Goal: Task Accomplishment & Management: Complete application form

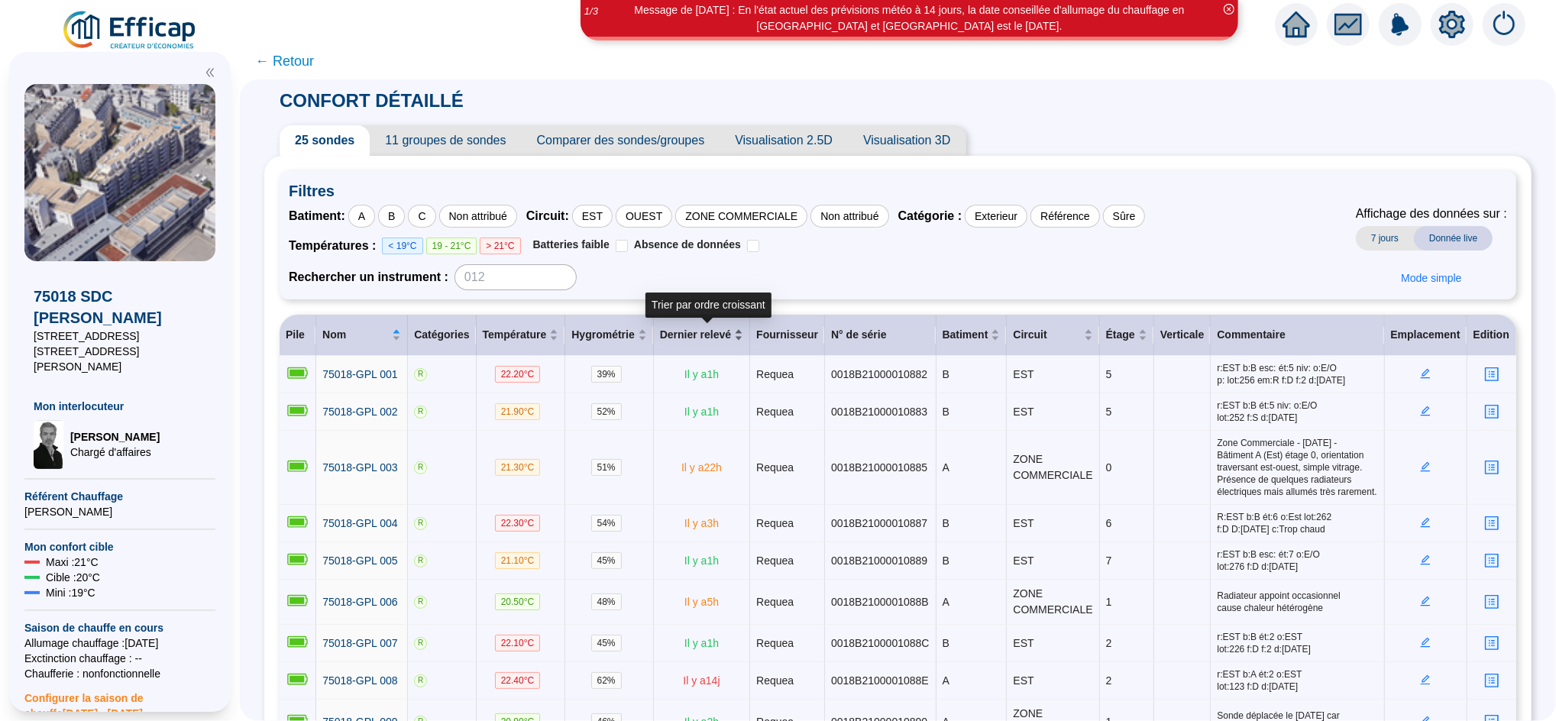
click at [742, 343] on div "Dernier relevé" at bounding box center [701, 335] width 83 height 16
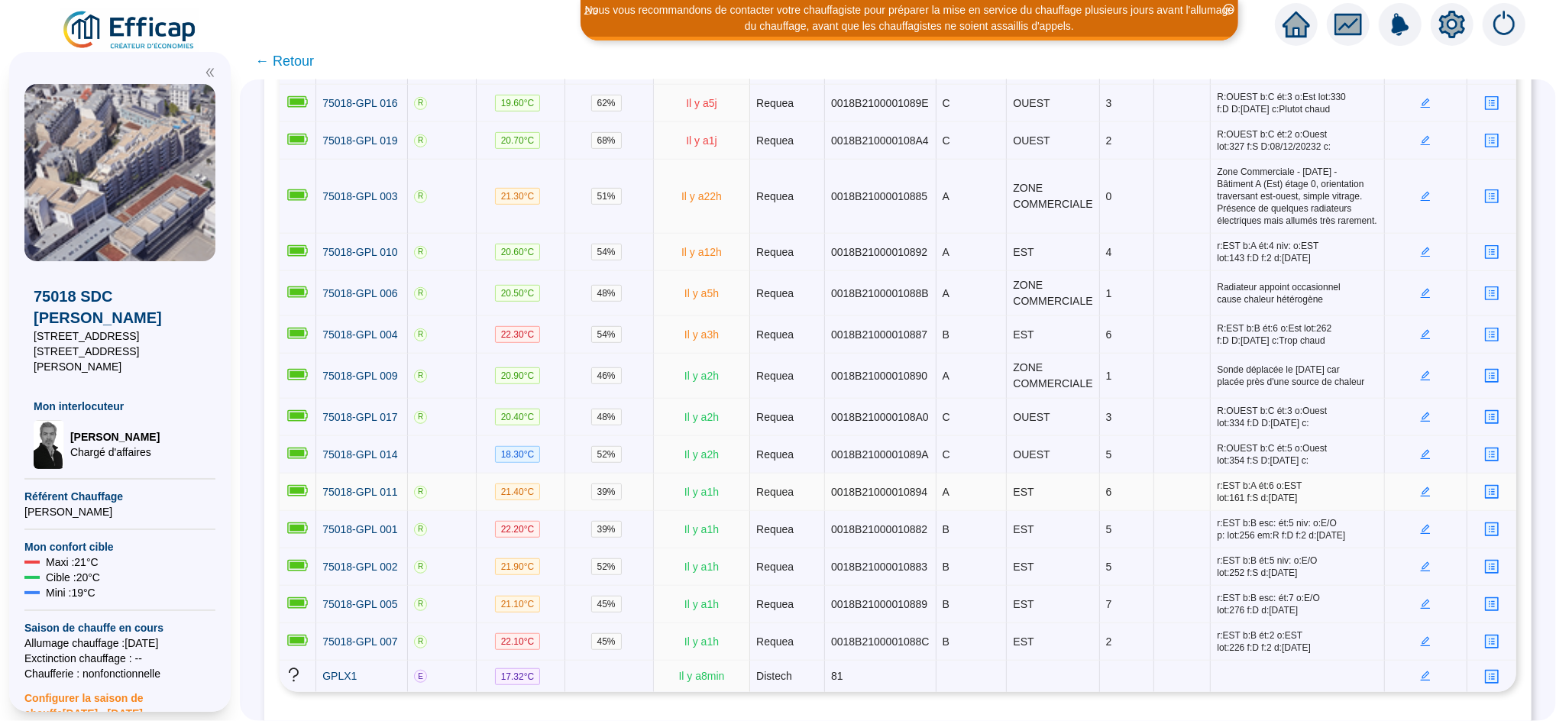
scroll to position [699, 0]
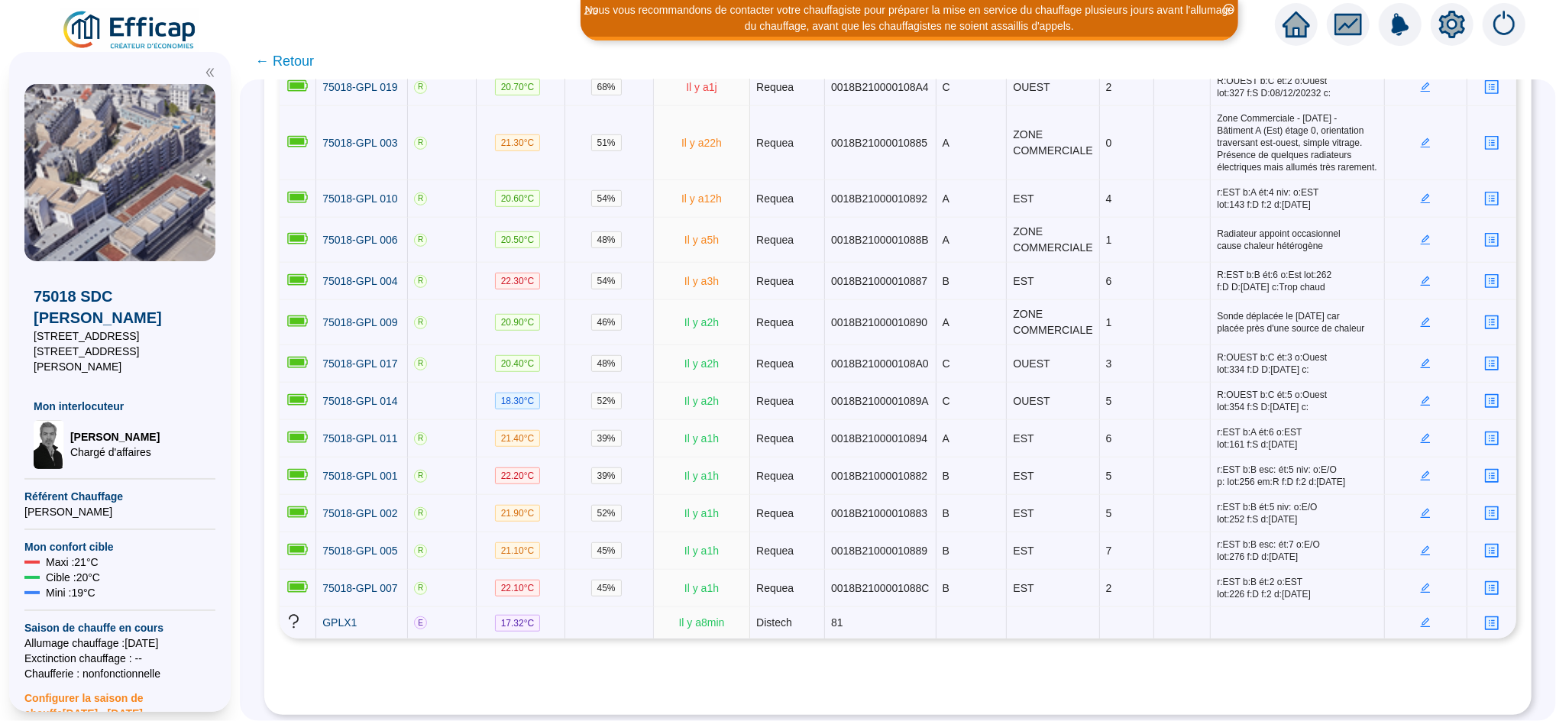
click at [1296, 19] on icon "home" at bounding box center [1295, 24] width 27 height 21
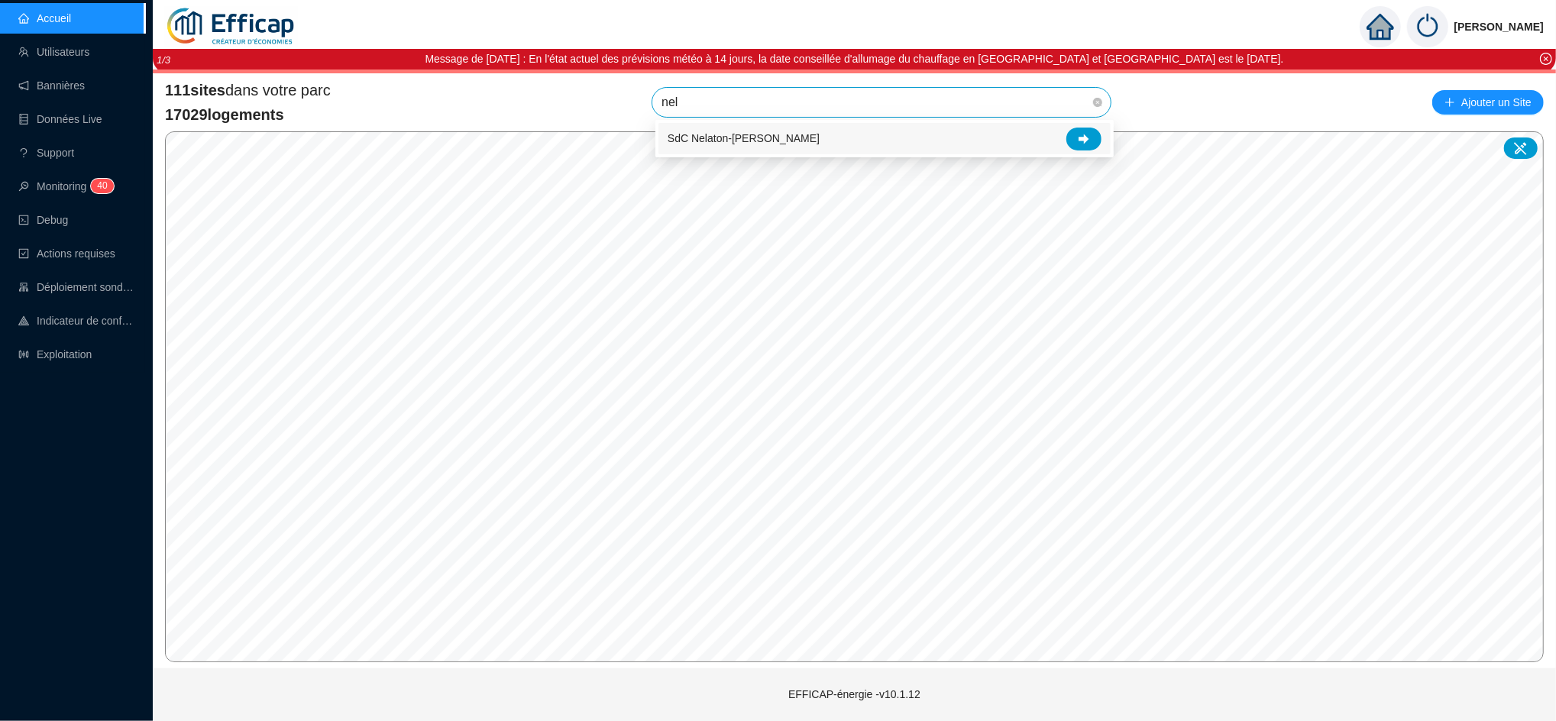
type input "nela"
click at [1096, 135] on div at bounding box center [1083, 139] width 35 height 23
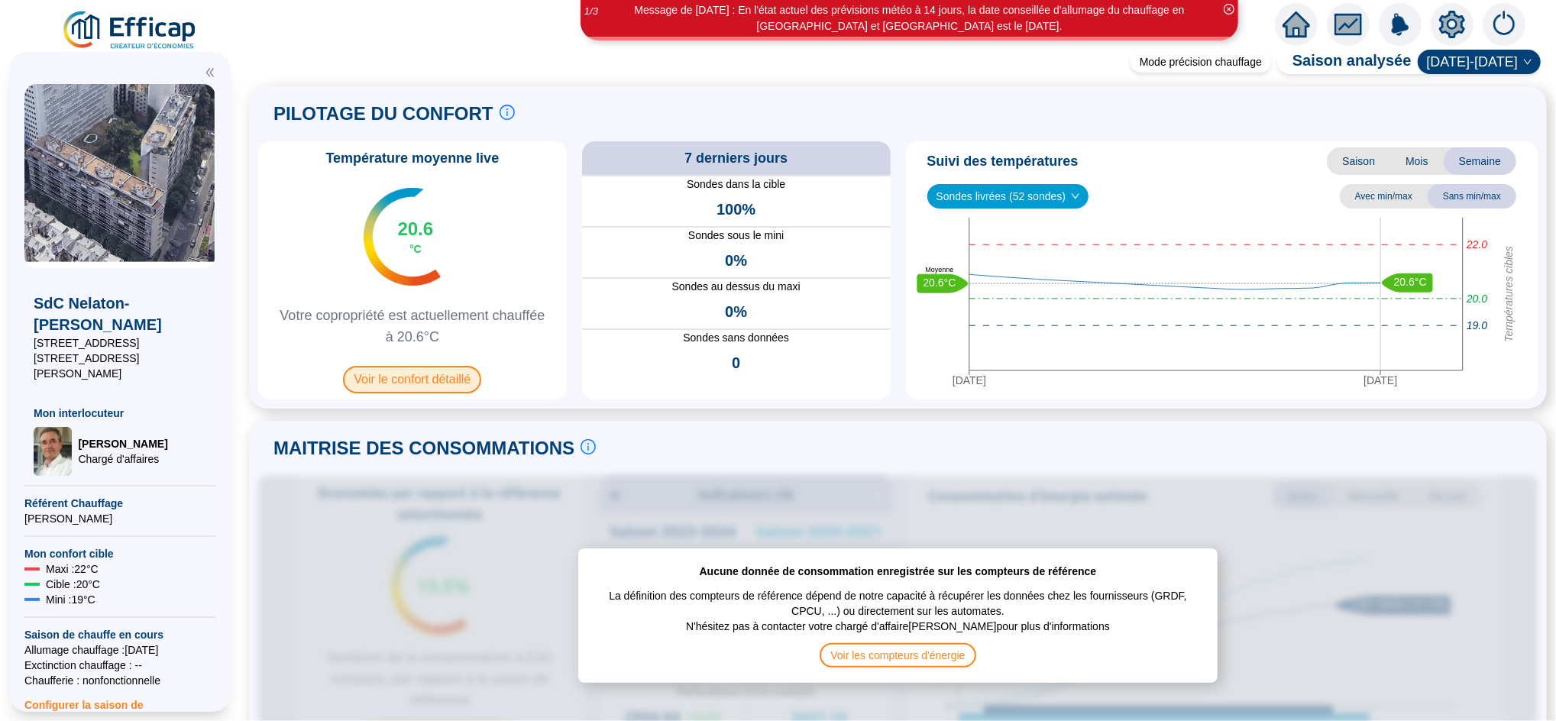
click at [442, 383] on span "Voir le confort détaillé" at bounding box center [412, 379] width 138 height 27
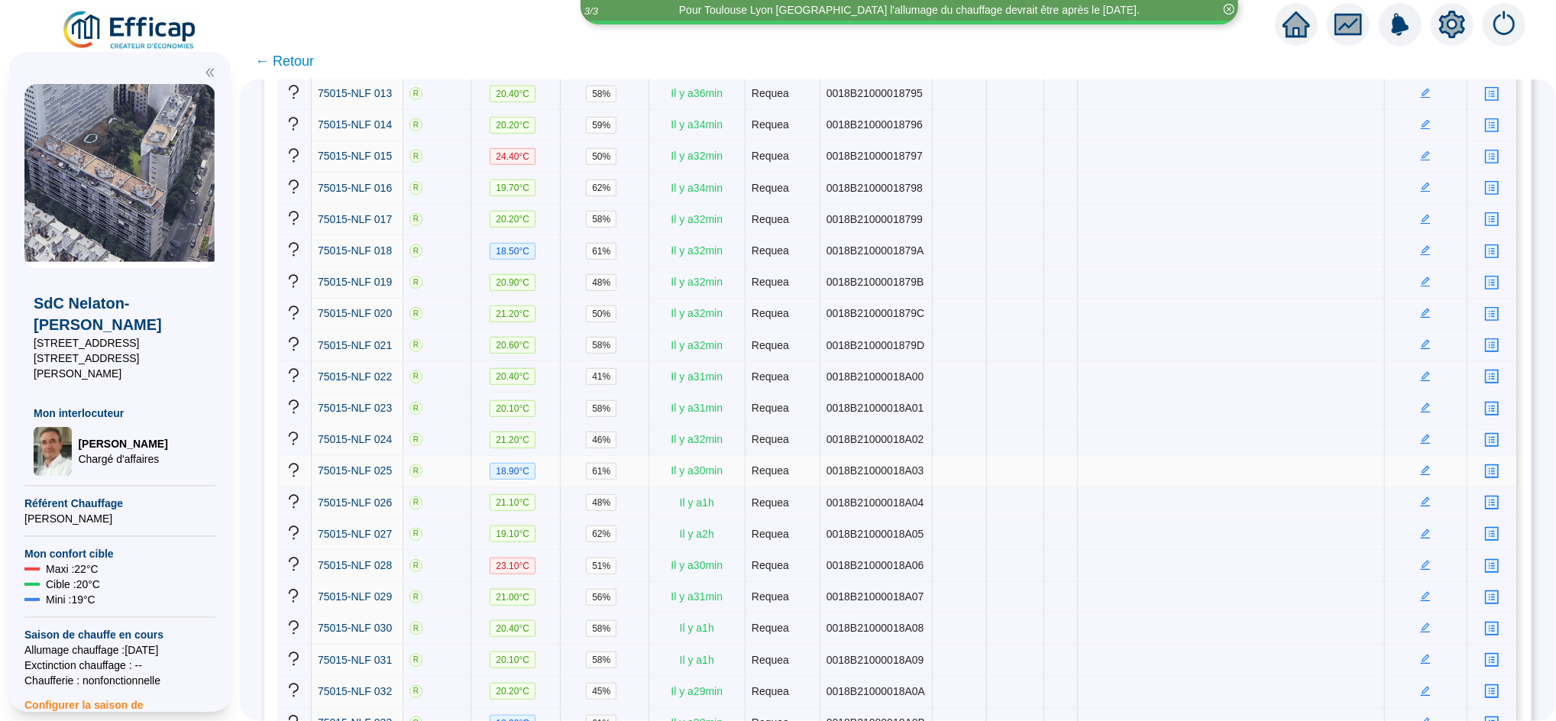
scroll to position [765, 0]
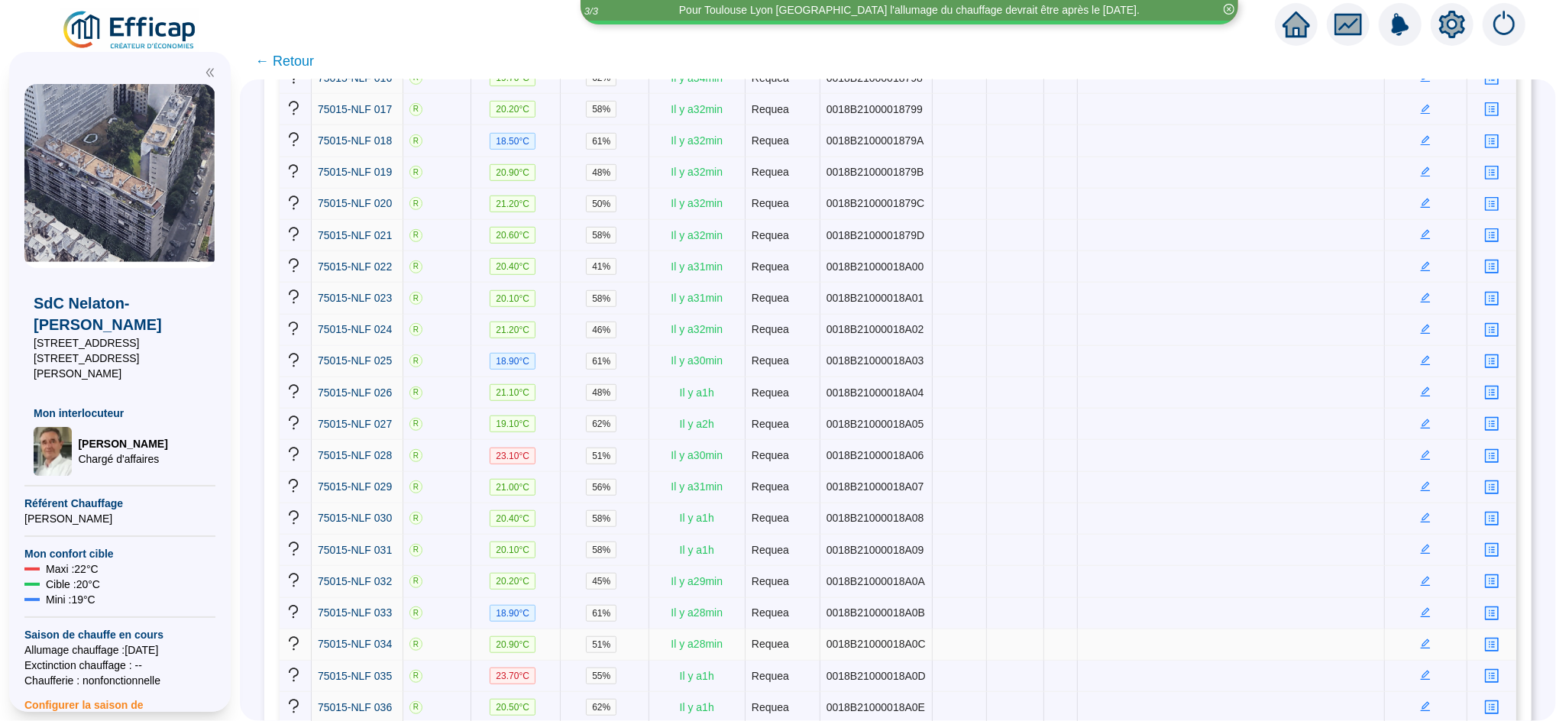
click at [1420, 639] on icon "edit" at bounding box center [1425, 644] width 11 height 11
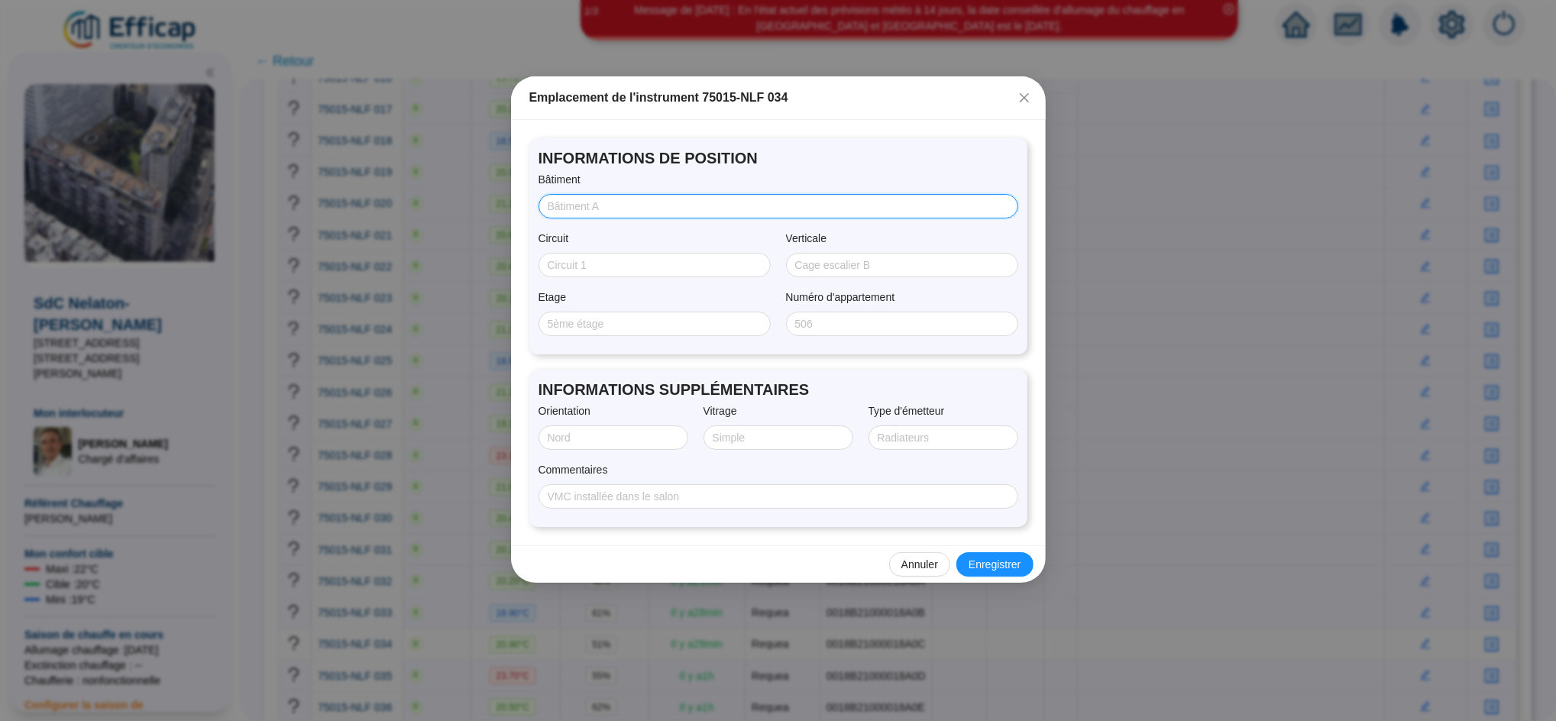
click at [616, 205] on input "Bâtiment" at bounding box center [777, 207] width 458 height 16
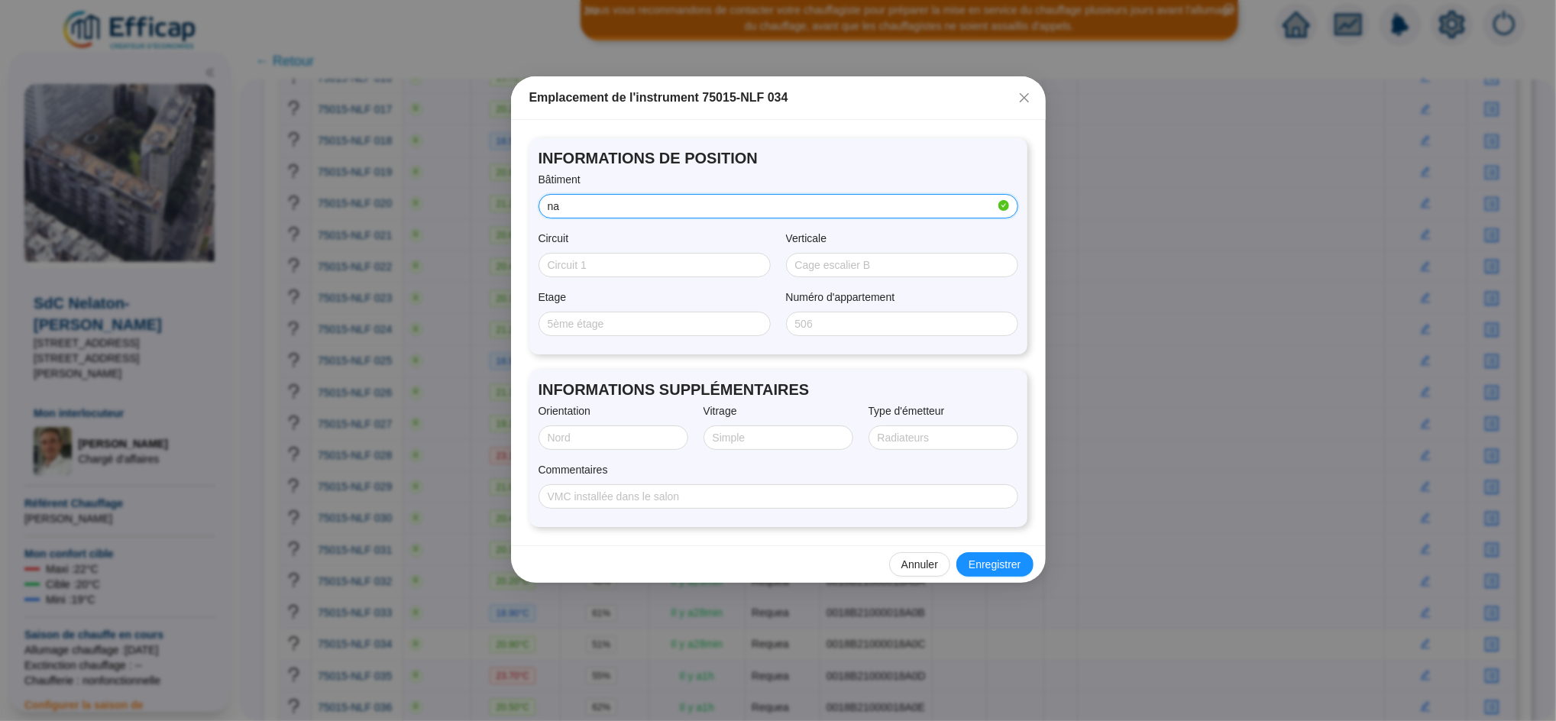
type input "n"
type input "Nelaton"
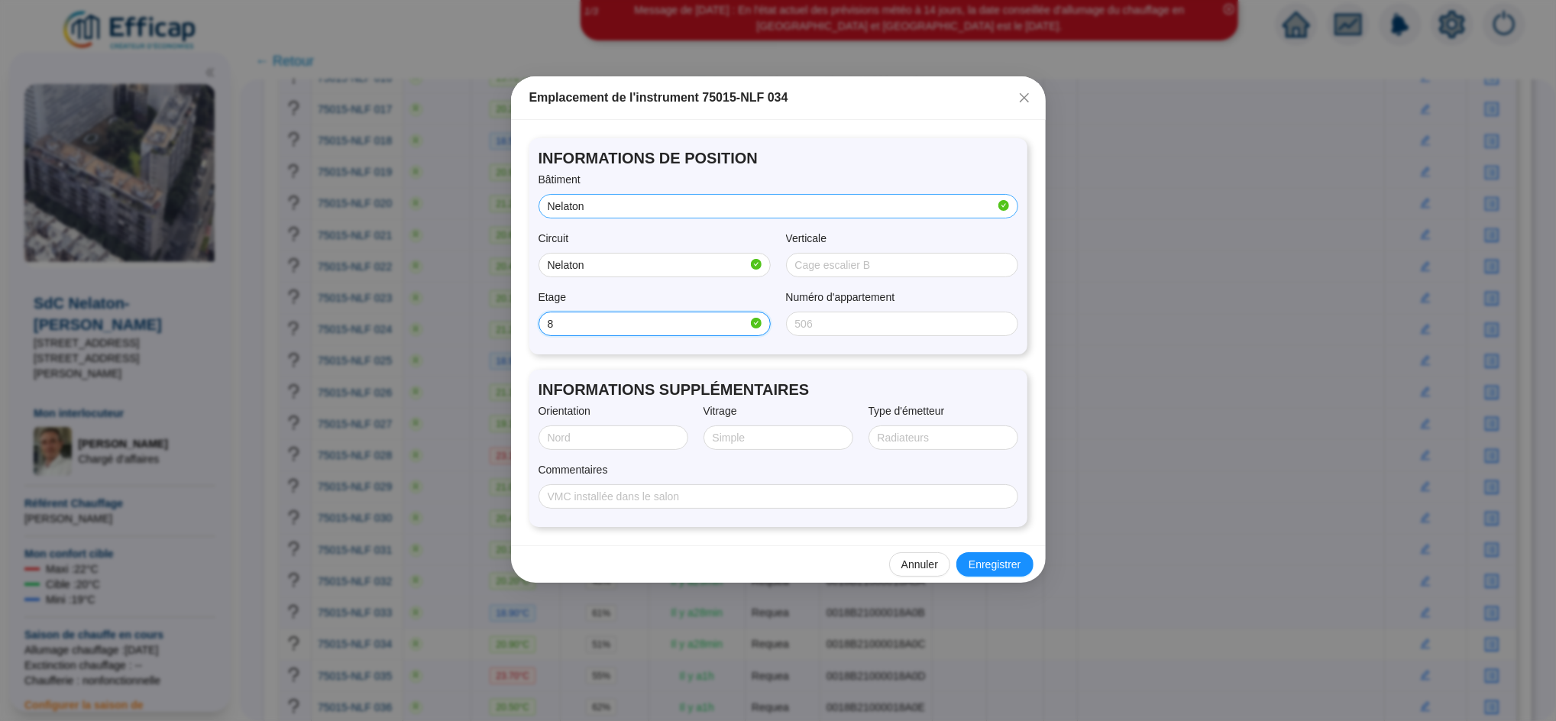
type input "8"
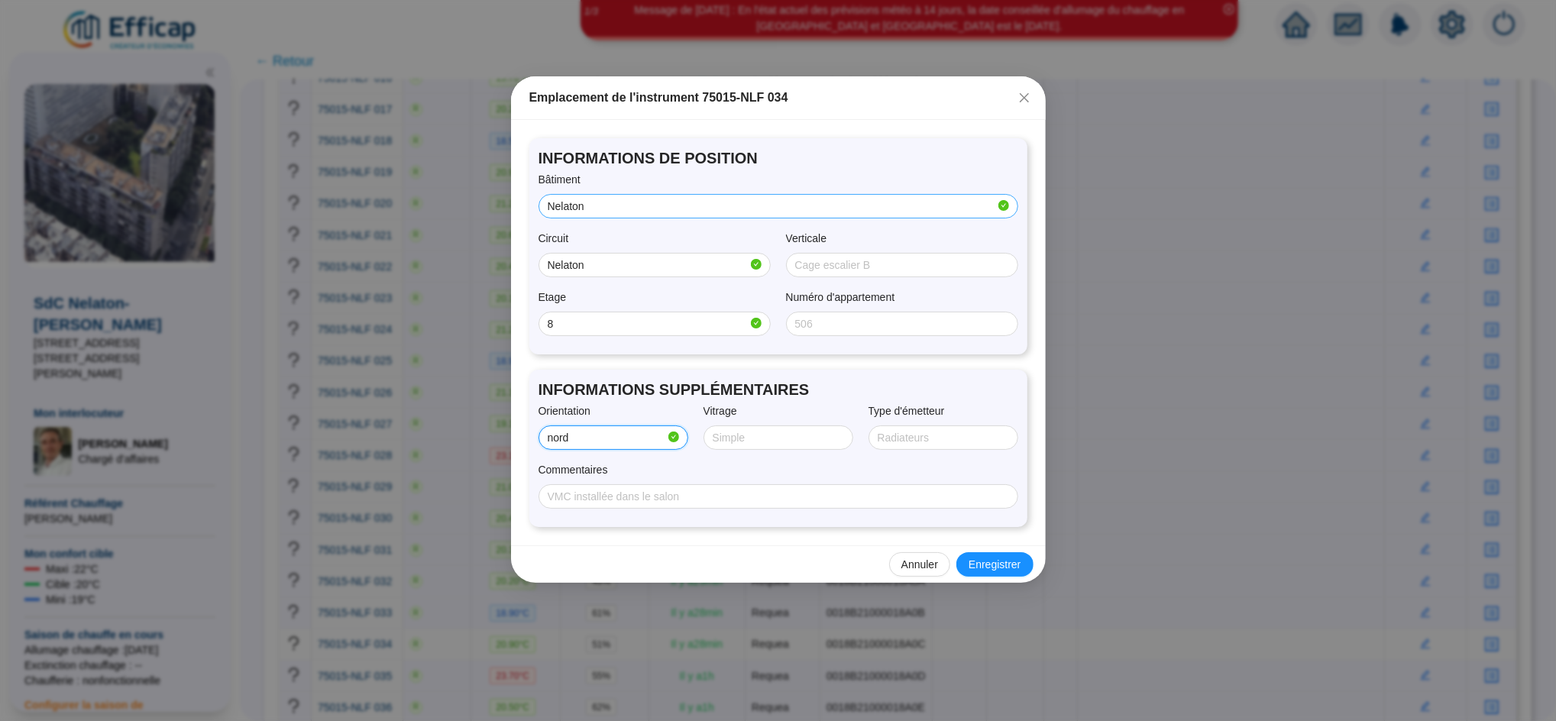
type input "NORD/OUEST"
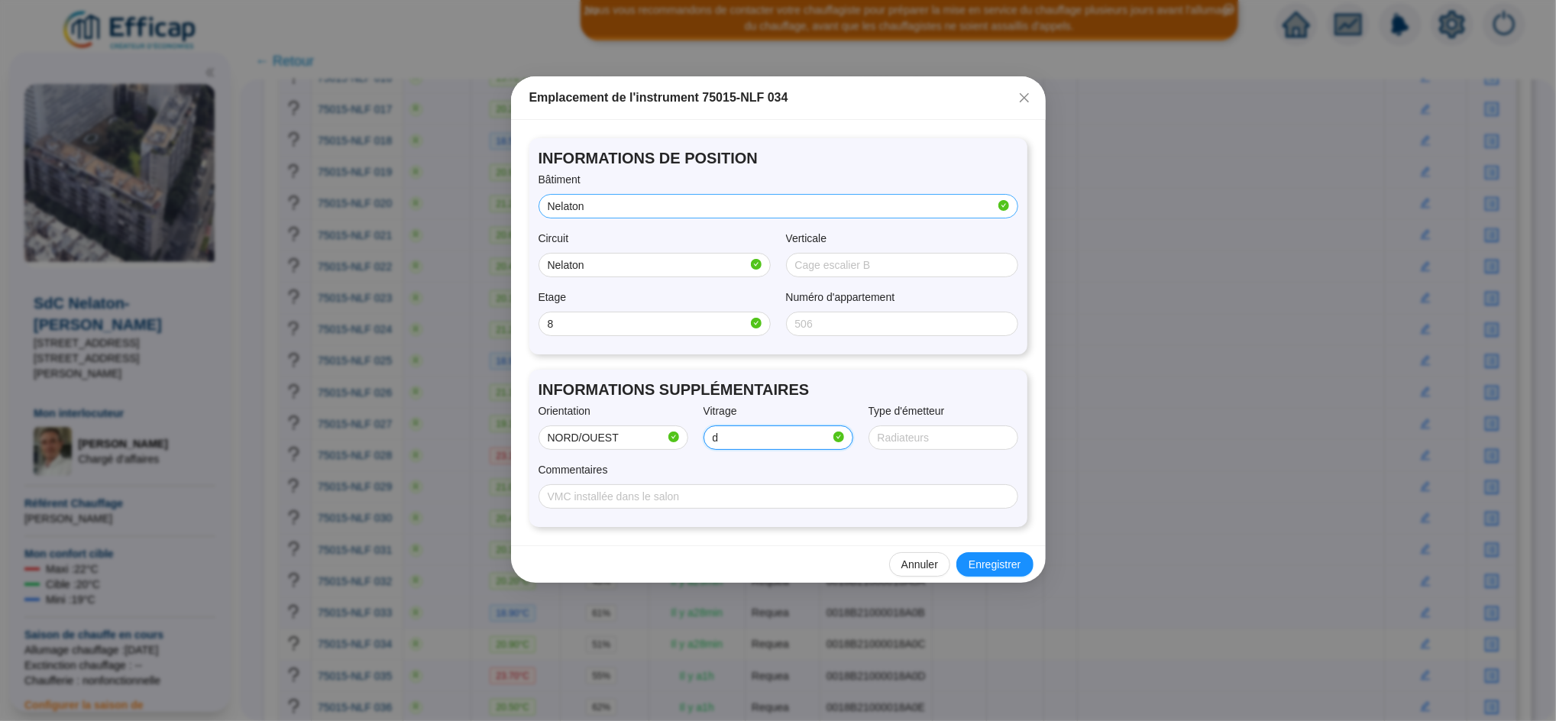
type input "Double"
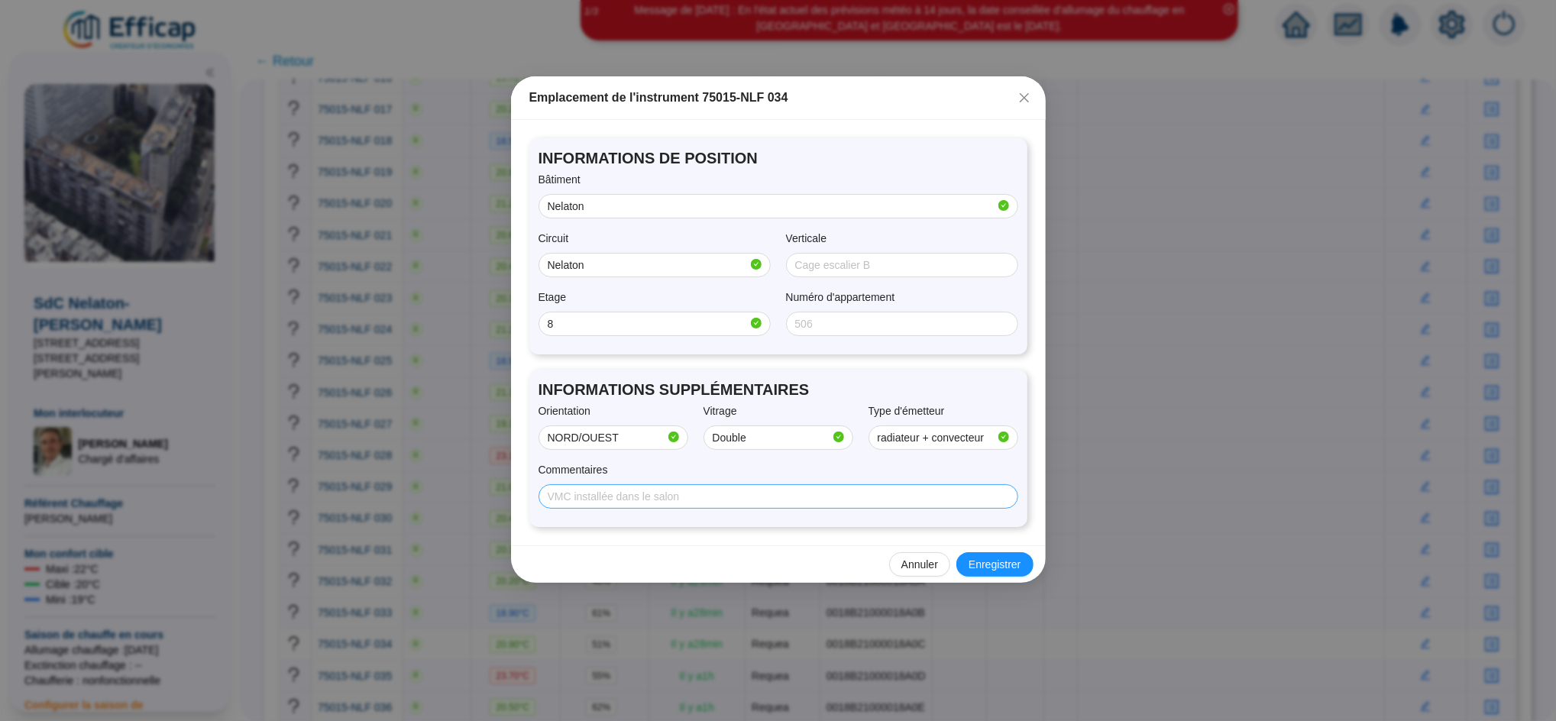
type input "radiateur + convecteur"
click at [641, 489] on input "Commentaires" at bounding box center [777, 497] width 458 height 16
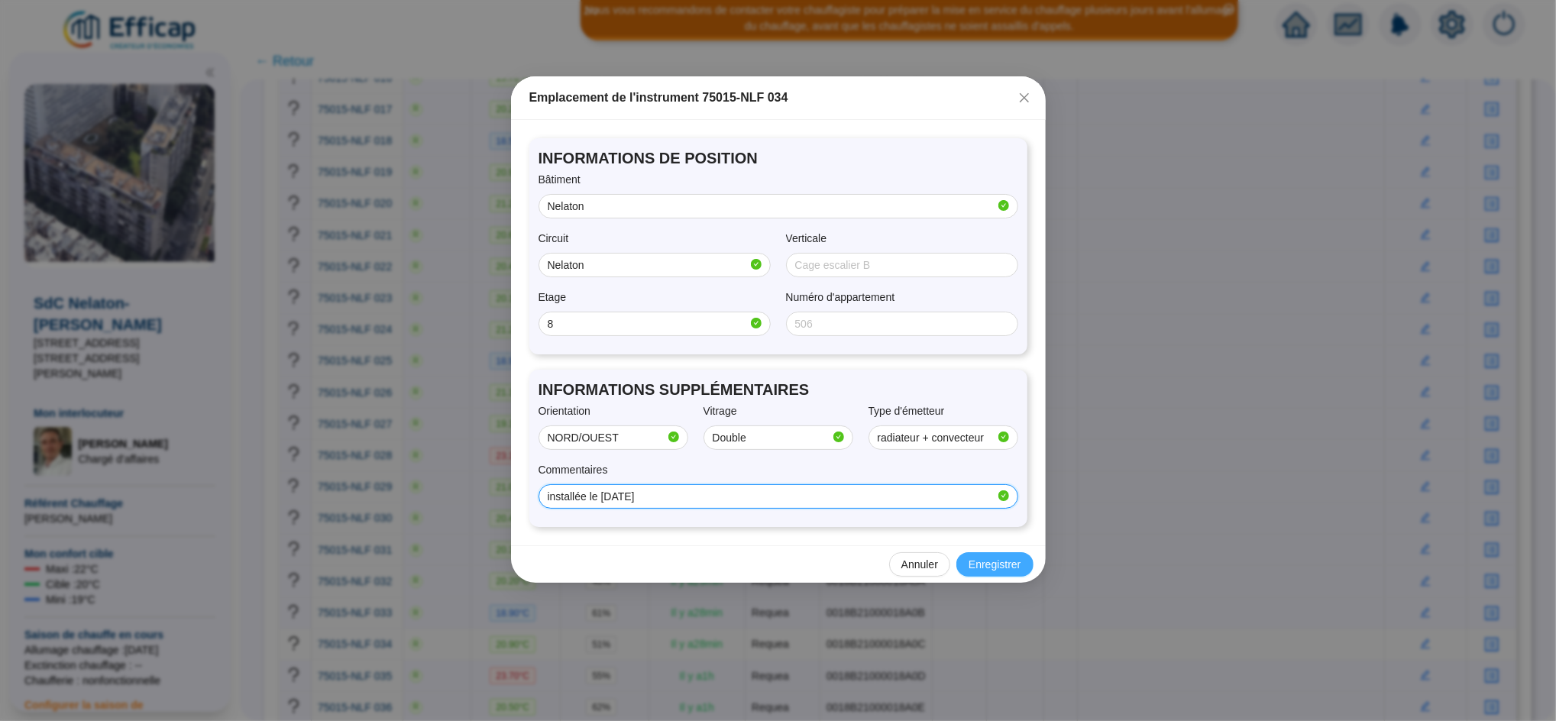
type input "installée le [DATE]"
click at [1015, 565] on span "Enregistrer" at bounding box center [994, 565] width 52 height 16
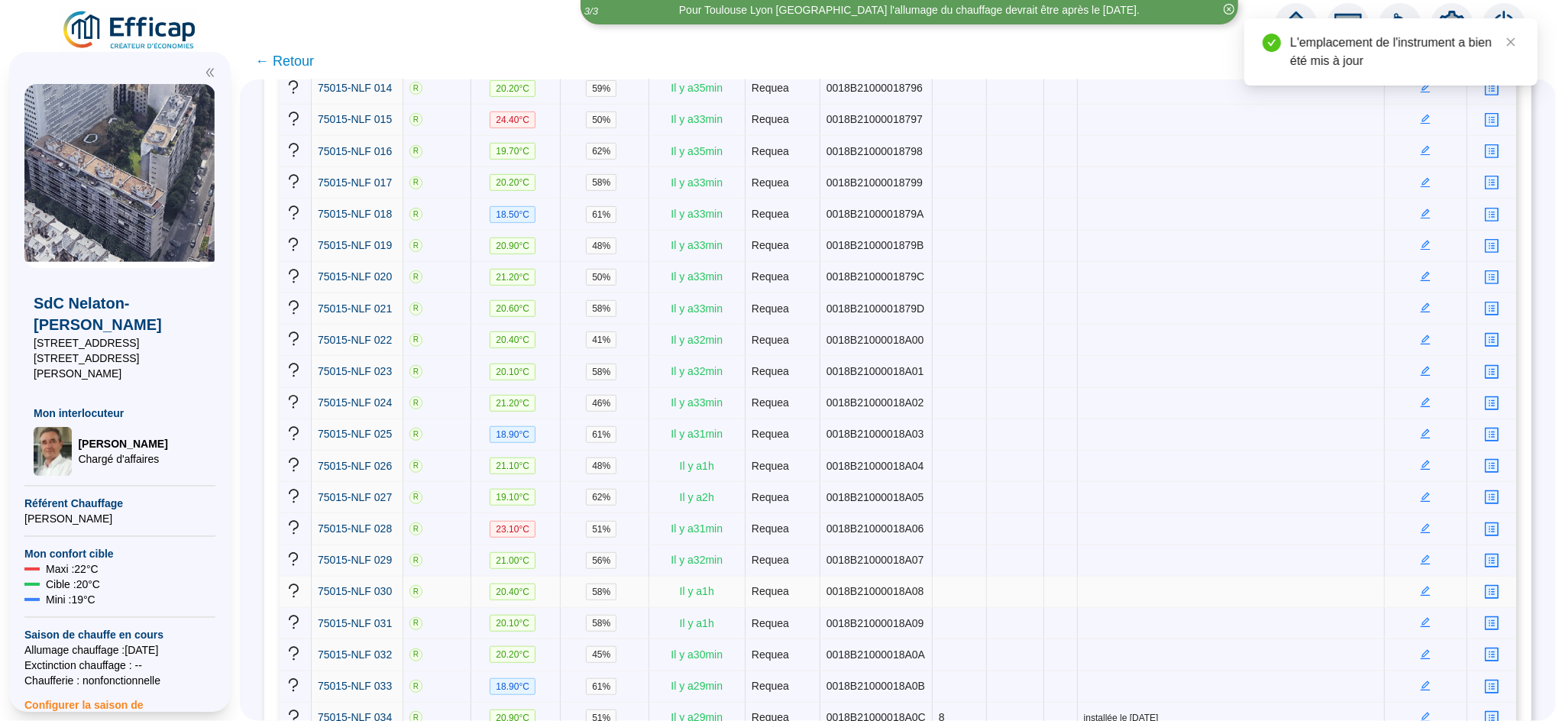
scroll to position [745, 0]
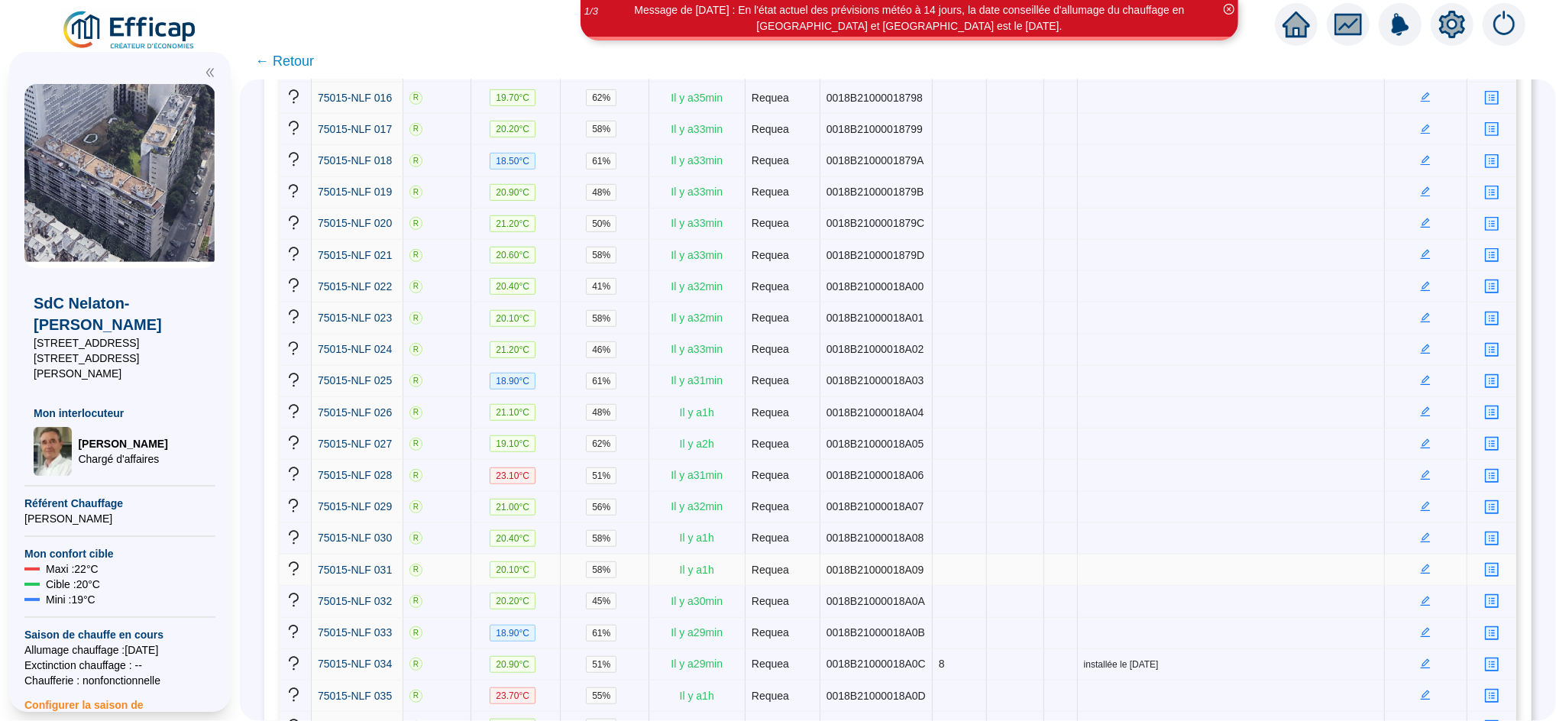
click at [1420, 564] on icon "edit" at bounding box center [1425, 569] width 11 height 11
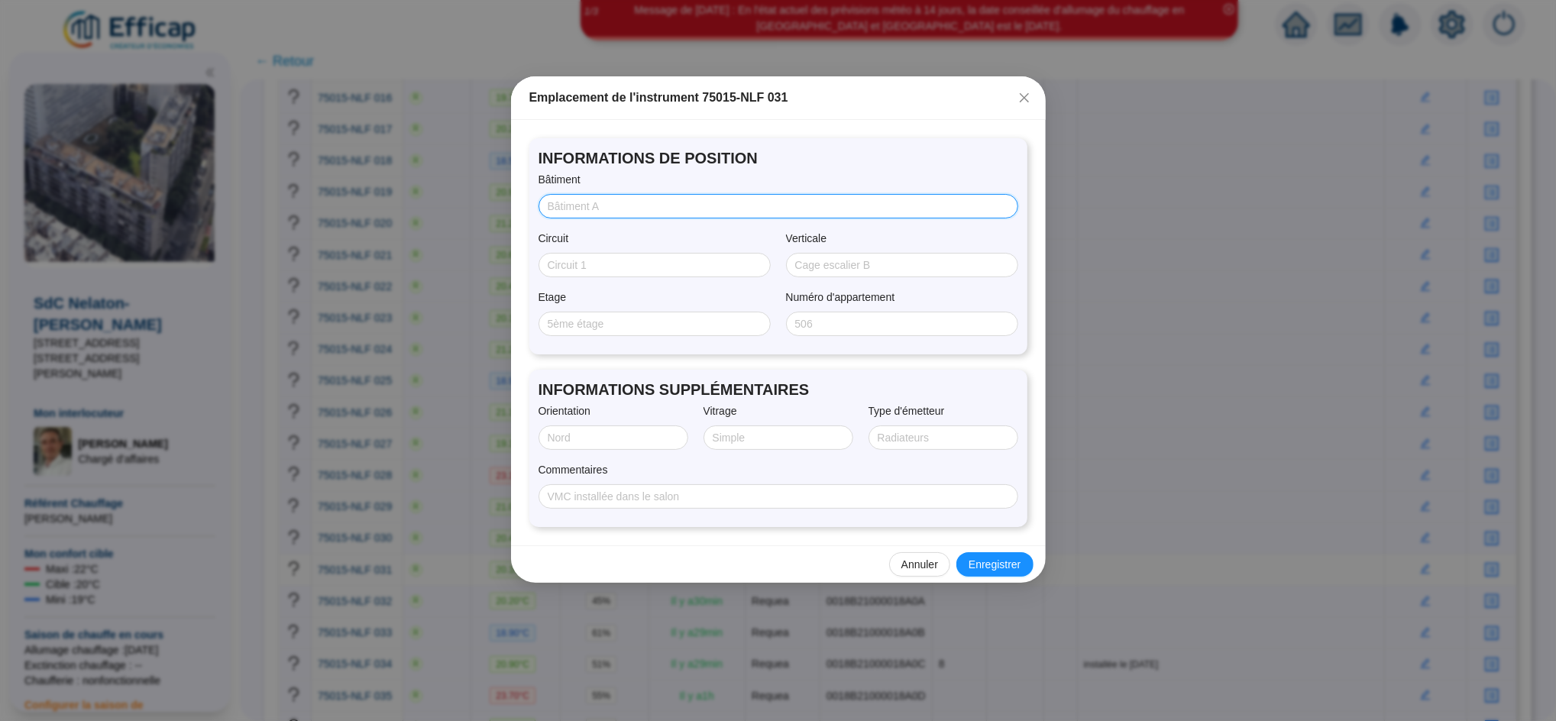
click at [584, 205] on input "Bâtiment" at bounding box center [777, 207] width 458 height 16
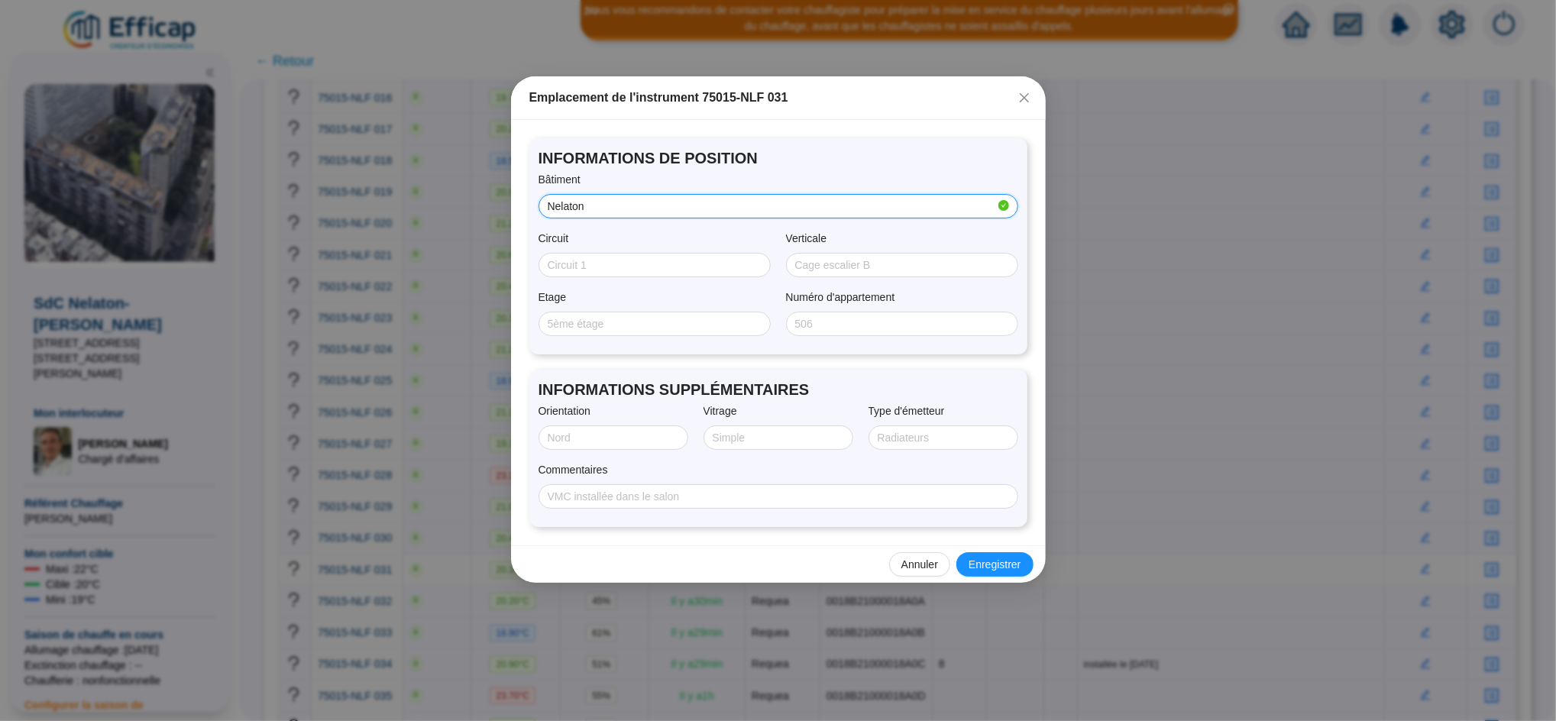
type input "Nelaton"
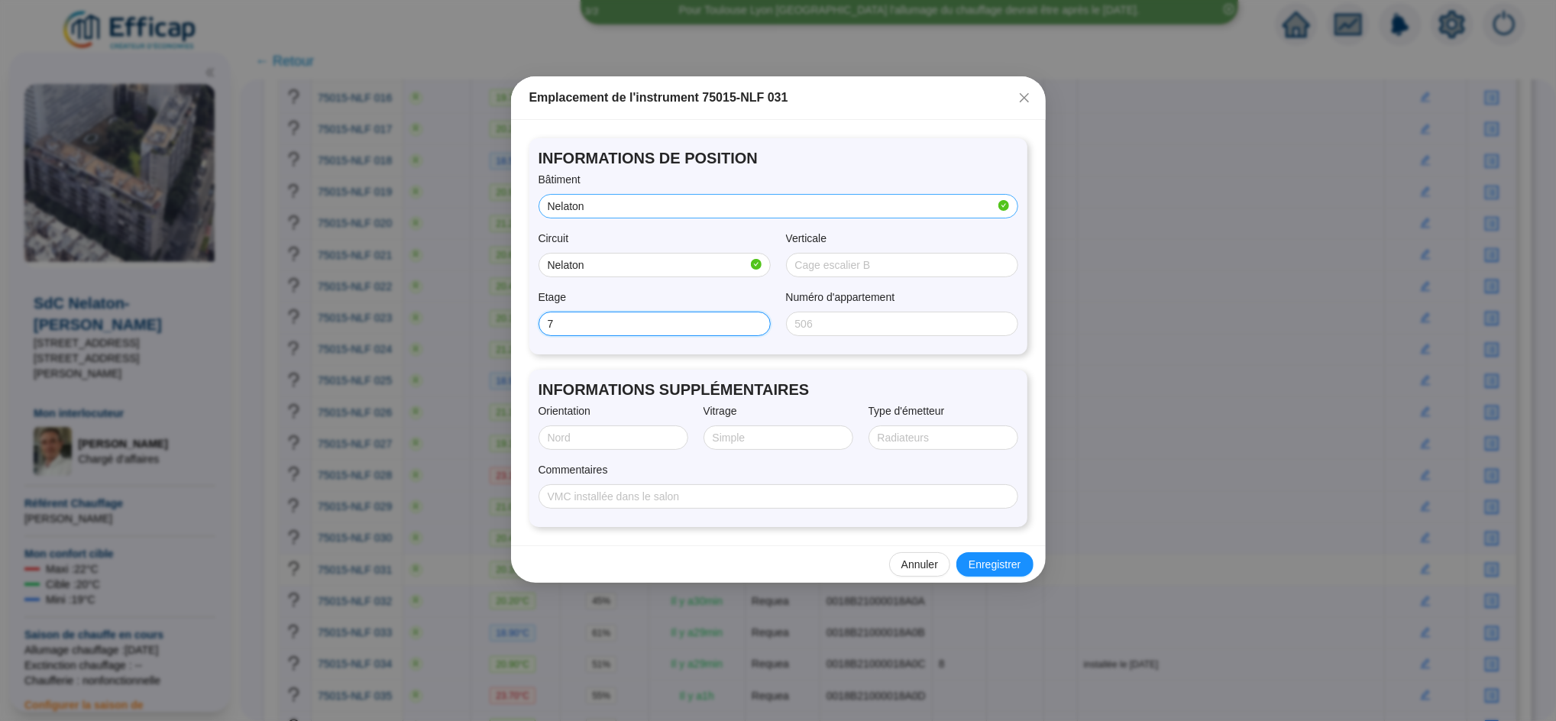
type input "7"
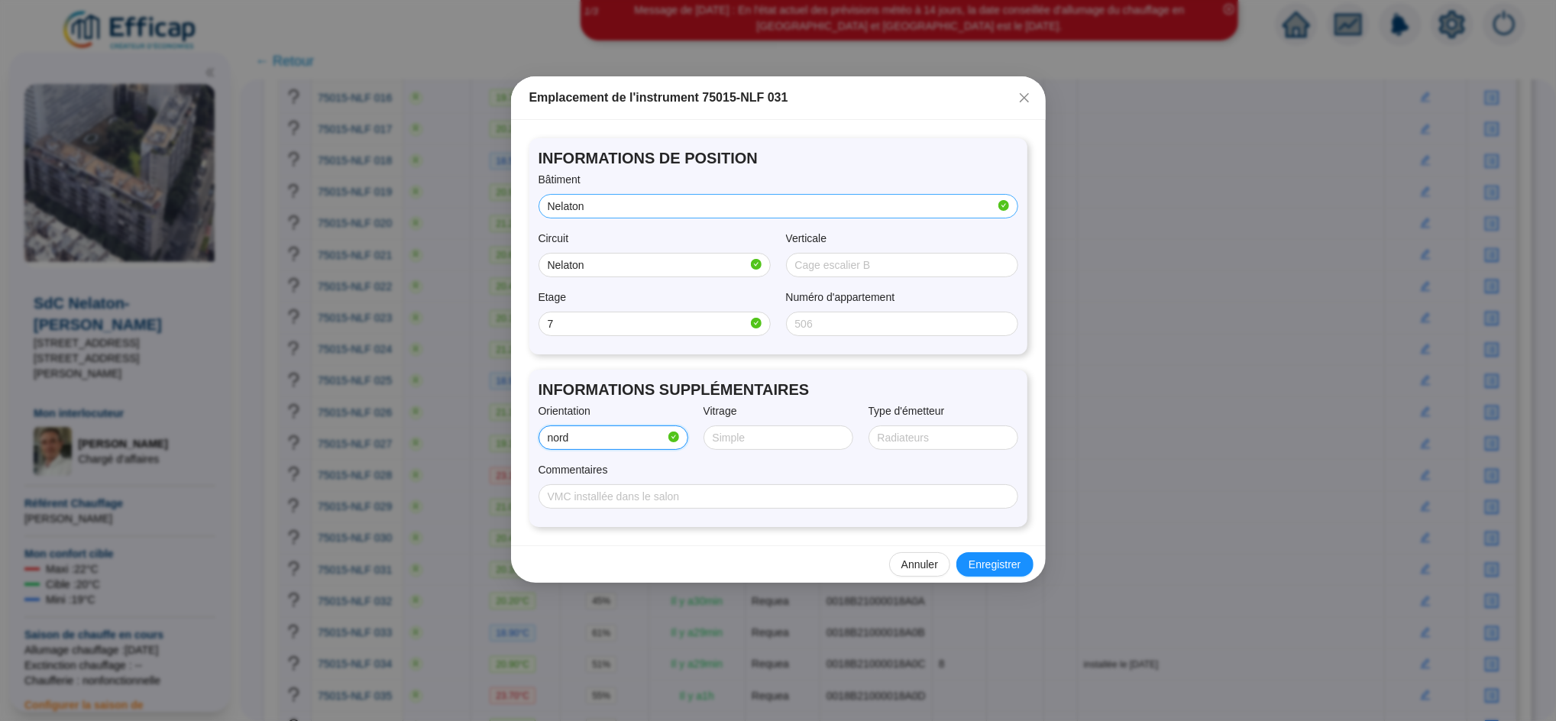
type input "NORD/OUEST"
type input "D"
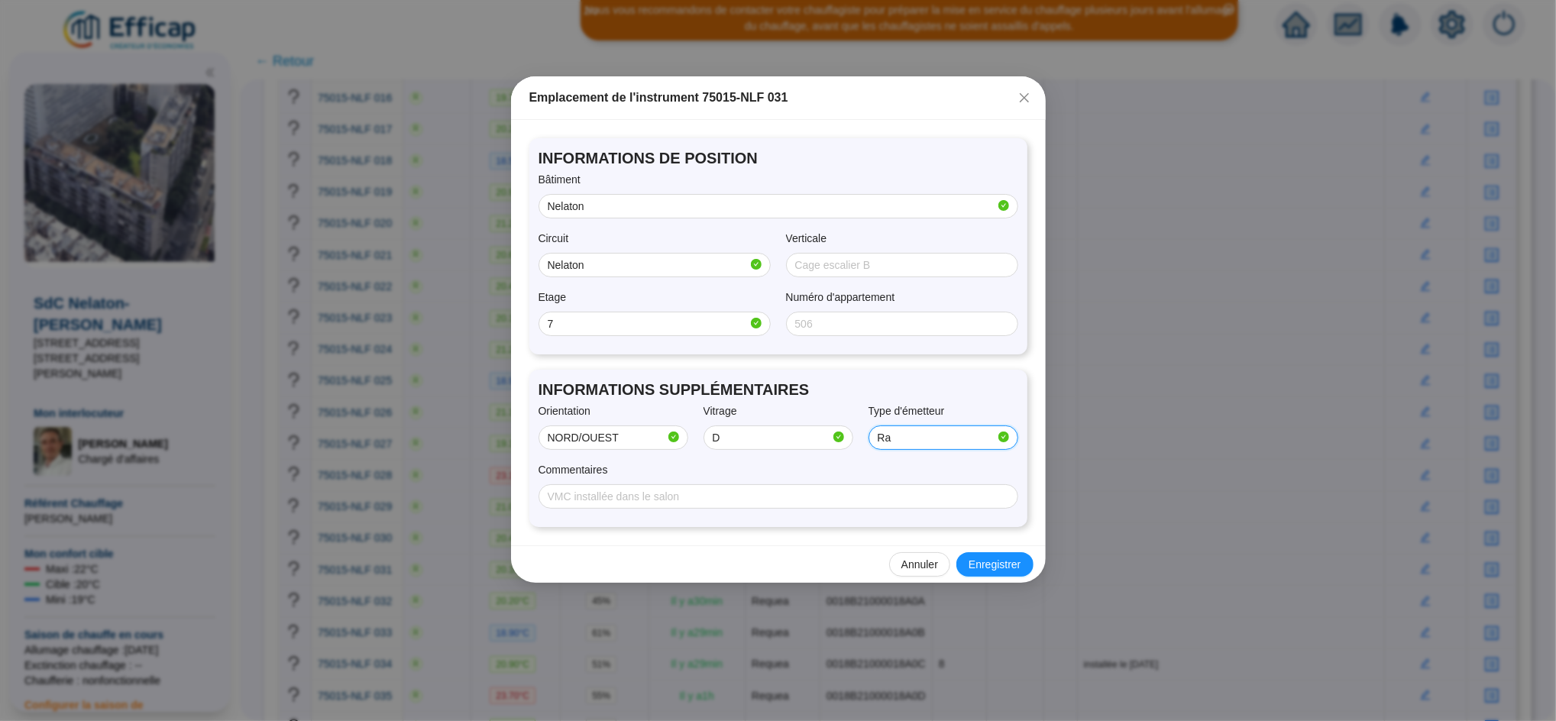
type input "radiateur + convecteur"
type input "installée le [DATE]"
click at [993, 566] on span "Enregistrer" at bounding box center [994, 565] width 52 height 16
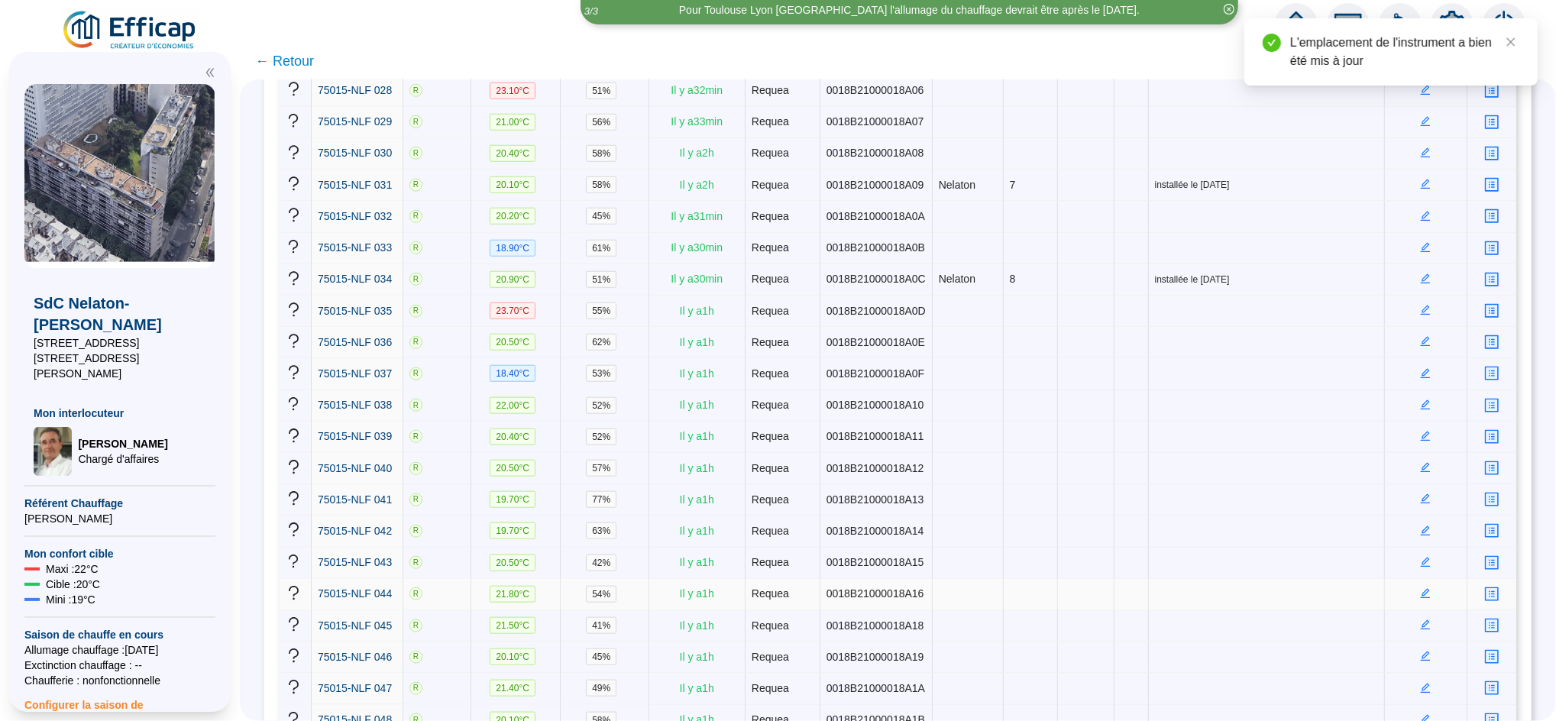
scroll to position [1131, 0]
click at [1421, 609] on td at bounding box center [1426, 624] width 82 height 31
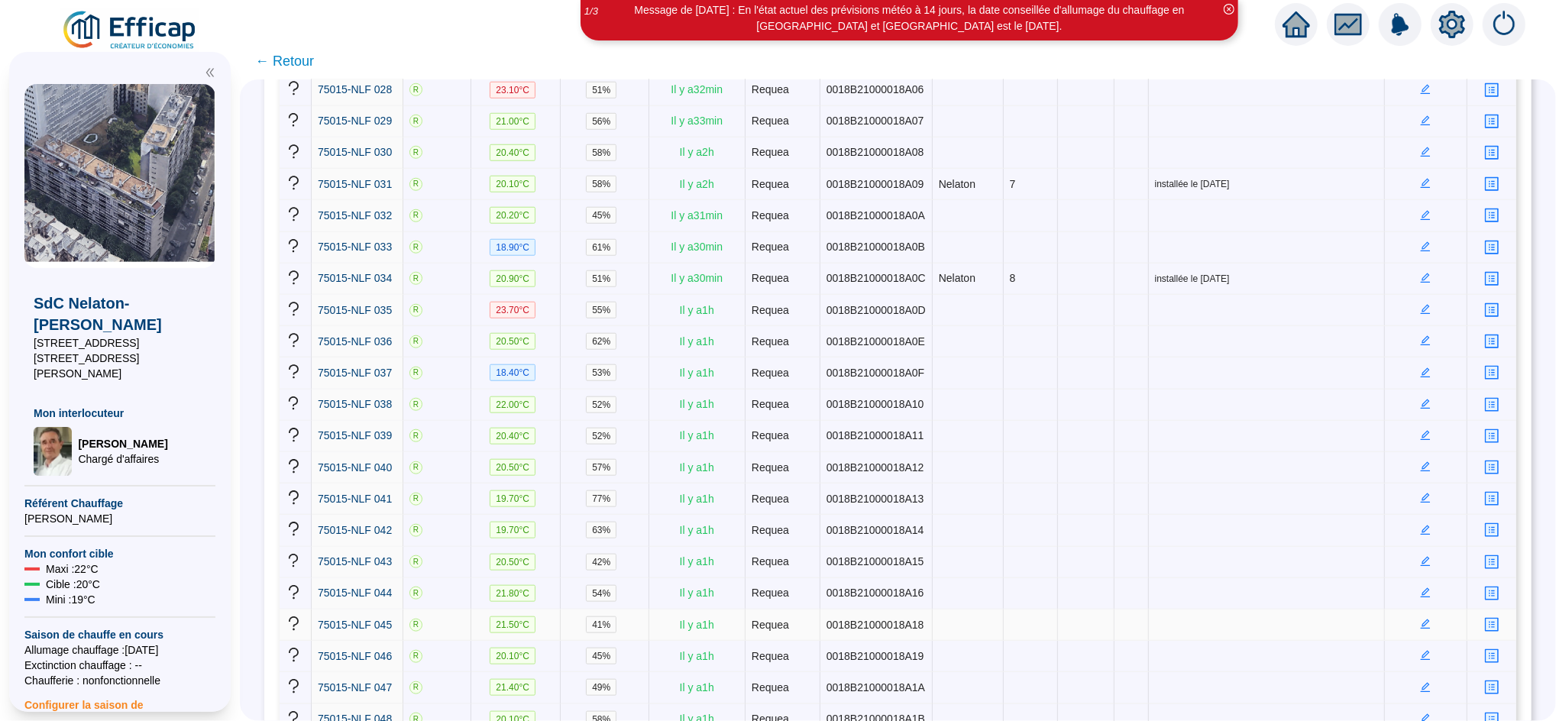
click at [1420, 619] on icon "edit" at bounding box center [1425, 624] width 11 height 11
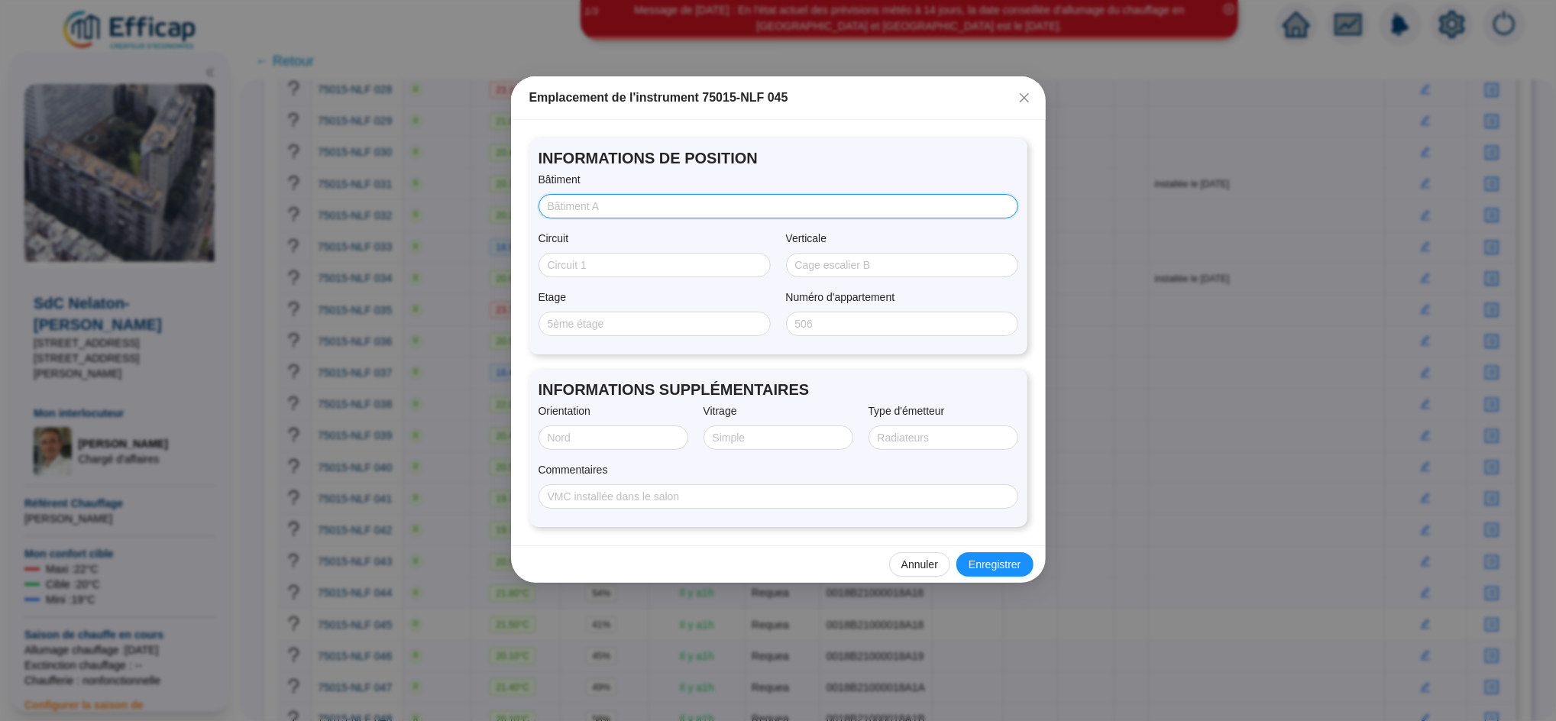
click at [679, 204] on input "Bâtiment" at bounding box center [777, 207] width 458 height 16
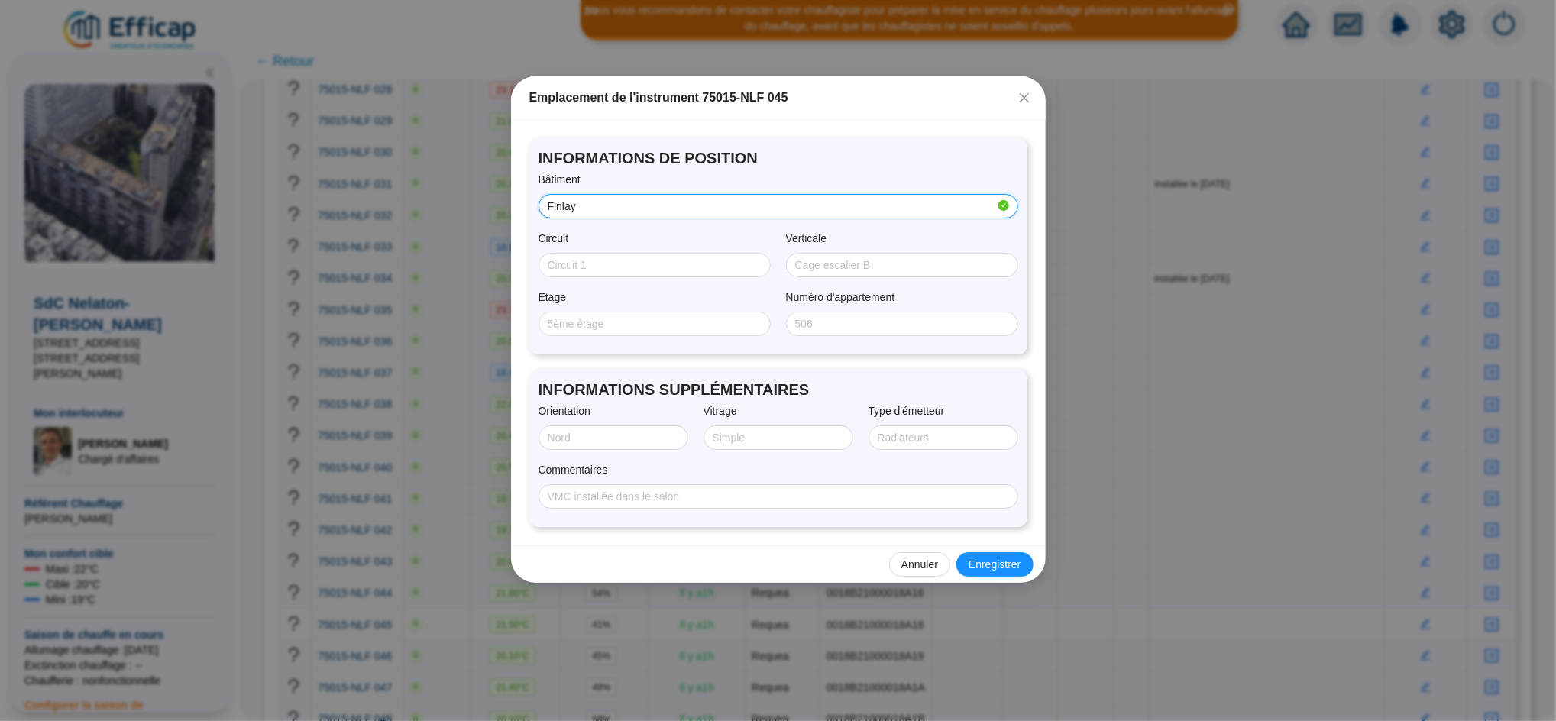
type input "Finlay"
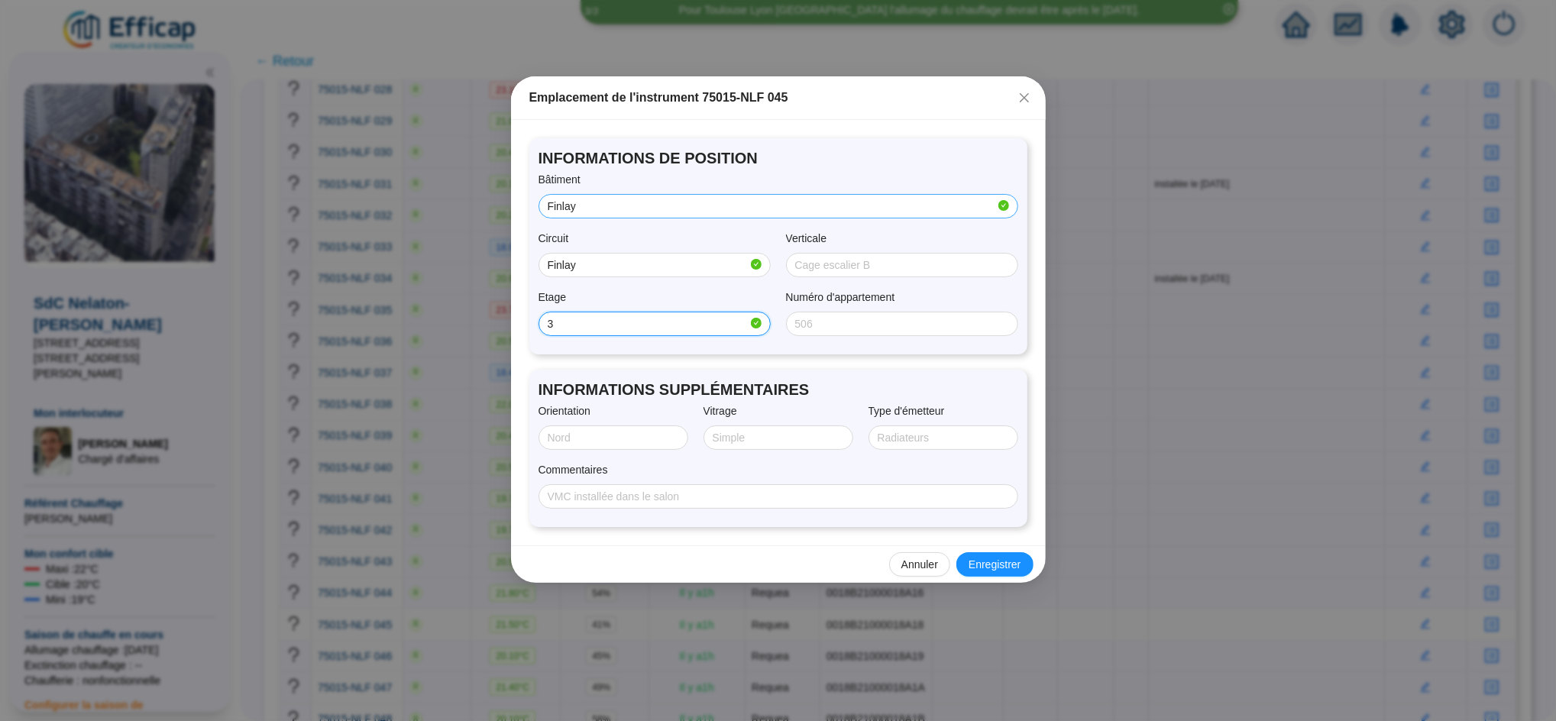
type input "3"
type input "SUD/EST"
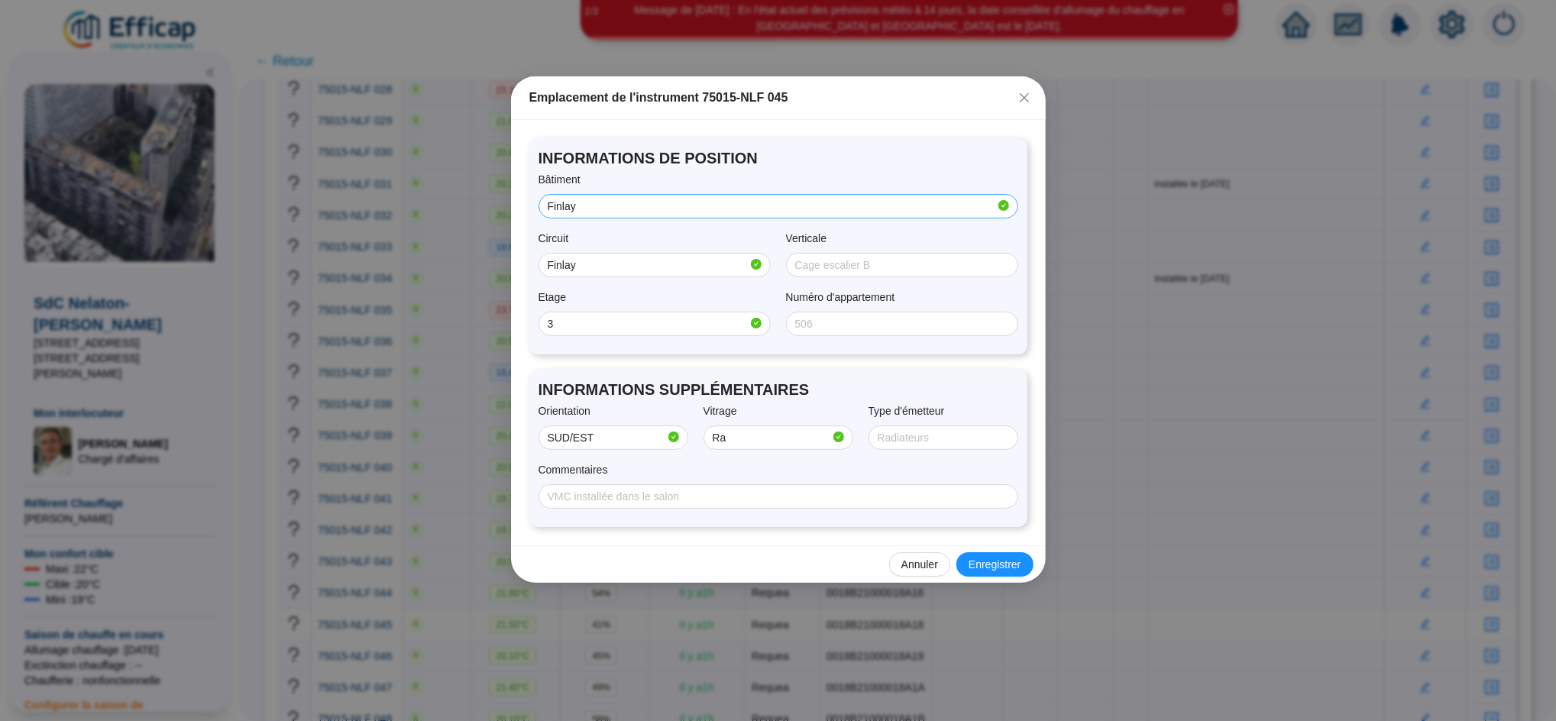
type input "R"
type input "Double"
type input "RADIATEUR"
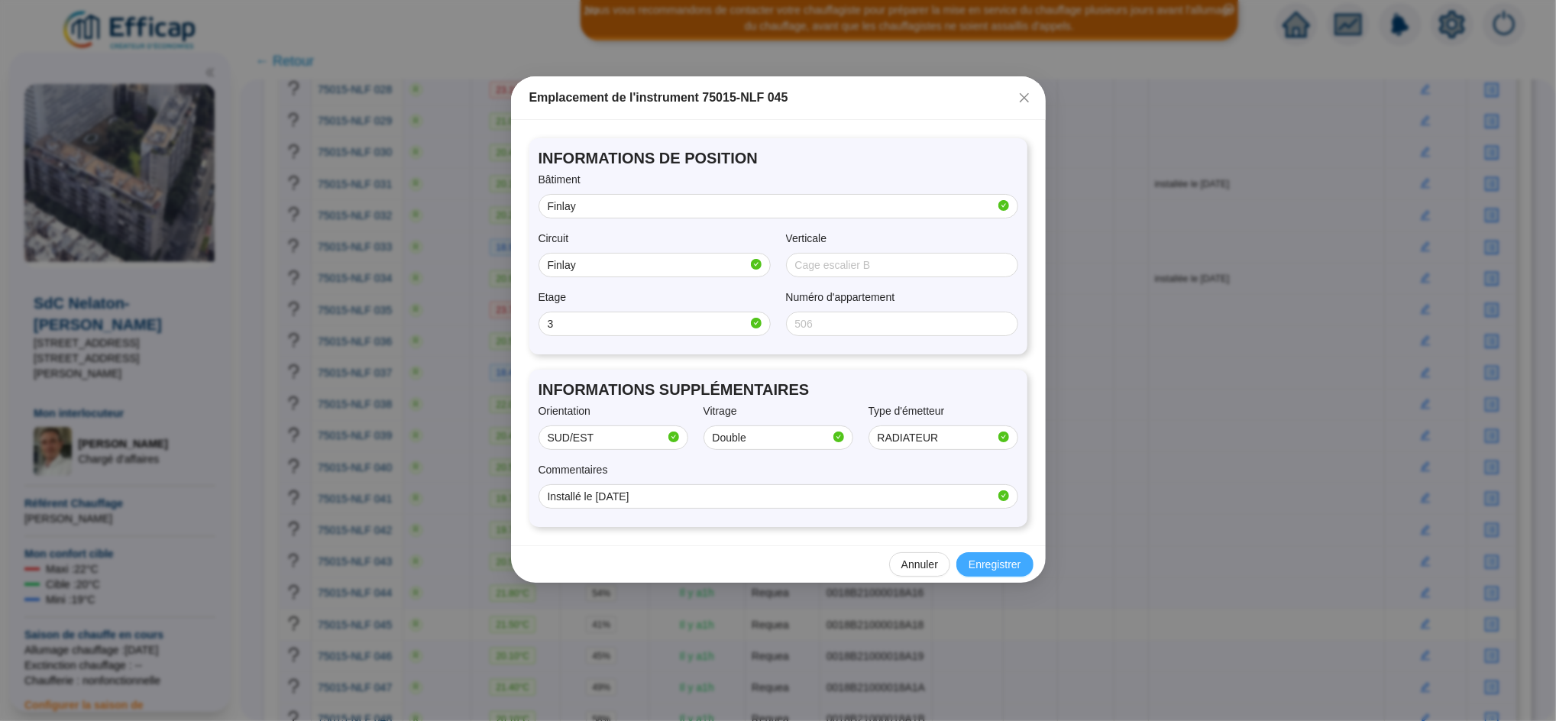
type input "Installé le [DATE]"
click at [1022, 566] on button "Enregistrer" at bounding box center [994, 564] width 76 height 24
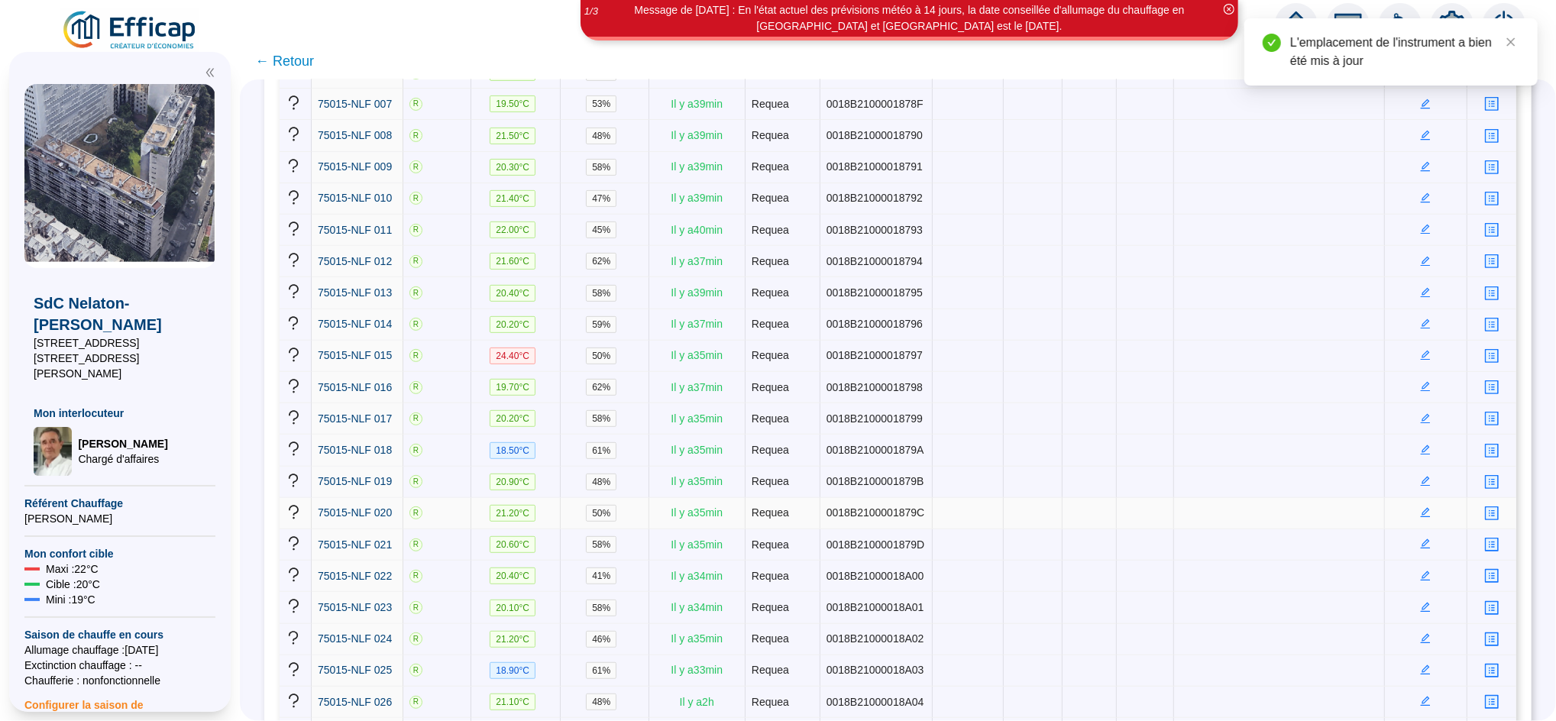
scroll to position [455, 0]
click at [1423, 258] on icon "edit" at bounding box center [1425, 260] width 5 height 5
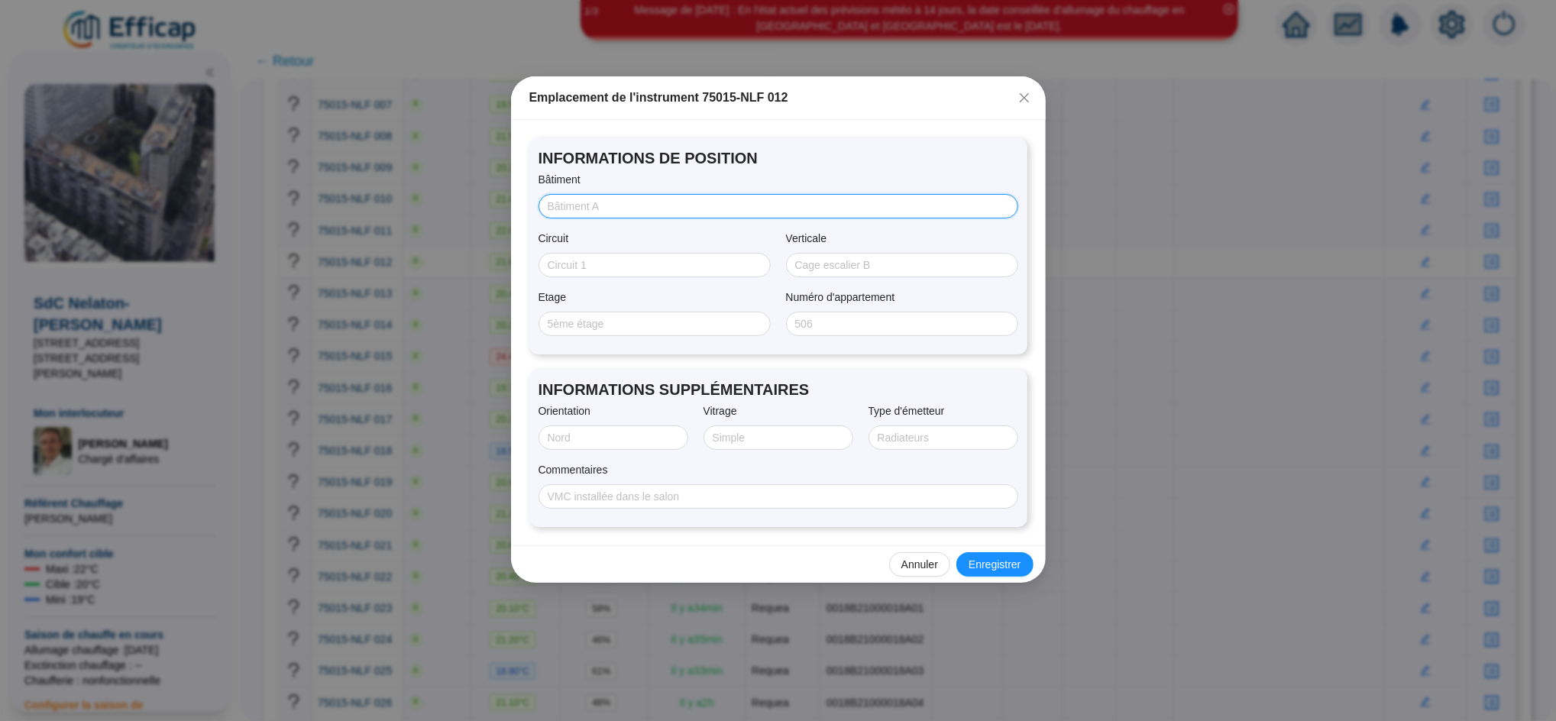
click at [667, 204] on input "Bâtiment" at bounding box center [777, 207] width 458 height 16
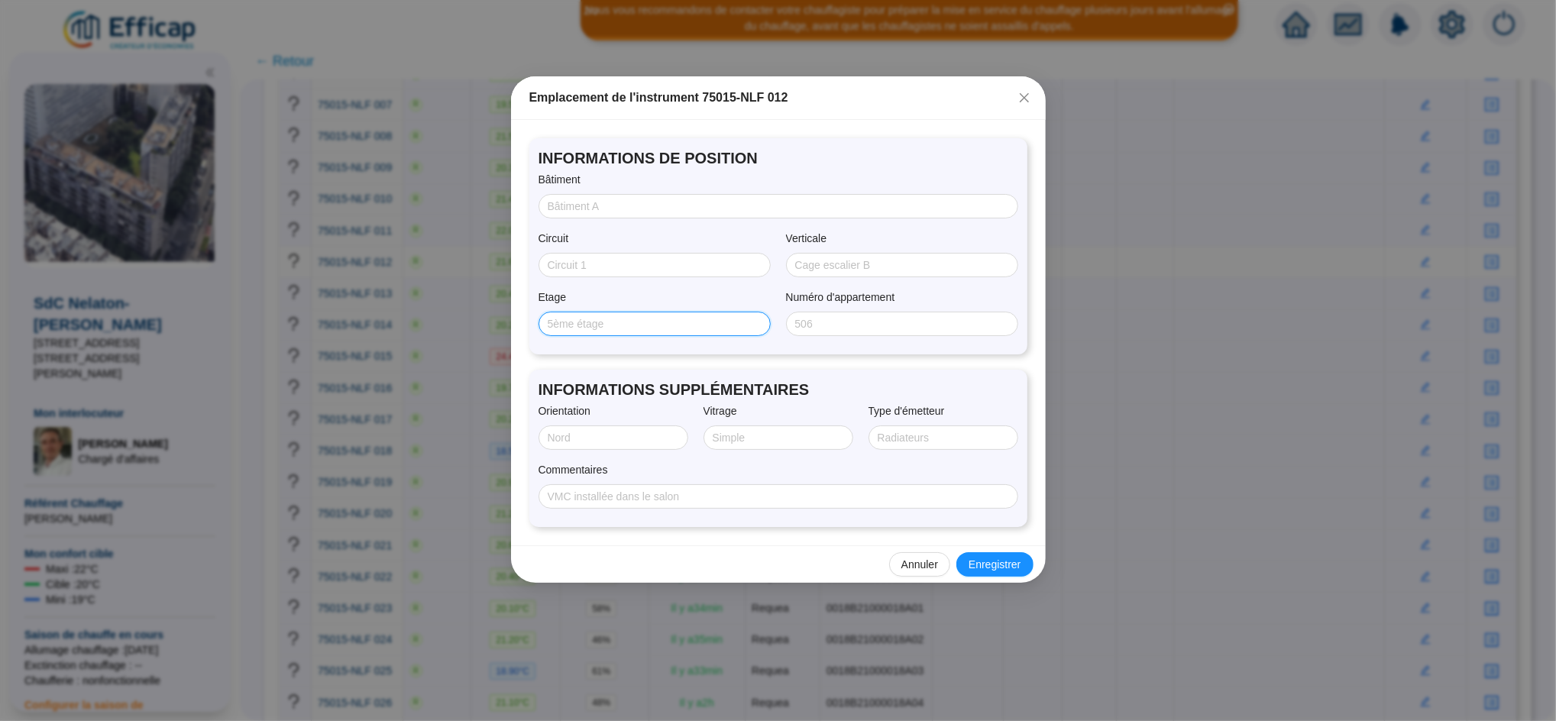
click at [580, 319] on input "Etage" at bounding box center [653, 324] width 211 height 16
type input "5"
type input "NORD/OUEST"
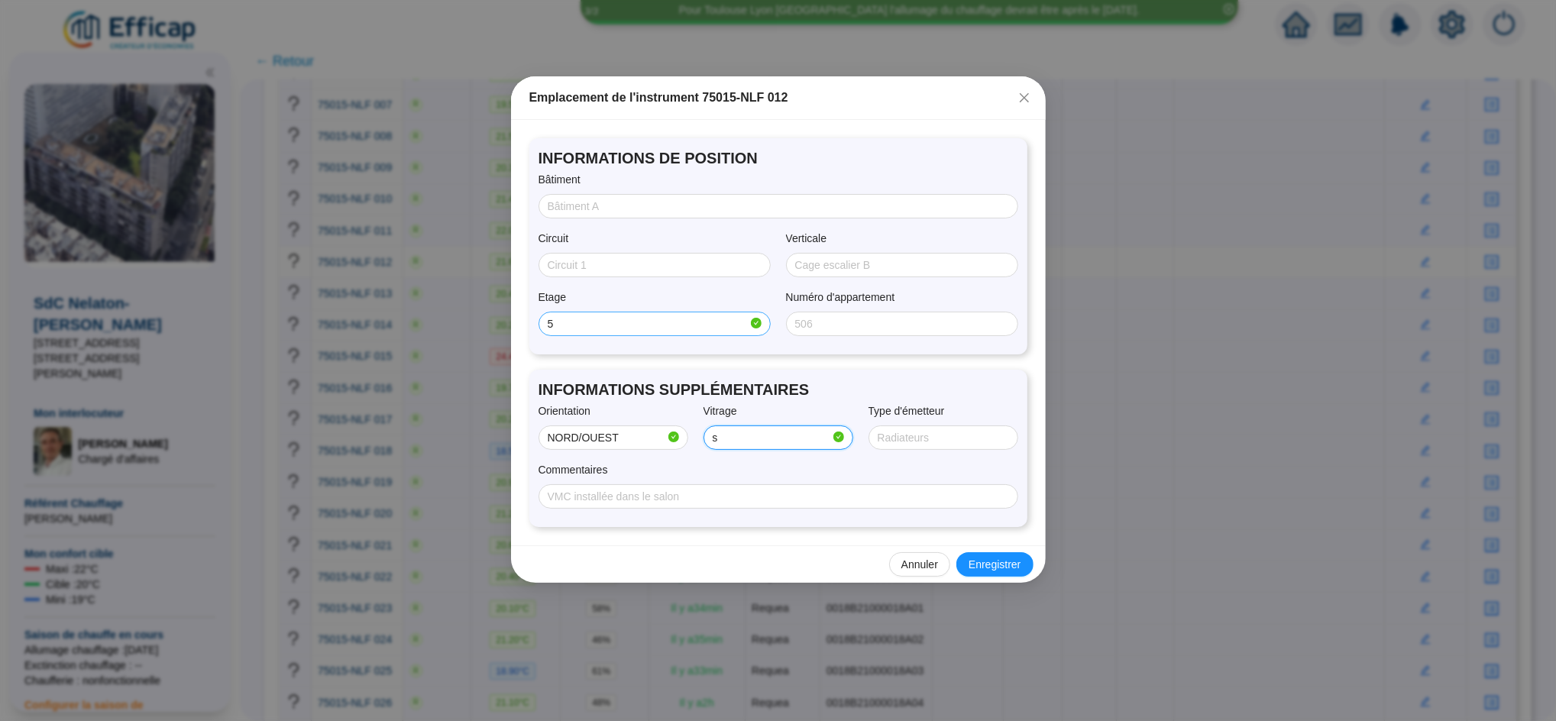
type input "SIMPLE"
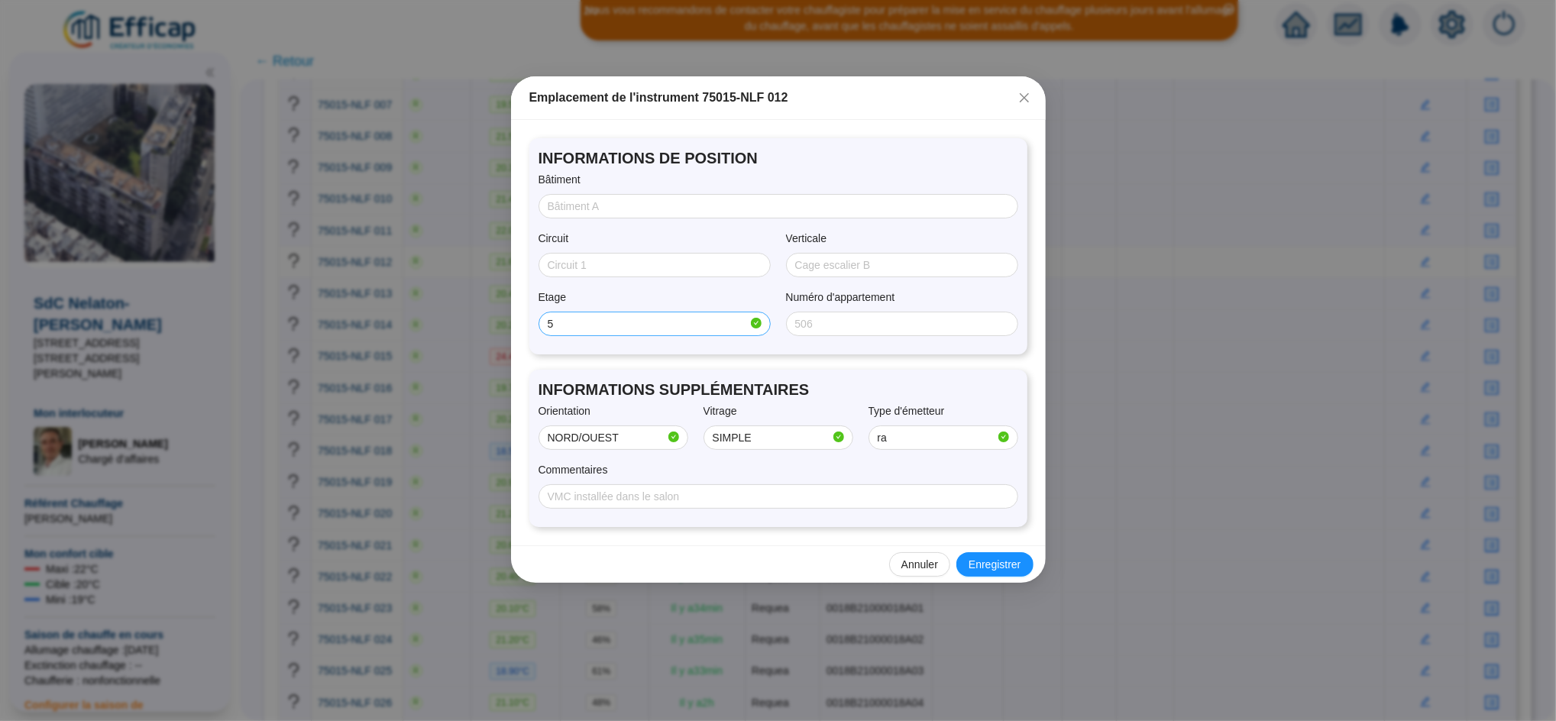
type input "radiateur + convecteur"
type input "installé"
click at [571, 199] on input "Bâtiment" at bounding box center [777, 207] width 458 height 16
type input "Nelaton"
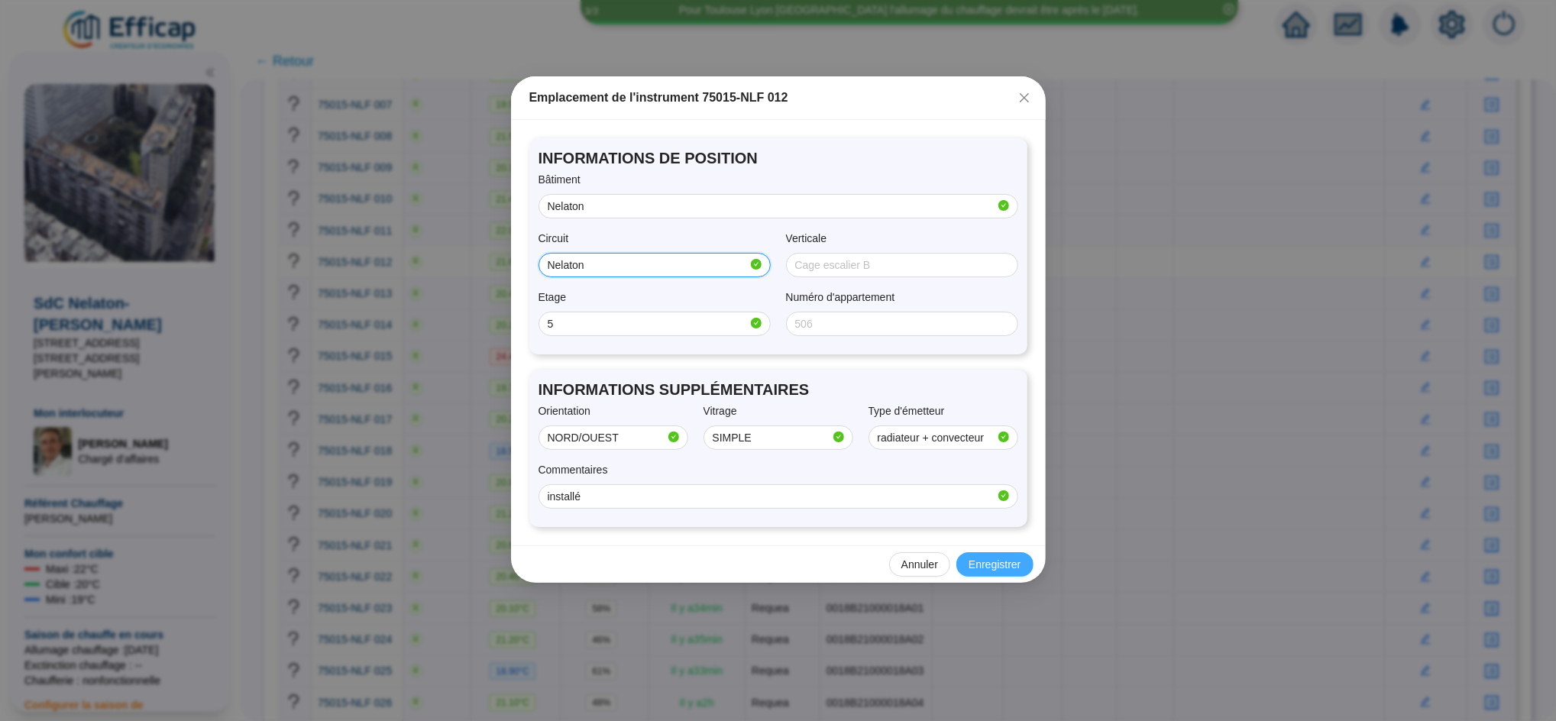
type input "Nelaton"
click at [996, 563] on span "Enregistrer" at bounding box center [994, 565] width 52 height 16
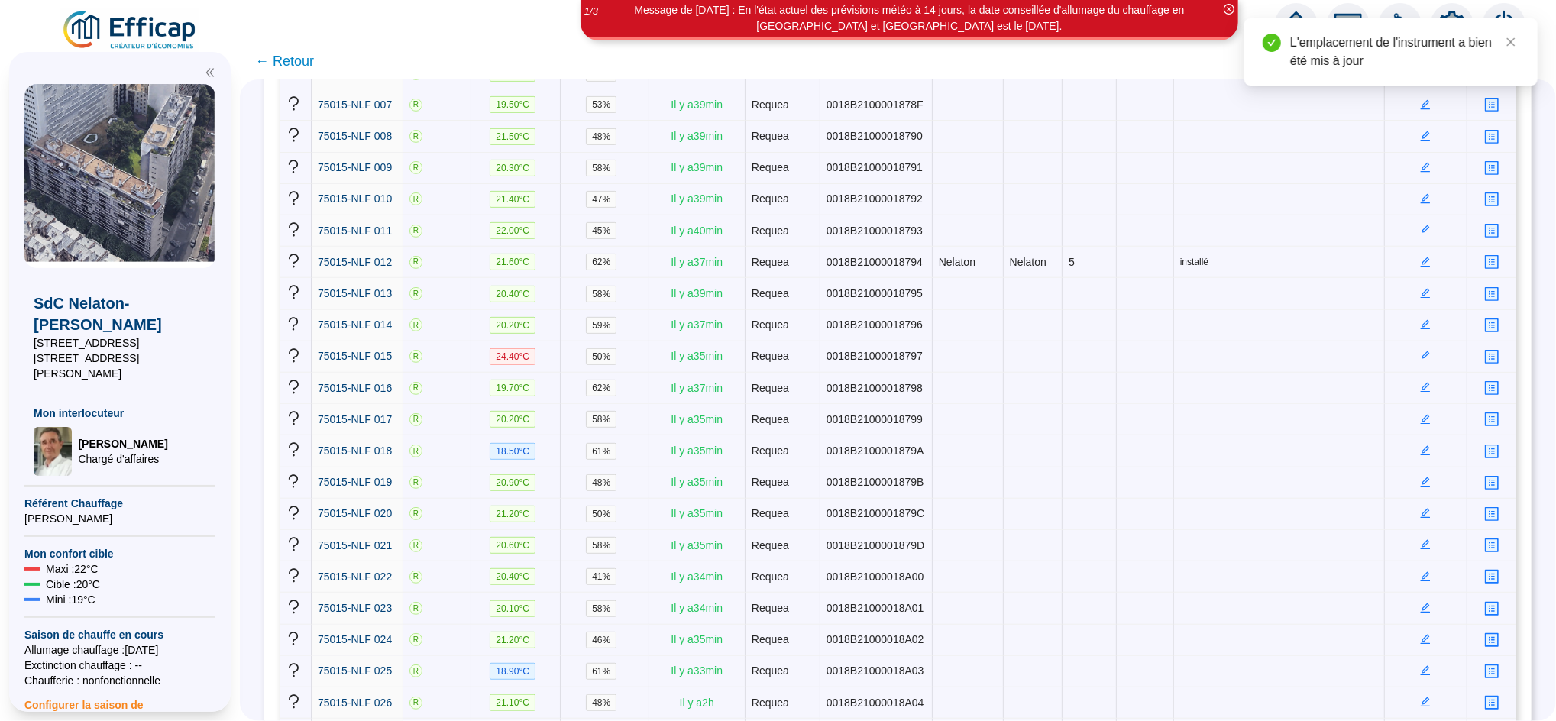
click at [309, 55] on span "← Retour" at bounding box center [284, 60] width 59 height 21
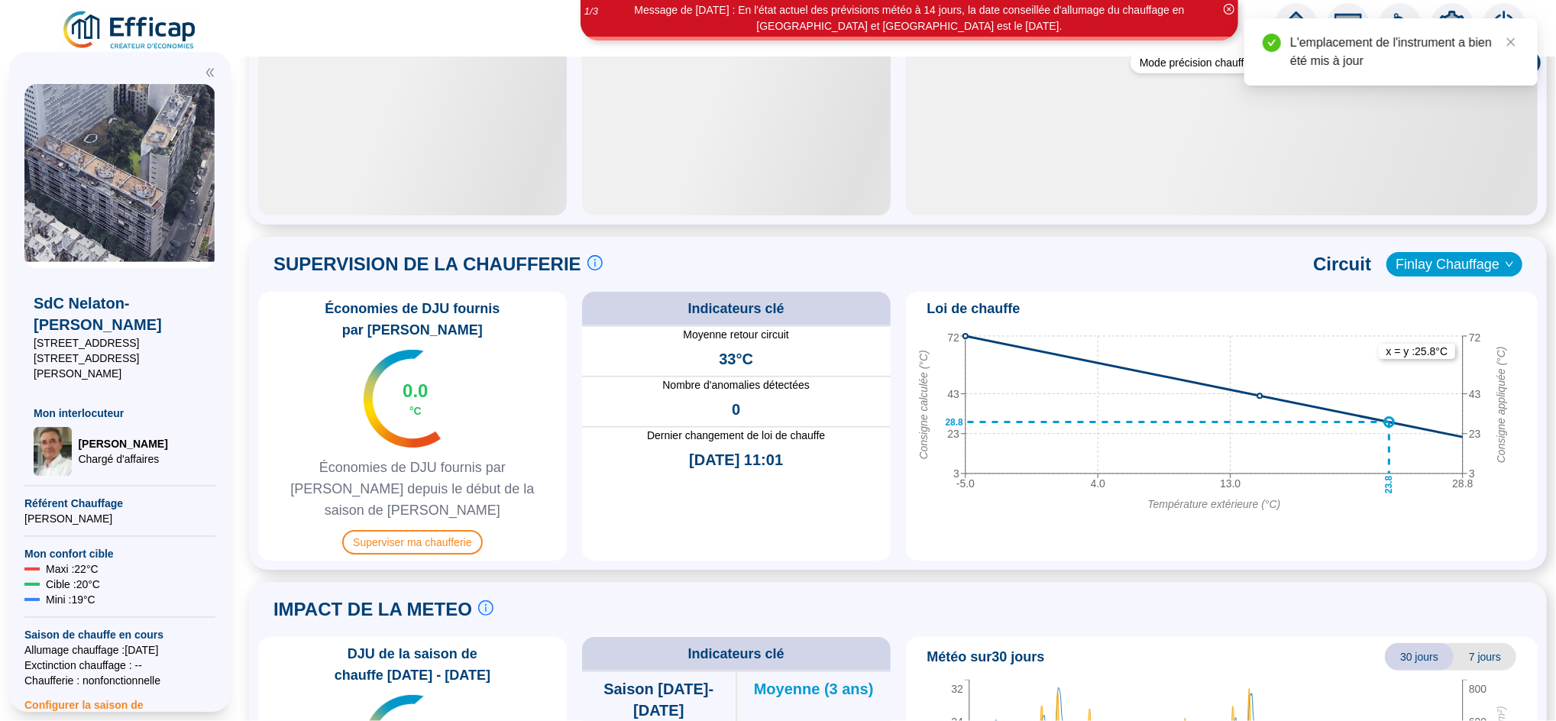
scroll to position [815, 0]
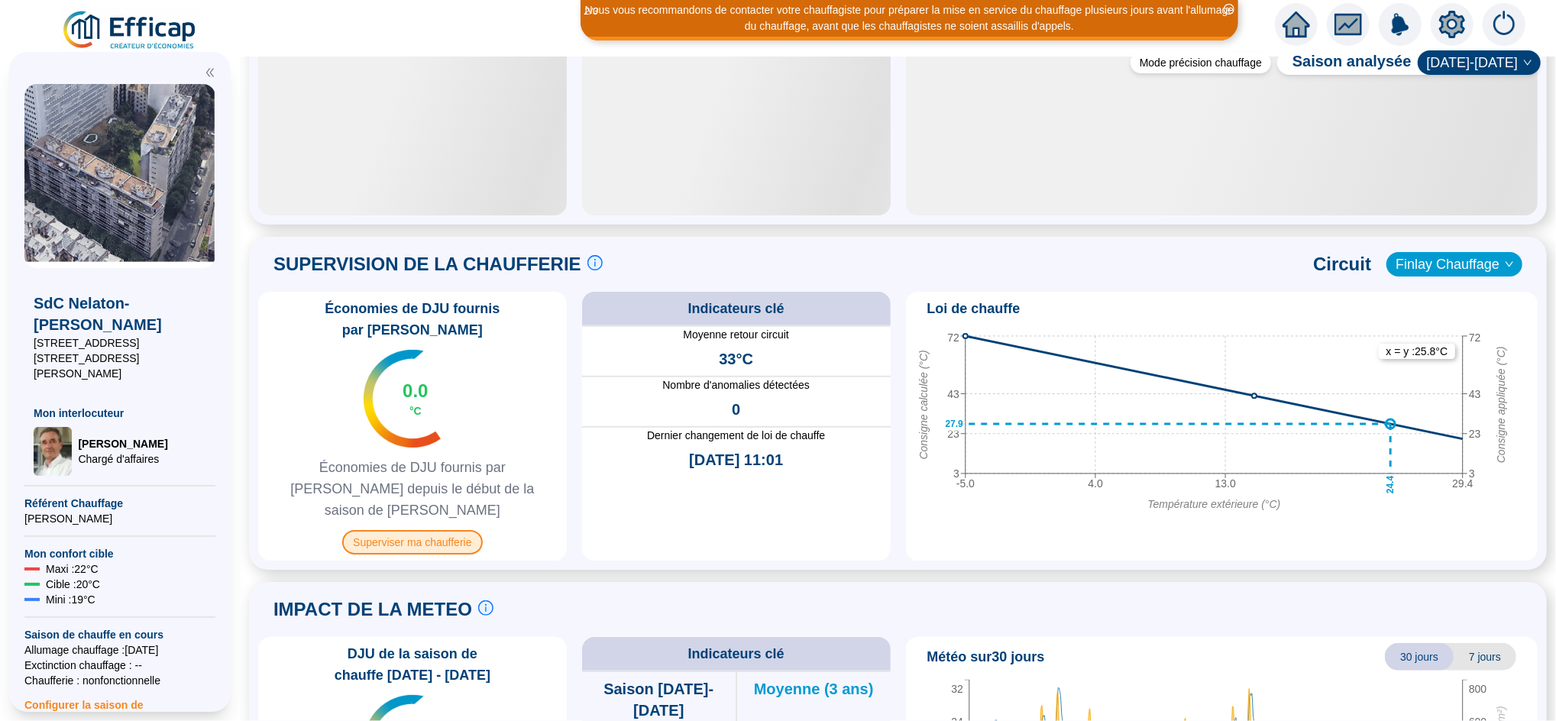
click at [414, 530] on span "Superviser ma chaufferie" at bounding box center [412, 542] width 140 height 24
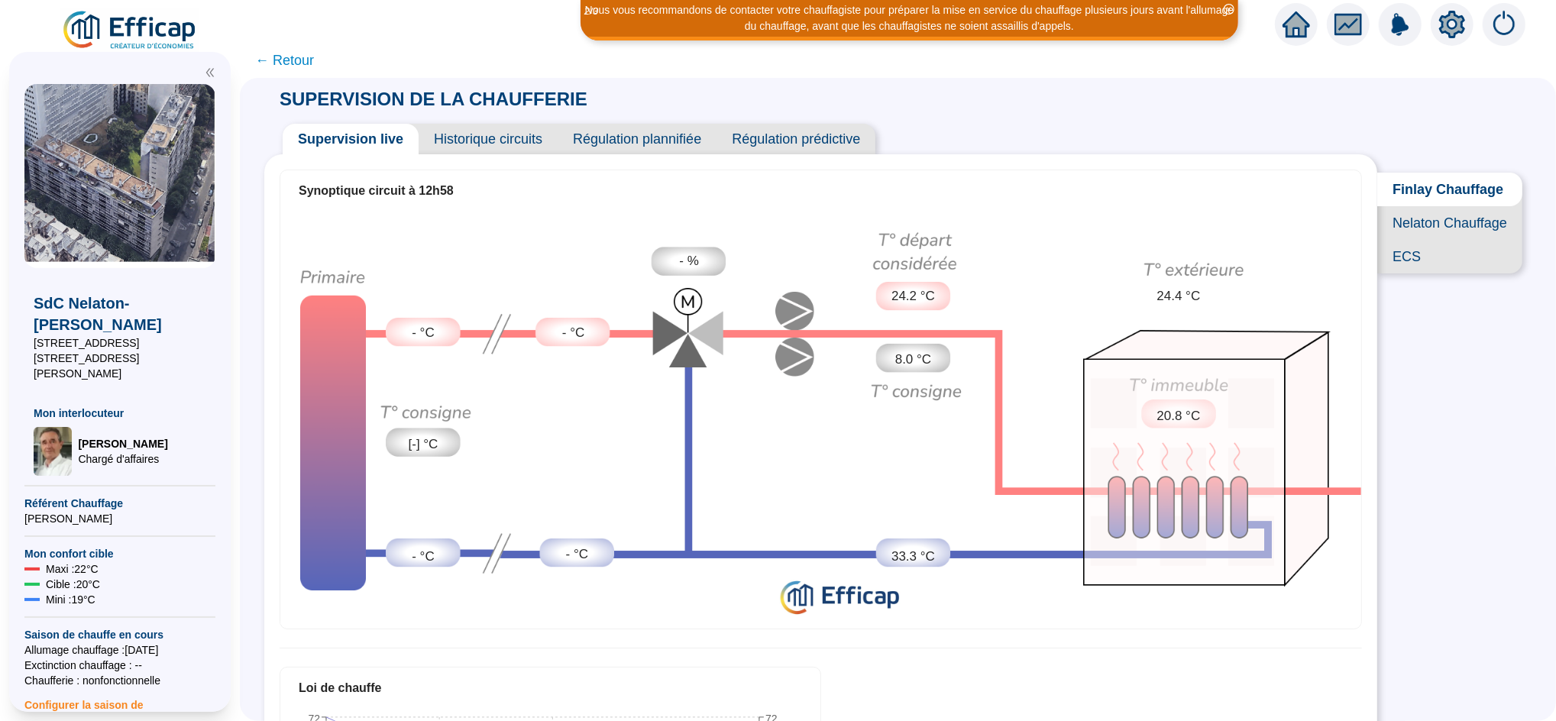
click at [303, 63] on span "← Retour" at bounding box center [284, 60] width 59 height 21
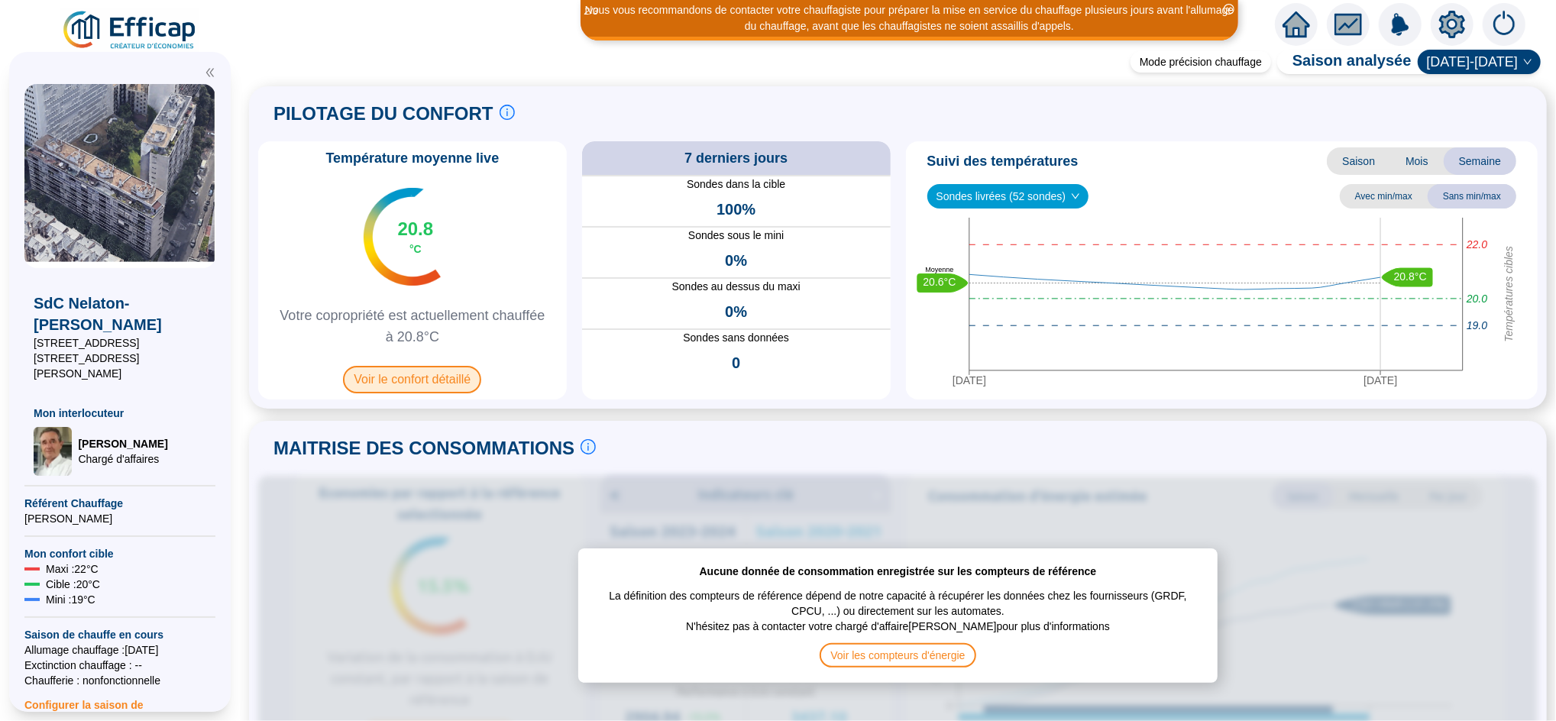
click at [463, 375] on span "Voir le confort détaillé" at bounding box center [412, 379] width 138 height 27
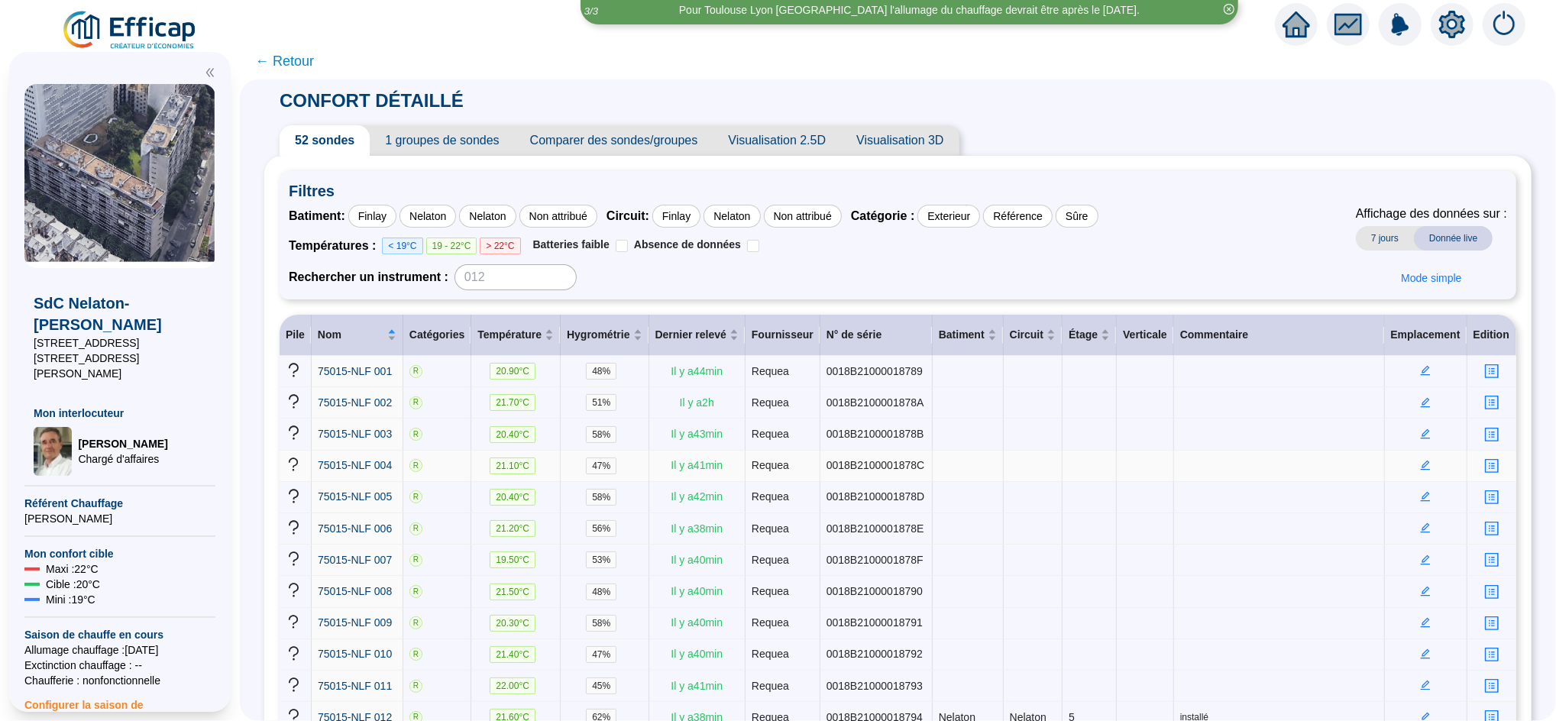
click at [1420, 460] on icon "edit" at bounding box center [1425, 465] width 11 height 11
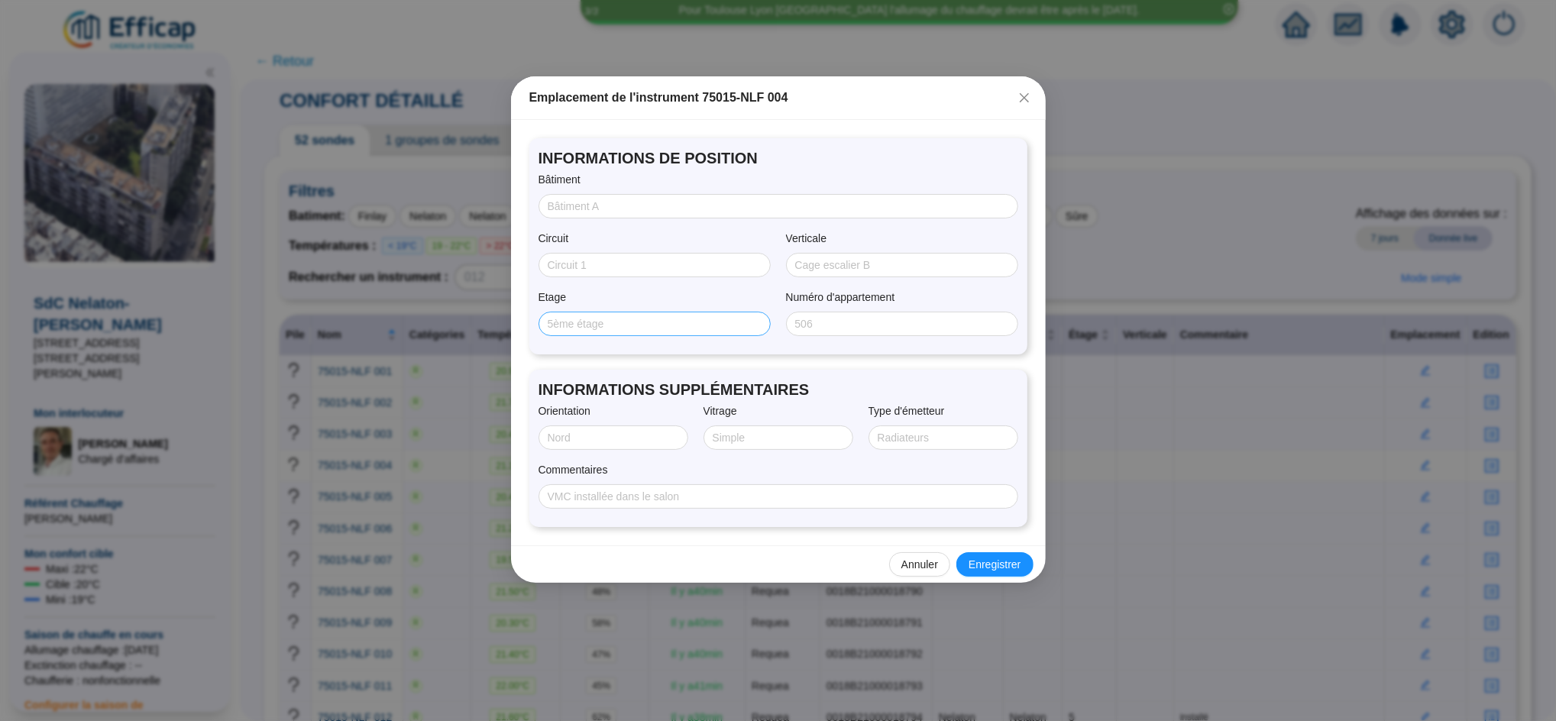
click at [630, 315] on span at bounding box center [654, 324] width 232 height 24
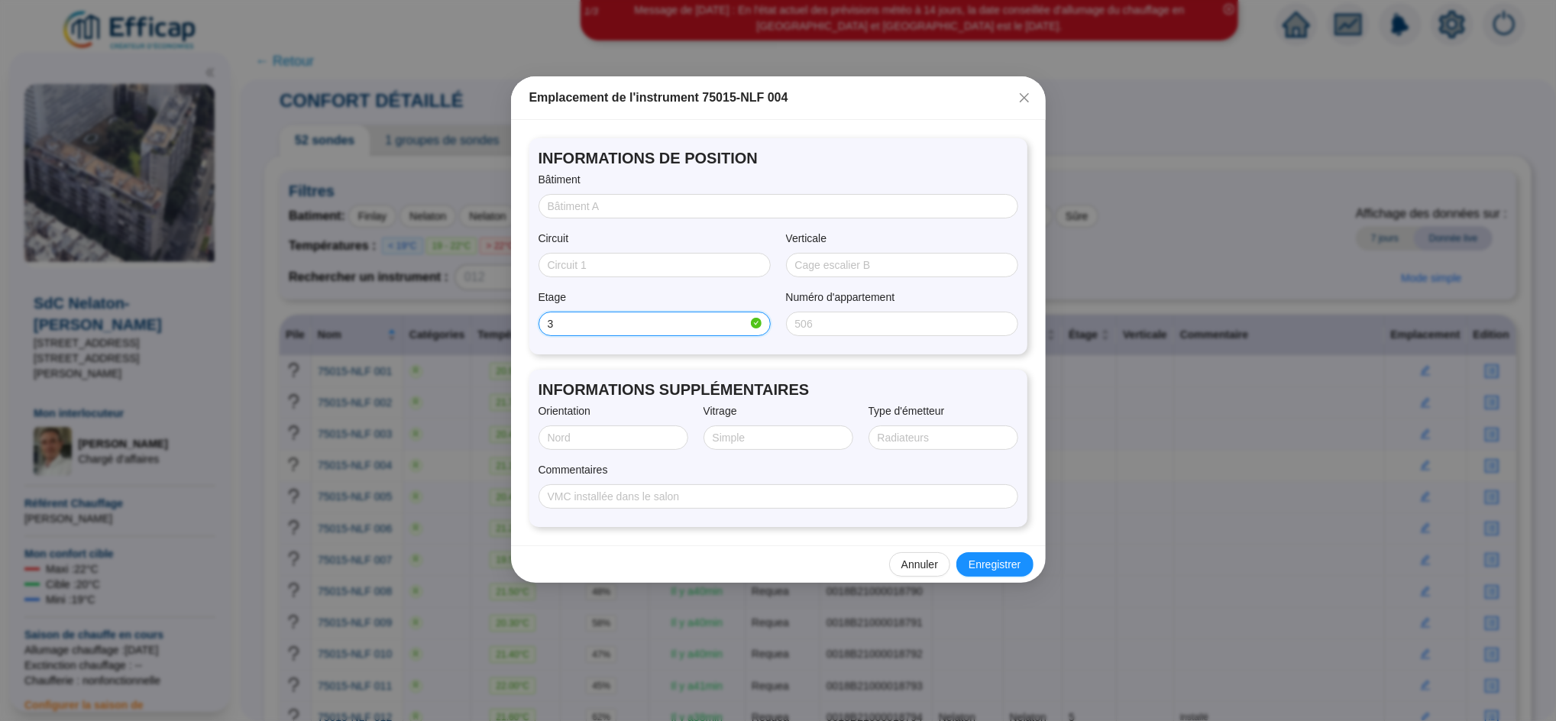
type input "3"
type input "SUD/OUEST"
type input "Double"
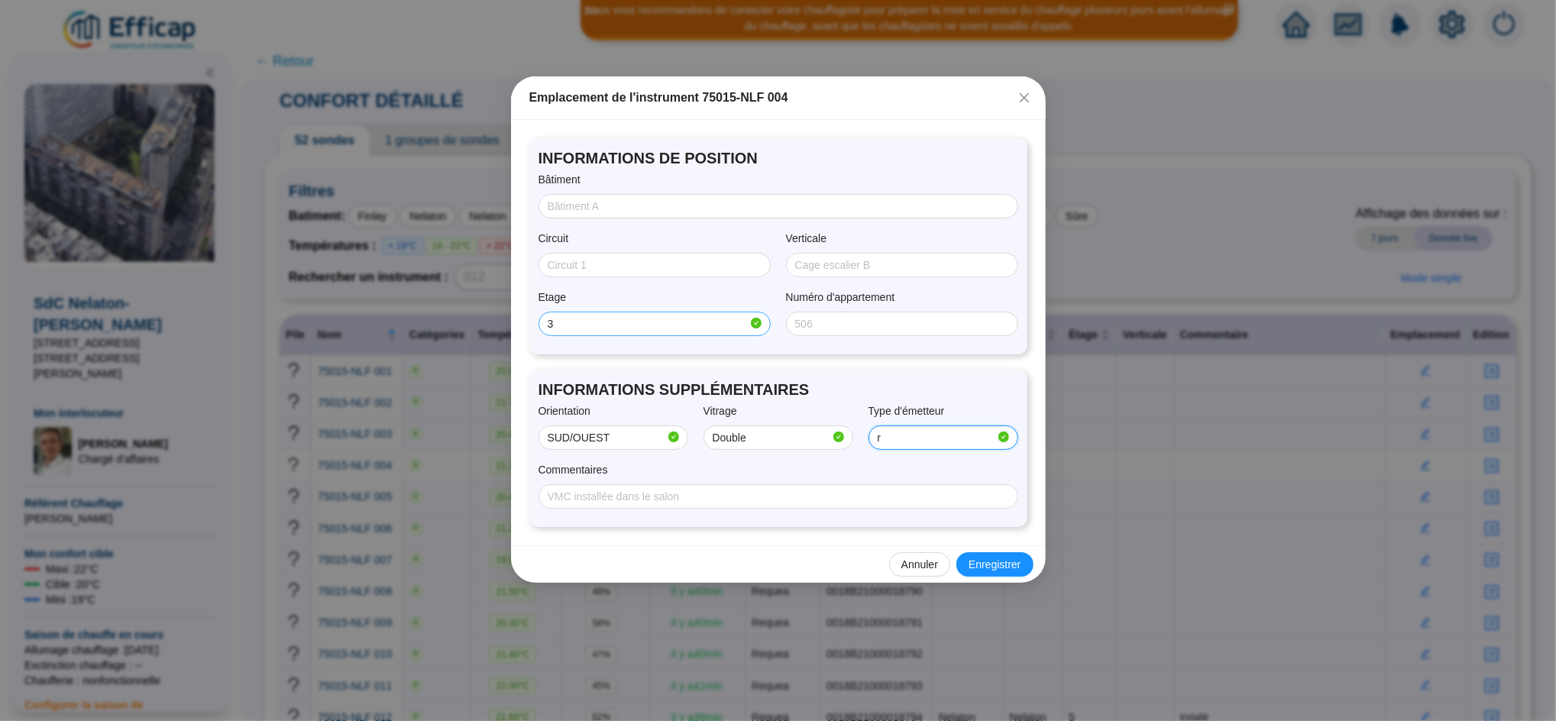
type input "r"
type input "installé"
type input "Nelaton"
type input "radiateur + convecteur"
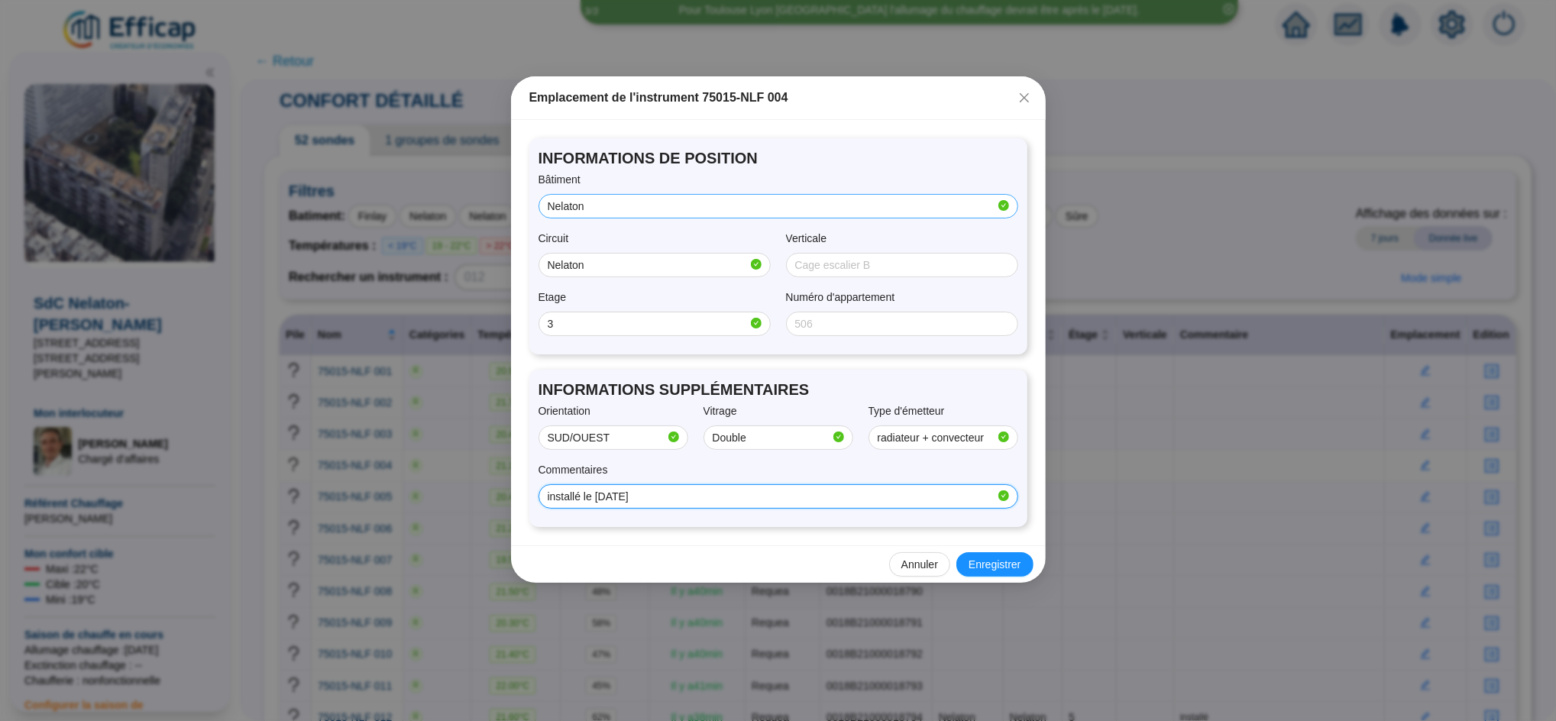
type input "installé le [DATE]"
click at [599, 212] on input "Nelaton" at bounding box center [772, 207] width 448 height 16
type input "N"
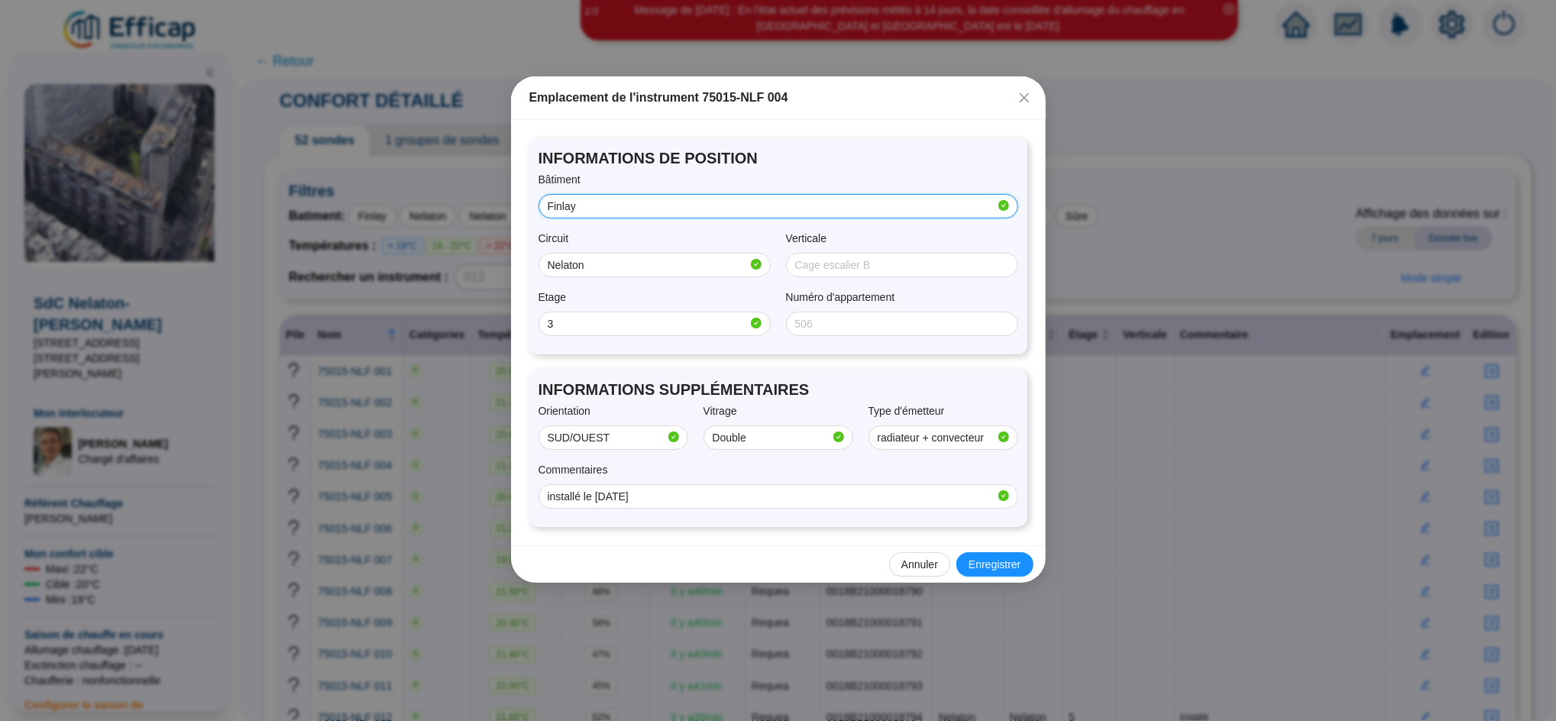
type input "Finlay"
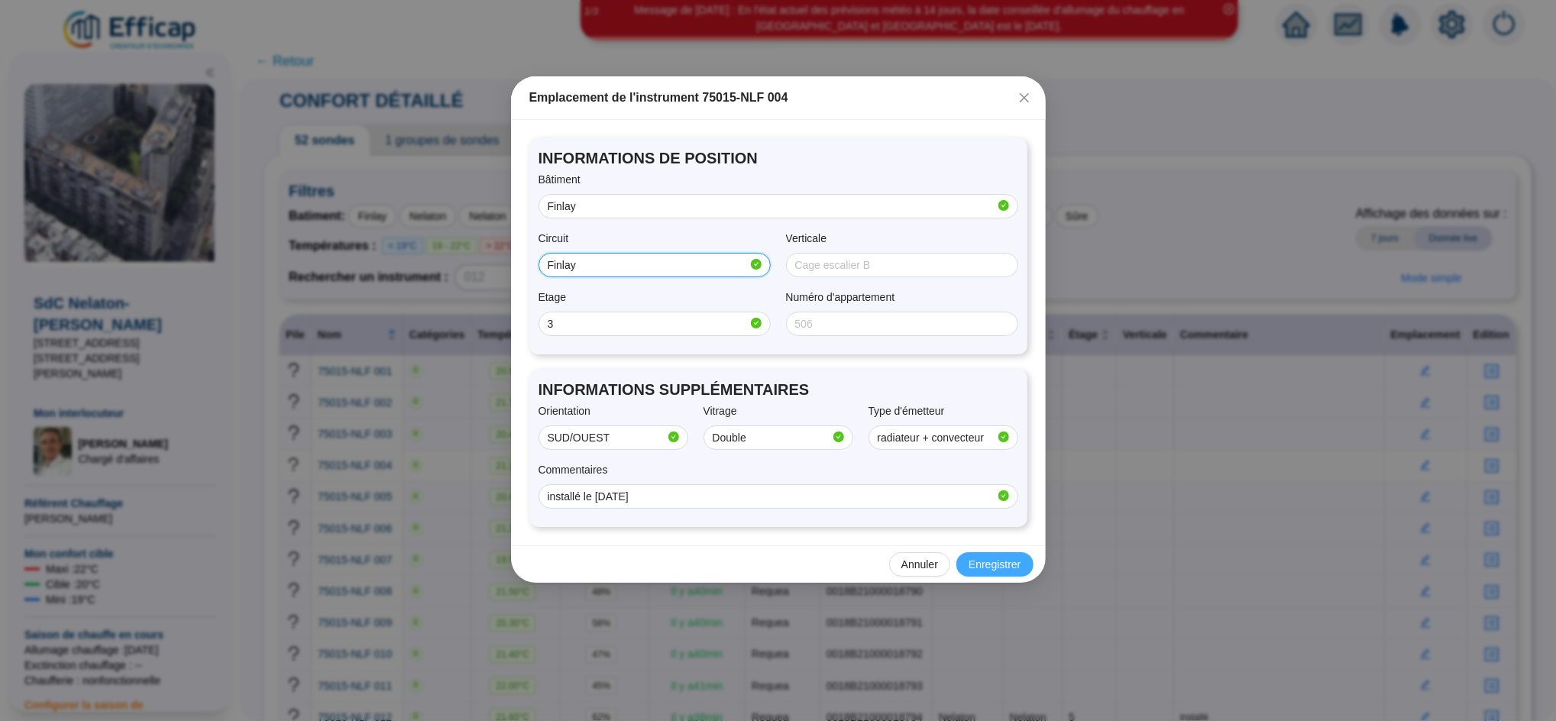
type input "Finlay"
click at [991, 570] on span "Enregistrer" at bounding box center [994, 565] width 52 height 16
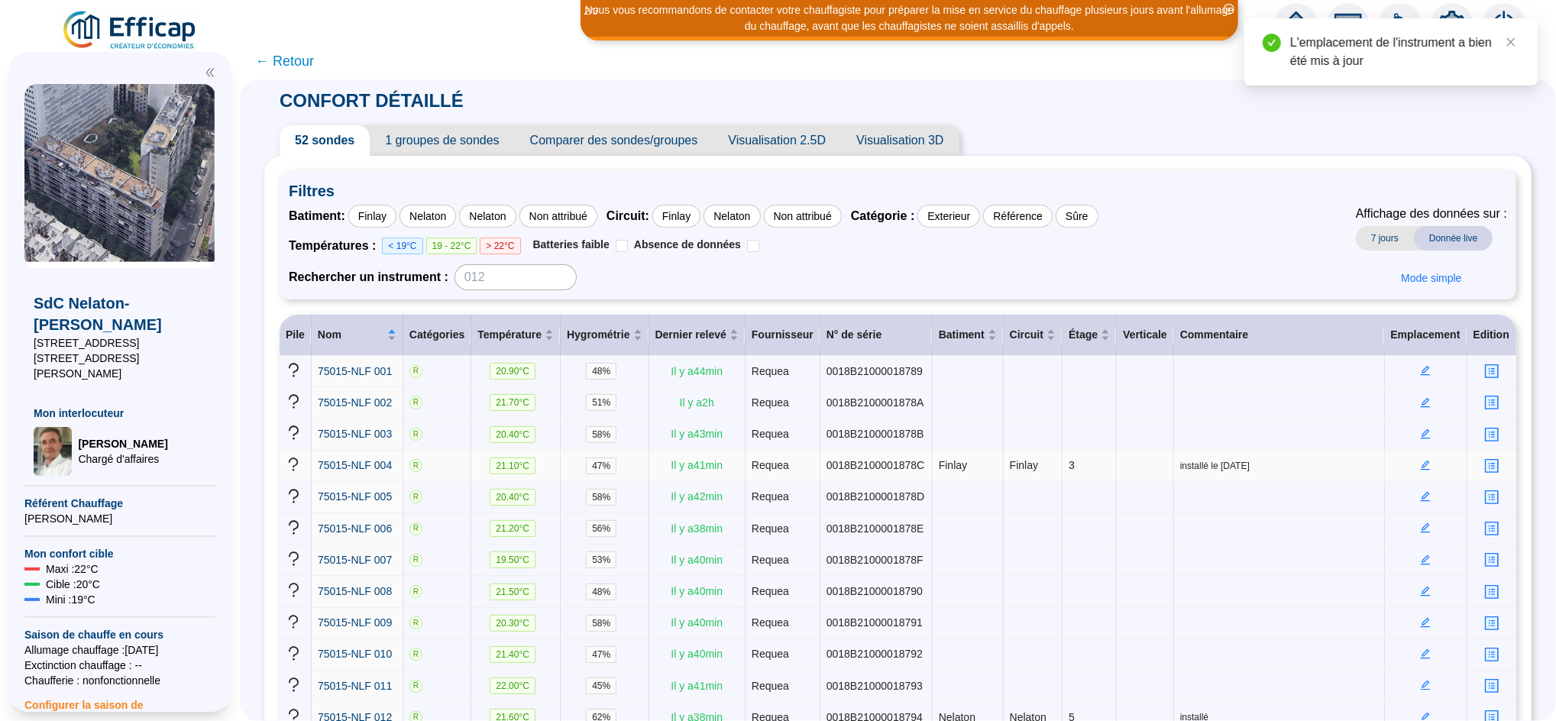
click at [1420, 460] on icon "edit" at bounding box center [1425, 465] width 11 height 11
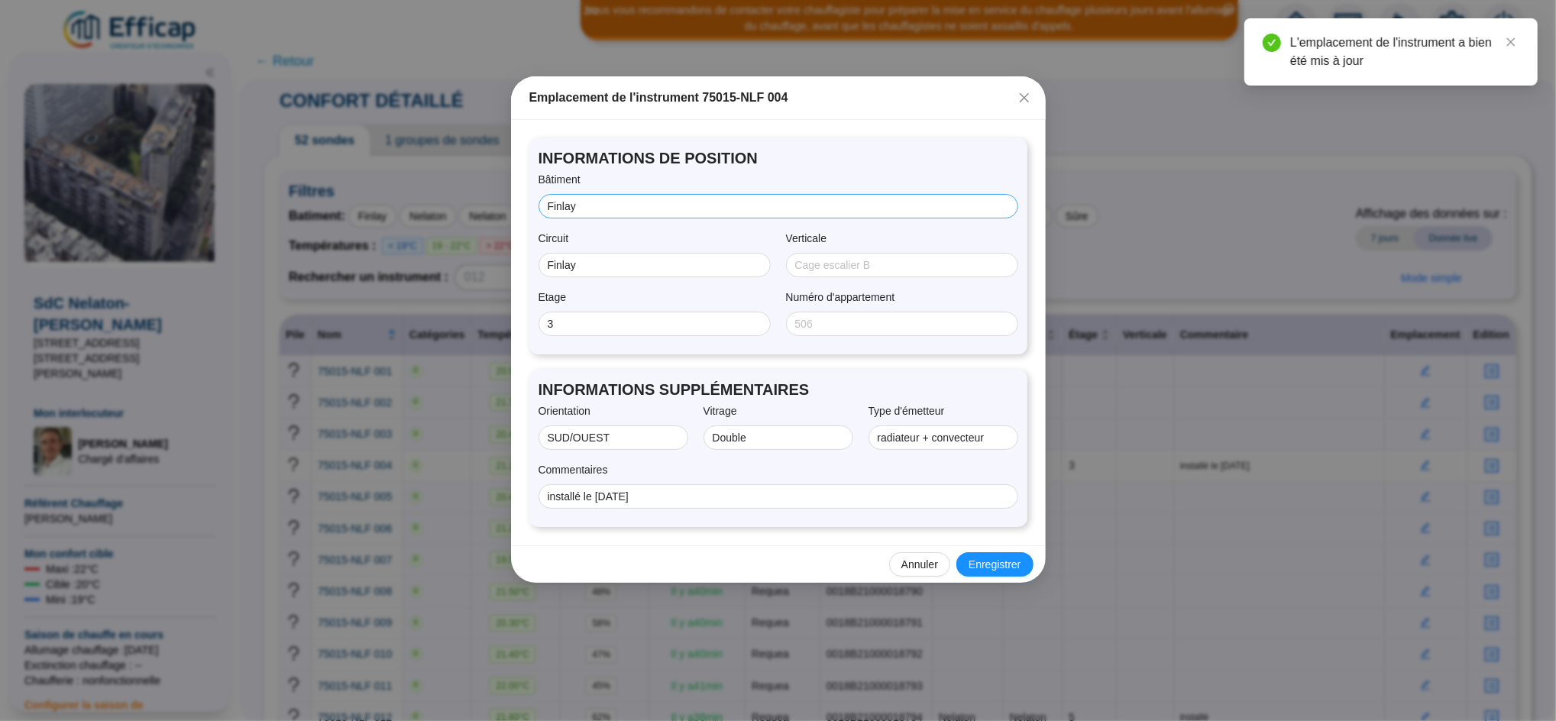
click at [682, 215] on span "Finlay" at bounding box center [778, 206] width 480 height 24
click at [619, 205] on input "Finlay" at bounding box center [777, 207] width 458 height 16
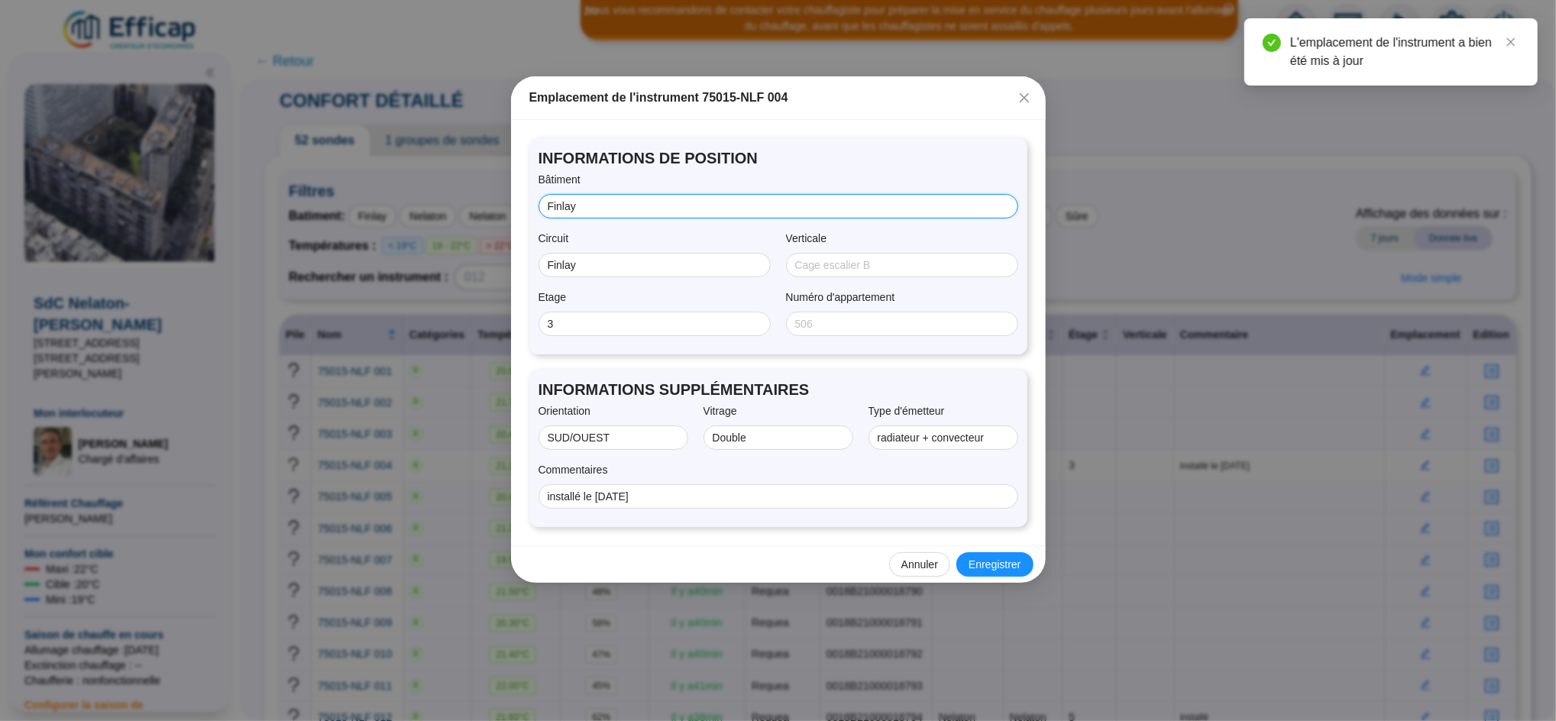
click at [619, 205] on input "Finlay" at bounding box center [777, 207] width 458 height 16
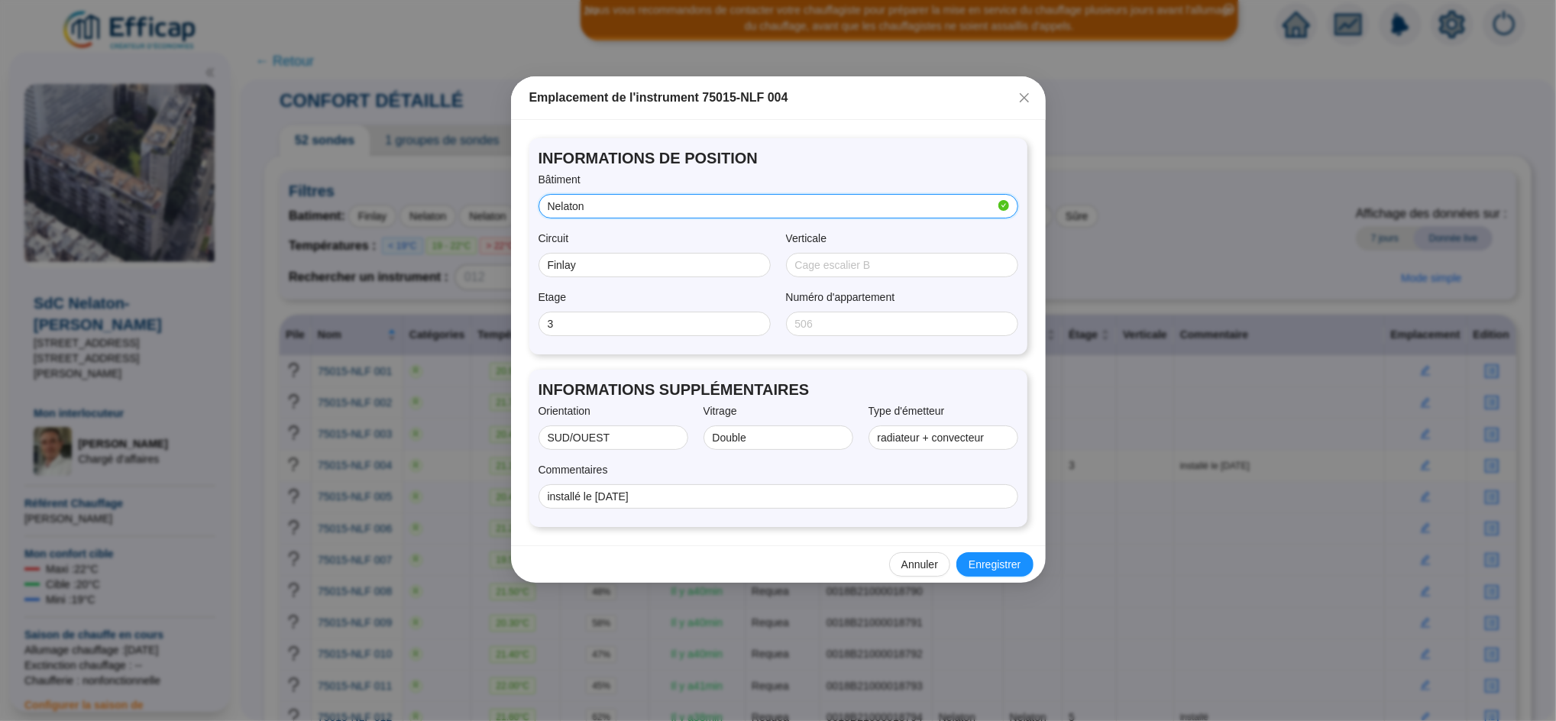
type input "Nelaton"
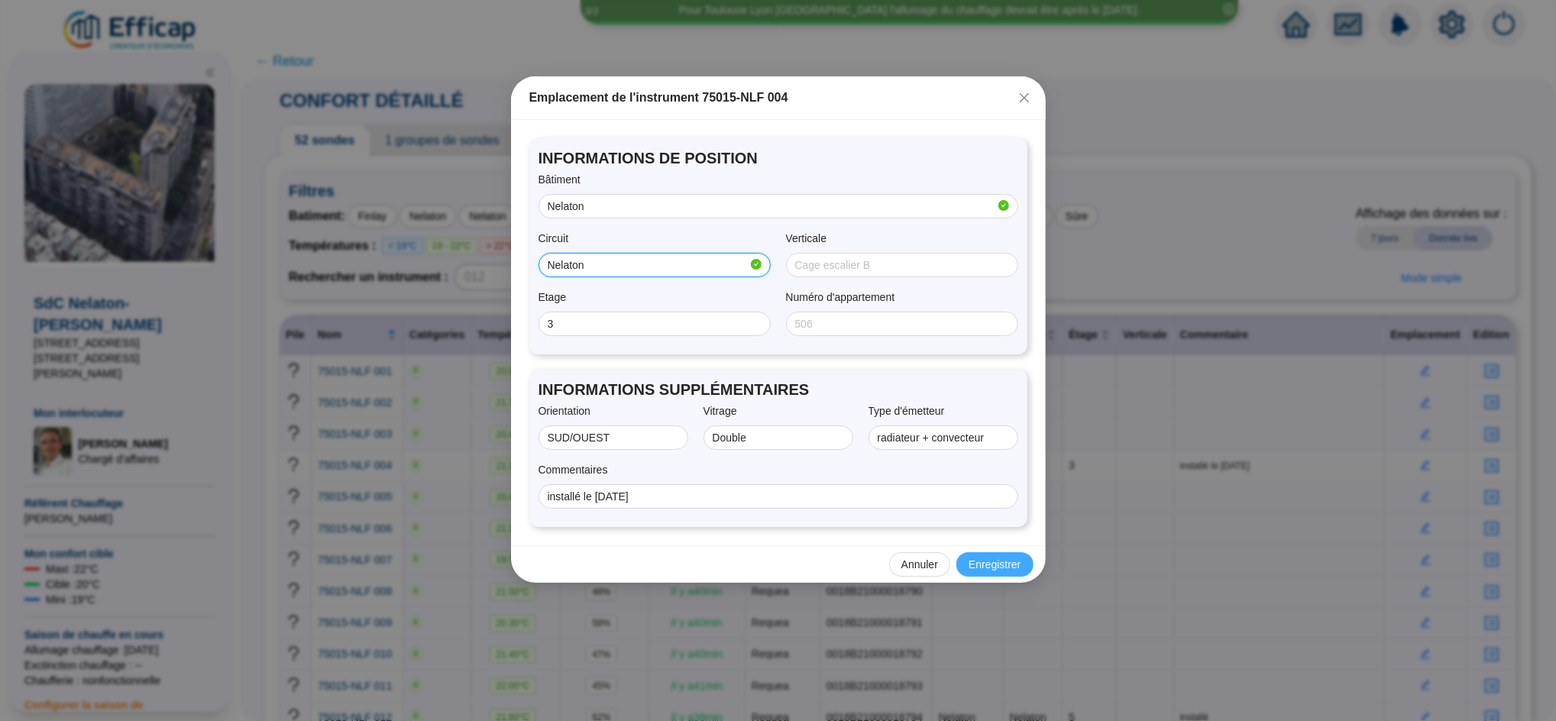
type input "Nelaton"
click at [1000, 567] on span "Enregistrer" at bounding box center [994, 565] width 52 height 16
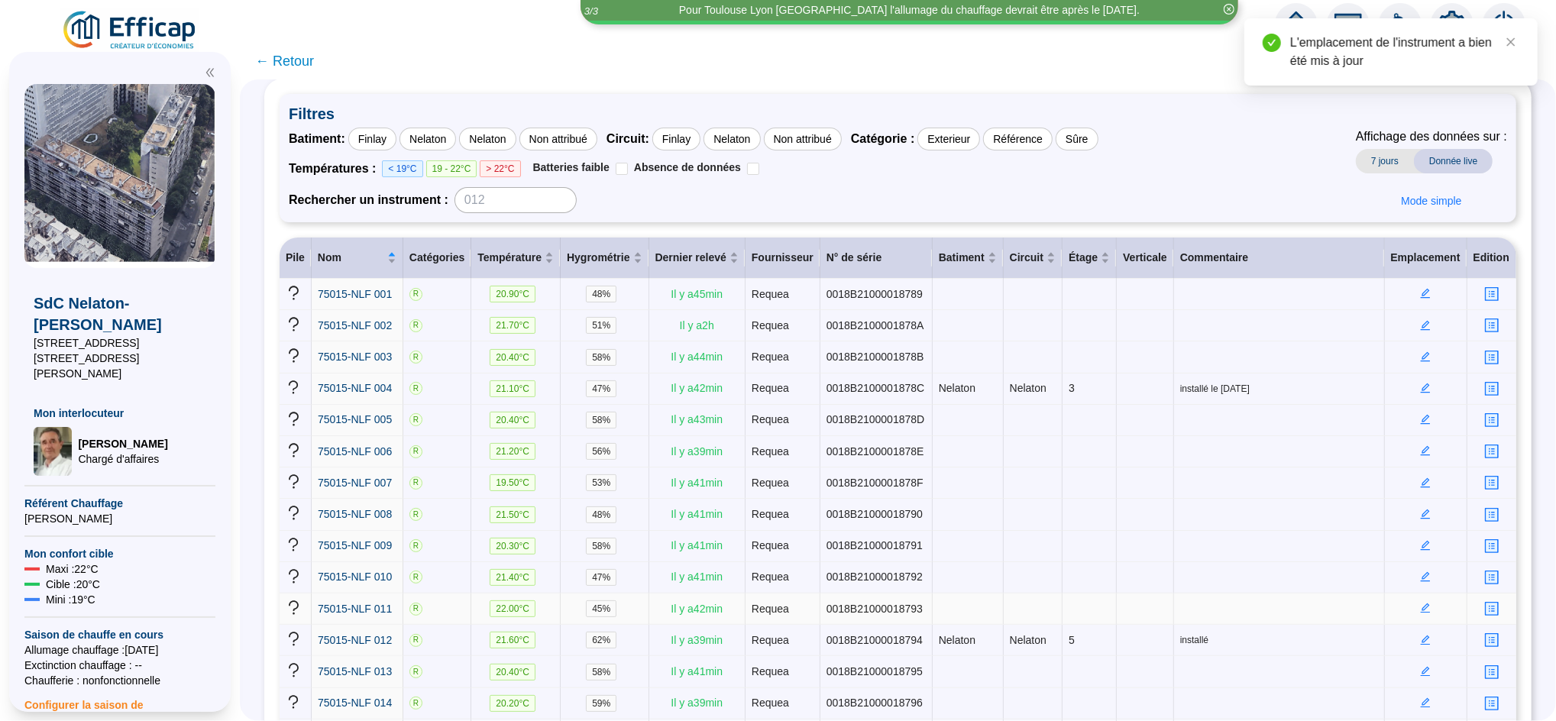
scroll to position [86, 0]
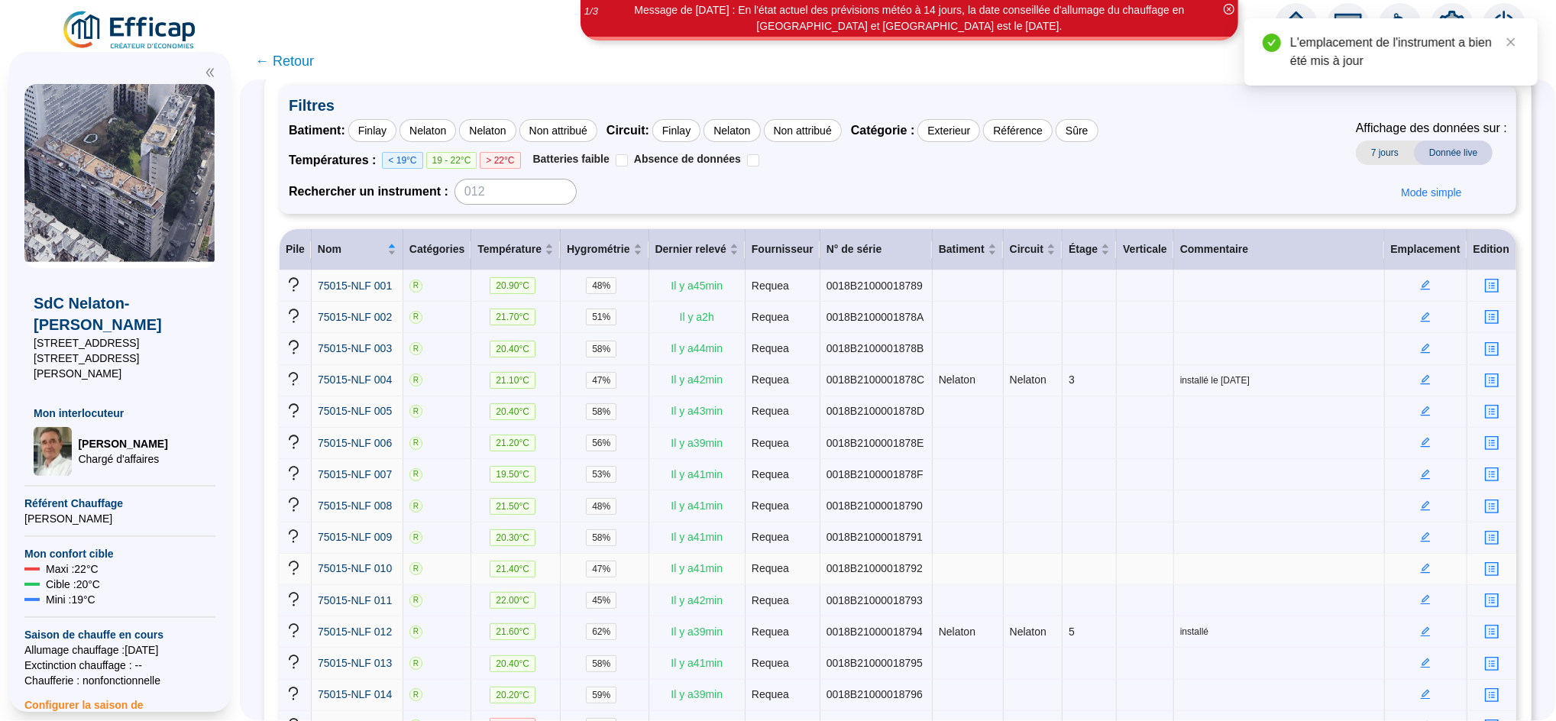
click at [1423, 565] on icon "edit" at bounding box center [1425, 567] width 5 height 5
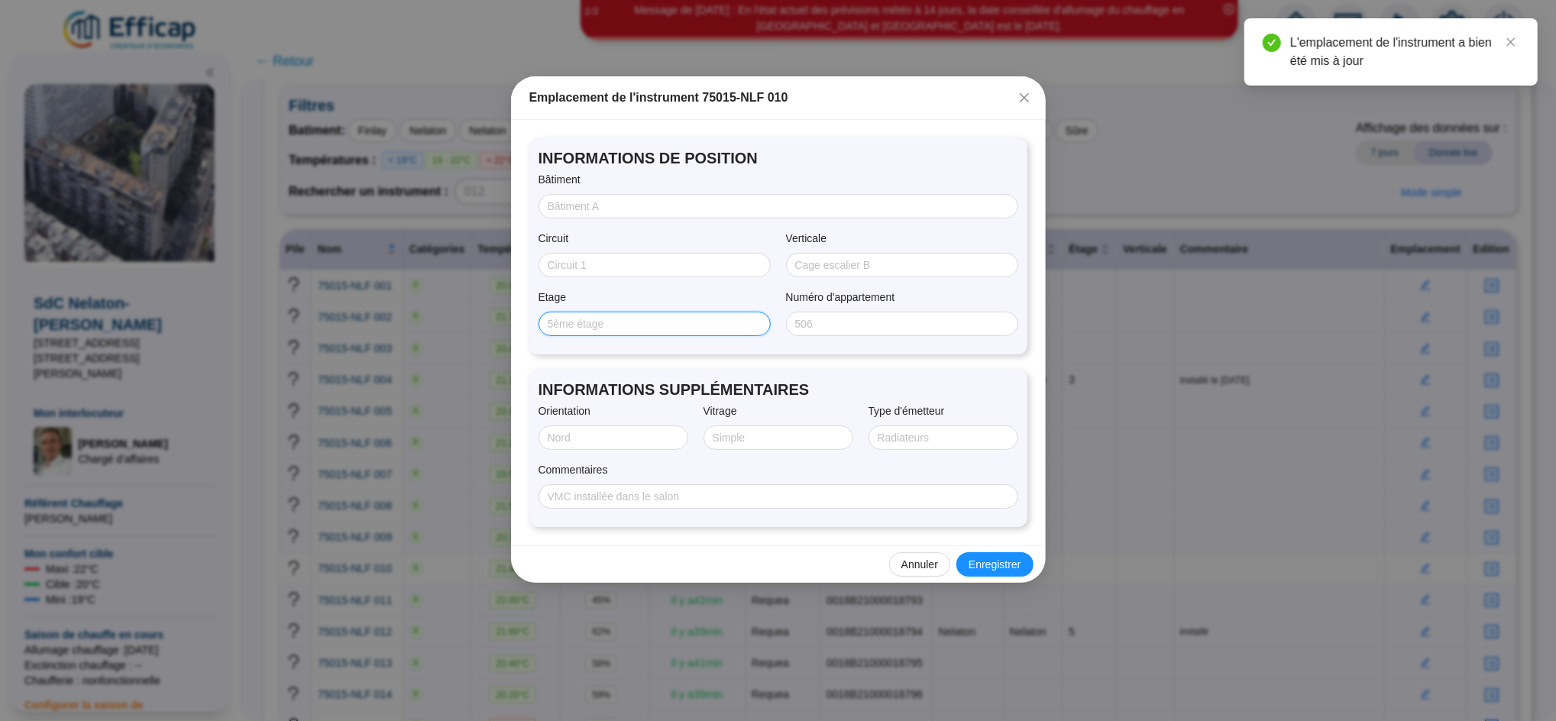
click at [612, 327] on input "Etage" at bounding box center [653, 324] width 211 height 16
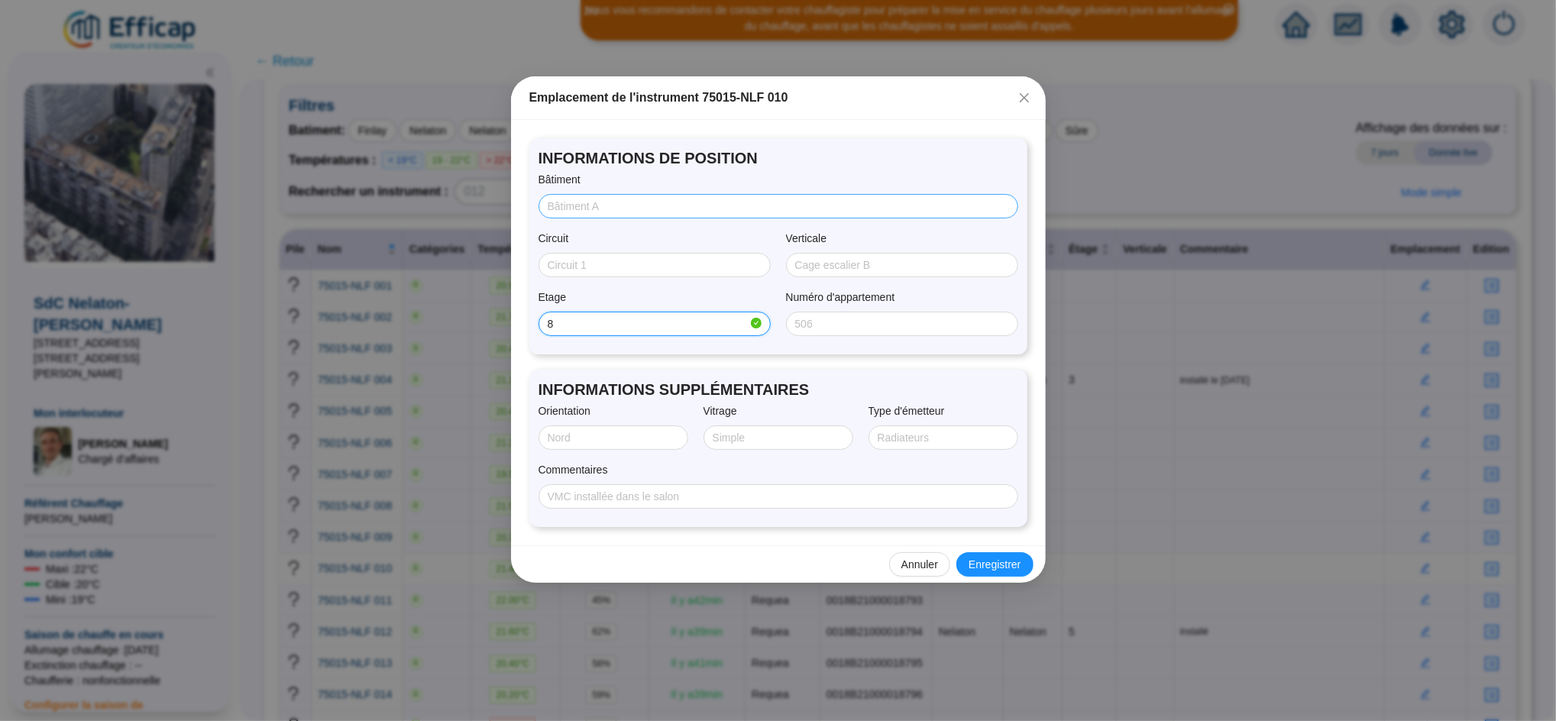
type input "8"
click at [602, 208] on input "Bâtiment" at bounding box center [777, 207] width 458 height 16
click at [1003, 557] on span "Enregistrer" at bounding box center [994, 565] width 52 height 16
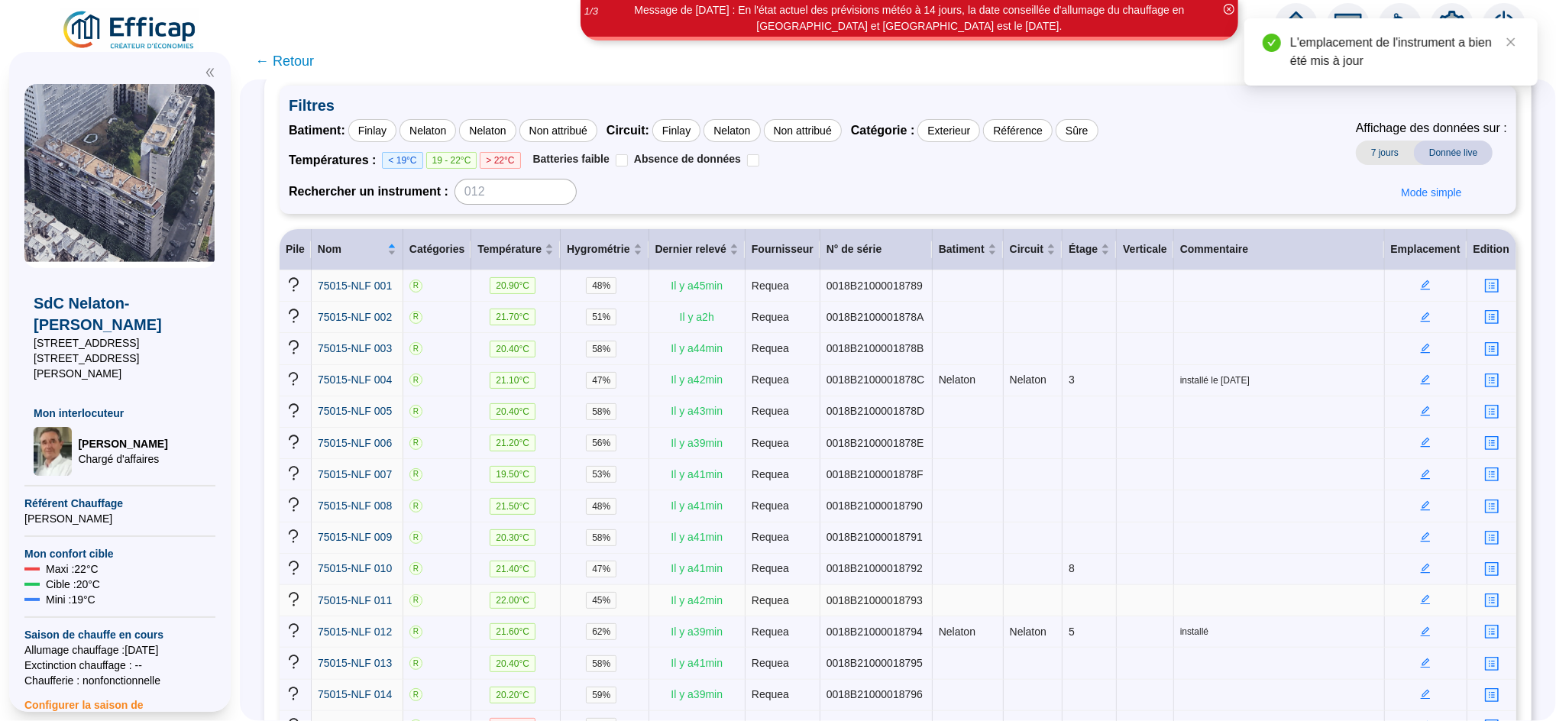
click at [1420, 594] on icon "edit" at bounding box center [1425, 599] width 11 height 11
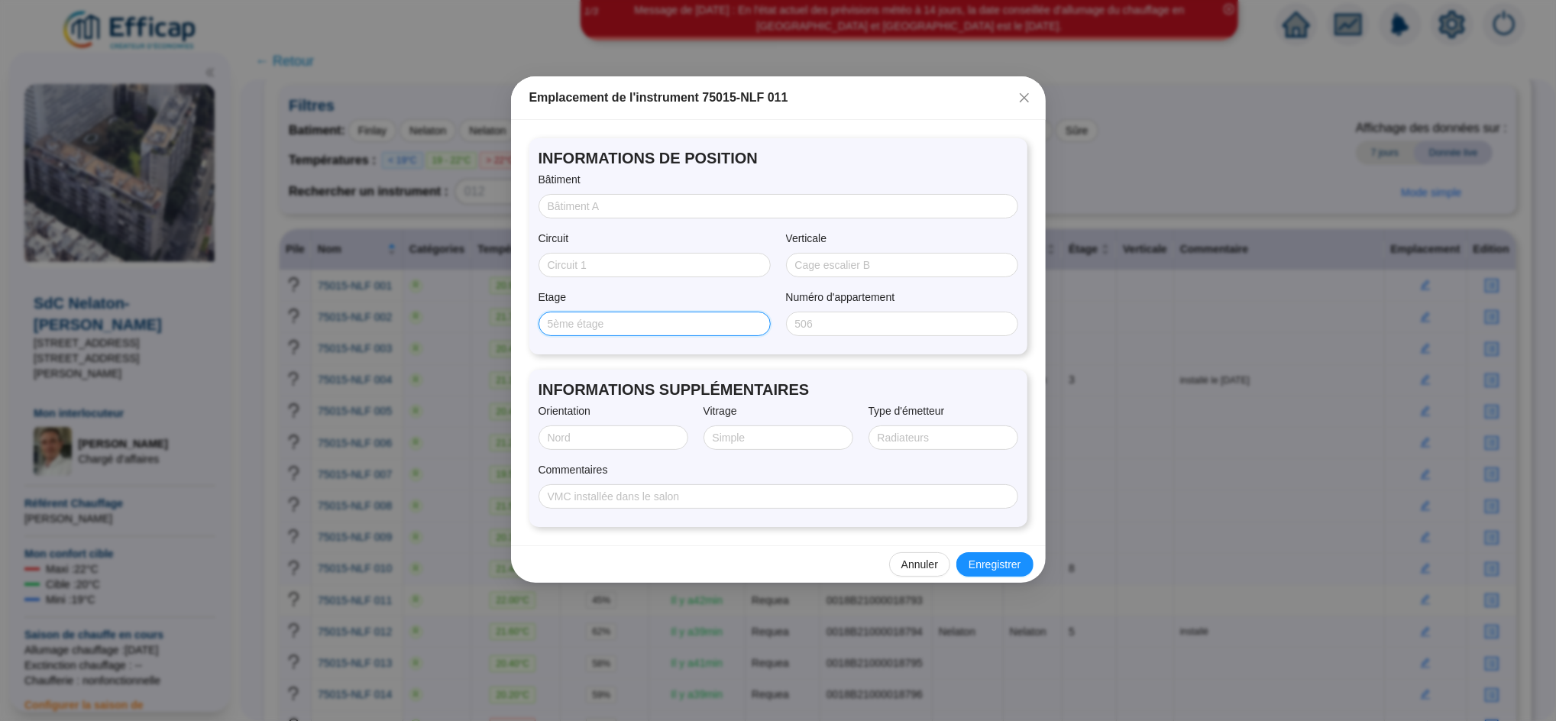
click at [606, 321] on input "Etage" at bounding box center [653, 324] width 211 height 16
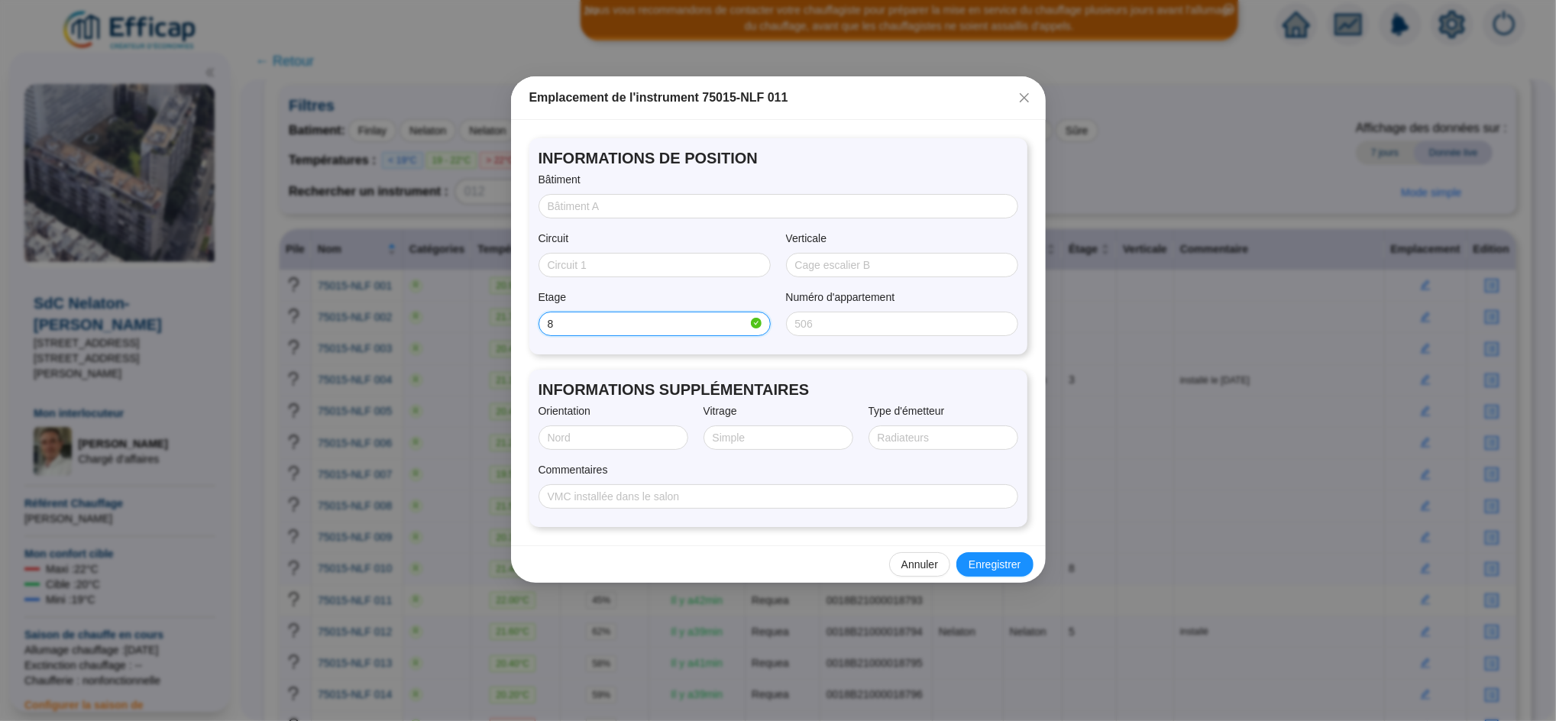
type input "8"
type input "Sud"
type input "Double"
type input "Nelaton"
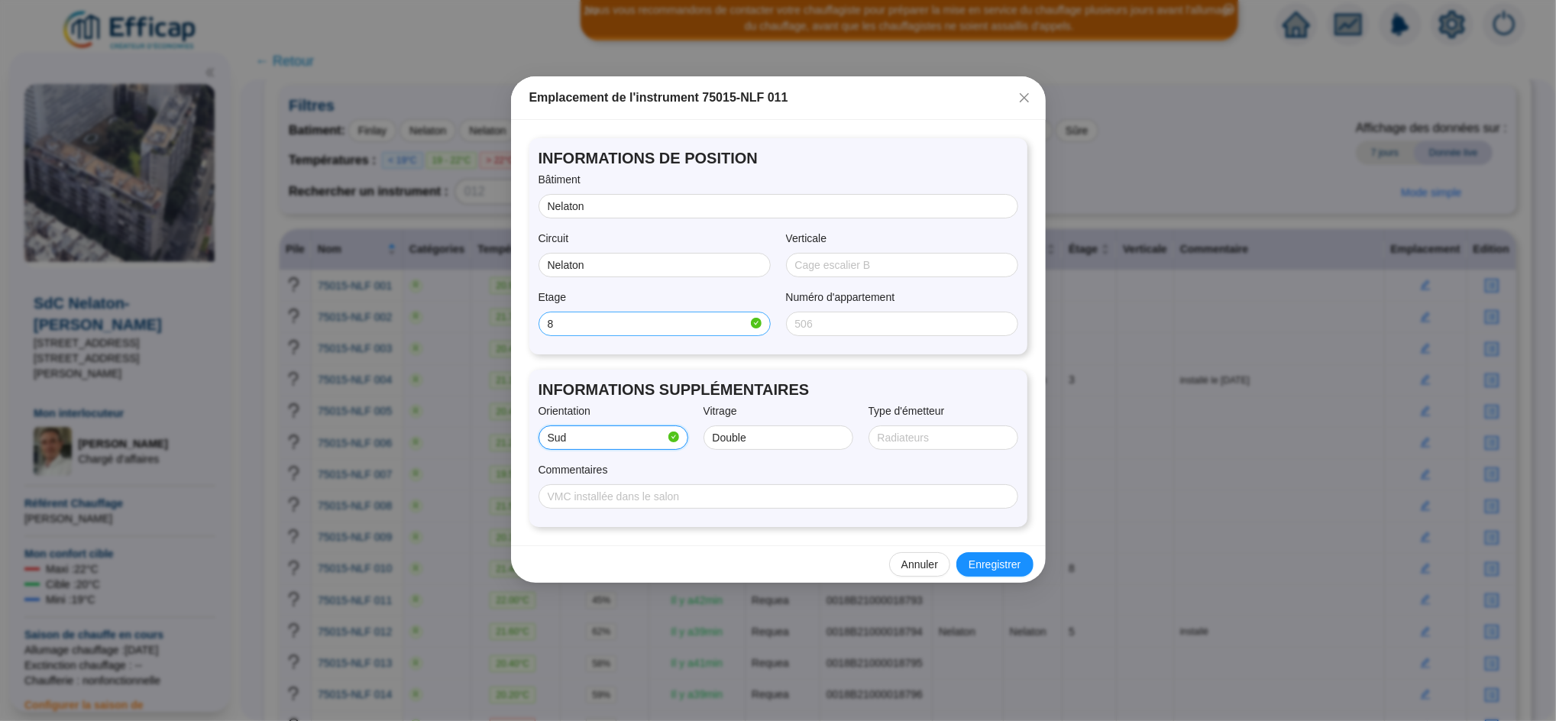
type input "SUD/OUEST"
type input "radiateur + convecteur"
type input "installé le [DATE]"
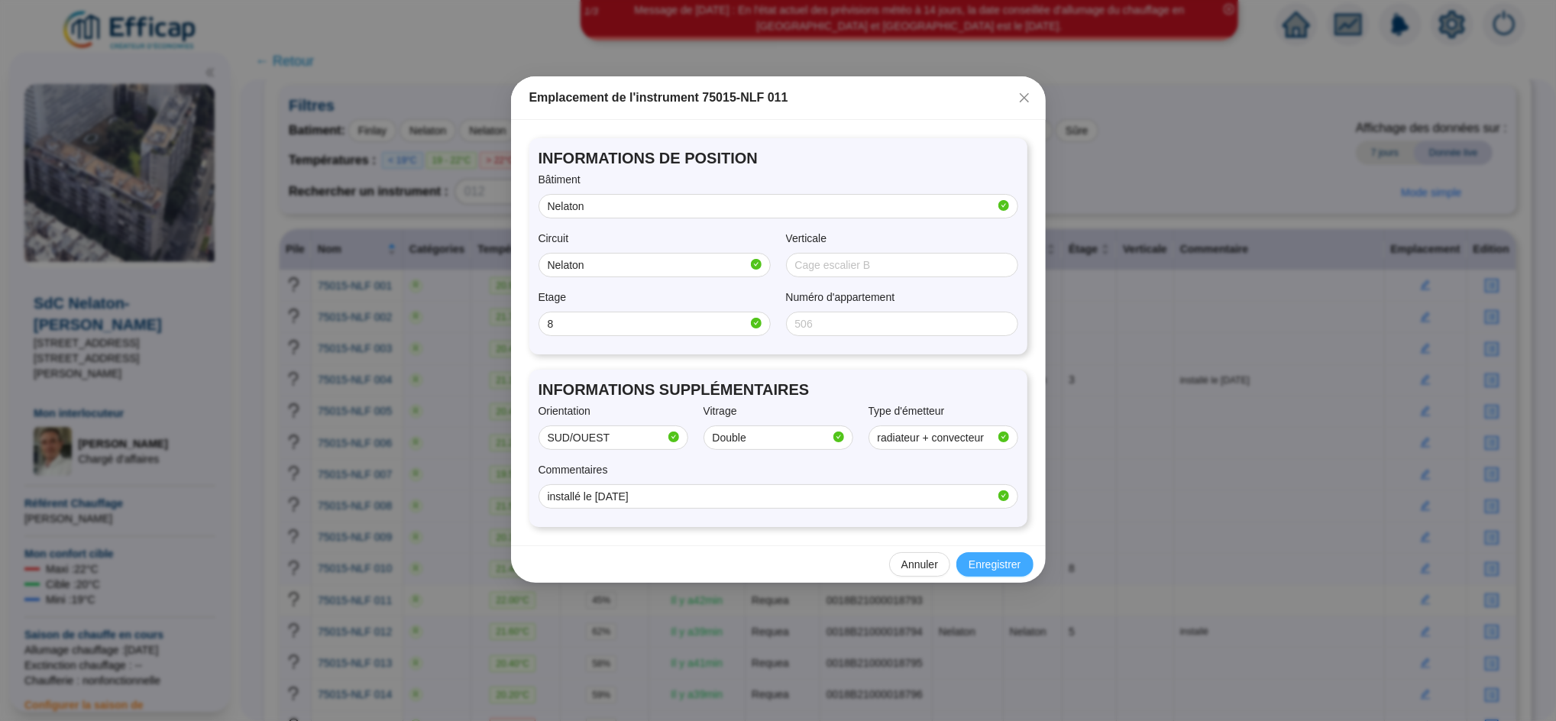
click at [985, 562] on span "Enregistrer" at bounding box center [994, 565] width 52 height 16
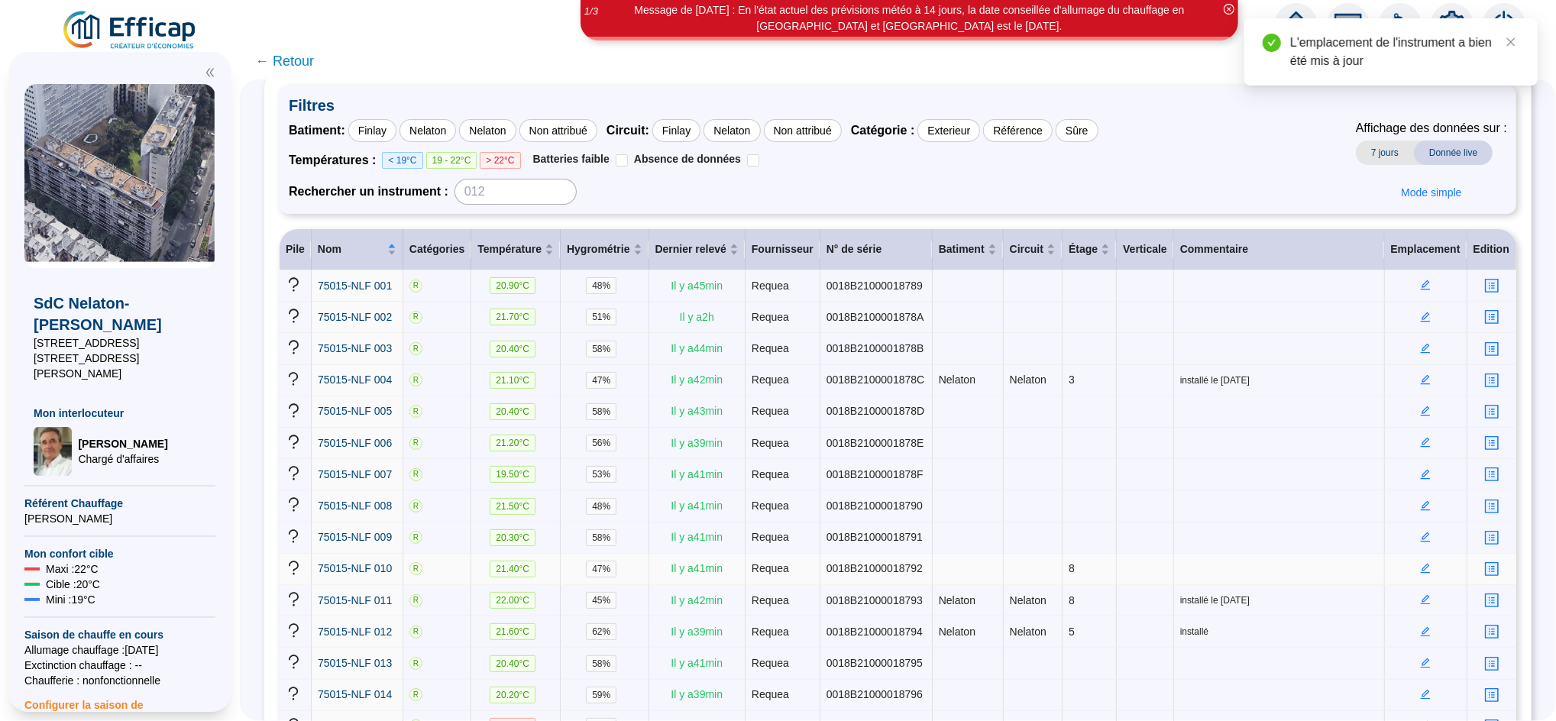
click at [1421, 564] on icon "edit" at bounding box center [1426, 569] width 10 height 10
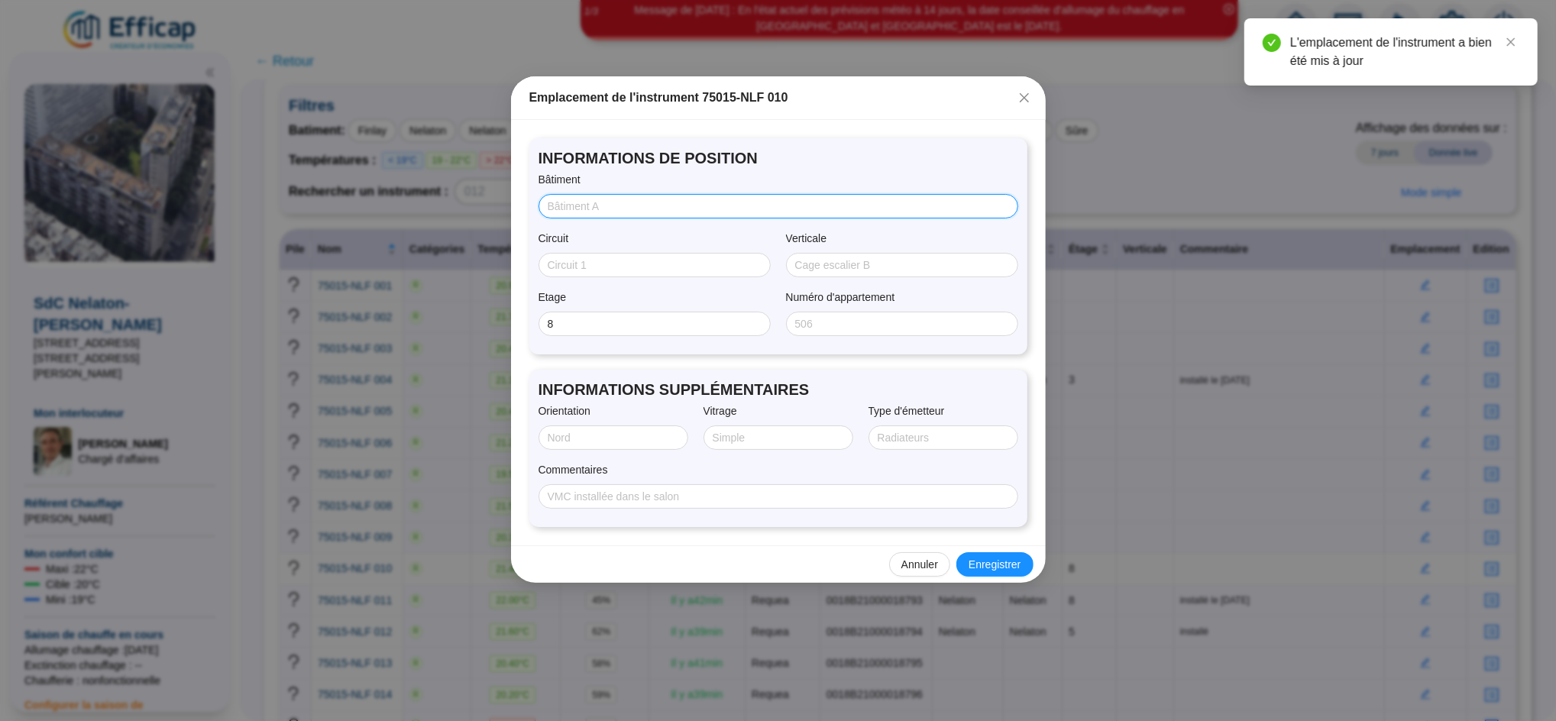
click at [628, 212] on input "Bâtiment" at bounding box center [777, 207] width 458 height 16
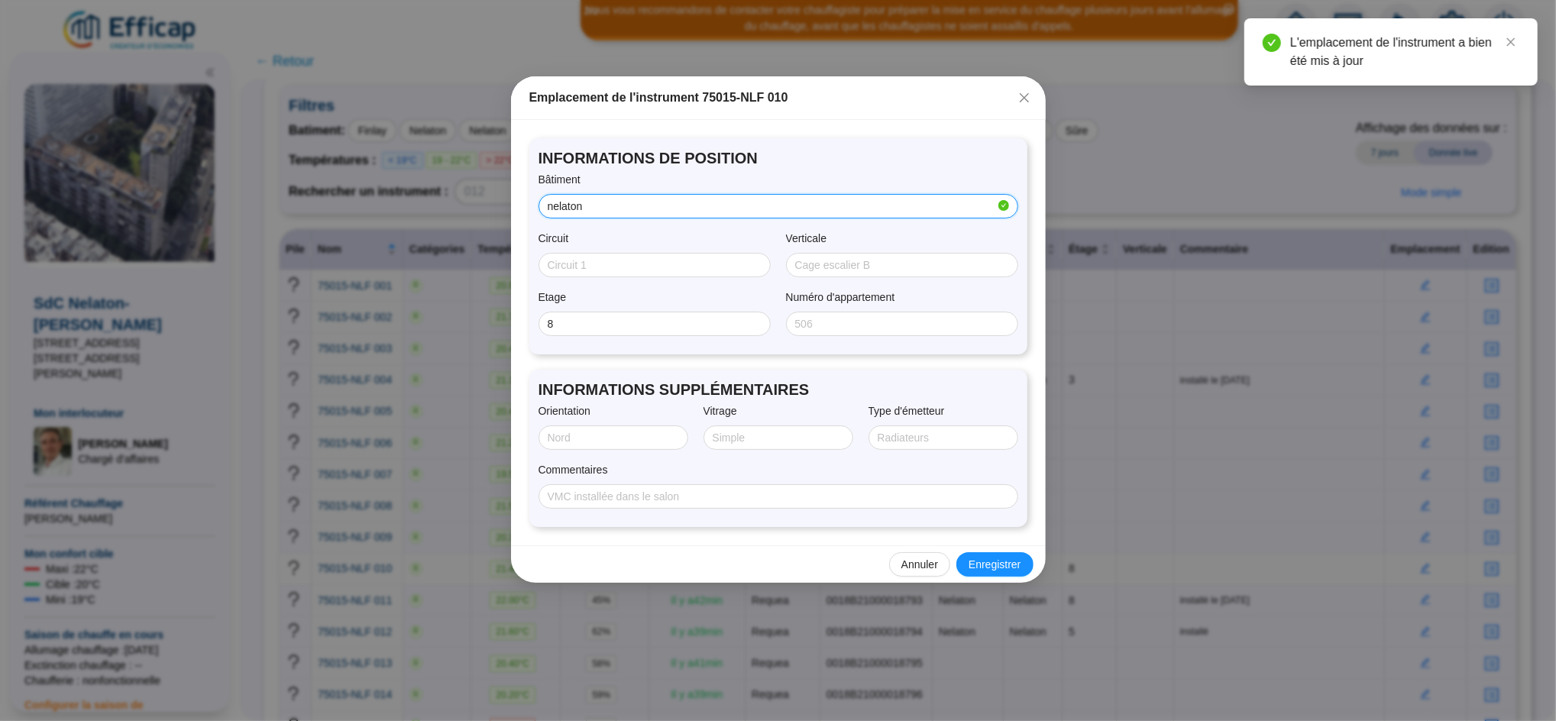
type input "nelaton"
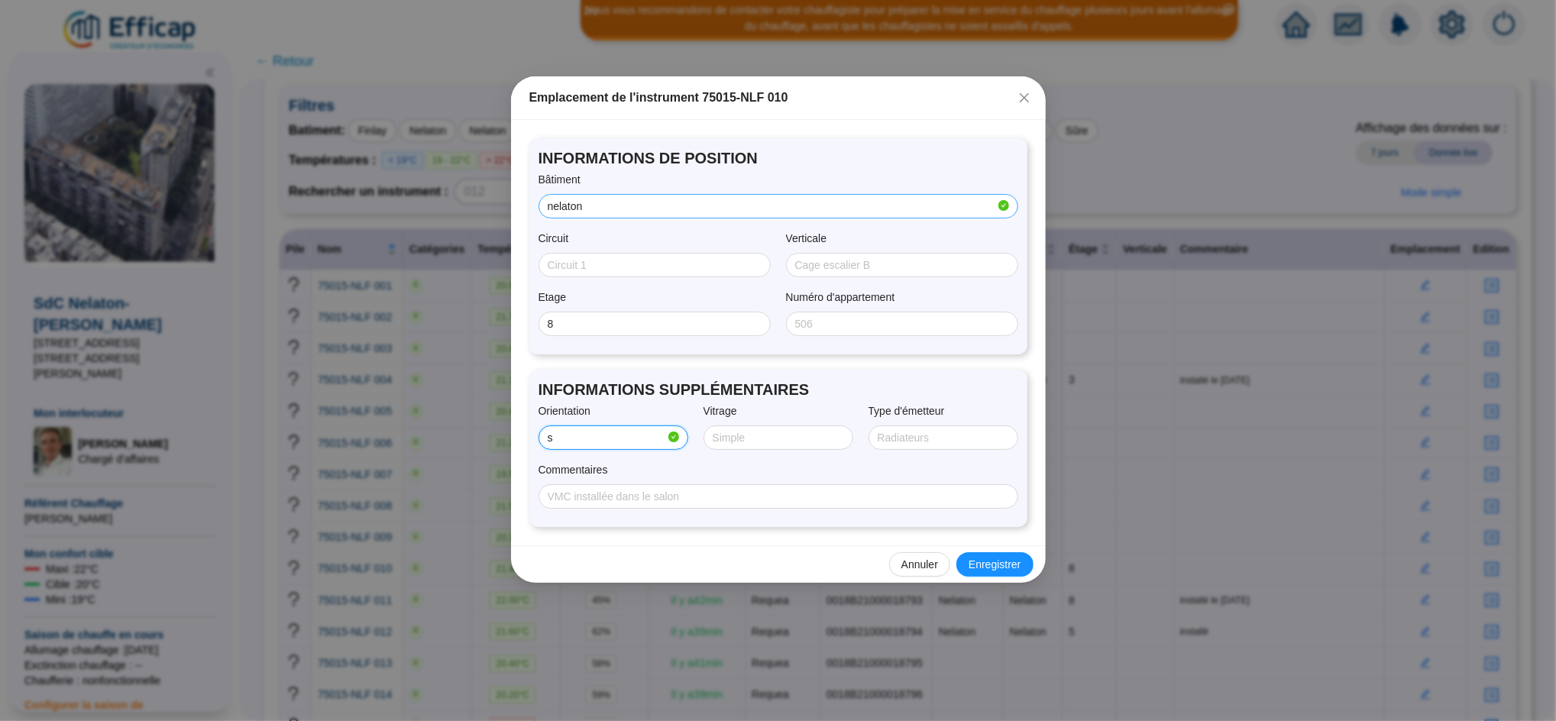
type input "s"
type input "Double"
type input "Nelaton"
type input "SUD/OUEST"
type input "radiateur + convecteur"
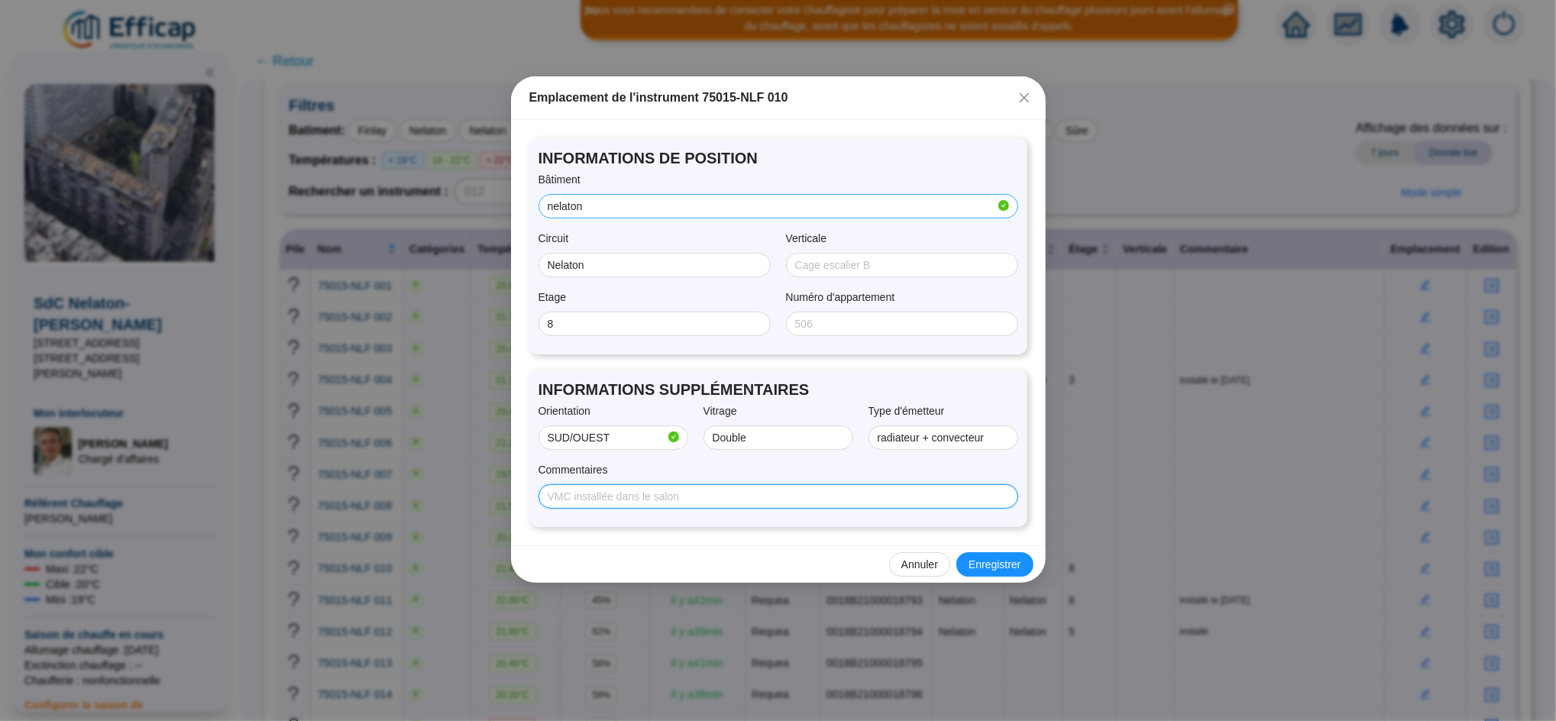
type input "installé le [DATE]"
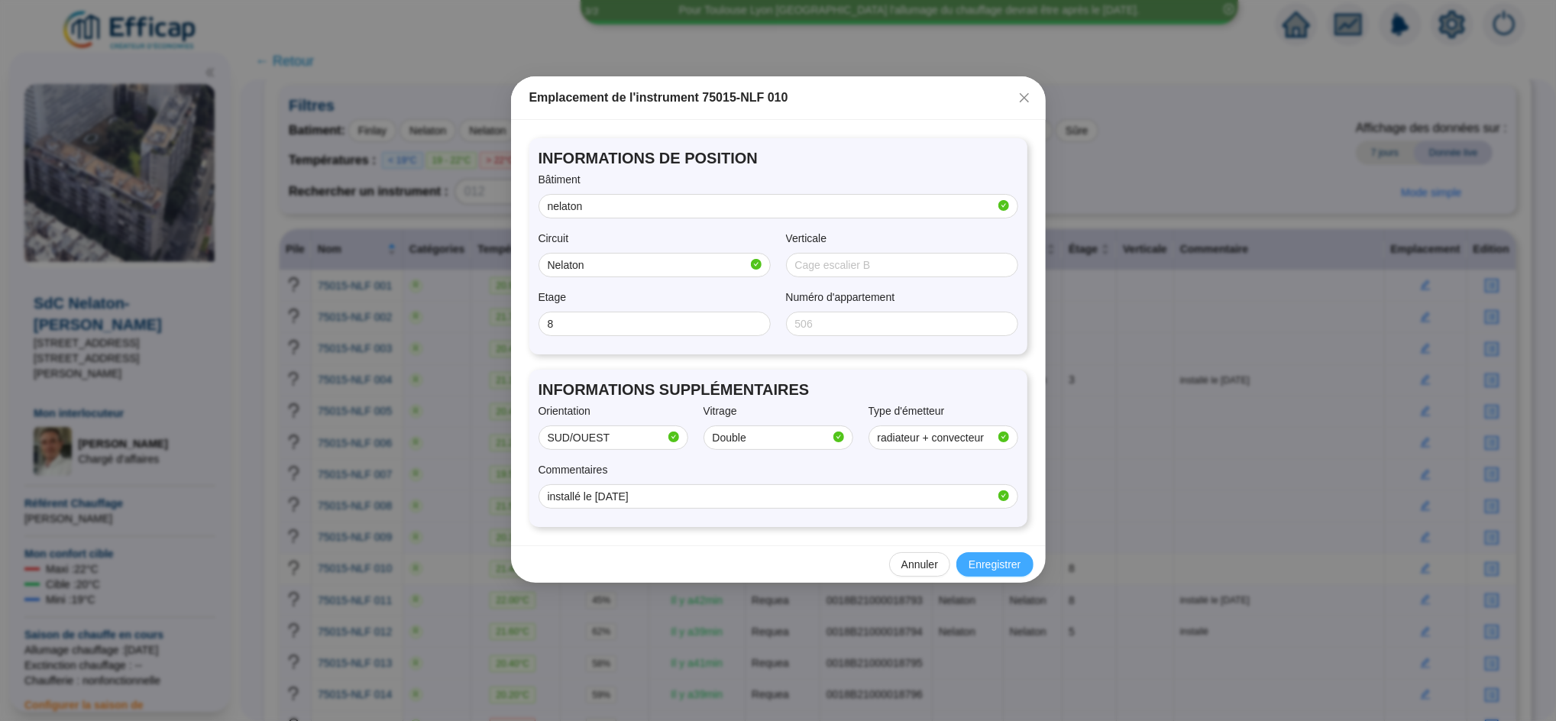
click at [1011, 569] on span "Enregistrer" at bounding box center [994, 565] width 52 height 16
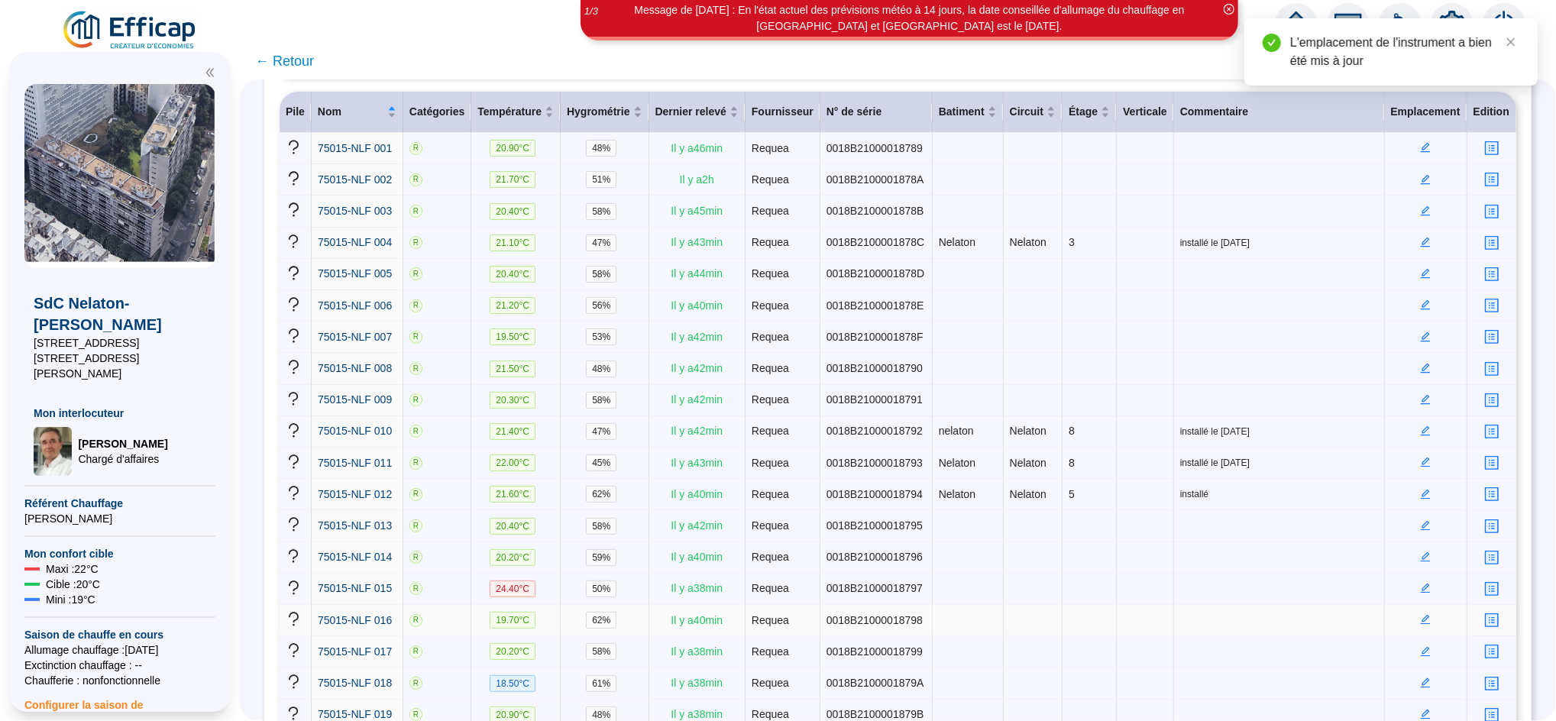
scroll to position [272, 0]
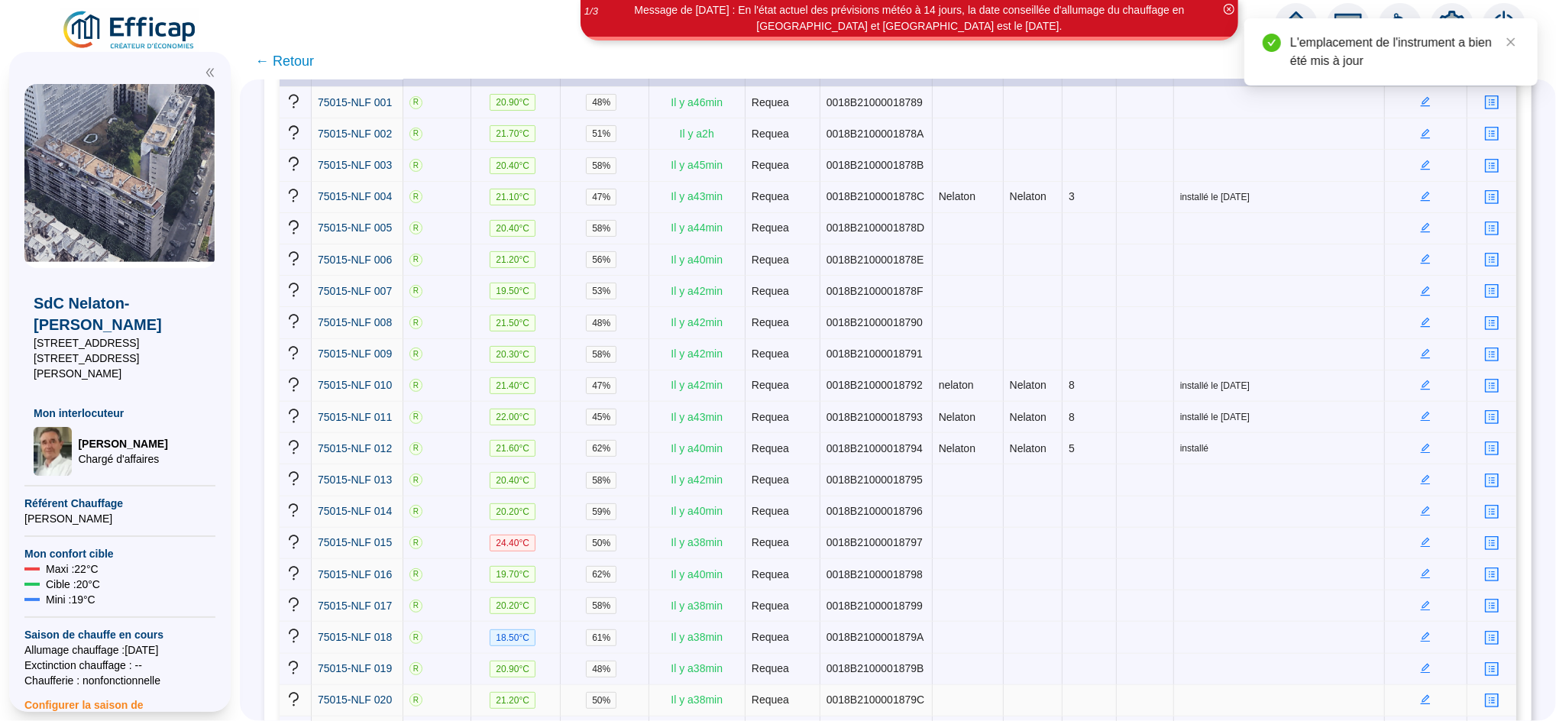
click at [1423, 697] on icon "edit" at bounding box center [1425, 699] width 5 height 5
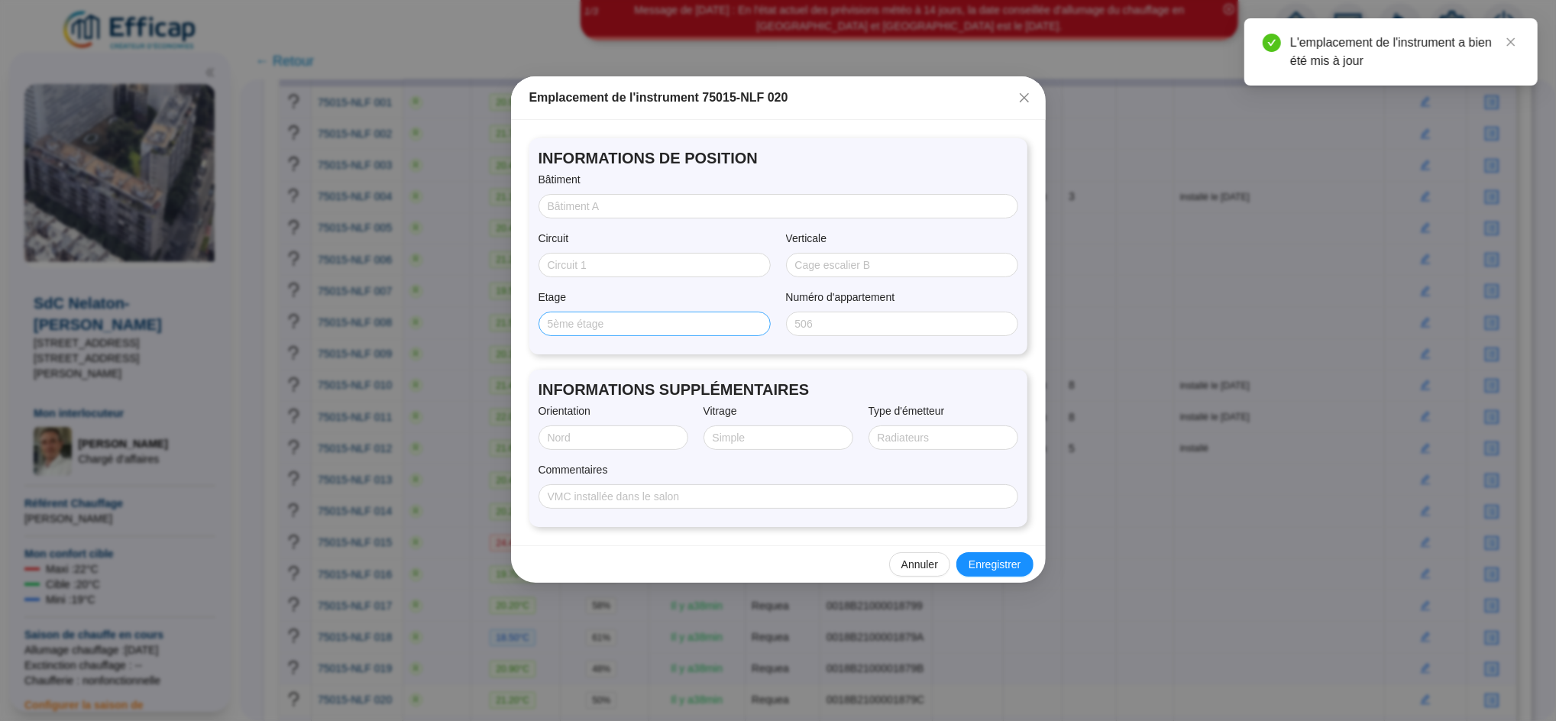
click at [606, 334] on span at bounding box center [654, 324] width 232 height 24
type input "1"
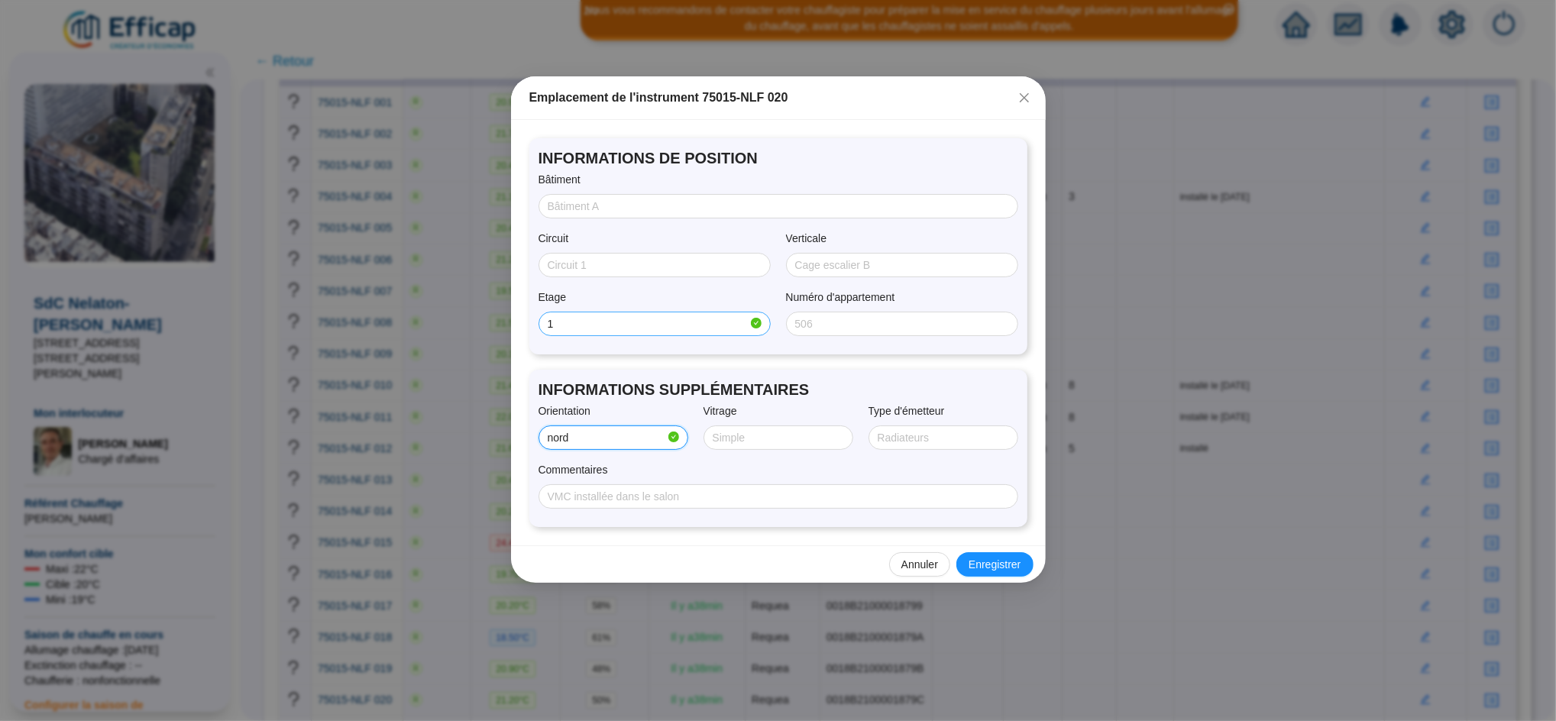
type input "NORD/OUEST"
type input "SIMPLE"
type input "radiateur + convecteur"
click at [593, 201] on input "Bâtiment" at bounding box center [777, 207] width 458 height 16
type input "f"
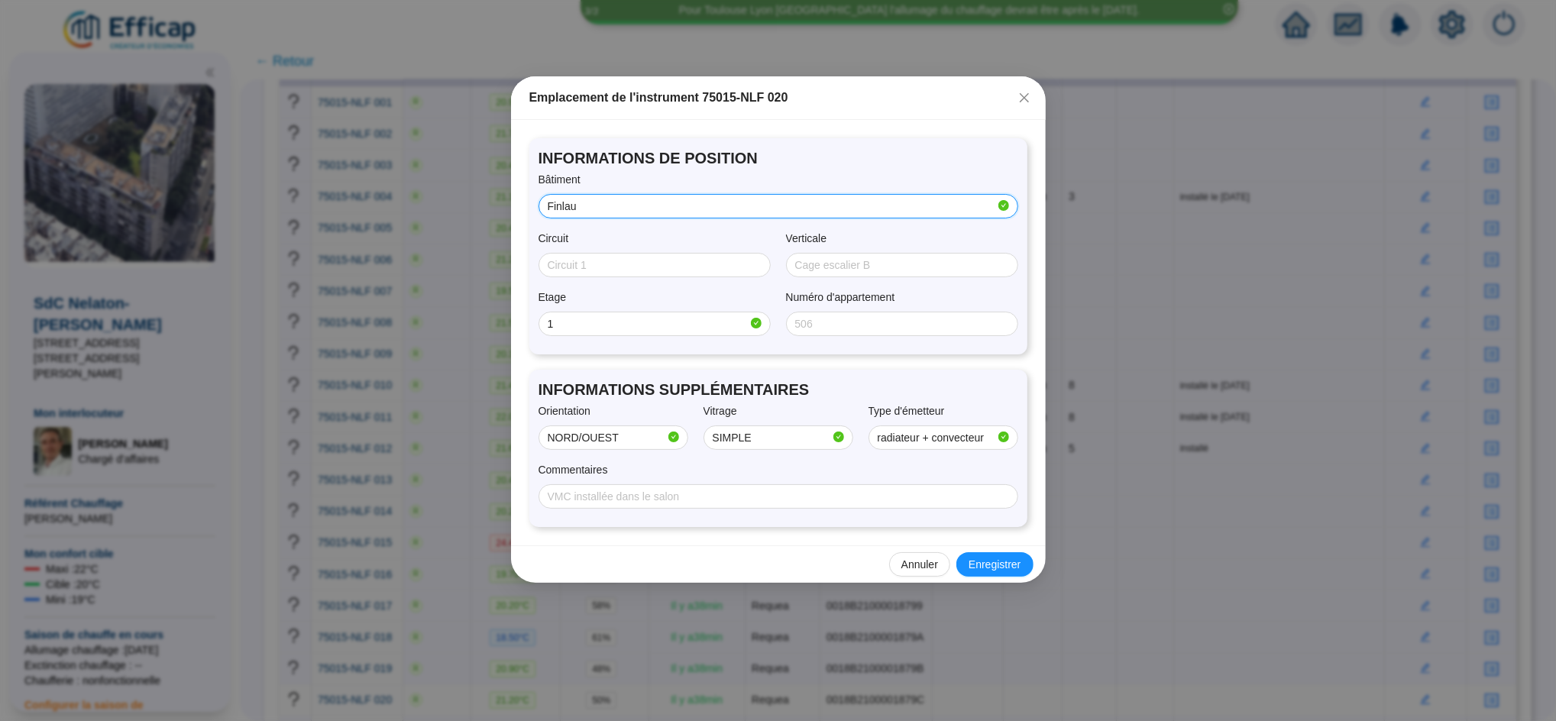
type input "0"
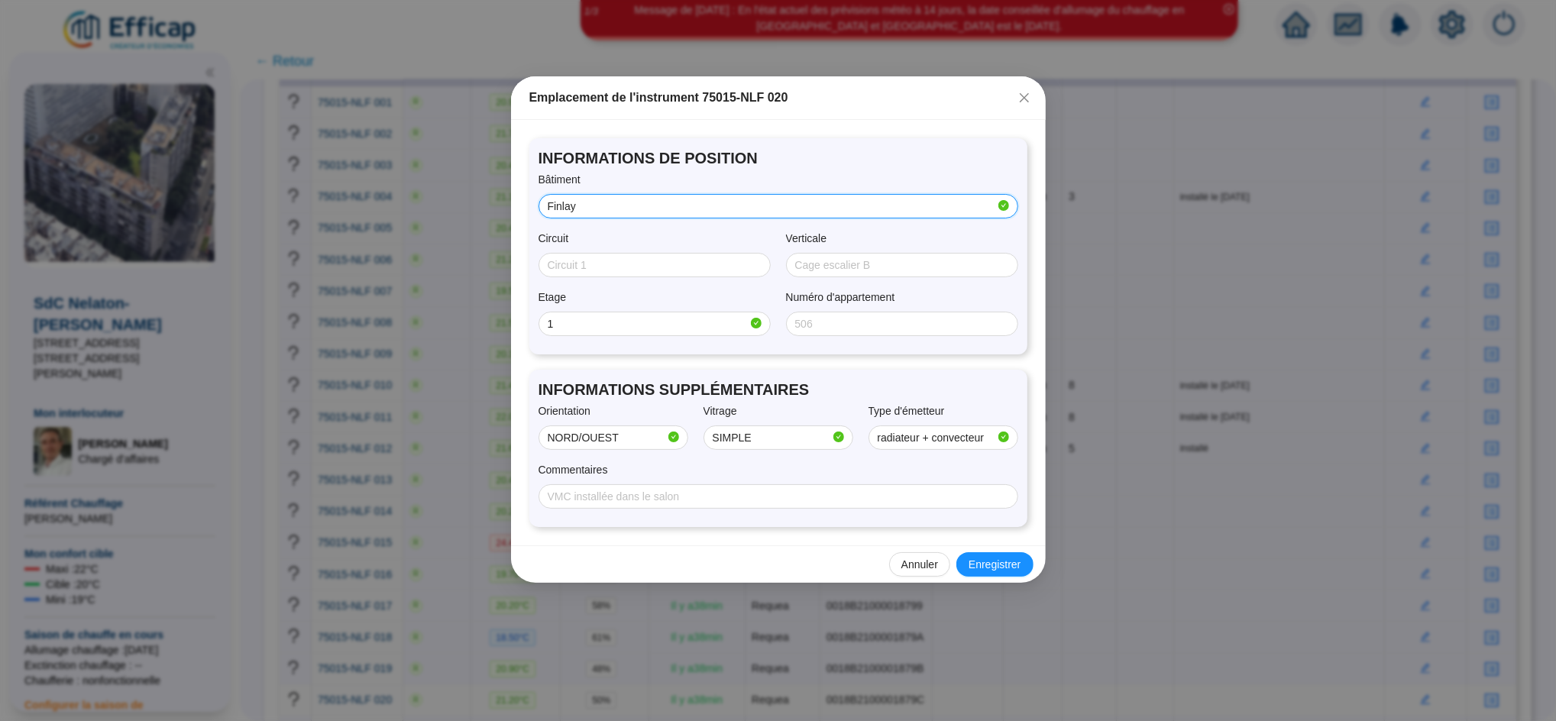
type input "Finlay"
click at [990, 566] on span "Enregistrer" at bounding box center [994, 565] width 52 height 16
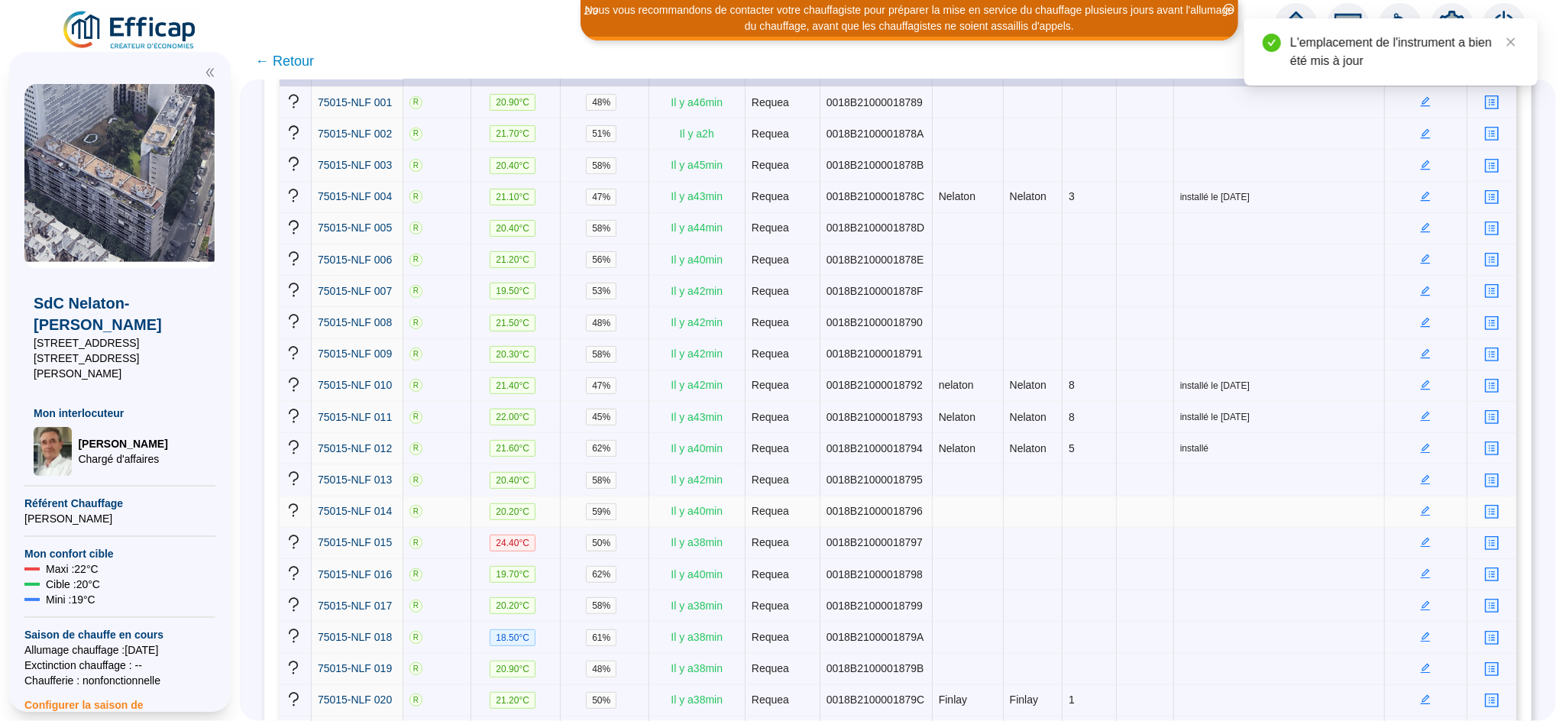
click at [1412, 508] on td at bounding box center [1426, 511] width 82 height 31
click at [1420, 506] on icon "edit" at bounding box center [1425, 511] width 11 height 11
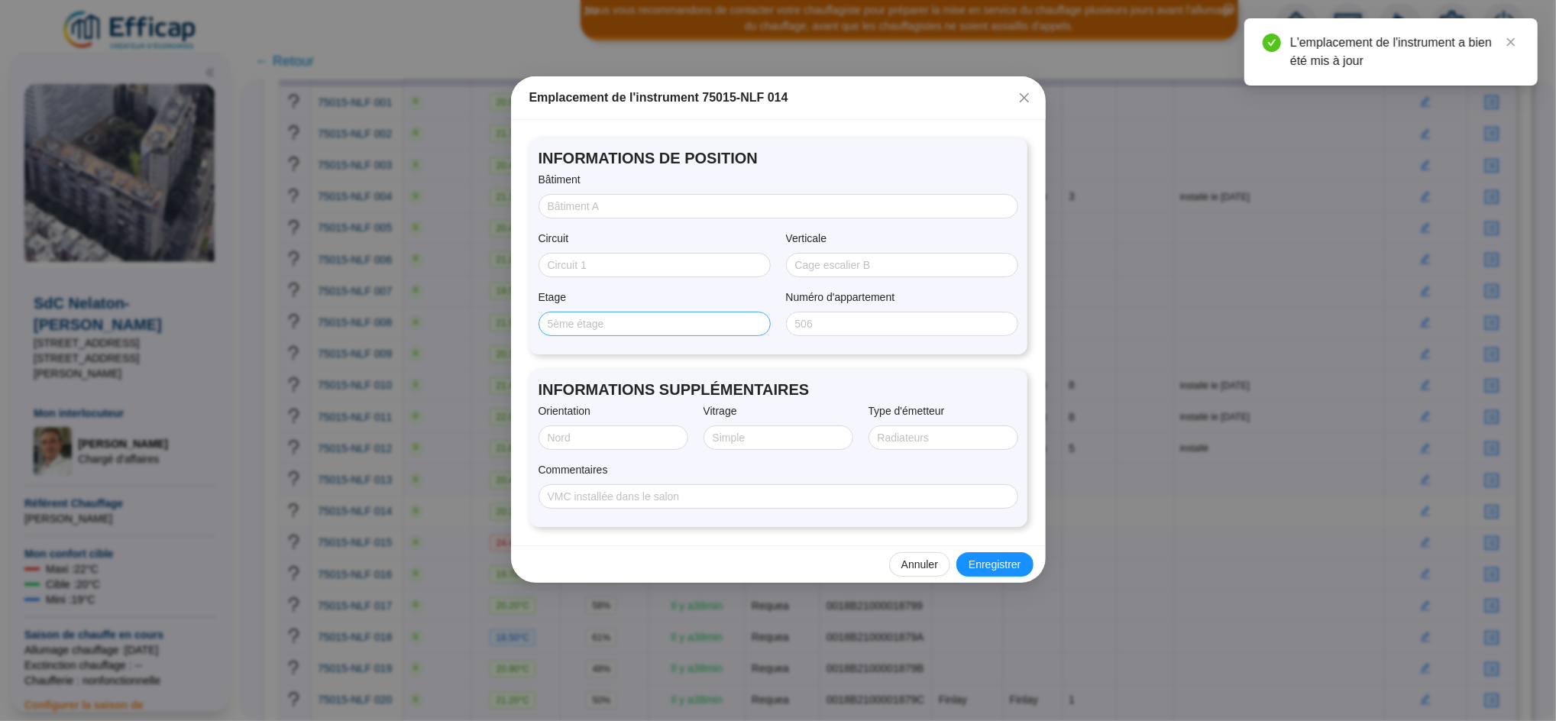
click at [607, 315] on span at bounding box center [654, 324] width 232 height 24
click at [601, 318] on input "Etage" at bounding box center [653, 324] width 211 height 16
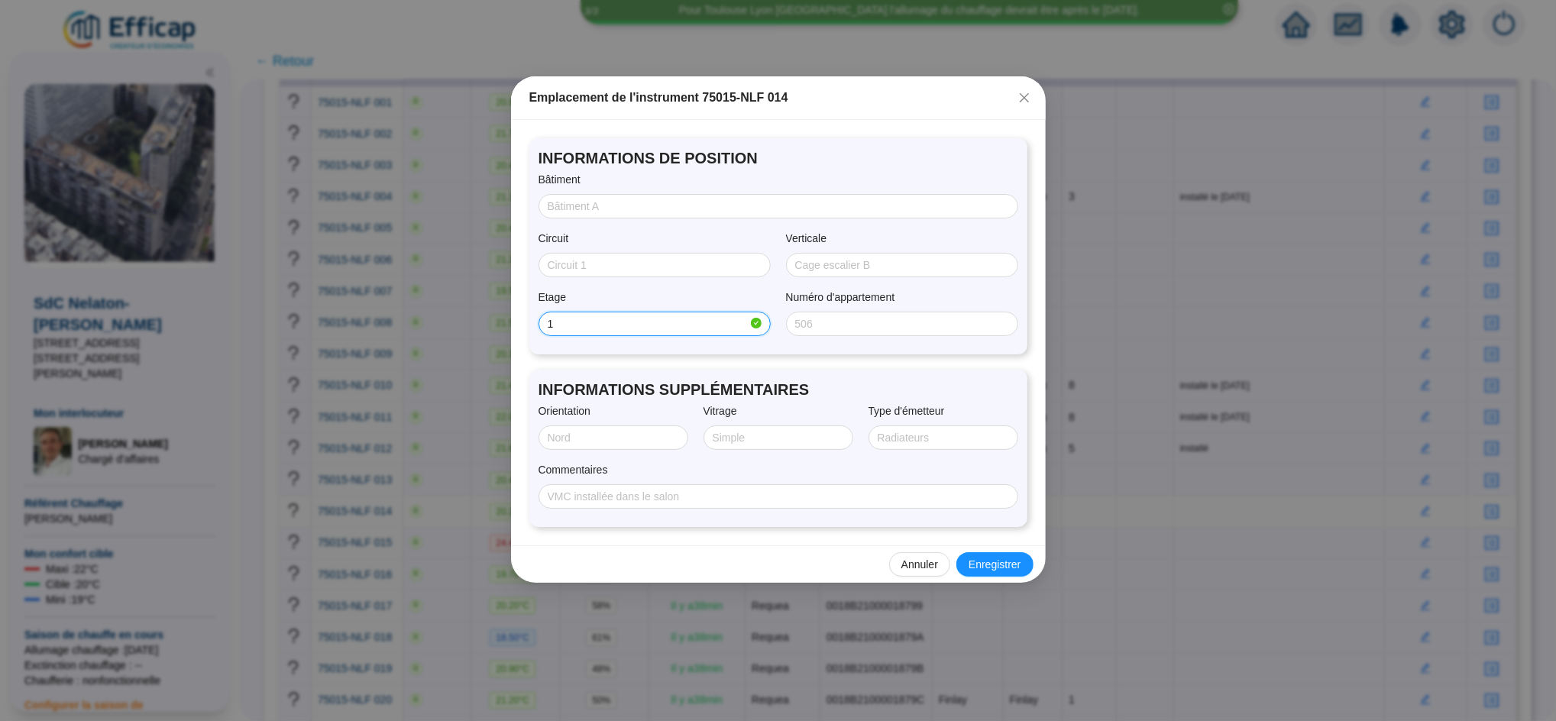
type input "1"
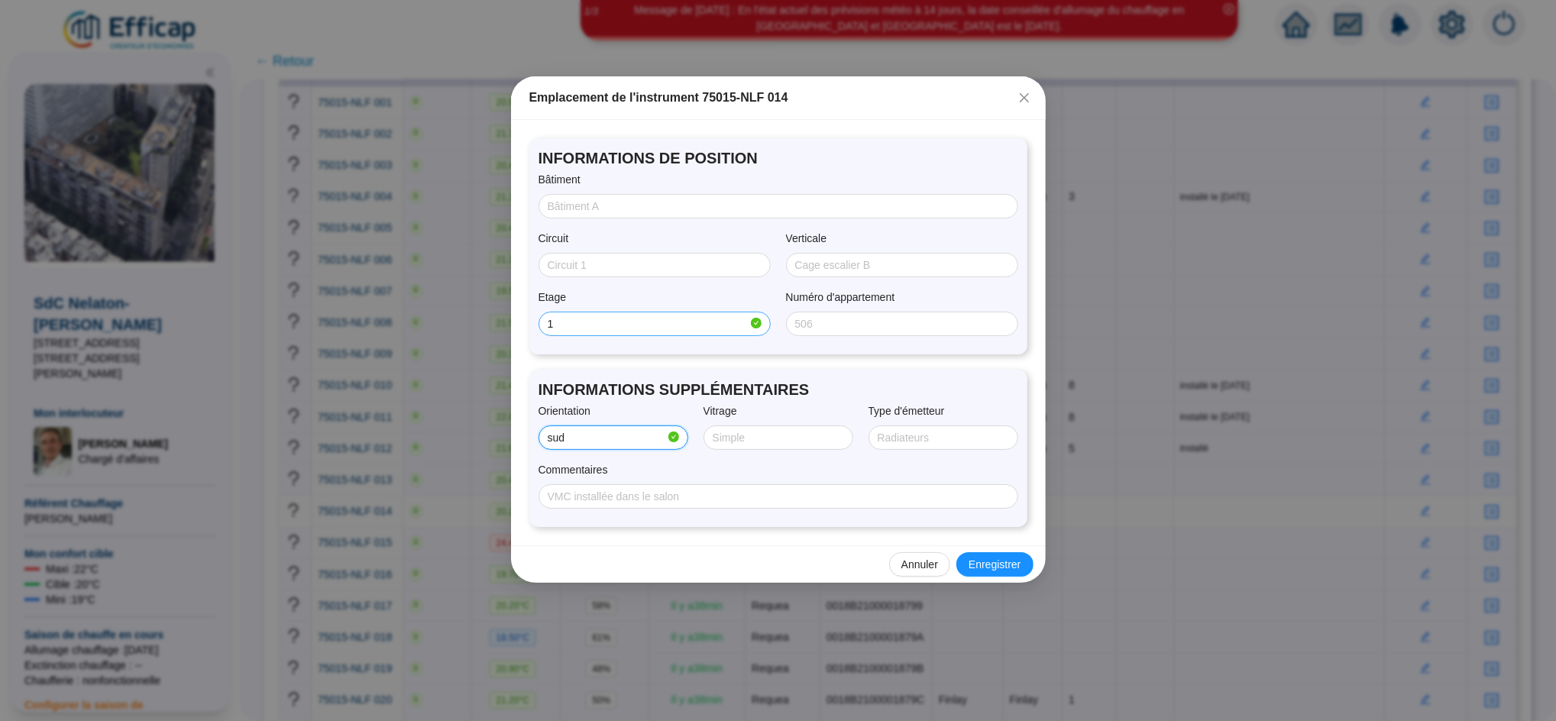
type input "SUD/OUEST"
type input "Double"
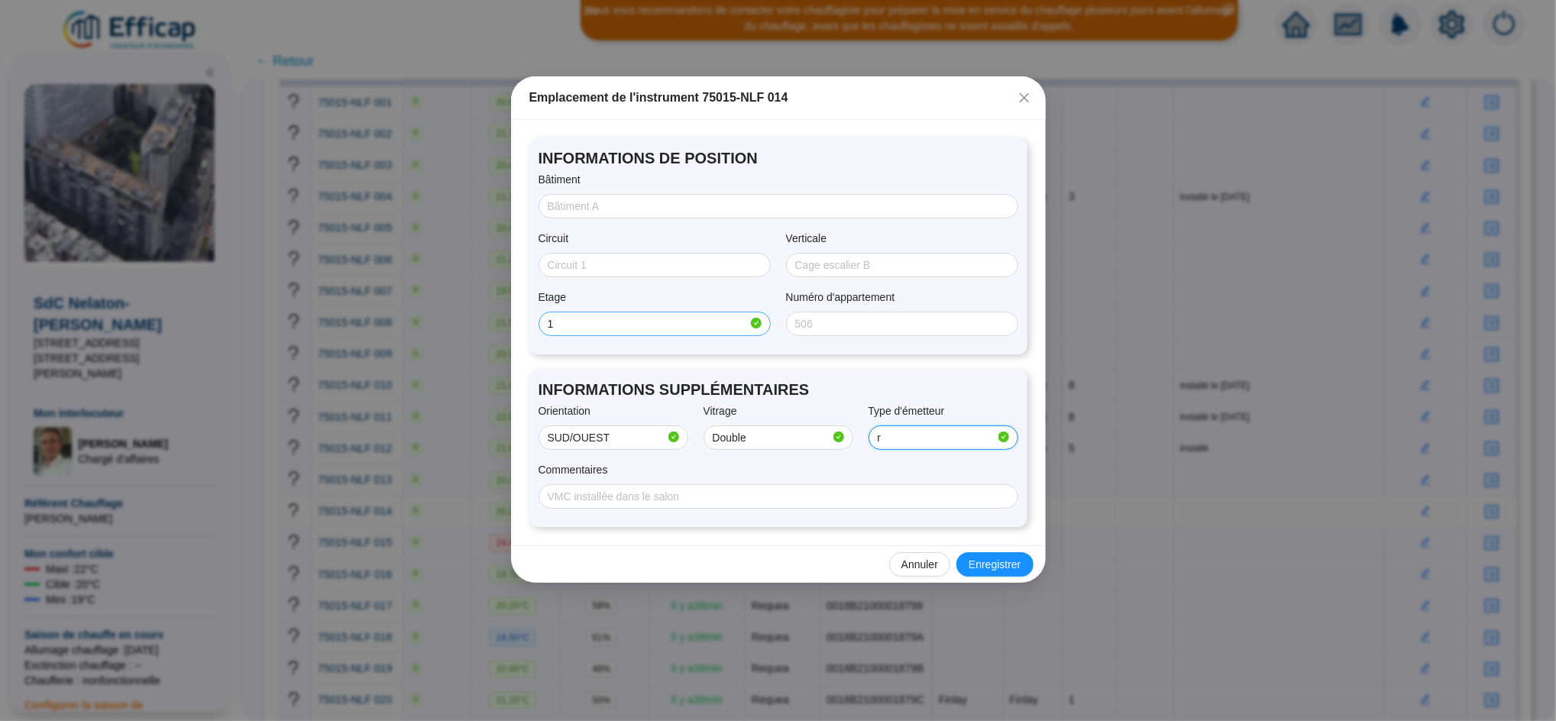
type input "radiateur + convecteur"
type input "Installé le 01/10"
click at [580, 209] on input "Bâtiment" at bounding box center [777, 207] width 458 height 16
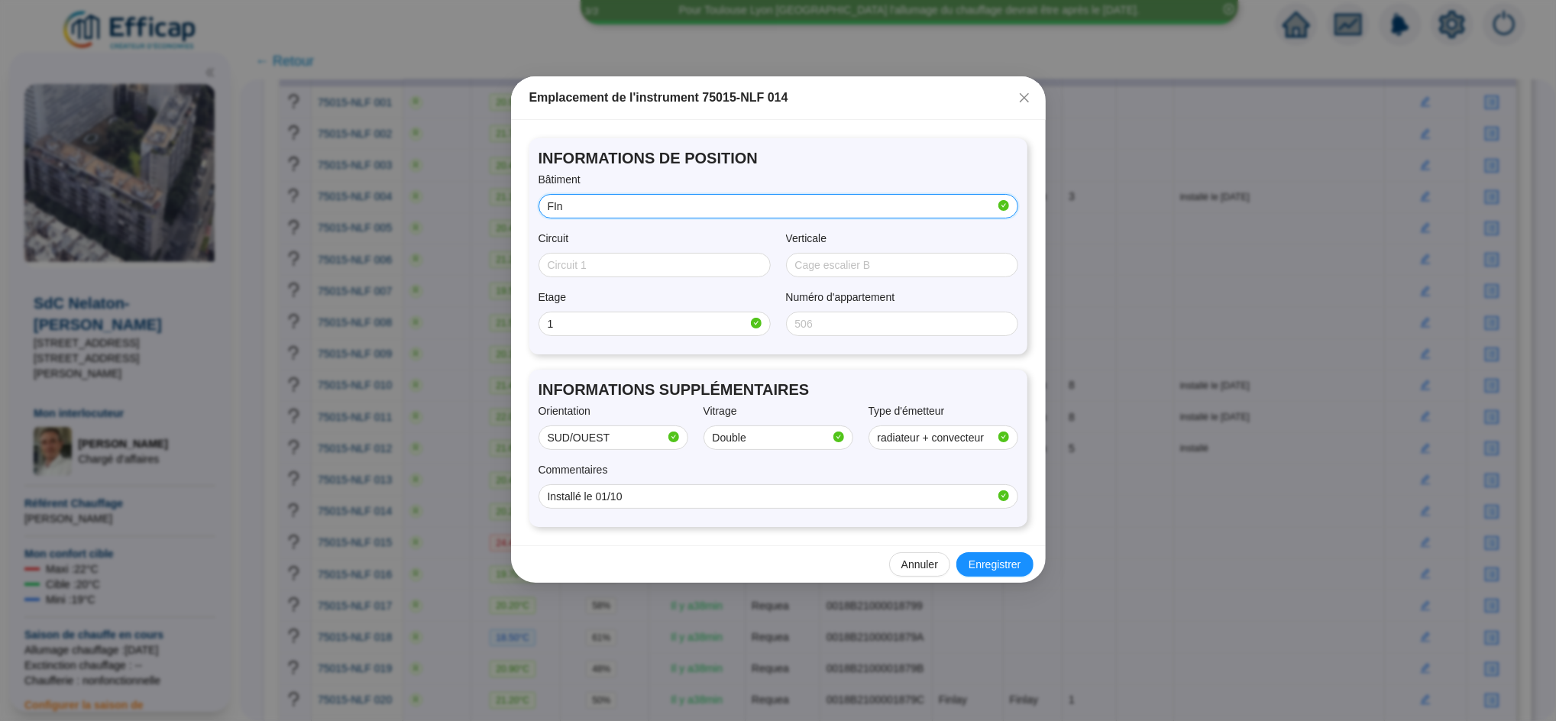
type input "Finlay"
click at [984, 567] on span "Enregistrer" at bounding box center [994, 565] width 52 height 16
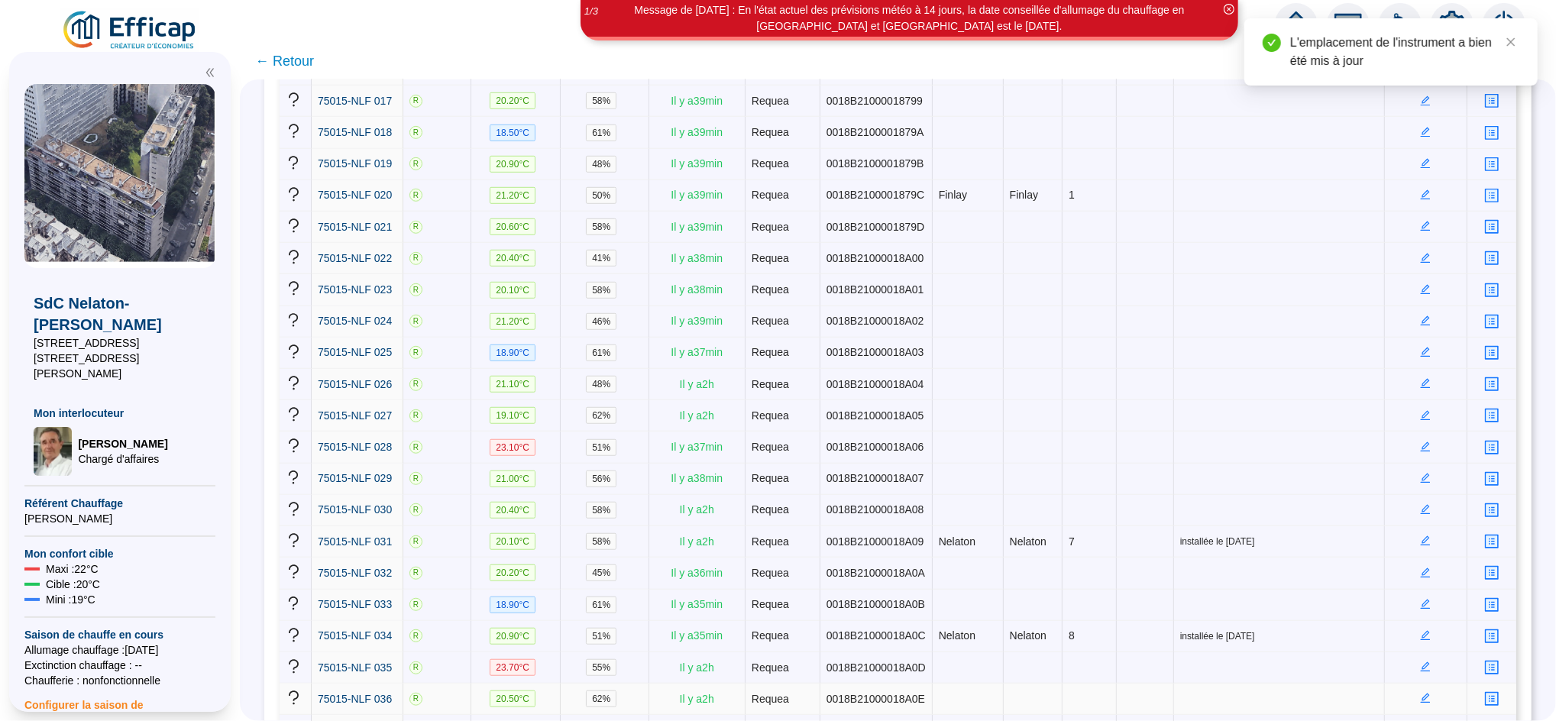
scroll to position [915, 0]
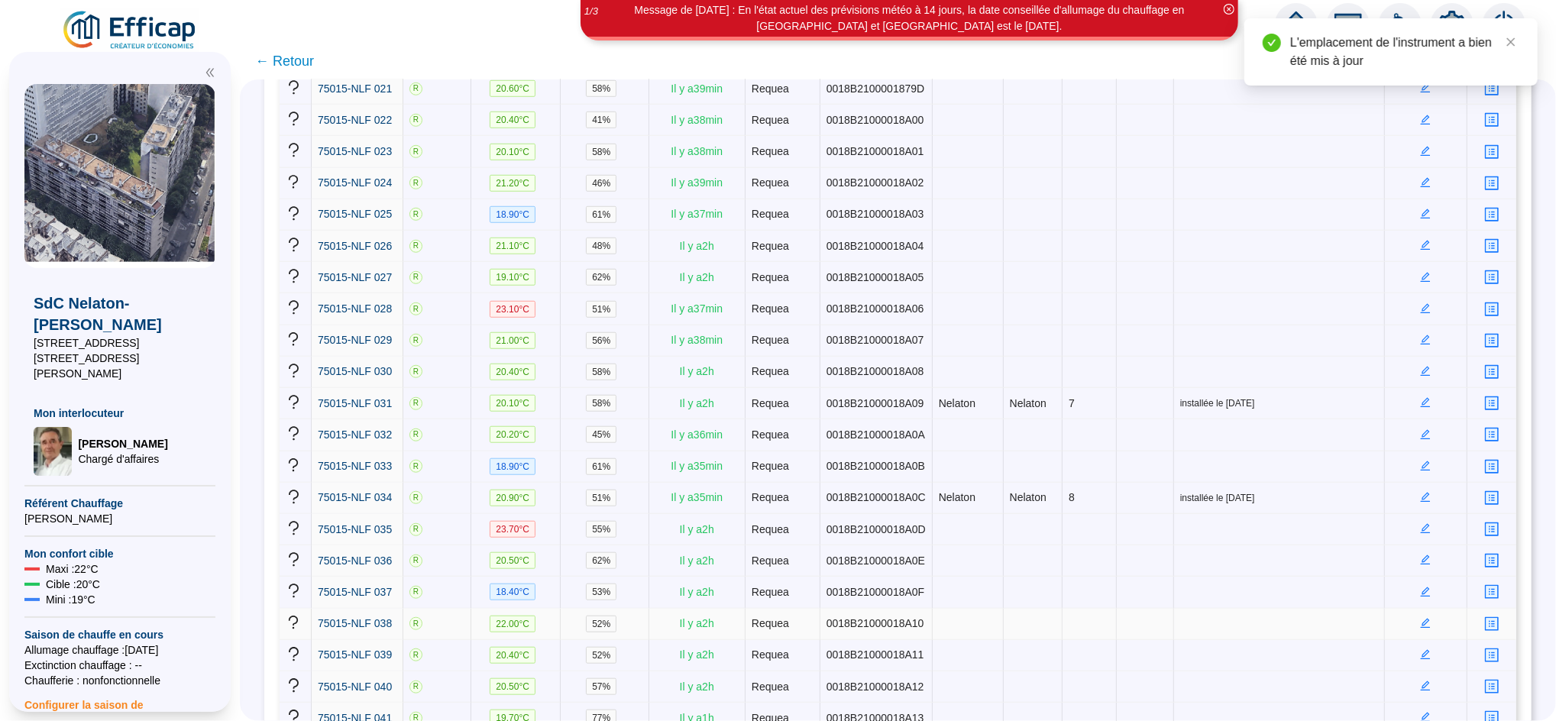
click at [1420, 618] on icon "edit" at bounding box center [1425, 623] width 11 height 11
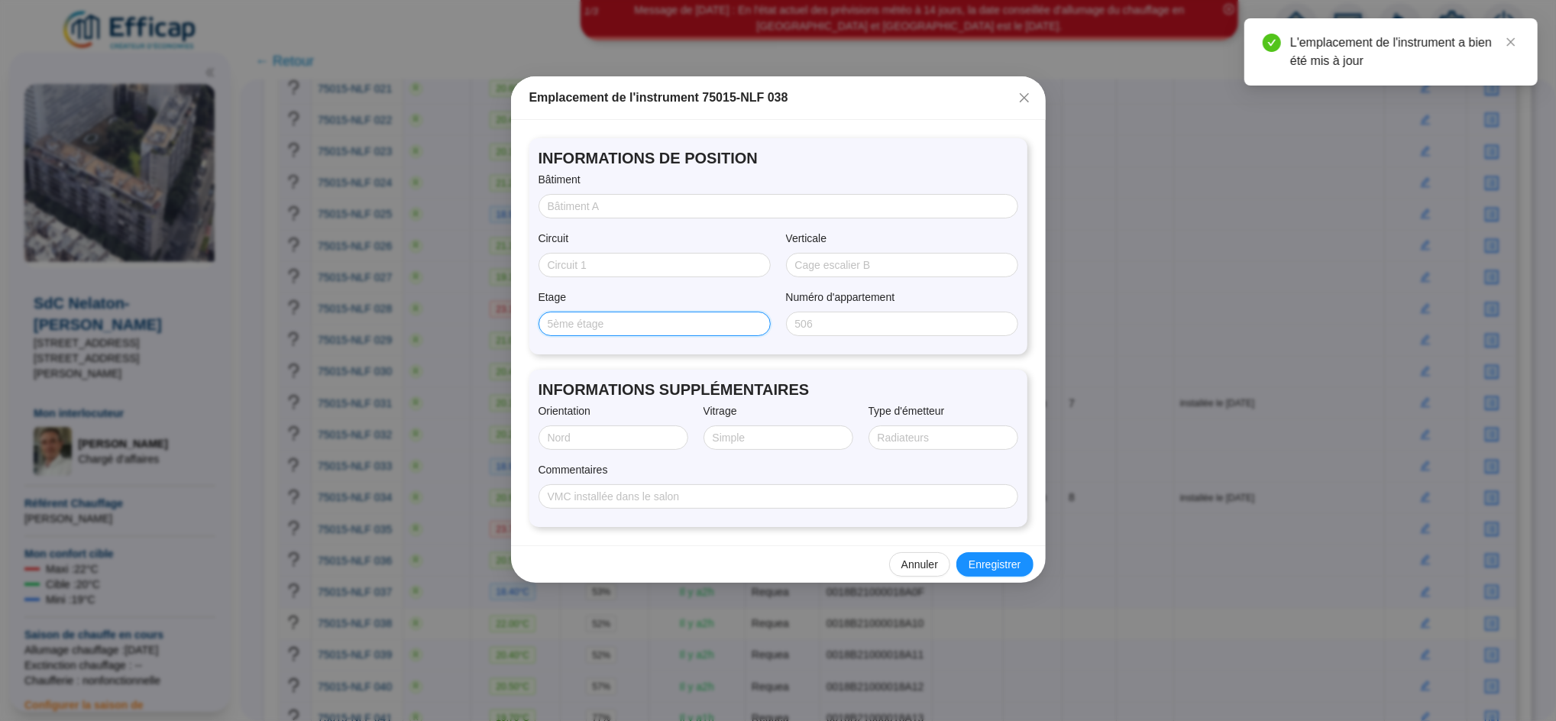
click at [651, 321] on input "Etage" at bounding box center [653, 324] width 211 height 16
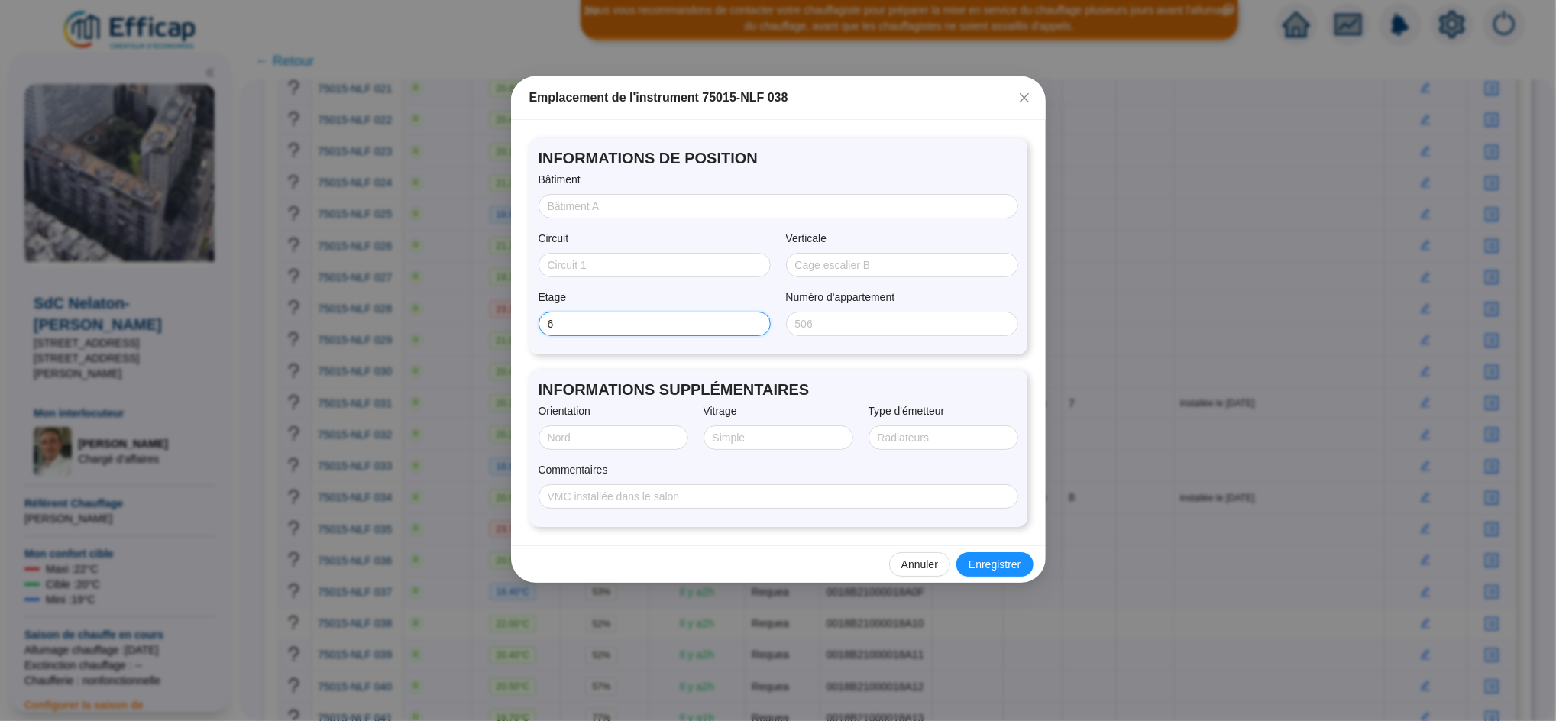
type input "6"
type input "SUD/OUEST"
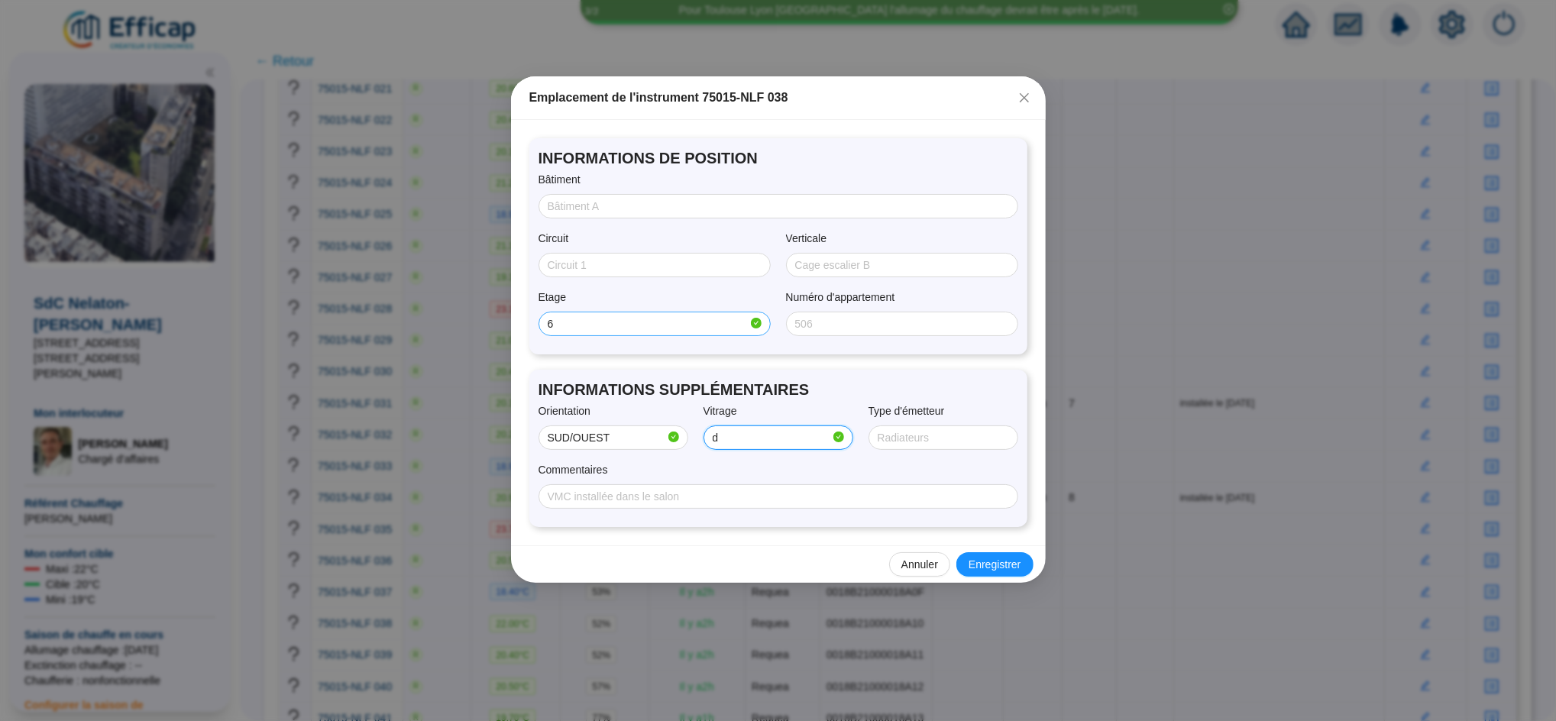
type input "Double"
type input "Finlay"
type input "radiateur + convecteur"
type input "Installé le 01/10"
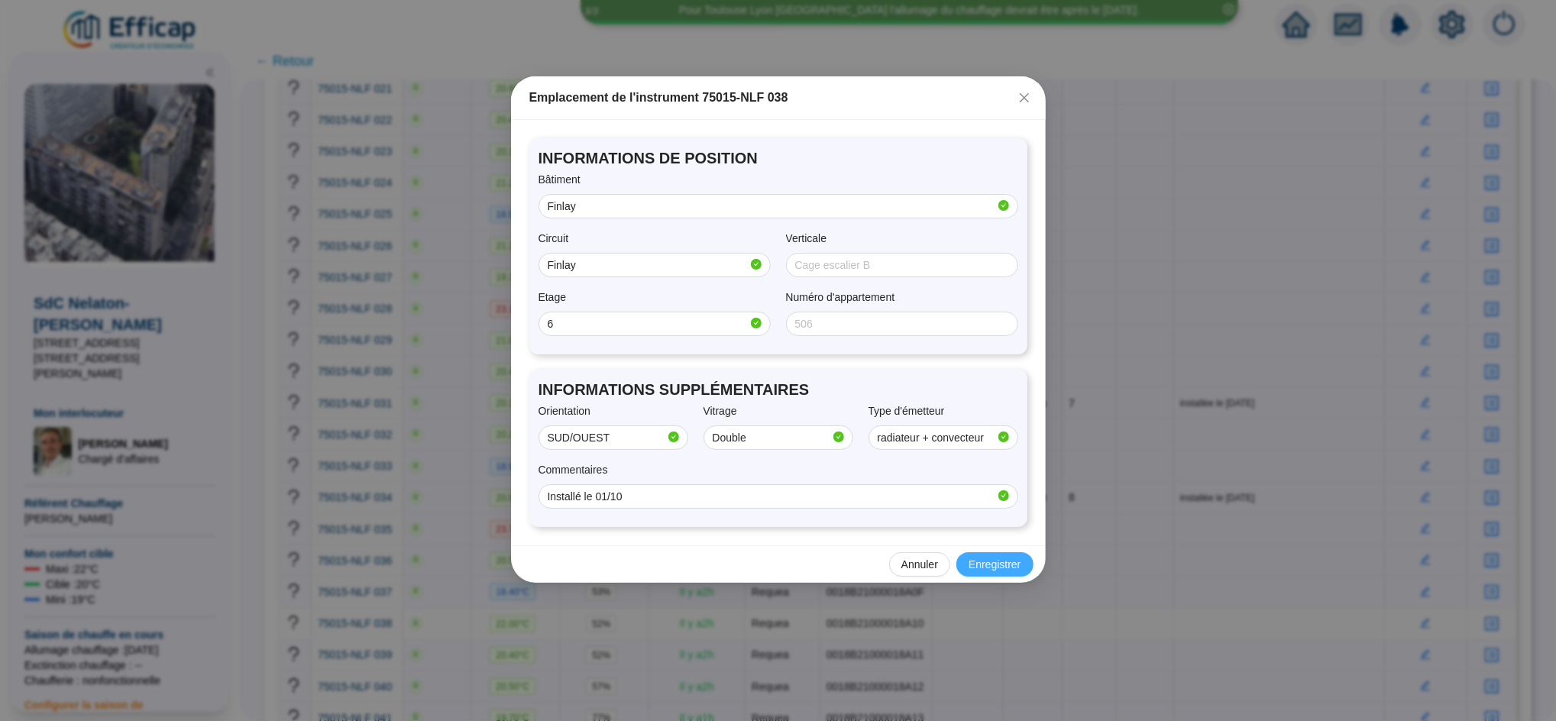
click at [999, 574] on button "Enregistrer" at bounding box center [994, 564] width 76 height 24
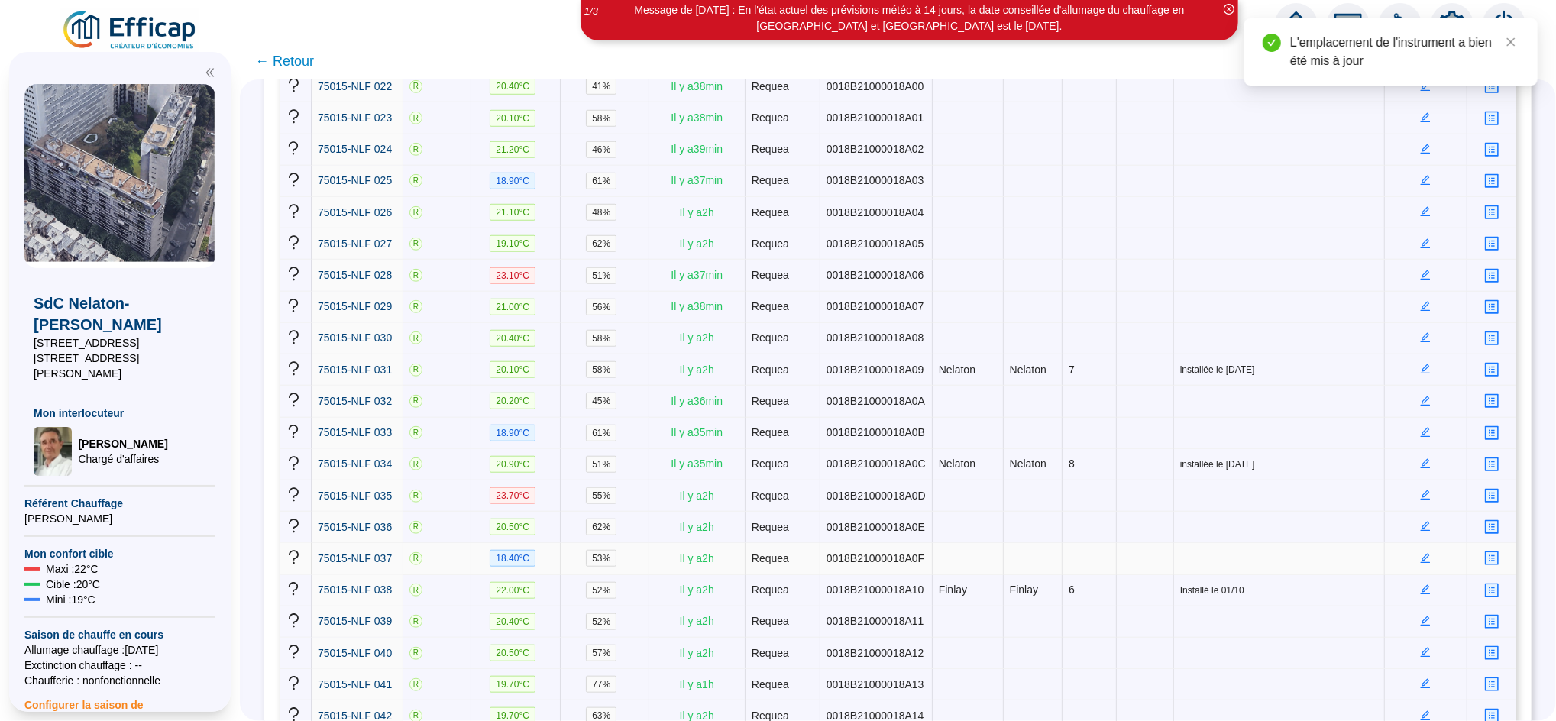
scroll to position [949, 0]
click at [1421, 301] on icon "edit" at bounding box center [1426, 306] width 10 height 10
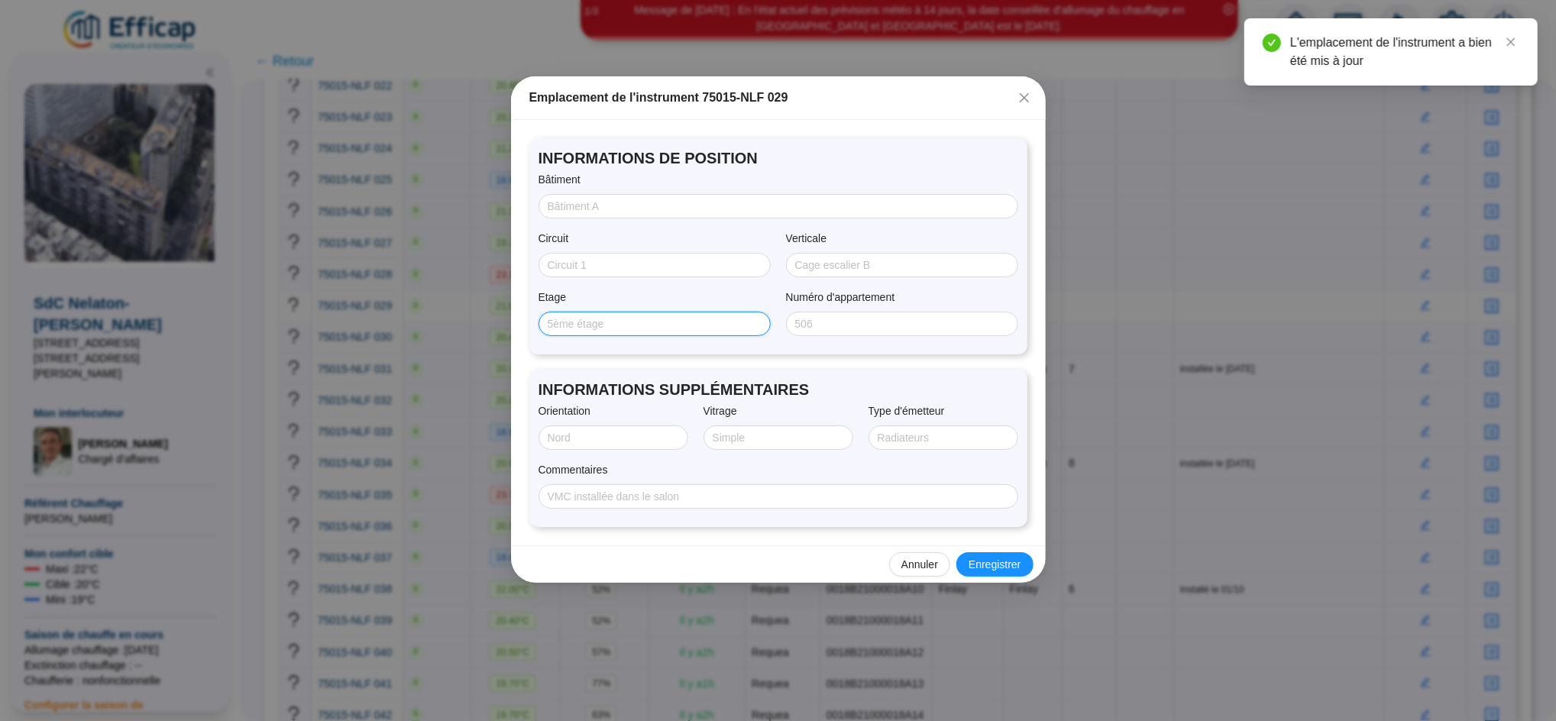
click at [621, 319] on input "Etage" at bounding box center [653, 324] width 211 height 16
type input "2"
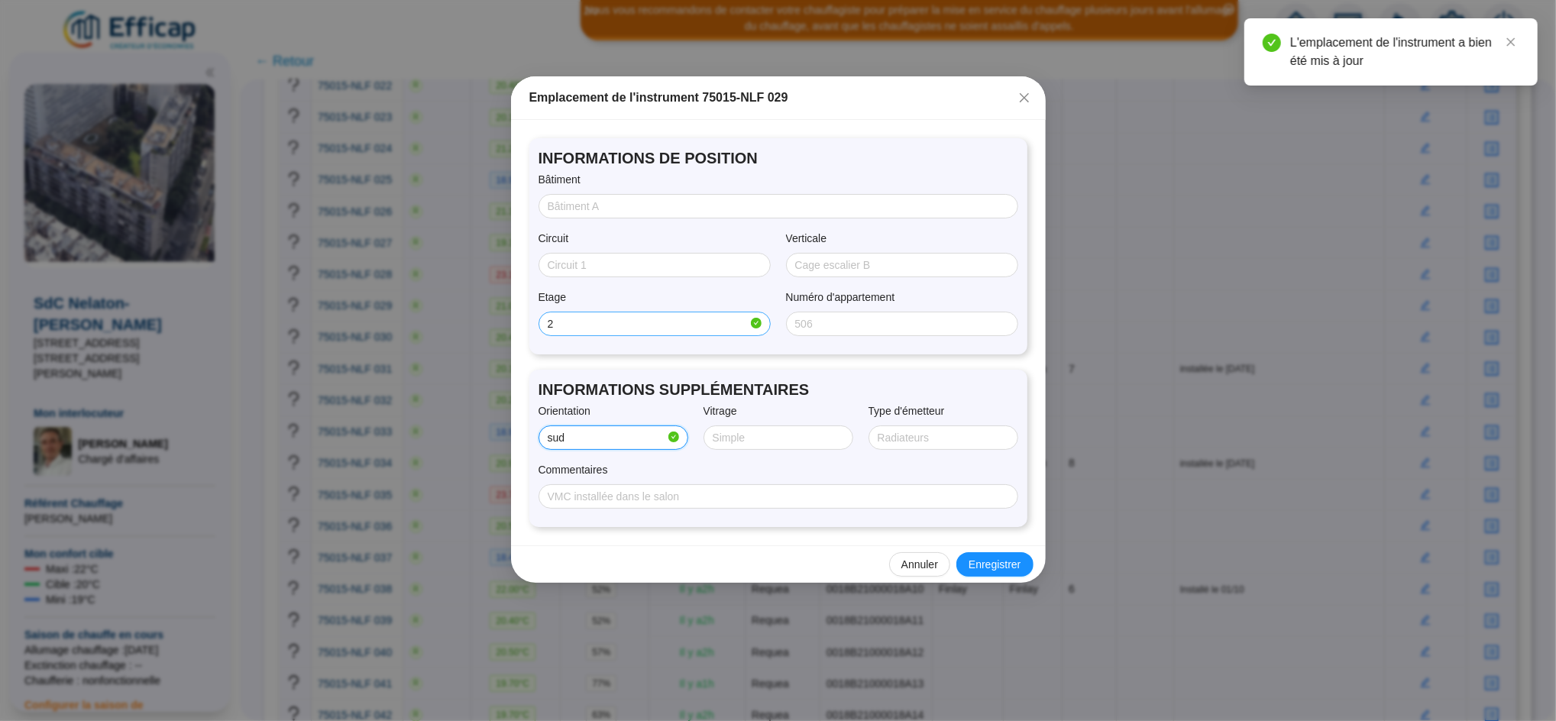
type input "SUD/OUEST"
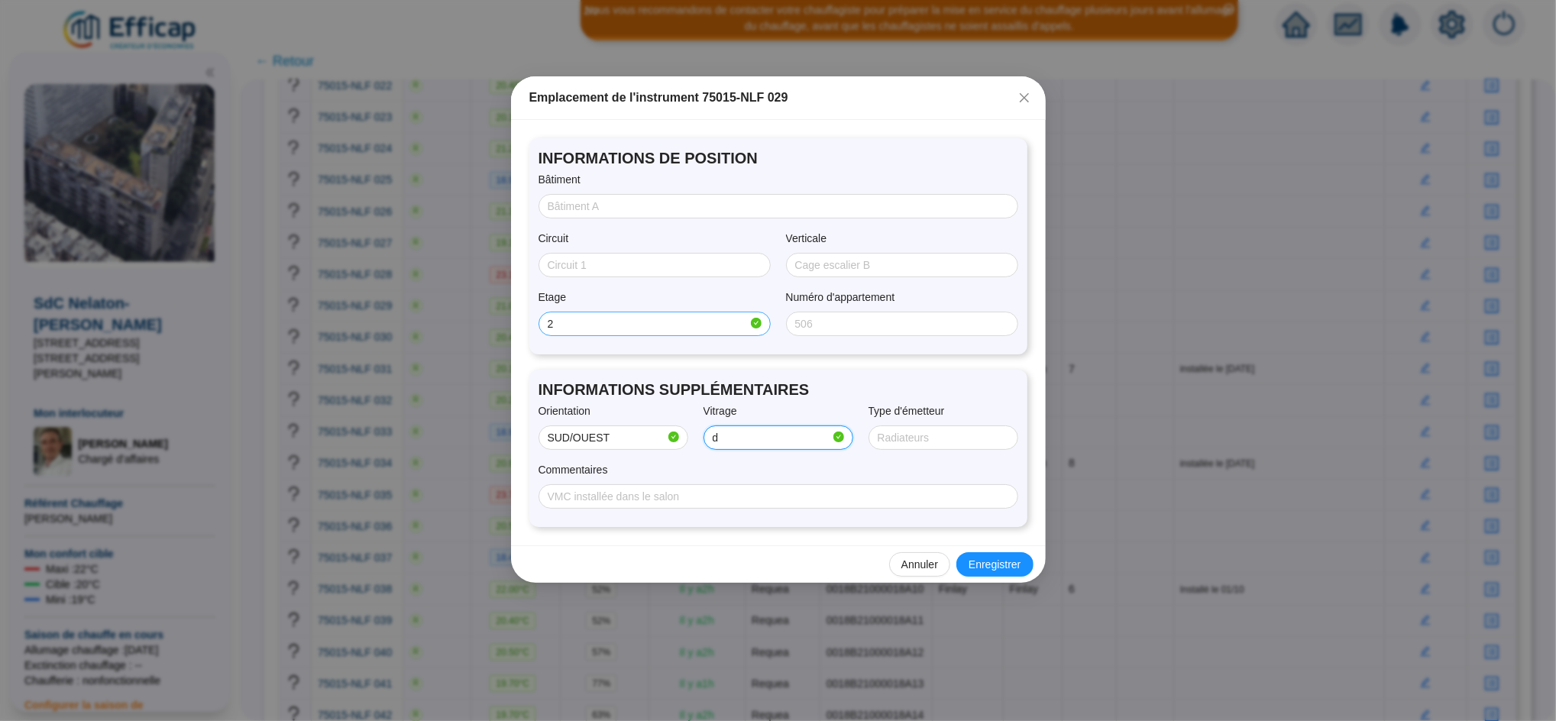
type input "Double"
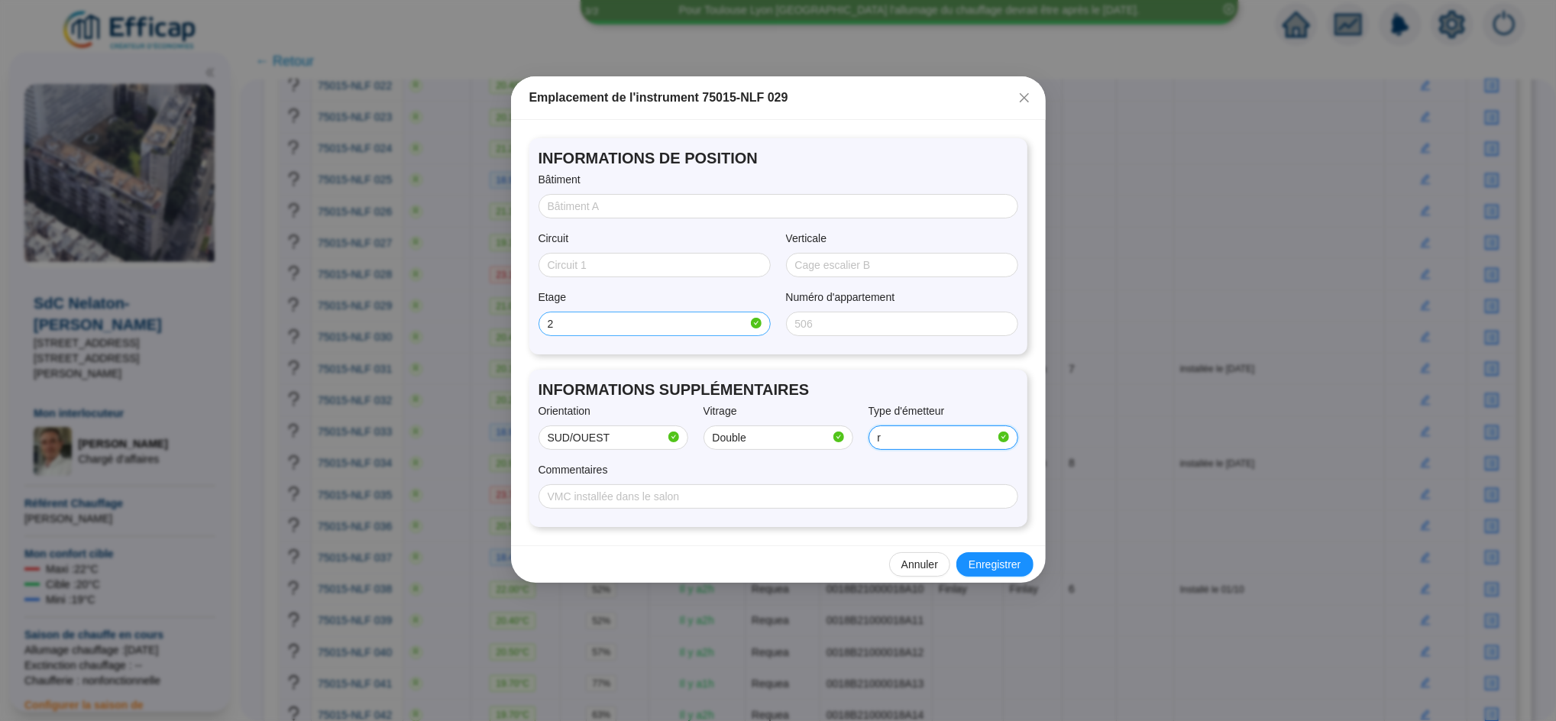
type input "radiateur + convecteur"
click at [587, 205] on input "Bâtiment" at bounding box center [777, 207] width 458 height 16
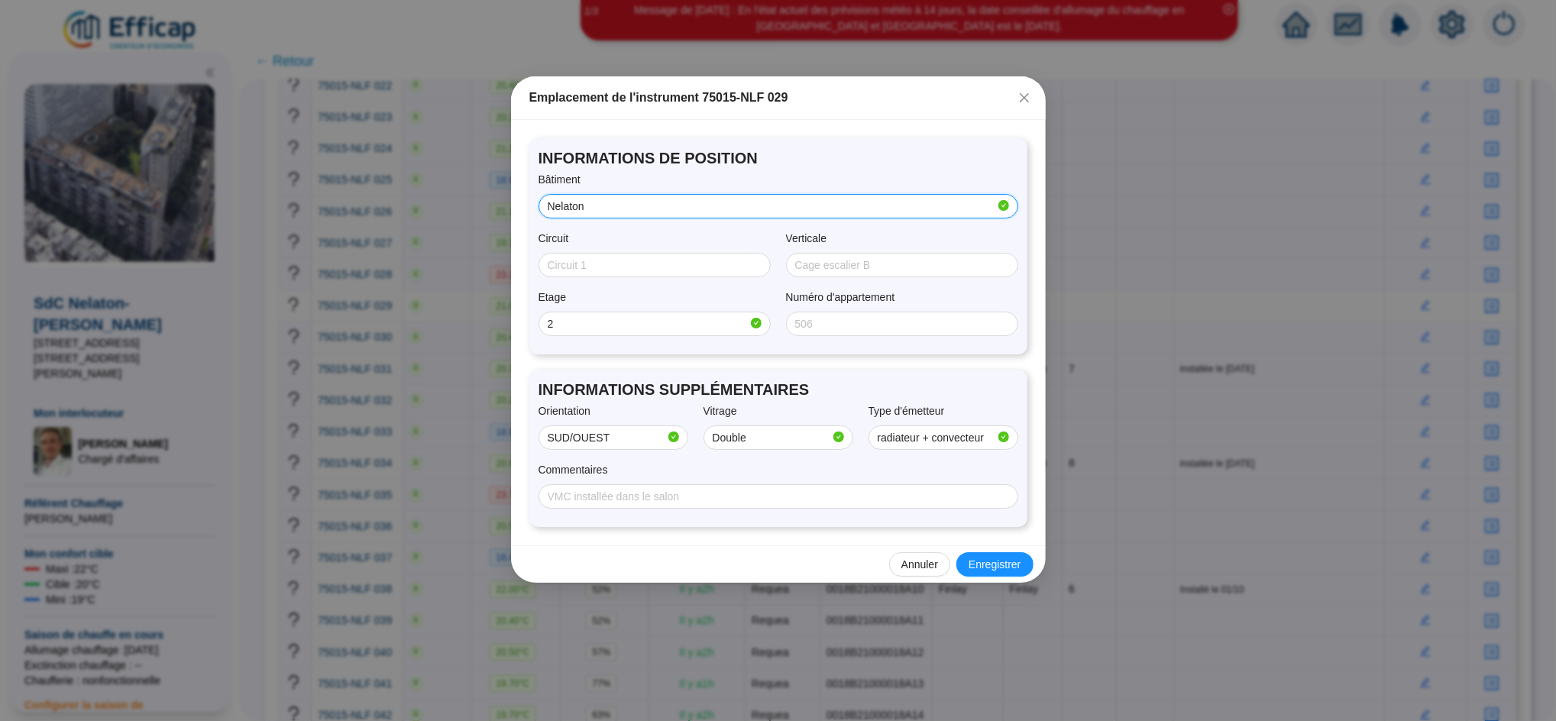
type input "Nelaton"
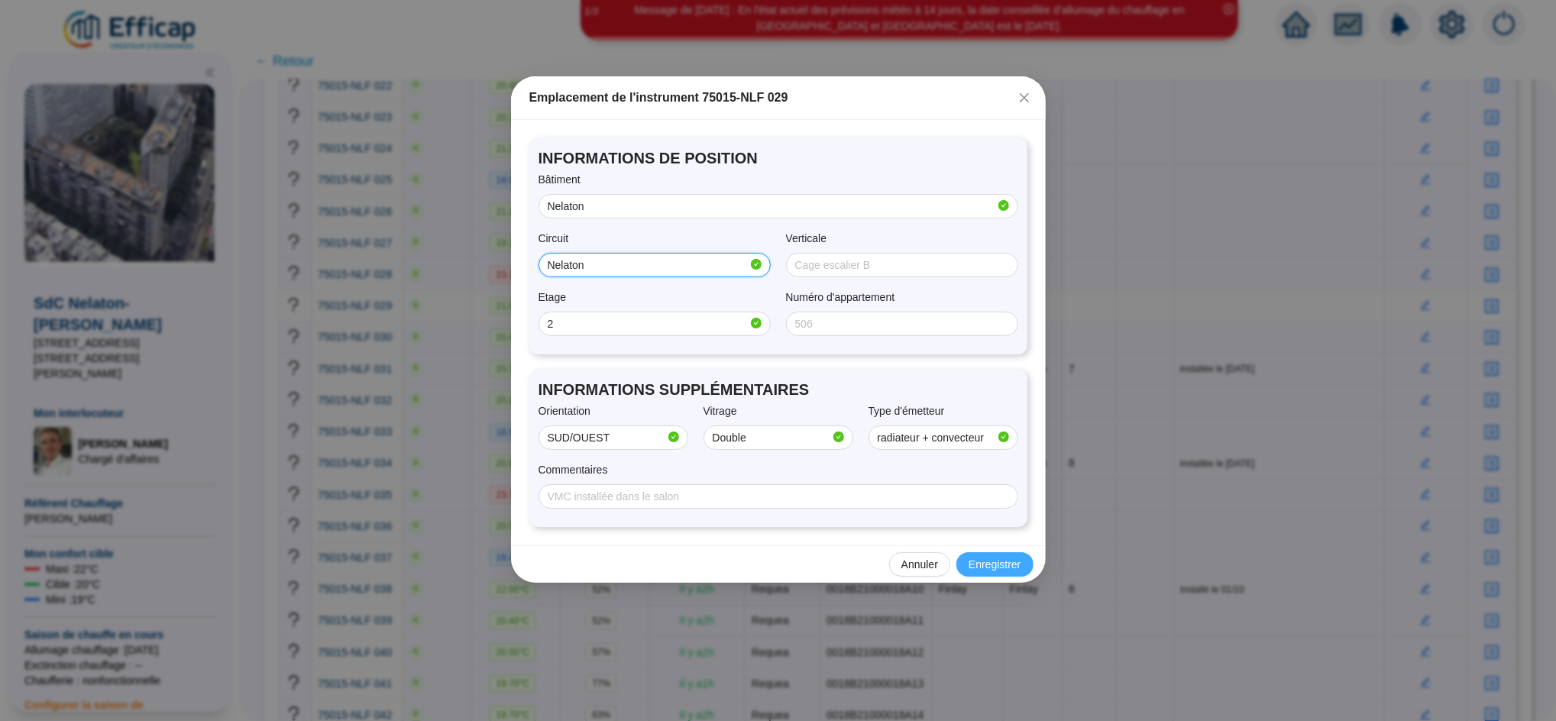
type input "Nelaton"
click at [1003, 560] on span "Enregistrer" at bounding box center [994, 565] width 52 height 16
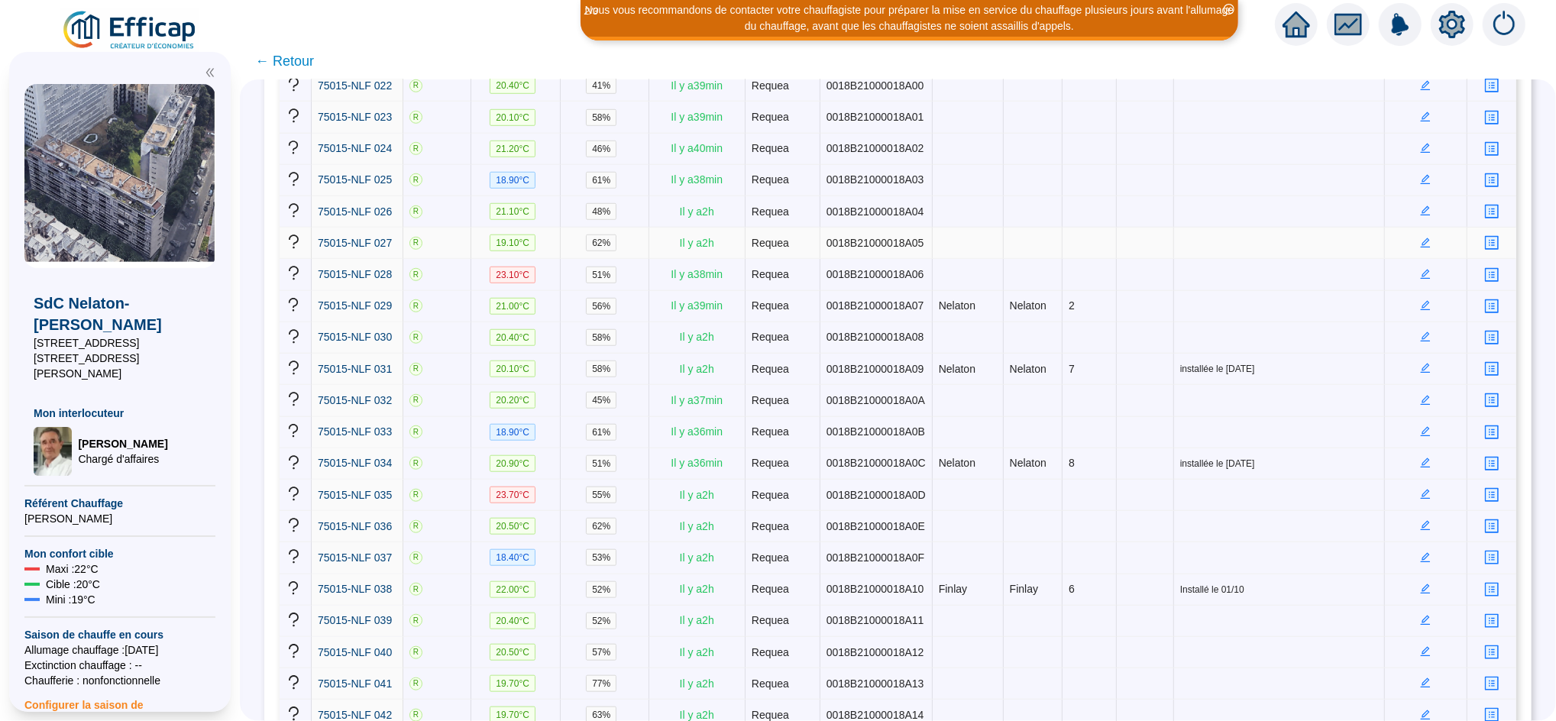
click at [1421, 238] on icon "edit" at bounding box center [1426, 243] width 10 height 10
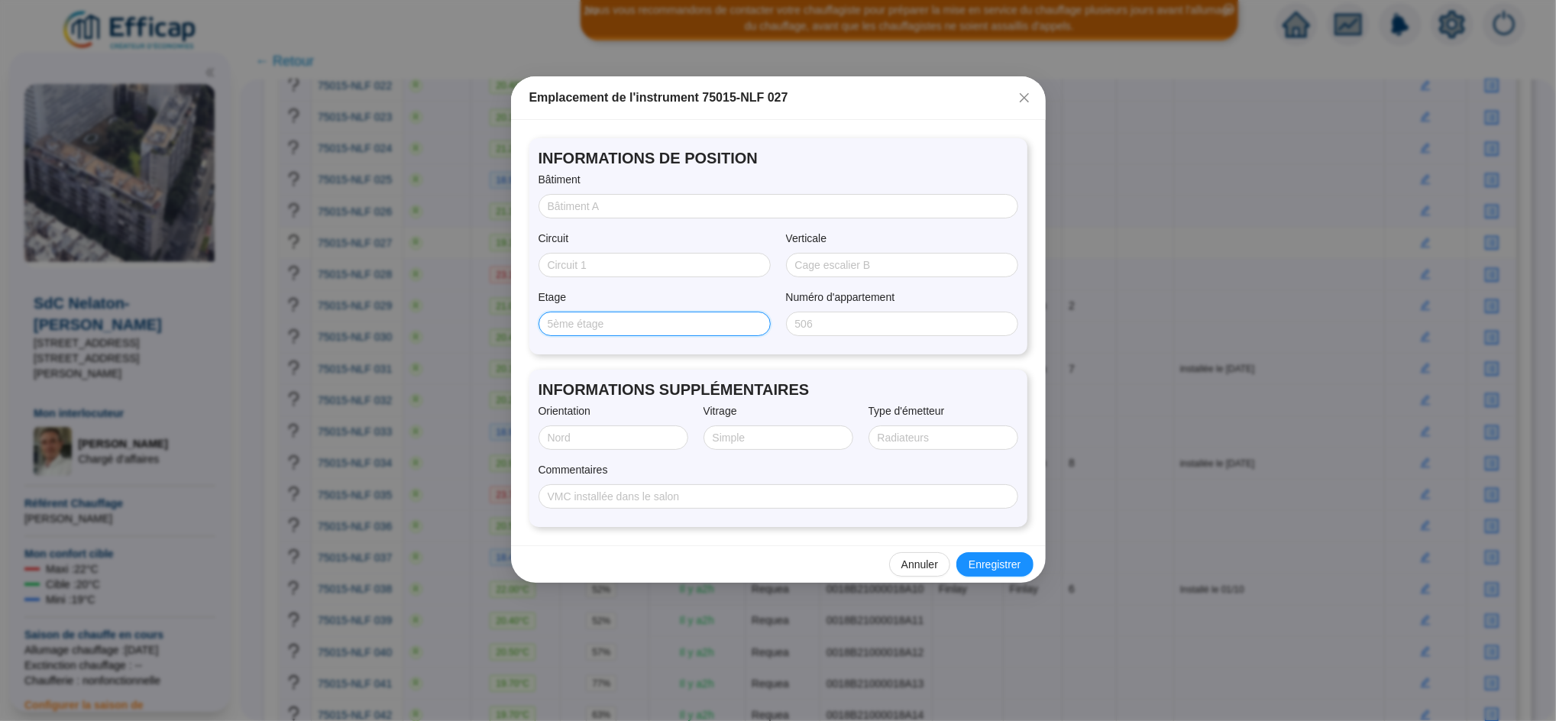
click at [713, 318] on input "Etage" at bounding box center [653, 324] width 211 height 16
type input "1"
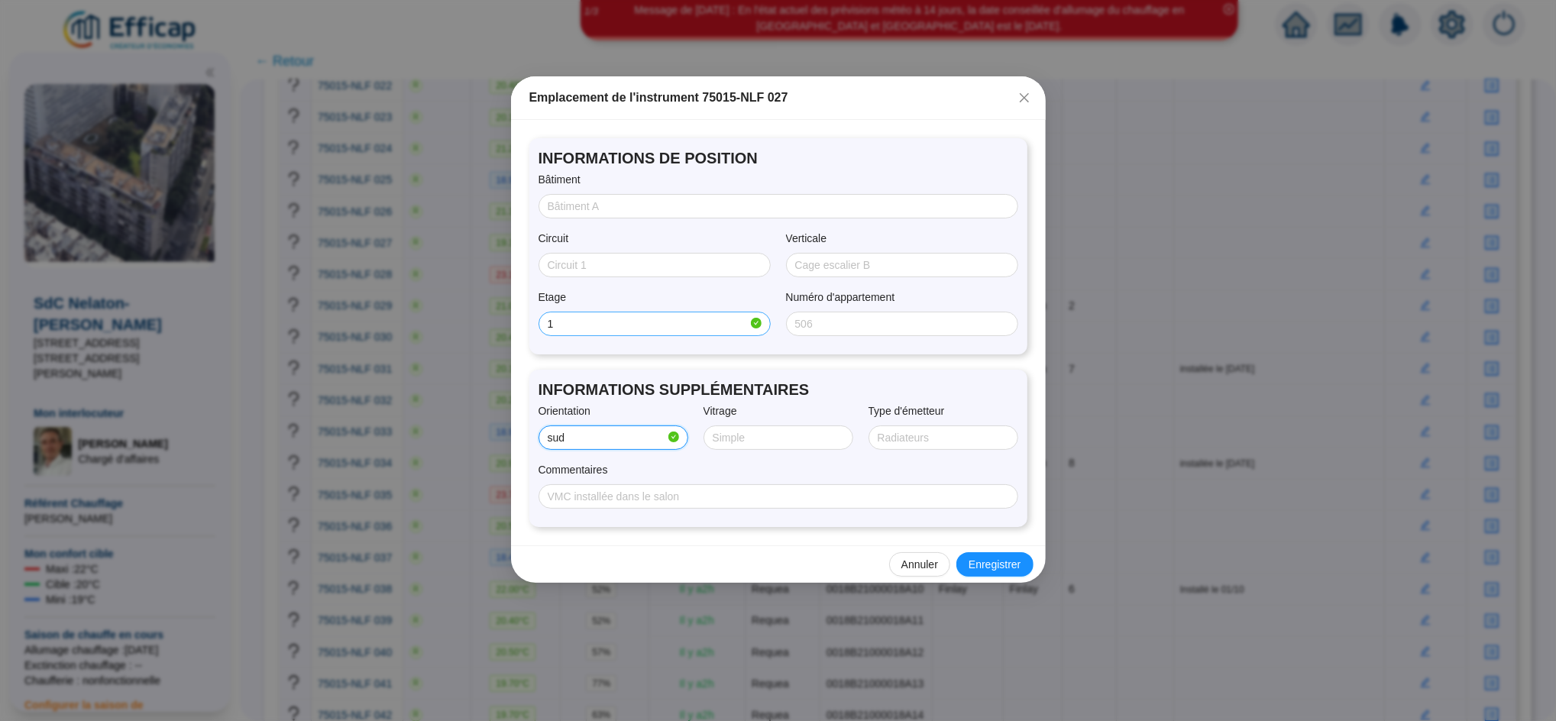
type input "sud"
type input "Double"
type input "radiateur + convecteur"
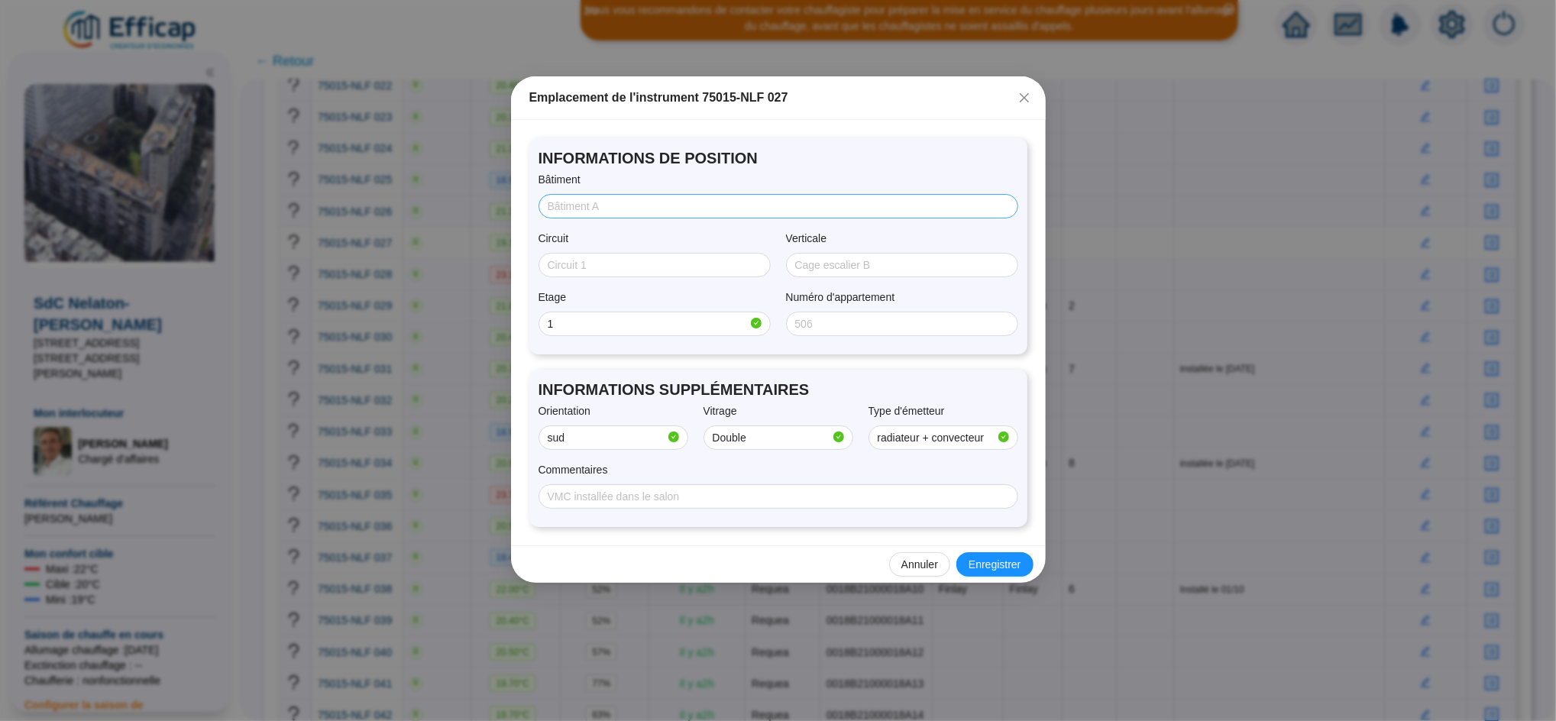
drag, startPoint x: 612, startPoint y: 216, endPoint x: 605, endPoint y: 208, distance: 10.9
click at [605, 208] on span at bounding box center [778, 206] width 480 height 24
click at [605, 208] on input "Bâtiment" at bounding box center [777, 207] width 458 height 16
type input "[PERSON_NAME]"
type input "G"
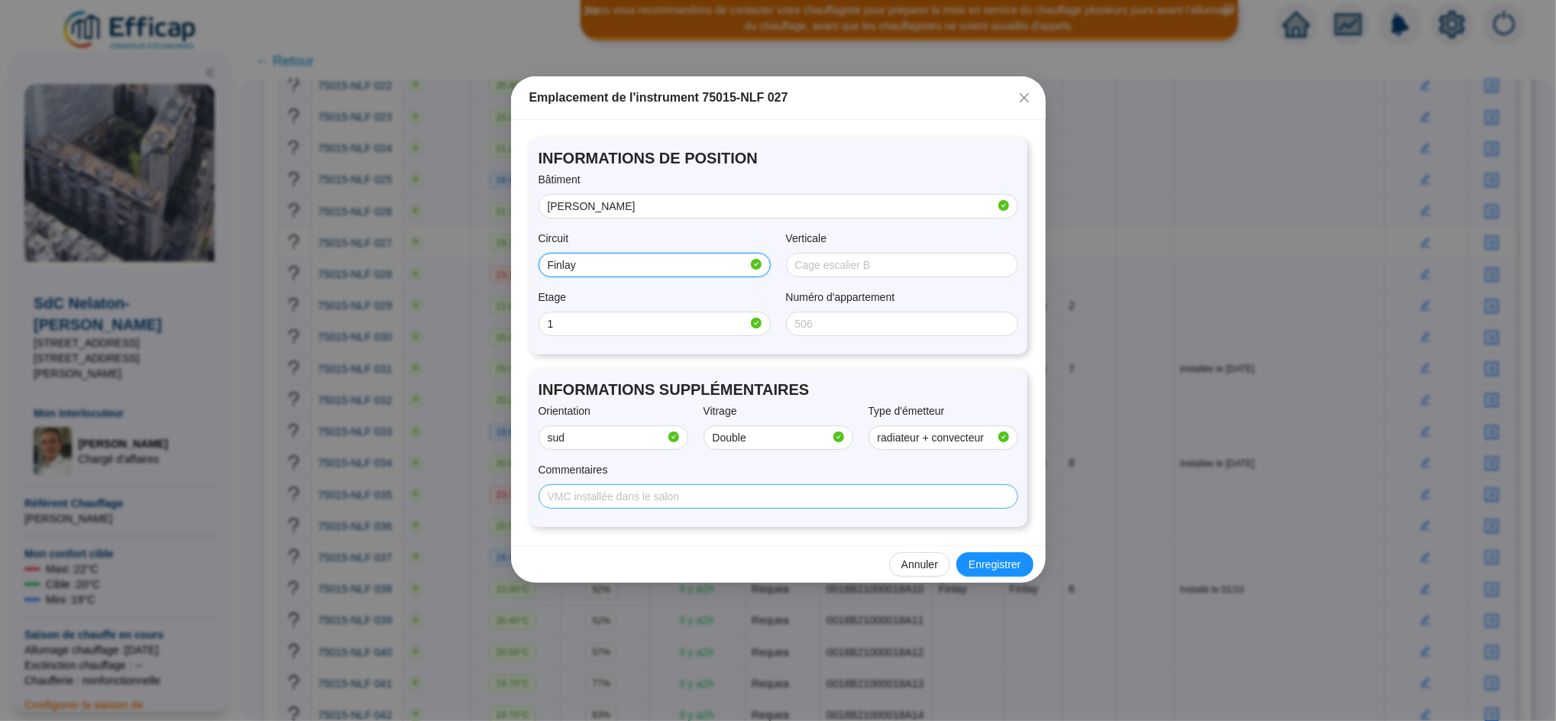
type input "Finlay"
click at [580, 492] on input "Commentaires" at bounding box center [777, 497] width 458 height 16
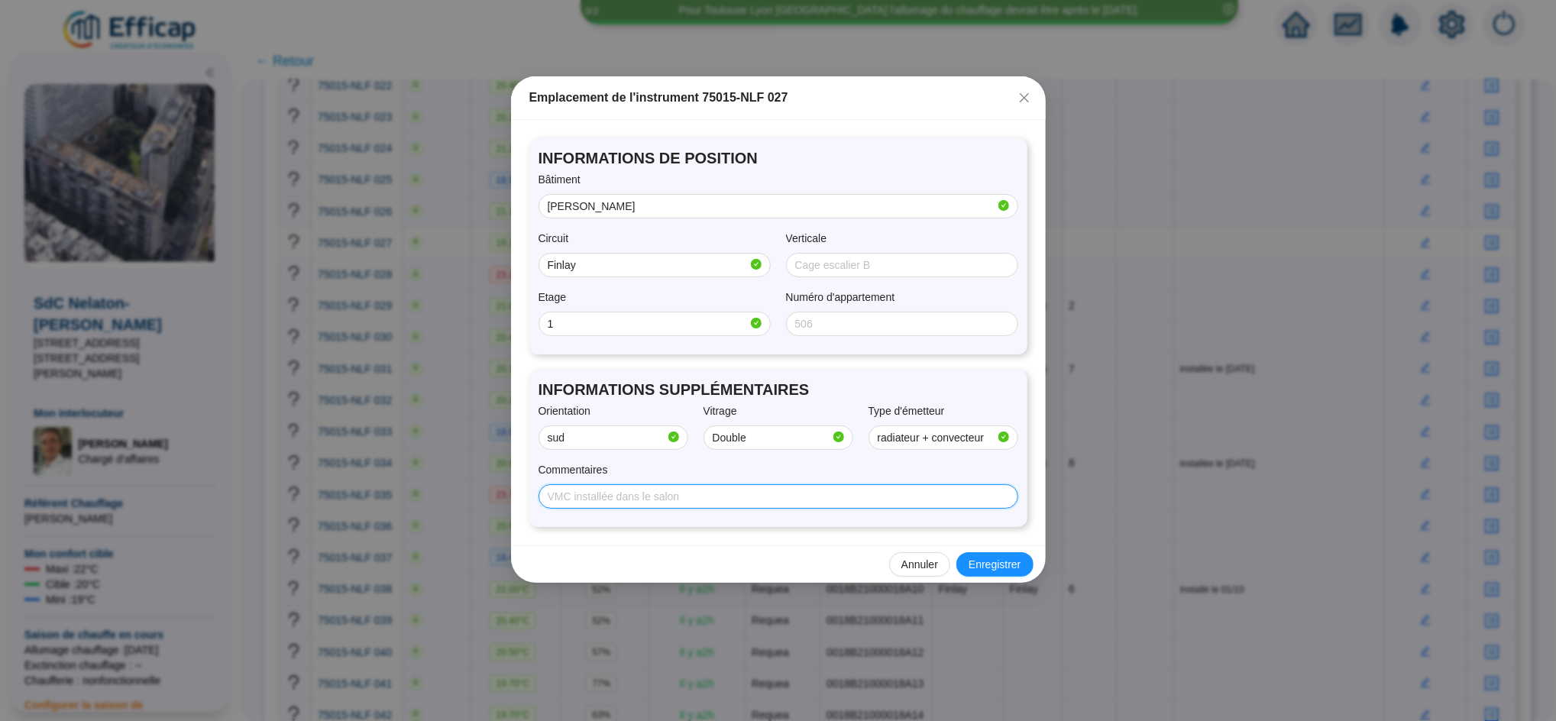
click at [642, 501] on input "Commentaires" at bounding box center [777, 497] width 458 height 16
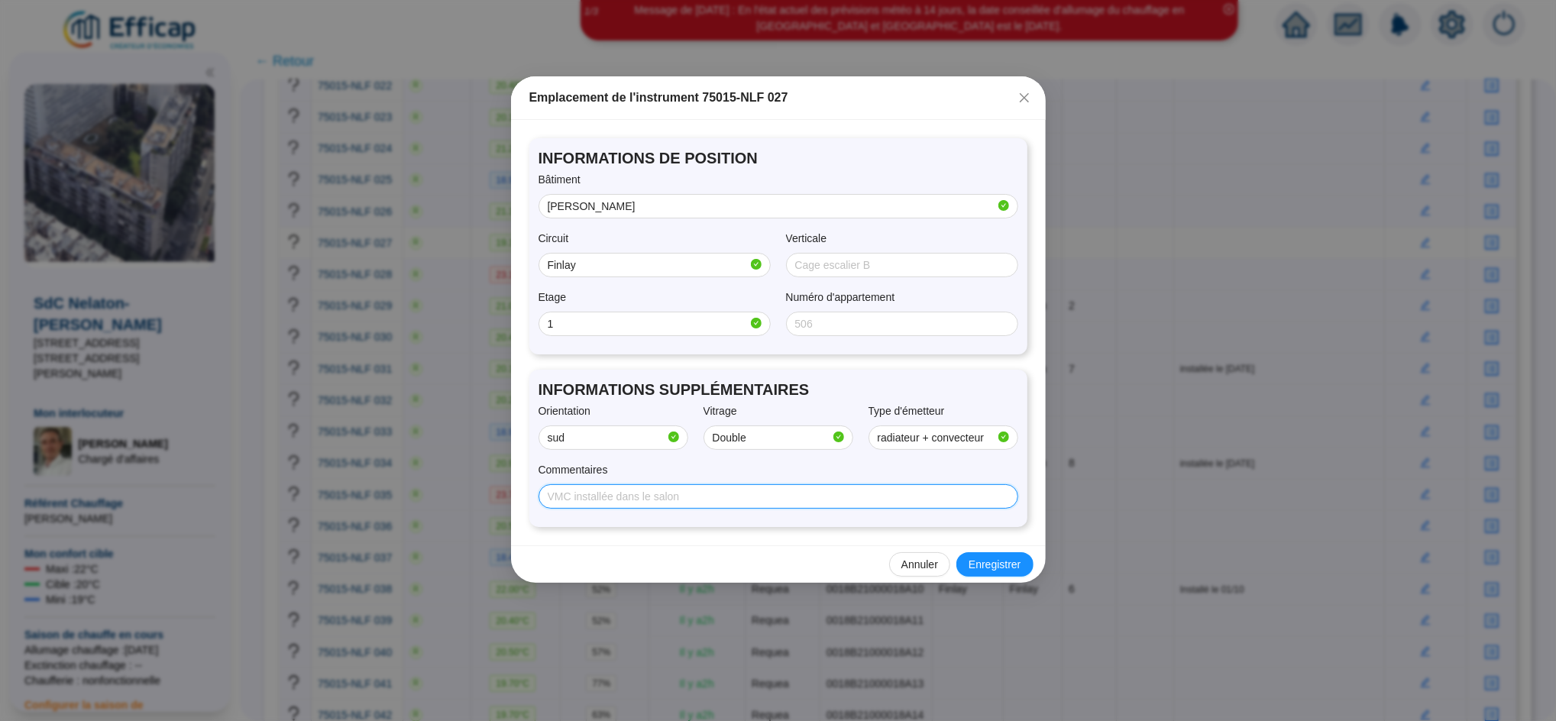
type input "i"
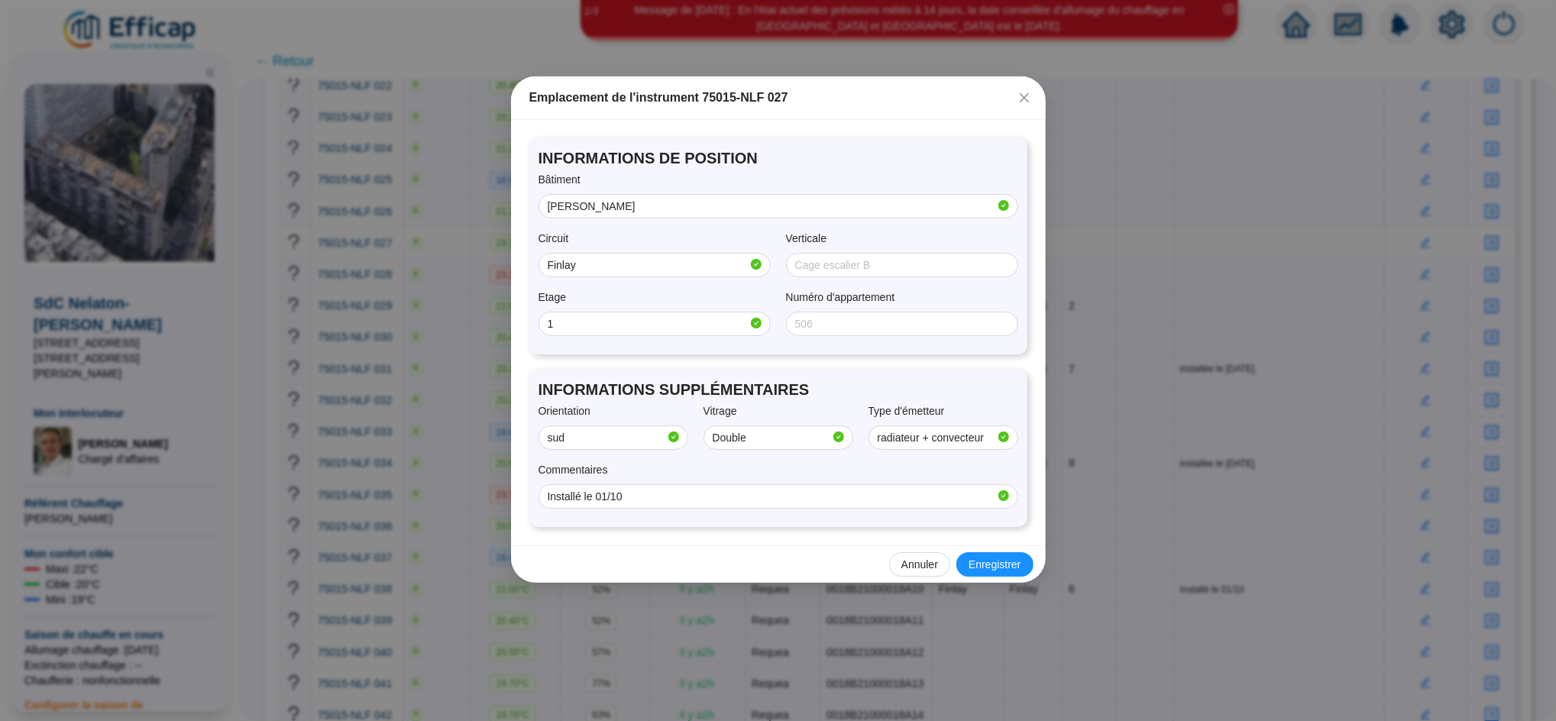
click at [991, 551] on div "Annuler Enregistrer" at bounding box center [778, 563] width 535 height 37
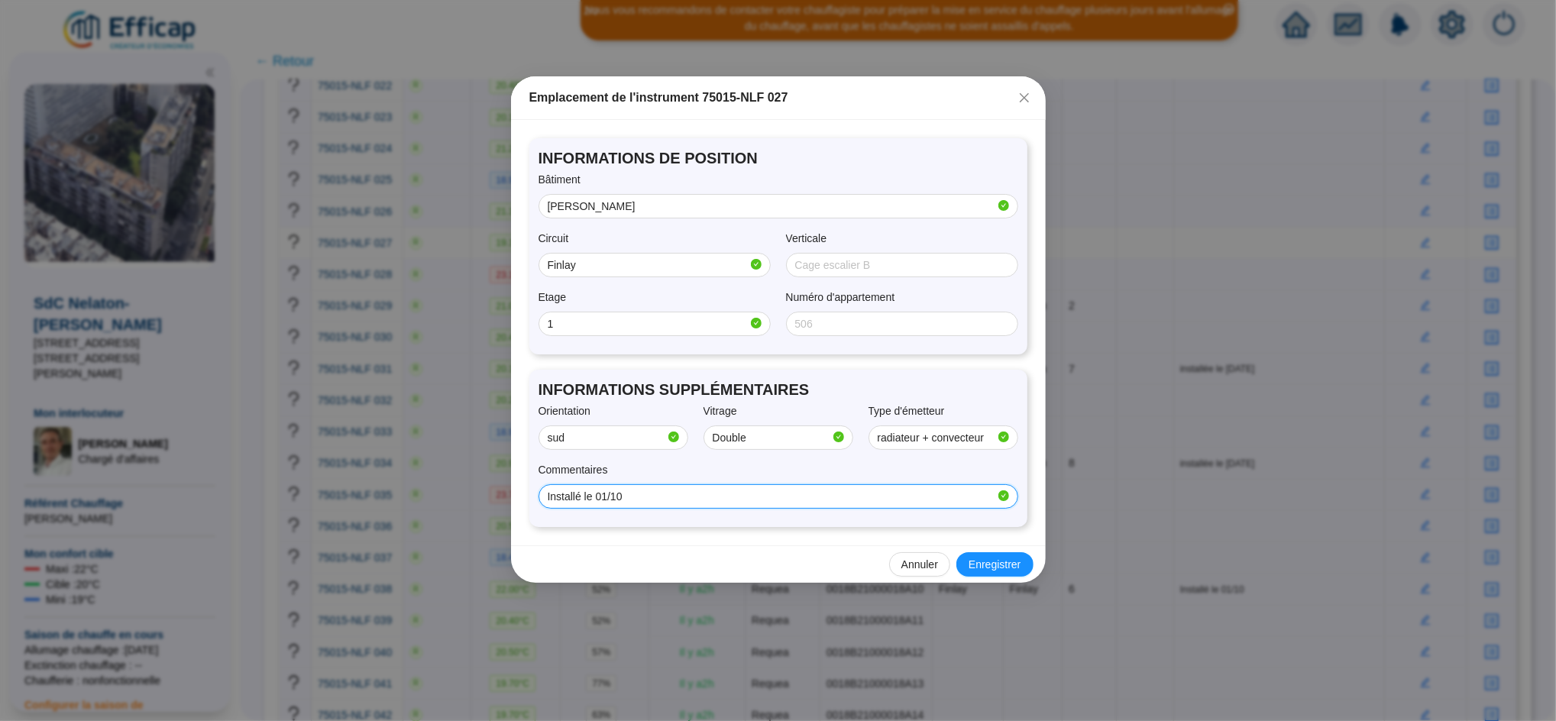
click at [835, 497] on input "Installé le 01/10" at bounding box center [772, 497] width 448 height 16
type input "Installé le [DATE]"
click at [1019, 570] on span "Enregistrer" at bounding box center [994, 565] width 52 height 16
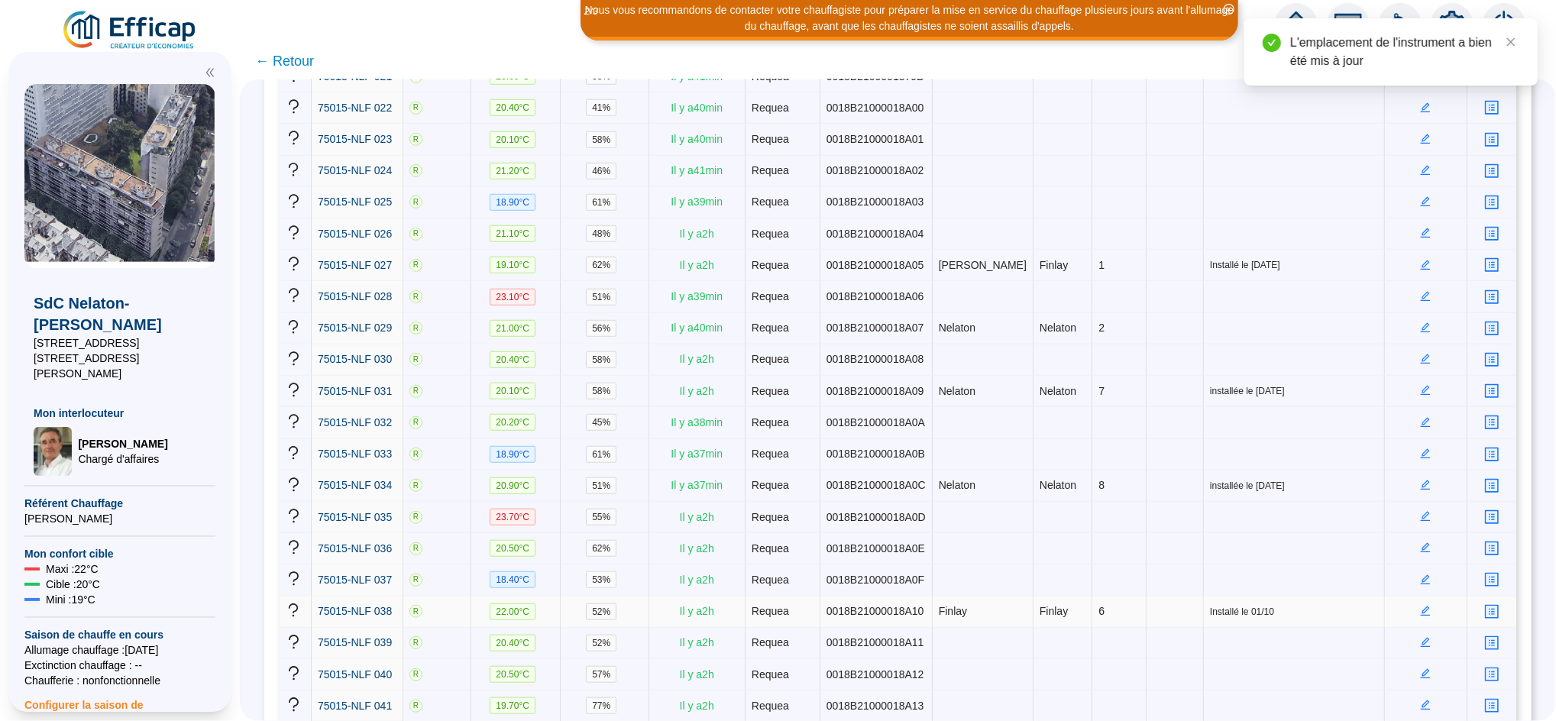
scroll to position [917, 0]
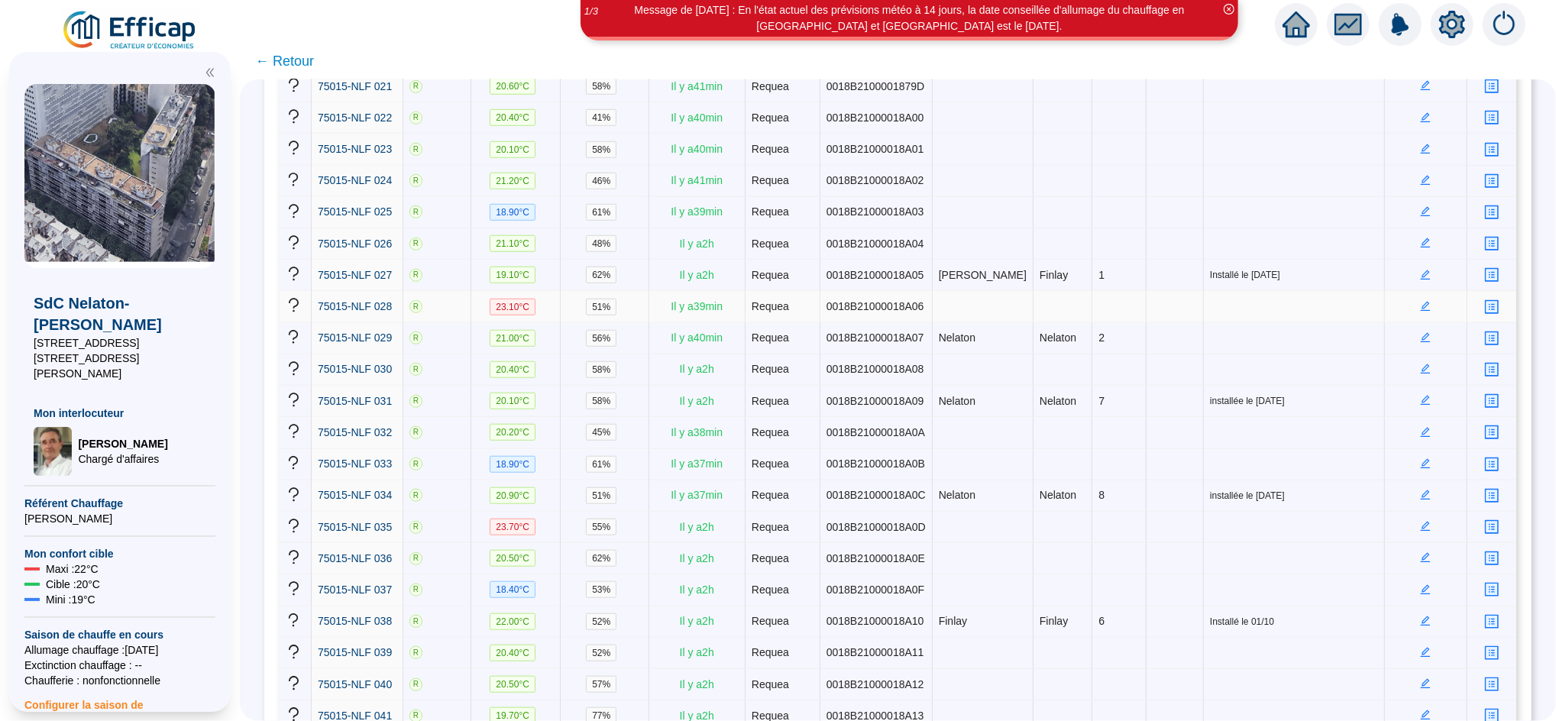
click at [1420, 301] on icon "edit" at bounding box center [1425, 306] width 11 height 11
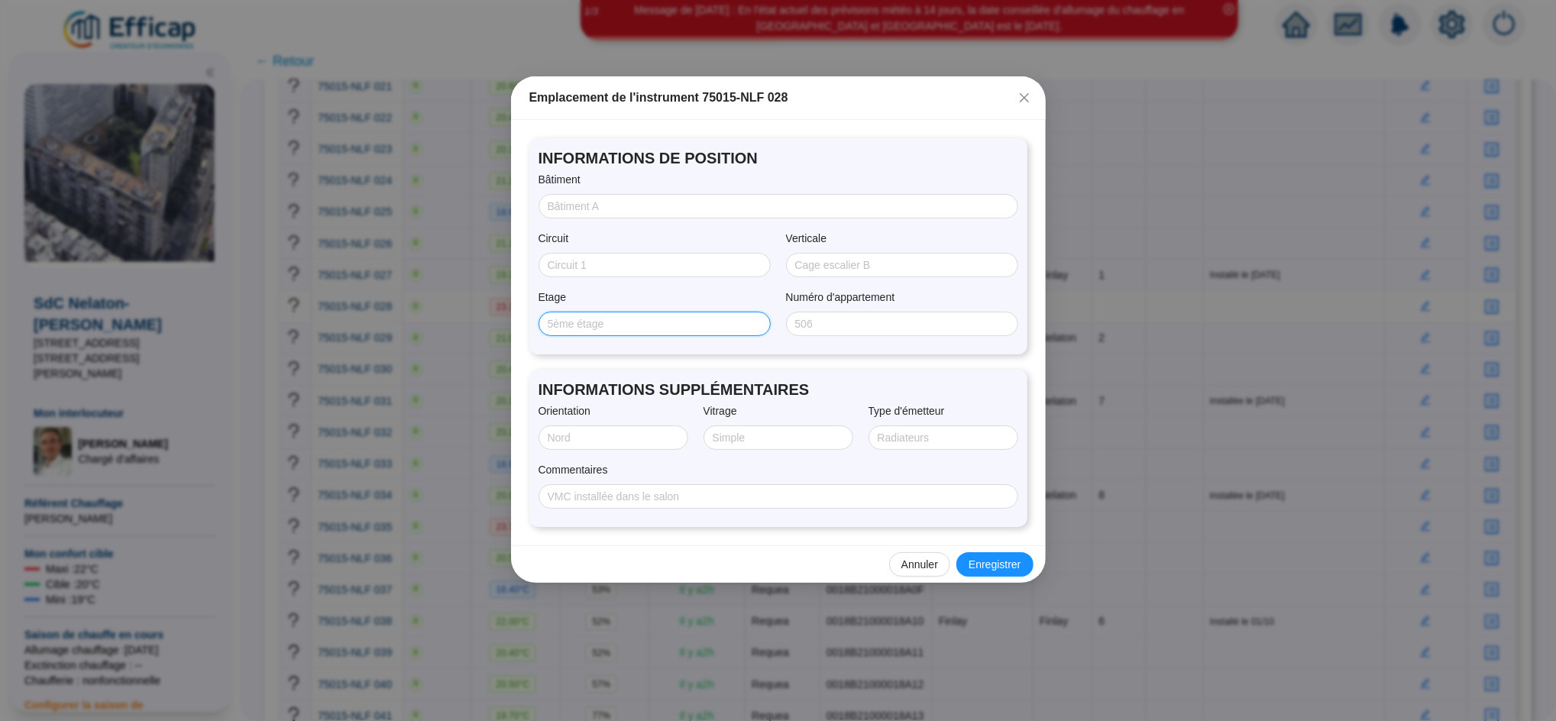
click at [630, 328] on input "Etage" at bounding box center [653, 324] width 211 height 16
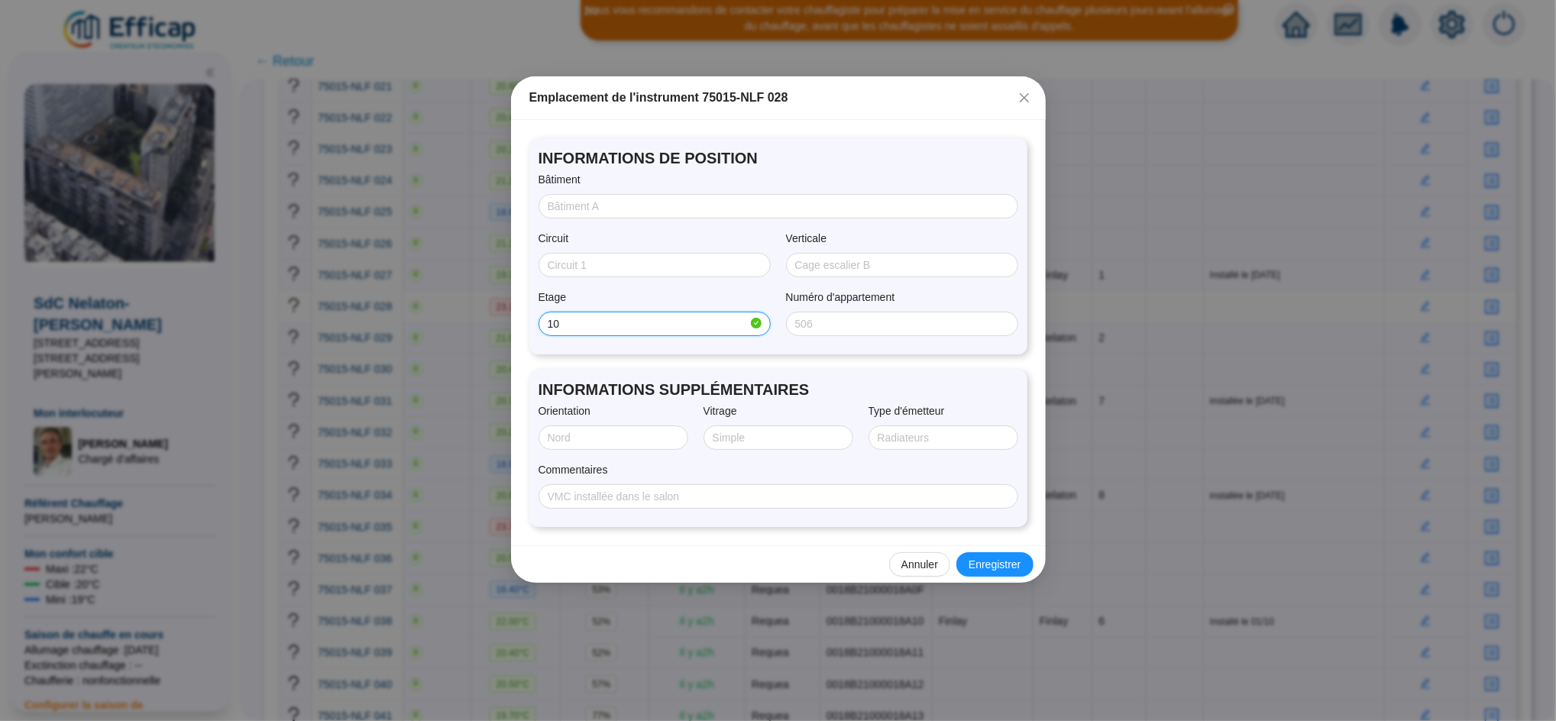
type input "10"
type input "SUD"
type input "Double"
type input "radiateur + convecteur"
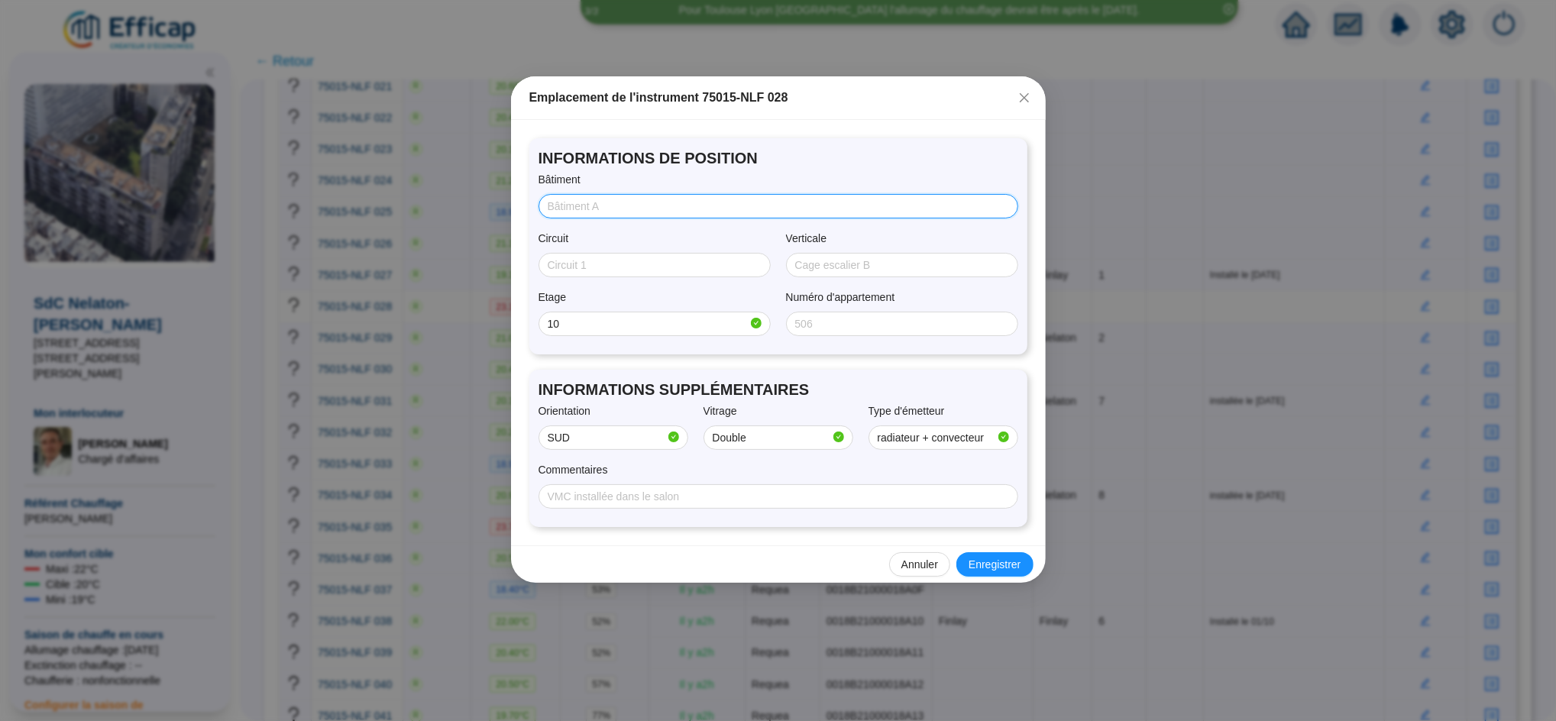
click at [613, 209] on input "Bâtiment" at bounding box center [777, 207] width 458 height 16
type input "Finlay"
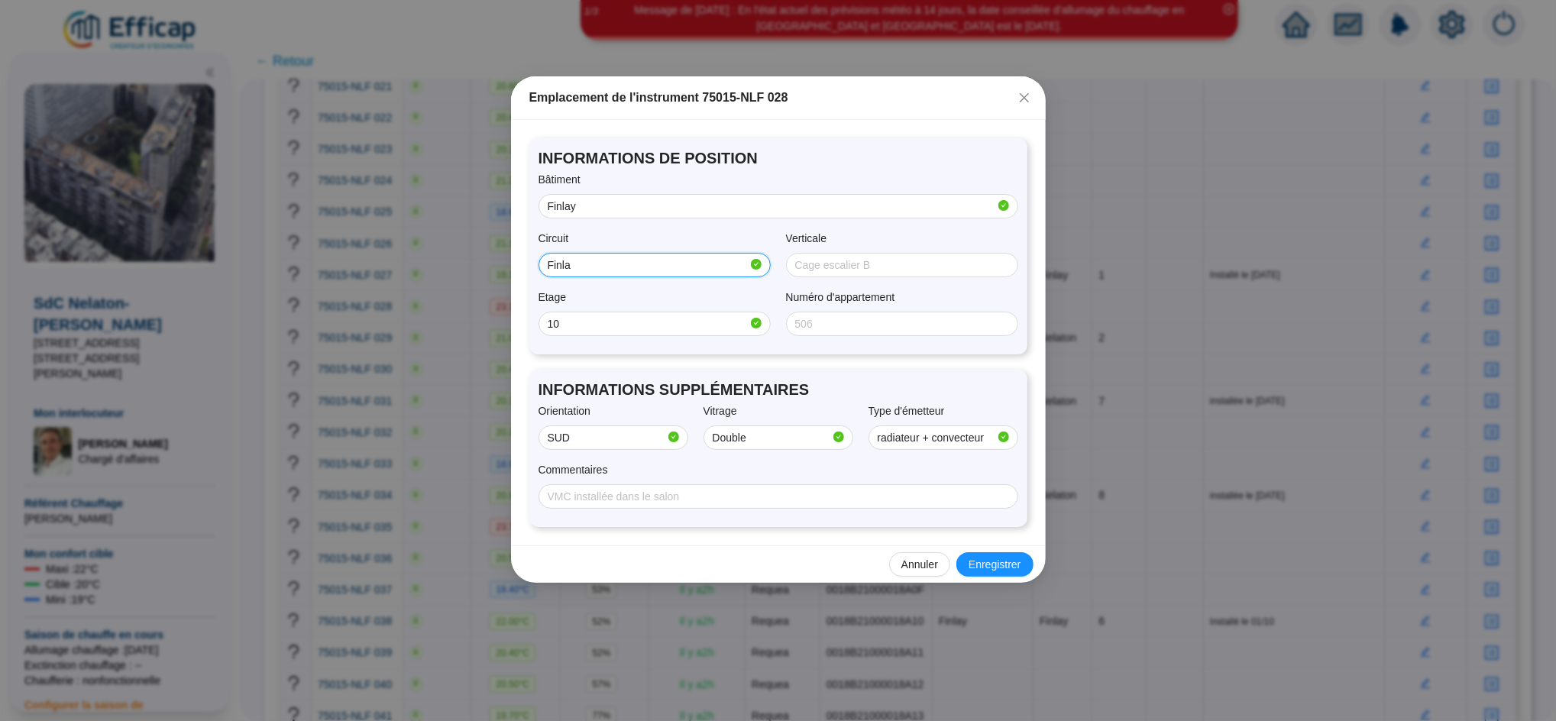
type input "Finlay"
click at [853, 493] on input "Commentaires" at bounding box center [777, 497] width 458 height 16
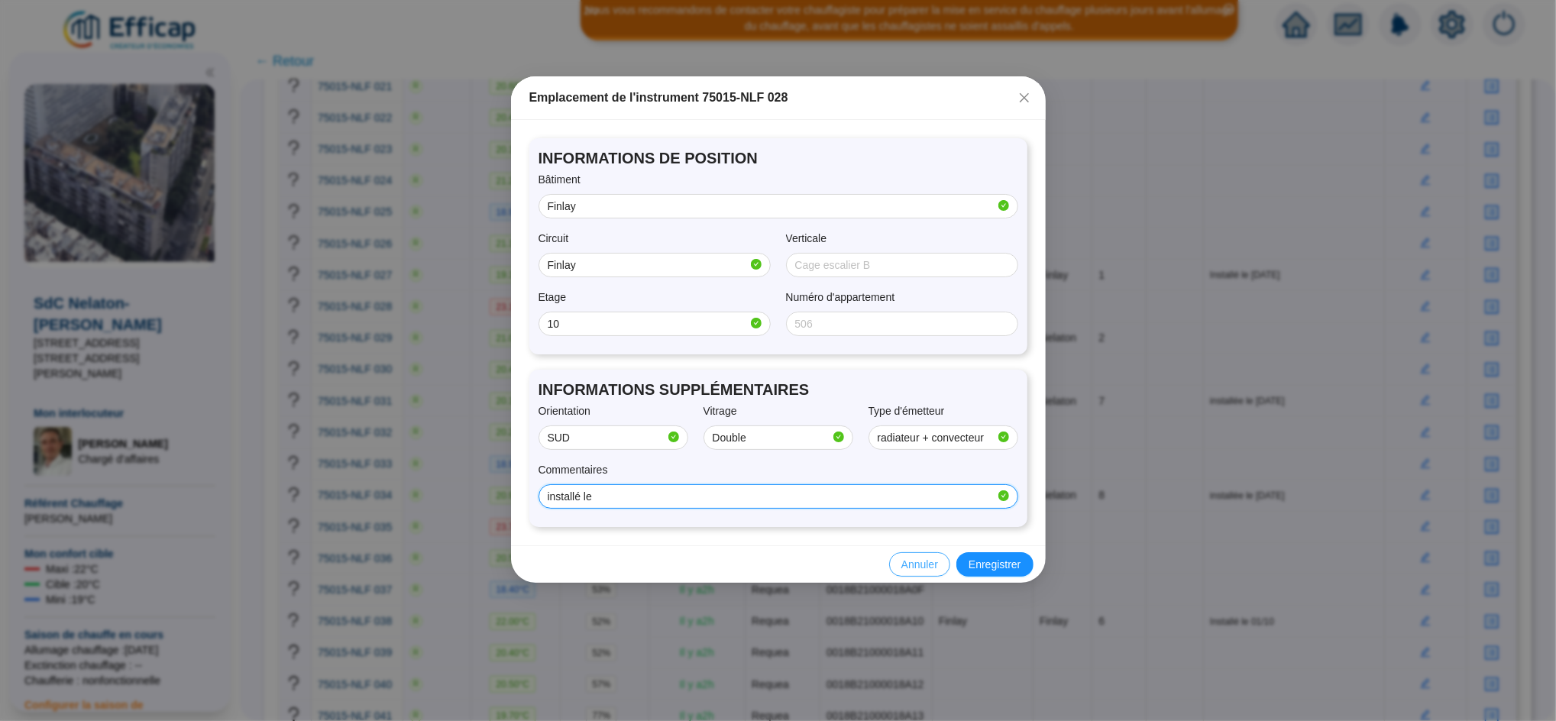
type input "Installé le [DATE]"
click at [1010, 571] on span "Enregistrer" at bounding box center [994, 565] width 52 height 16
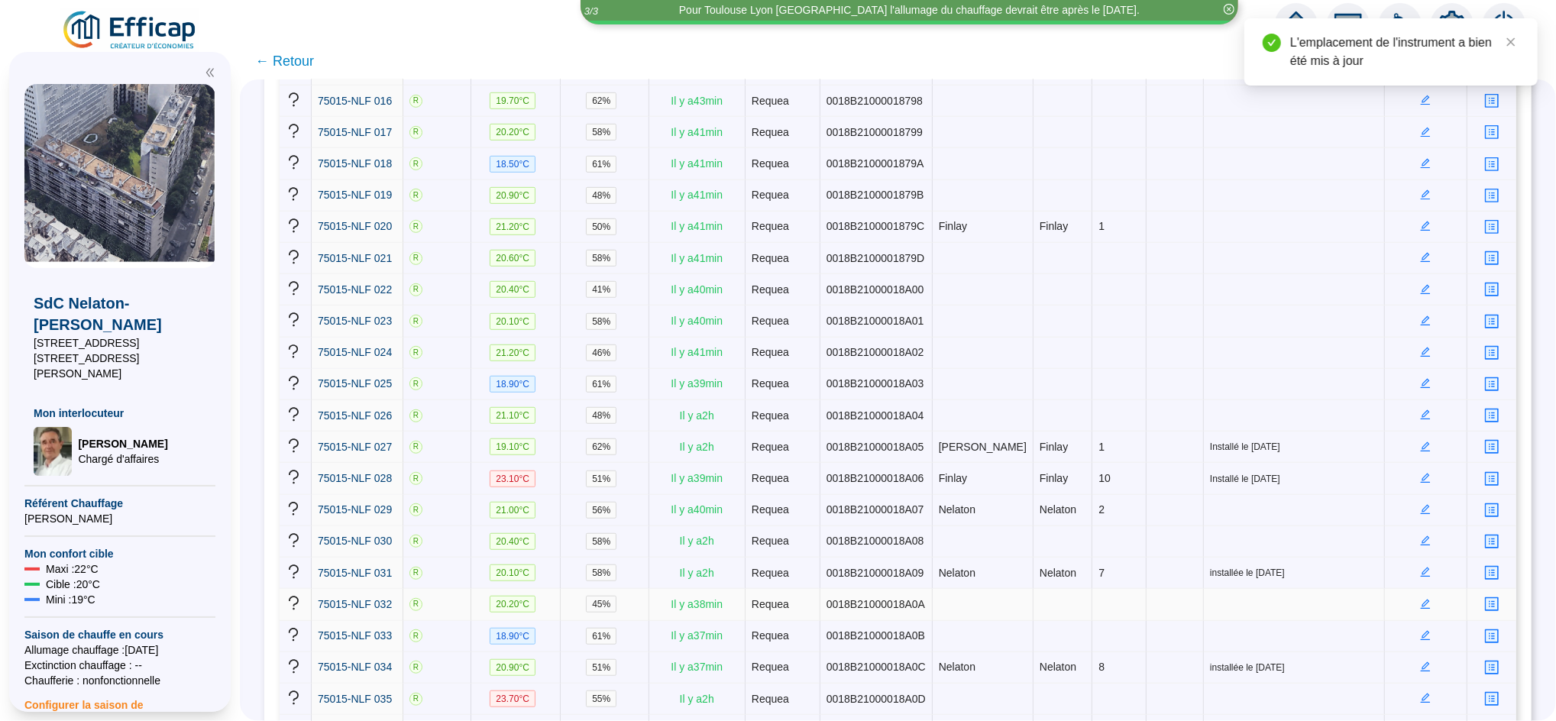
scroll to position [743, 0]
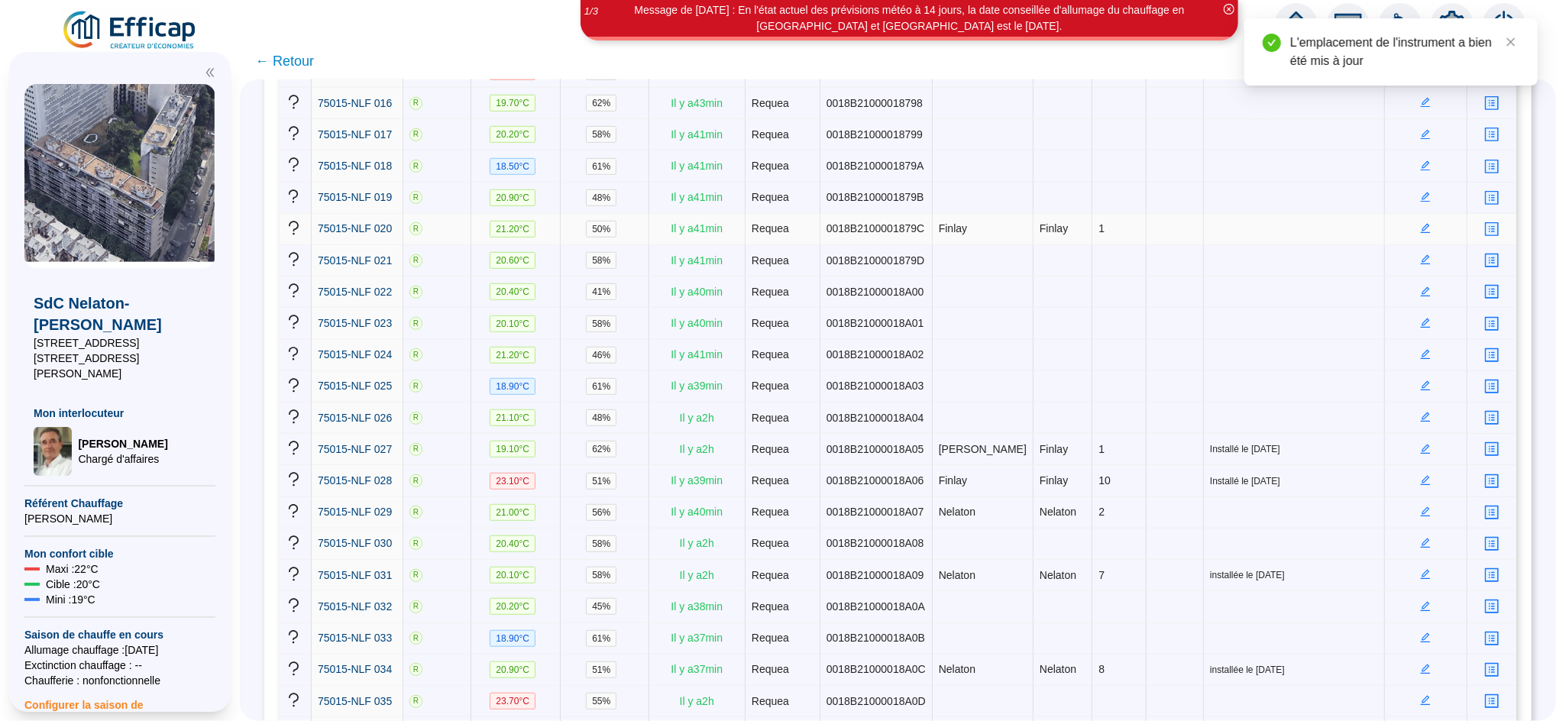
click at [1420, 223] on icon "edit" at bounding box center [1425, 228] width 11 height 11
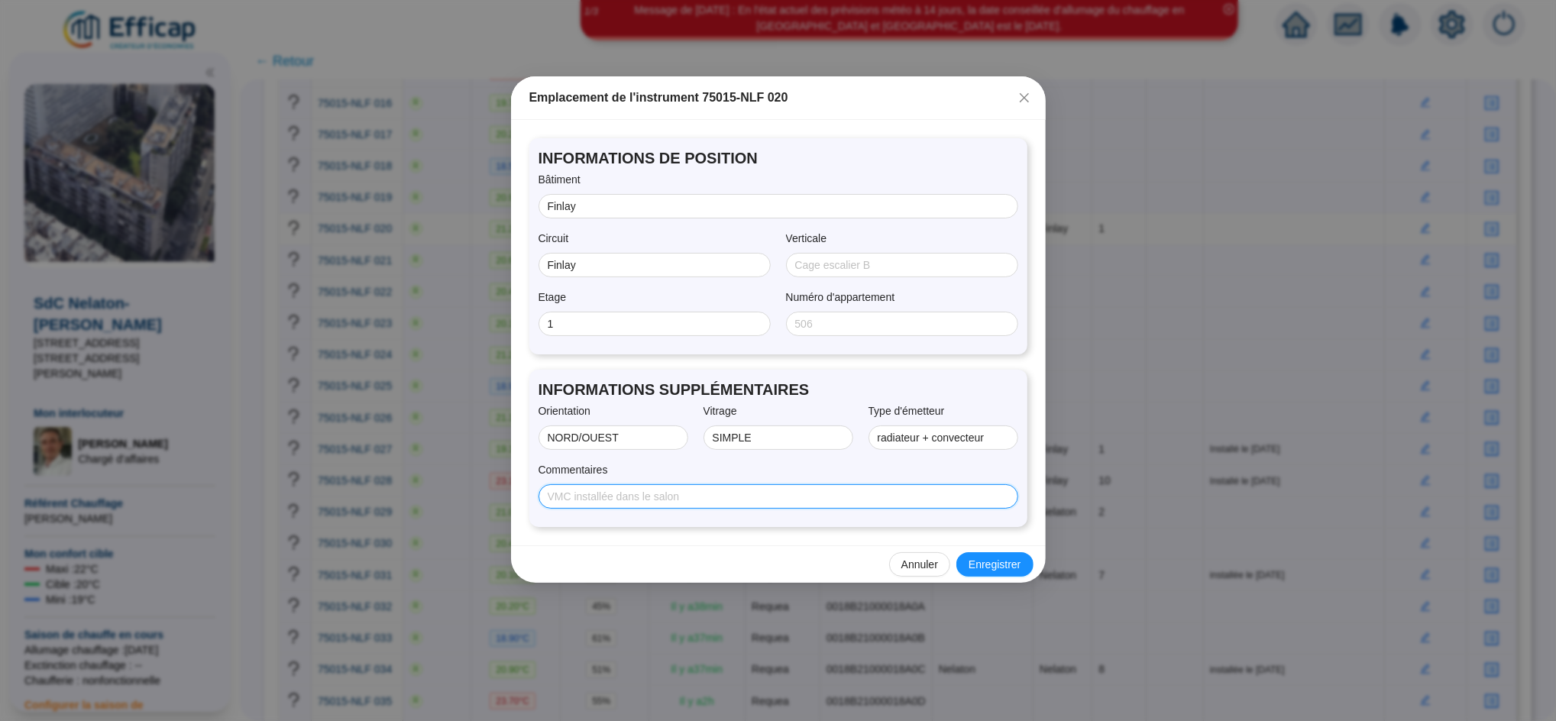
click at [732, 489] on input "Commentaires" at bounding box center [777, 497] width 458 height 16
type input "Installé le [DATE]"
click at [988, 561] on span "Enregistrer" at bounding box center [994, 565] width 52 height 16
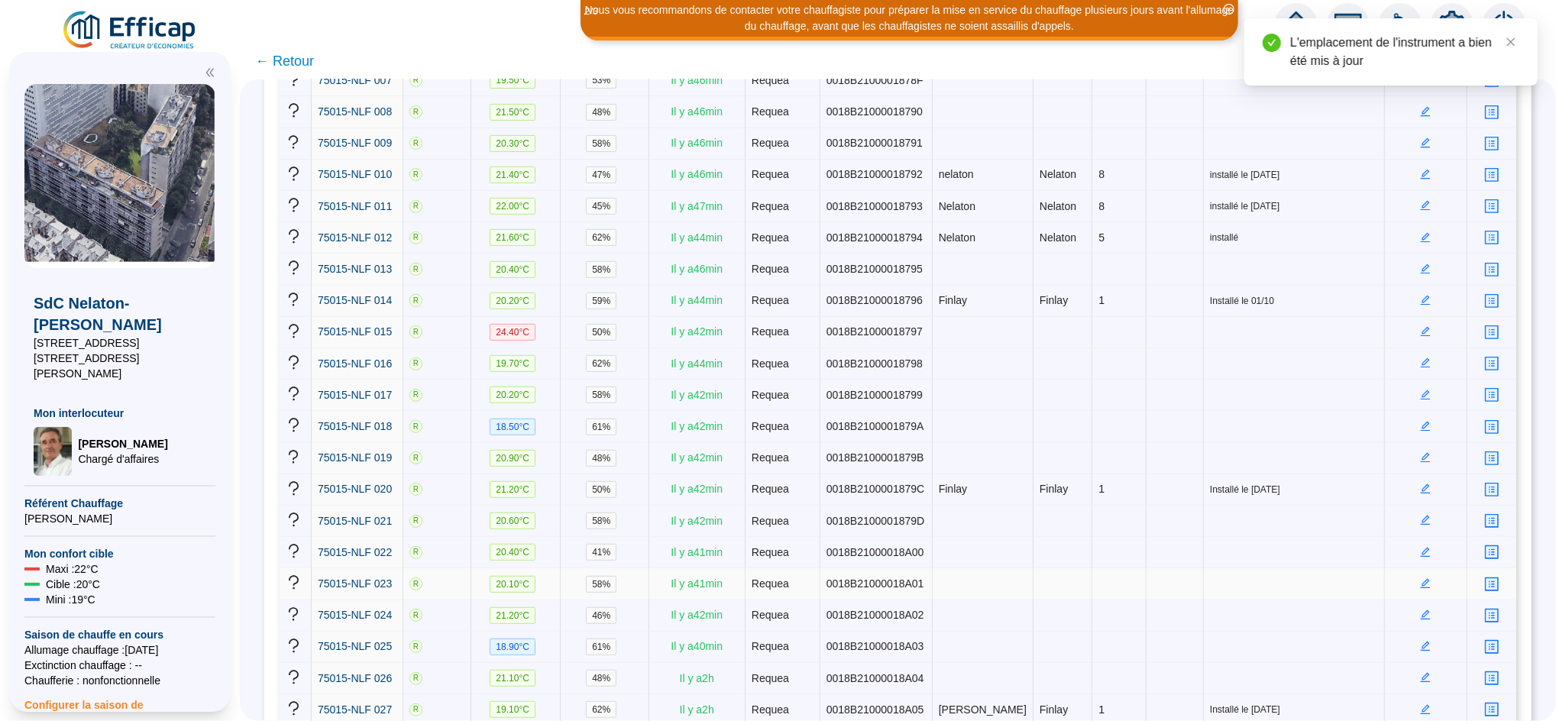
scroll to position [481, 0]
click at [1414, 229] on td at bounding box center [1426, 239] width 82 height 31
click at [1423, 235] on icon "edit" at bounding box center [1425, 237] width 5 height 5
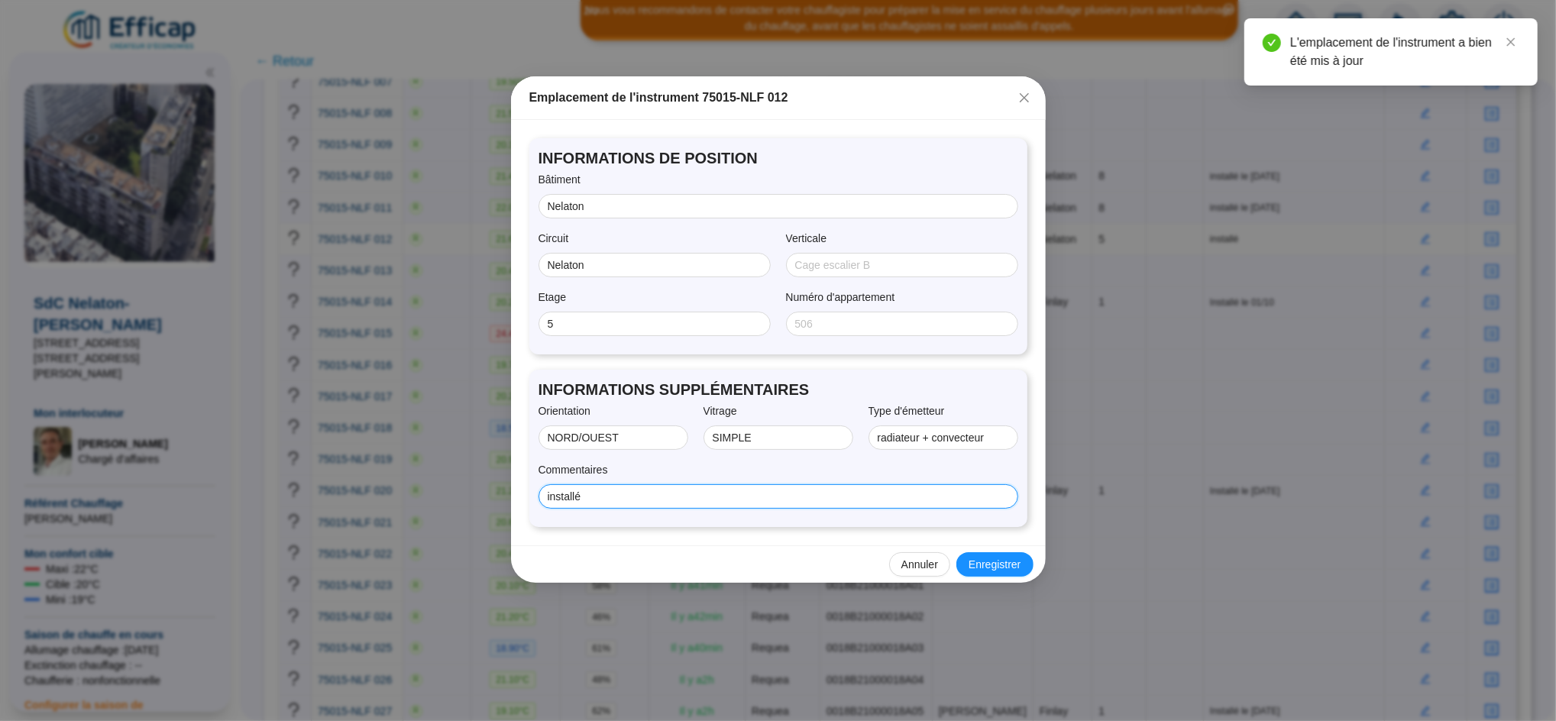
click at [710, 490] on input "installé" at bounding box center [777, 497] width 458 height 16
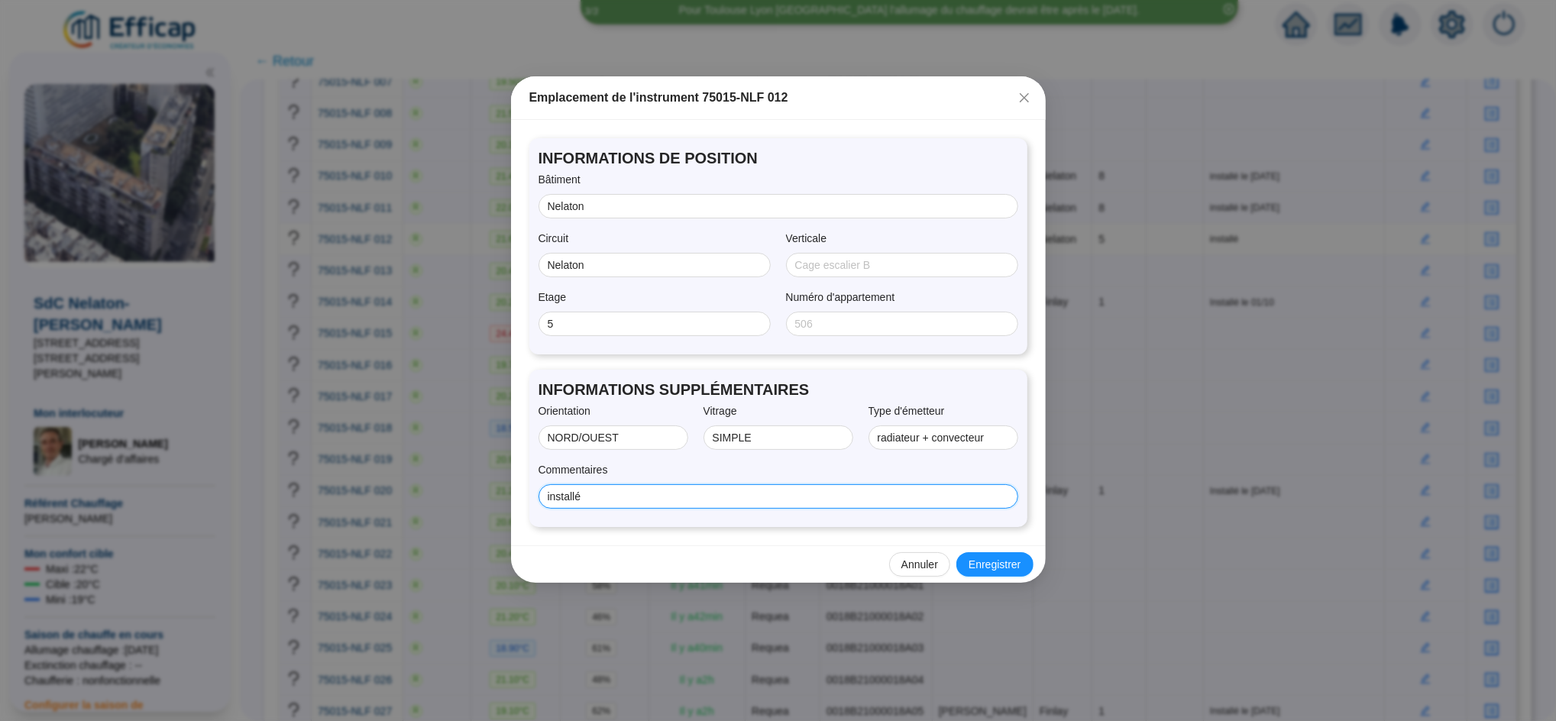
type input "Installé le [DATE]"
click at [993, 567] on span "Enregistrer" at bounding box center [994, 565] width 52 height 16
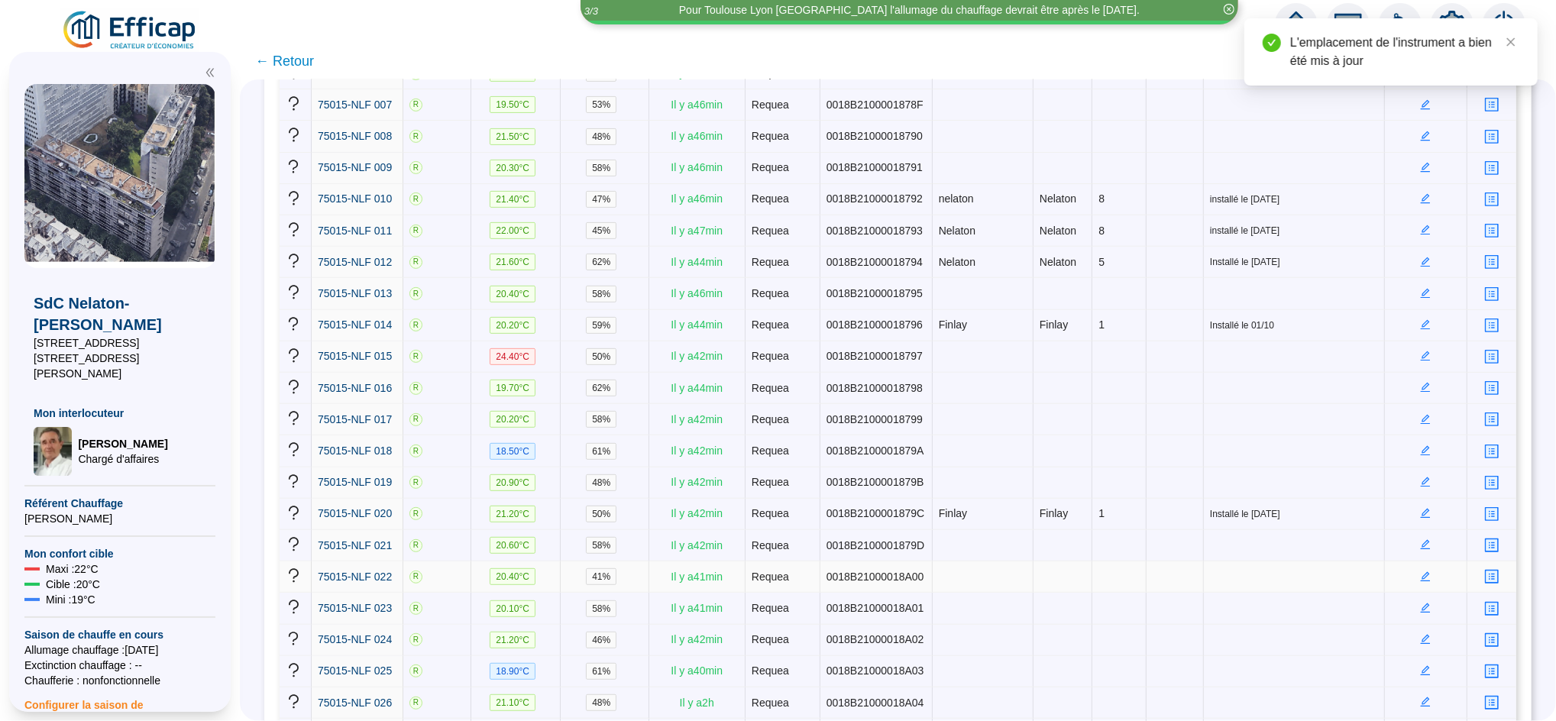
scroll to position [457, 0]
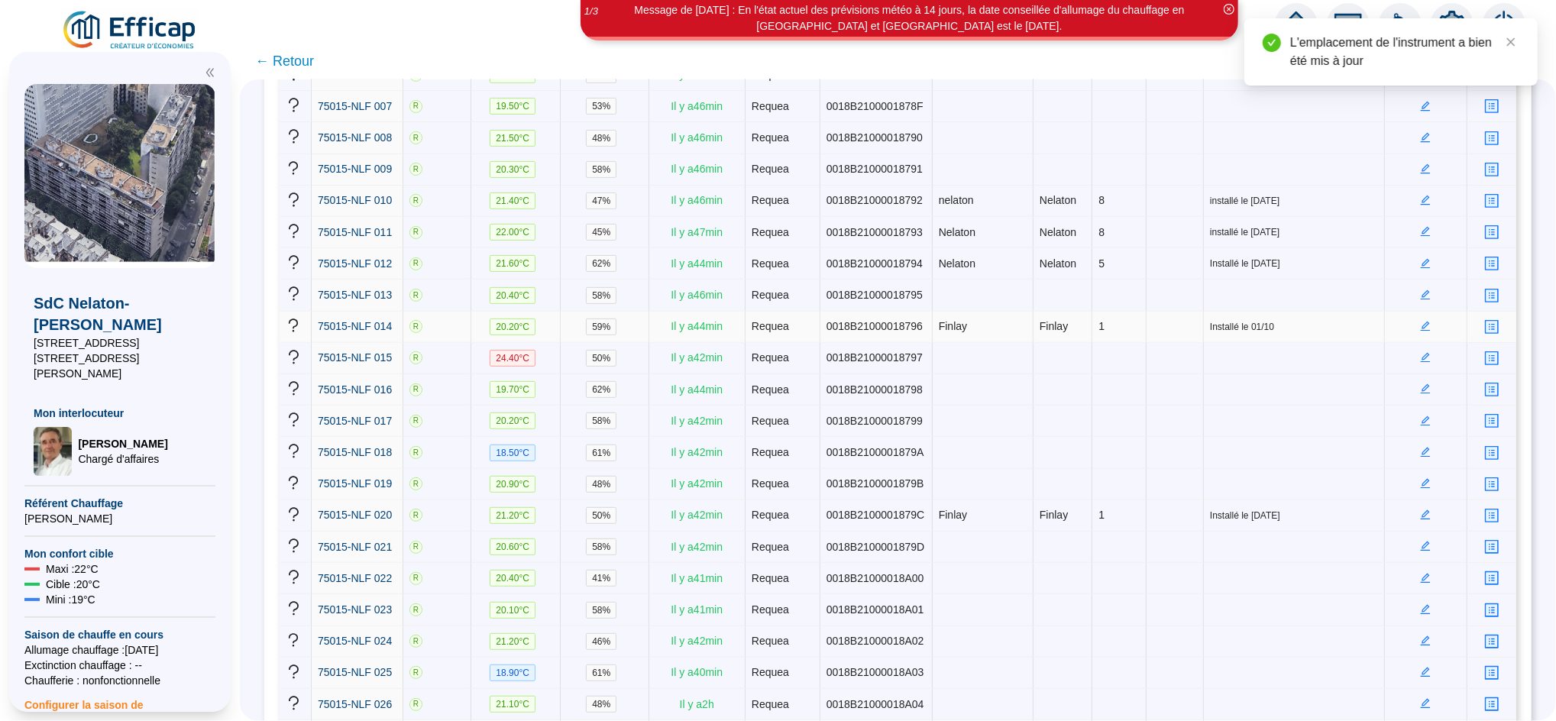
click at [1411, 318] on td at bounding box center [1426, 327] width 82 height 31
click at [1421, 322] on icon "edit" at bounding box center [1426, 327] width 10 height 10
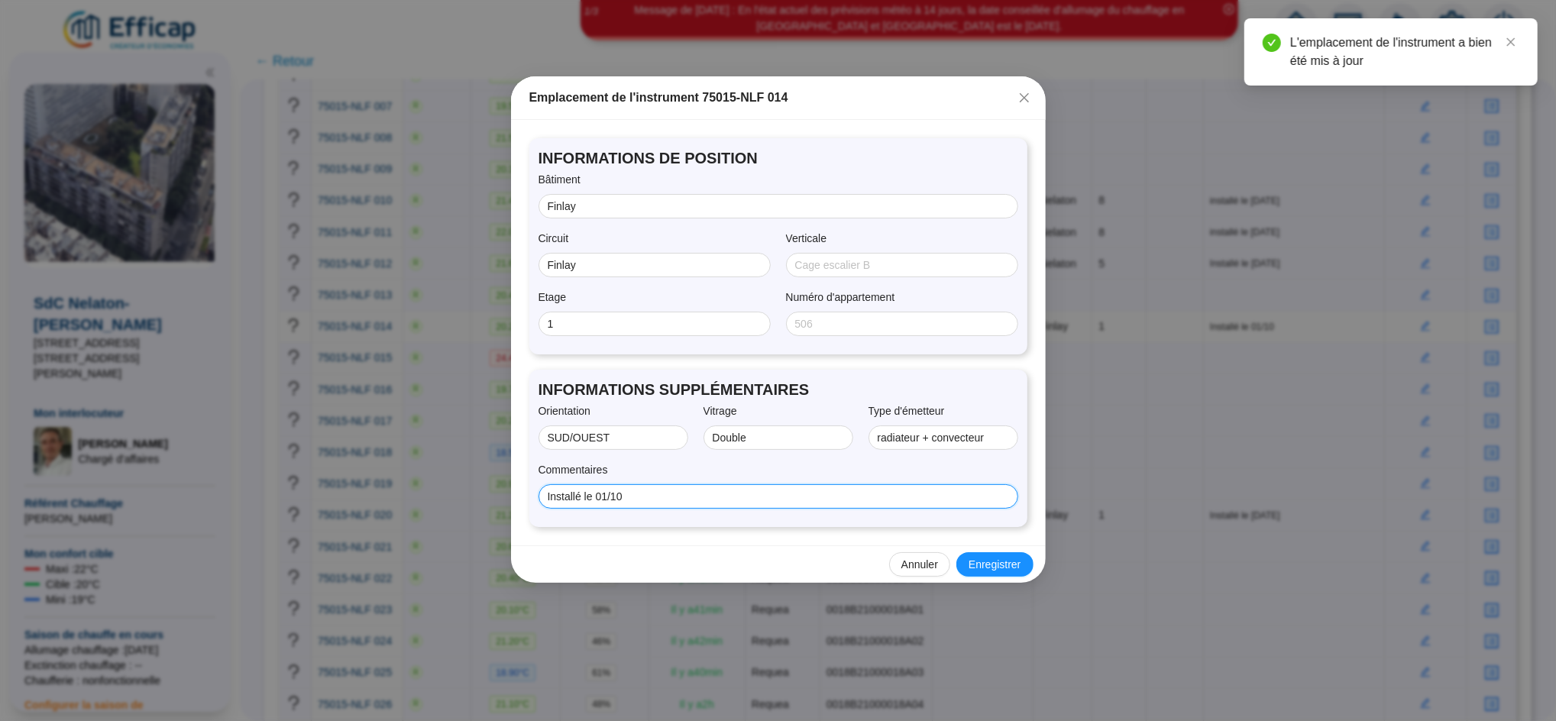
click at [767, 491] on input "Installé le 01/10" at bounding box center [777, 497] width 458 height 16
type input "Installé le [DATE]"
click at [997, 561] on span "Enregistrer" at bounding box center [994, 565] width 52 height 16
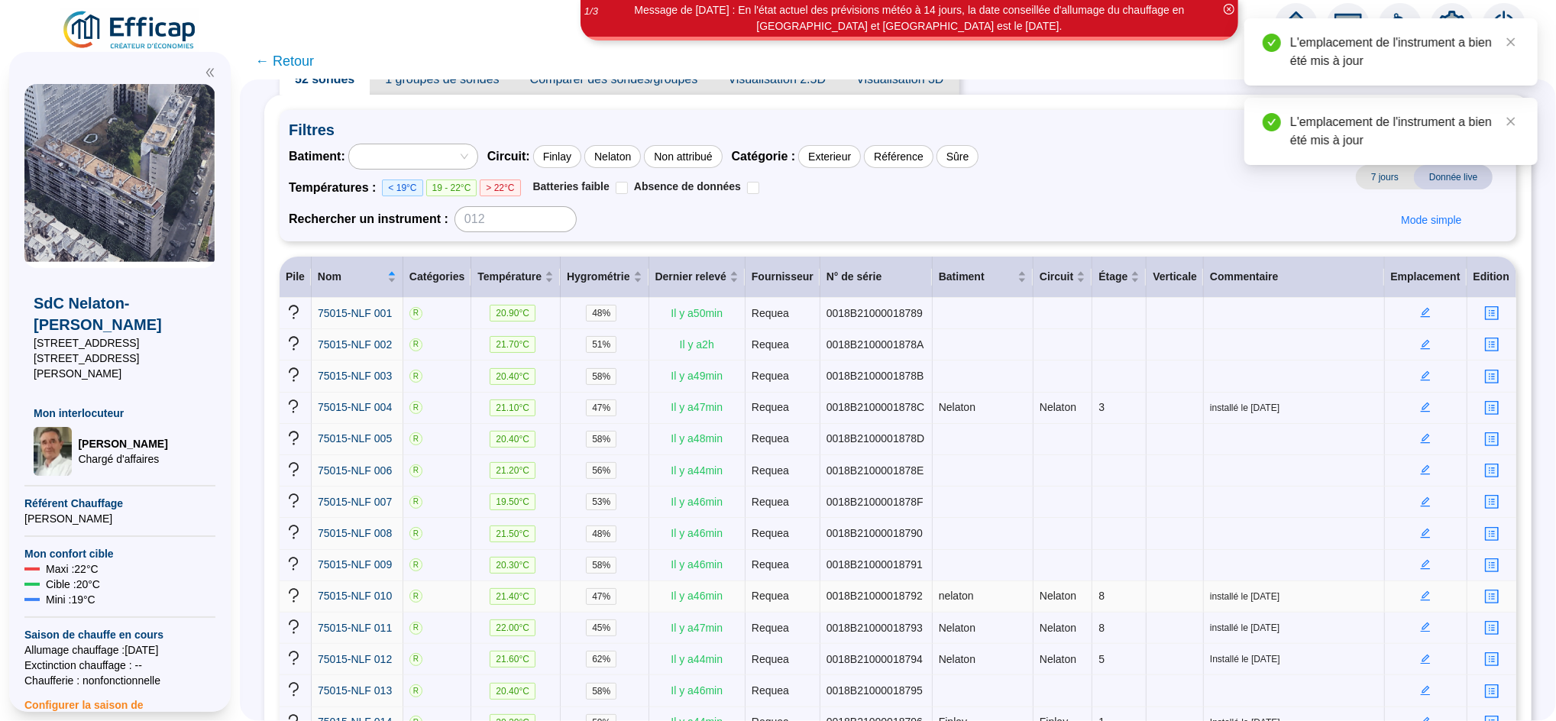
scroll to position [53, 0]
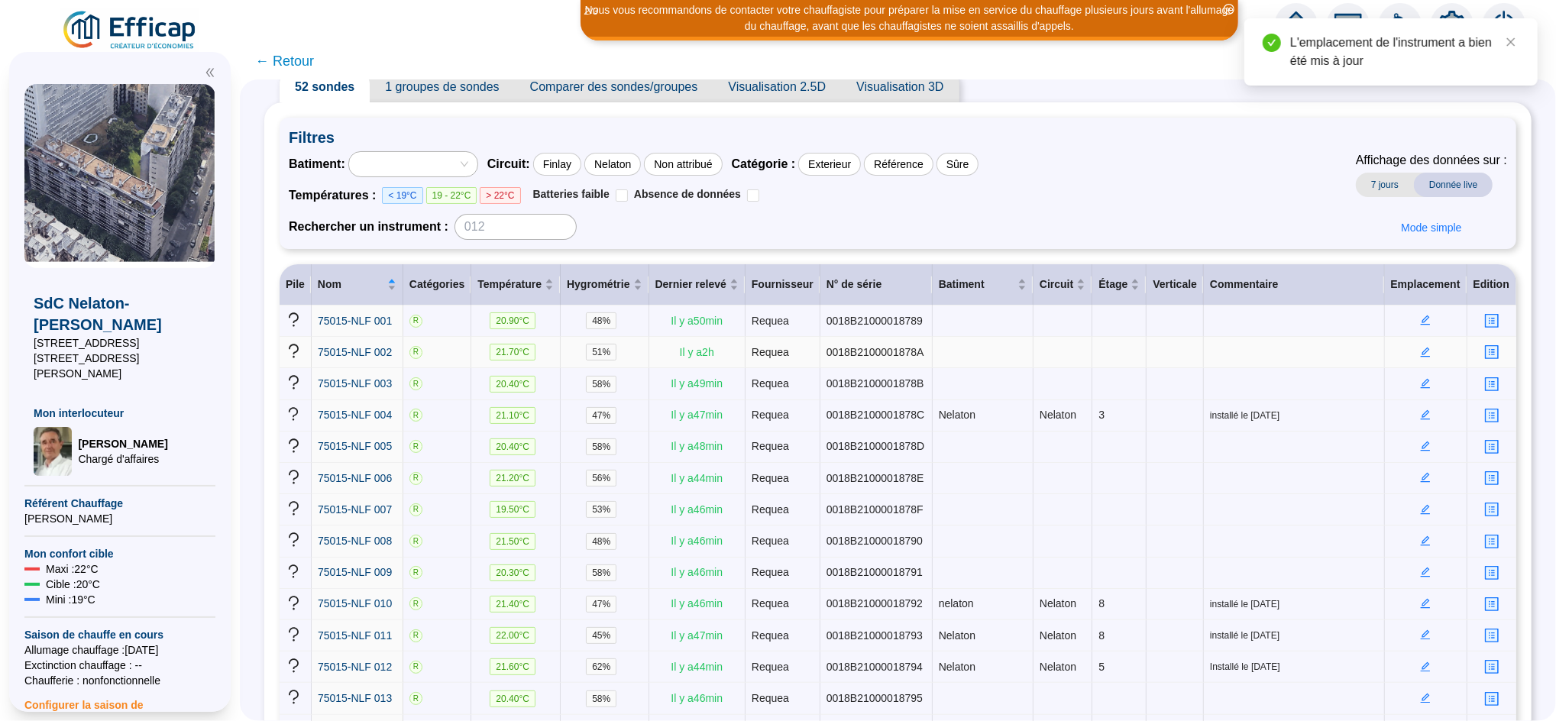
click at [1418, 358] on td at bounding box center [1426, 352] width 82 height 31
click at [1420, 354] on icon "edit" at bounding box center [1425, 352] width 11 height 11
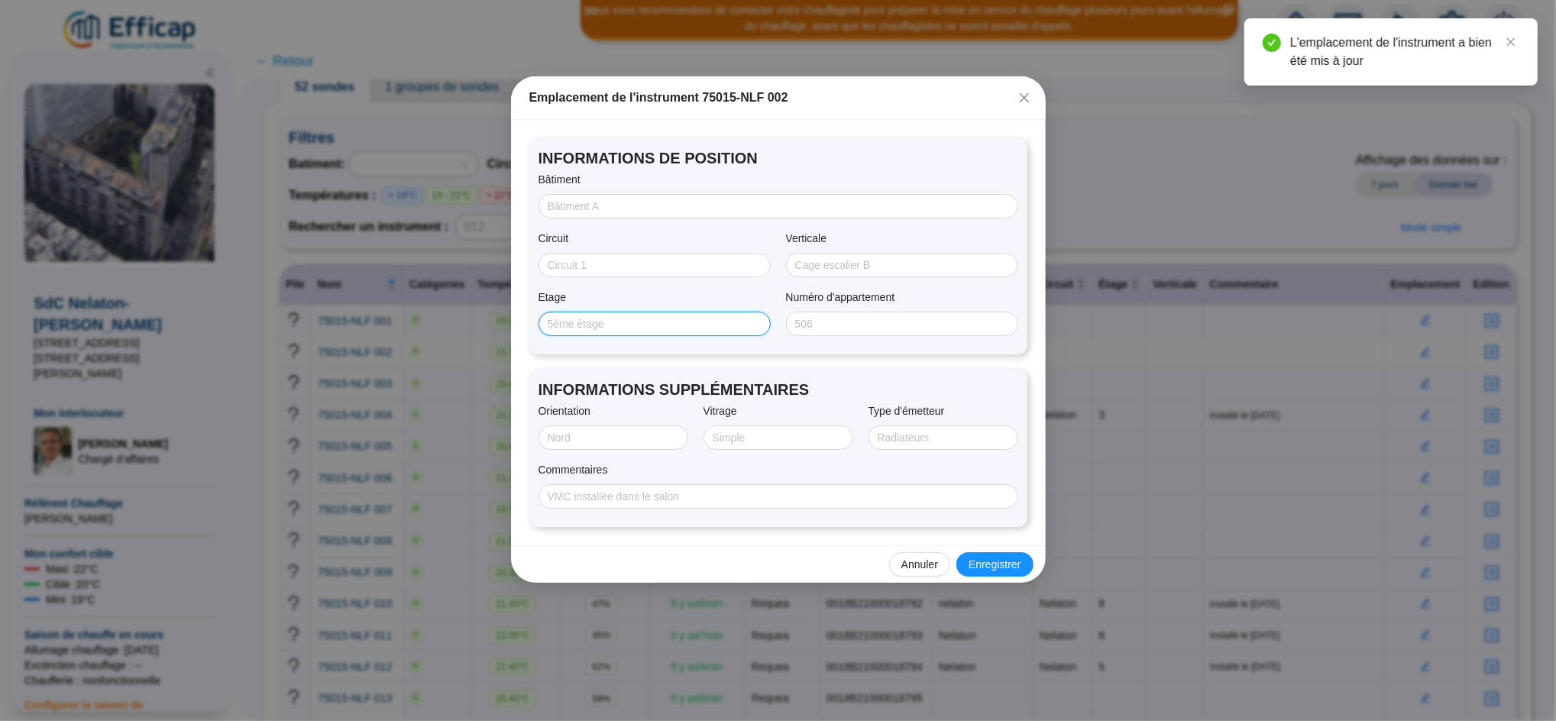
click at [677, 323] on input "Etage" at bounding box center [653, 324] width 211 height 16
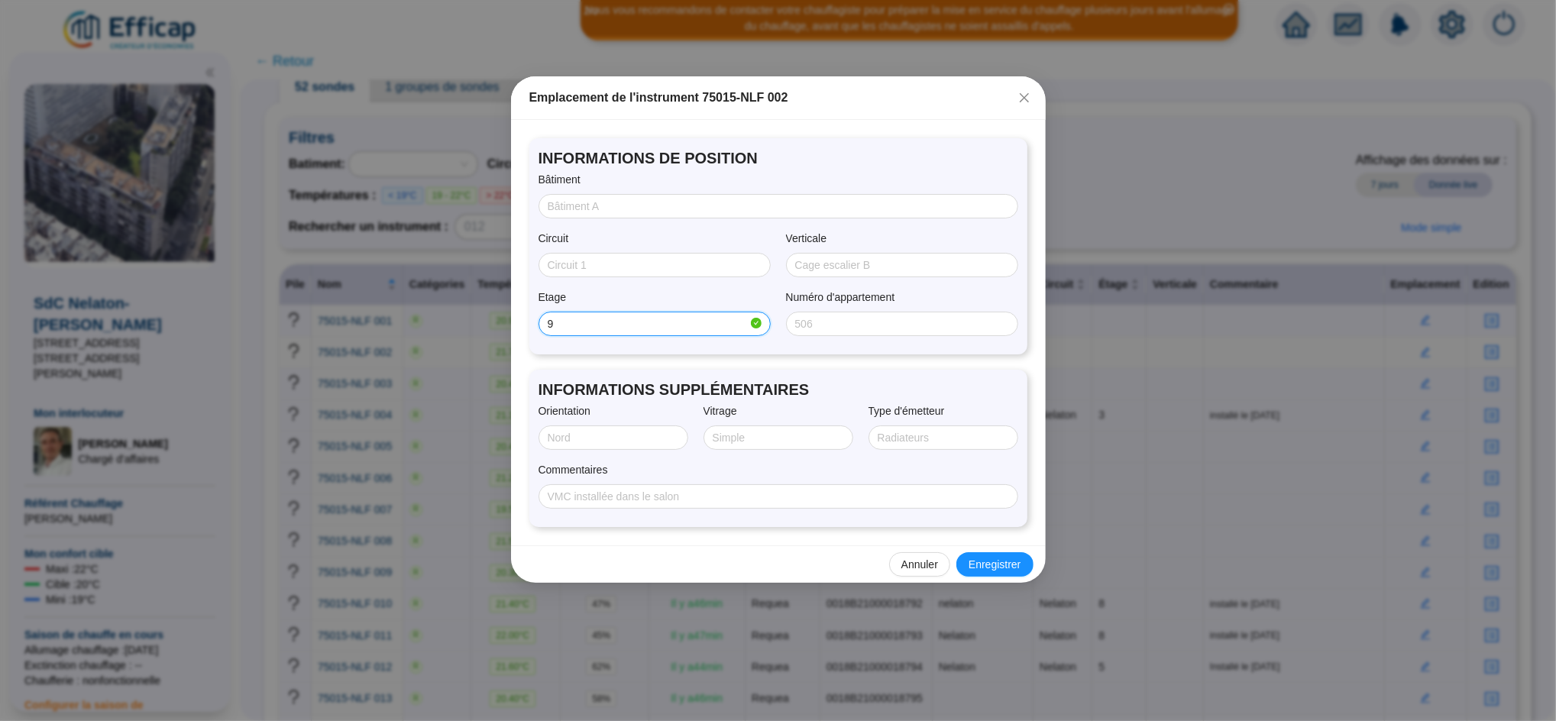
type input "9"
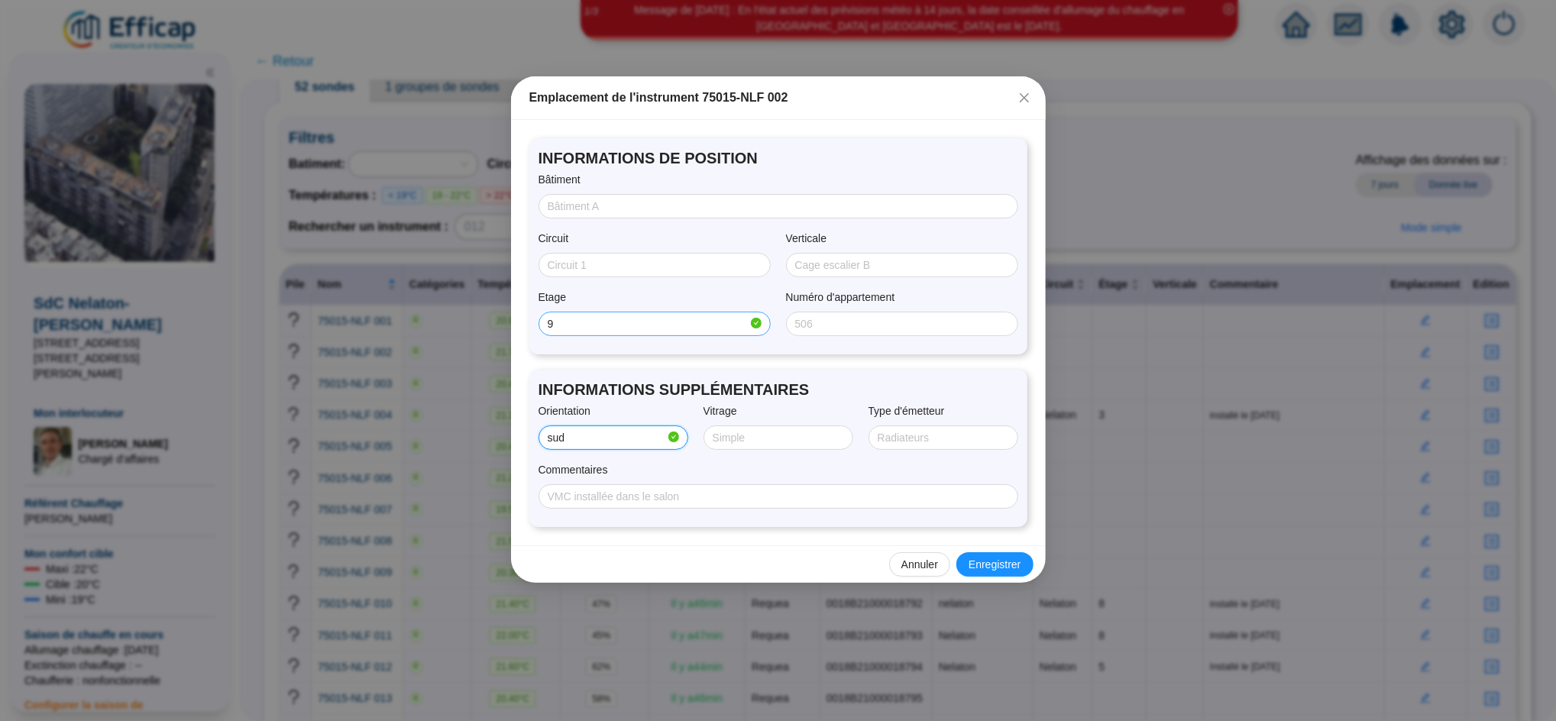
type input "SUD/OUEST"
type input "Double"
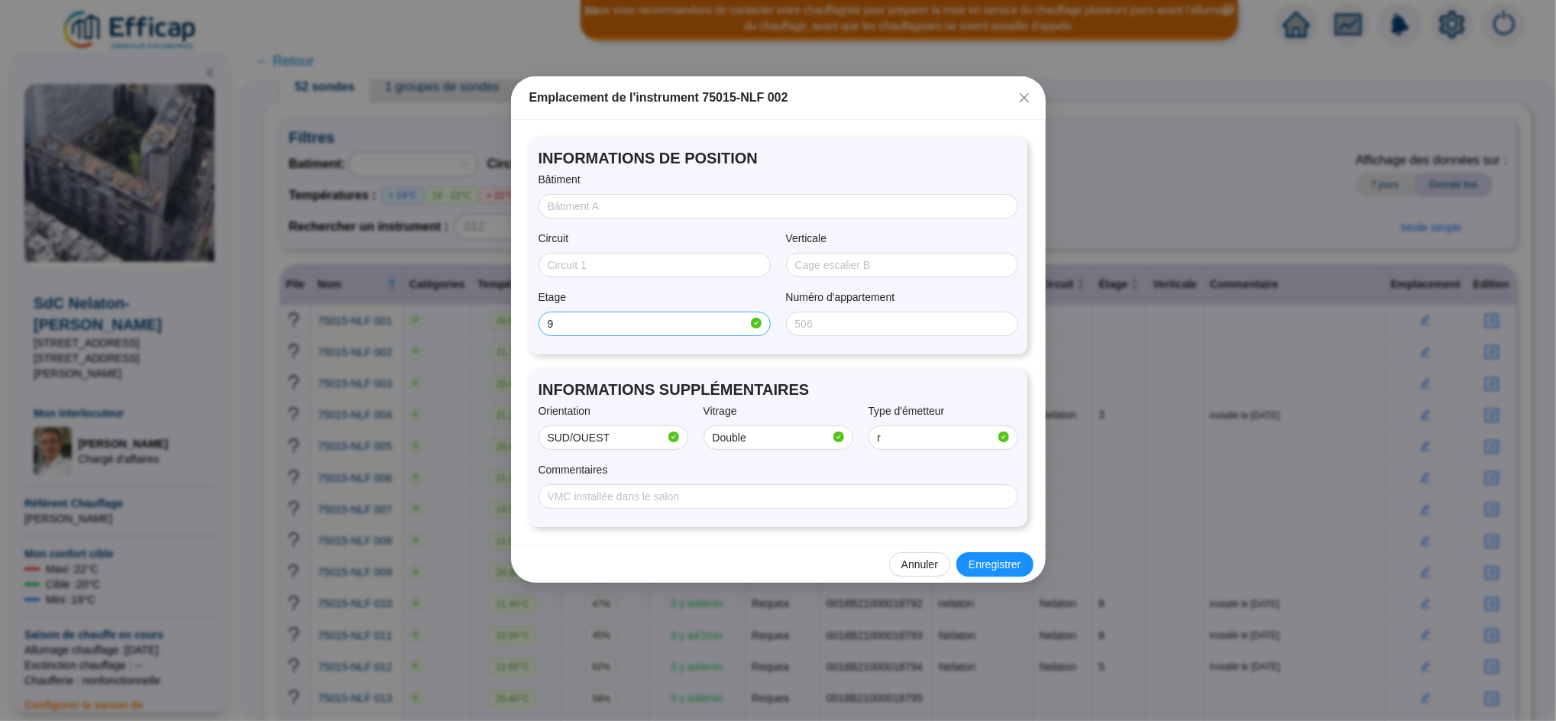
type input "radiateur + convecteur"
click at [594, 201] on input "Bâtiment" at bounding box center [777, 207] width 458 height 16
type input "Finlay"
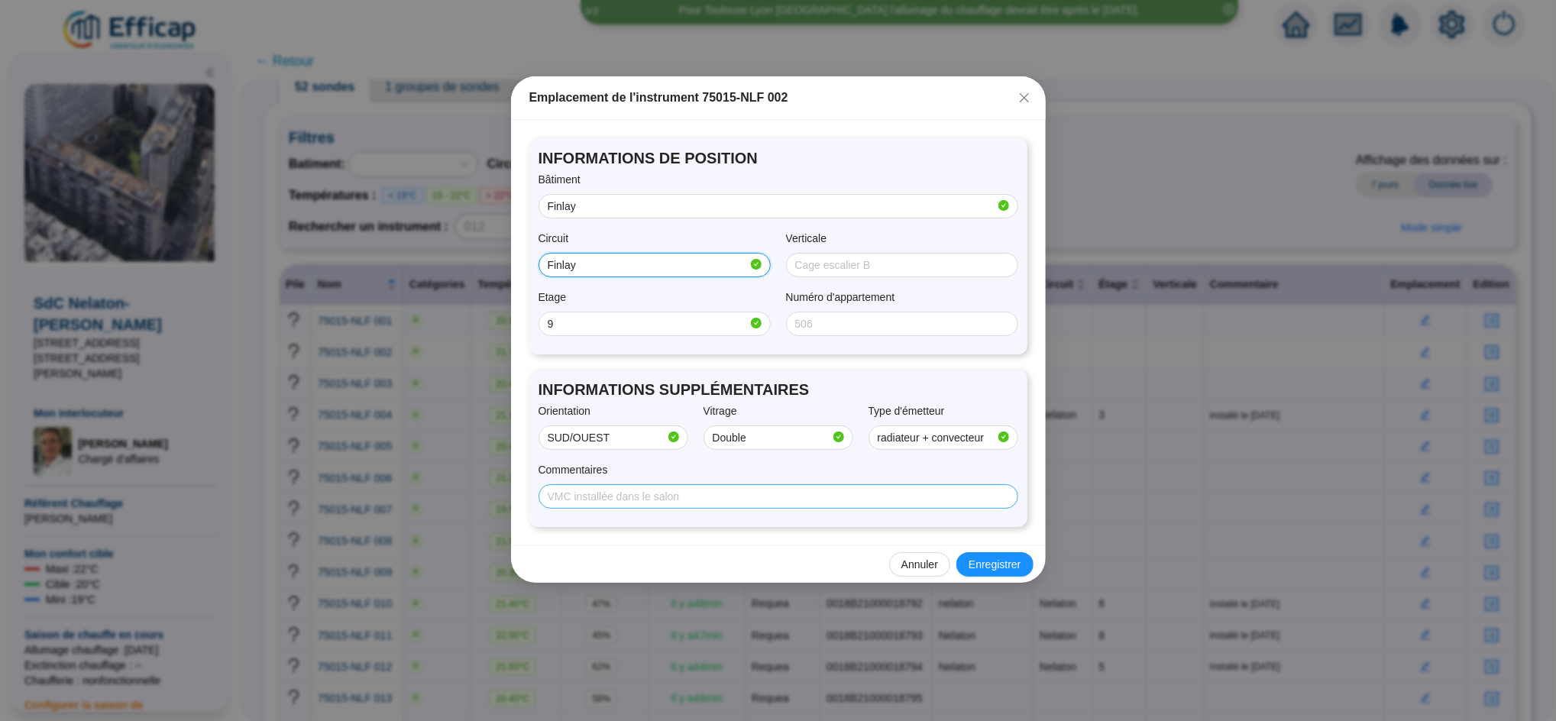
type input "Finlay"
click at [846, 499] on input "Commentaires" at bounding box center [777, 497] width 458 height 16
type input "Installé le [DATE]"
click at [986, 559] on span "Enregistrer" at bounding box center [994, 565] width 52 height 16
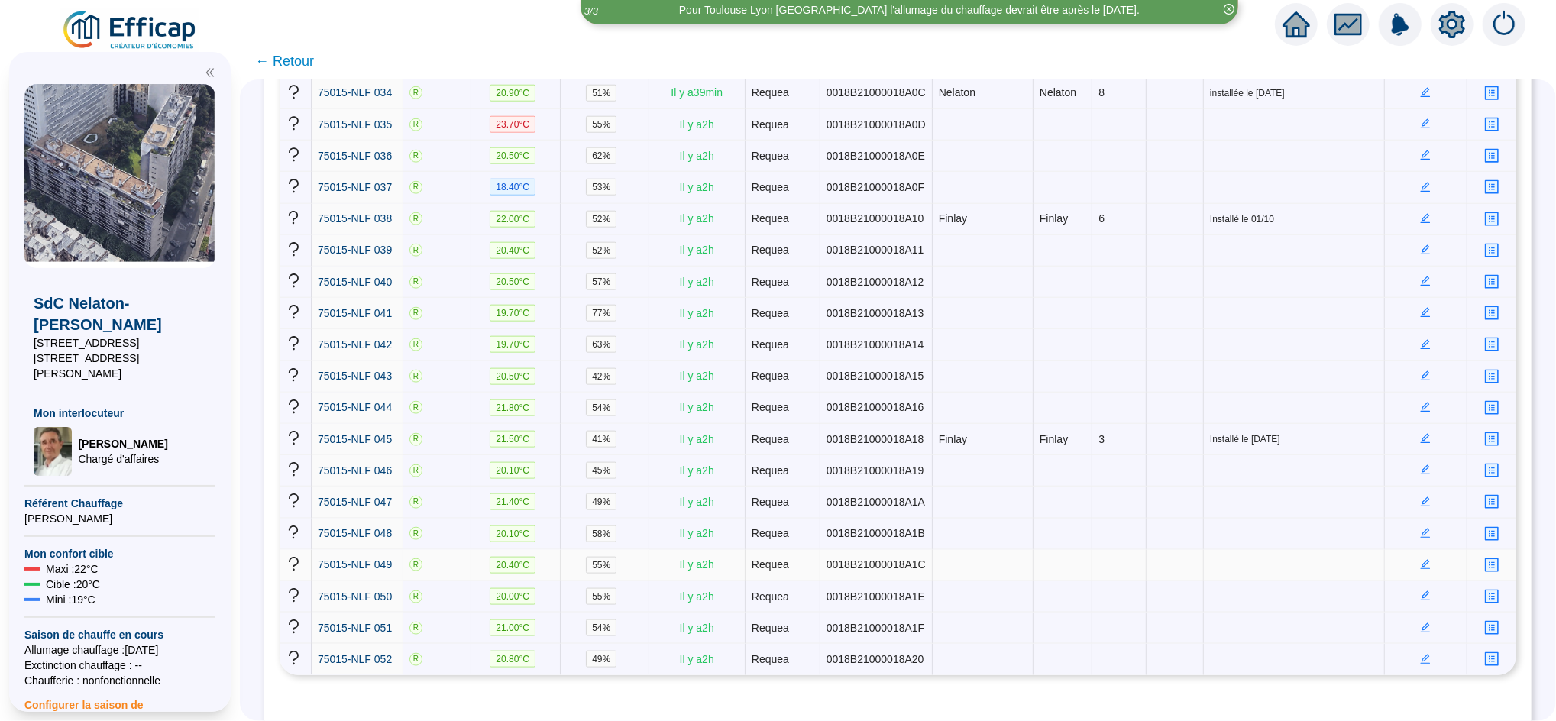
scroll to position [1321, 0]
click at [1420, 653] on icon "edit" at bounding box center [1425, 658] width 11 height 11
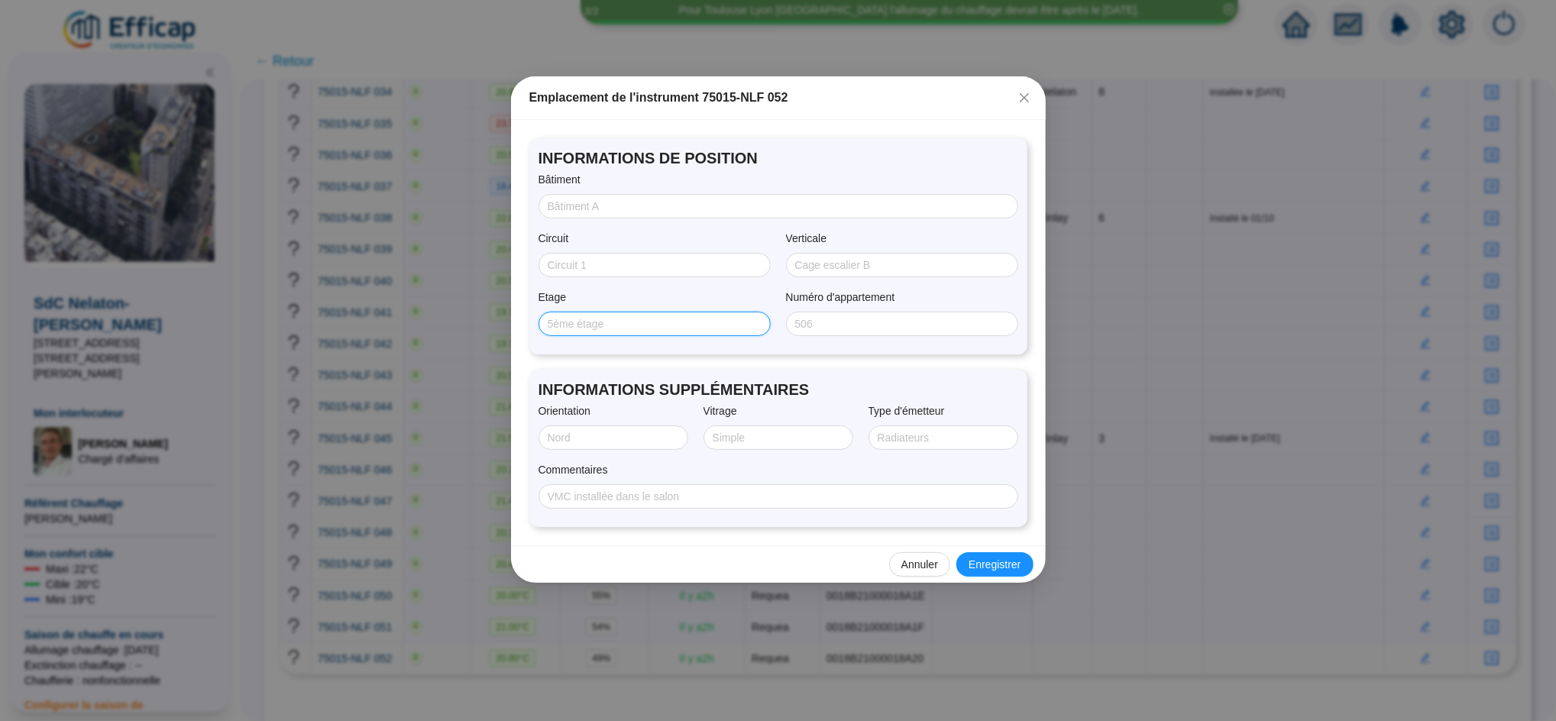
click at [650, 326] on input "Etage" at bounding box center [653, 324] width 211 height 16
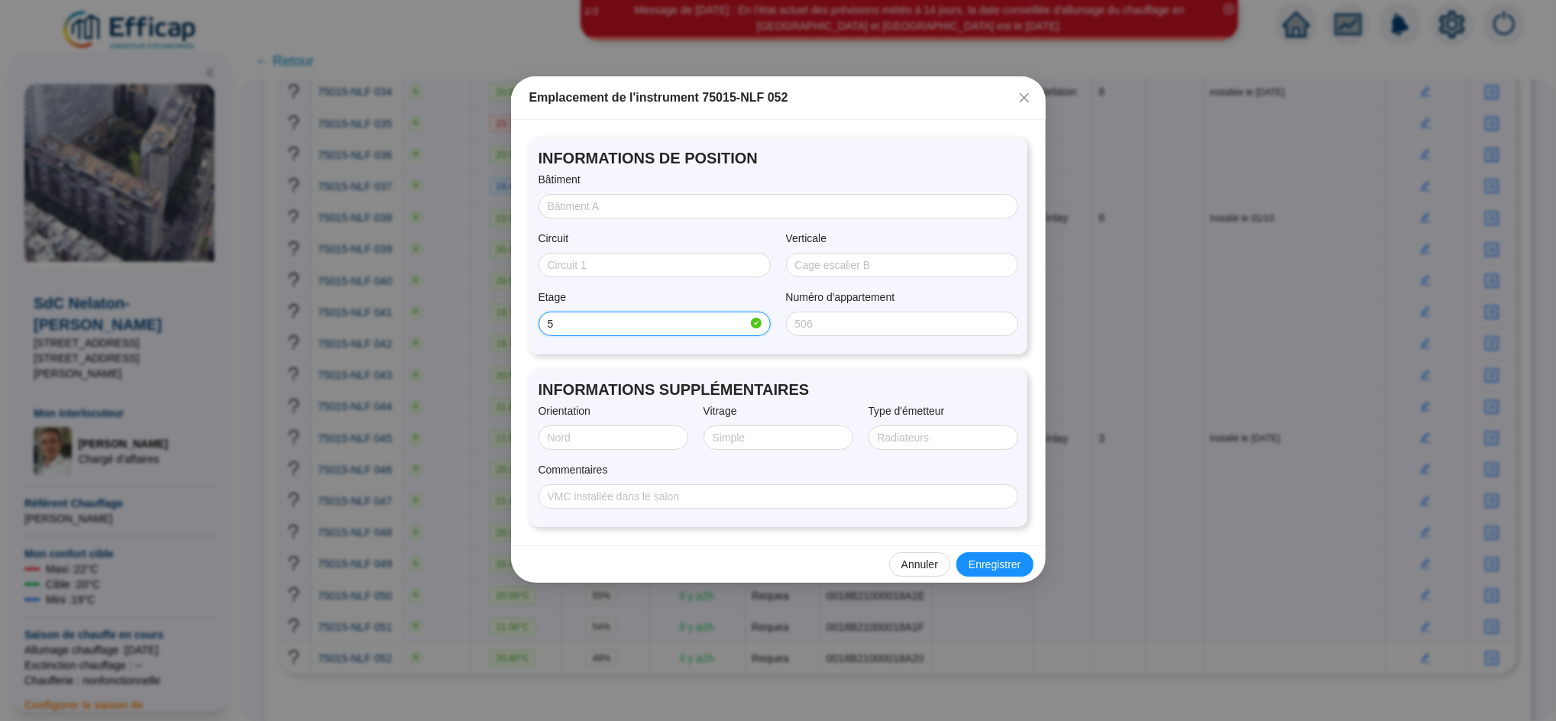
type input "5"
type input "SUD"
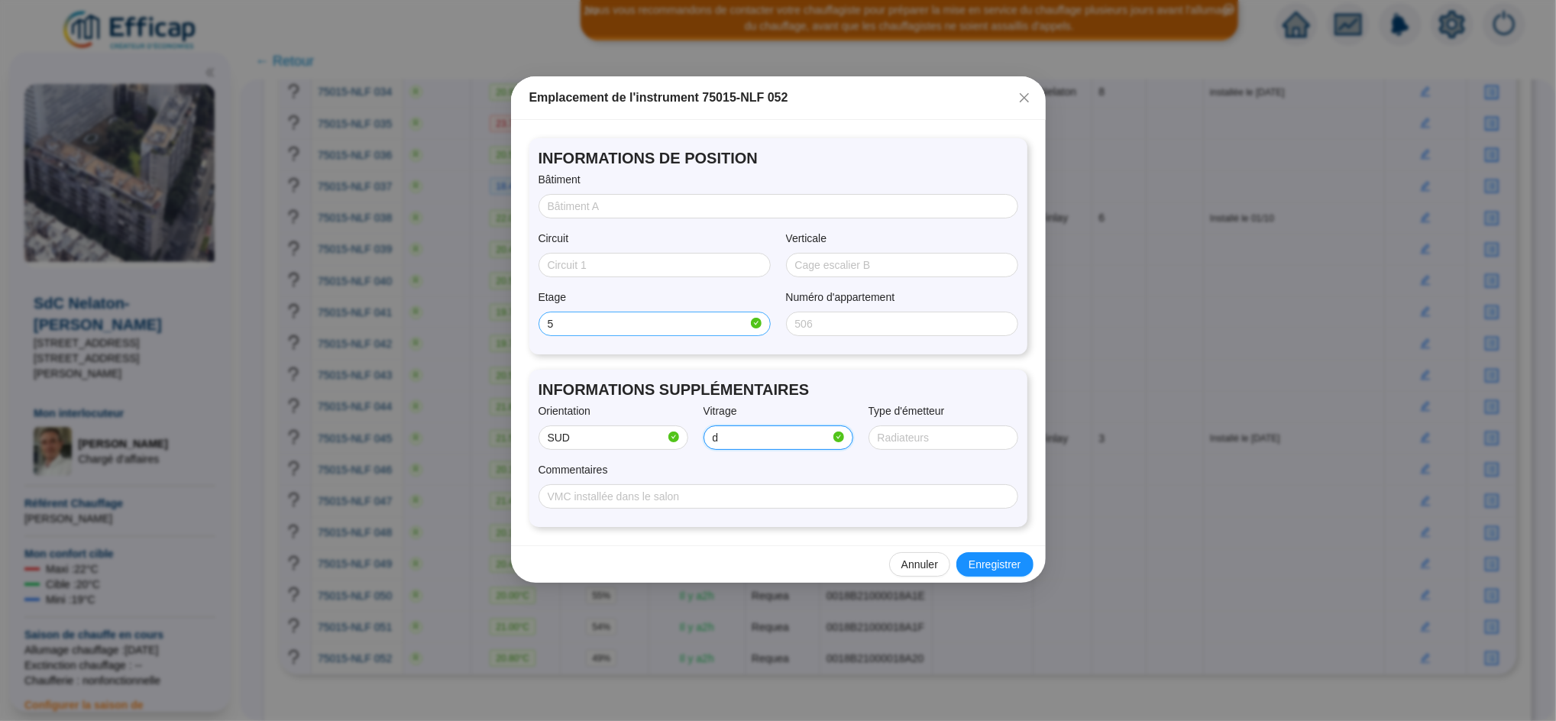
type input "Double"
type input "radiateur + convecteur"
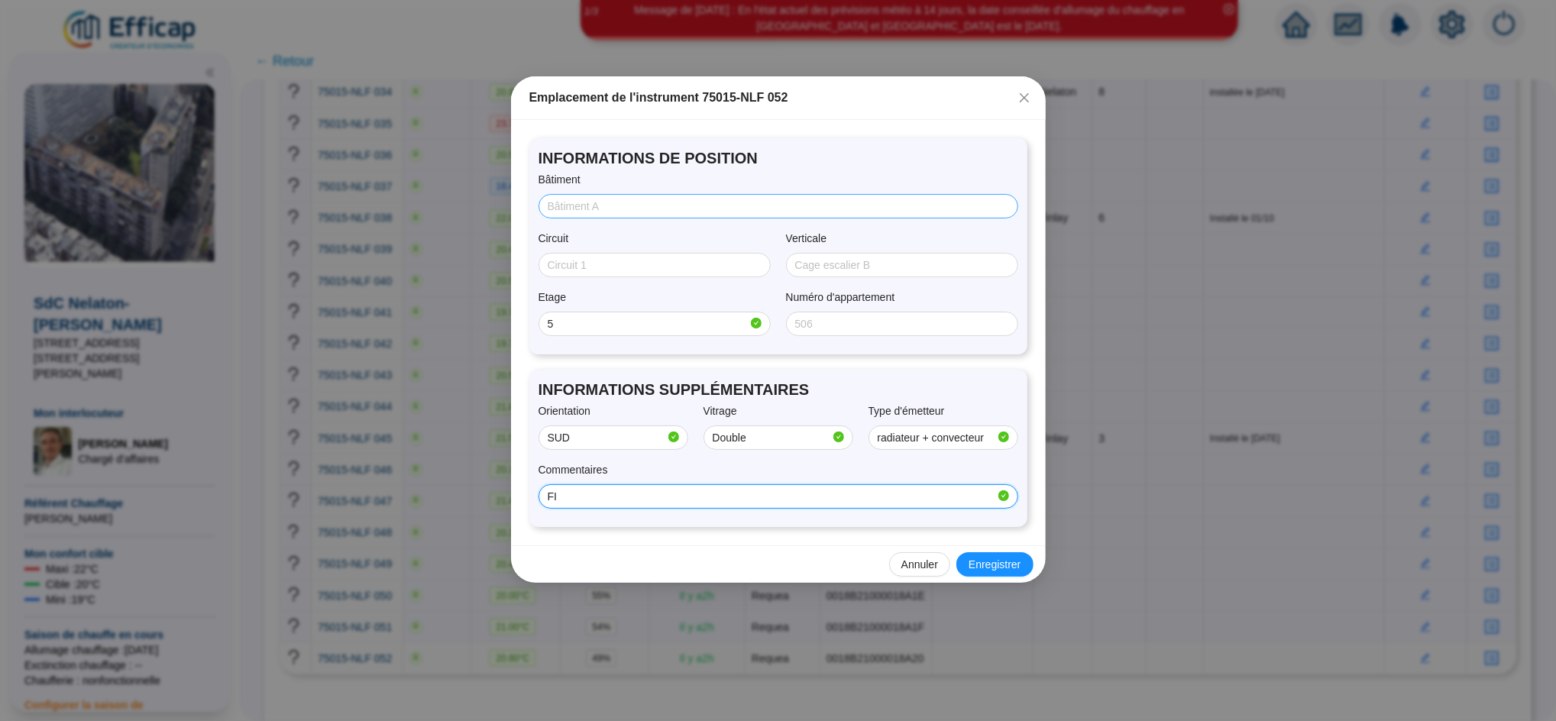
type input "F"
type input "Installé le [DATE]"
type input "Finlay"
click at [1014, 568] on span "Enregistrer" at bounding box center [994, 565] width 52 height 16
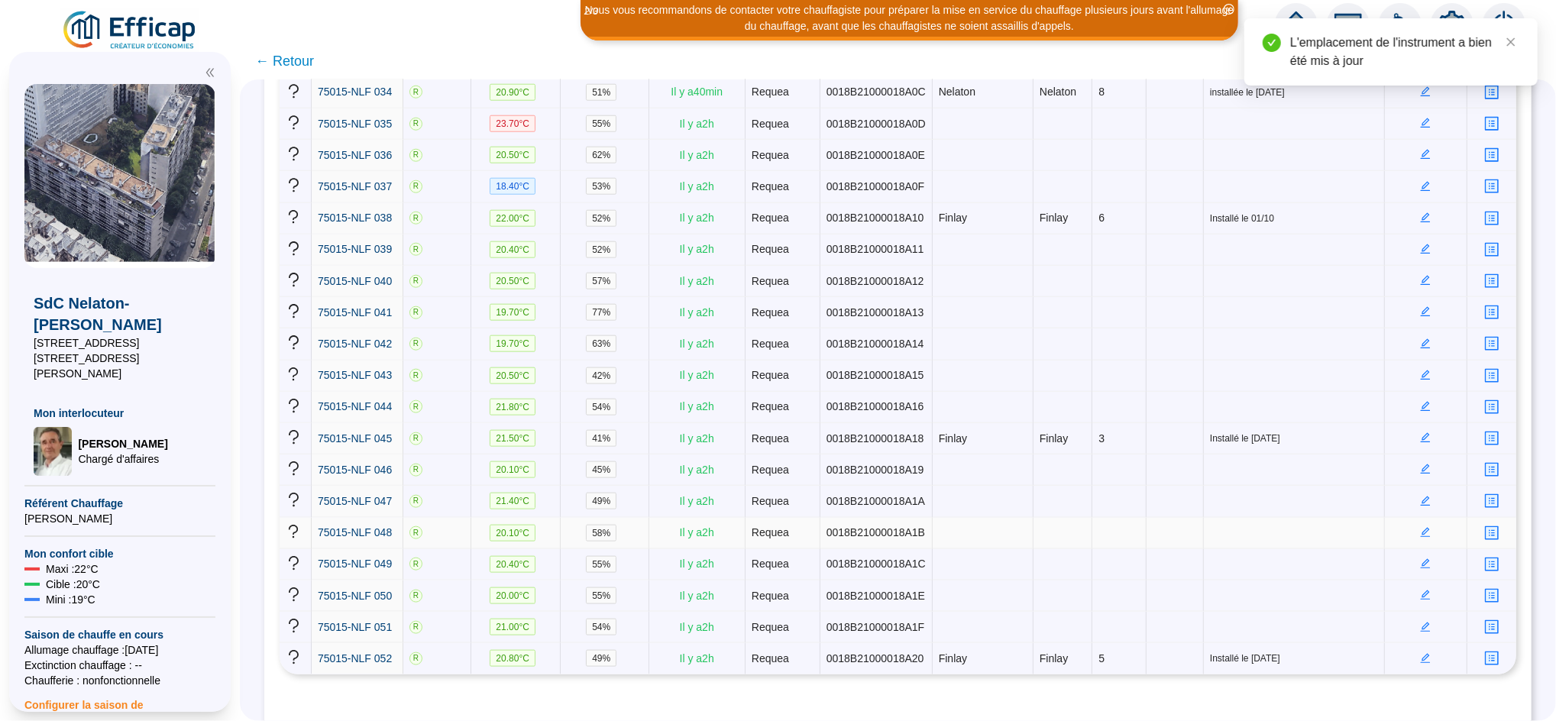
click at [1092, 518] on td at bounding box center [1119, 533] width 54 height 31
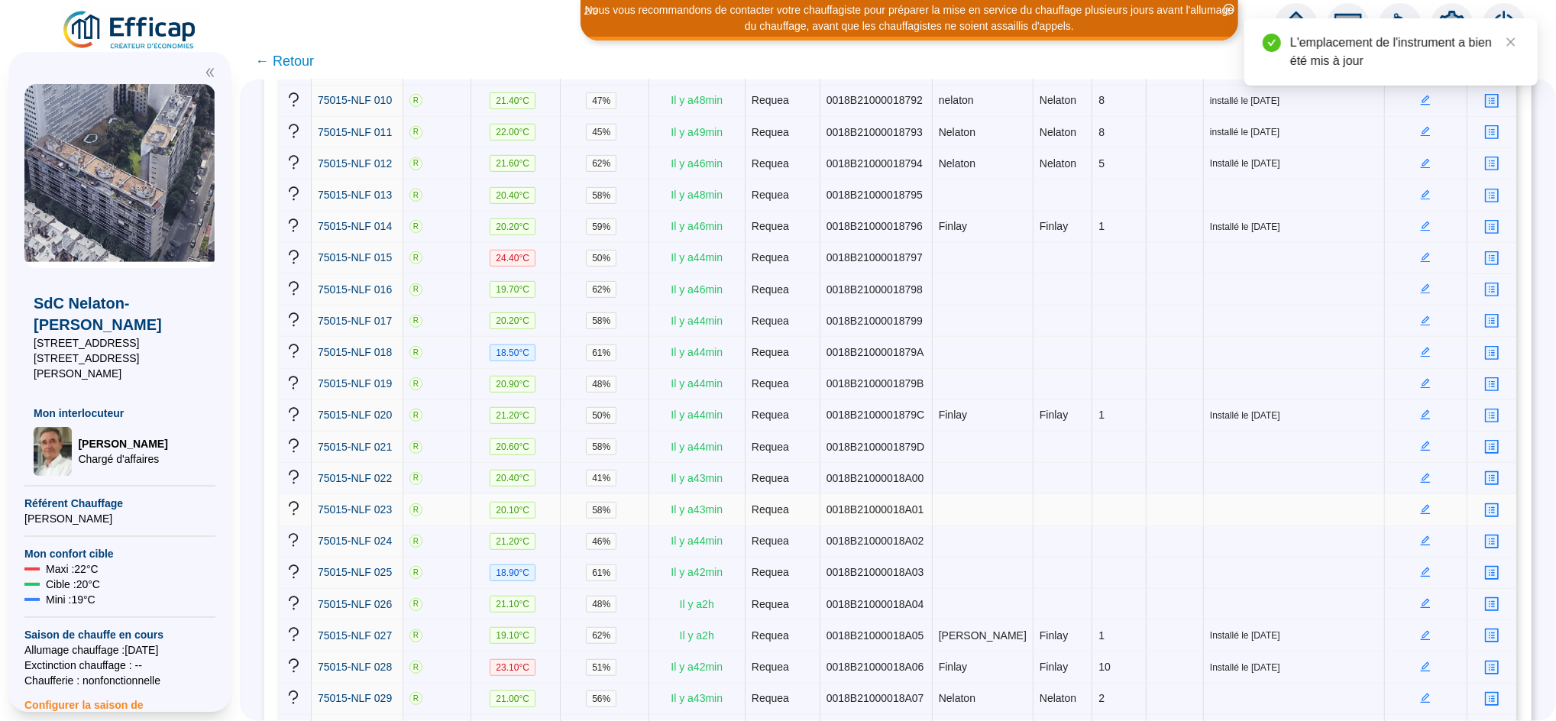
scroll to position [545, 0]
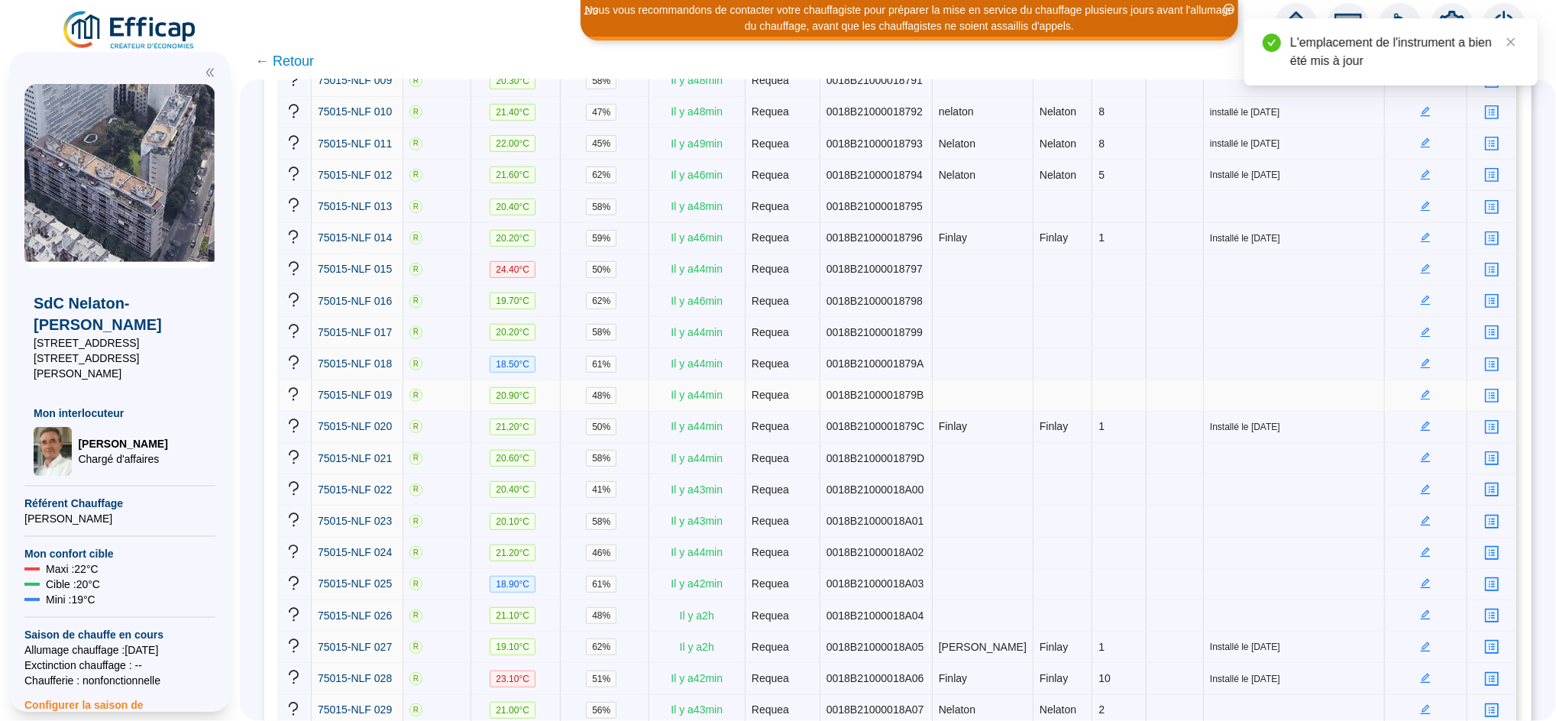
click at [1421, 390] on icon "edit" at bounding box center [1426, 395] width 10 height 10
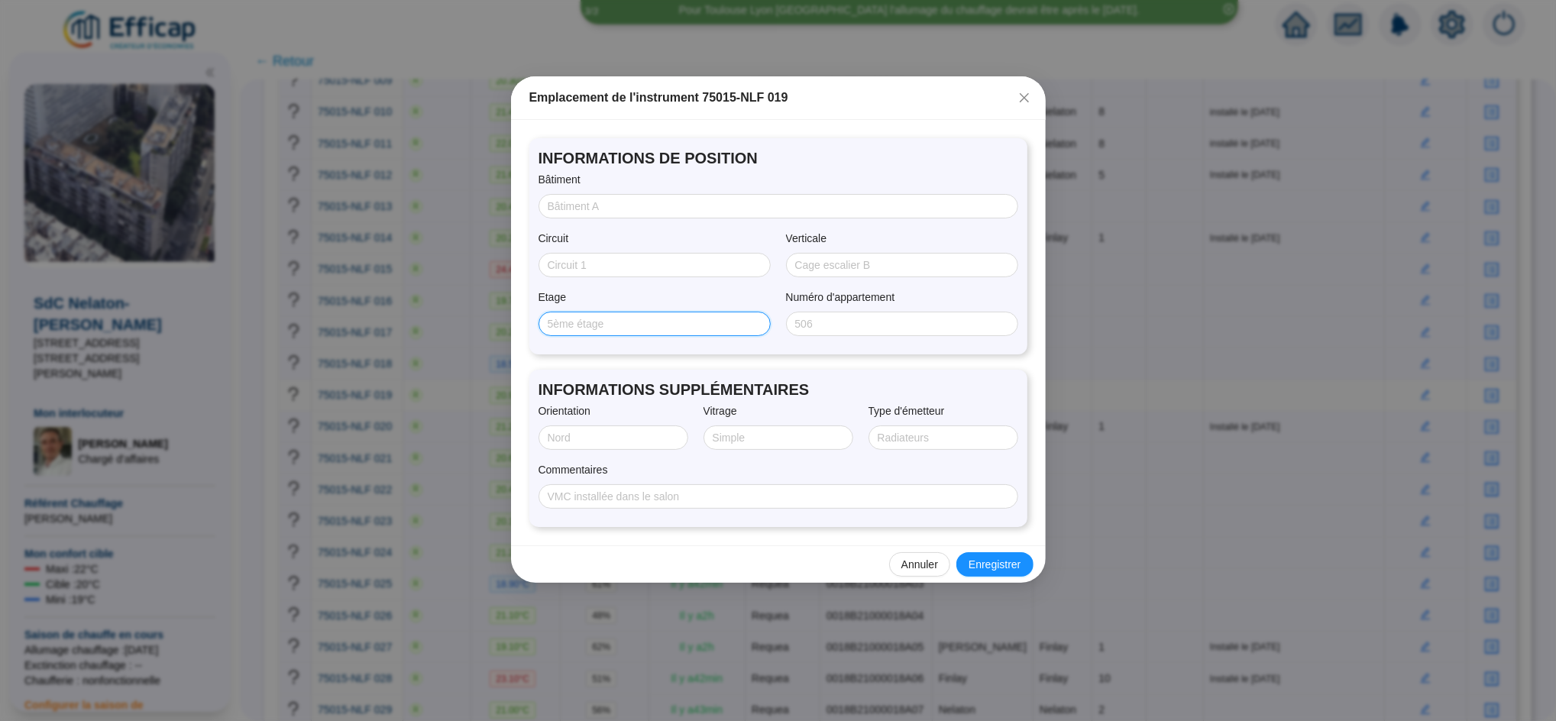
click at [635, 325] on input "Etage" at bounding box center [653, 324] width 211 height 16
type input "2"
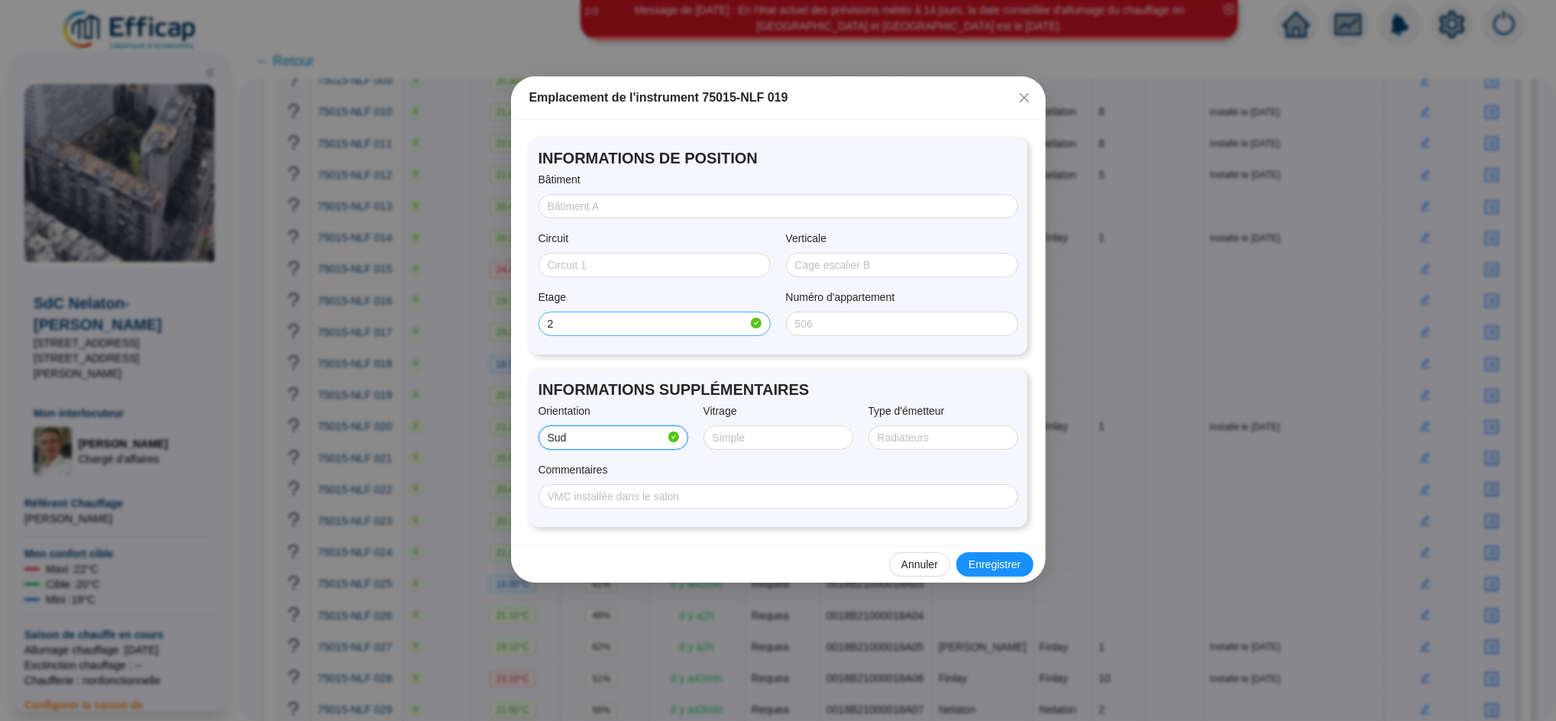
type input "SUD/OUEST"
type input "Double"
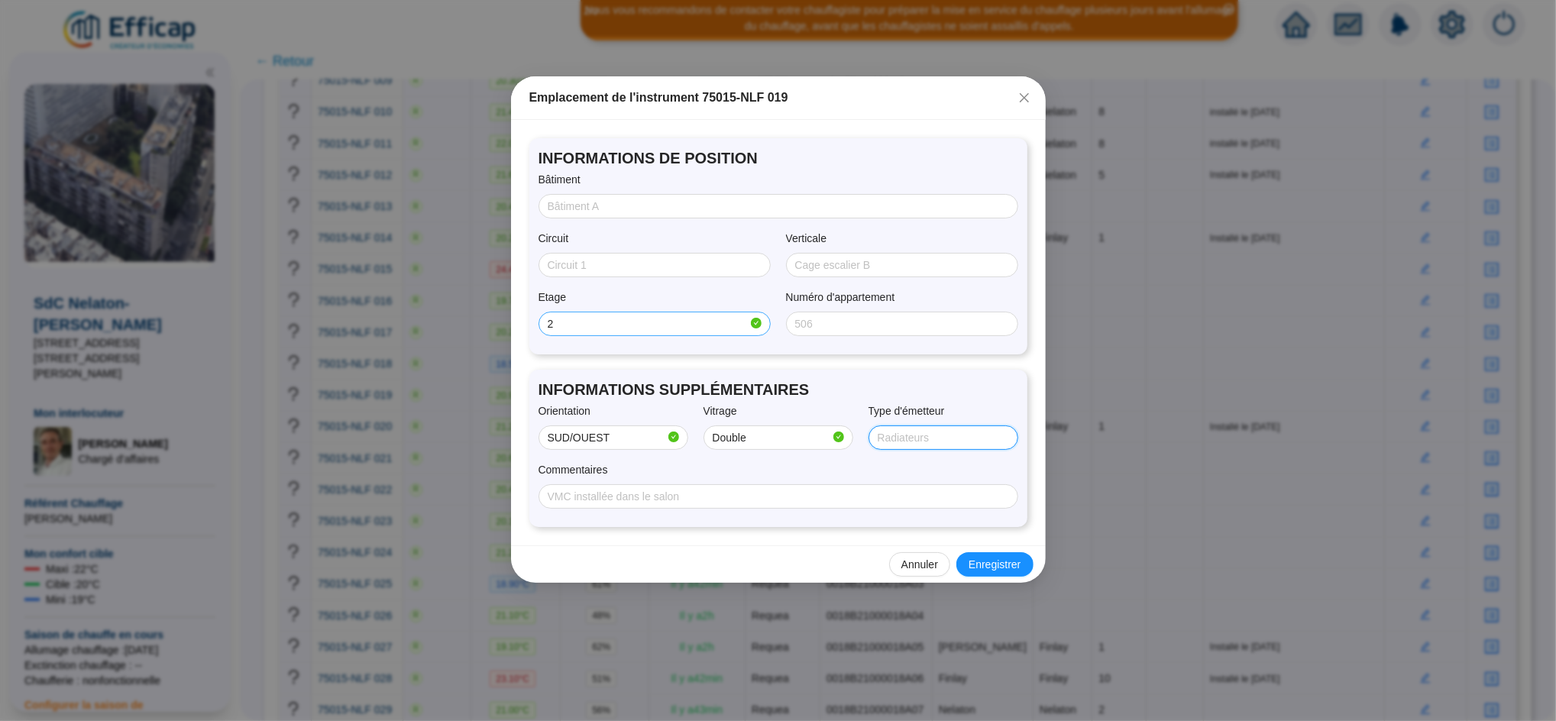
type input "radiateur + convecteur"
click at [594, 201] on input "Bâtiment" at bounding box center [777, 207] width 458 height 16
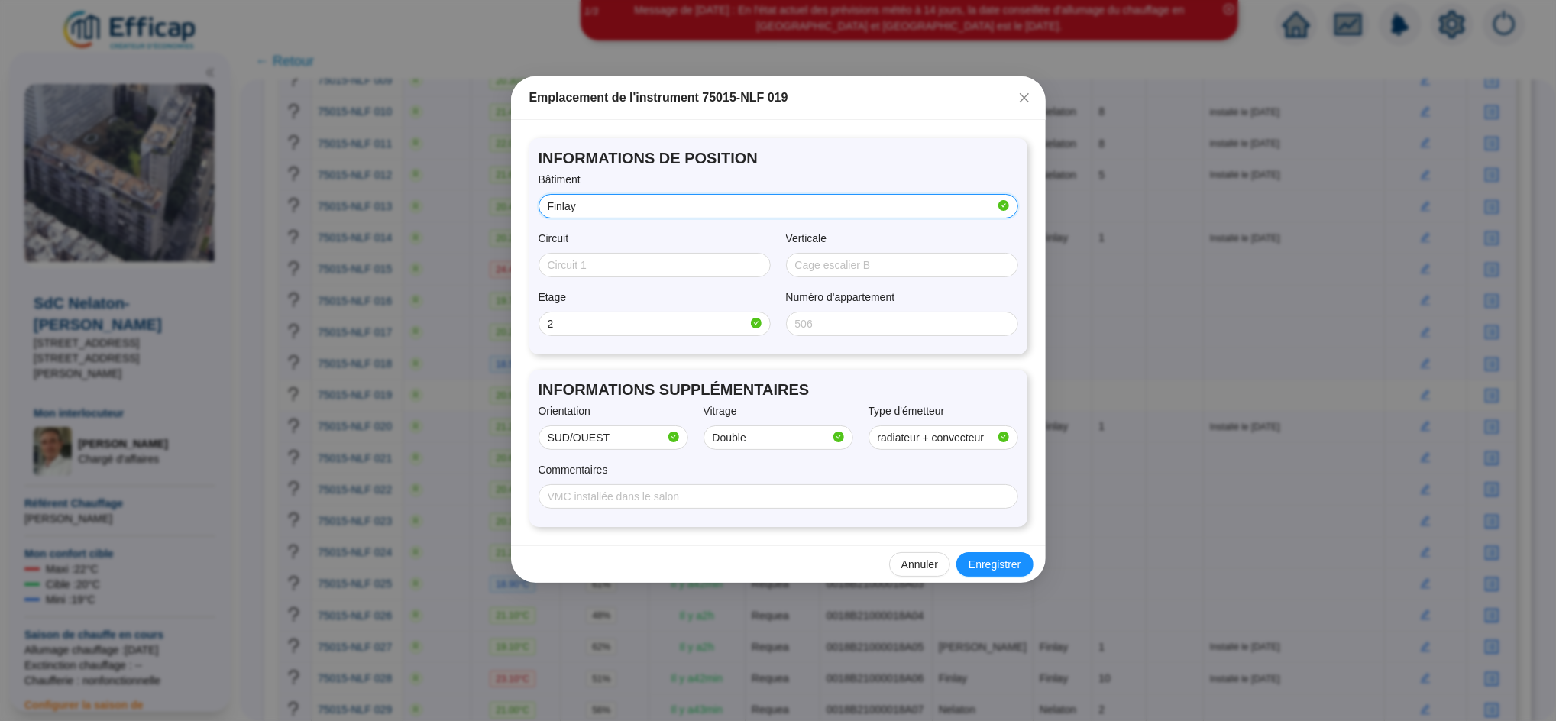
type input "Finlay"
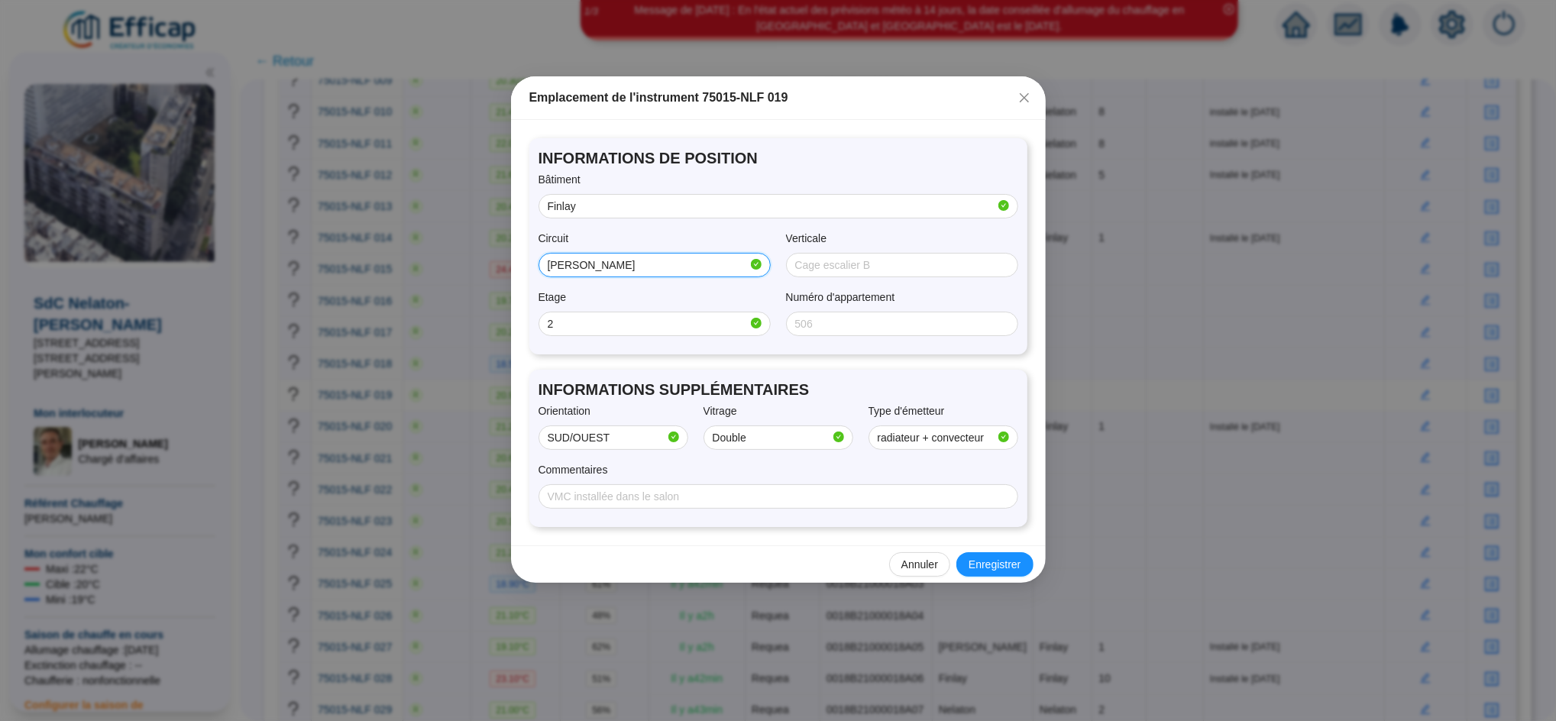
click at [613, 267] on input "[PERSON_NAME]" at bounding box center [648, 265] width 200 height 16
type input "Finlay"
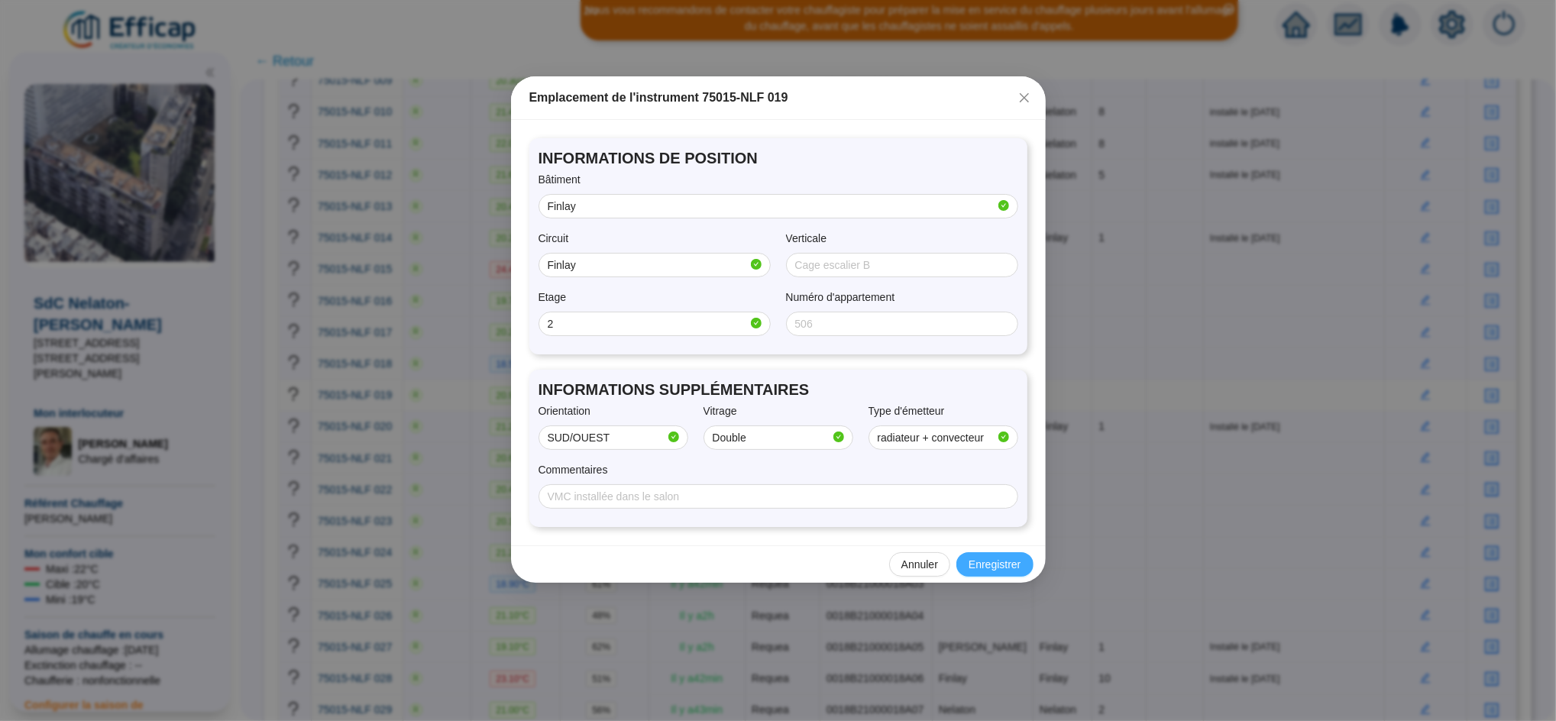
click at [1004, 566] on span "Enregistrer" at bounding box center [994, 565] width 52 height 16
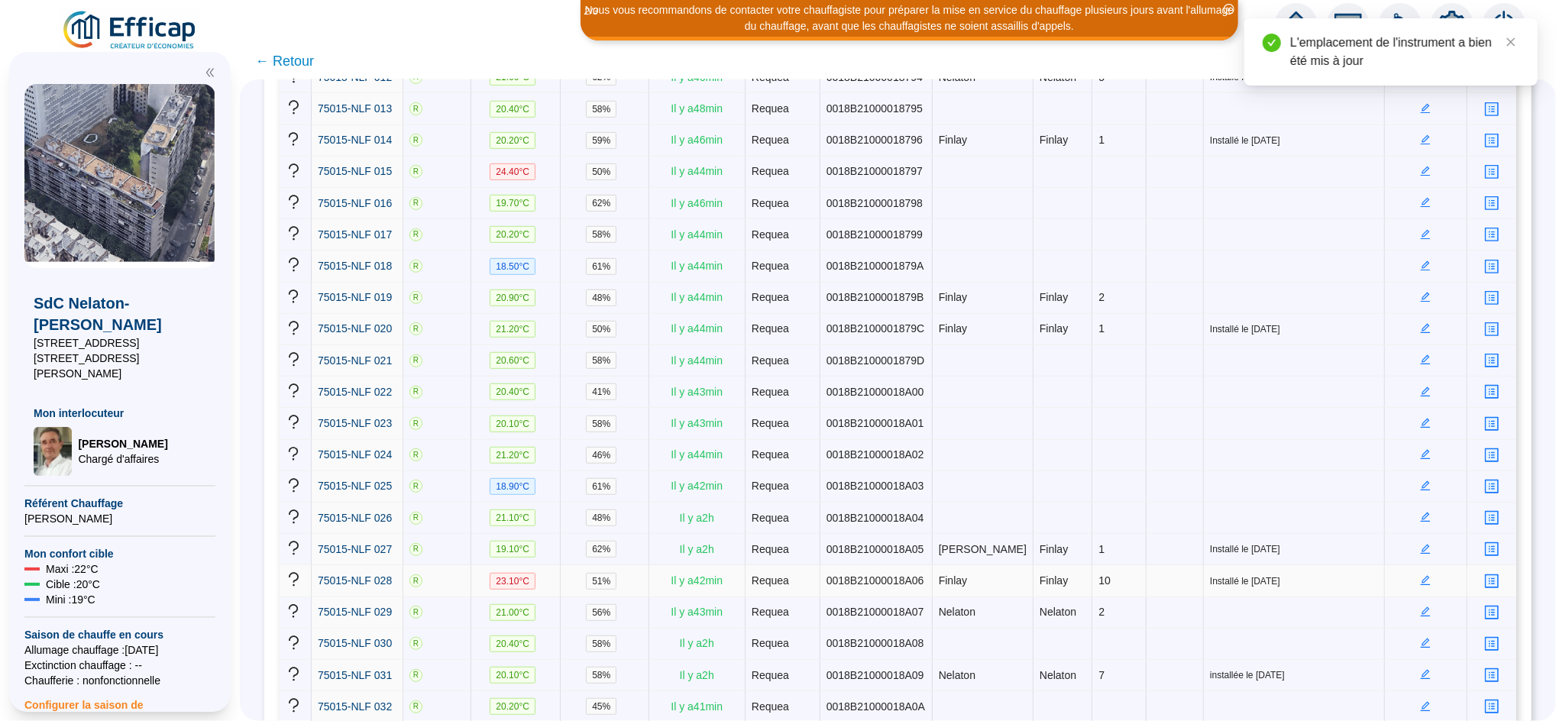
scroll to position [656, 0]
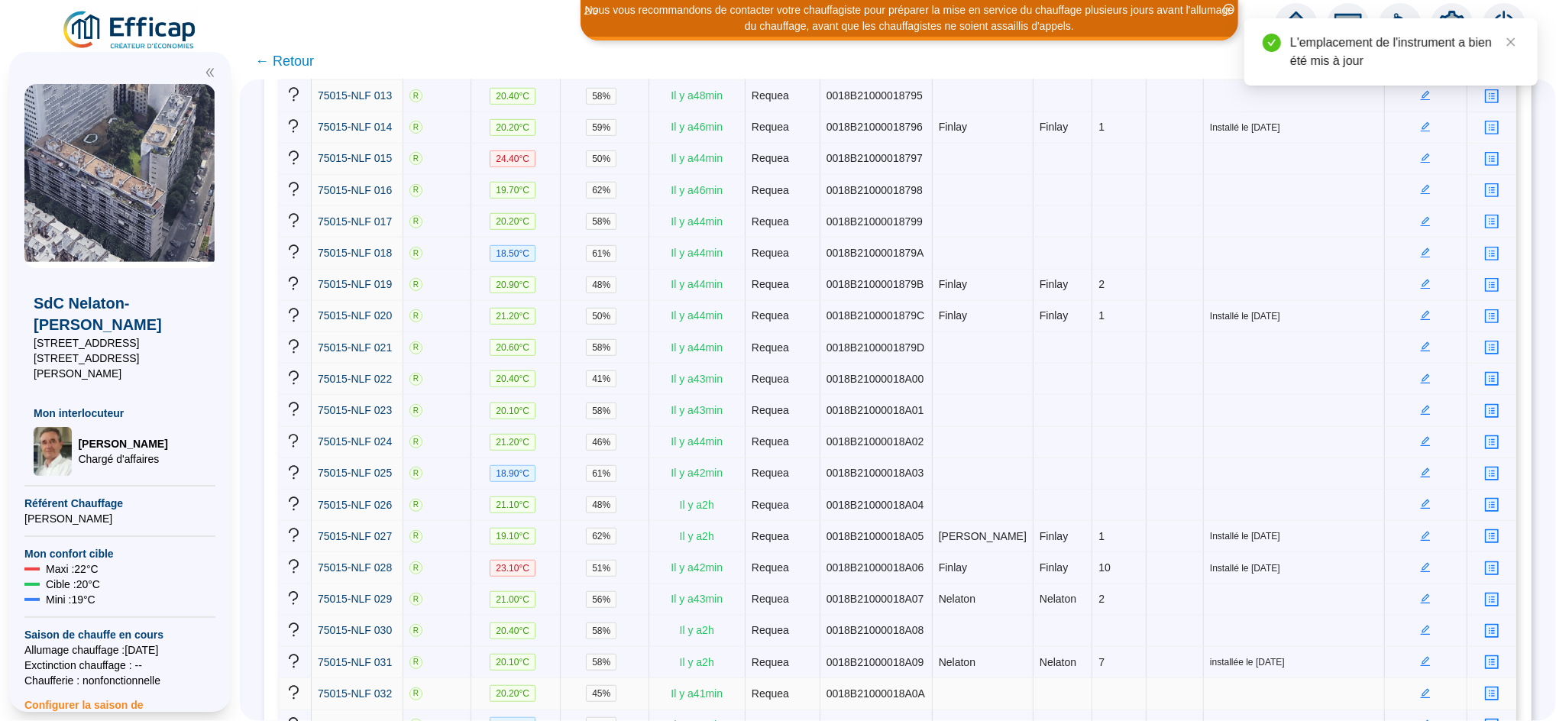
click at [1420, 688] on icon "edit" at bounding box center [1425, 693] width 11 height 11
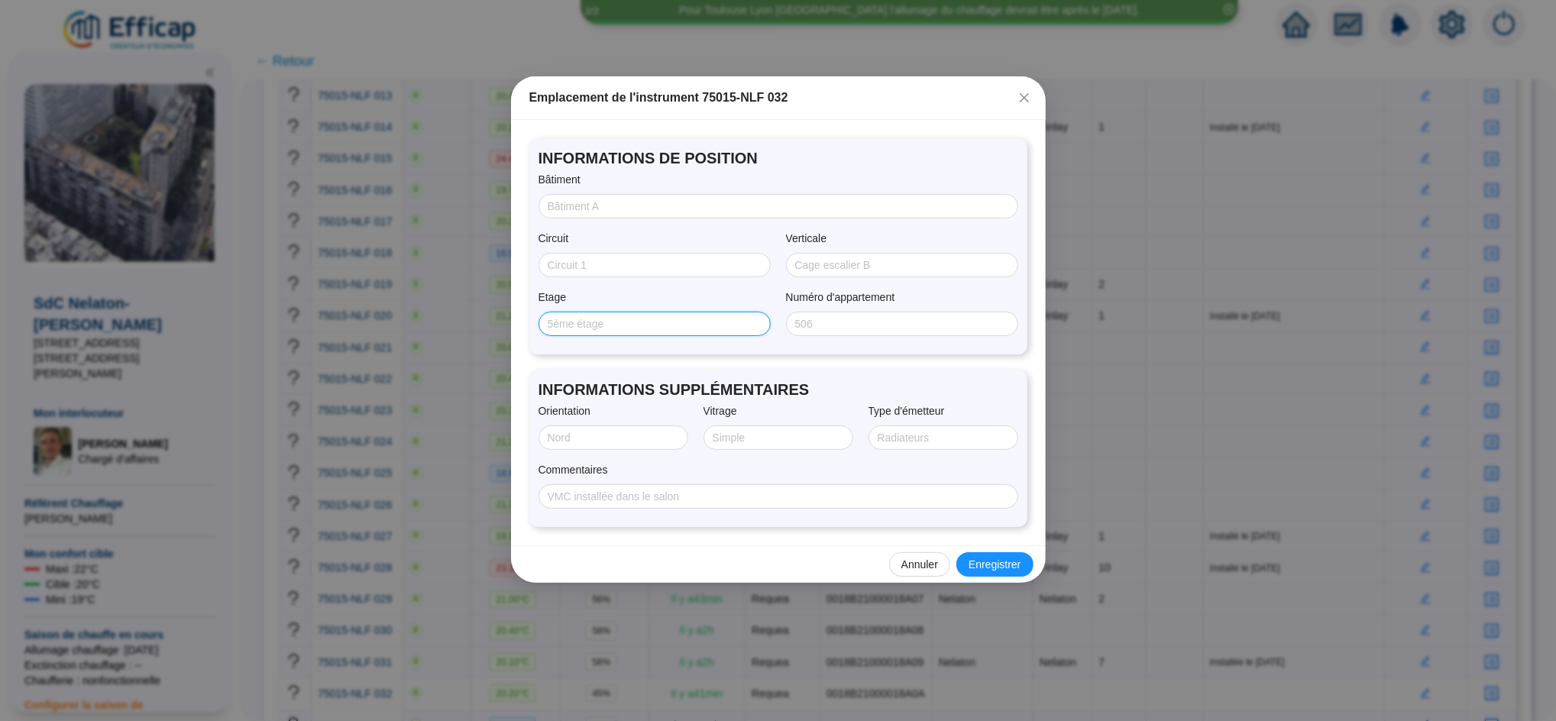
click at [619, 327] on input "Etage" at bounding box center [653, 324] width 211 height 16
type input "7"
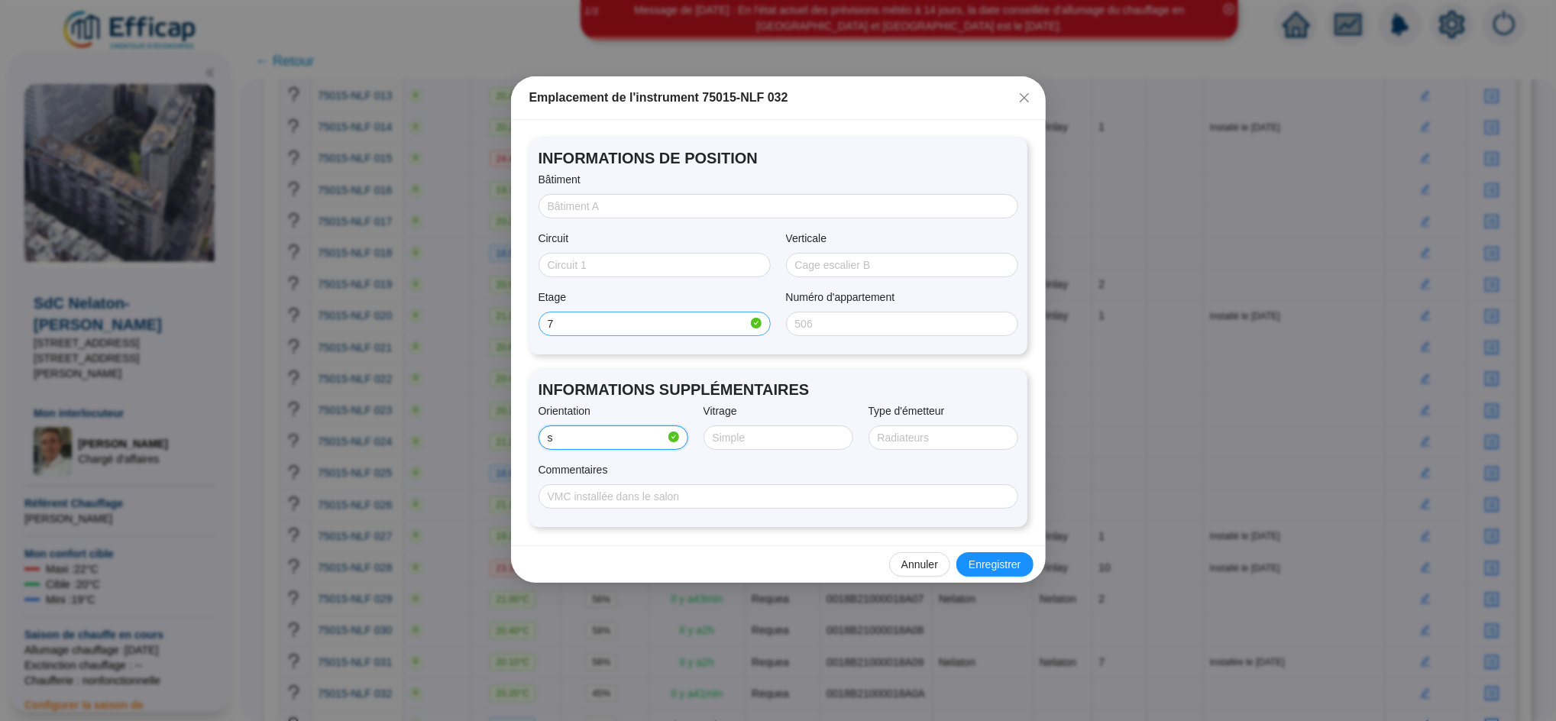
type input "SUD/OUEST"
type input "Double"
type input "radiateur + convecteur"
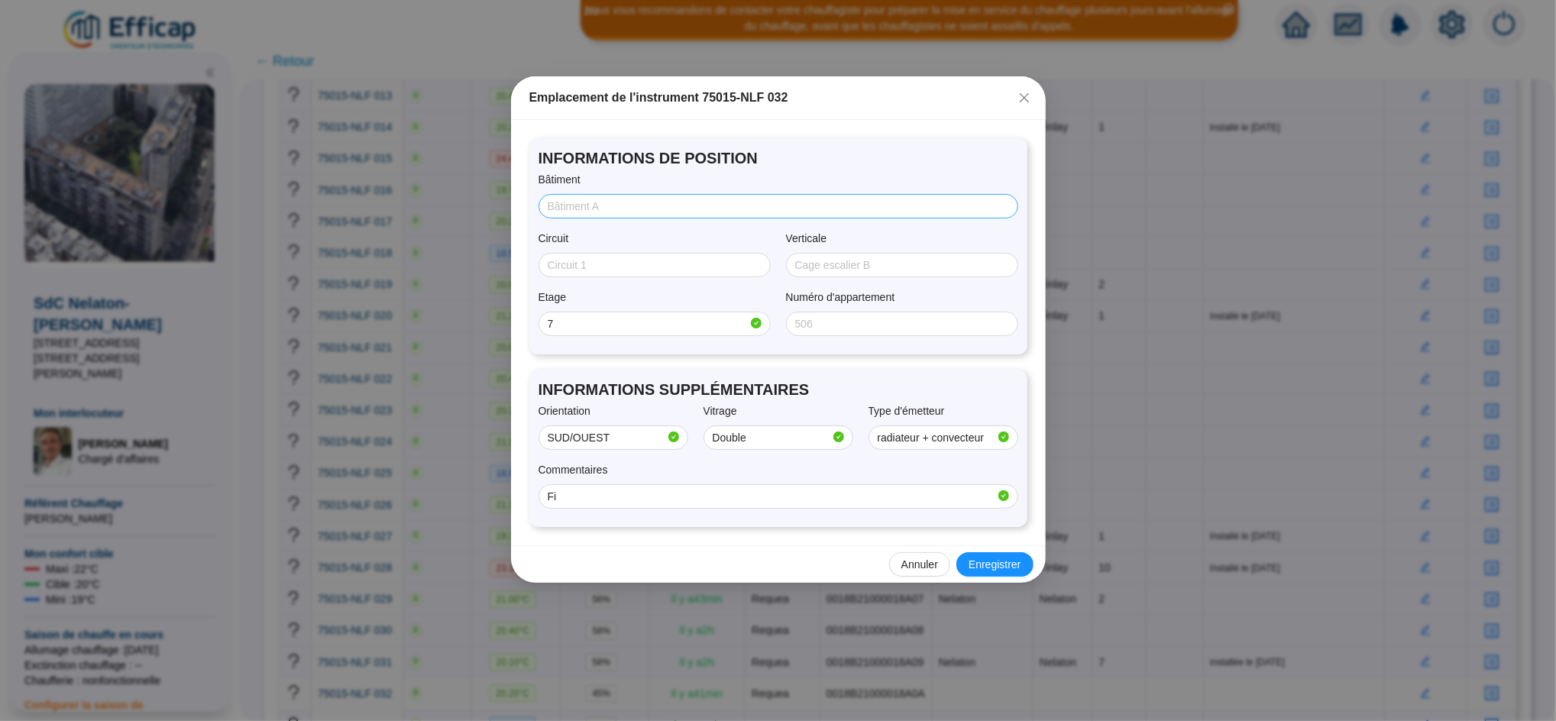
type input "F"
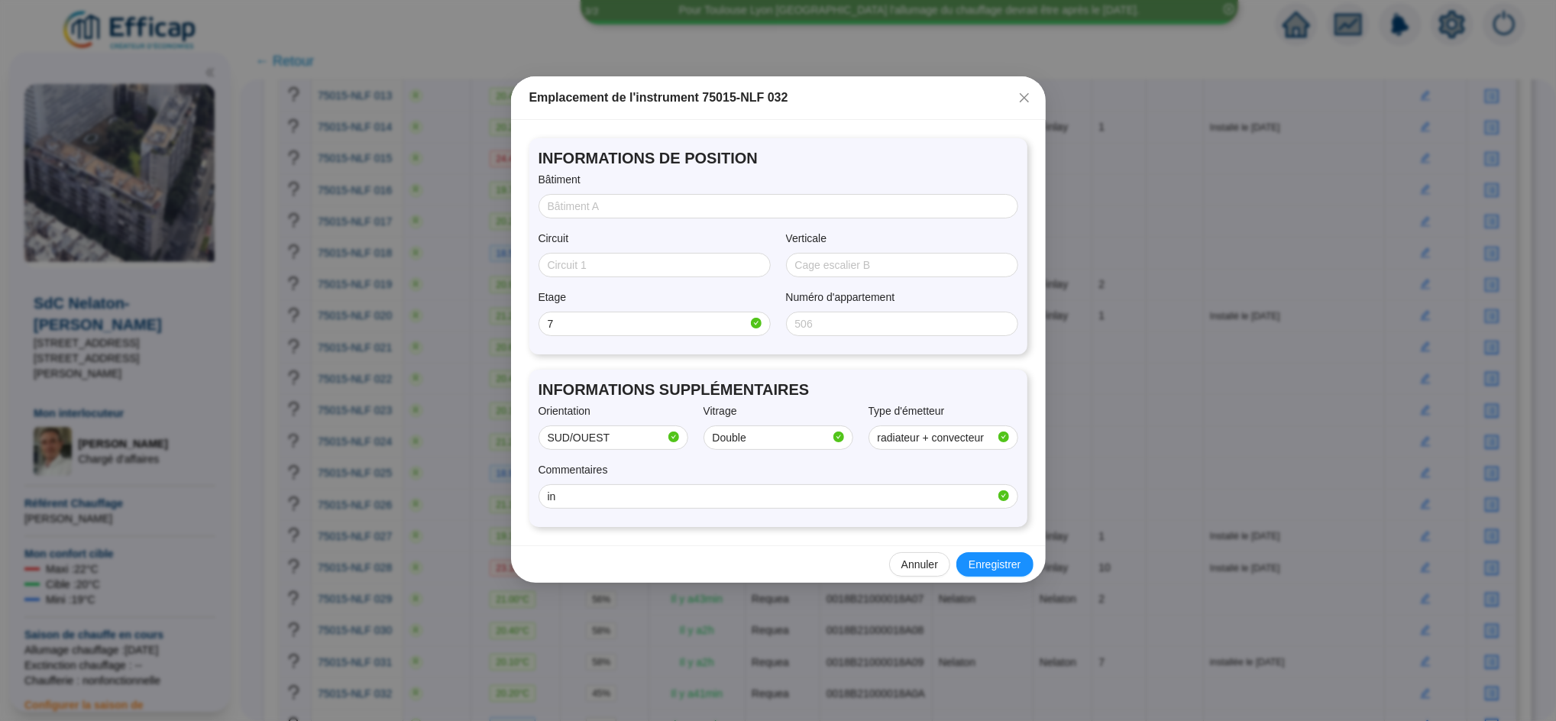
type input "i"
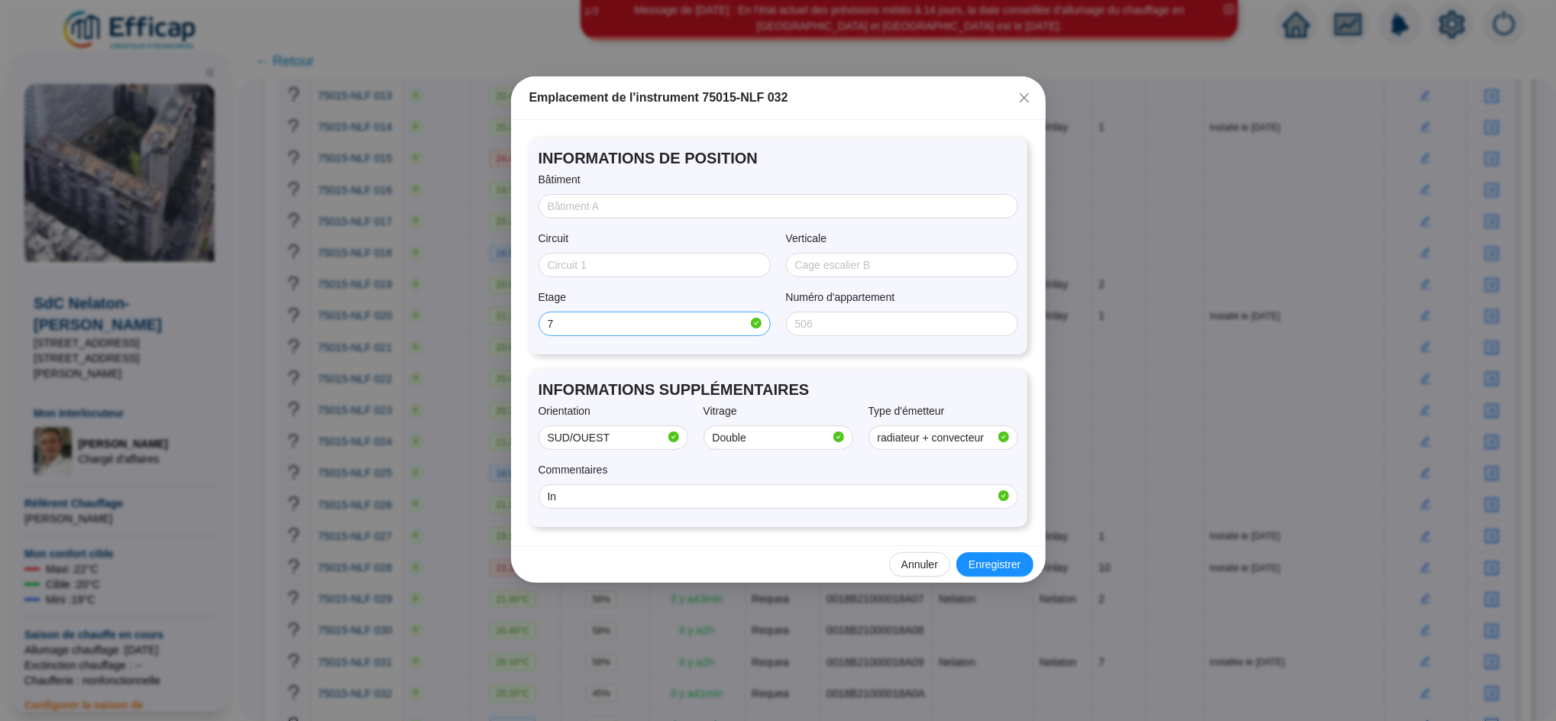
type input "installé le [DATE]"
click at [587, 201] on input "Bâtiment" at bounding box center [777, 207] width 458 height 16
type input "Finlay"
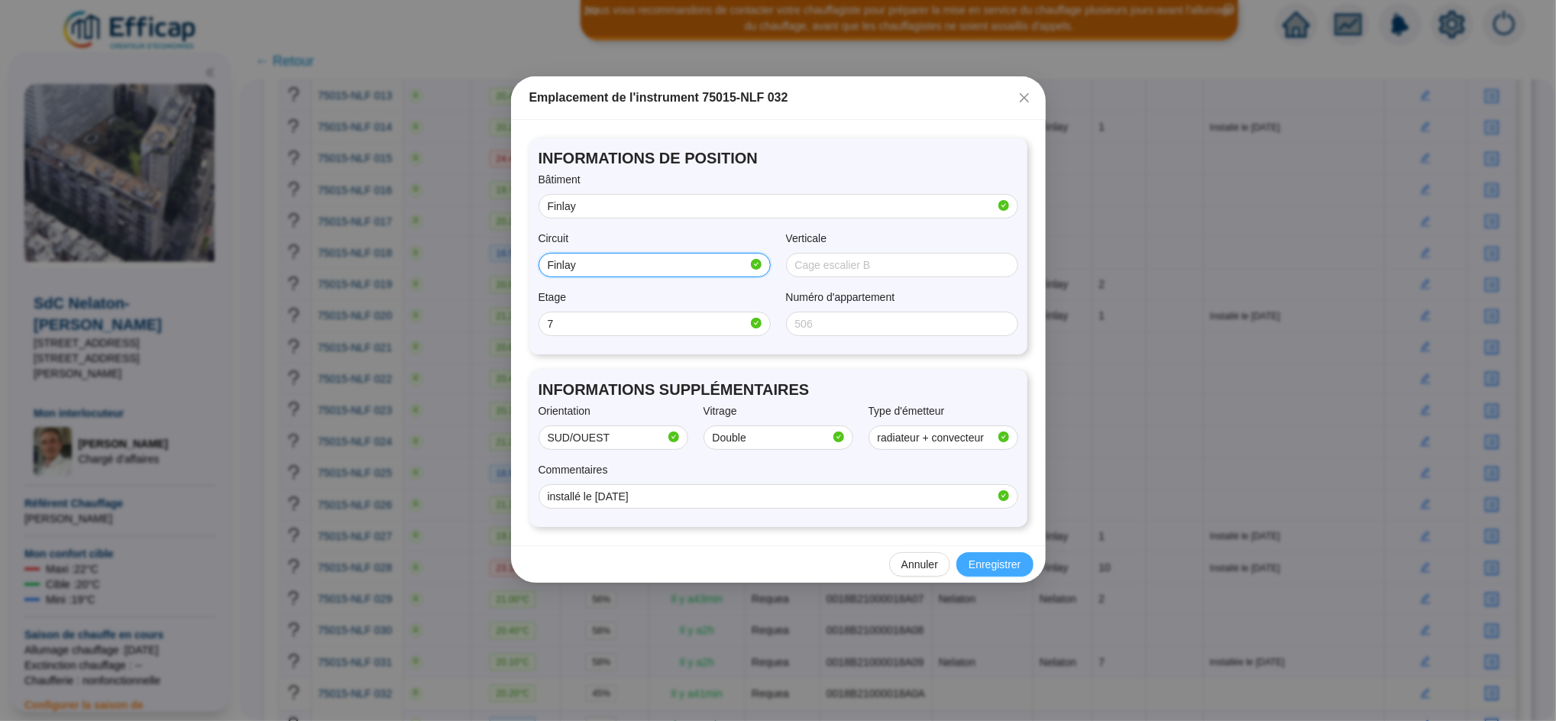
type input "Finlay"
click at [988, 564] on span "Enregistrer" at bounding box center [994, 565] width 52 height 16
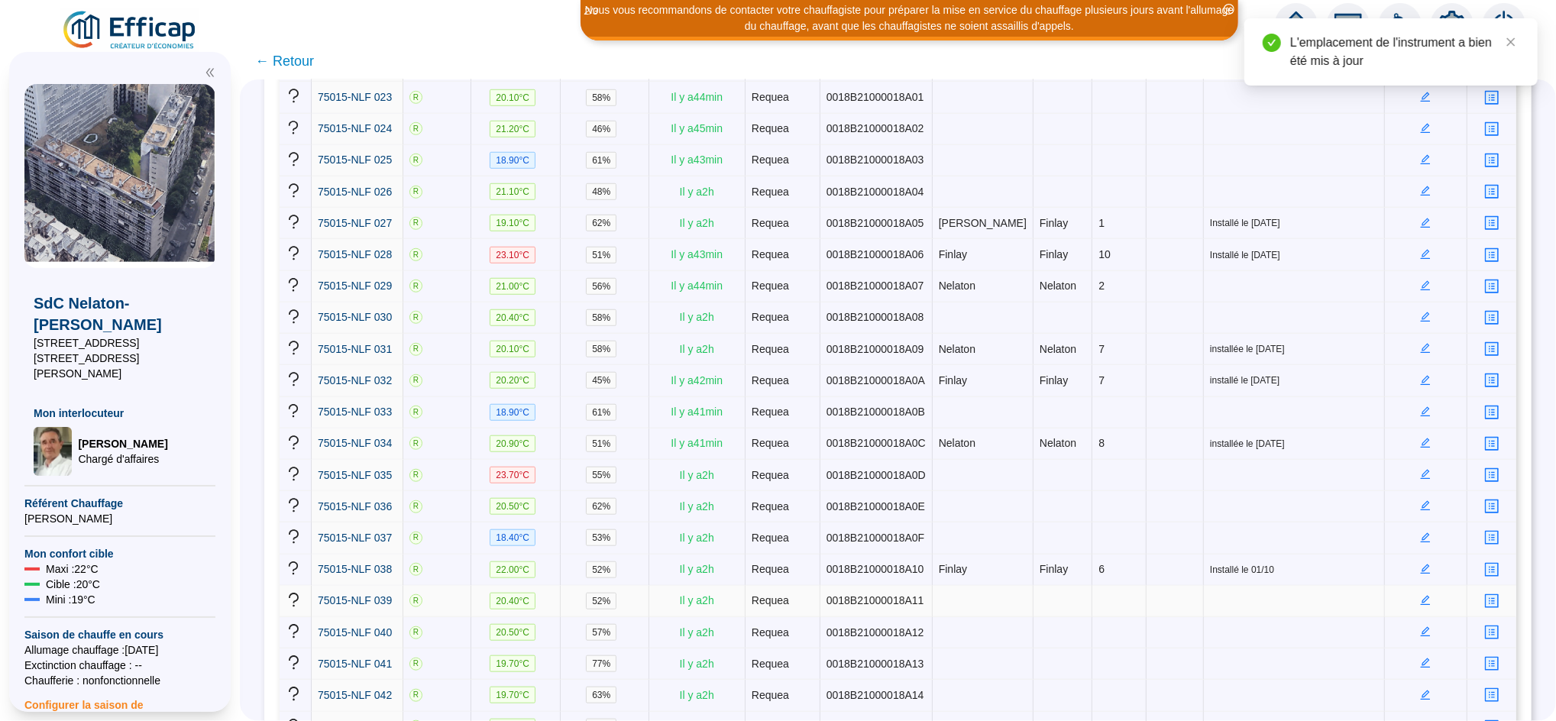
scroll to position [970, 0]
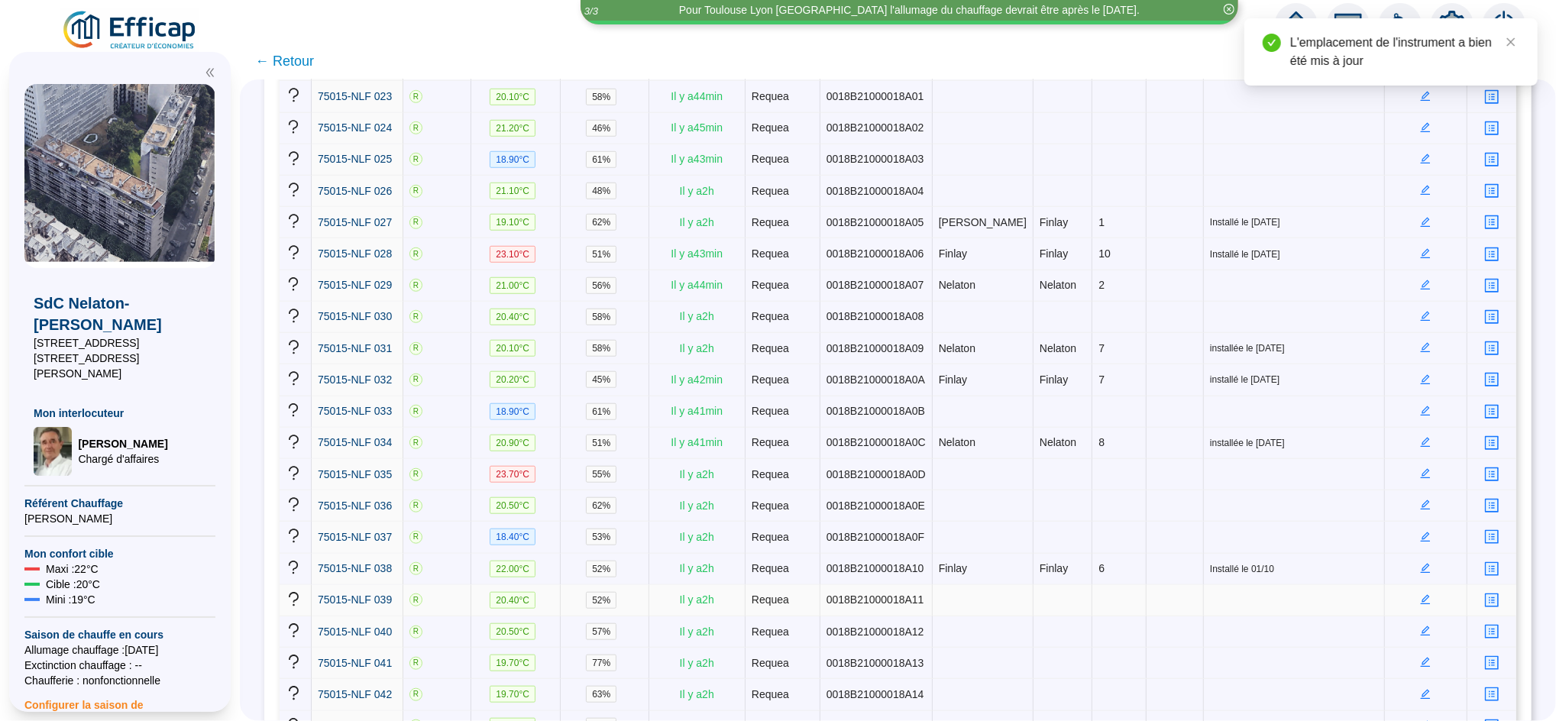
click at [1420, 594] on icon "edit" at bounding box center [1425, 599] width 11 height 11
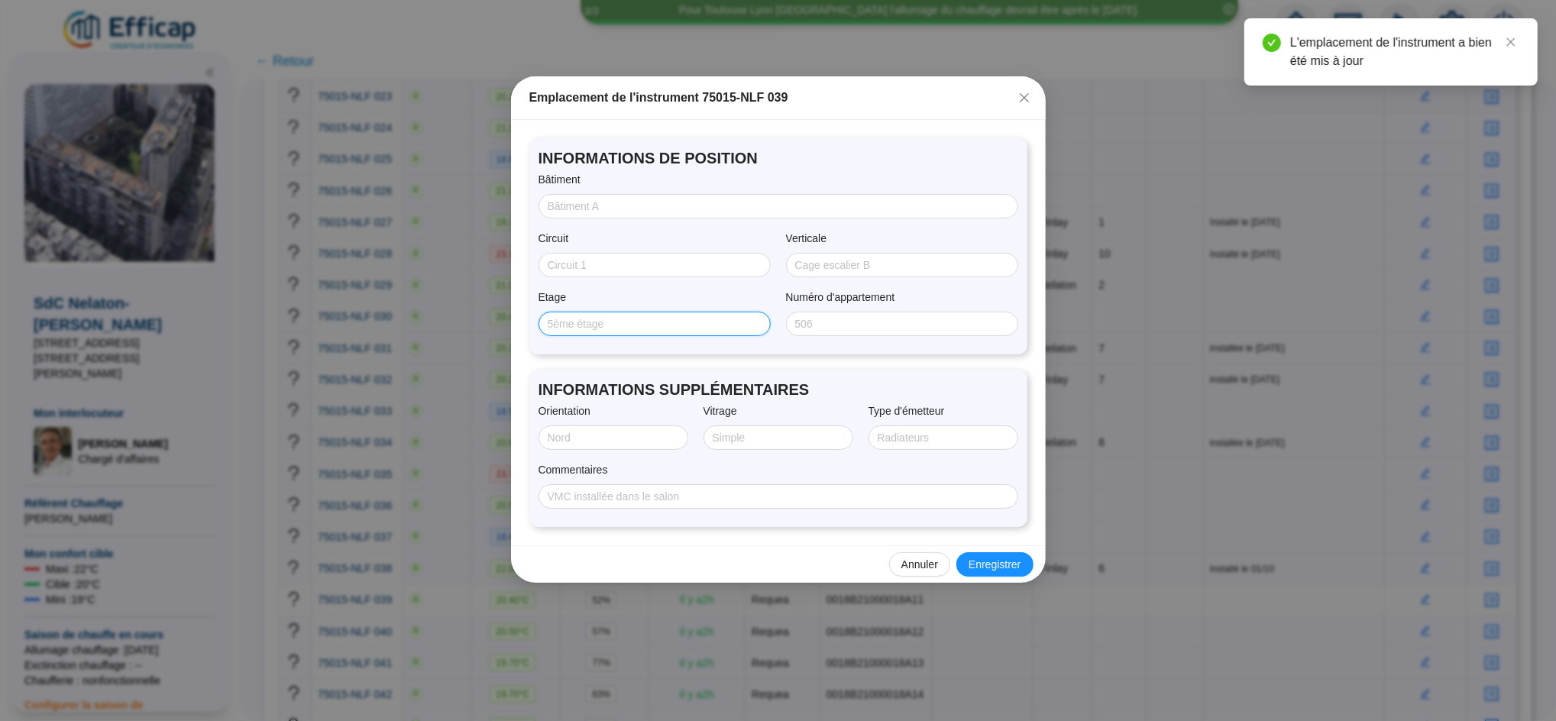
click at [655, 321] on input "Etage" at bounding box center [653, 324] width 211 height 16
type input "9"
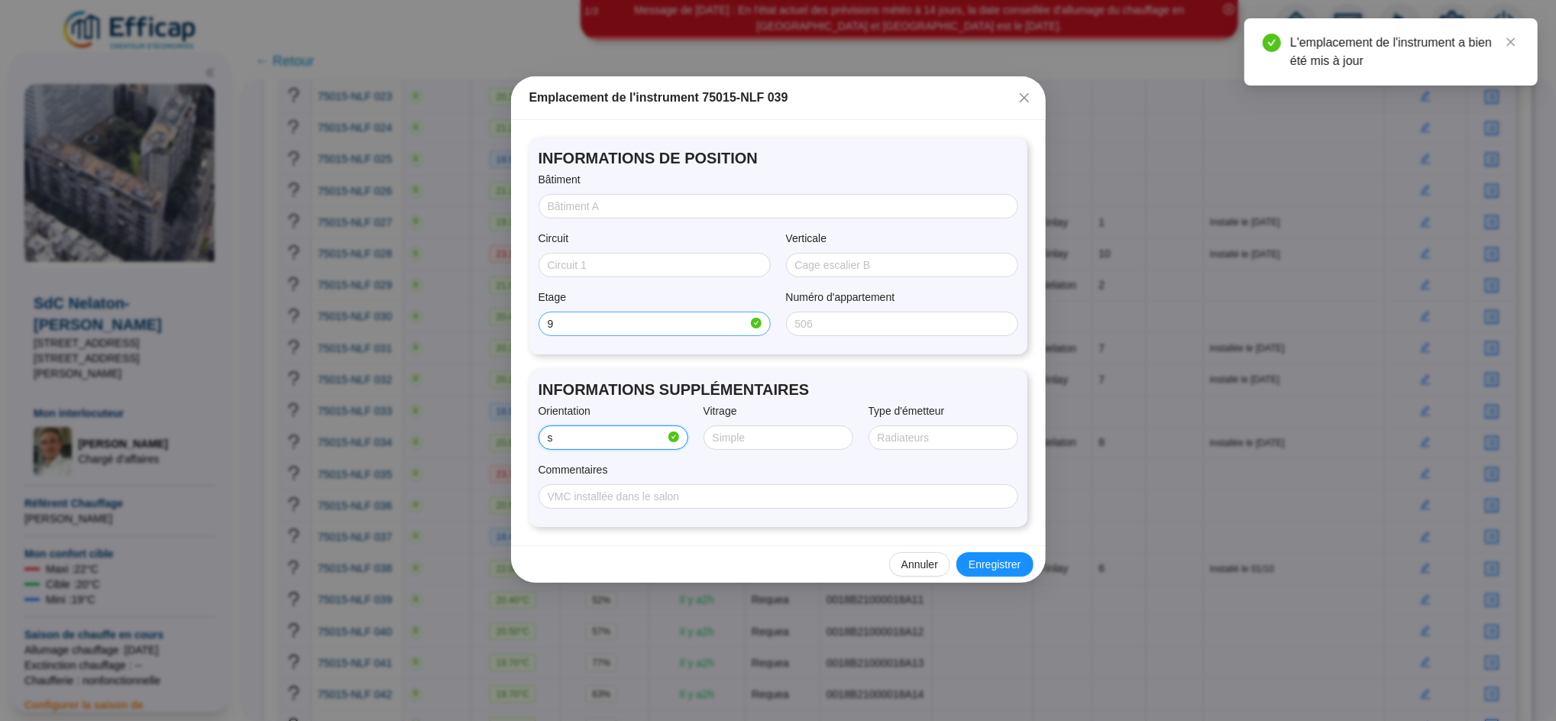
type input "SUD/OUEST"
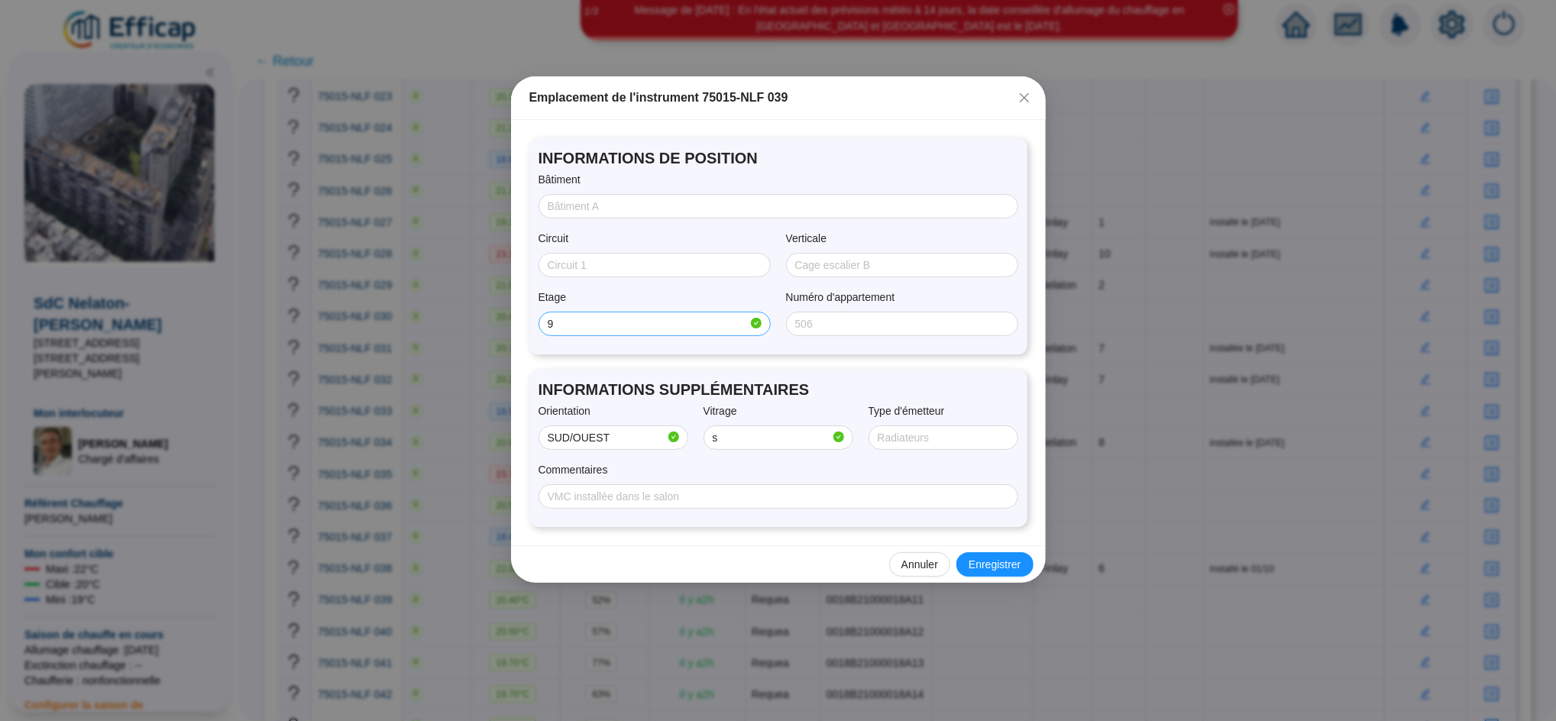
type input "SIMPLE"
type input "radiateur + convecteur"
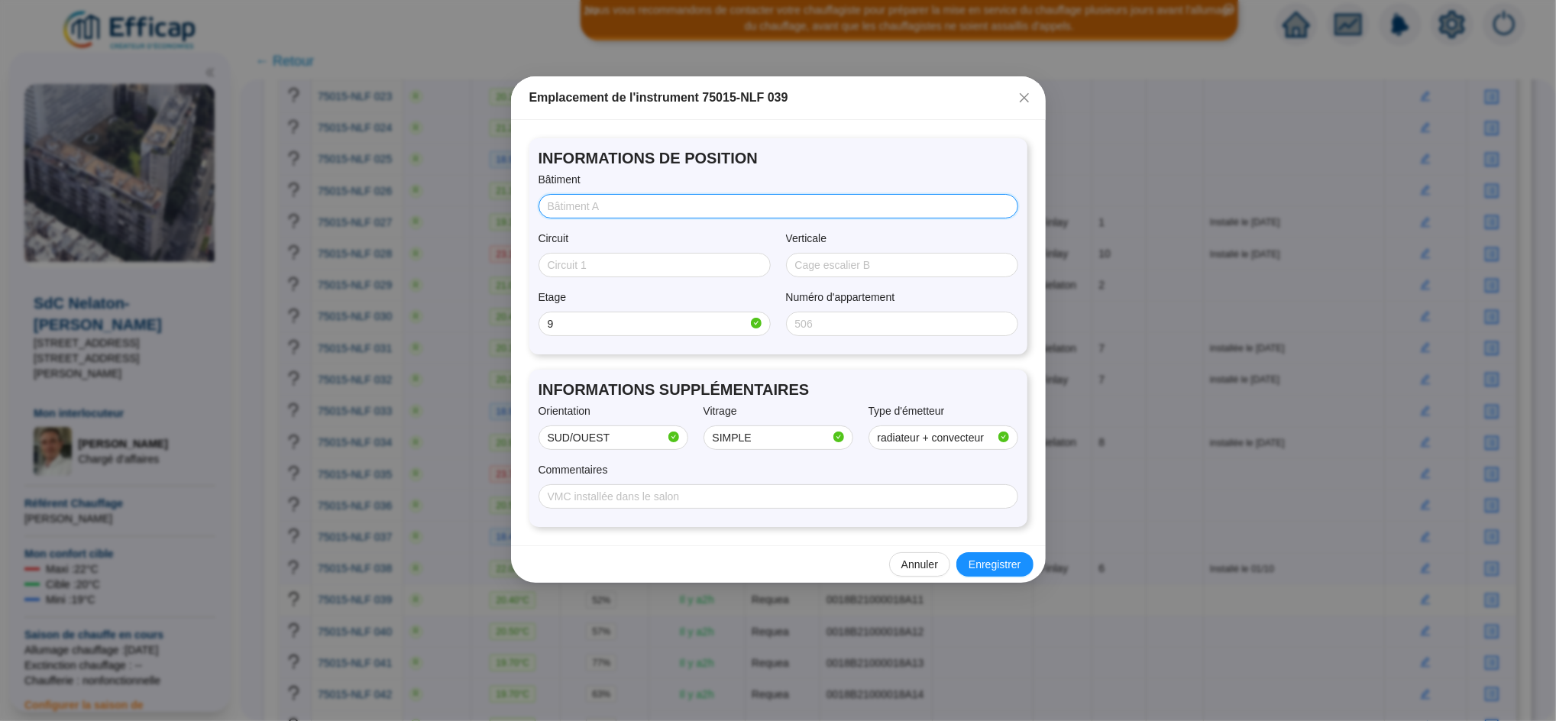
click at [593, 200] on input "Bâtiment" at bounding box center [777, 207] width 458 height 16
click at [986, 565] on span "Enregistrer" at bounding box center [994, 565] width 52 height 16
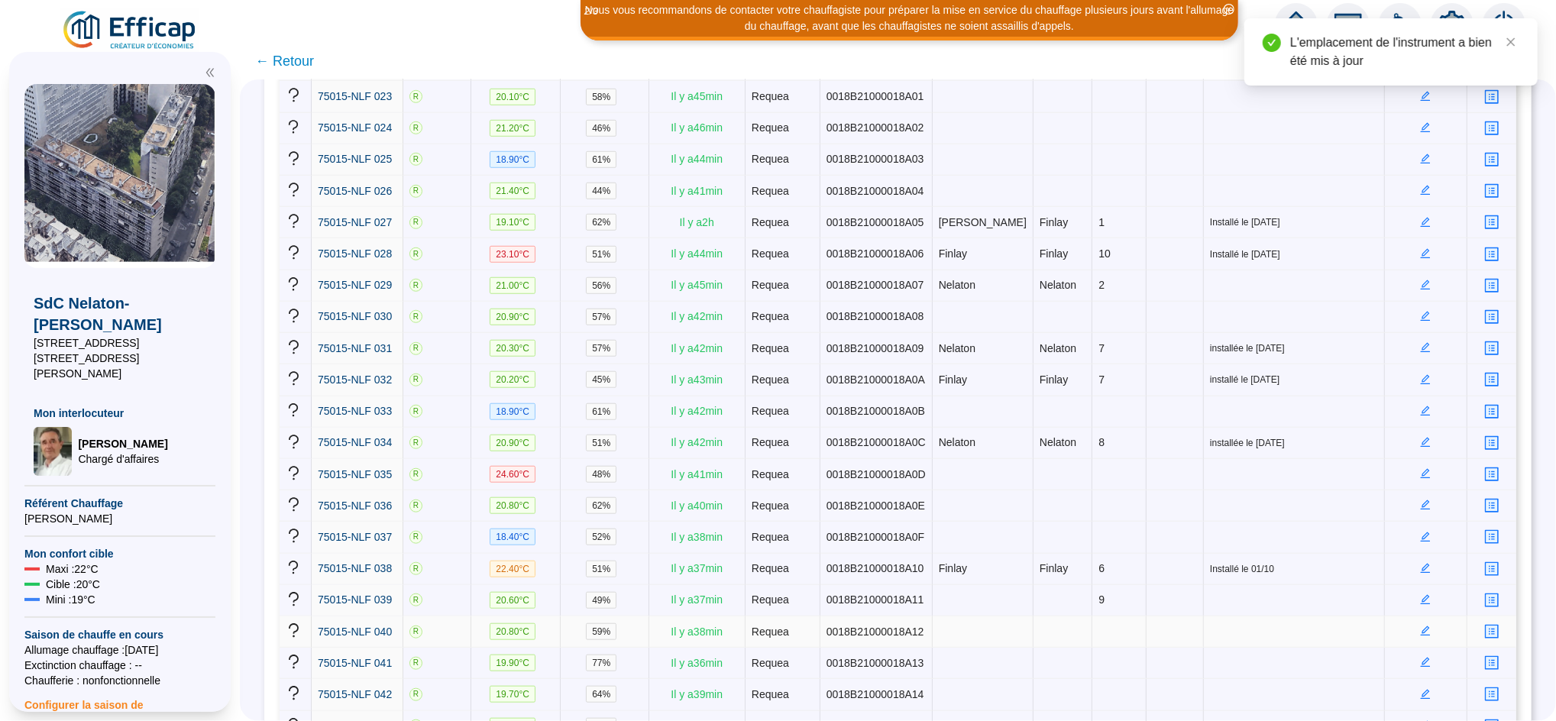
click at [1420, 626] on icon "edit" at bounding box center [1425, 631] width 11 height 11
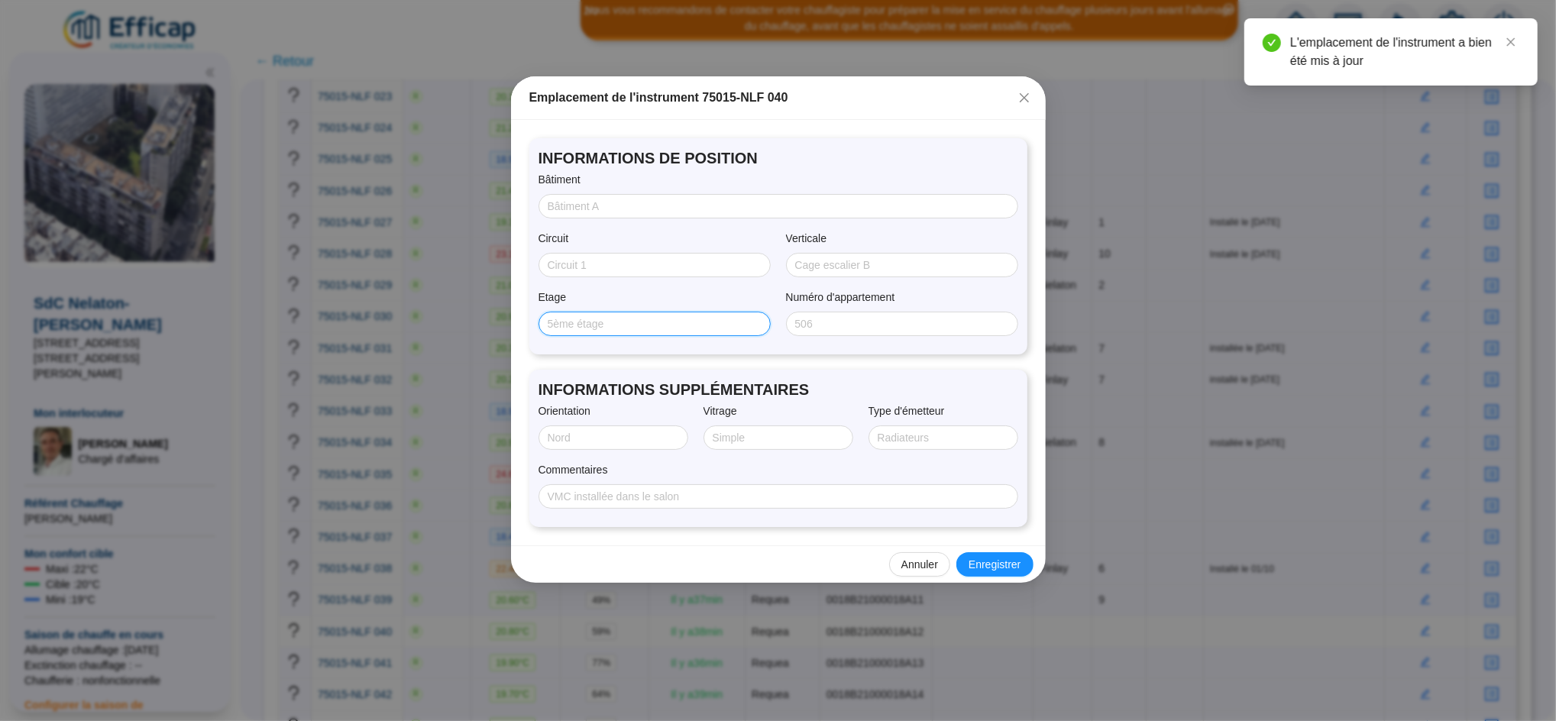
click at [661, 318] on input "Etage" at bounding box center [653, 324] width 211 height 16
type input "10"
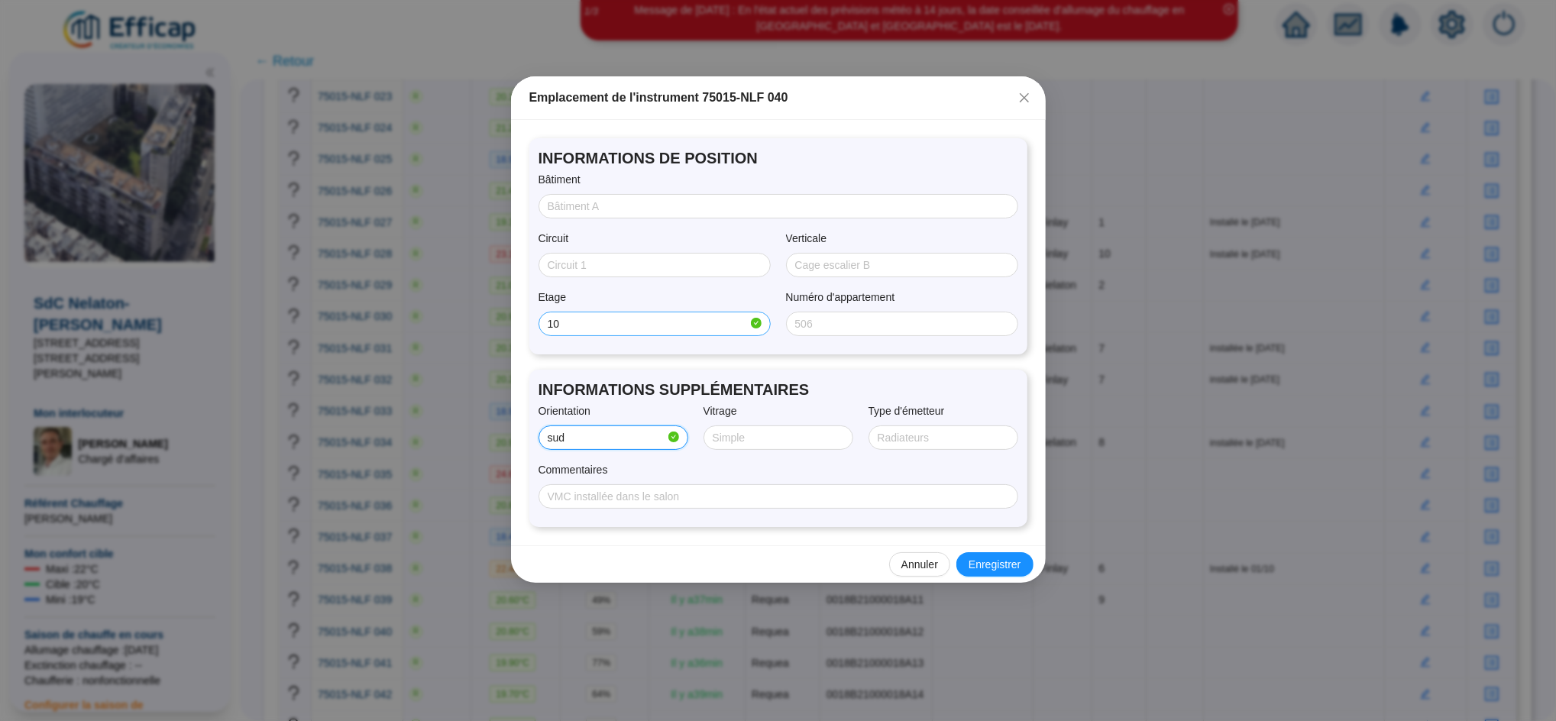
type input "SUD/OUEST"
type input "s"
type input "Double"
type input "d"
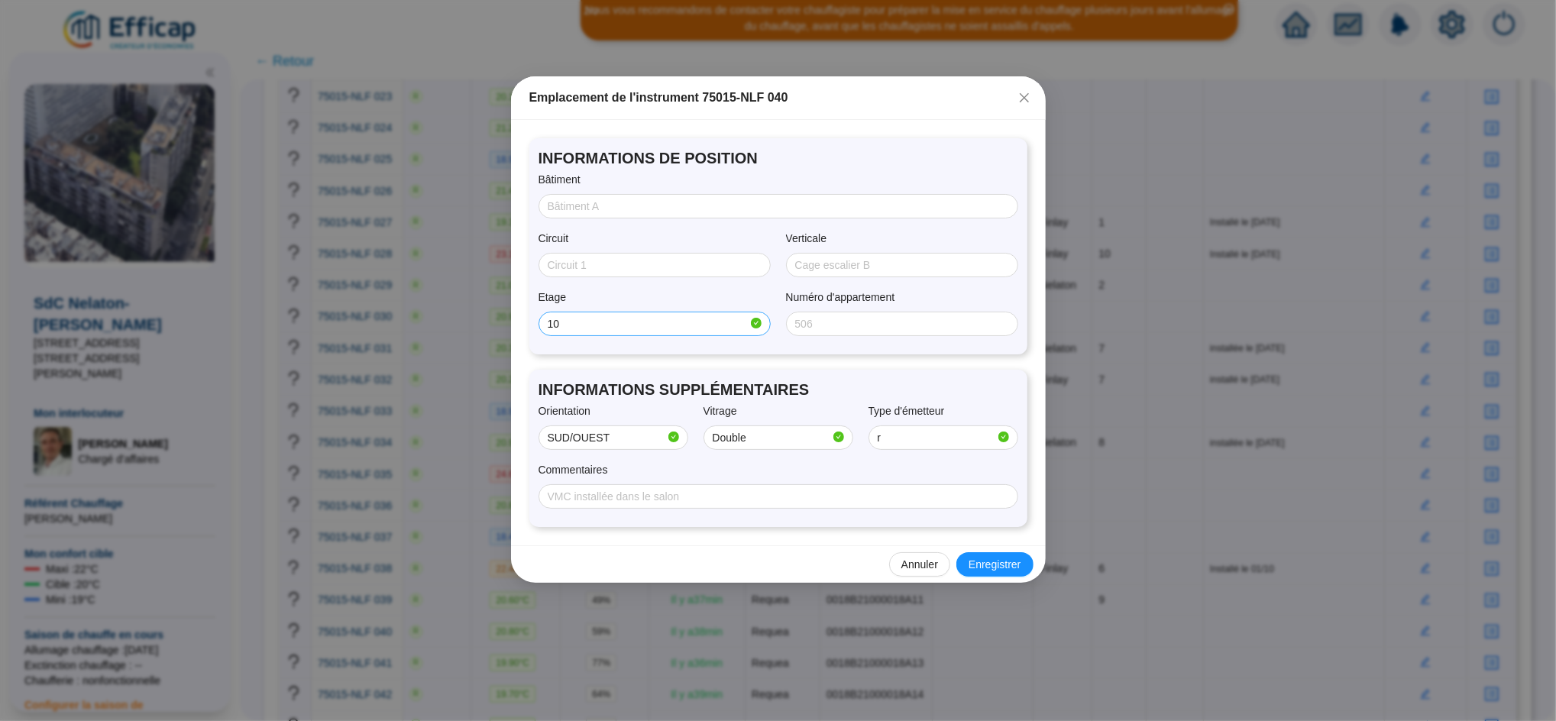
type input "radiateur + convecteur"
type input "installé le [DATE]"
drag, startPoint x: 597, startPoint y: 192, endPoint x: 593, endPoint y: 202, distance: 11.1
click at [593, 202] on div "Bâtiment" at bounding box center [778, 195] width 480 height 47
click at [593, 202] on input "Bâtiment" at bounding box center [777, 207] width 458 height 16
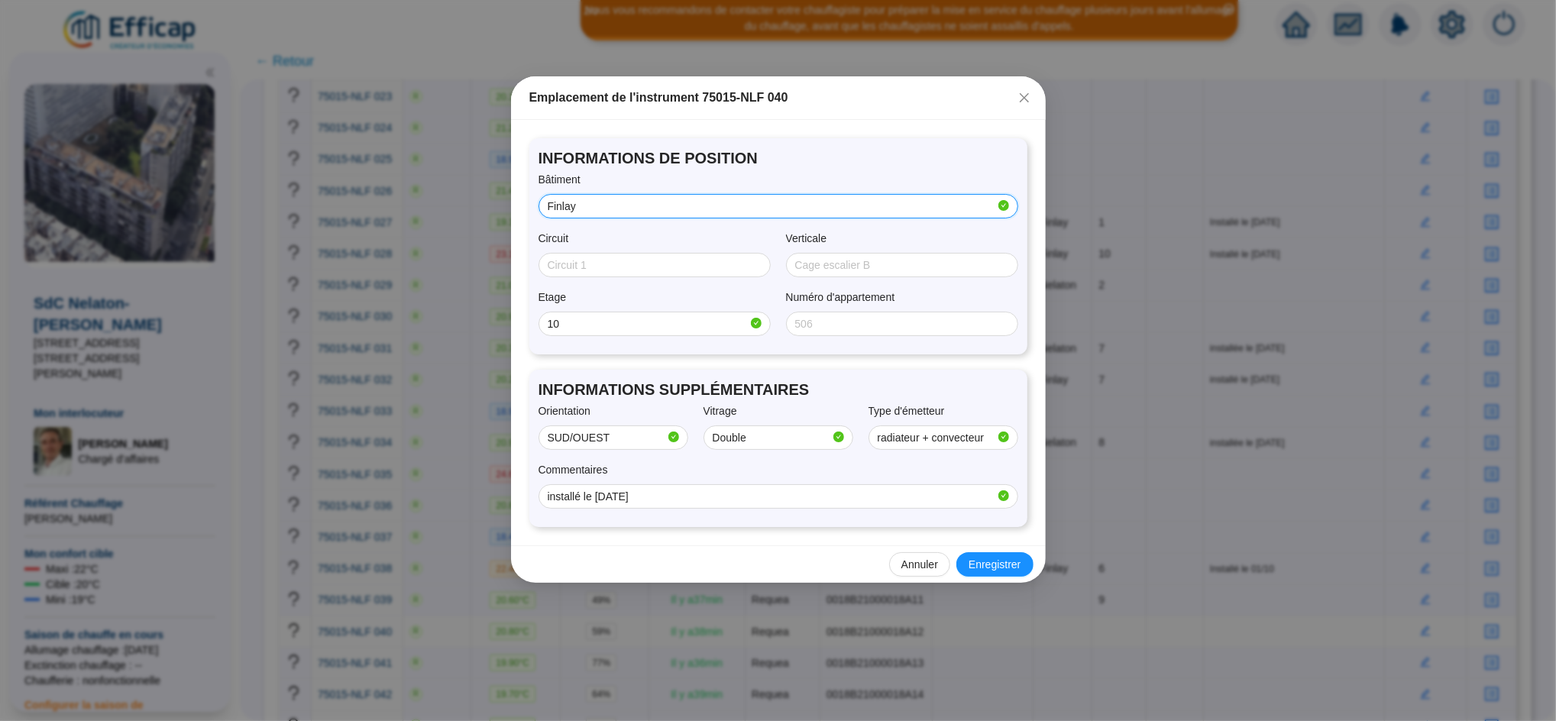
type input "Finlay"
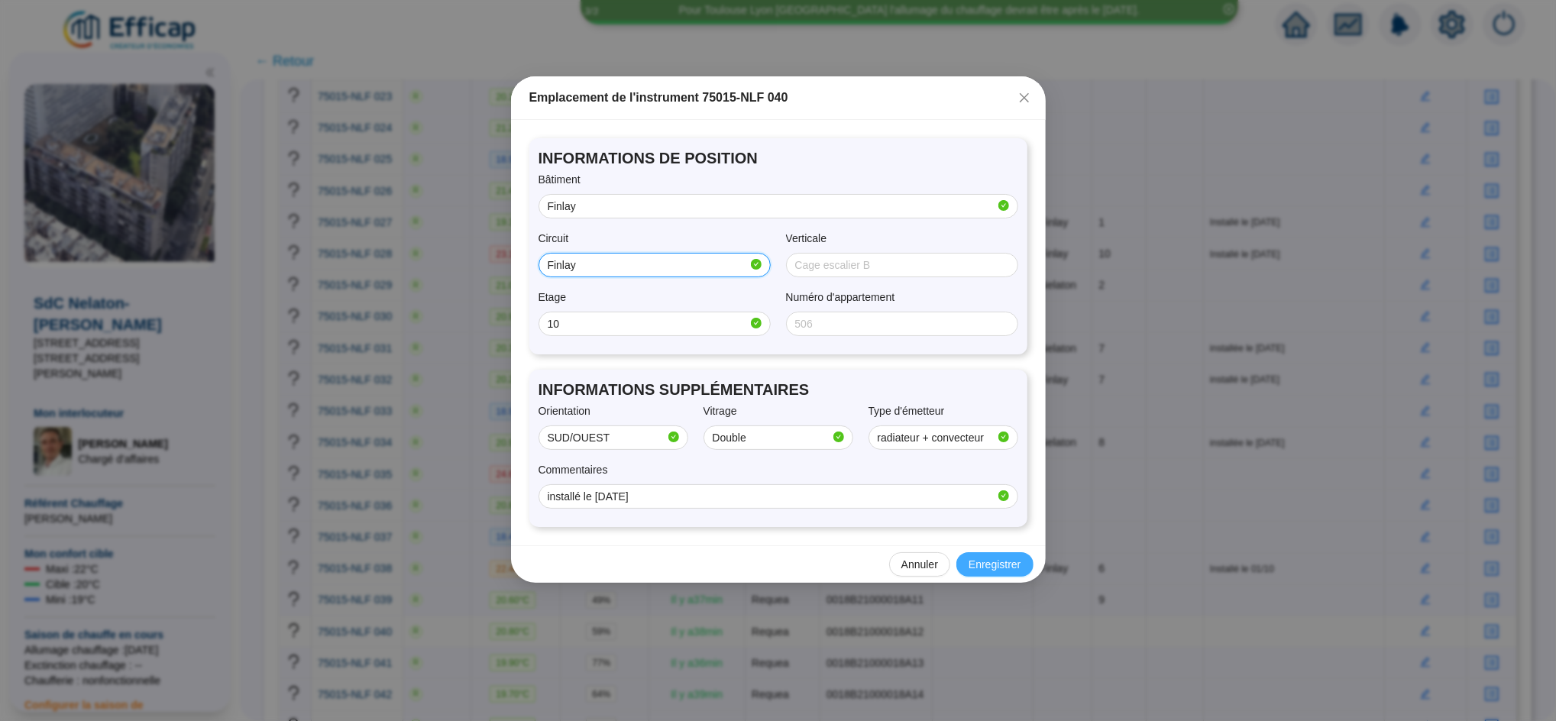
type input "Finlay"
click at [1004, 558] on span "Enregistrer" at bounding box center [994, 565] width 52 height 16
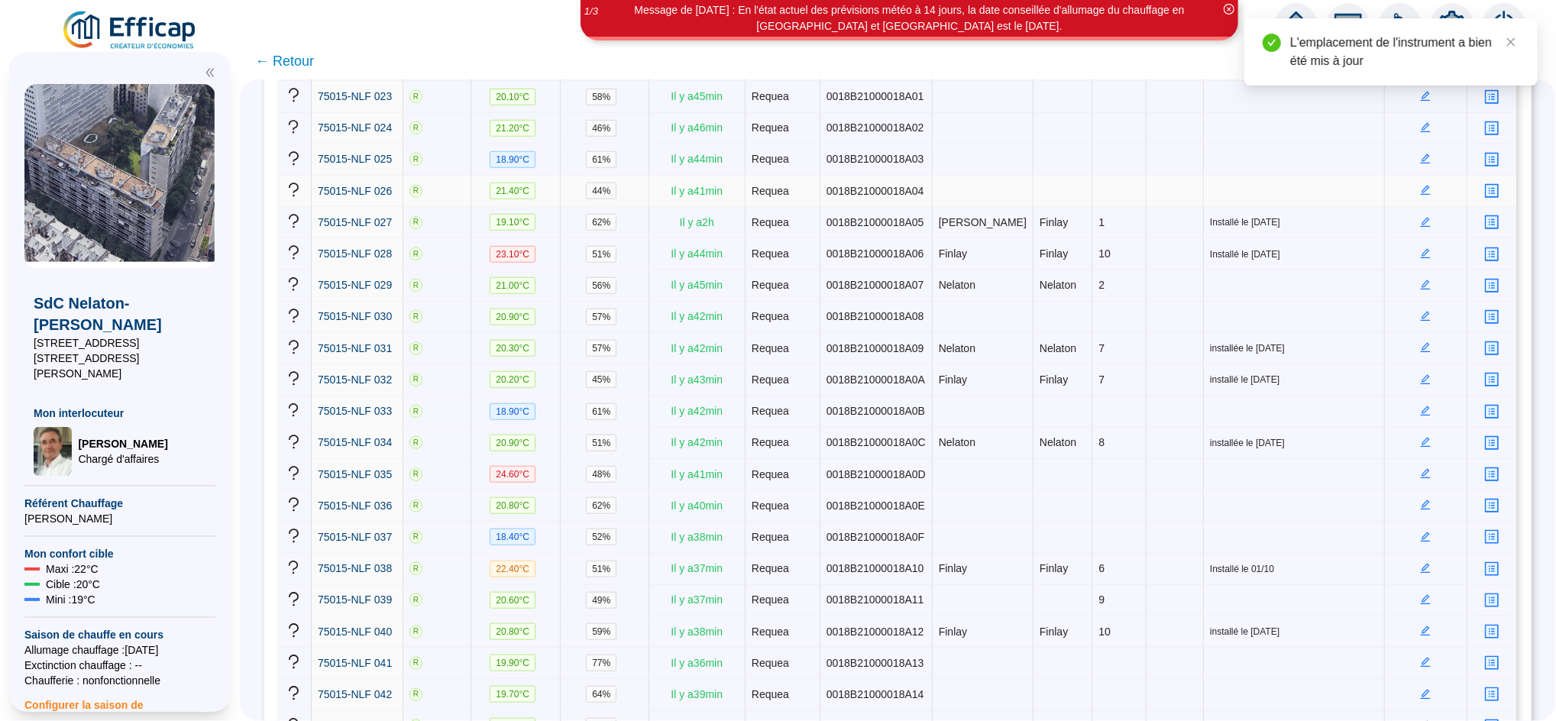
click at [1420, 185] on icon "edit" at bounding box center [1425, 190] width 11 height 11
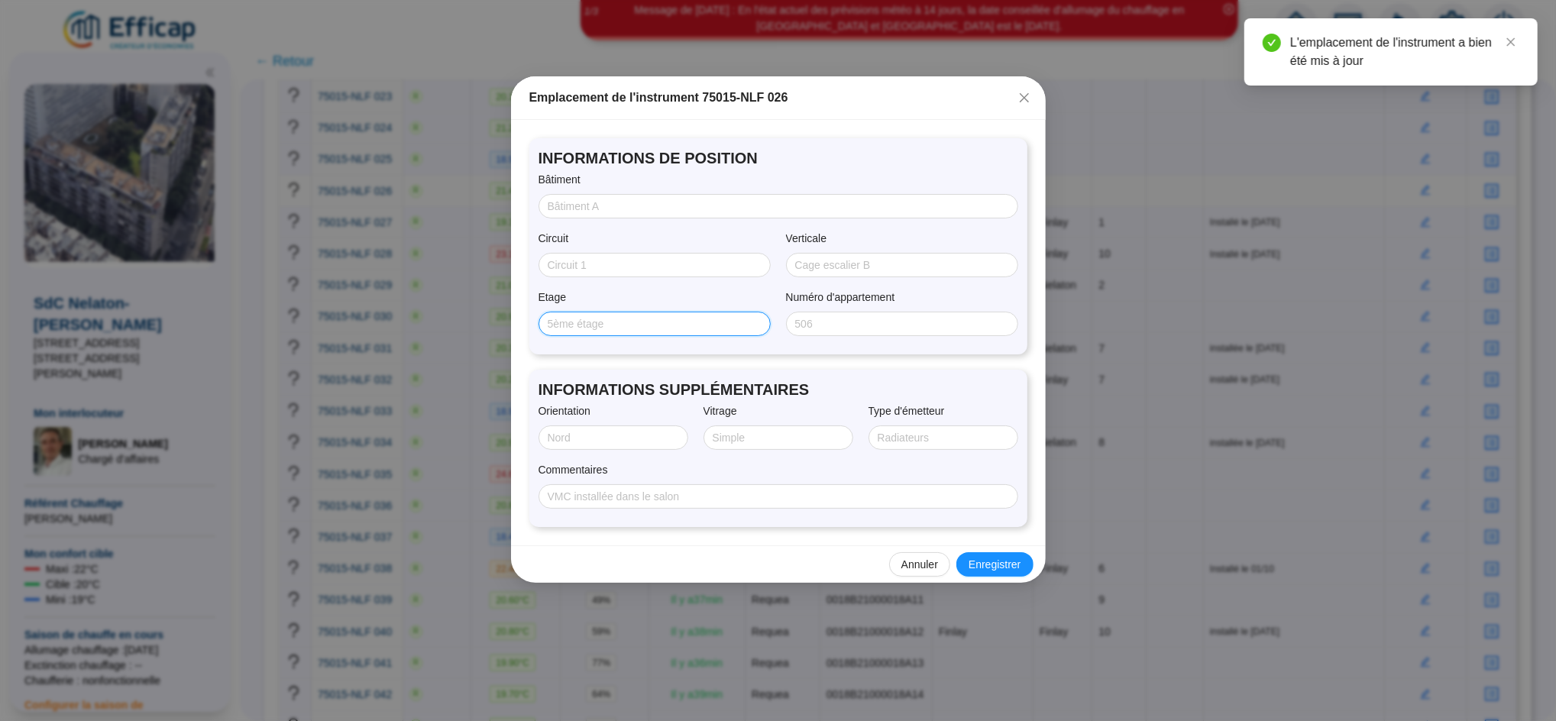
click at [606, 322] on input "Etage" at bounding box center [653, 324] width 211 height 16
type input "3"
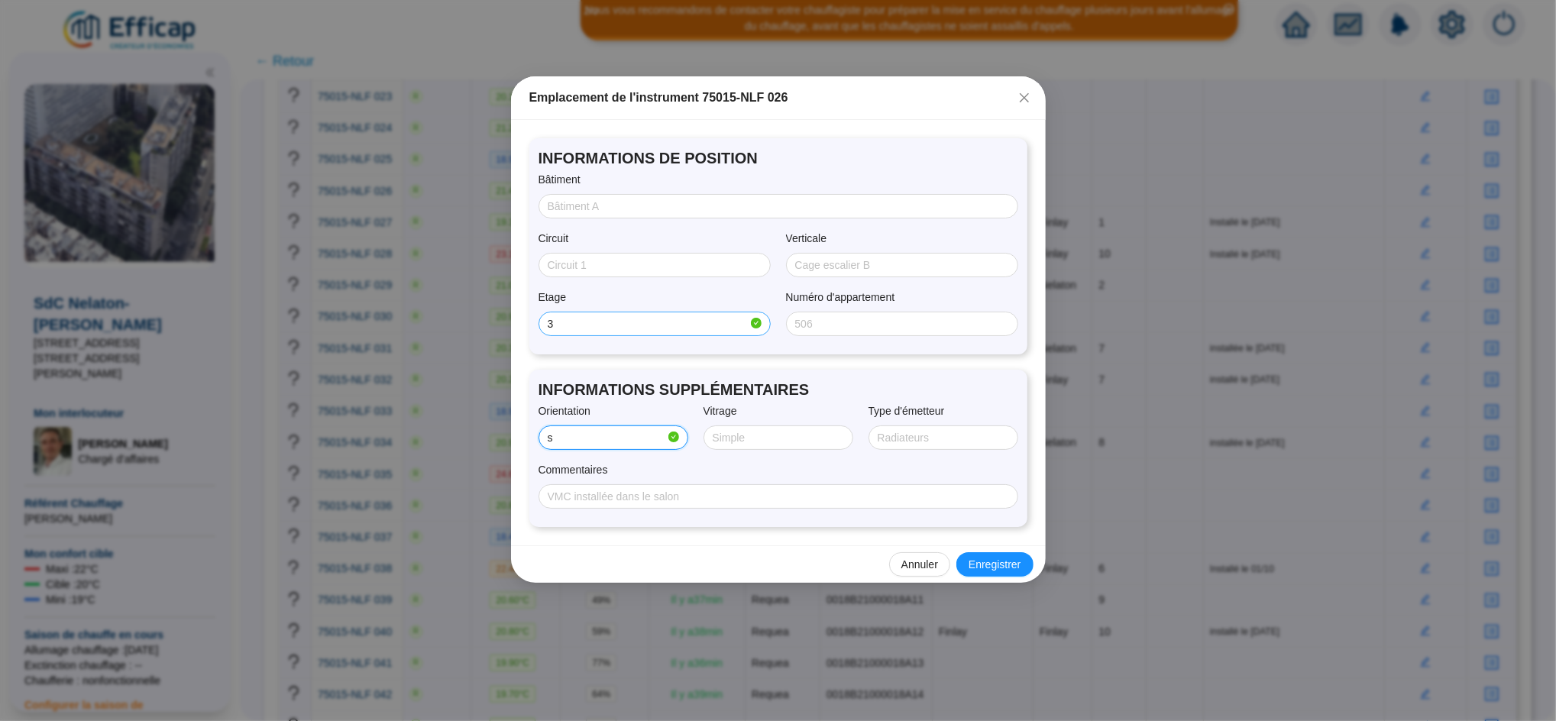
type input "SUD/OUEST"
type input "Double"
type input "radiateur + convecteur"
click at [584, 205] on input "Bâtiment" at bounding box center [777, 207] width 458 height 16
type input "Finlay"
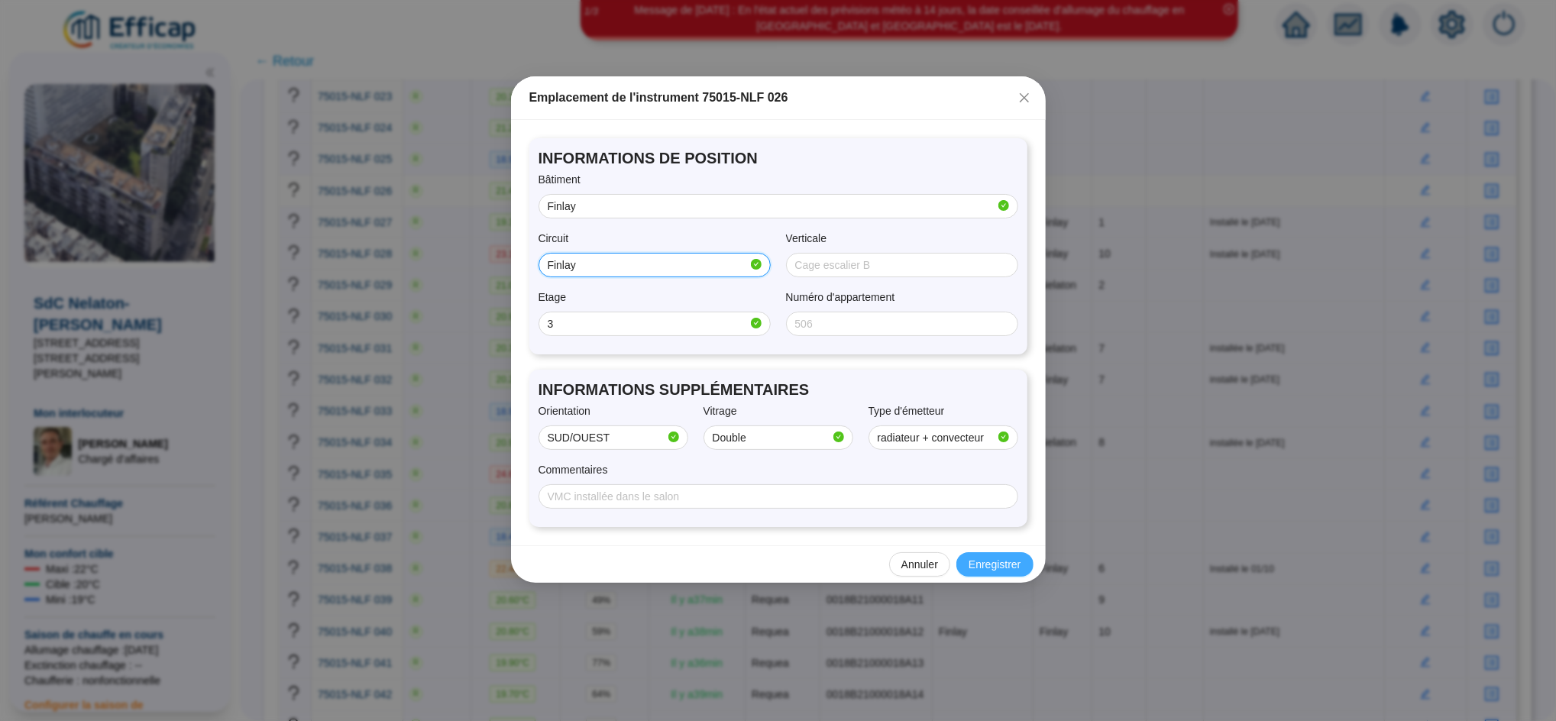
type input "Finlay"
click at [1010, 571] on span "Enregistrer" at bounding box center [994, 565] width 52 height 16
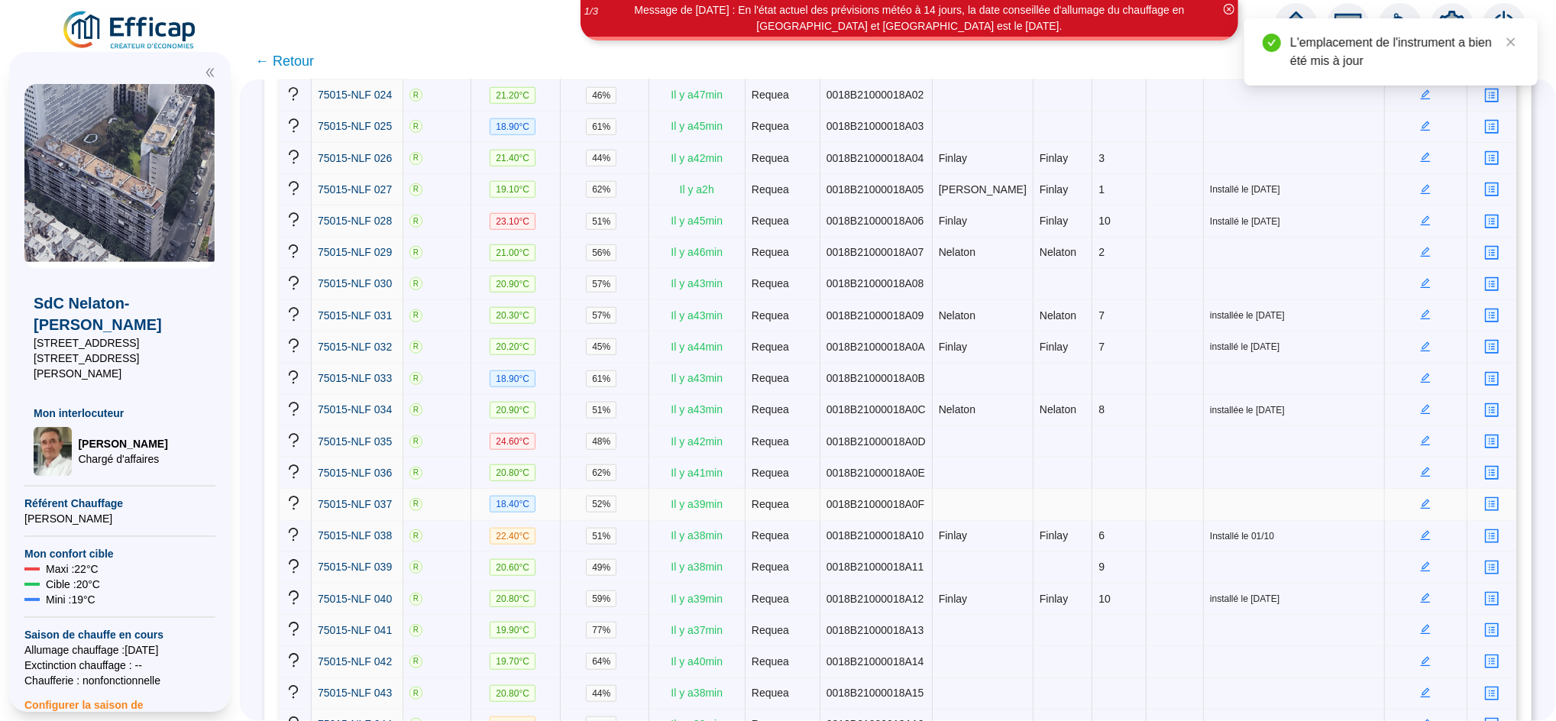
scroll to position [1031, 0]
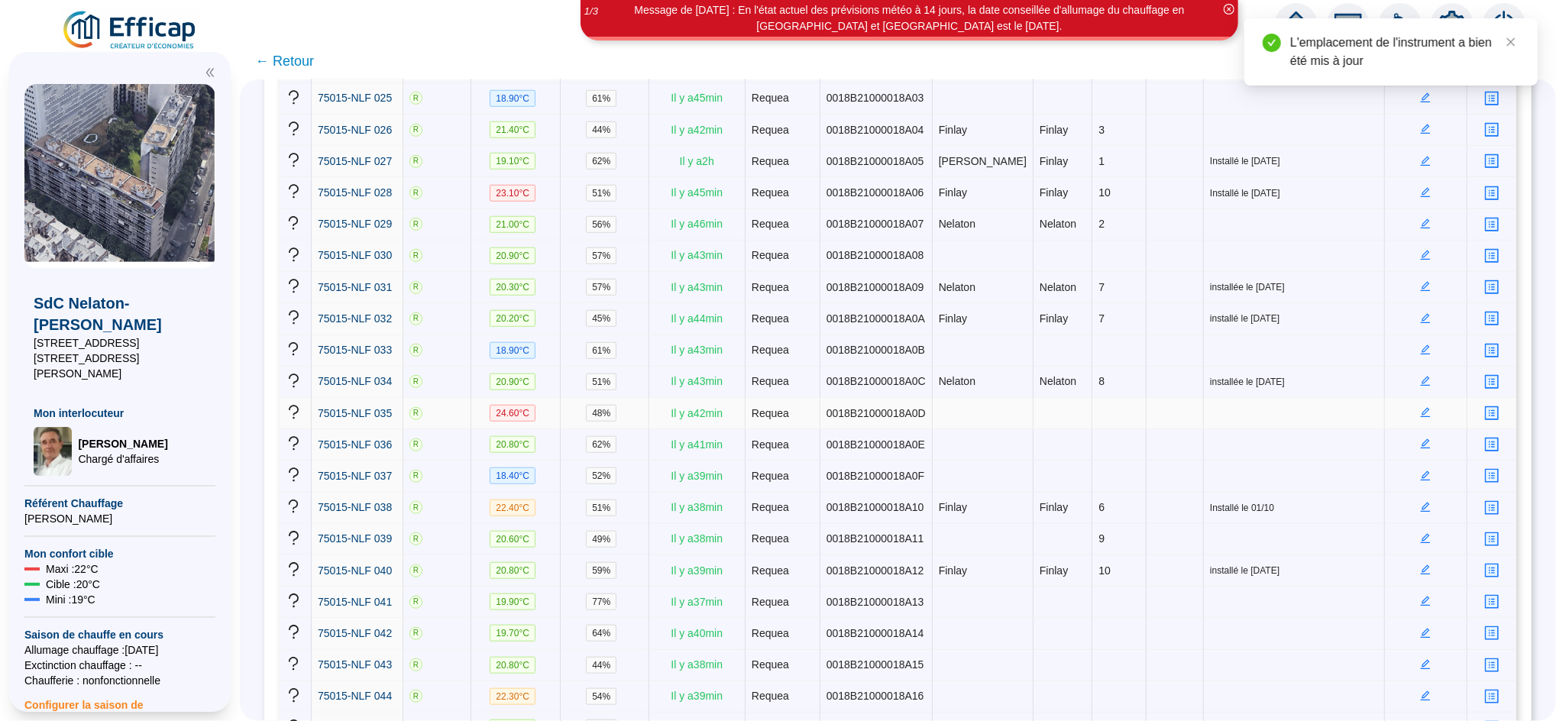
click at [1421, 408] on icon "edit" at bounding box center [1426, 413] width 10 height 10
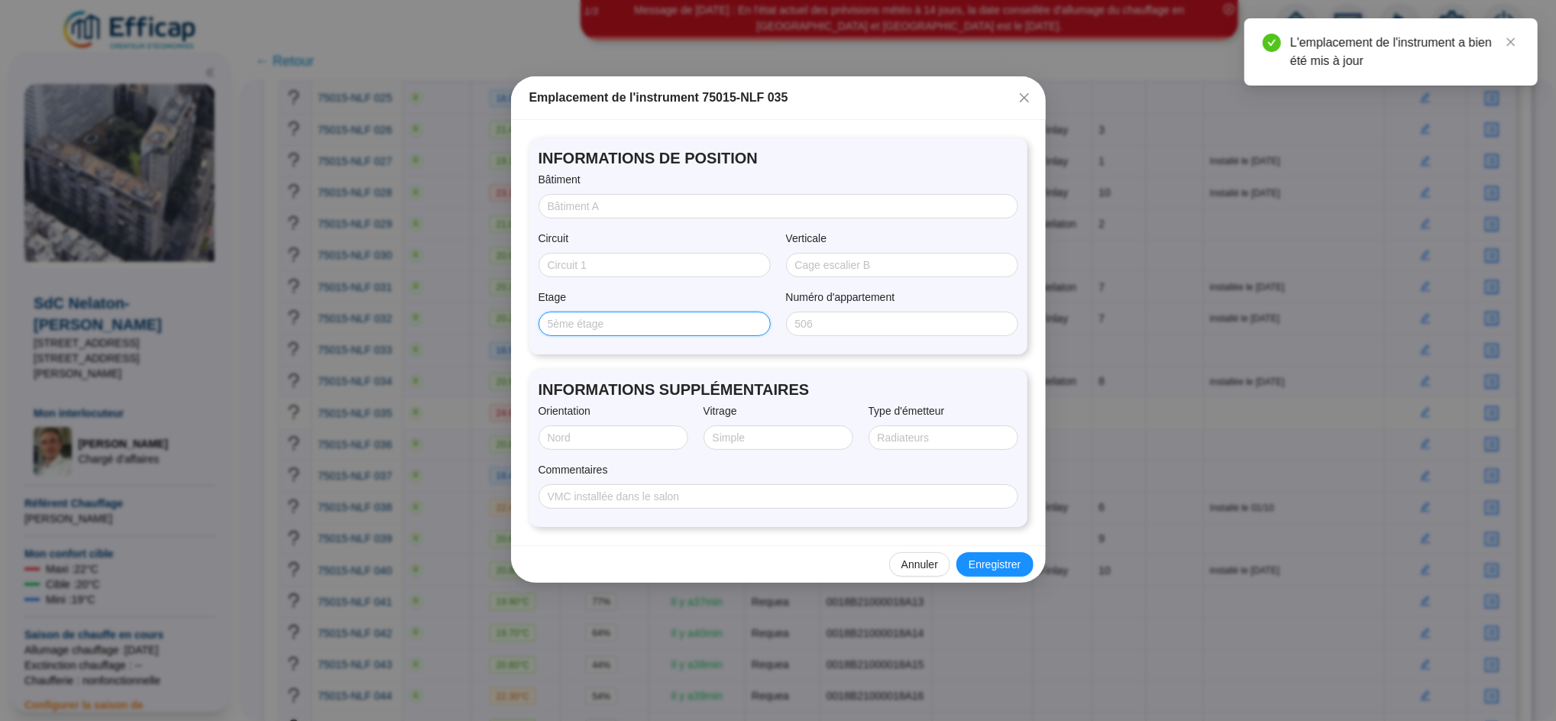
click at [645, 322] on input "Etage" at bounding box center [653, 324] width 211 height 16
type input "8"
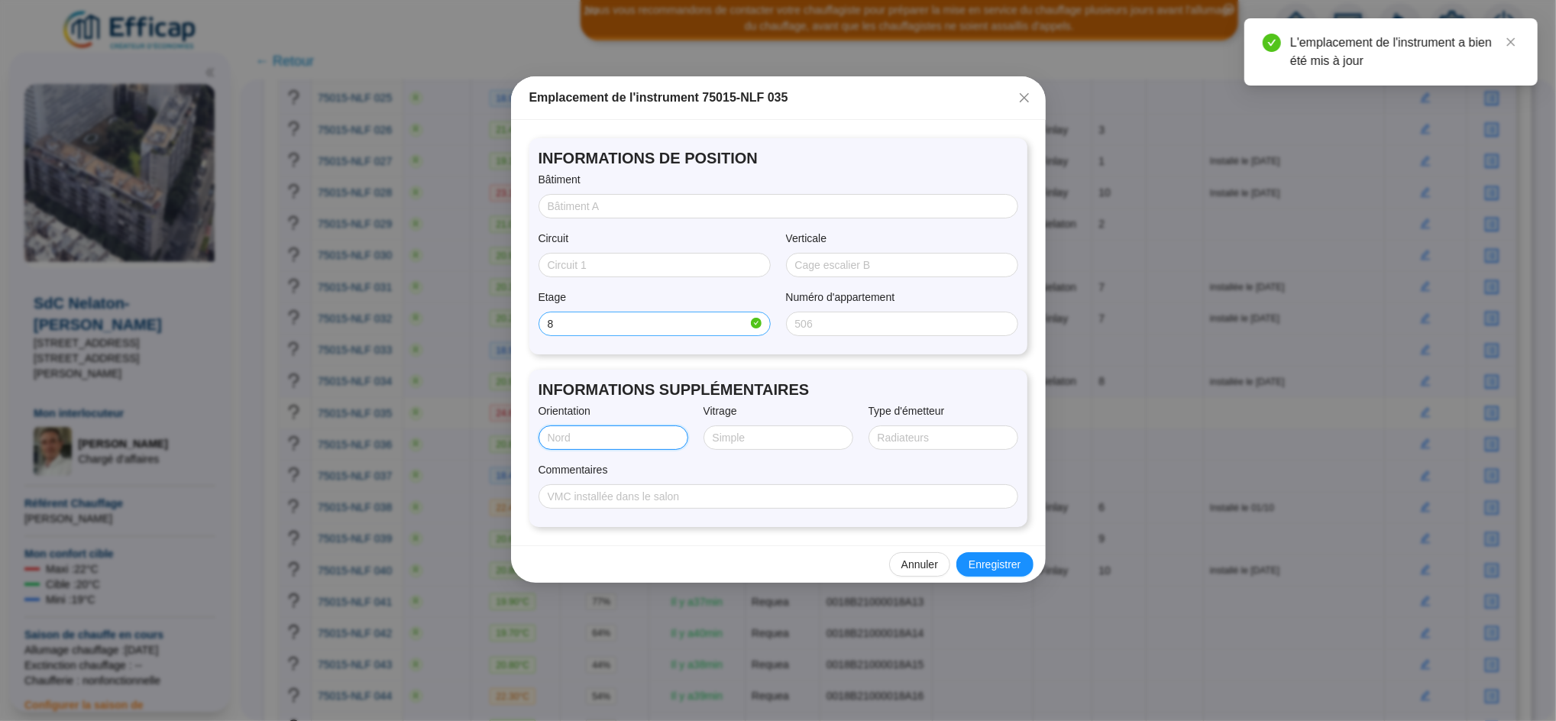
type input "S"
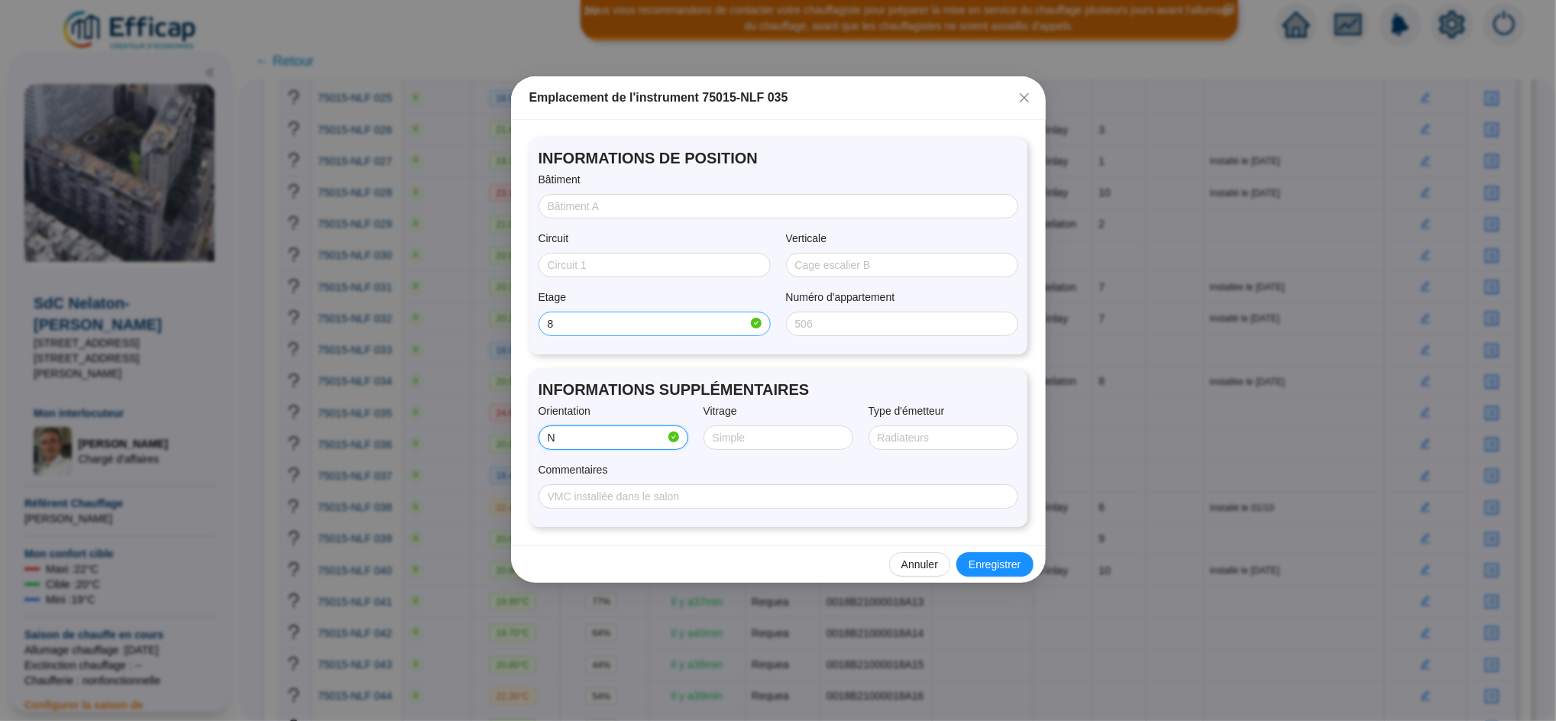
type input "NORD/OUEST"
type input "Double"
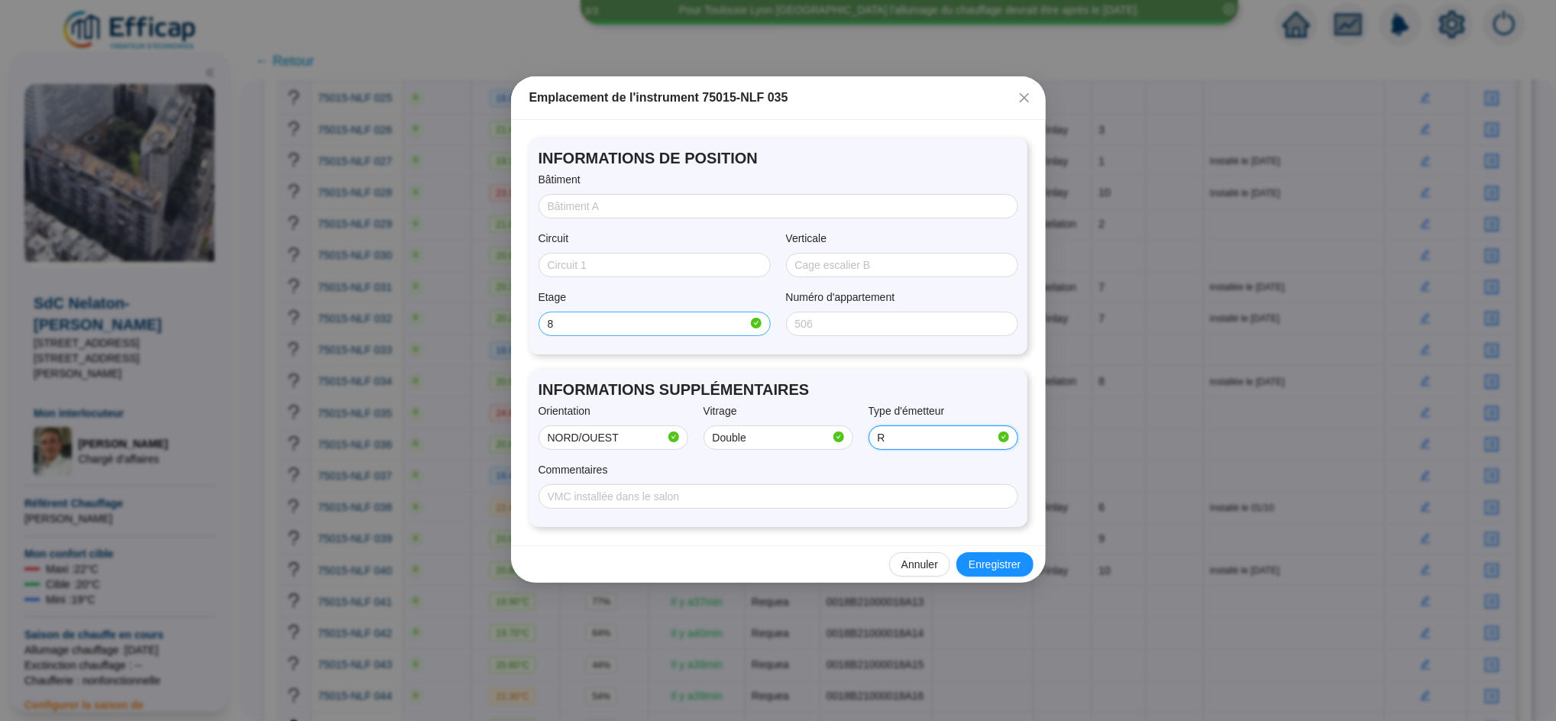
type input "radiateur + convecteur"
click at [997, 564] on span "Enregistrer" at bounding box center [994, 565] width 52 height 16
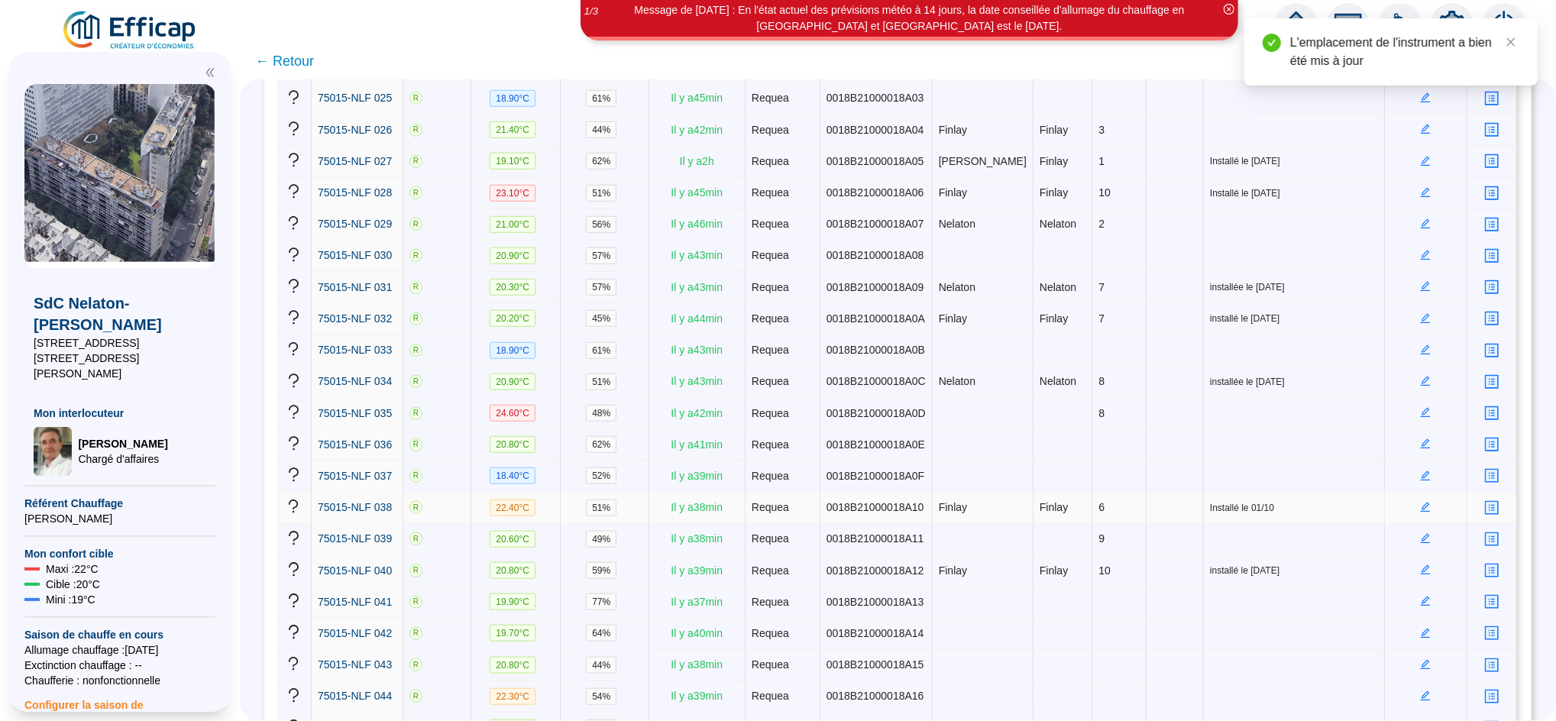
click at [1421, 503] on icon "edit" at bounding box center [1426, 508] width 10 height 10
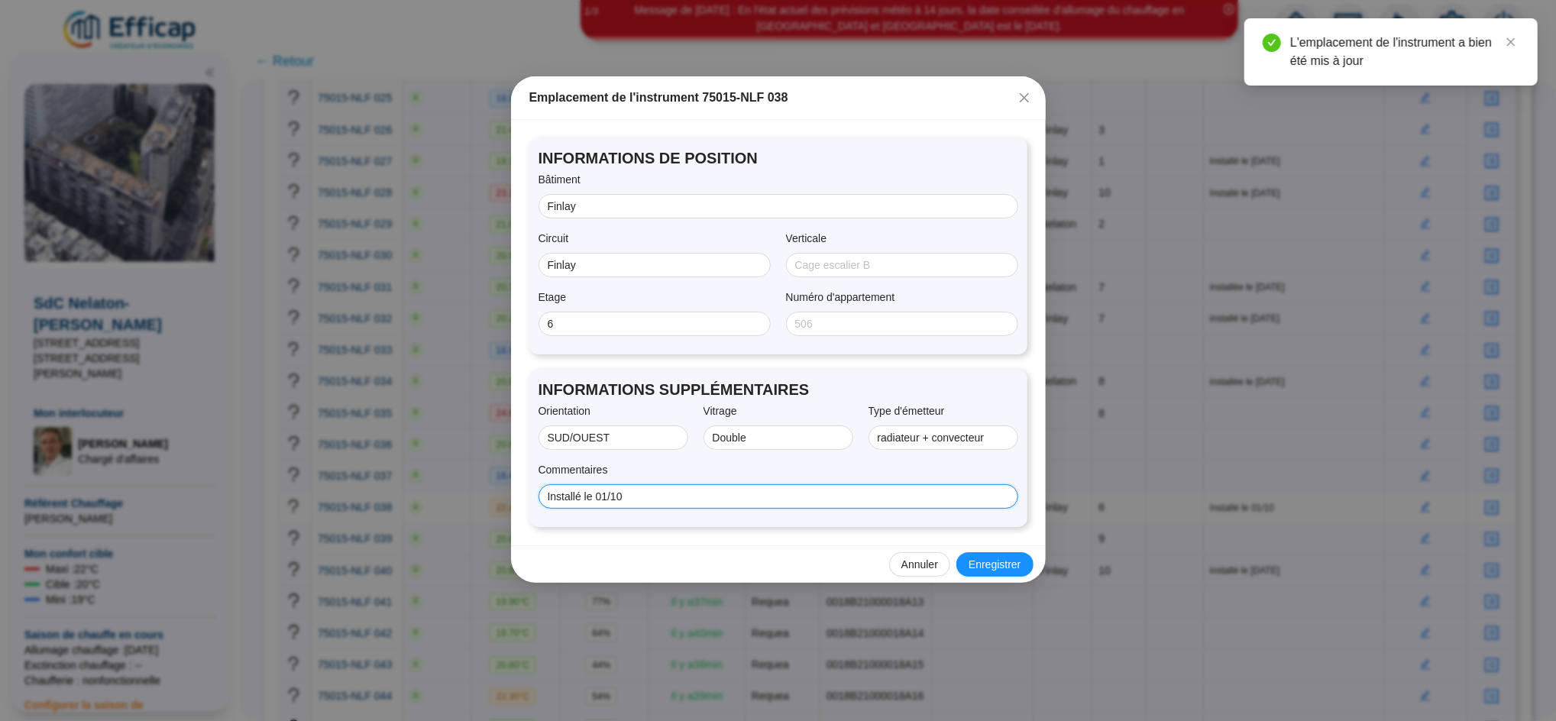
click at [838, 492] on input "Installé le 01/10" at bounding box center [777, 497] width 458 height 16
type input "Installé le [DATE]"
drag, startPoint x: 1000, startPoint y: 578, endPoint x: 1011, endPoint y: 558, distance: 22.9
click at [1011, 558] on div "Annuler Enregistrer" at bounding box center [778, 563] width 535 height 37
click at [1011, 558] on span "Enregistrer" at bounding box center [994, 565] width 52 height 16
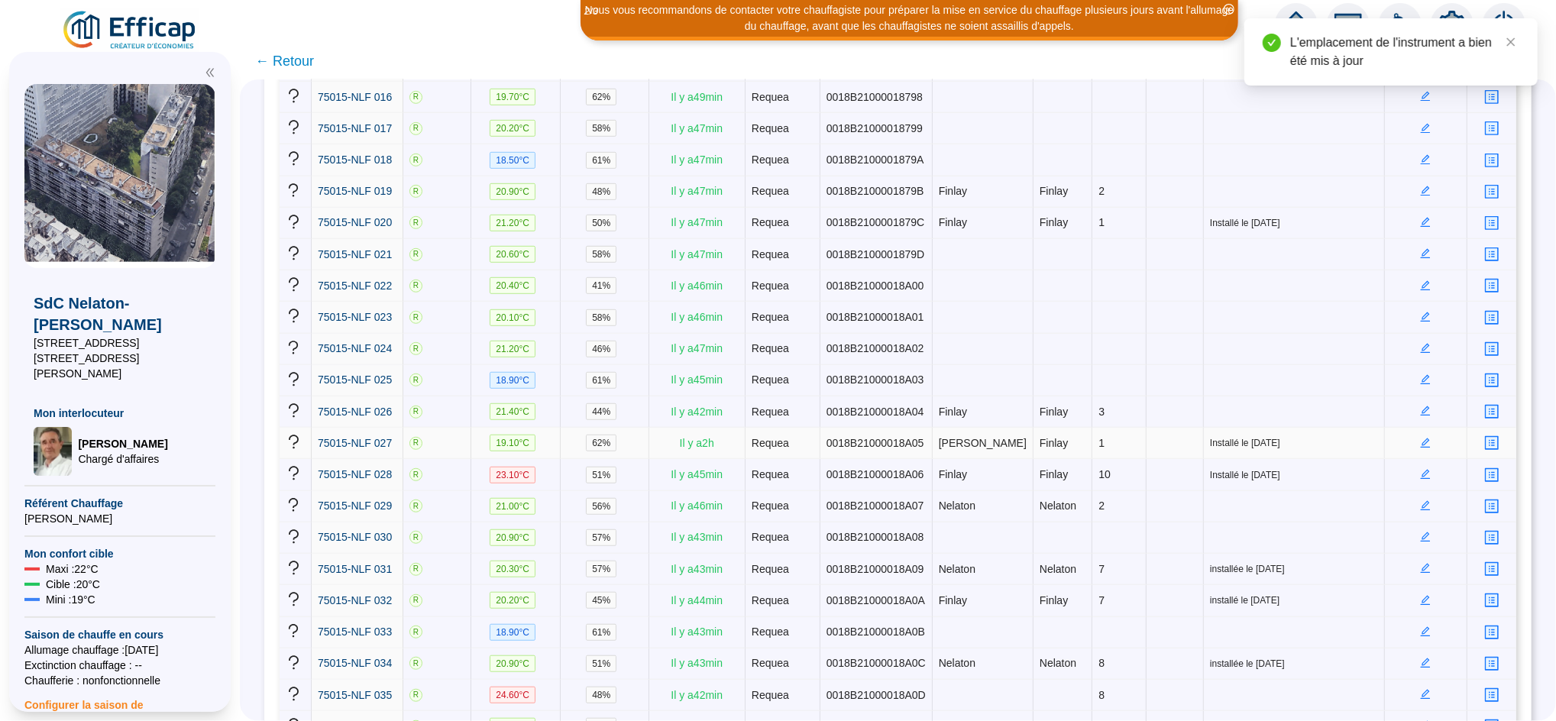
scroll to position [635, 0]
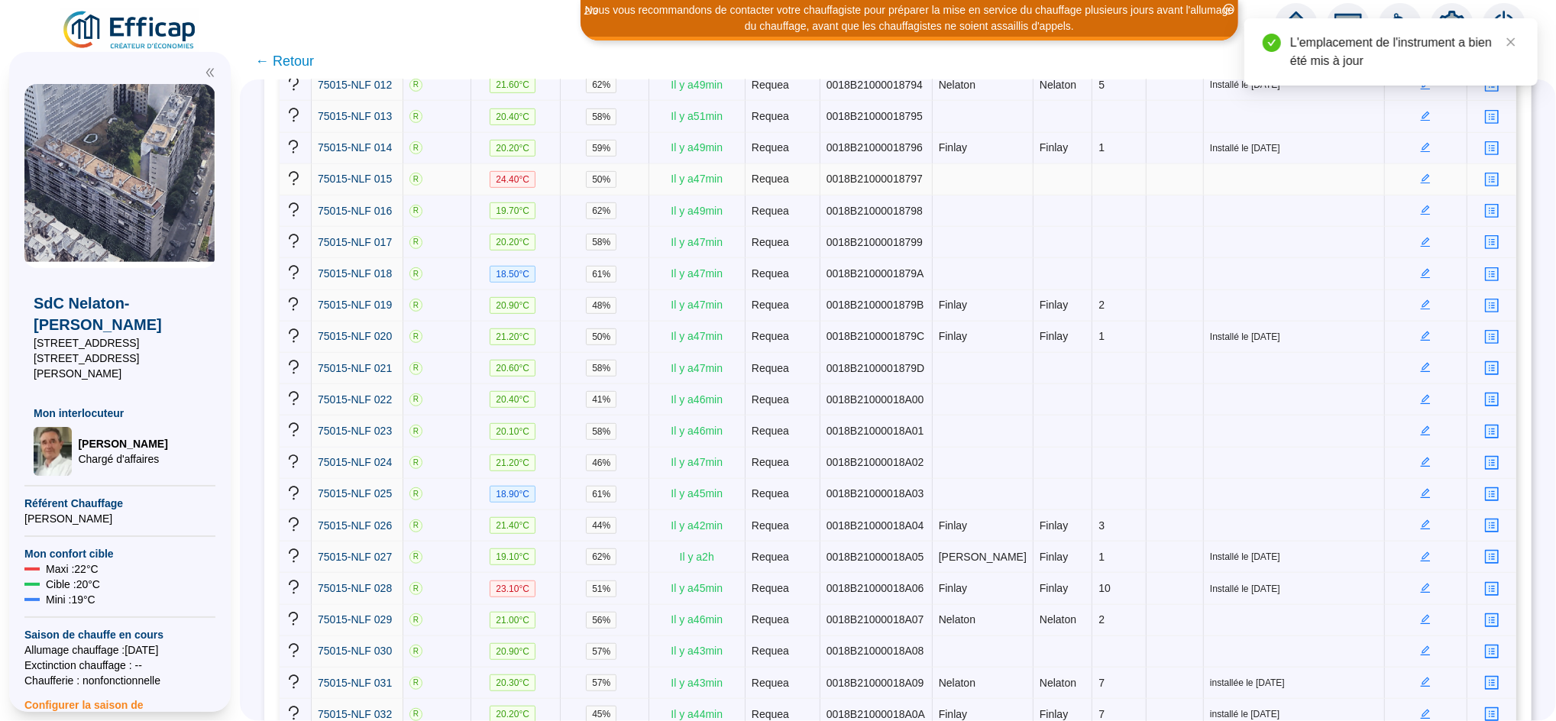
click at [1420, 173] on icon "edit" at bounding box center [1425, 178] width 11 height 11
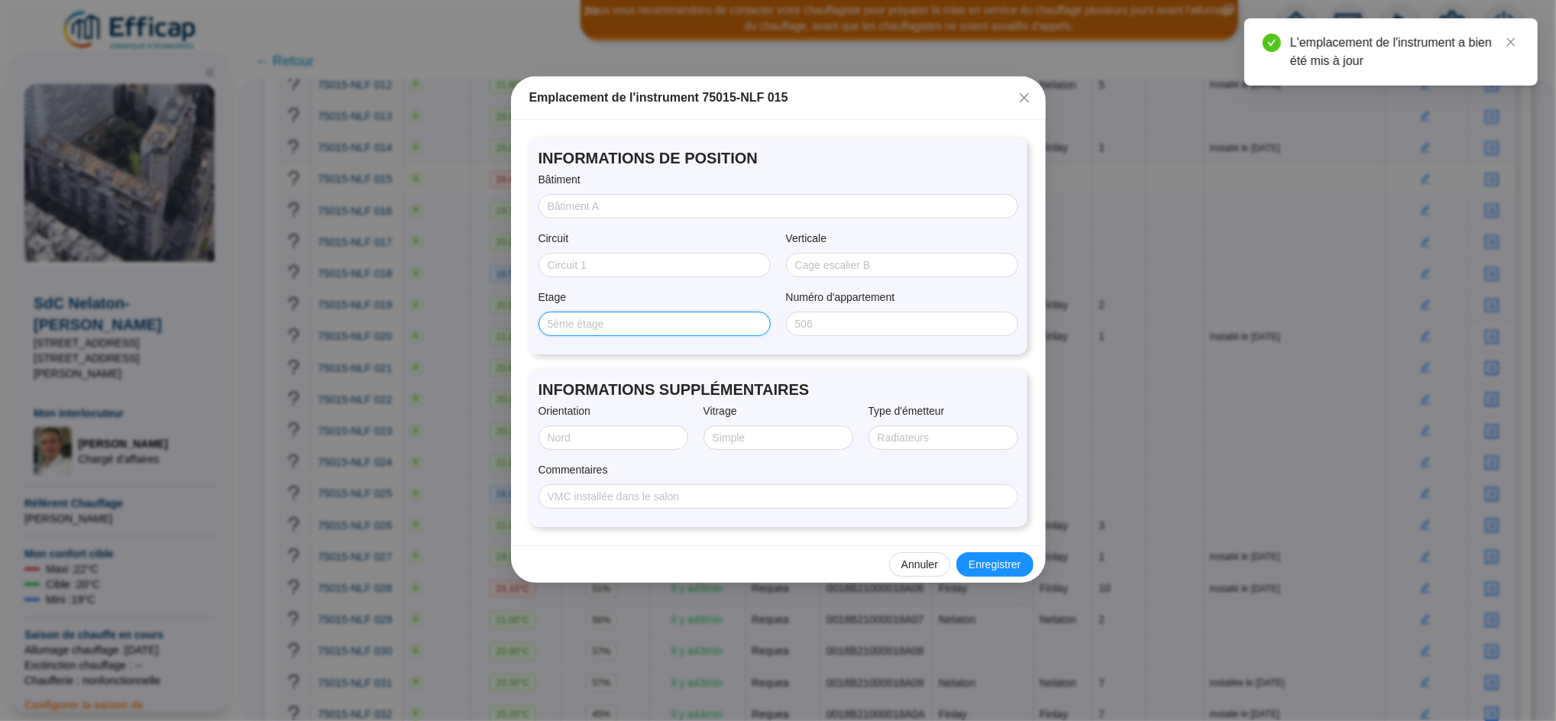
click at [616, 318] on input "Etage" at bounding box center [653, 324] width 211 height 16
type input "8"
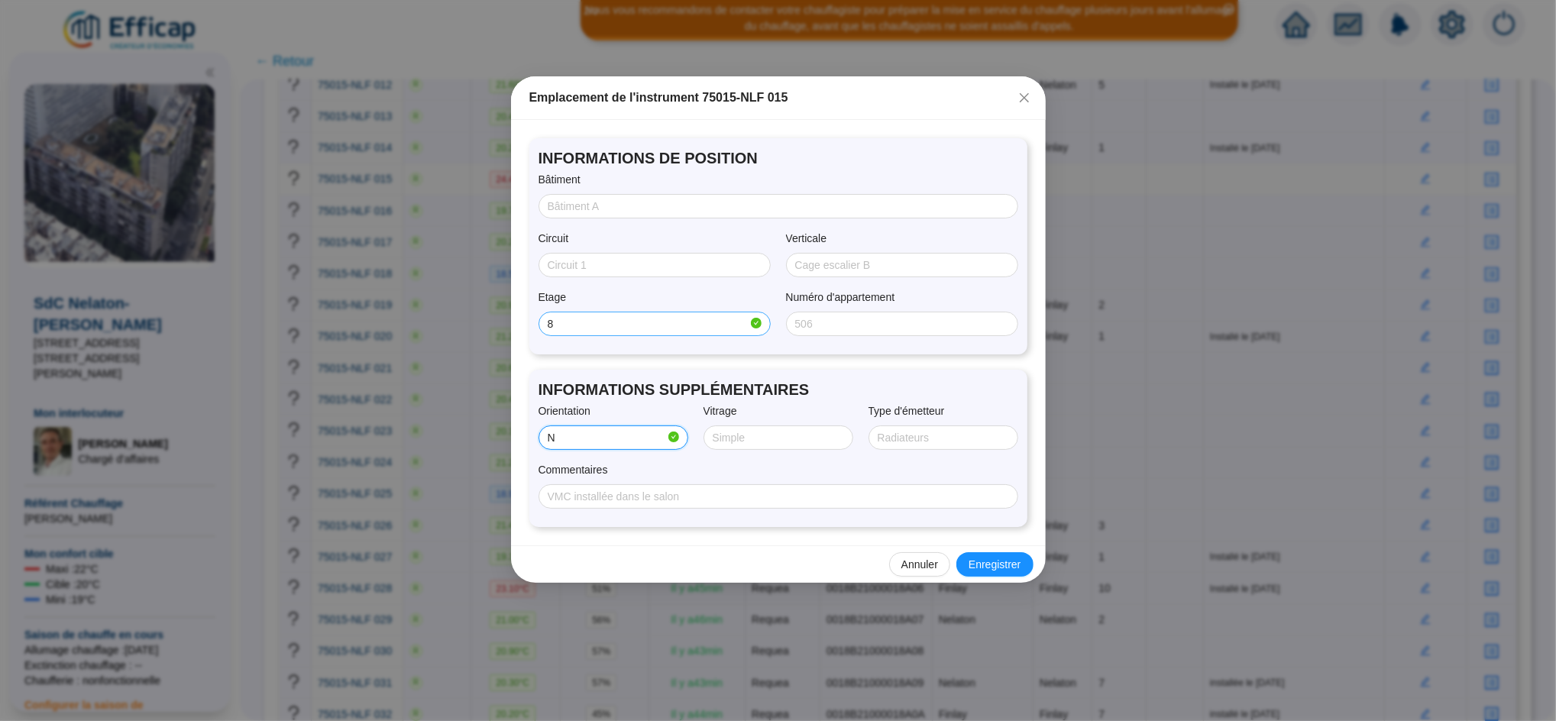
type input "NORD/OUEST"
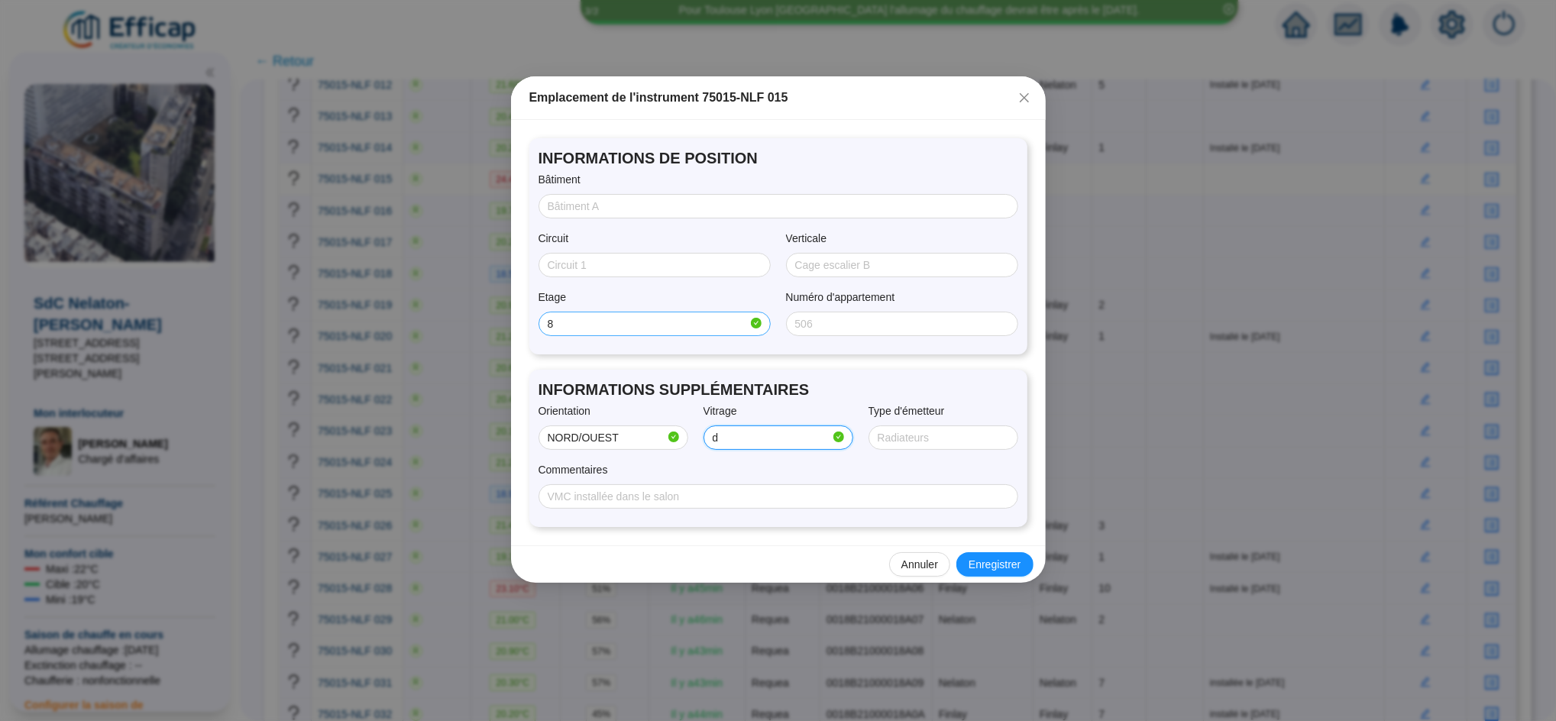
type input "Double"
type input "radiateur + convecteur"
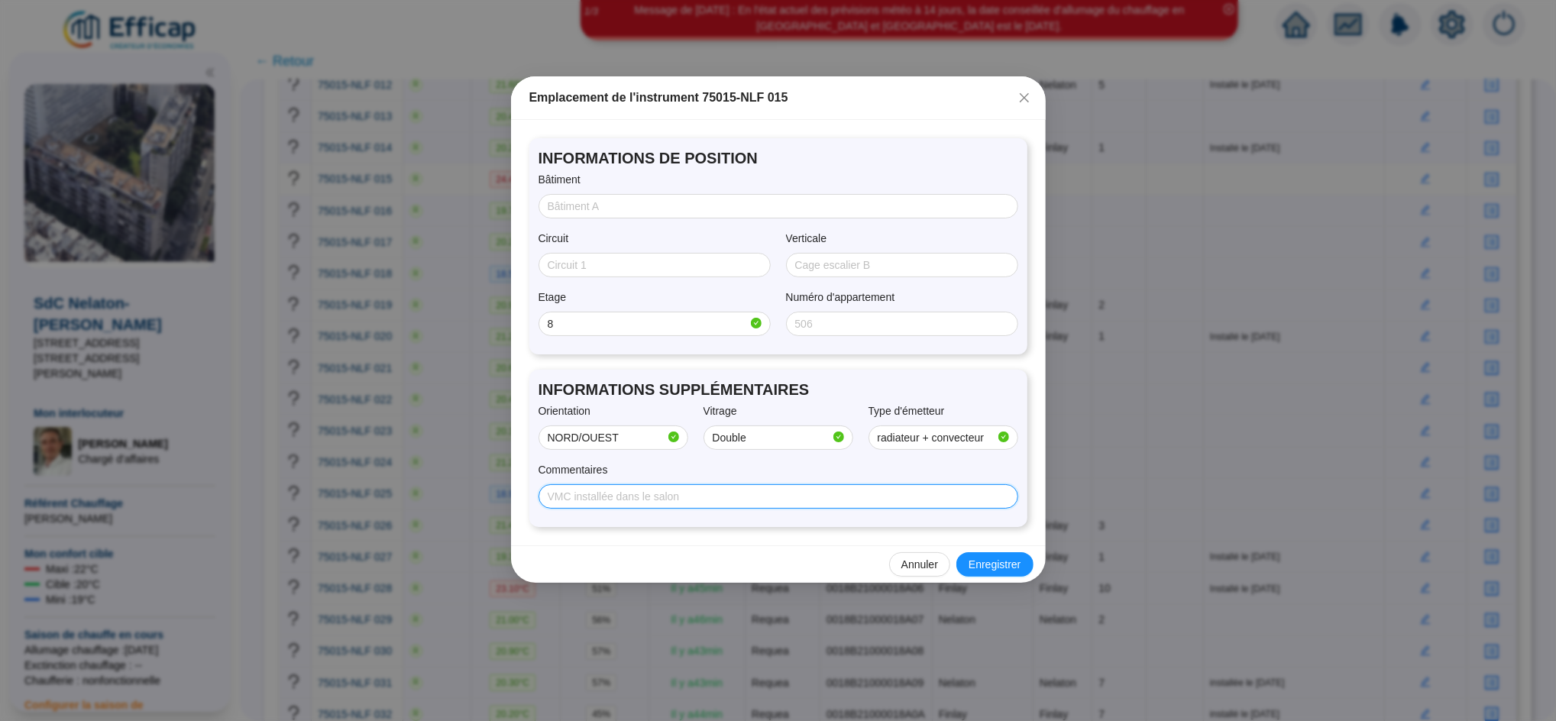
click at [836, 503] on input "Commentaires" at bounding box center [777, 497] width 458 height 16
type input "Installé le [DATE]"
type input "Finlay"
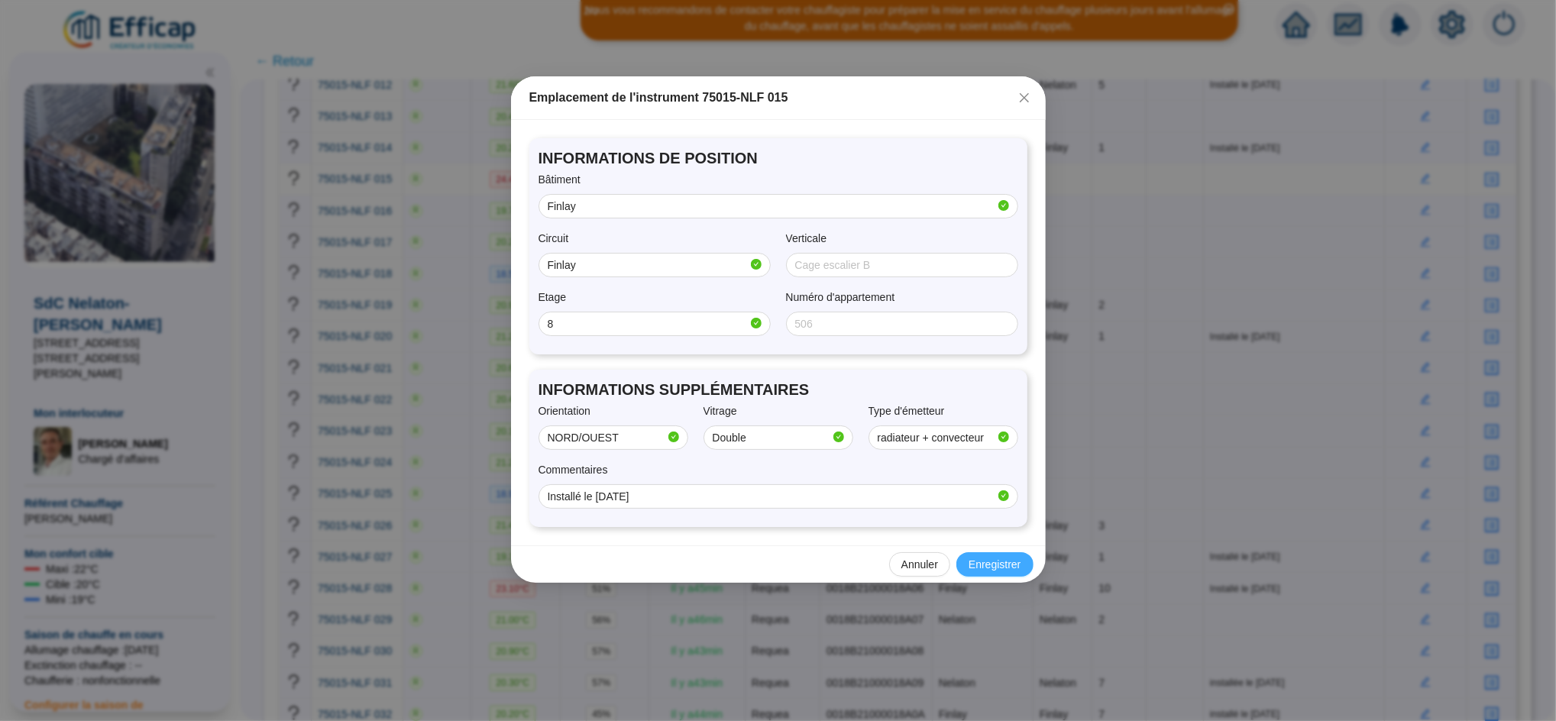
click at [997, 564] on span "Enregistrer" at bounding box center [994, 565] width 52 height 16
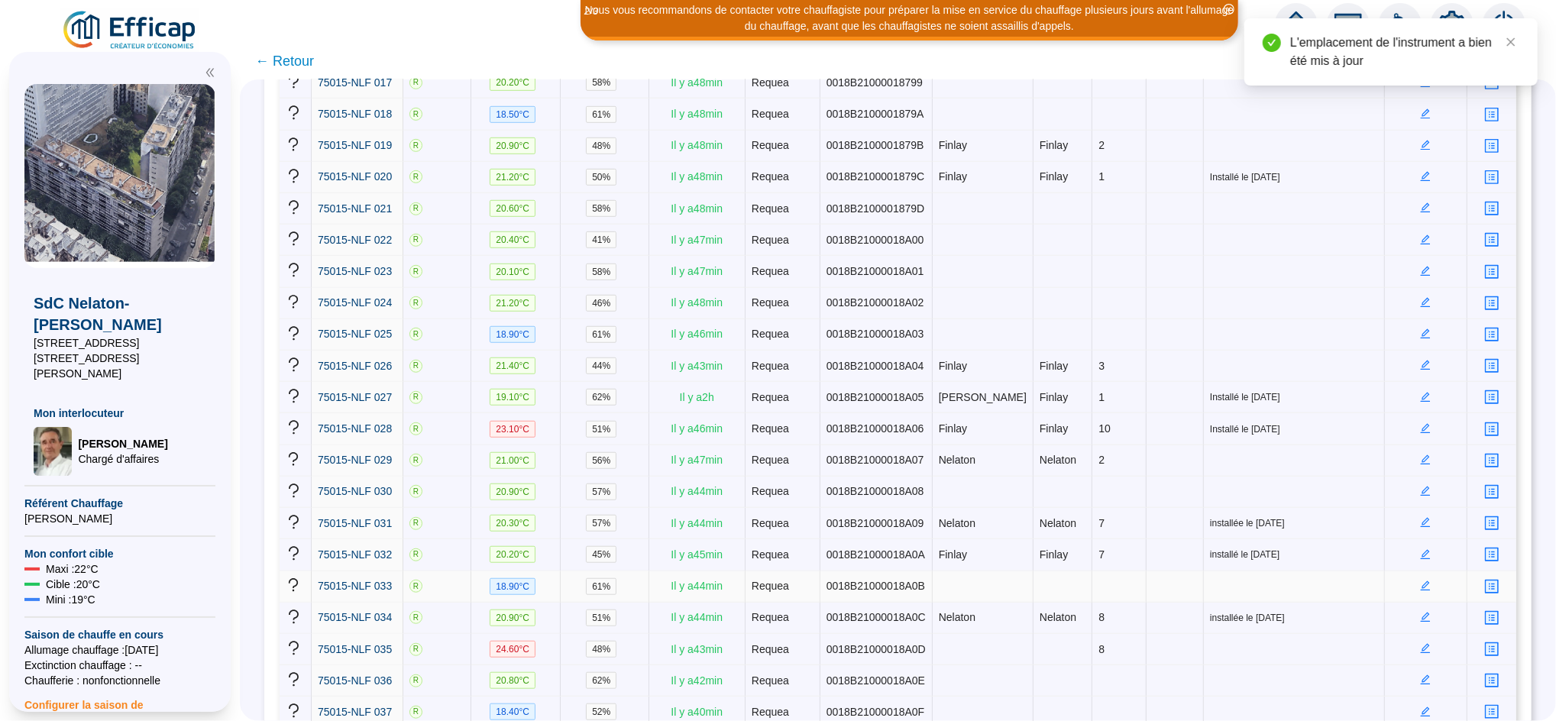
scroll to position [816, 0]
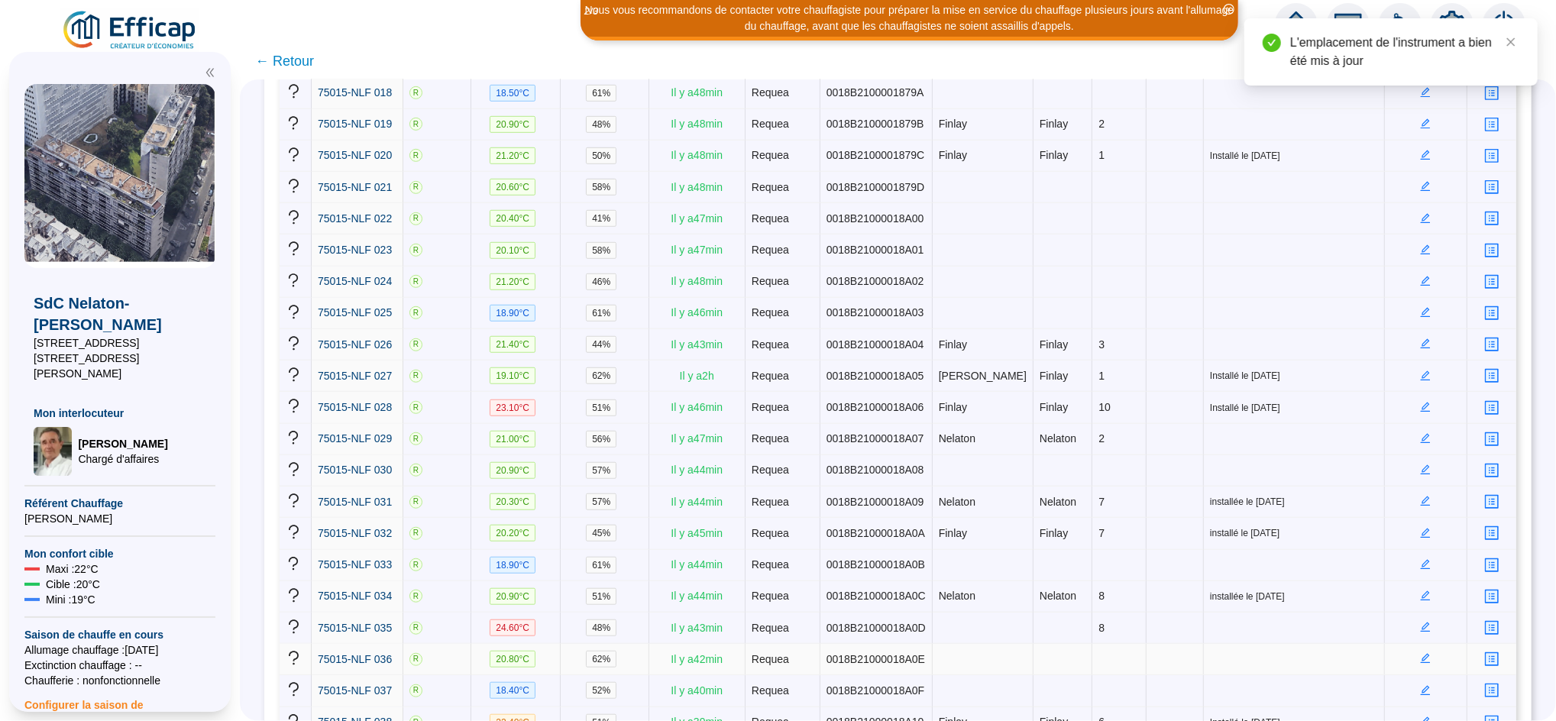
click at [1420, 653] on icon "edit" at bounding box center [1425, 658] width 11 height 11
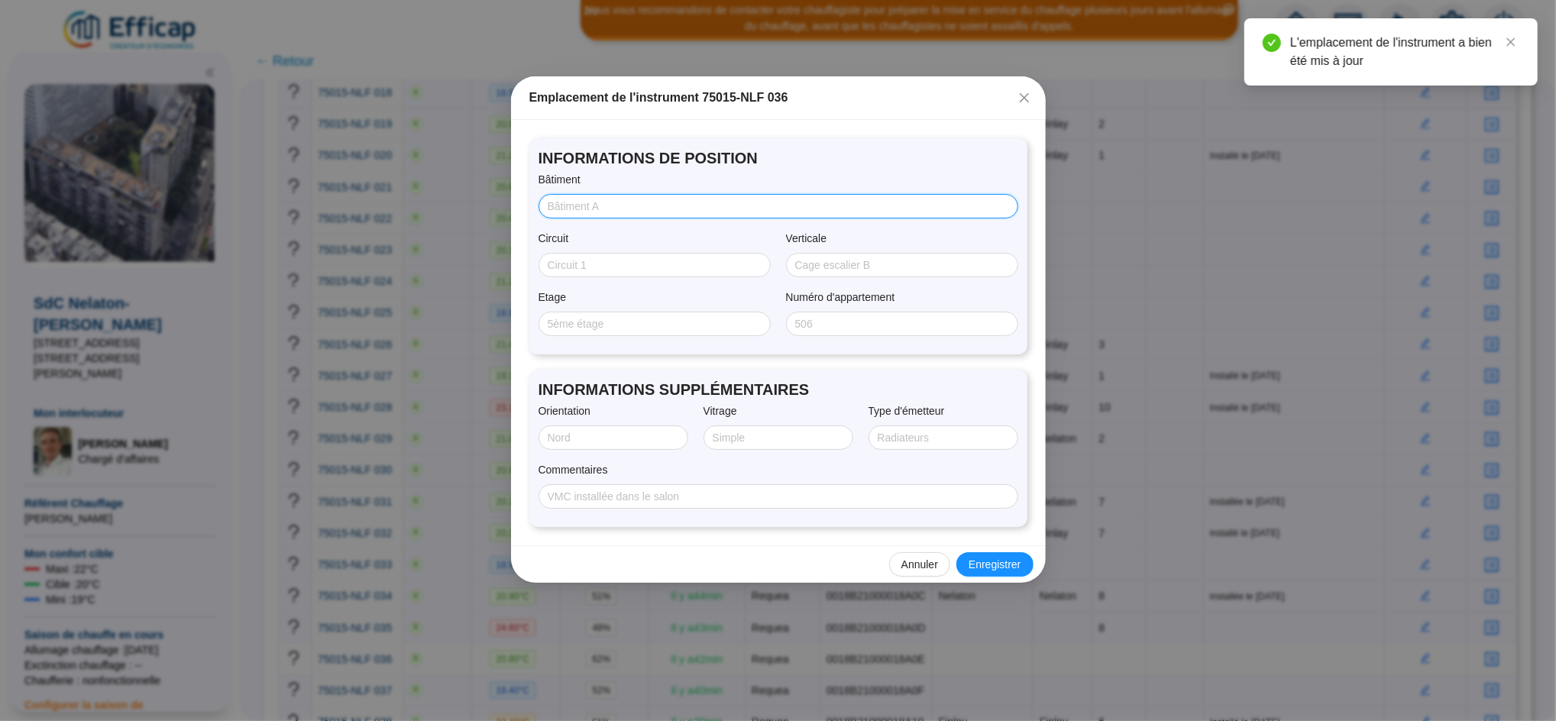
click at [608, 205] on input "Bâtiment" at bounding box center [777, 207] width 458 height 16
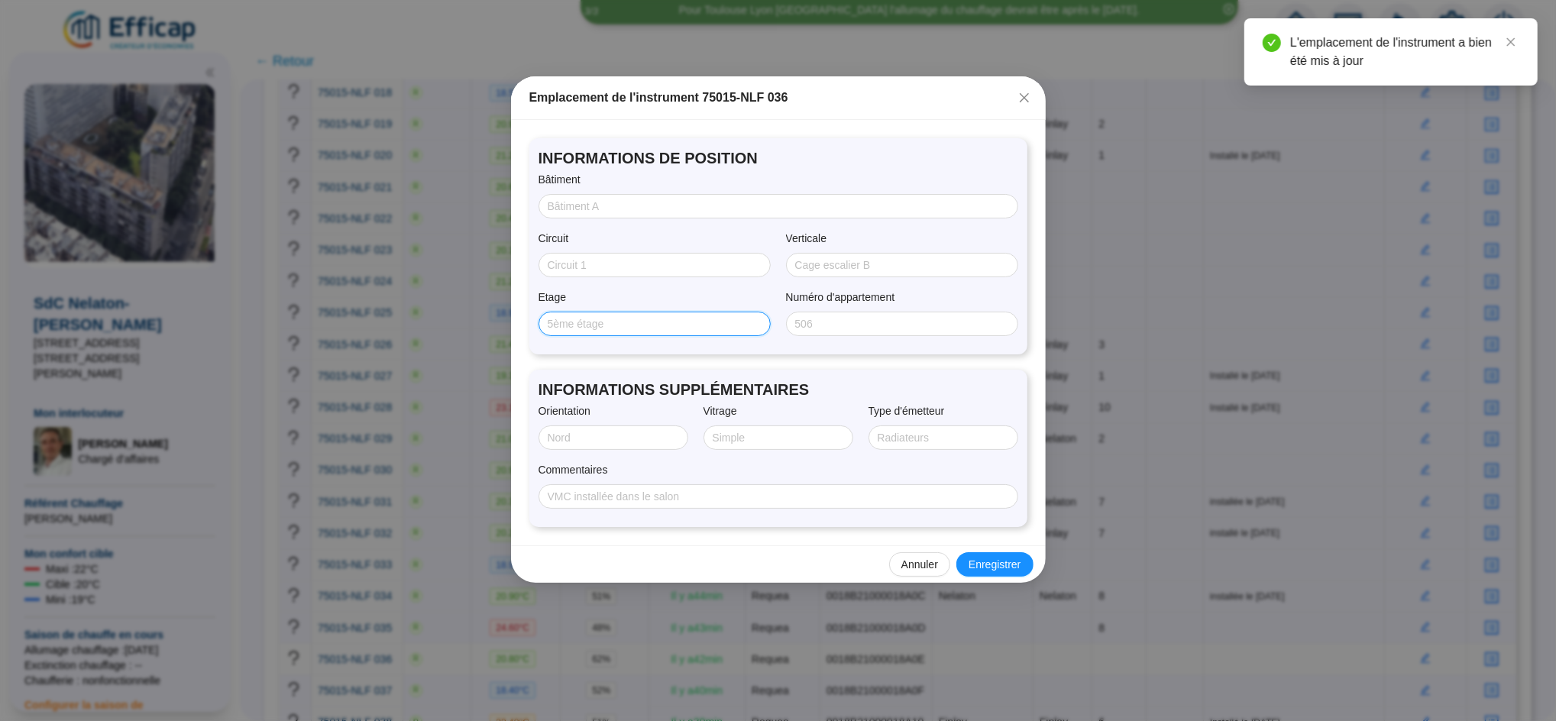
click at [548, 326] on input "Etage" at bounding box center [653, 324] width 211 height 16
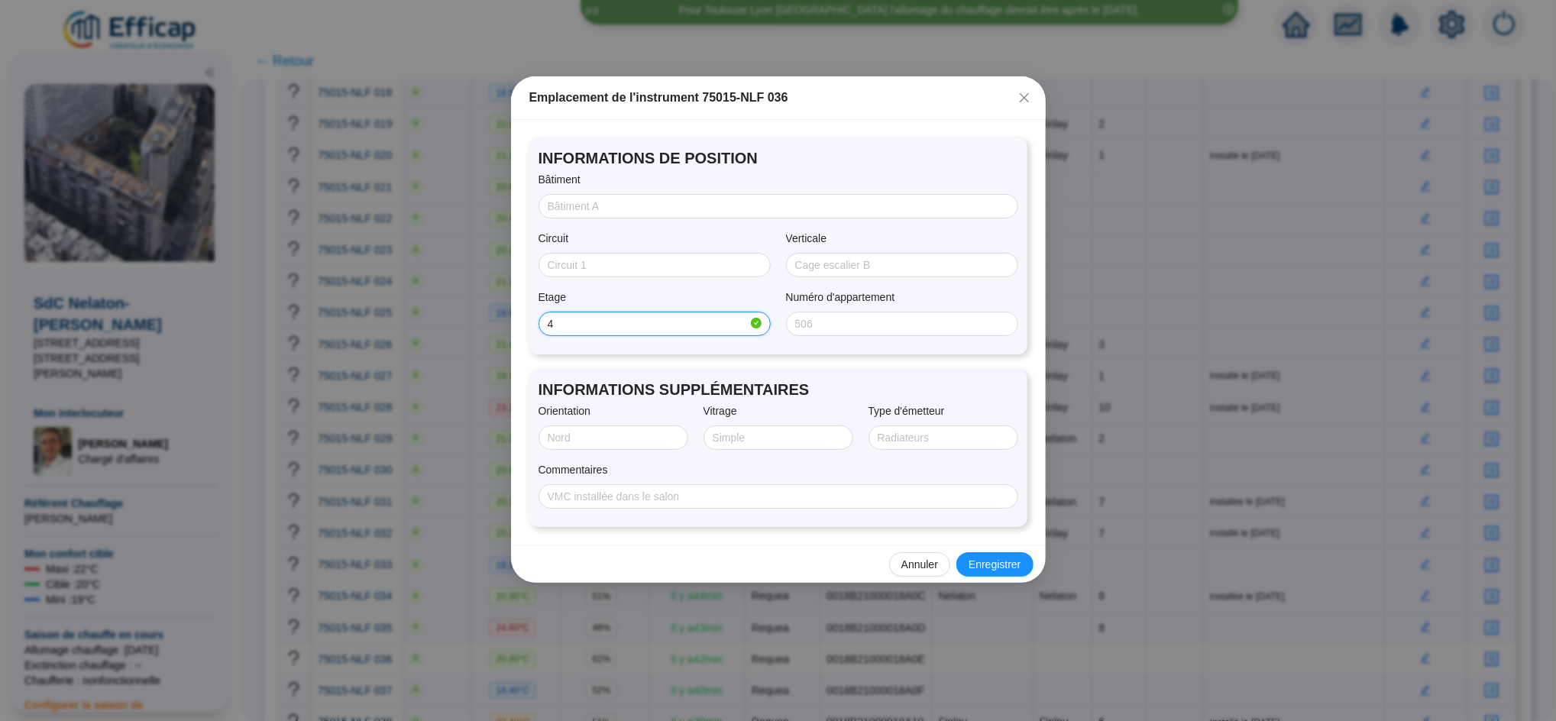
type input "4"
type input "NORD/OUEST"
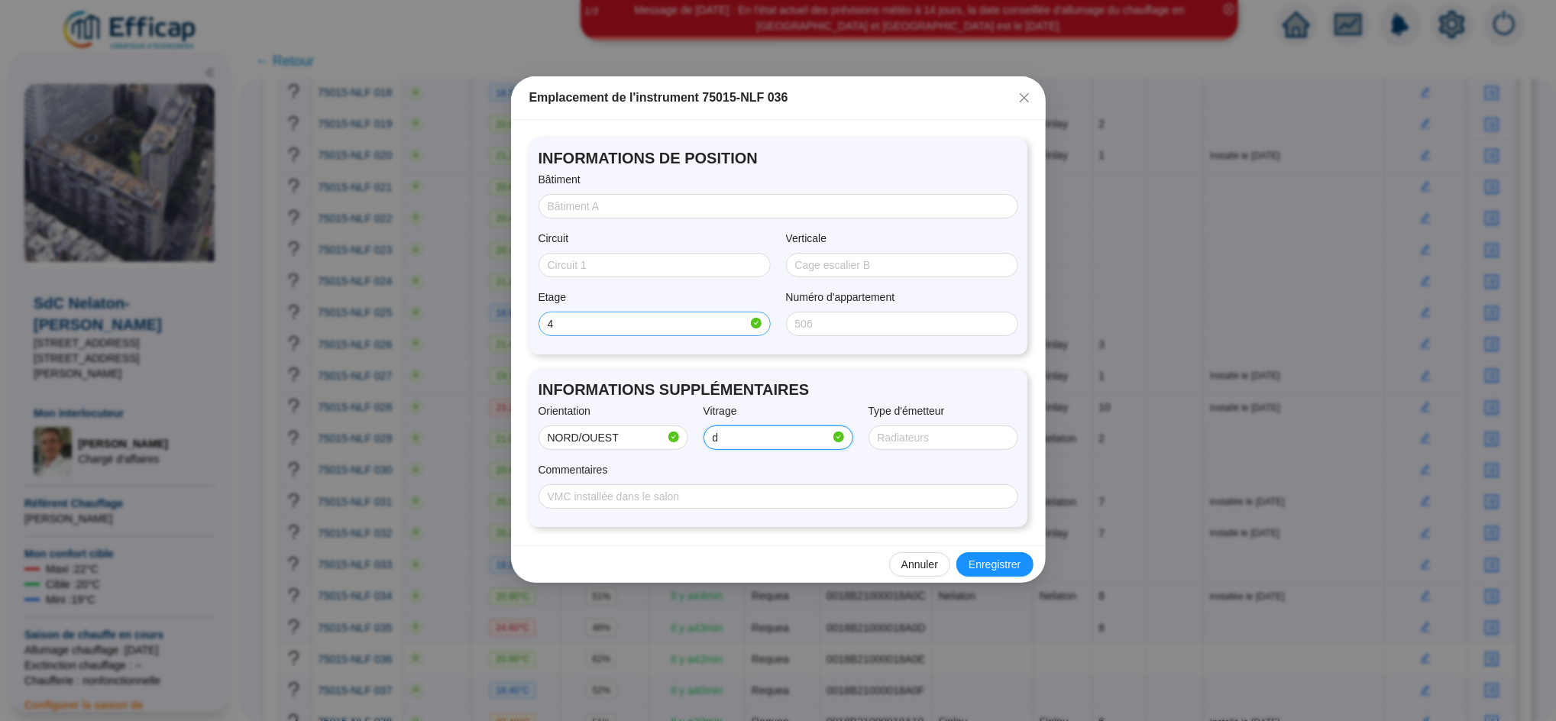
type input "Double"
type input "radiateur + convecteur"
click at [1006, 565] on span "Enregistrer" at bounding box center [994, 565] width 52 height 16
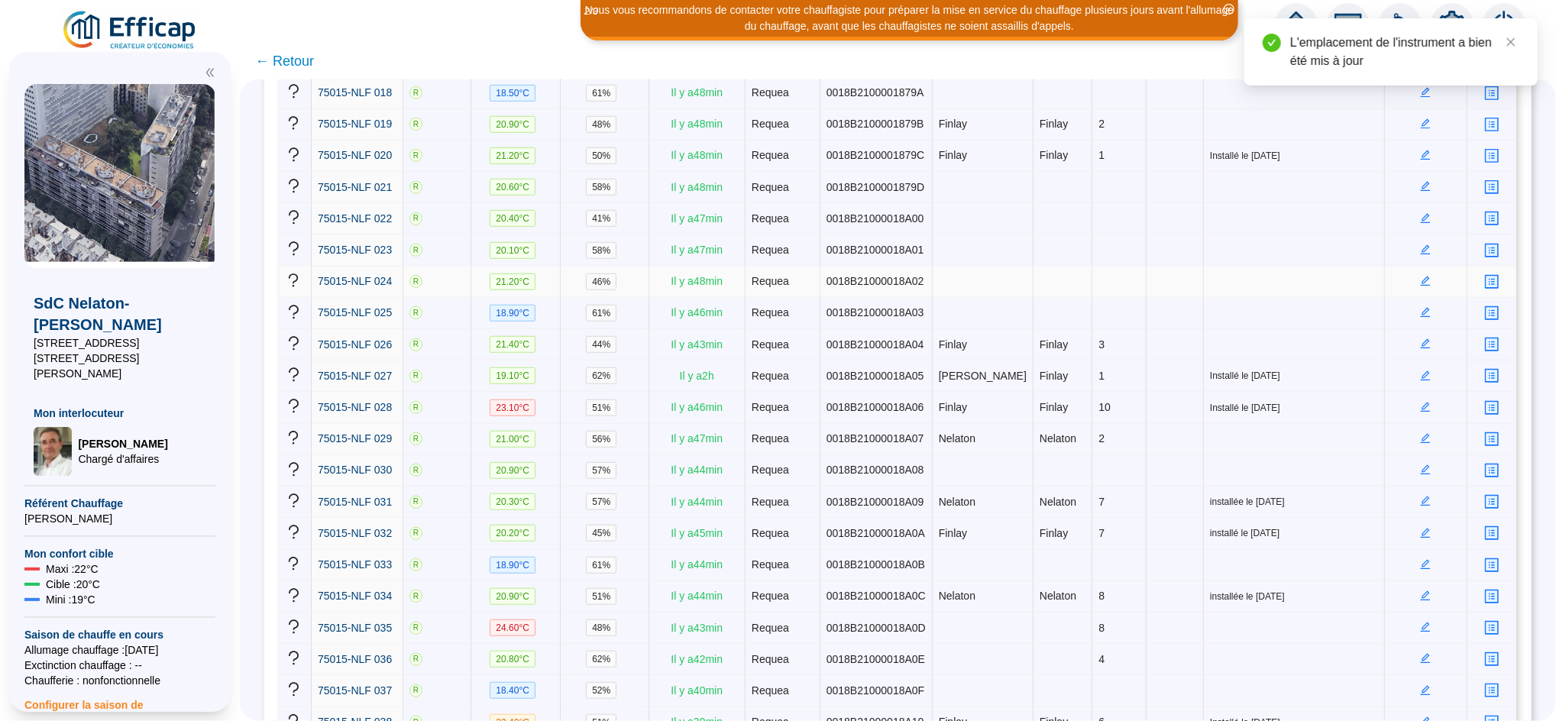
click at [1420, 276] on icon "edit" at bounding box center [1425, 281] width 11 height 11
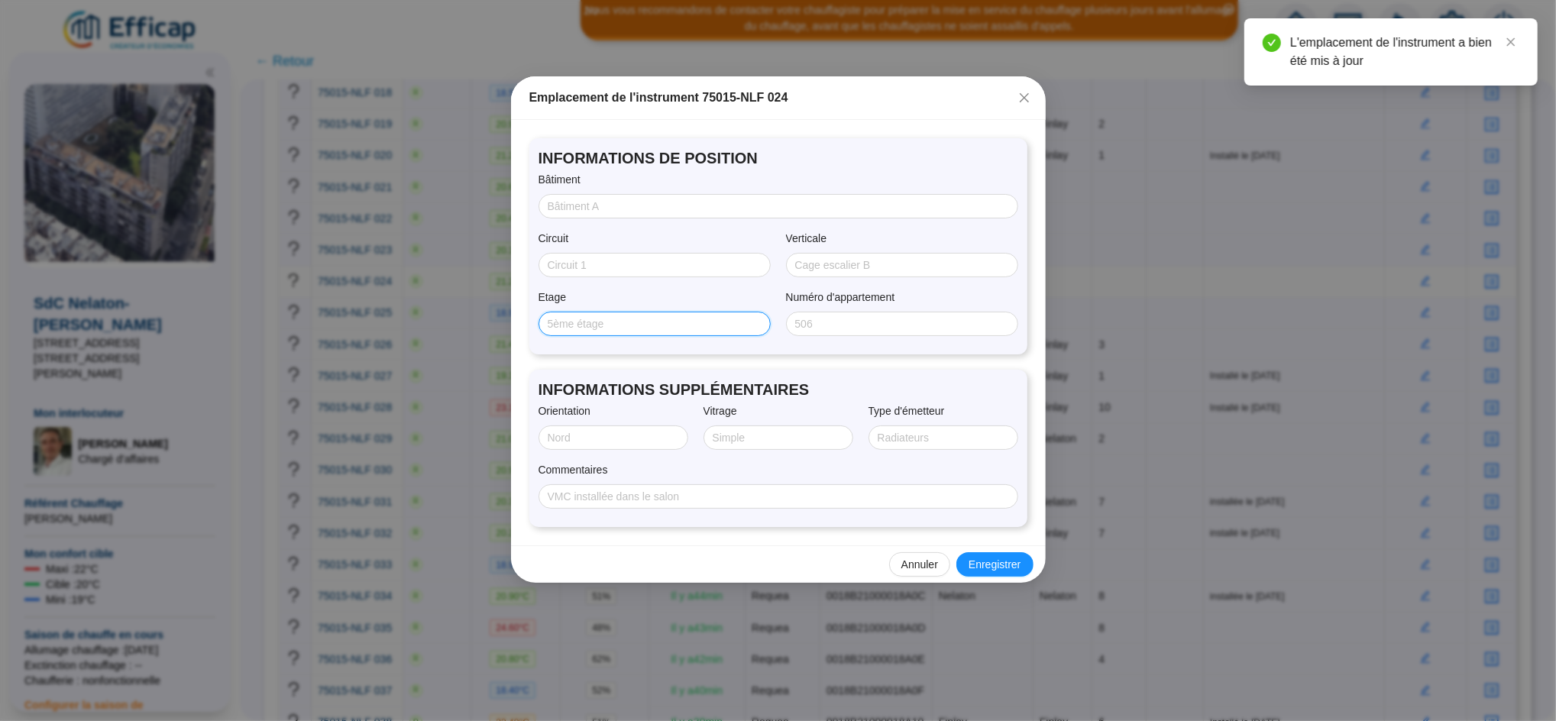
click at [690, 322] on input "Etage" at bounding box center [653, 324] width 211 height 16
type input "6"
type input "NORD/OUEST"
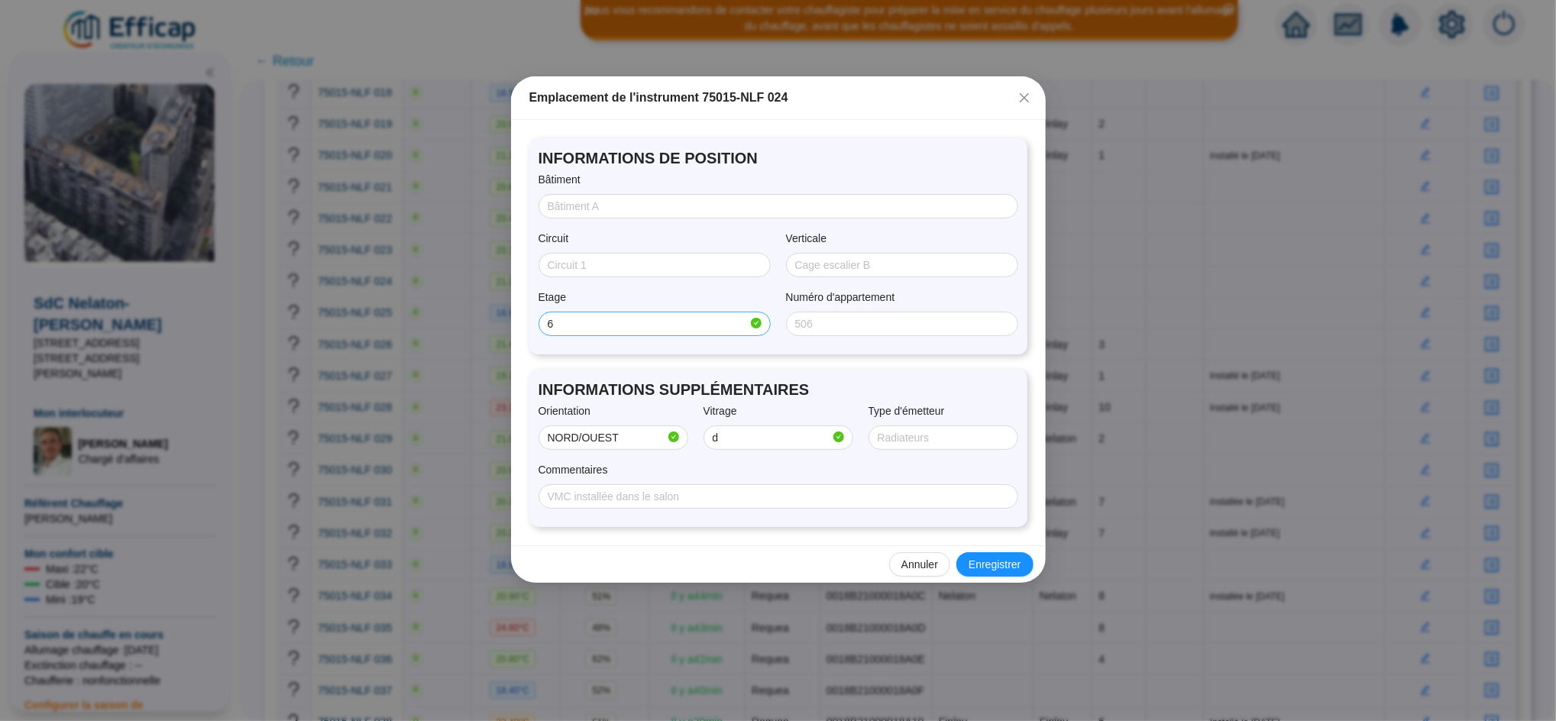
type input "Double"
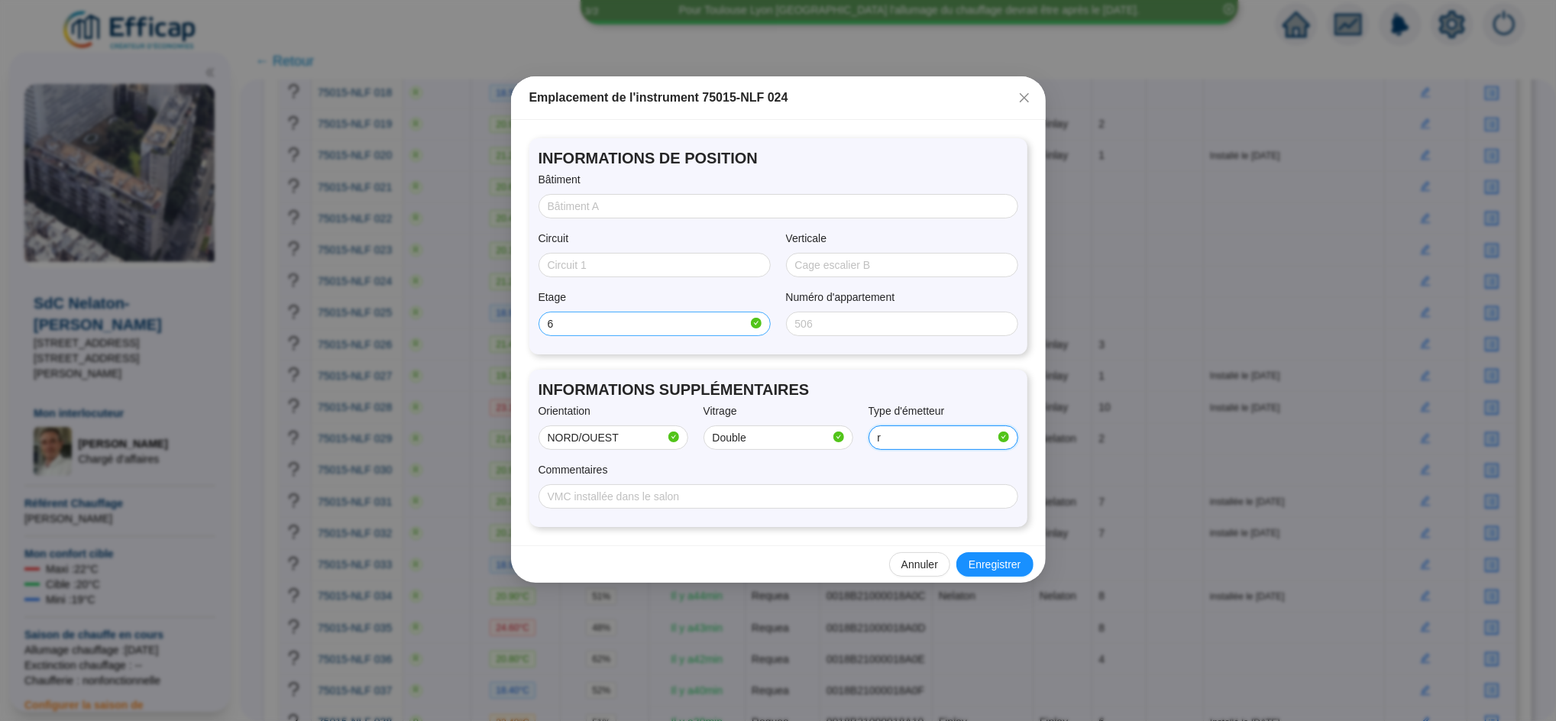
type input "radiateur + convecteur"
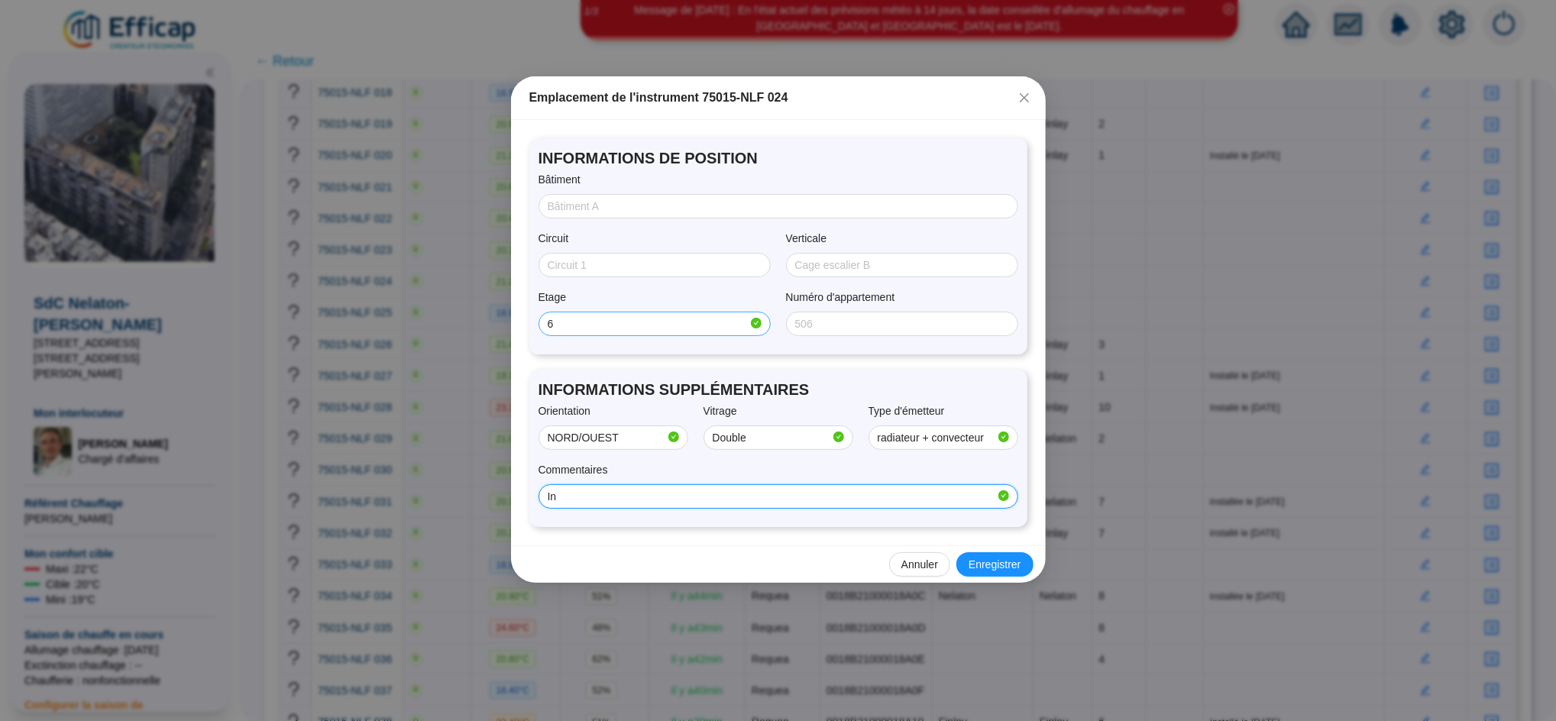
type input "installé le [DATE]"
click at [1013, 569] on span "Enregistrer" at bounding box center [994, 565] width 52 height 16
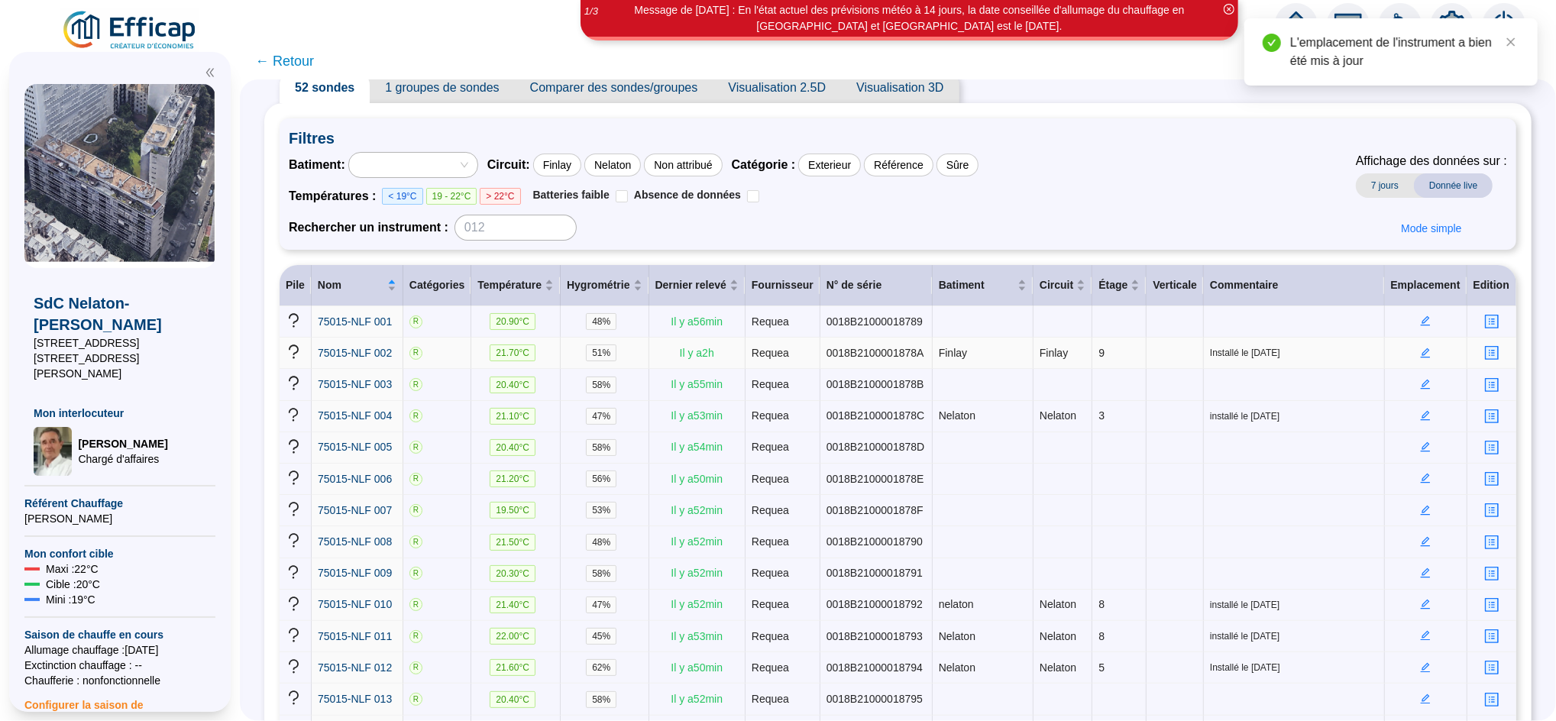
scroll to position [0, 0]
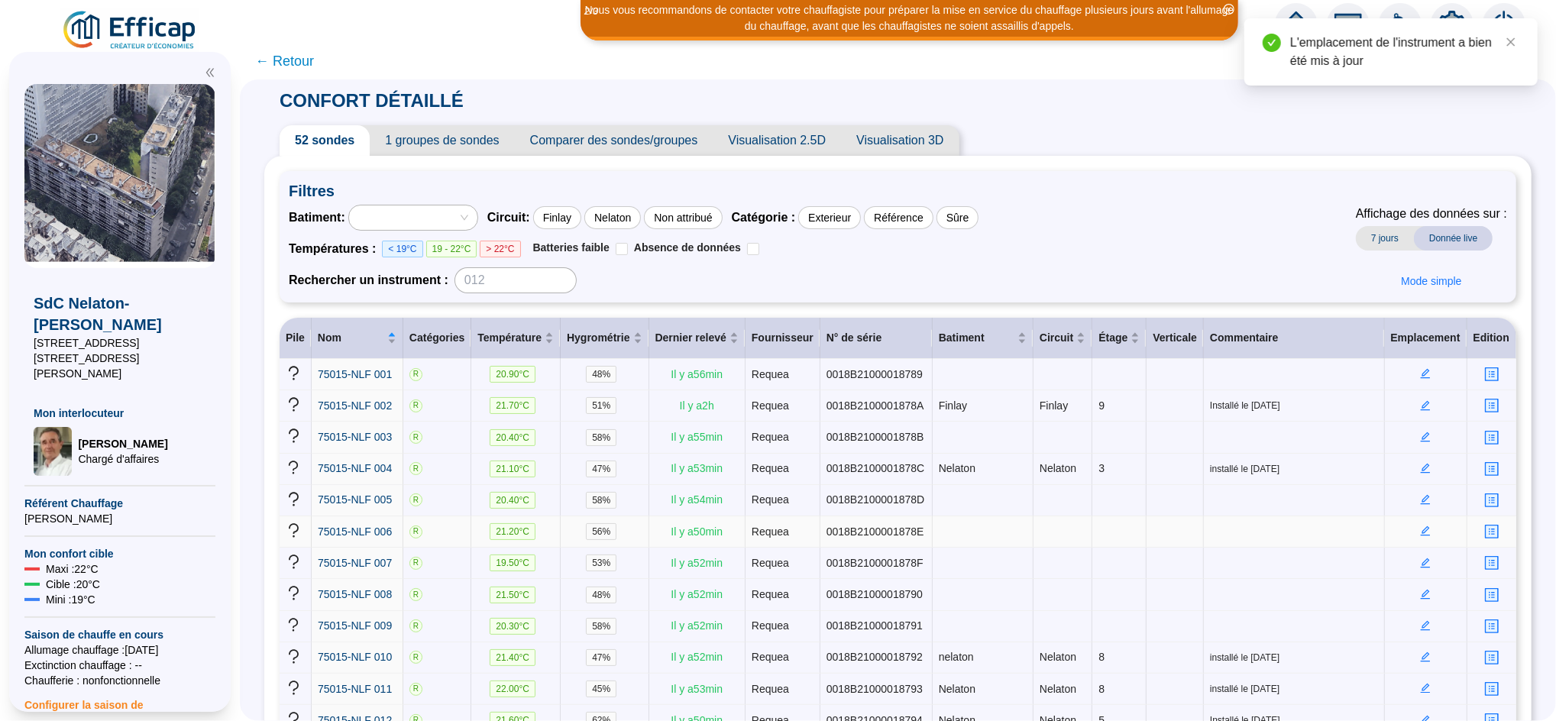
click at [1420, 525] on icon "edit" at bounding box center [1425, 530] width 11 height 11
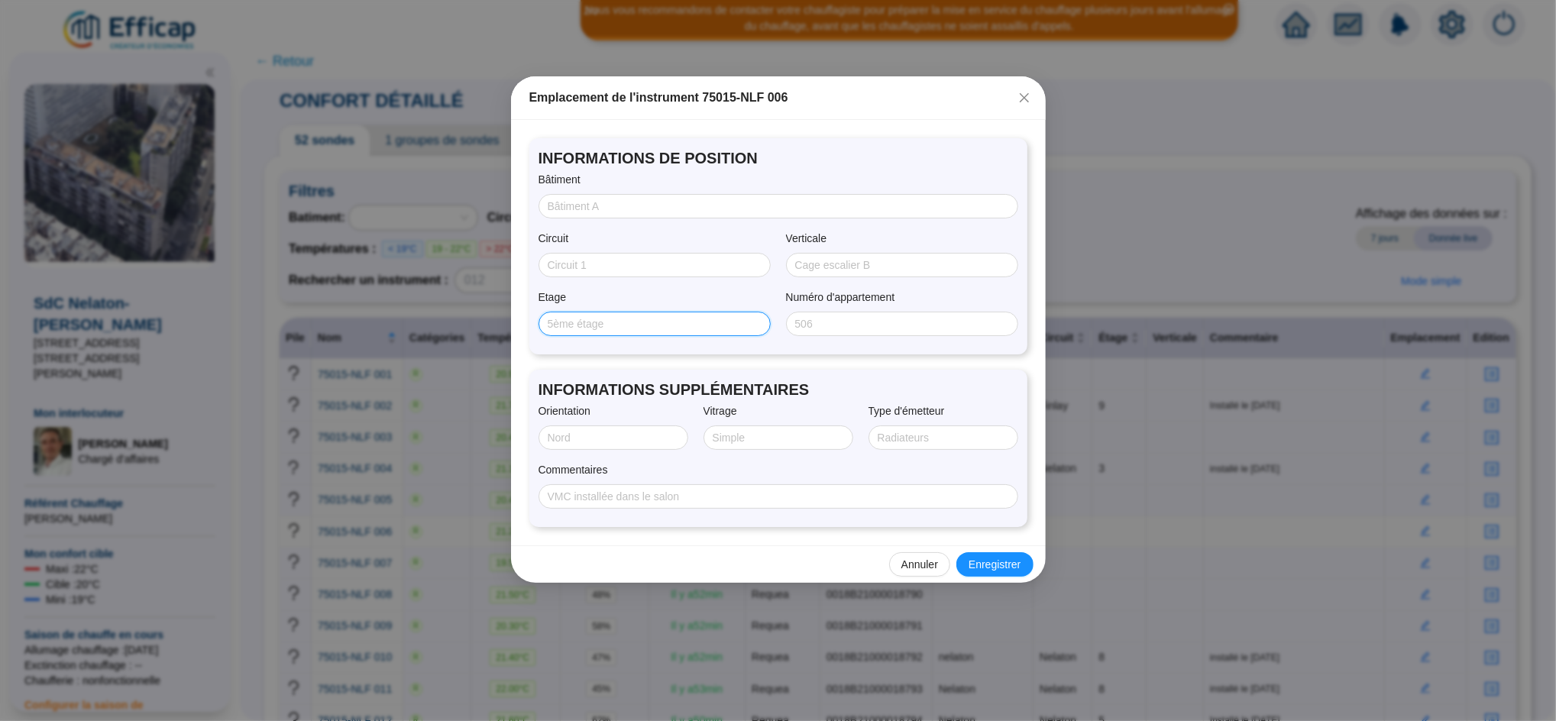
click at [590, 320] on input "Etage" at bounding box center [653, 324] width 211 height 16
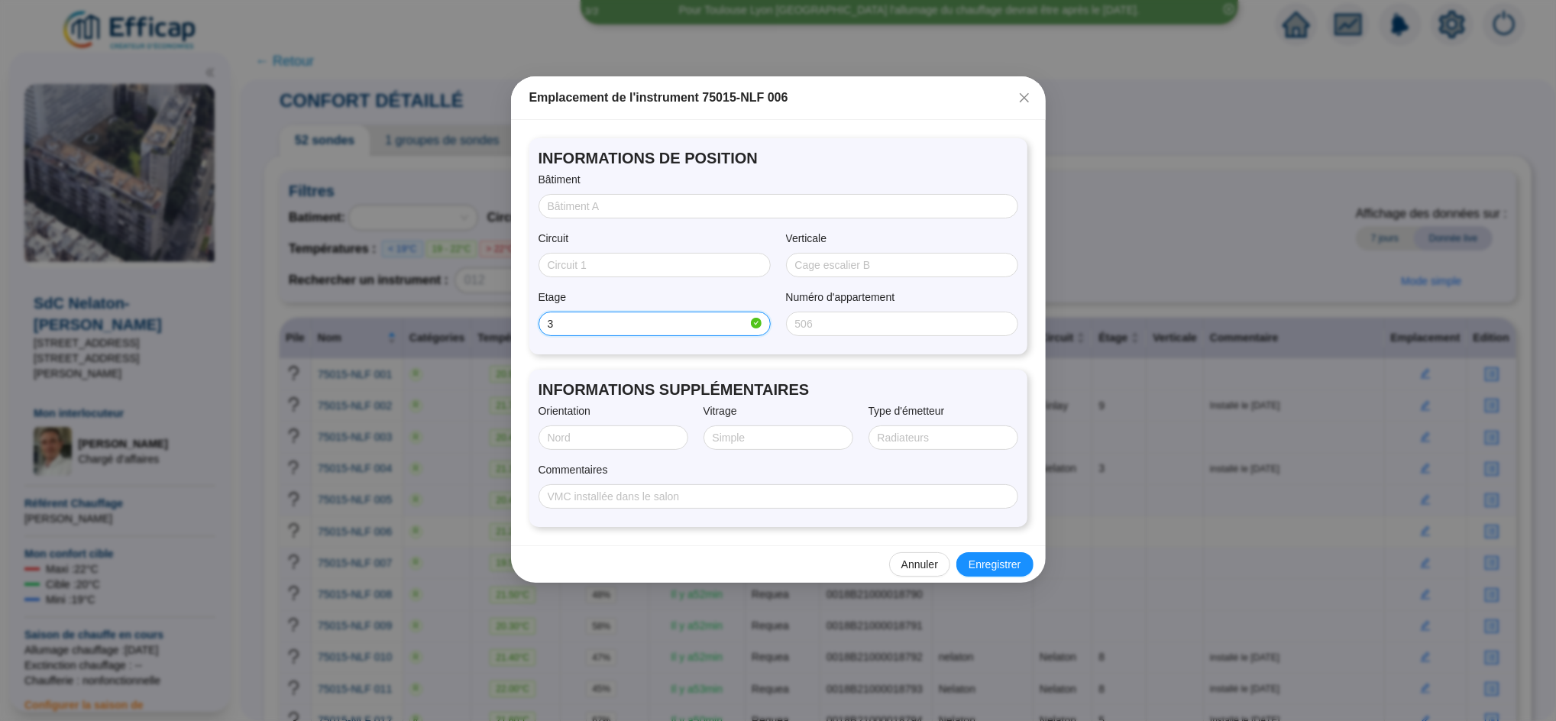
type input "3"
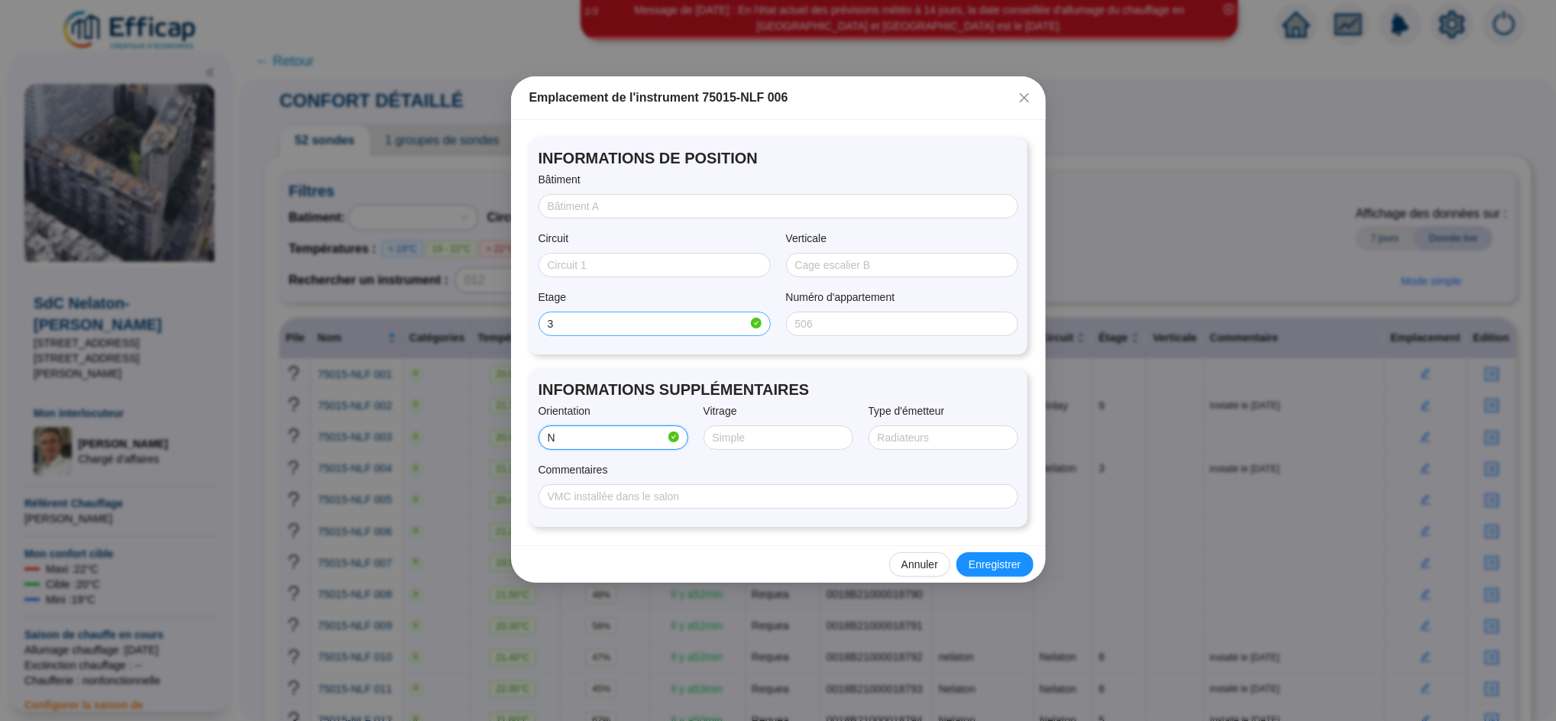
type input "NORD/OUEST"
type input "SIMPLE"
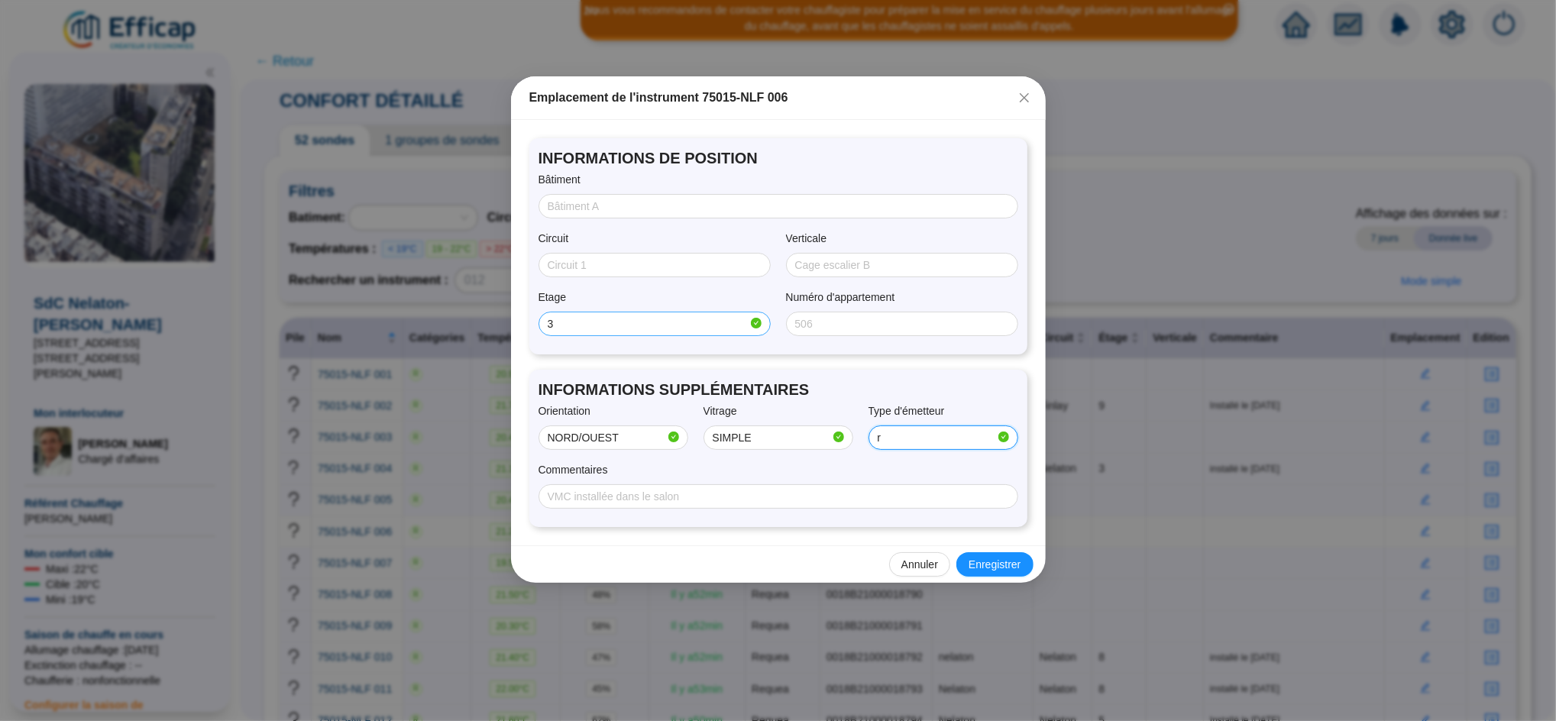
type input "radiateur + convecteur"
click at [1010, 563] on span "Enregistrer" at bounding box center [994, 565] width 52 height 16
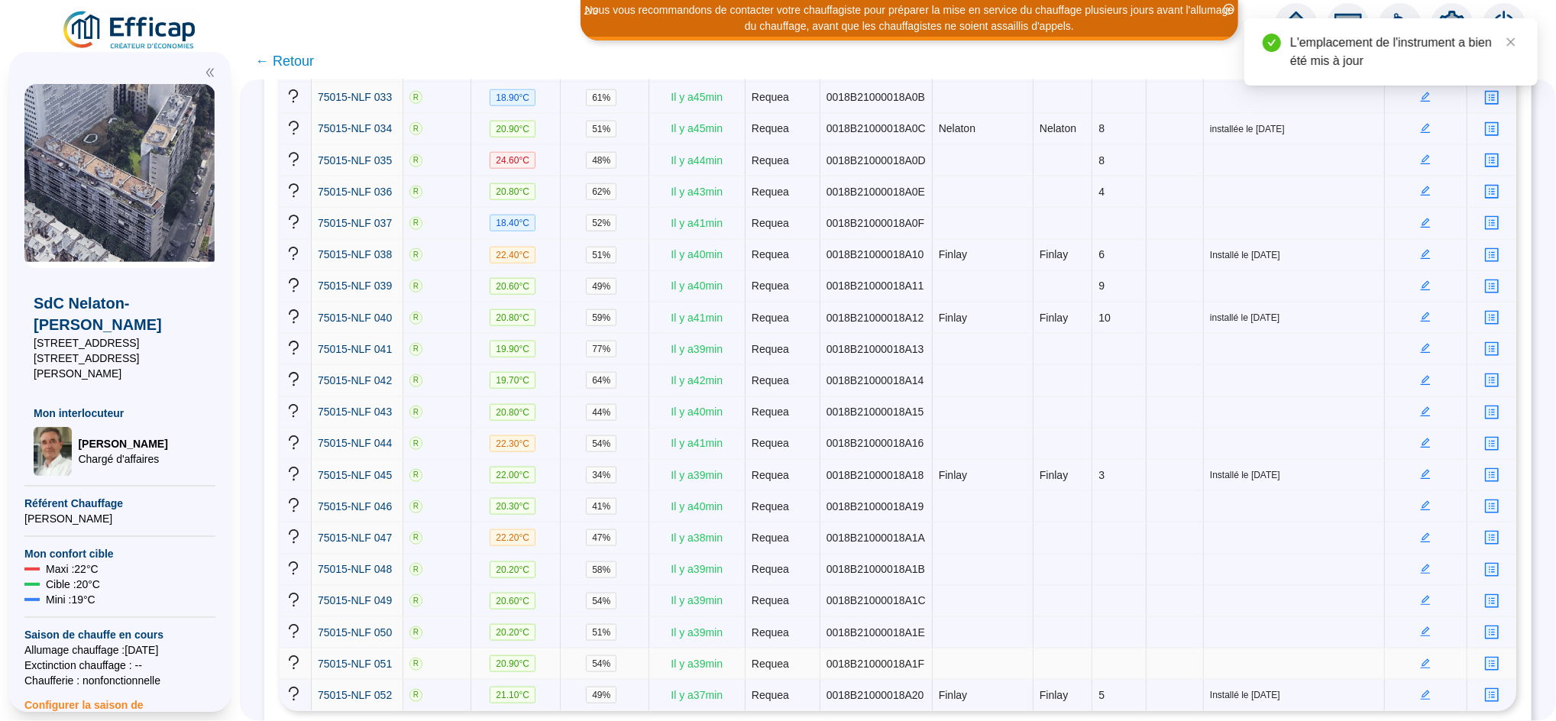
scroll to position [1337, 0]
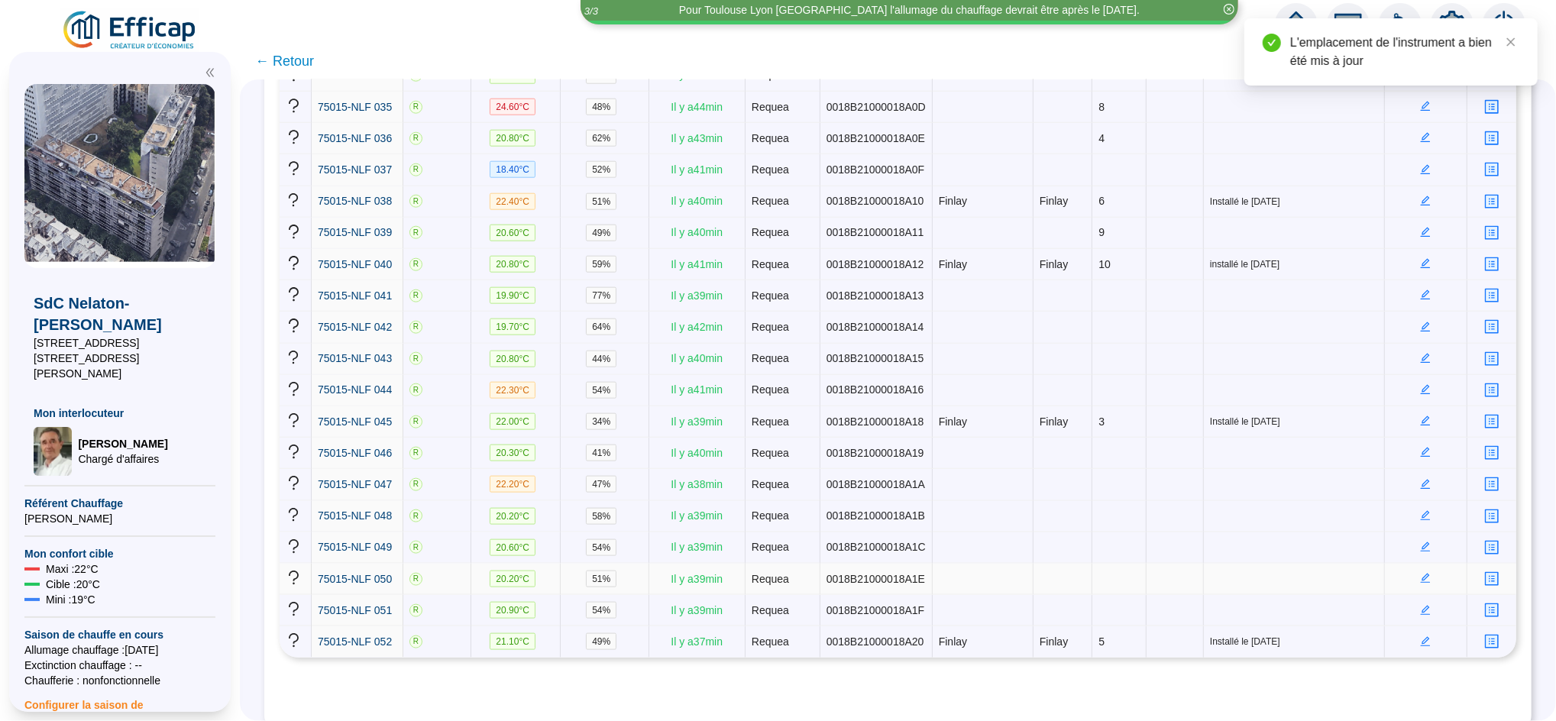
click at [1420, 573] on icon "edit" at bounding box center [1425, 578] width 11 height 11
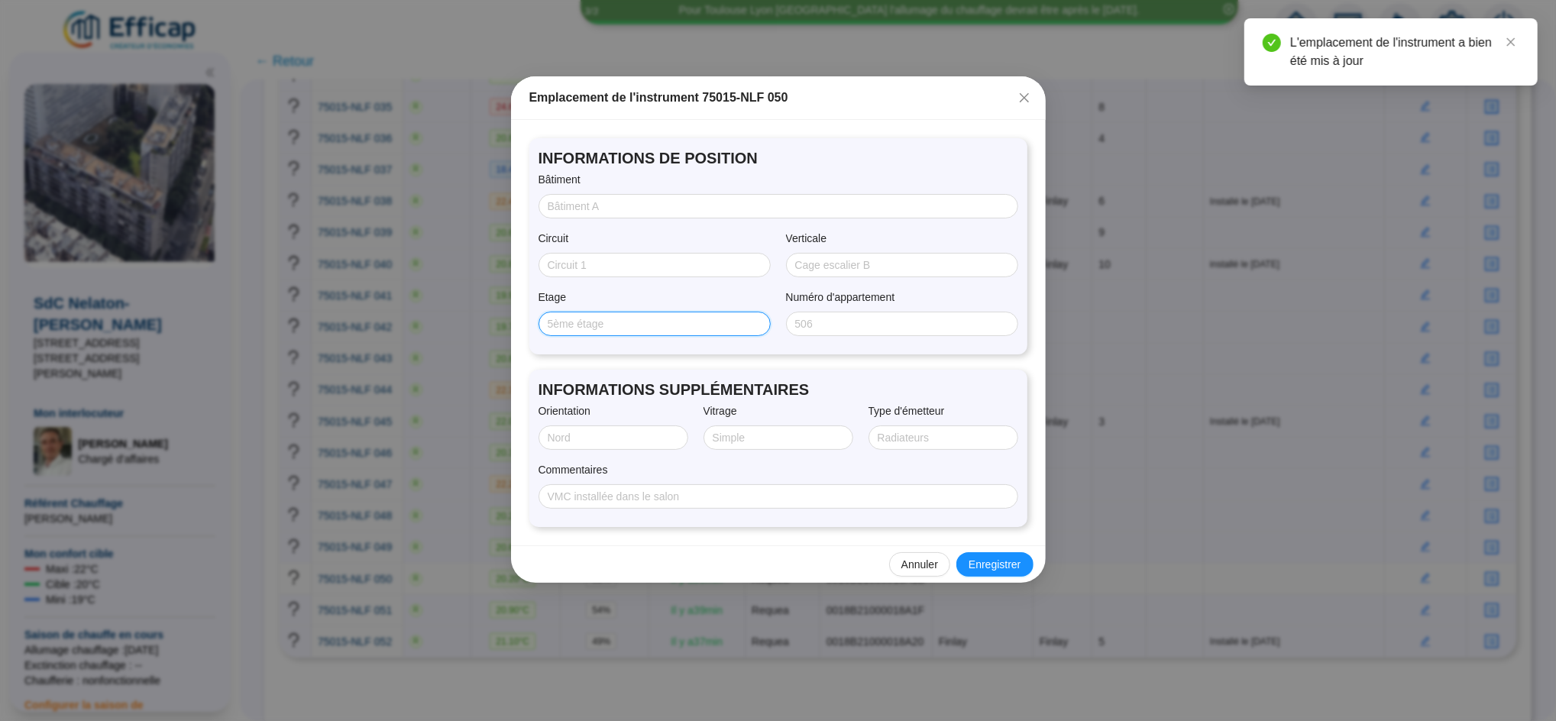
click at [604, 325] on input "Etage" at bounding box center [653, 324] width 211 height 16
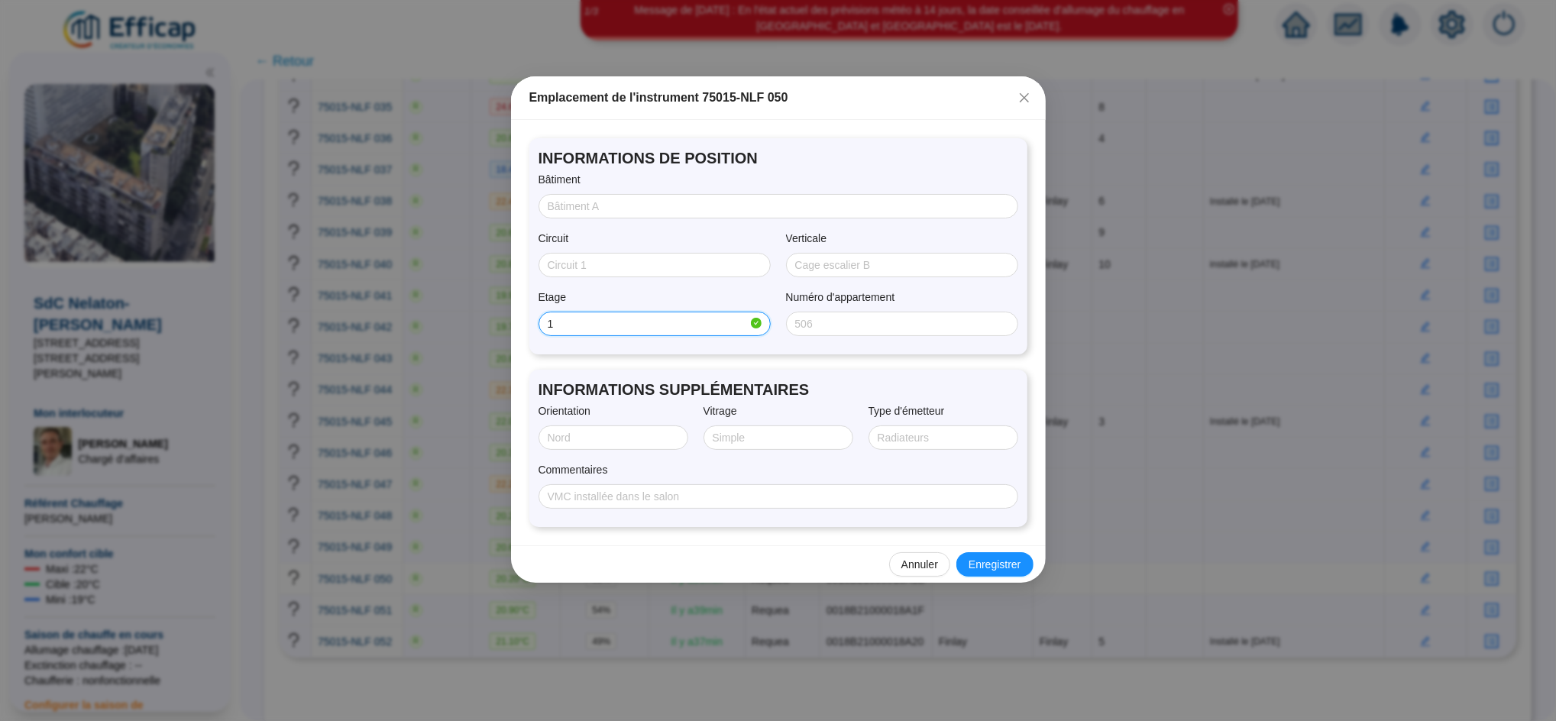
type input "1"
type input "n"
type input "radiateur + convecteur"
type input "SIMPLE"
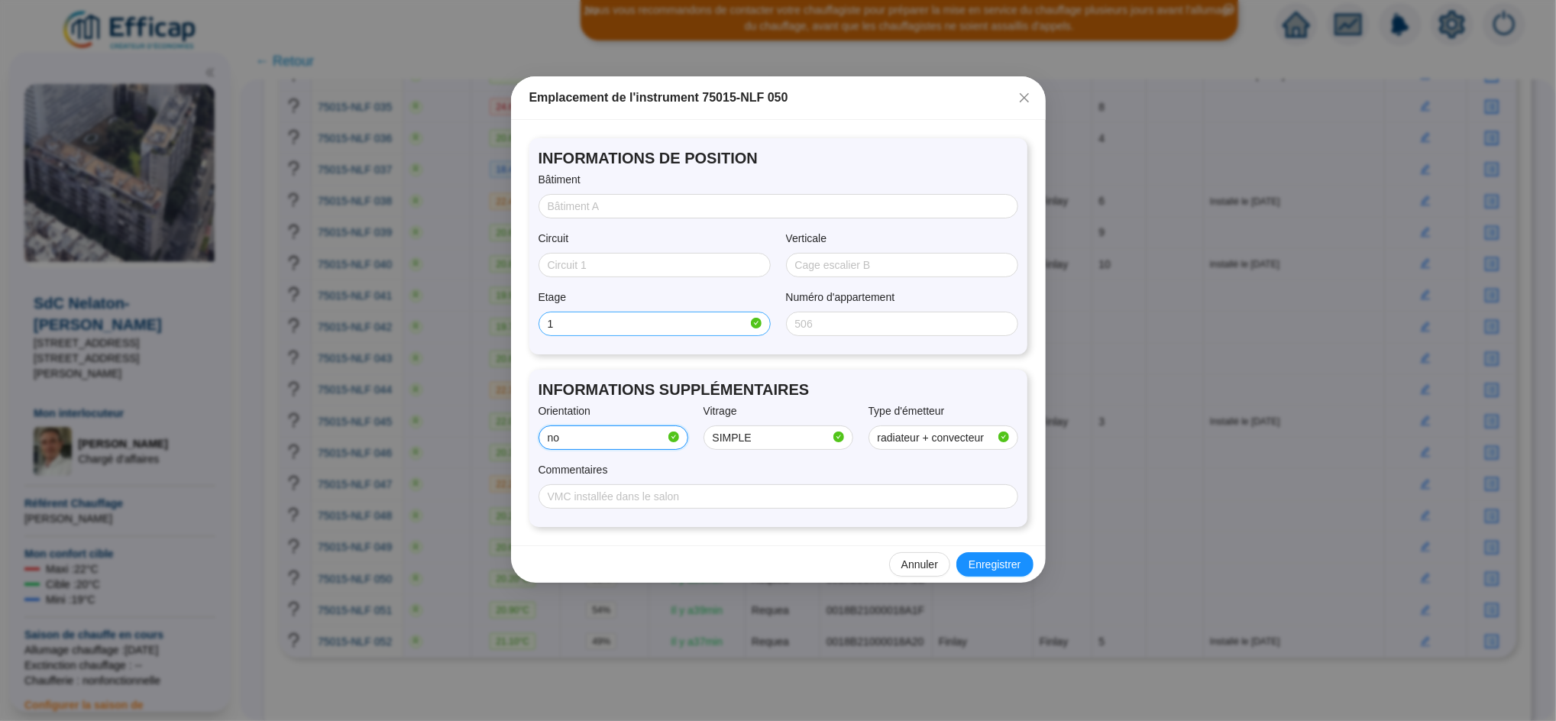
type input "NORD/OUEST"
type input "Double"
type input "radiateur + convecteur"
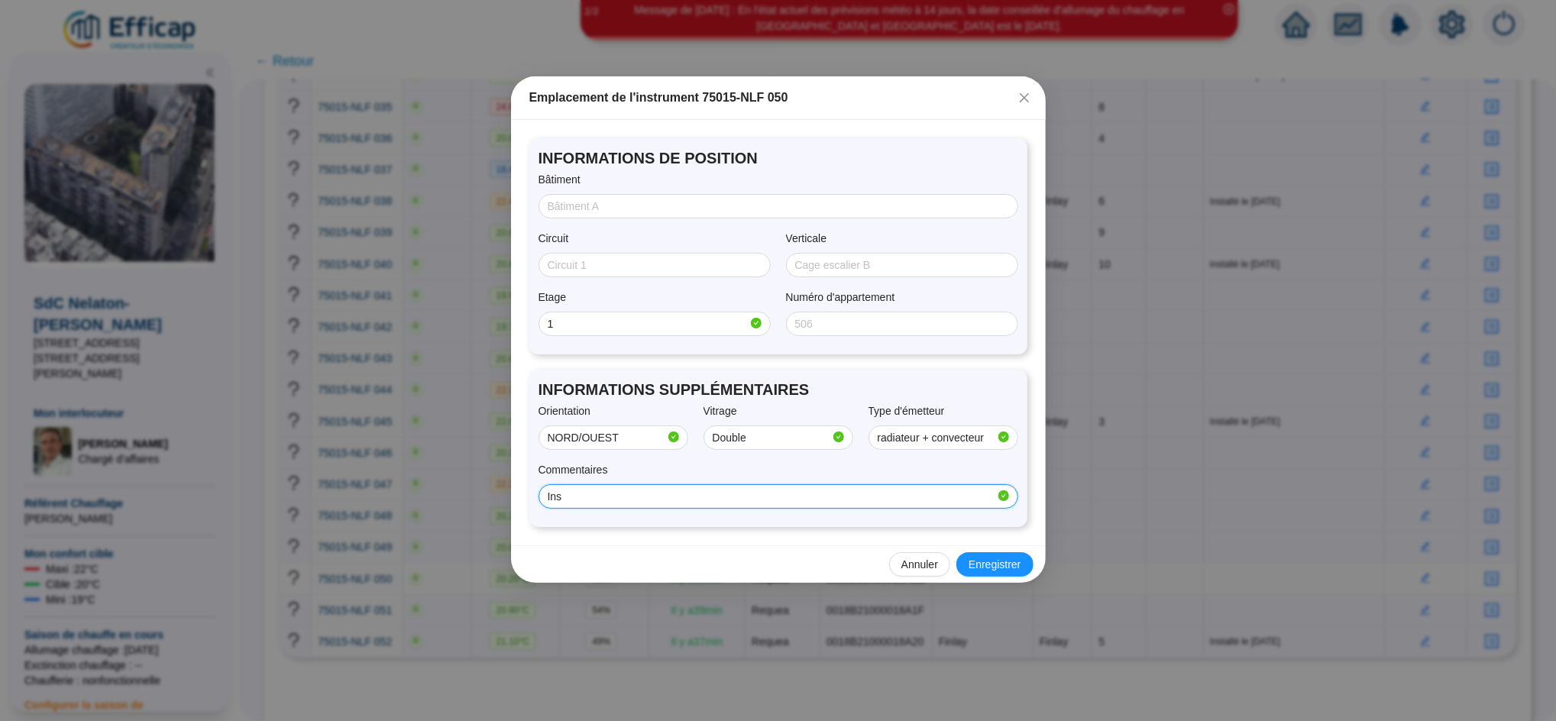
click at [701, 496] on input "Ins" at bounding box center [772, 497] width 448 height 16
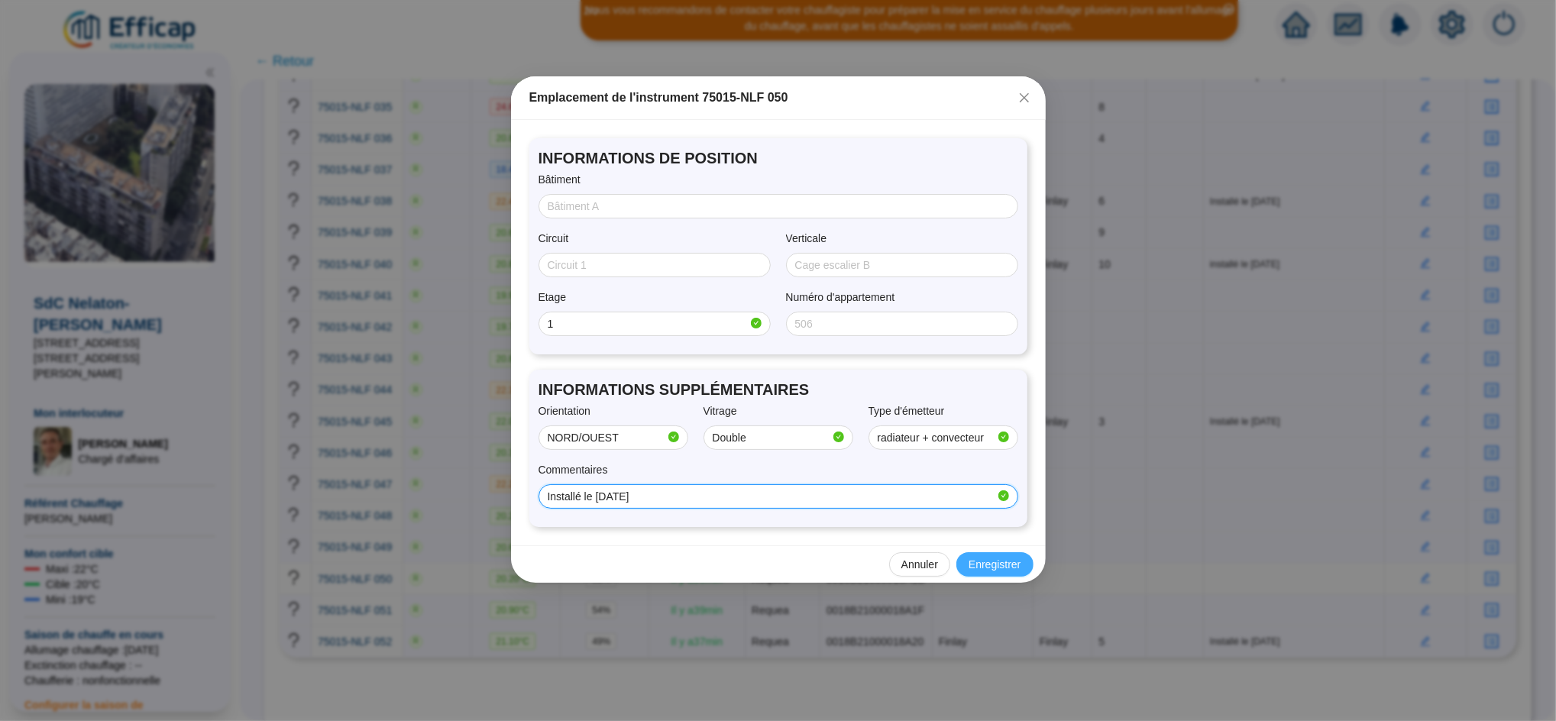
type input "Installé le [DATE]"
click at [996, 565] on span "Enregistrer" at bounding box center [994, 565] width 52 height 16
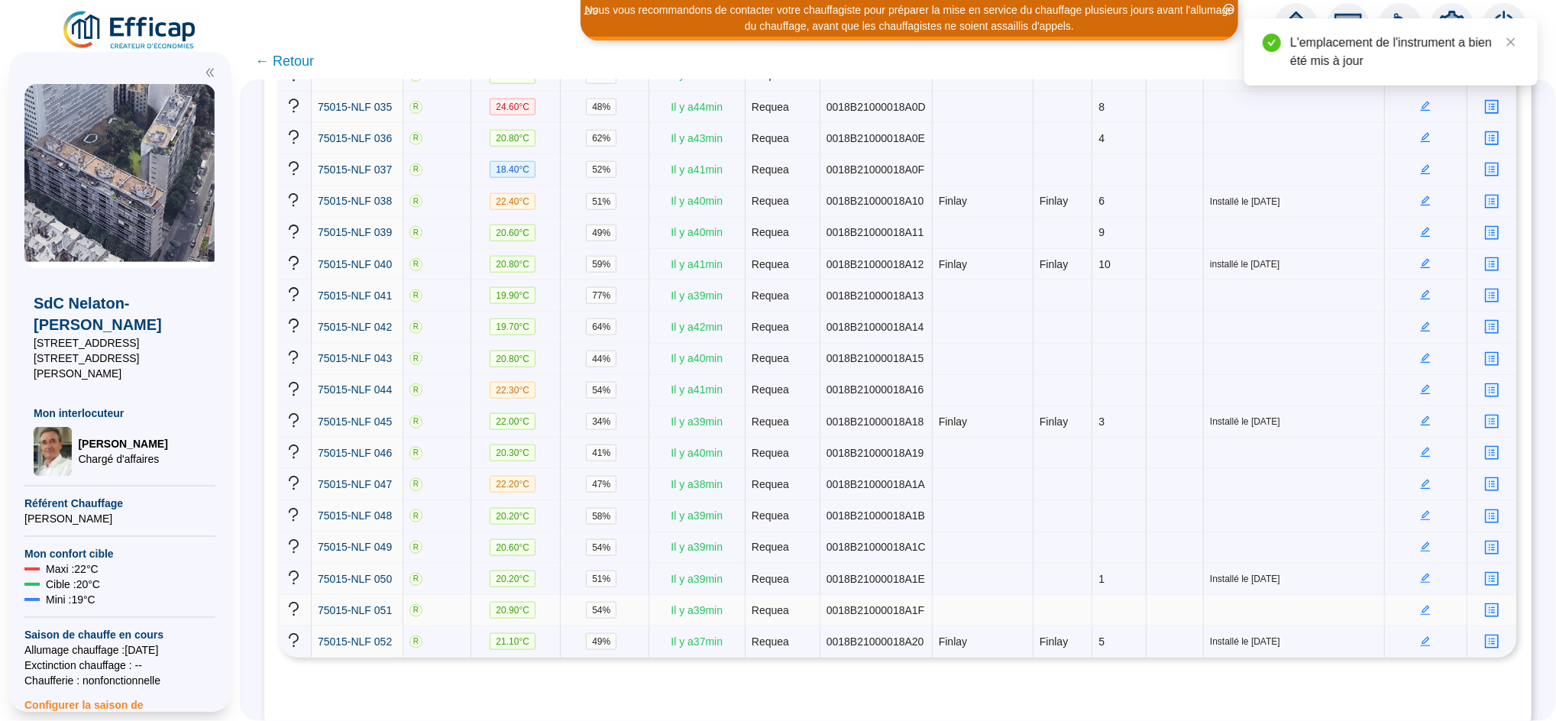
click at [1423, 606] on icon "edit" at bounding box center [1425, 608] width 5 height 5
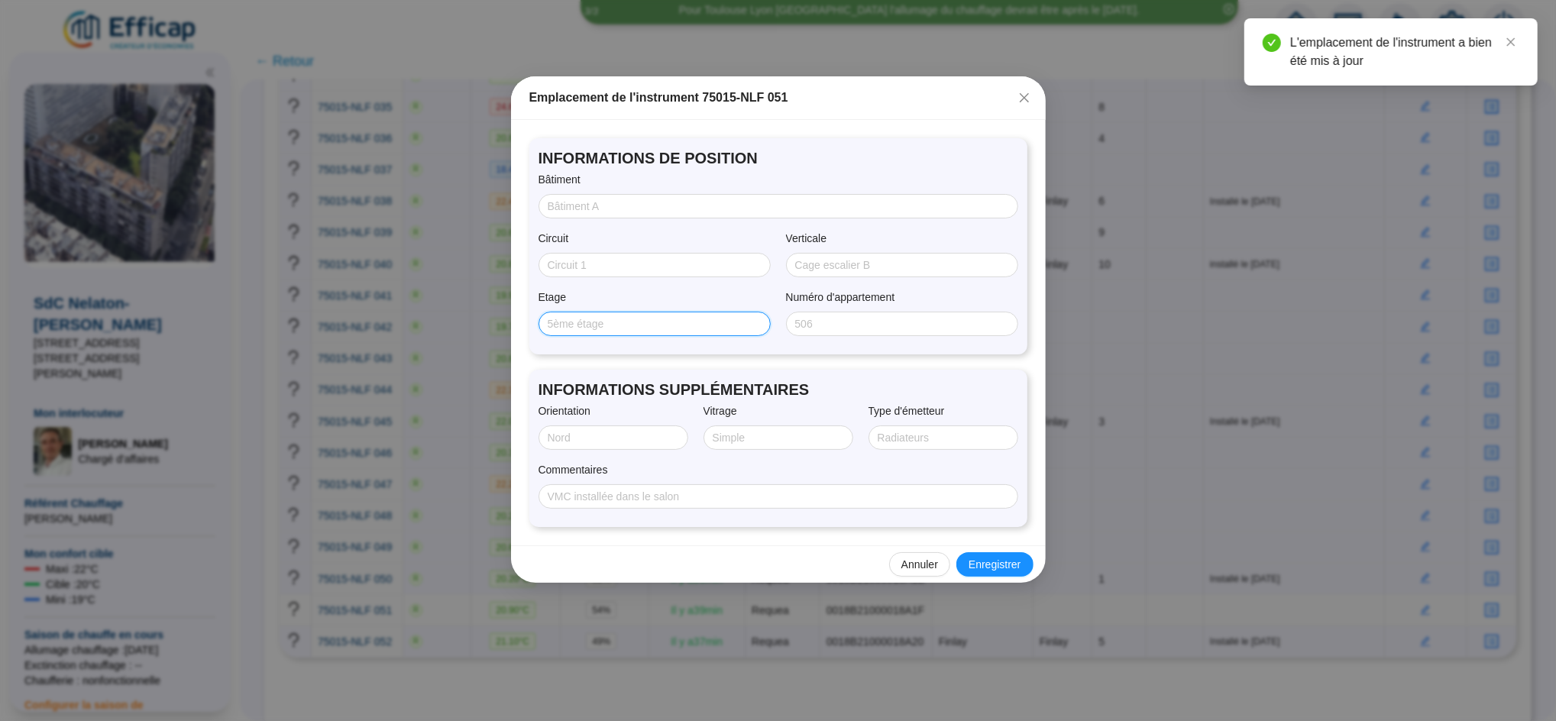
click at [619, 319] on input "Etage" at bounding box center [653, 324] width 211 height 16
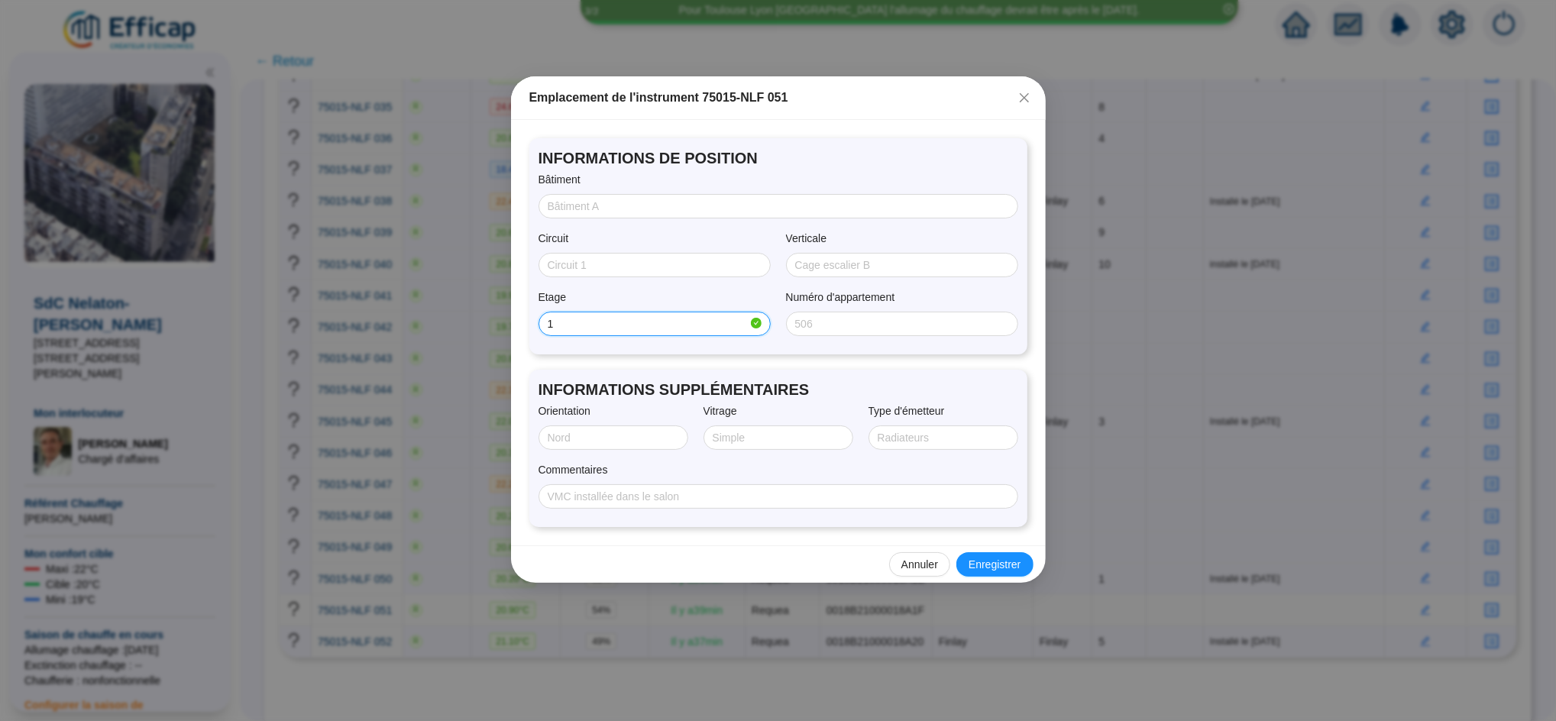
type input "1"
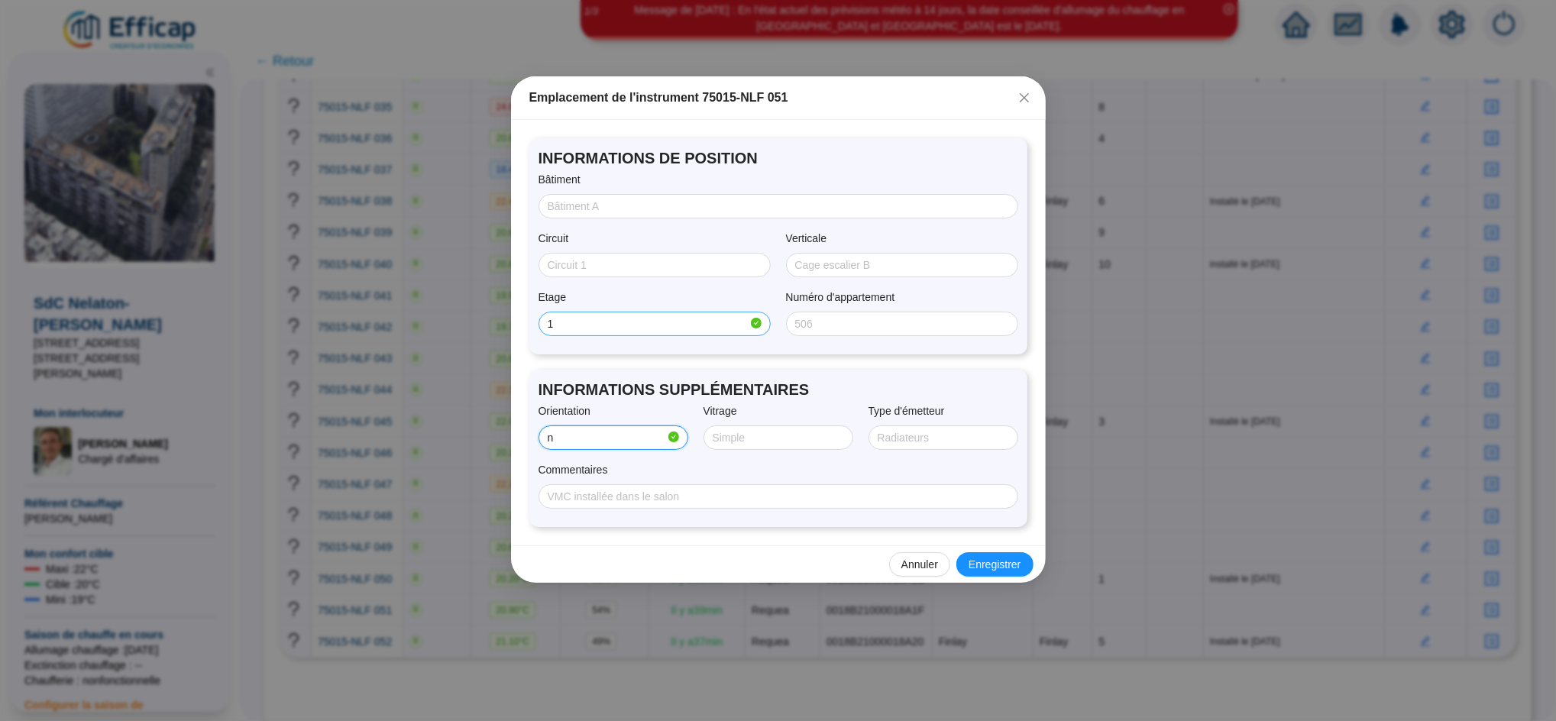
type input "NORD/OUEST"
type input "Double"
type input "radiateur + convecteur"
type input "Installé le [DATE]"
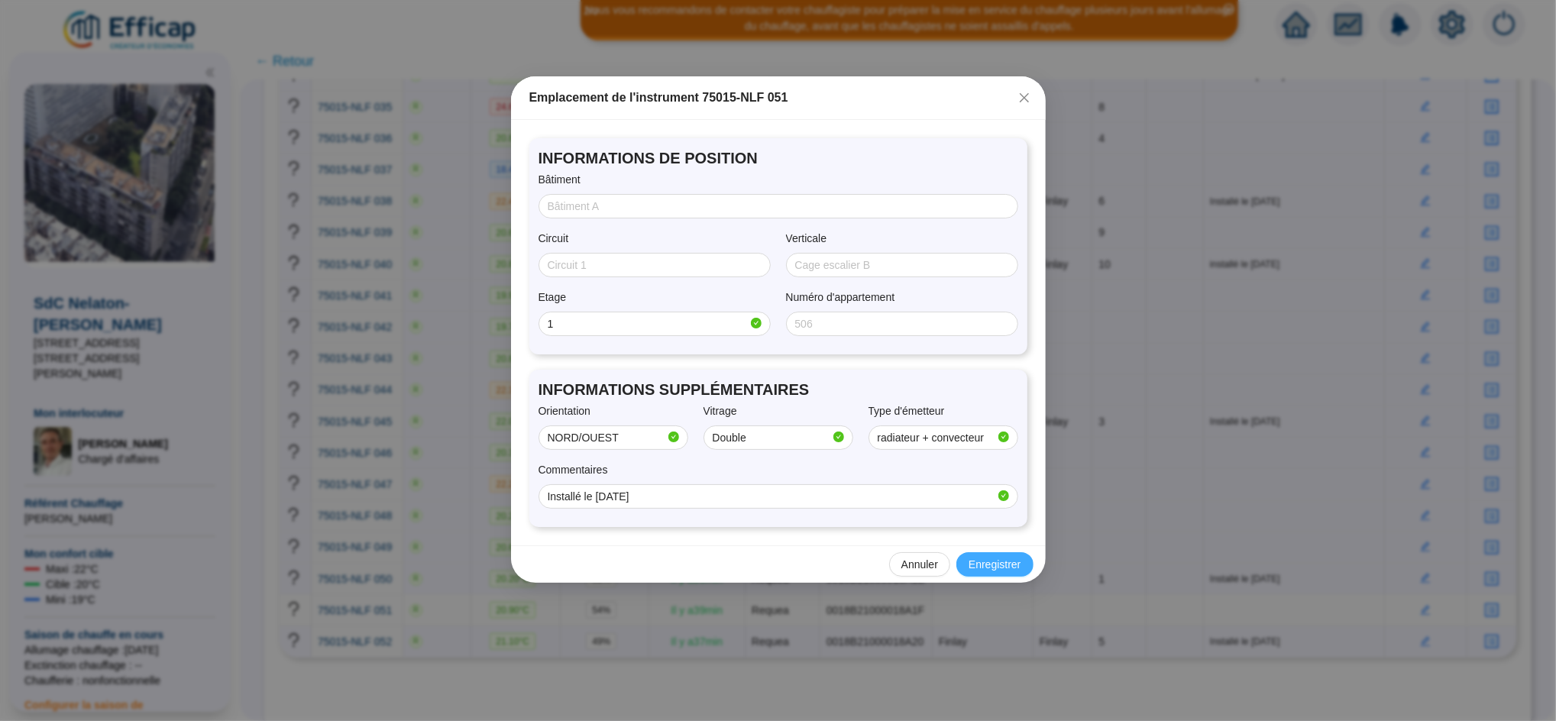
click at [1002, 570] on span "Enregistrer" at bounding box center [994, 565] width 52 height 16
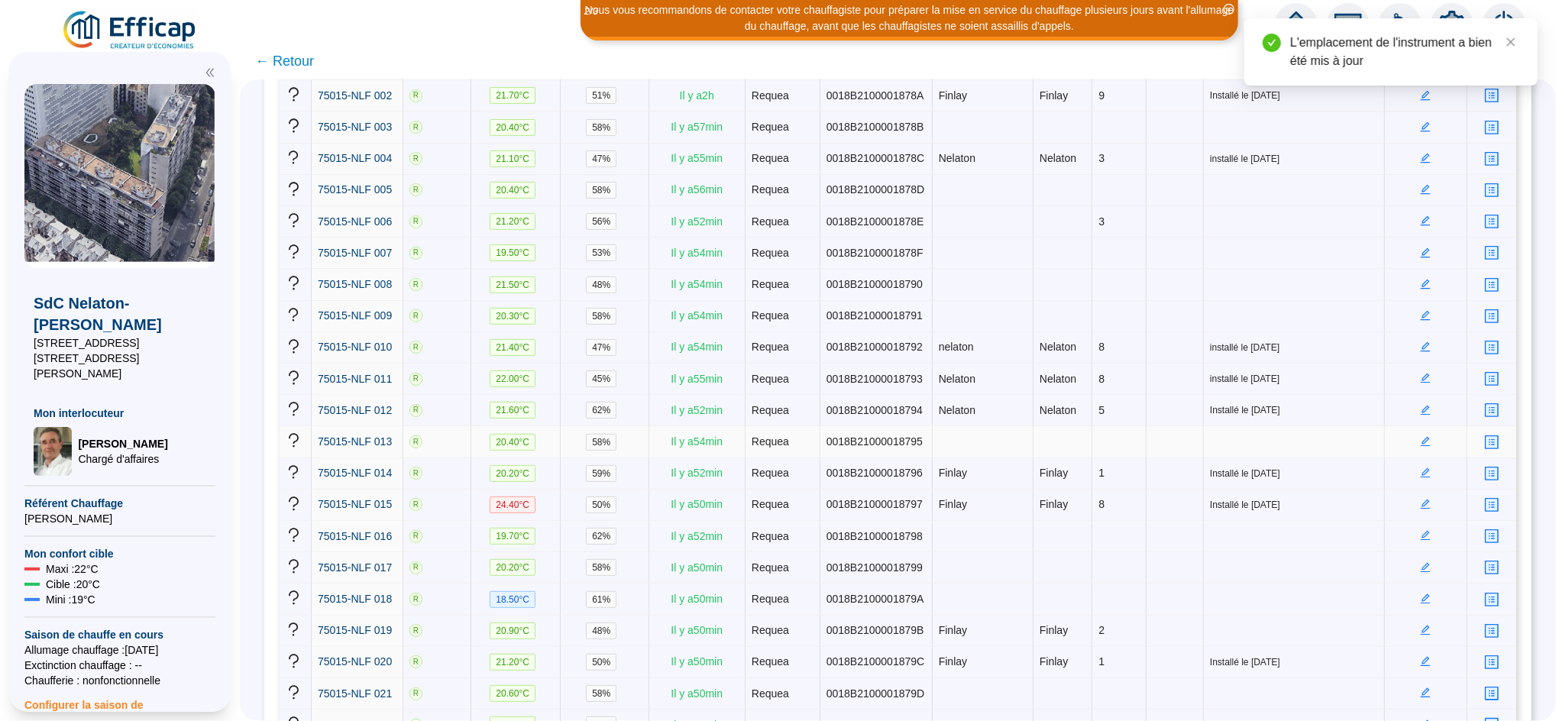
scroll to position [293, 0]
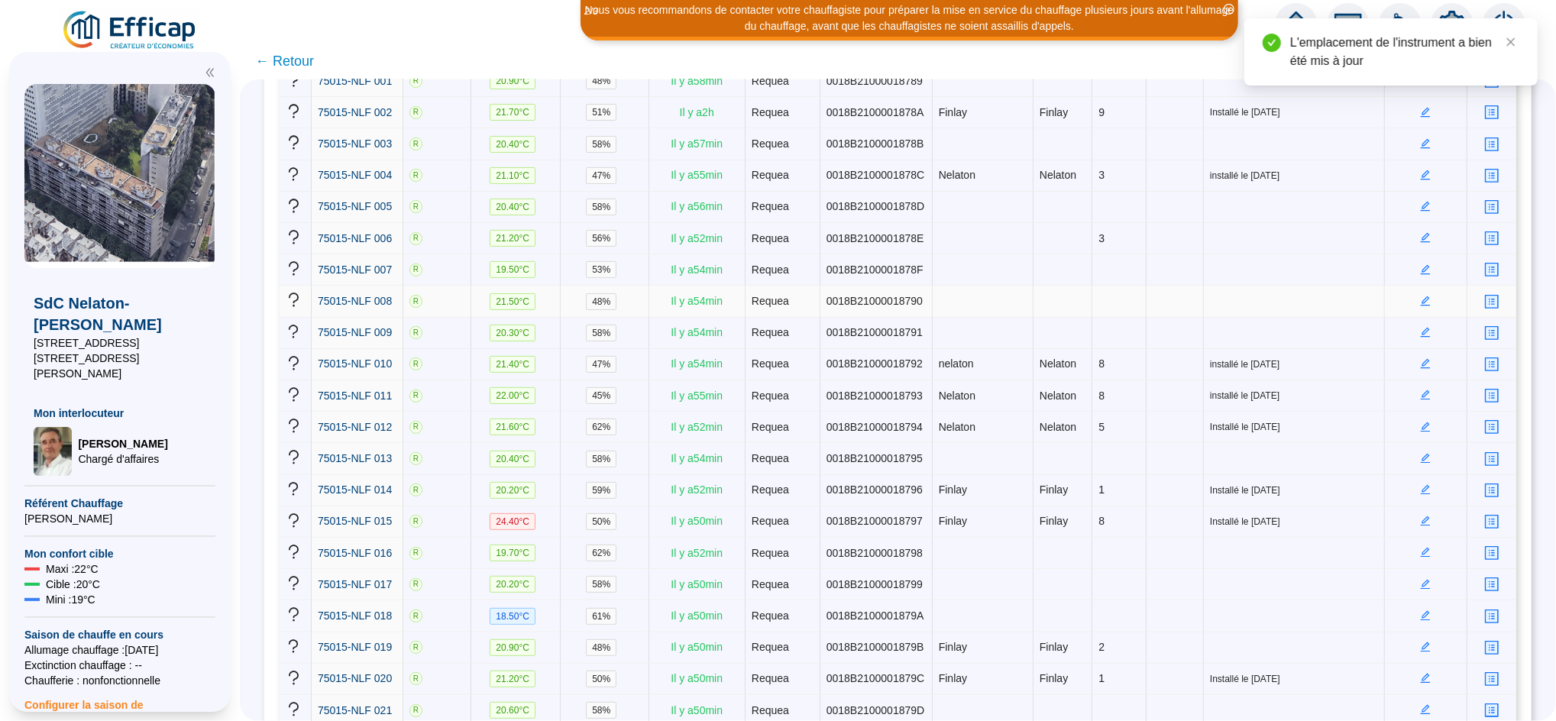
click at [1420, 299] on icon "edit" at bounding box center [1425, 301] width 11 height 11
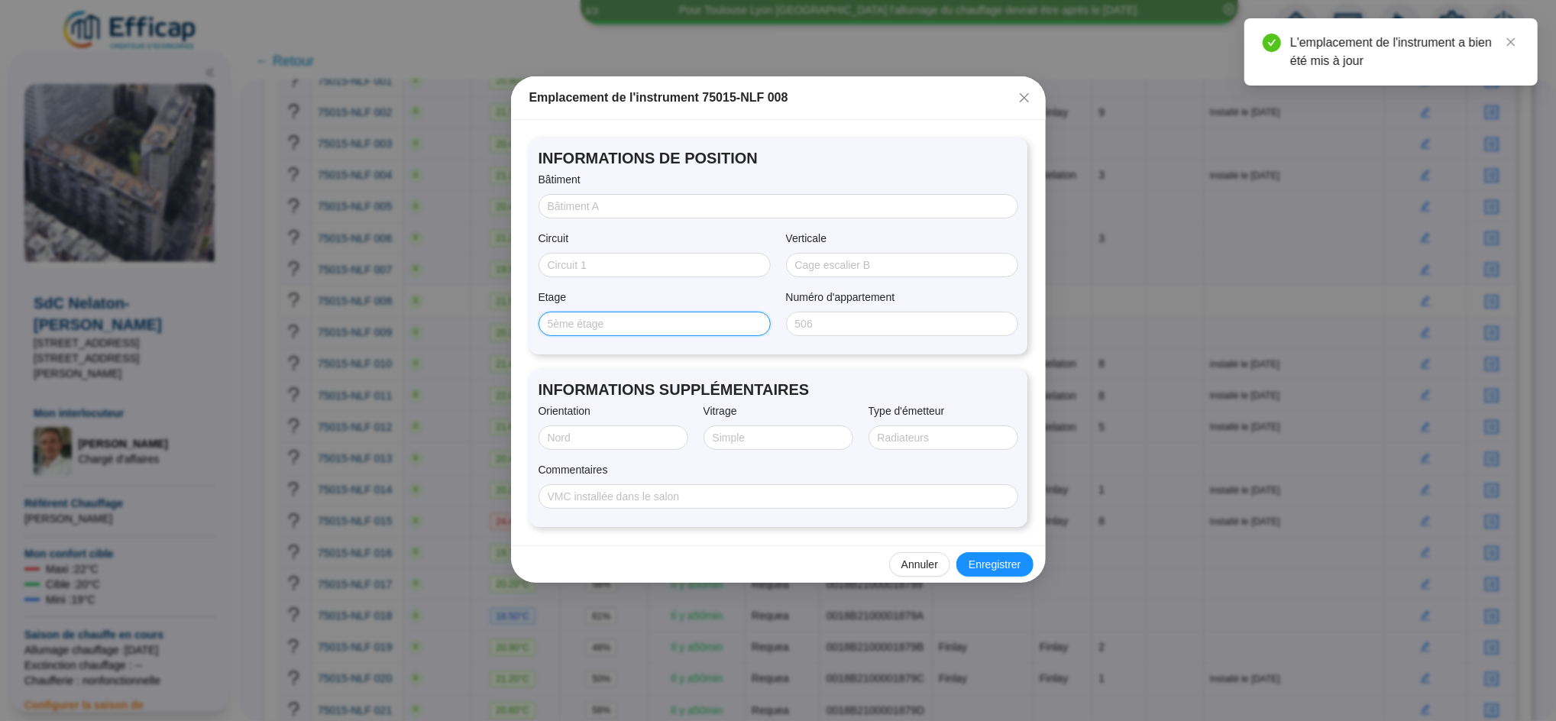
click at [611, 331] on input "Etage" at bounding box center [653, 324] width 211 height 16
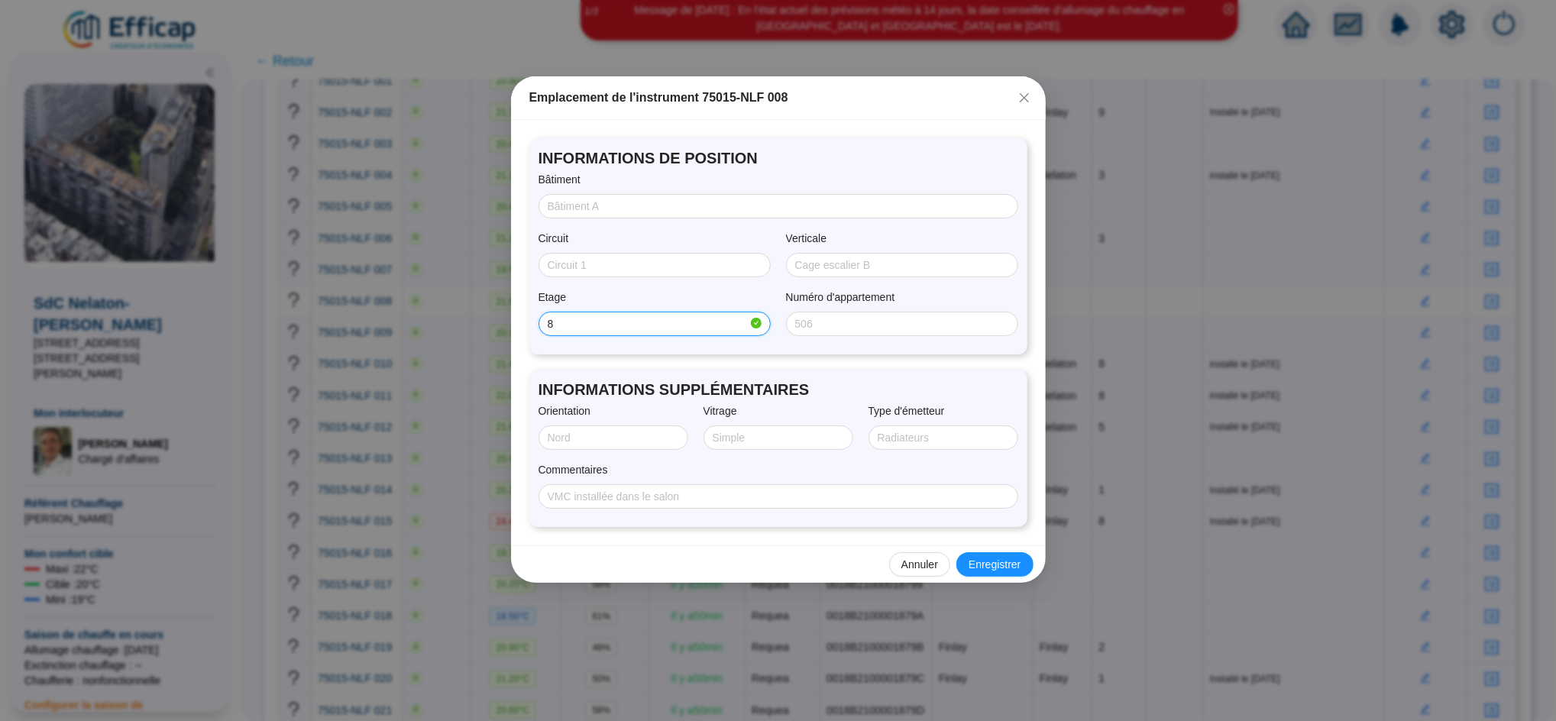
type input "8"
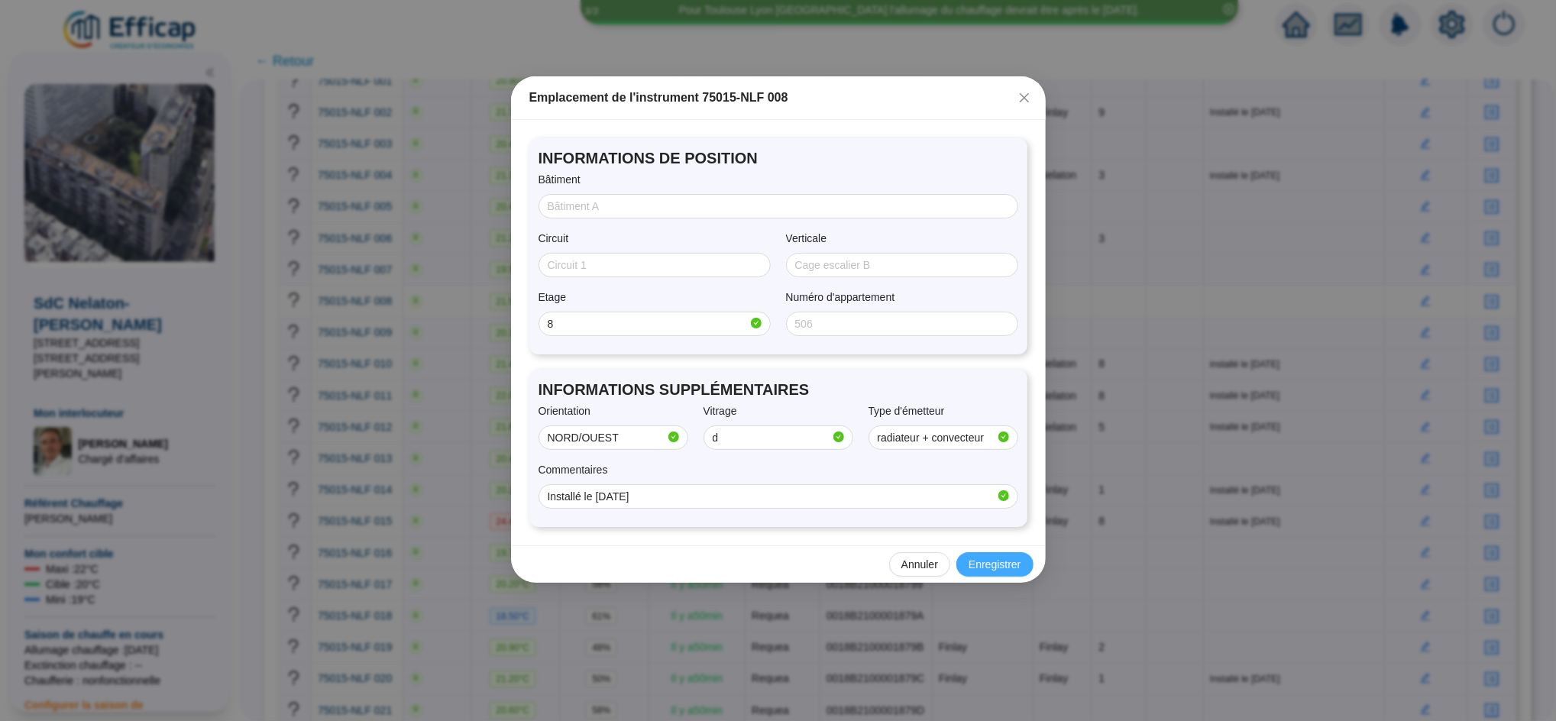
click at [983, 568] on span "Enregistrer" at bounding box center [994, 565] width 52 height 16
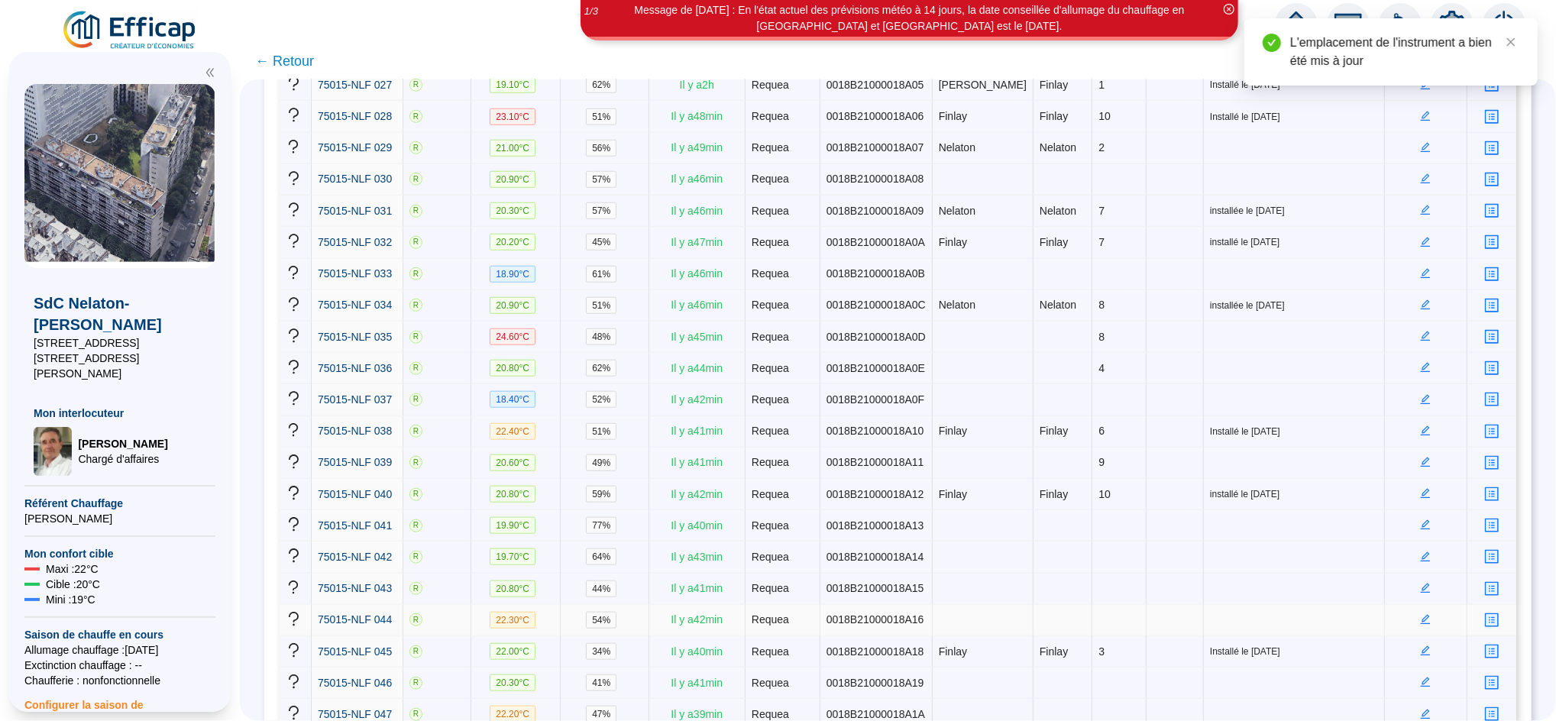
scroll to position [1132, 0]
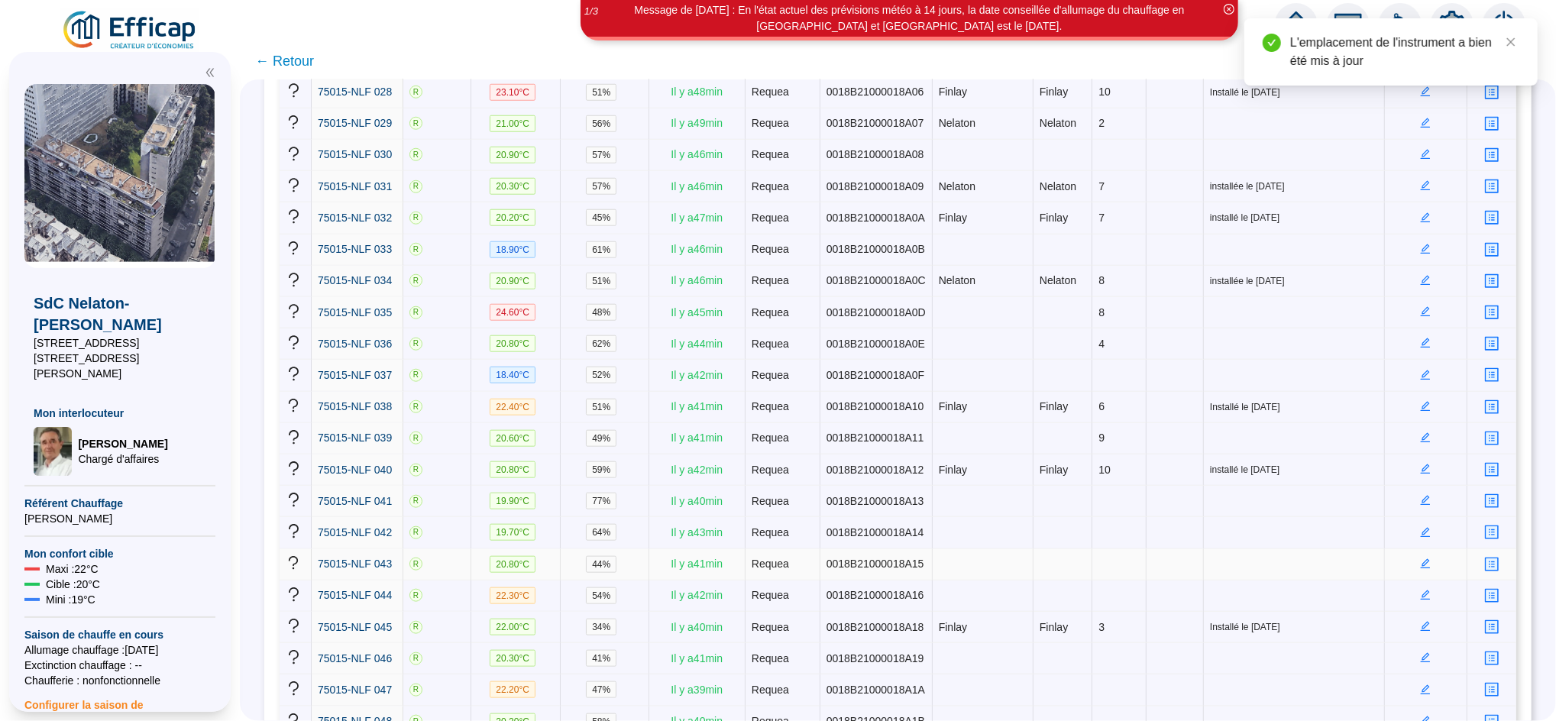
click at [1423, 560] on icon "edit" at bounding box center [1425, 562] width 5 height 5
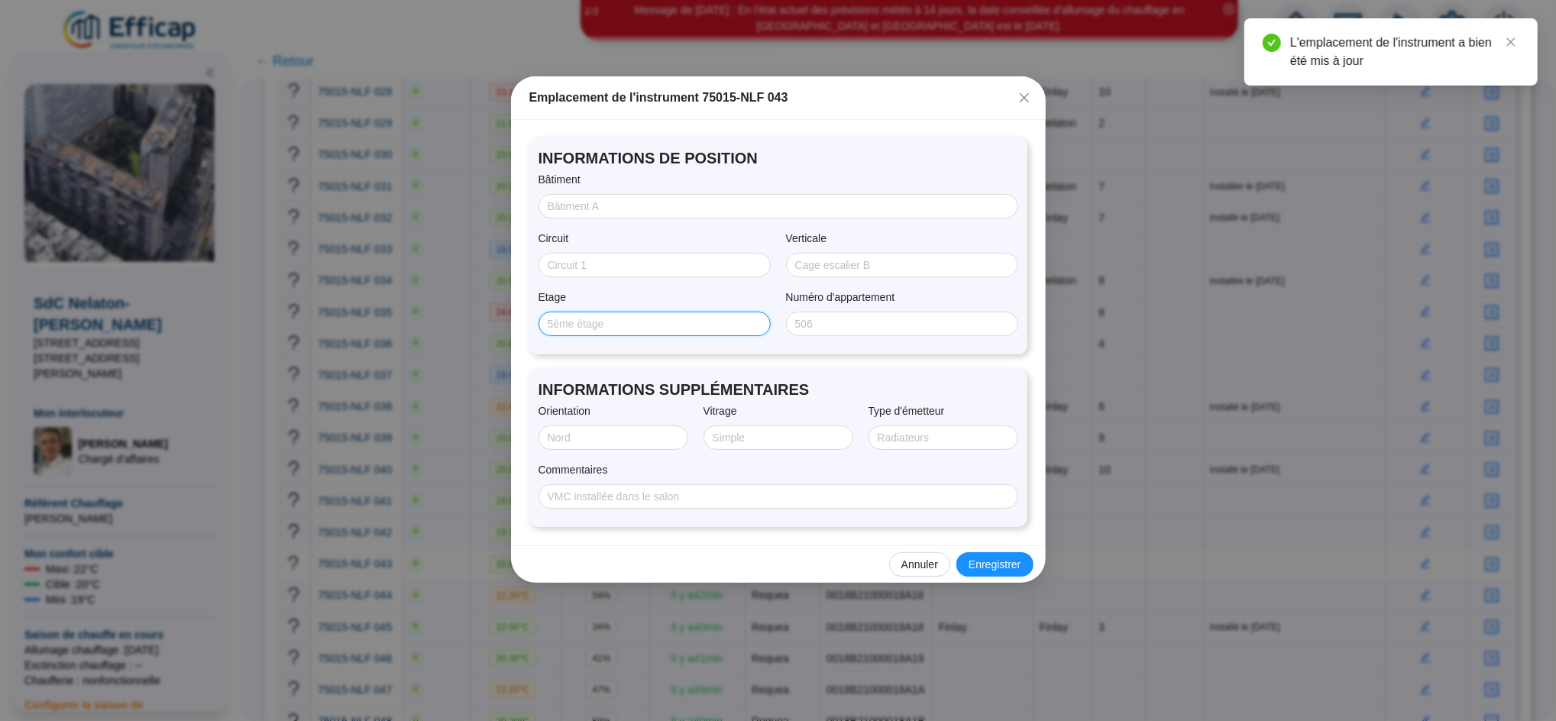
click at [631, 316] on input "Etage" at bounding box center [653, 324] width 211 height 16
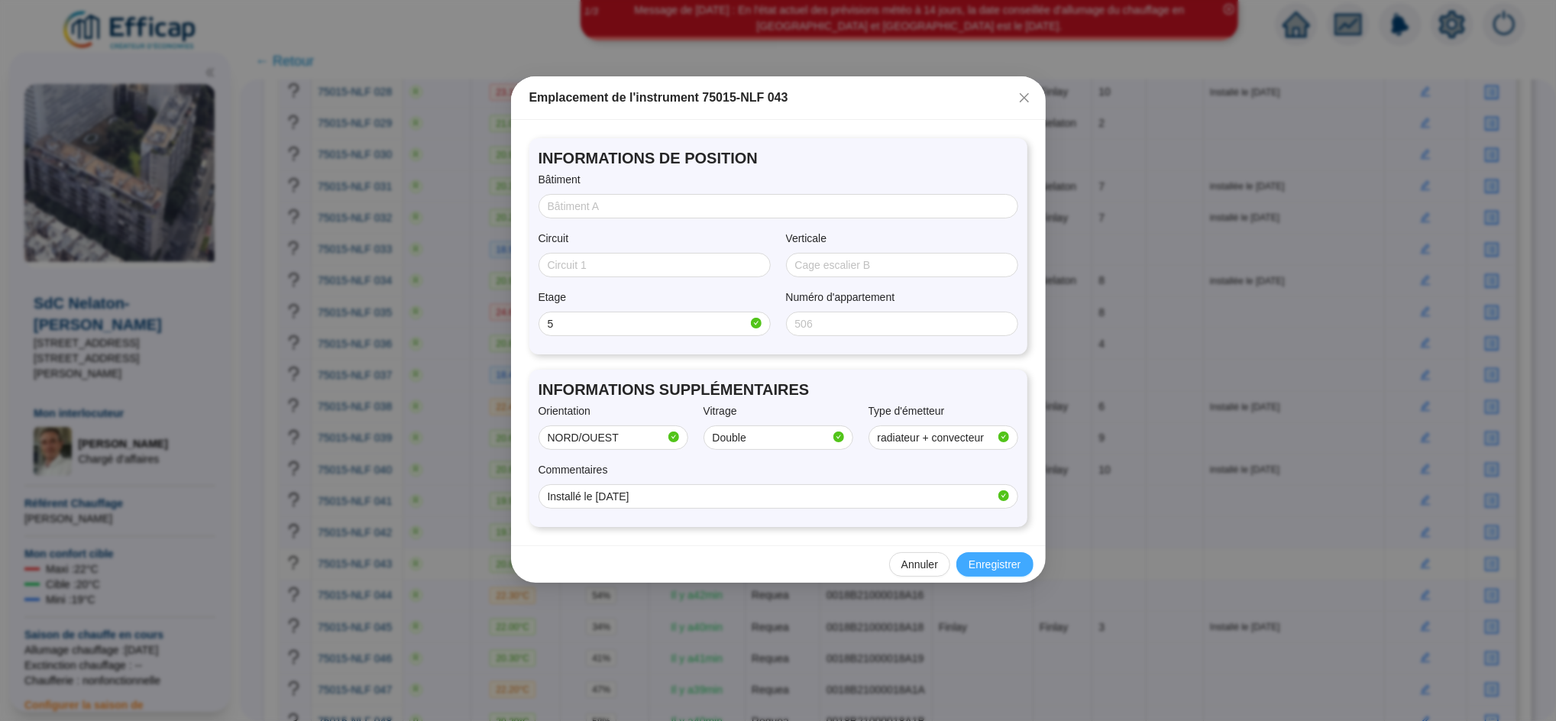
click at [1008, 567] on span "Enregistrer" at bounding box center [994, 565] width 52 height 16
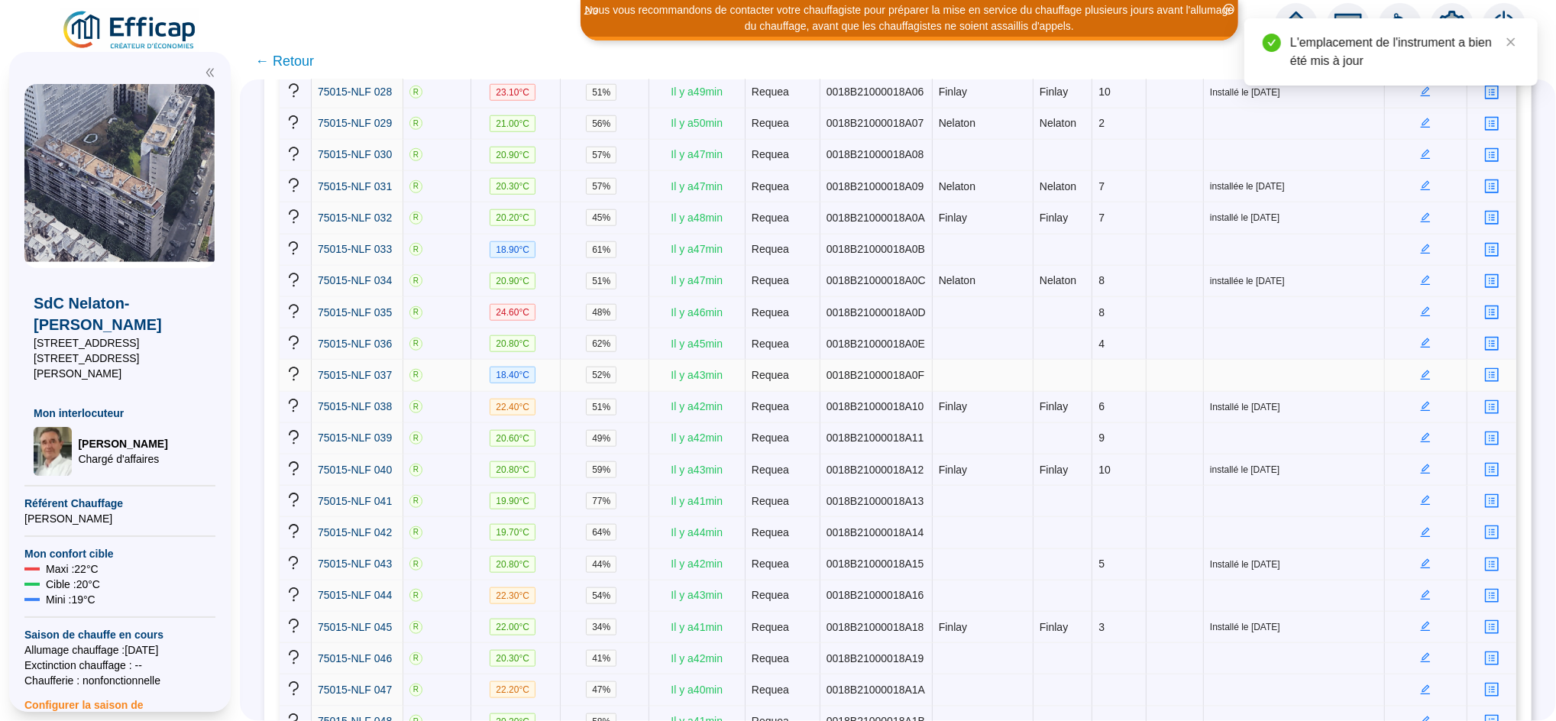
click at [1420, 370] on icon "edit" at bounding box center [1425, 375] width 11 height 11
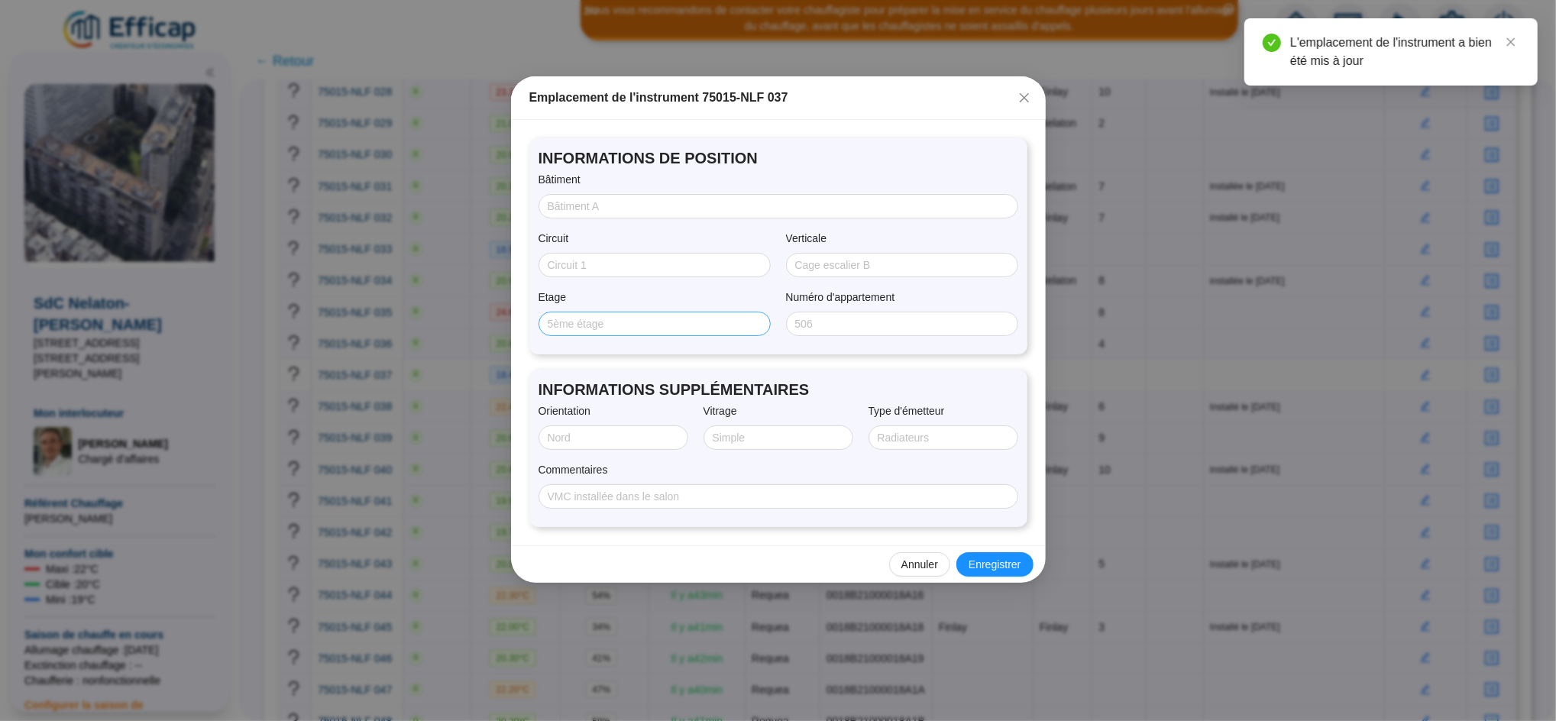
click at [677, 314] on span at bounding box center [654, 324] width 232 height 24
click at [667, 325] on input "Etage" at bounding box center [653, 324] width 211 height 16
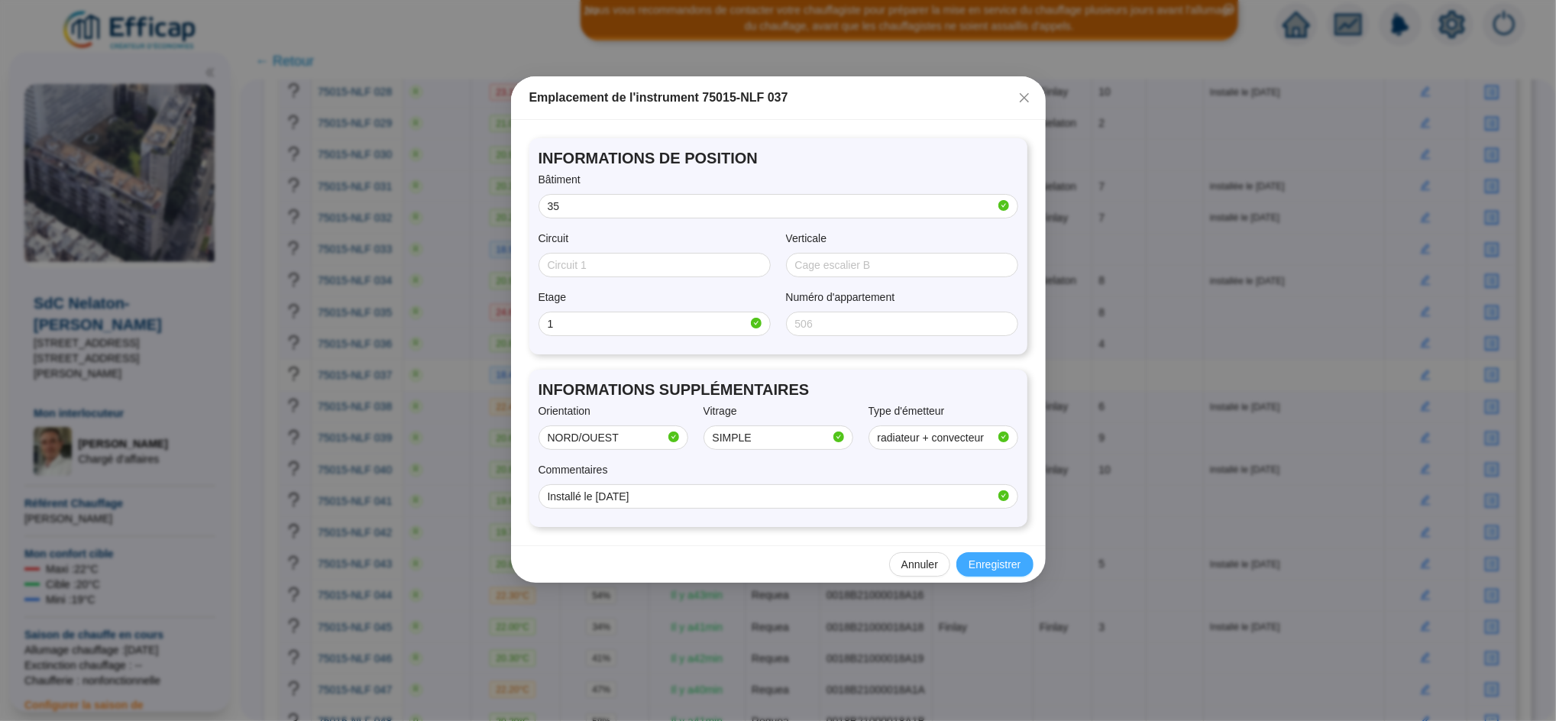
click at [987, 569] on span "Enregistrer" at bounding box center [994, 565] width 52 height 16
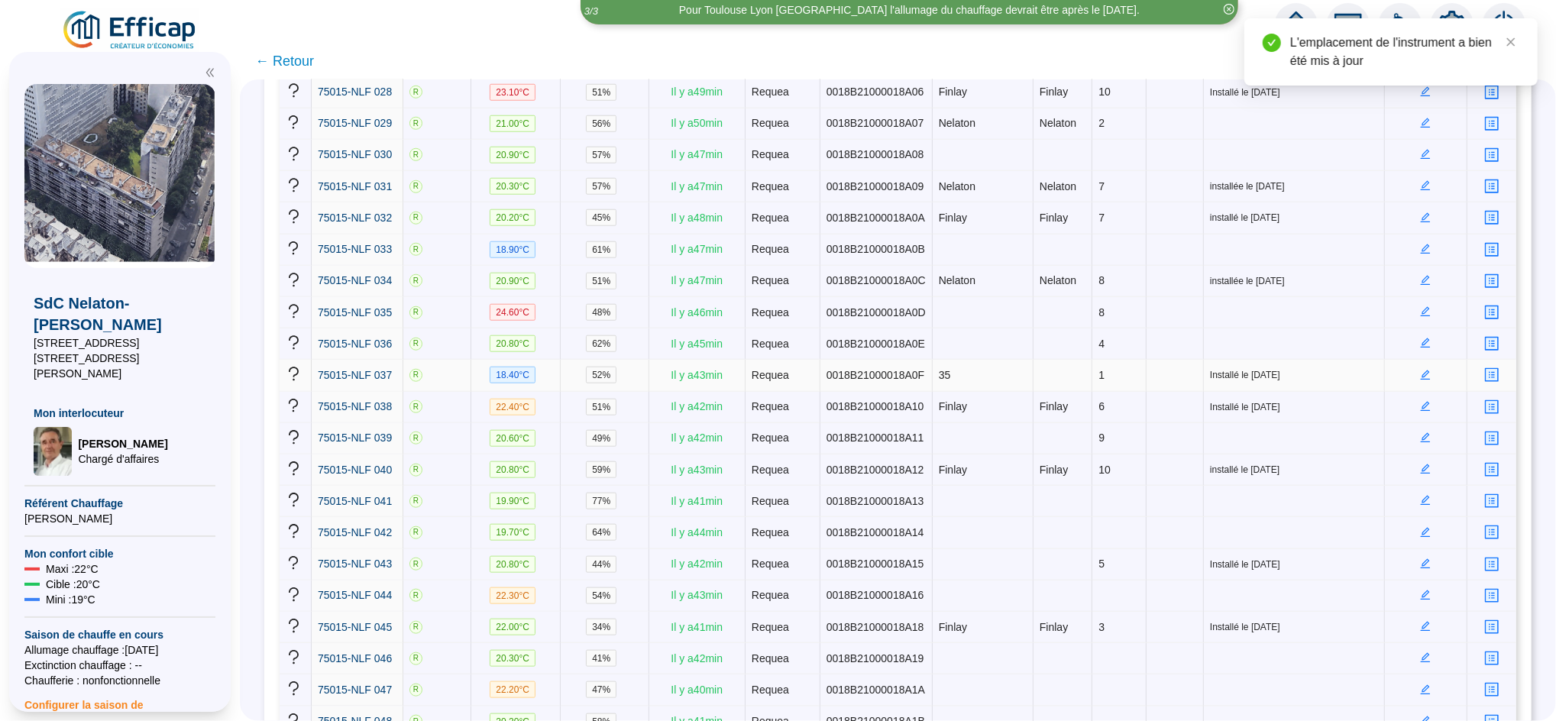
click at [1420, 370] on icon "edit" at bounding box center [1425, 375] width 11 height 11
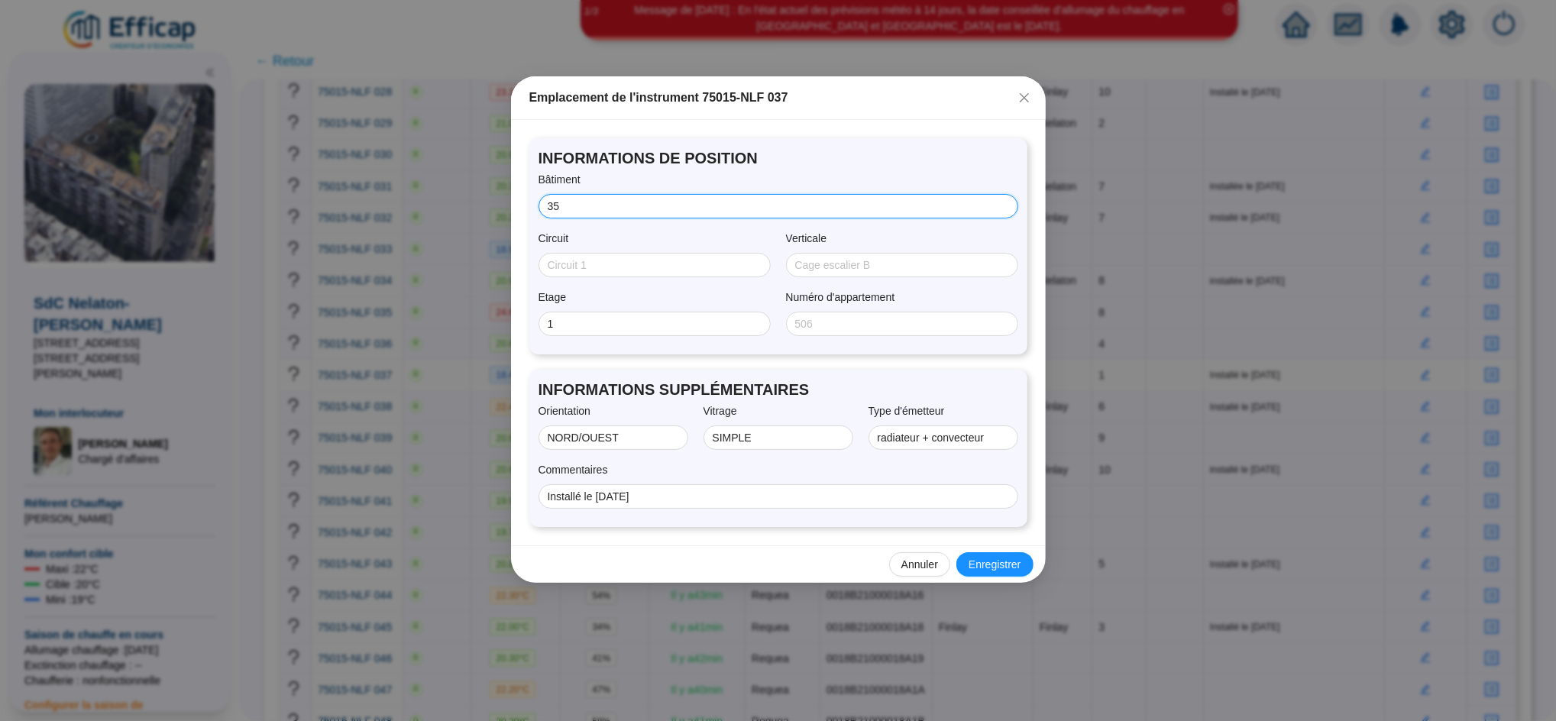
click at [933, 209] on input "35" at bounding box center [777, 207] width 458 height 16
click at [1012, 568] on span "Enregistrer" at bounding box center [994, 565] width 52 height 16
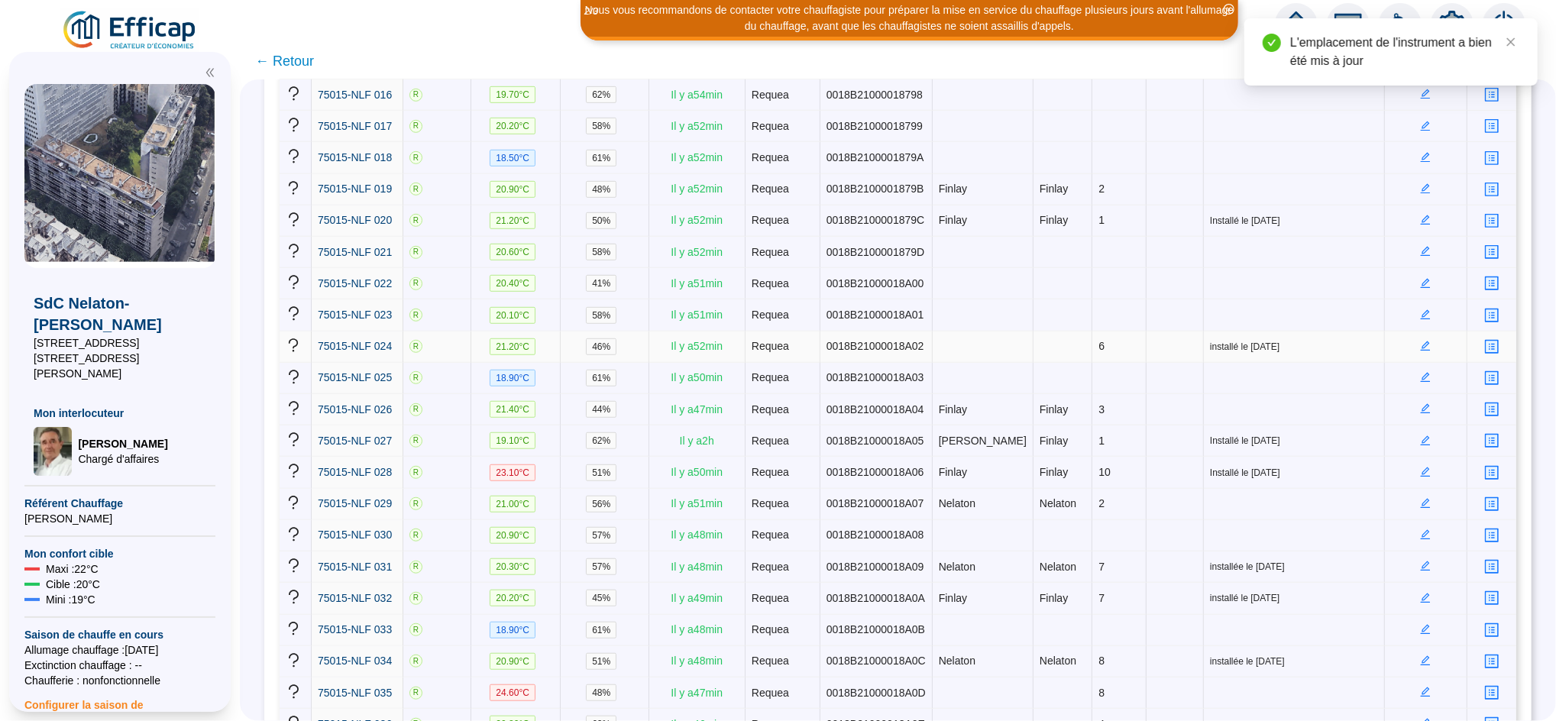
scroll to position [751, 0]
click at [1420, 279] on icon "edit" at bounding box center [1425, 284] width 11 height 11
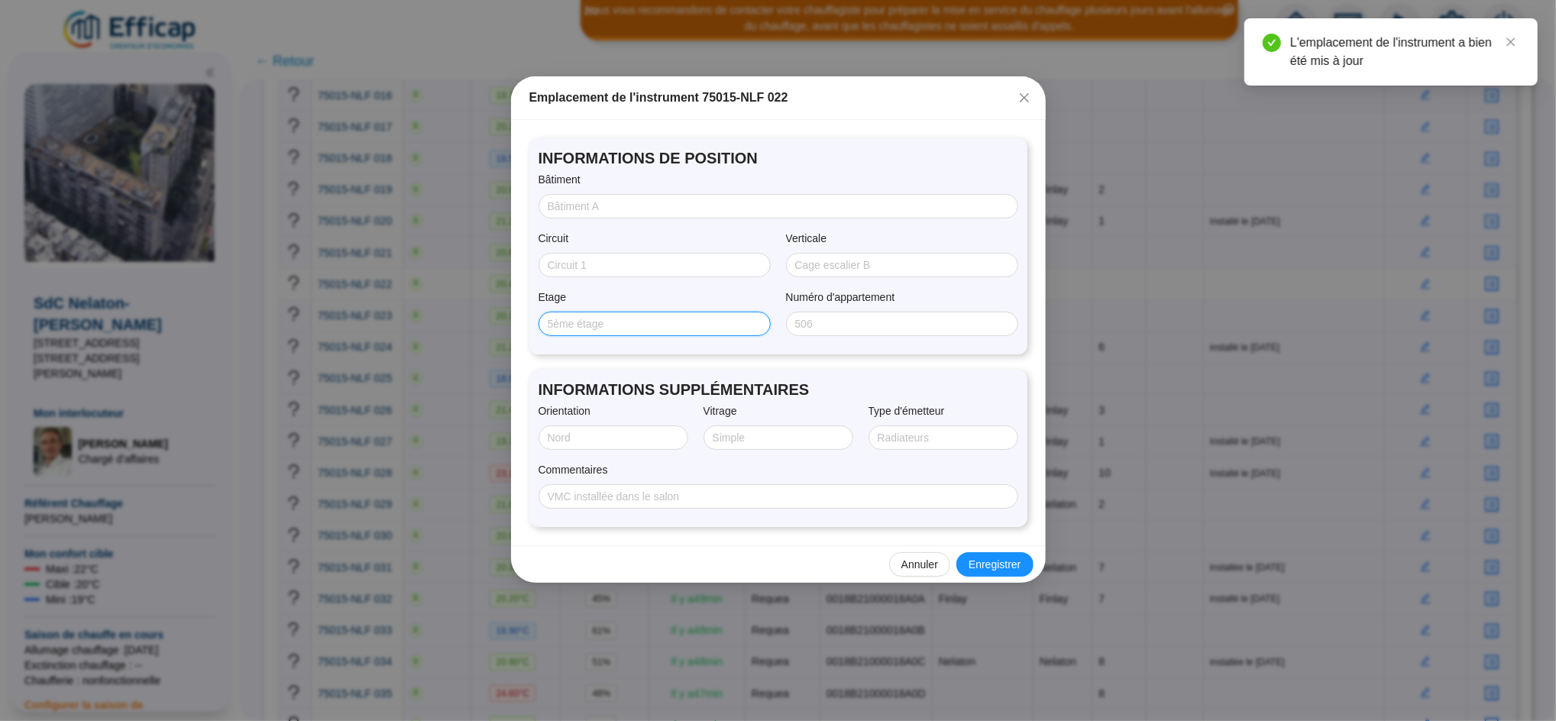
click at [585, 320] on input "Etage" at bounding box center [653, 324] width 211 height 16
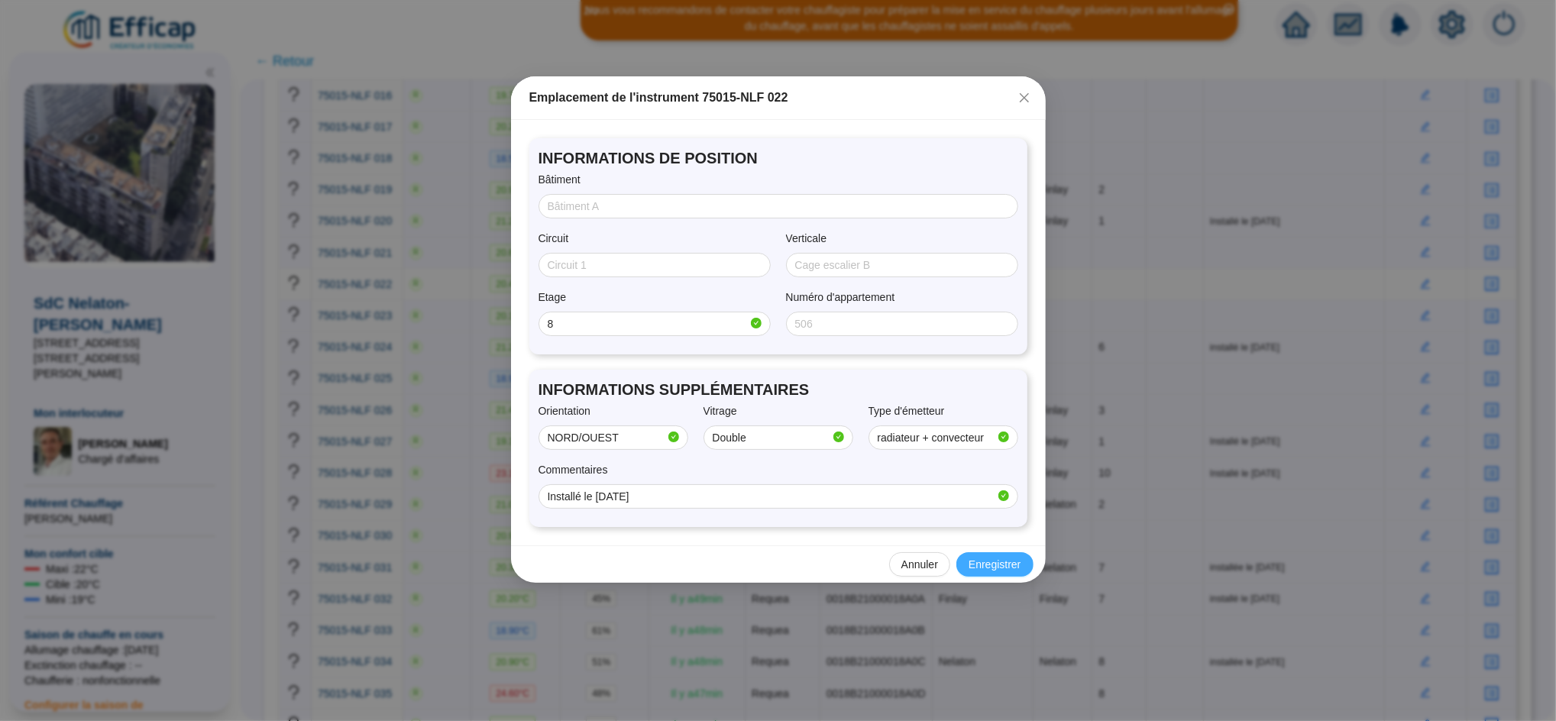
click at [985, 558] on span "Enregistrer" at bounding box center [994, 565] width 52 height 16
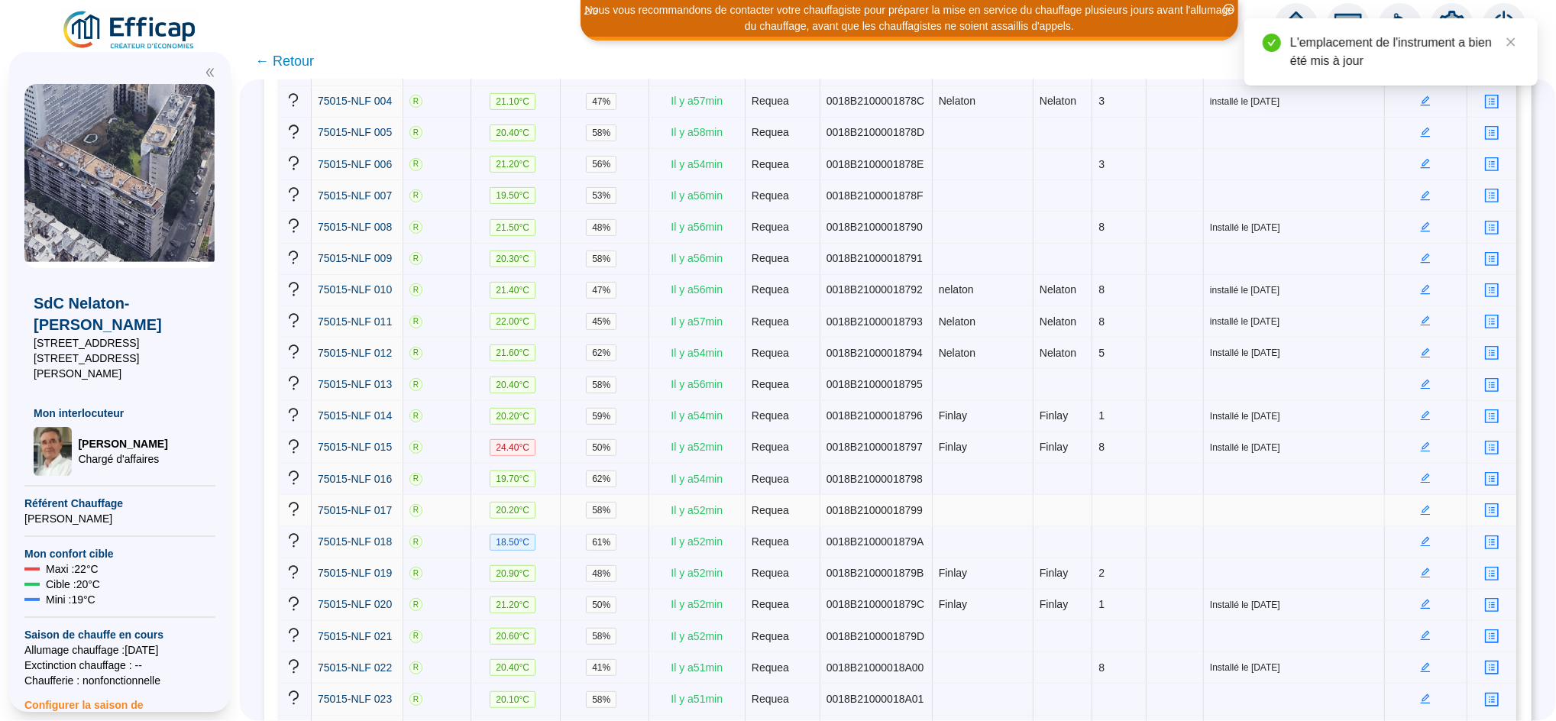
scroll to position [367, 0]
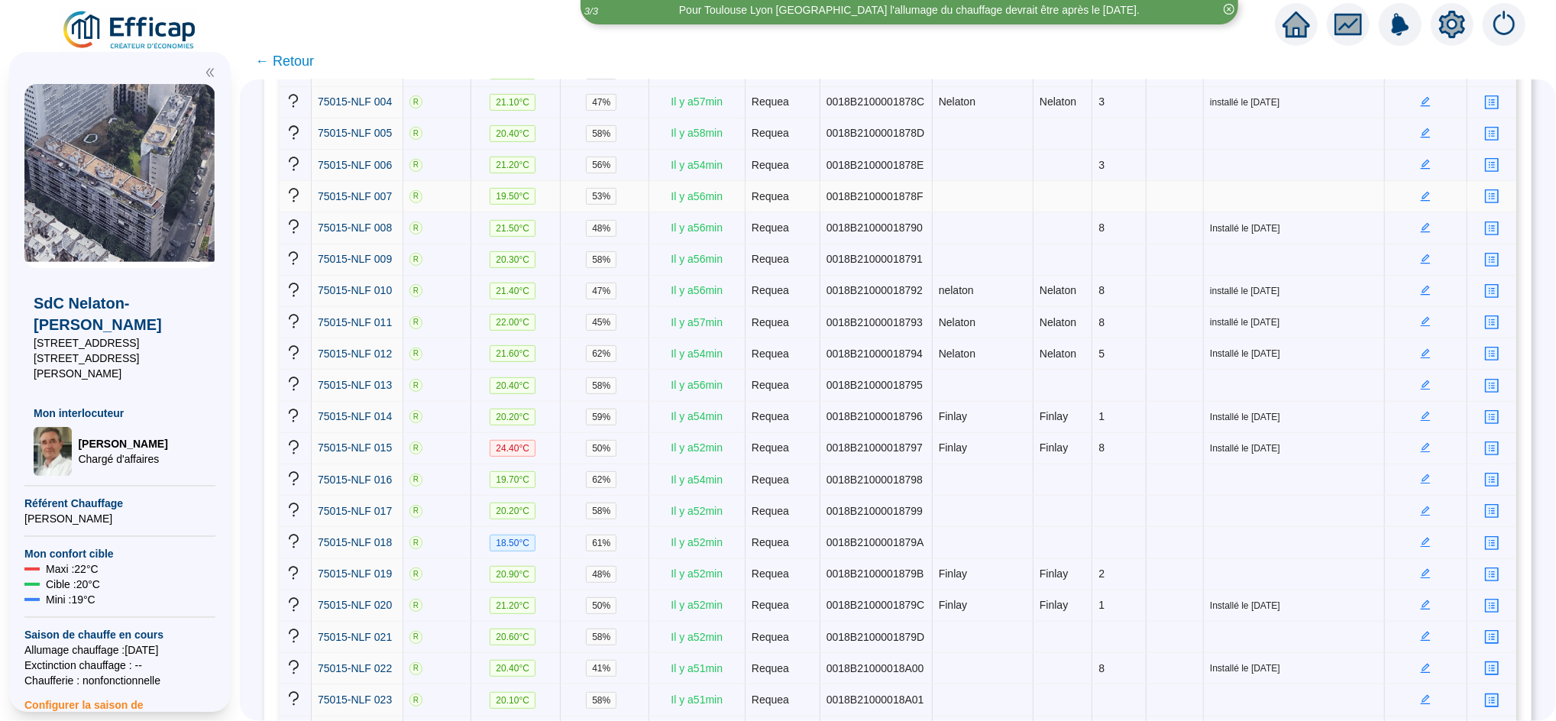
click at [1415, 184] on td at bounding box center [1426, 196] width 82 height 31
click at [1421, 191] on icon "edit" at bounding box center [1426, 196] width 10 height 10
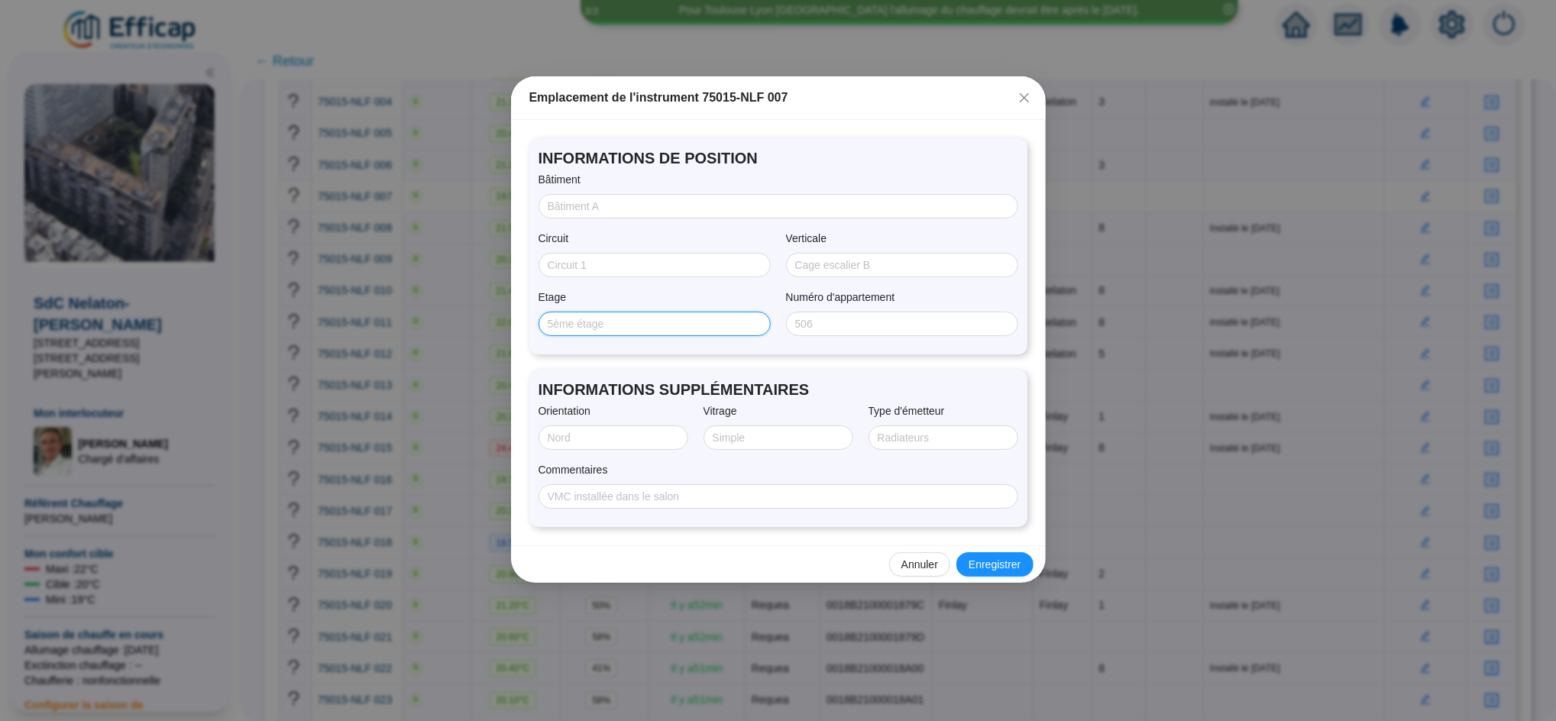
click at [570, 325] on input "Etage" at bounding box center [653, 324] width 211 height 16
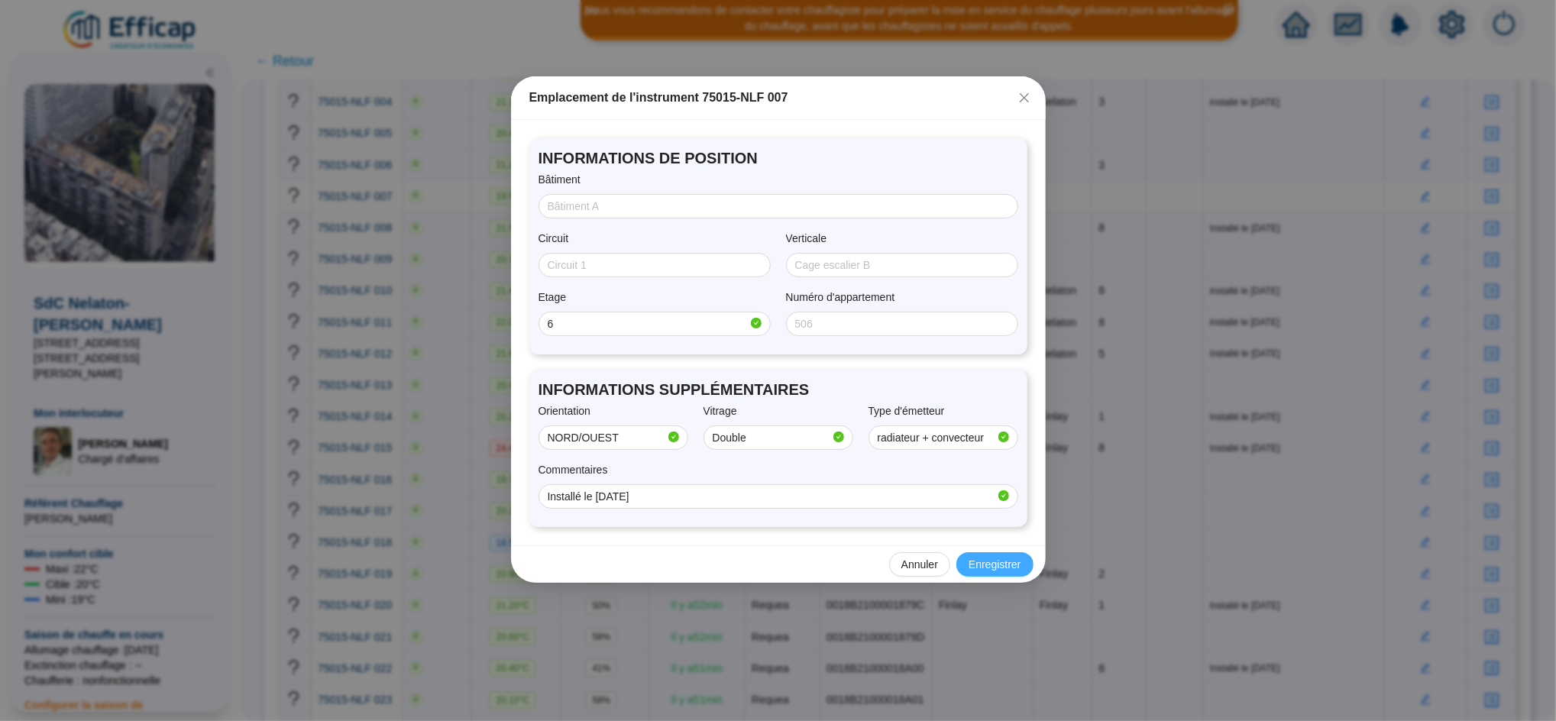
click at [1018, 564] on span "Enregistrer" at bounding box center [994, 565] width 52 height 16
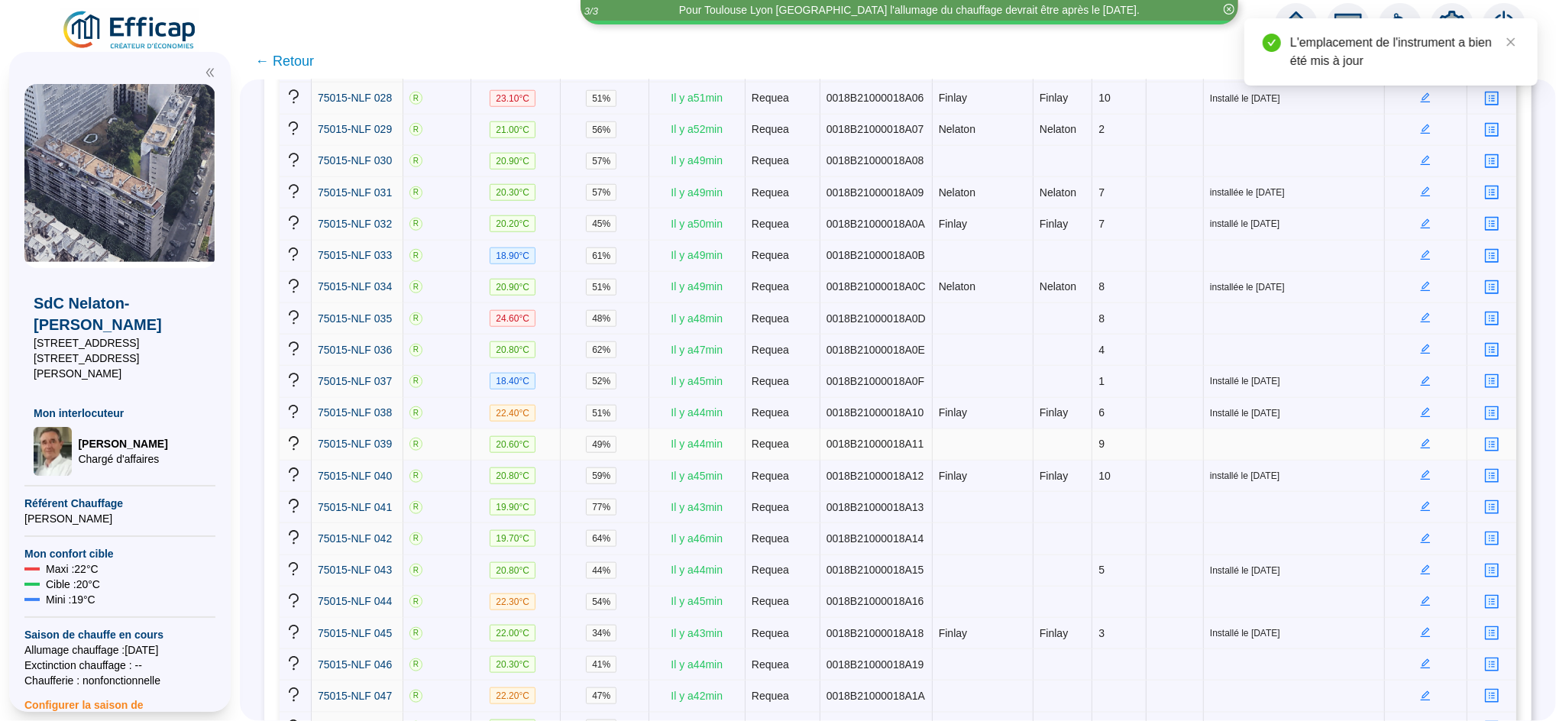
scroll to position [1130, 0]
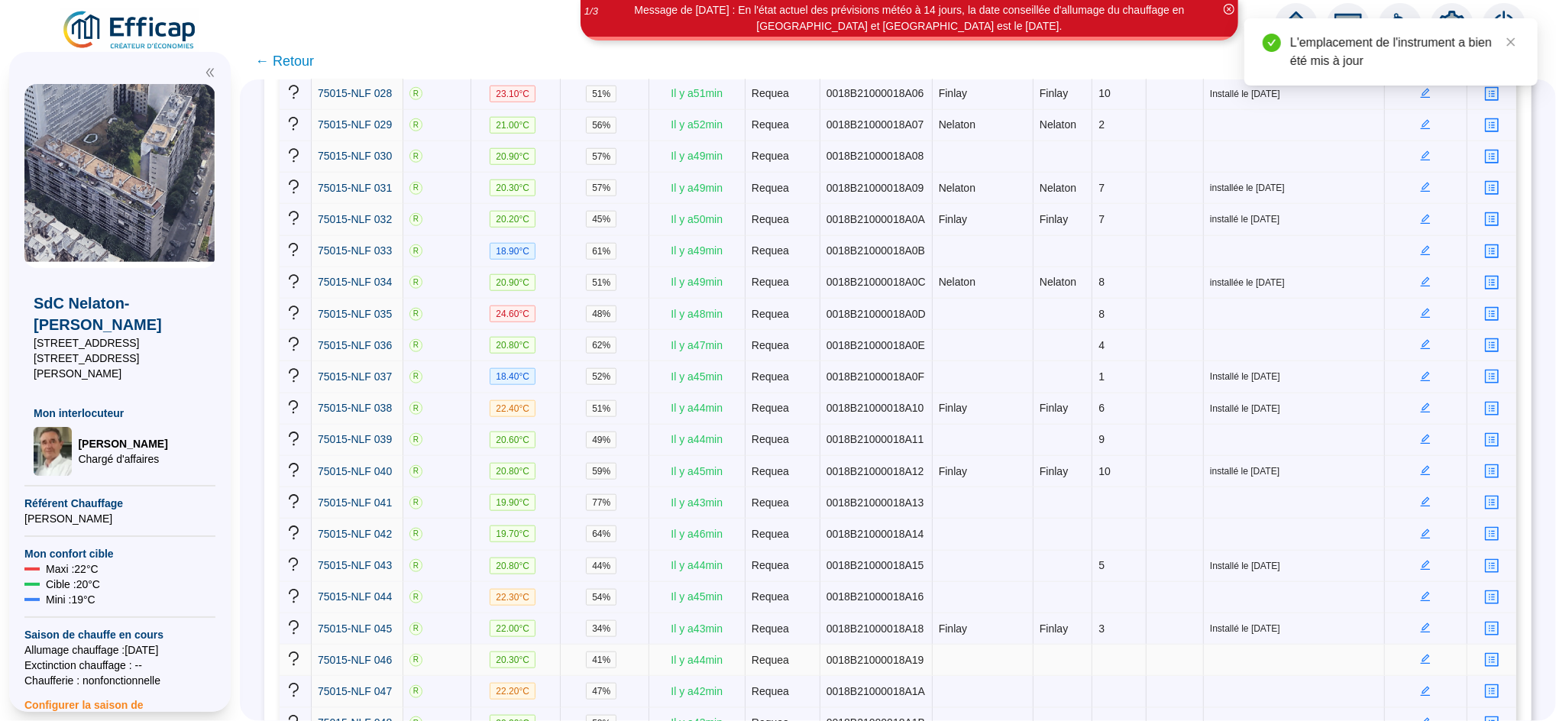
click at [1420, 654] on icon "edit" at bounding box center [1425, 659] width 11 height 11
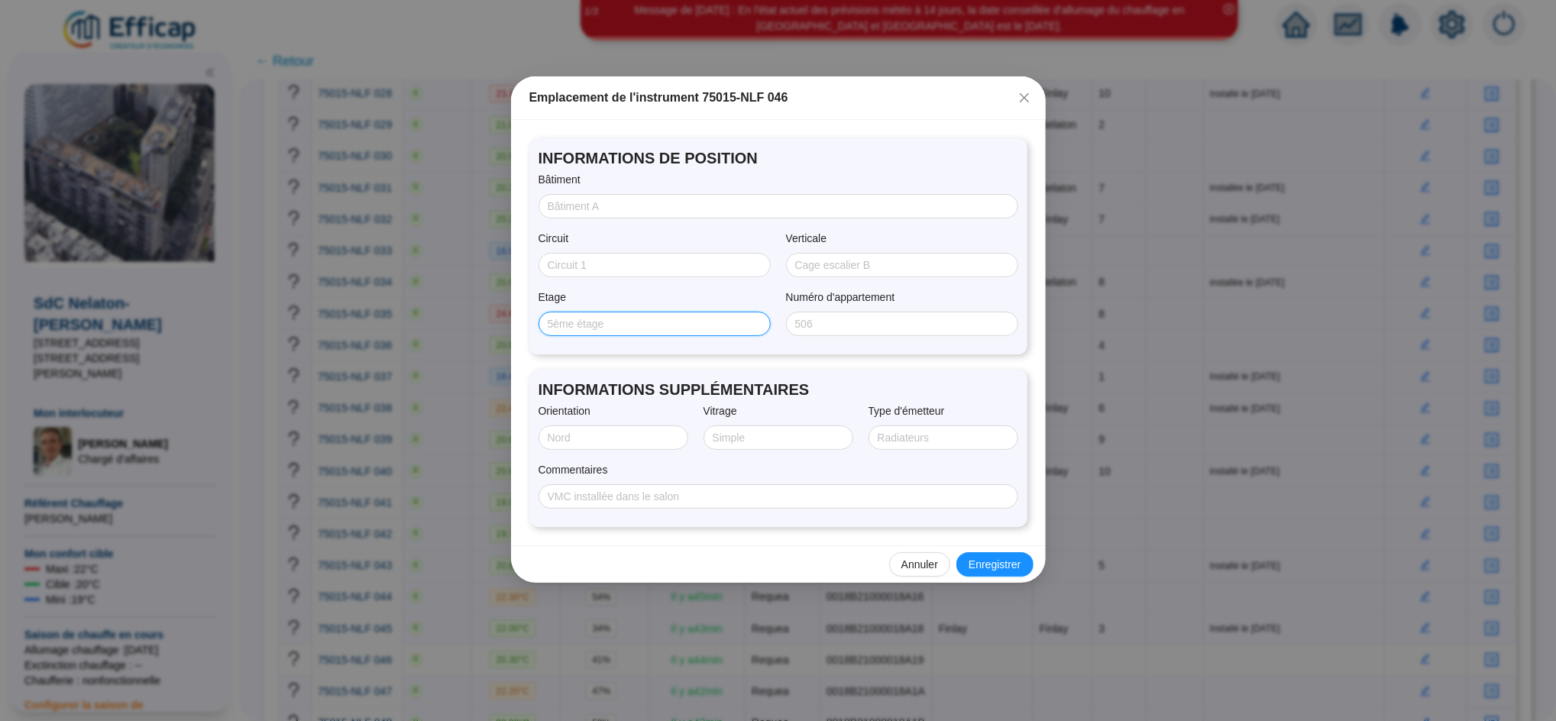
click at [662, 323] on input "Etage" at bounding box center [653, 324] width 211 height 16
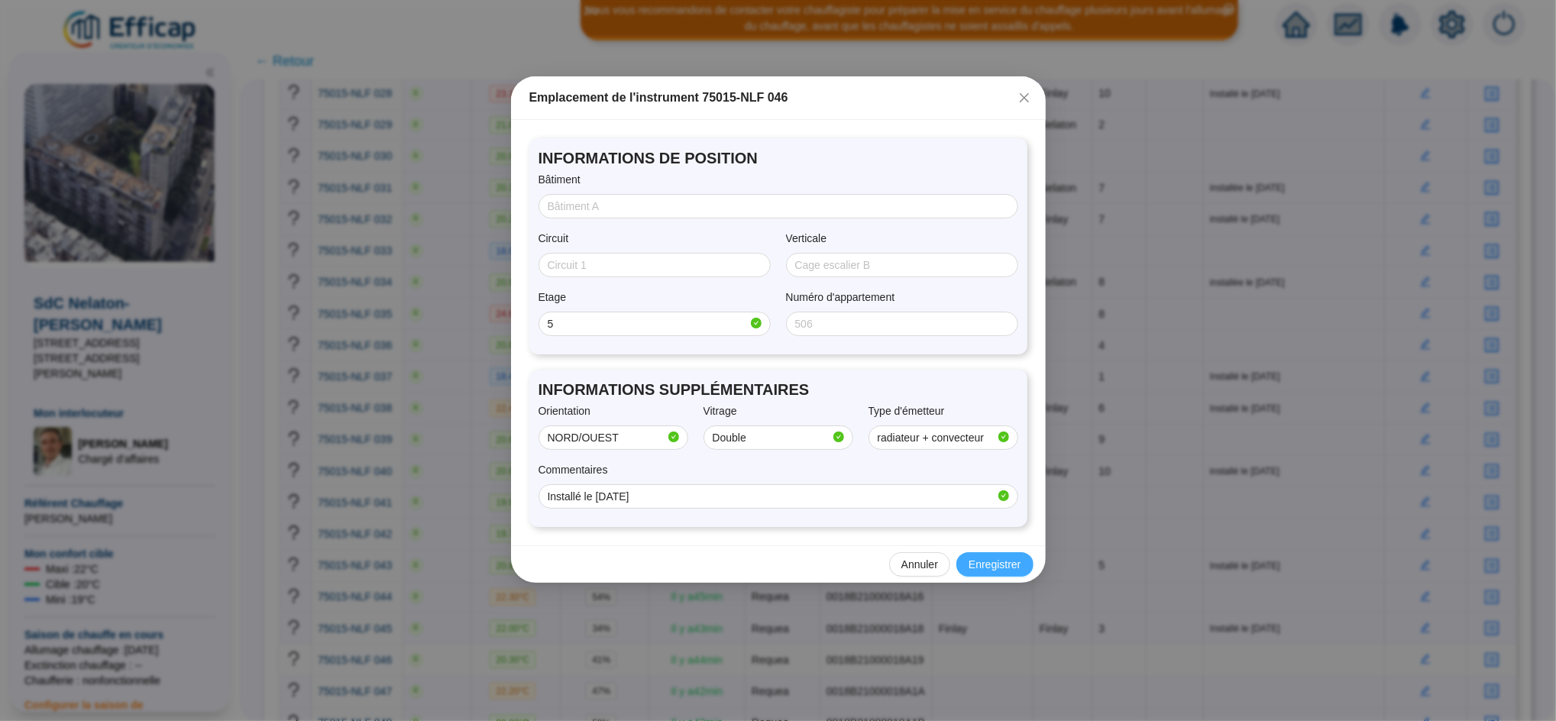
click at [992, 571] on span "Enregistrer" at bounding box center [994, 565] width 52 height 16
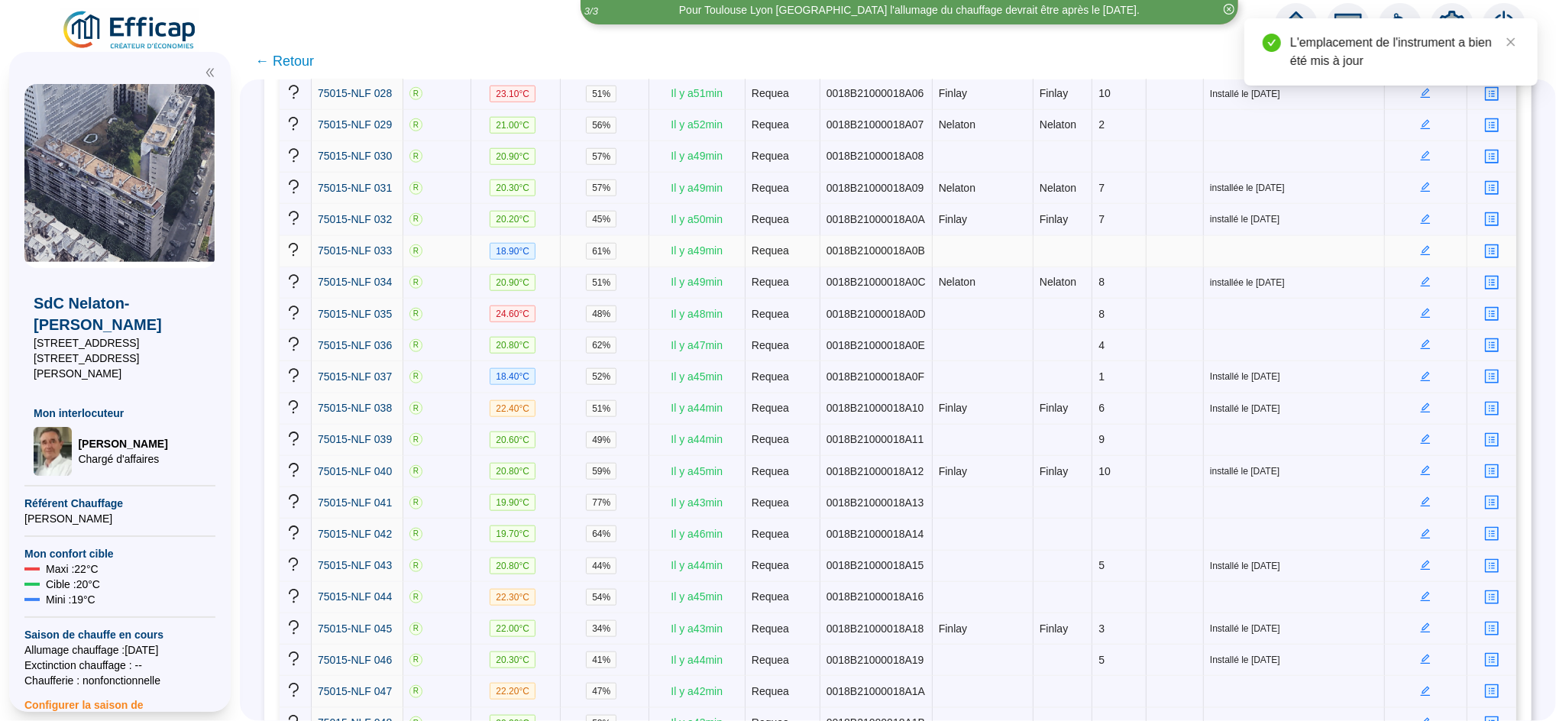
click at [1421, 246] on icon "edit" at bounding box center [1426, 251] width 10 height 10
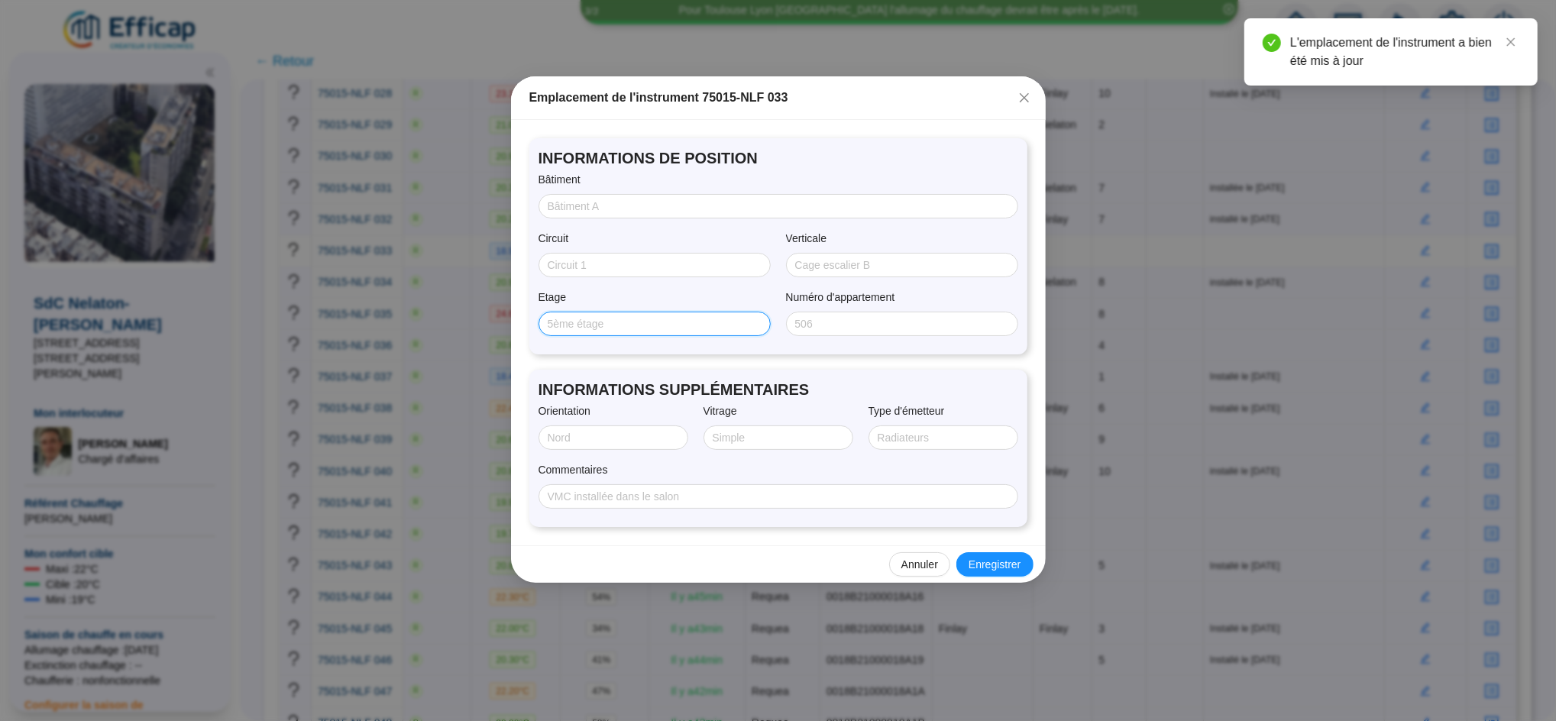
click at [674, 321] on input "Etage" at bounding box center [653, 324] width 211 height 16
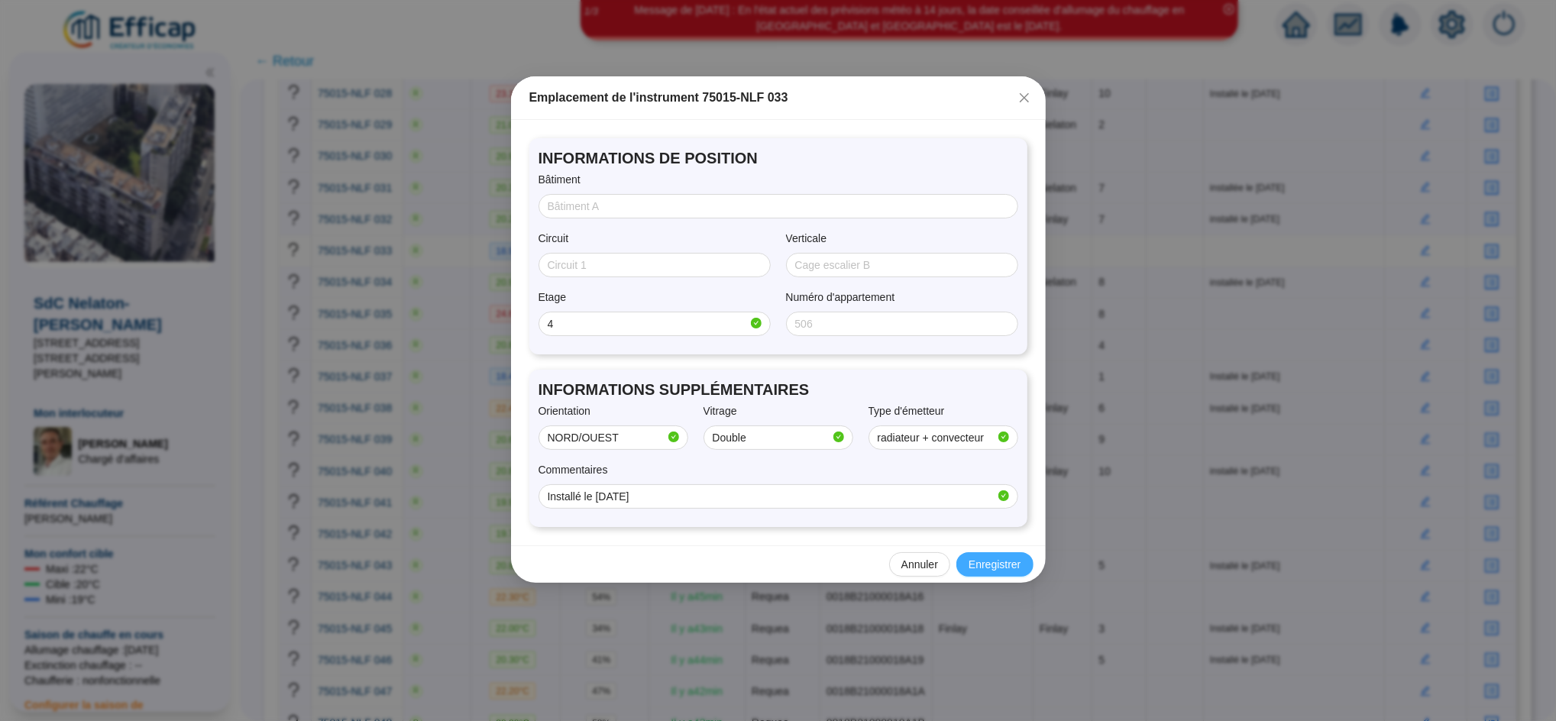
click at [1001, 560] on span "Enregistrer" at bounding box center [994, 565] width 52 height 16
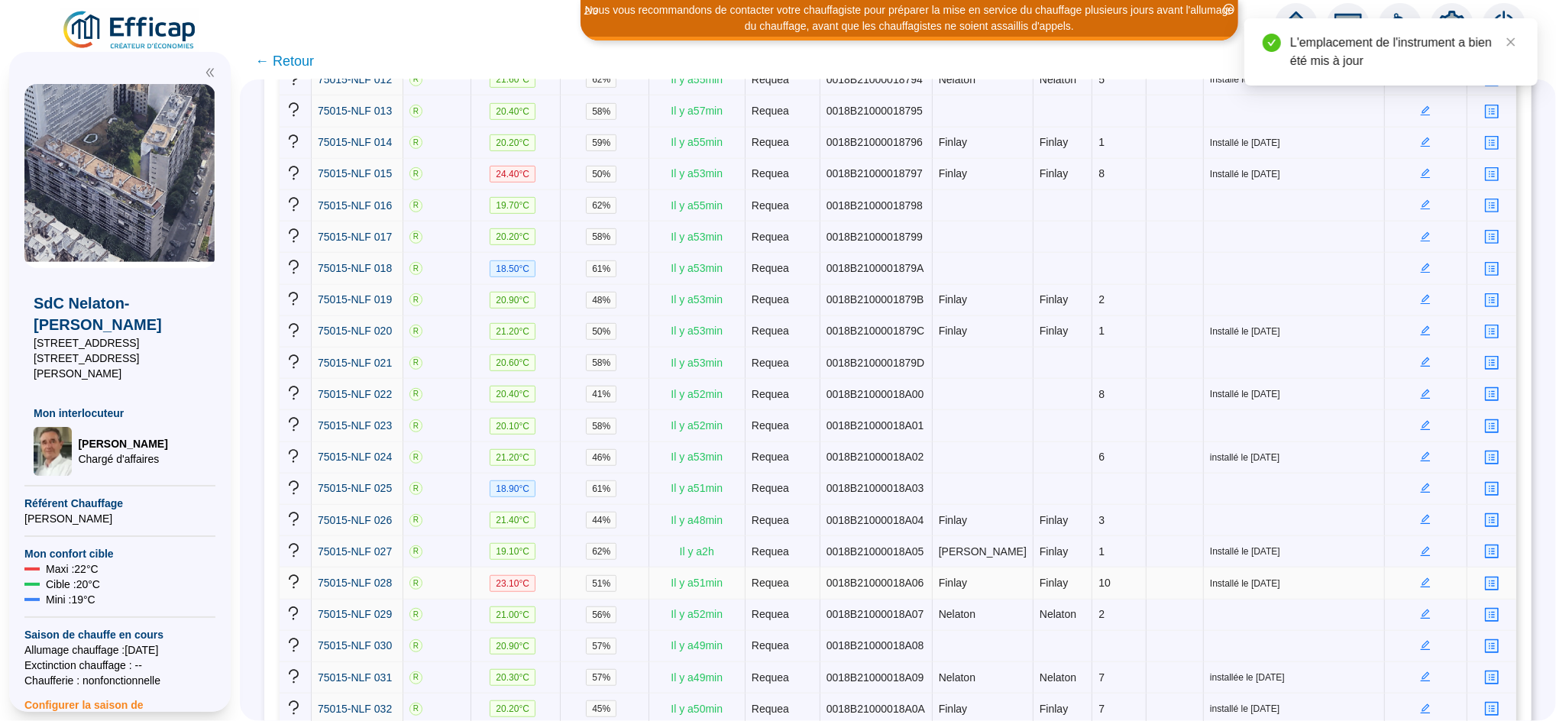
scroll to position [640, 0]
click at [1421, 264] on icon "edit" at bounding box center [1426, 269] width 10 height 10
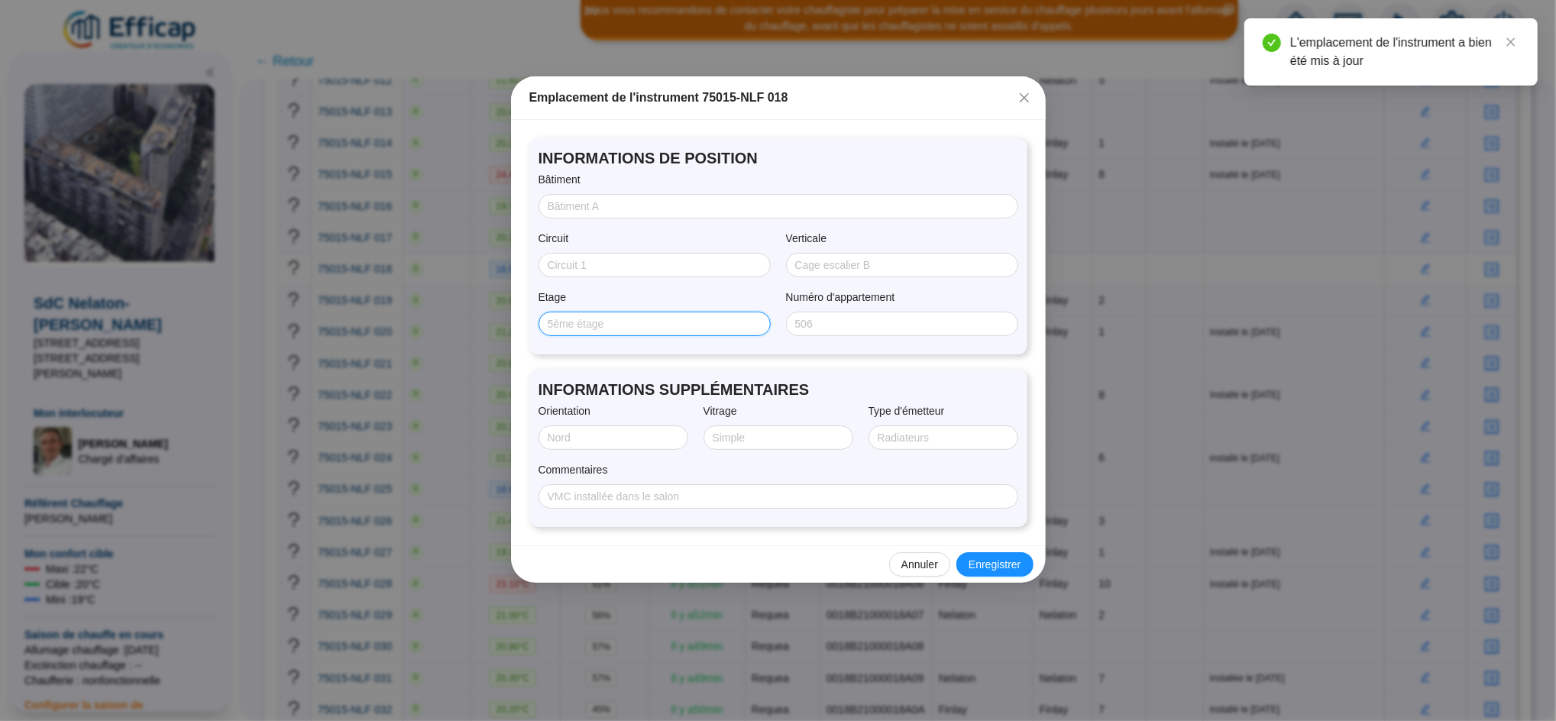
click at [706, 318] on input "Etage" at bounding box center [653, 324] width 211 height 16
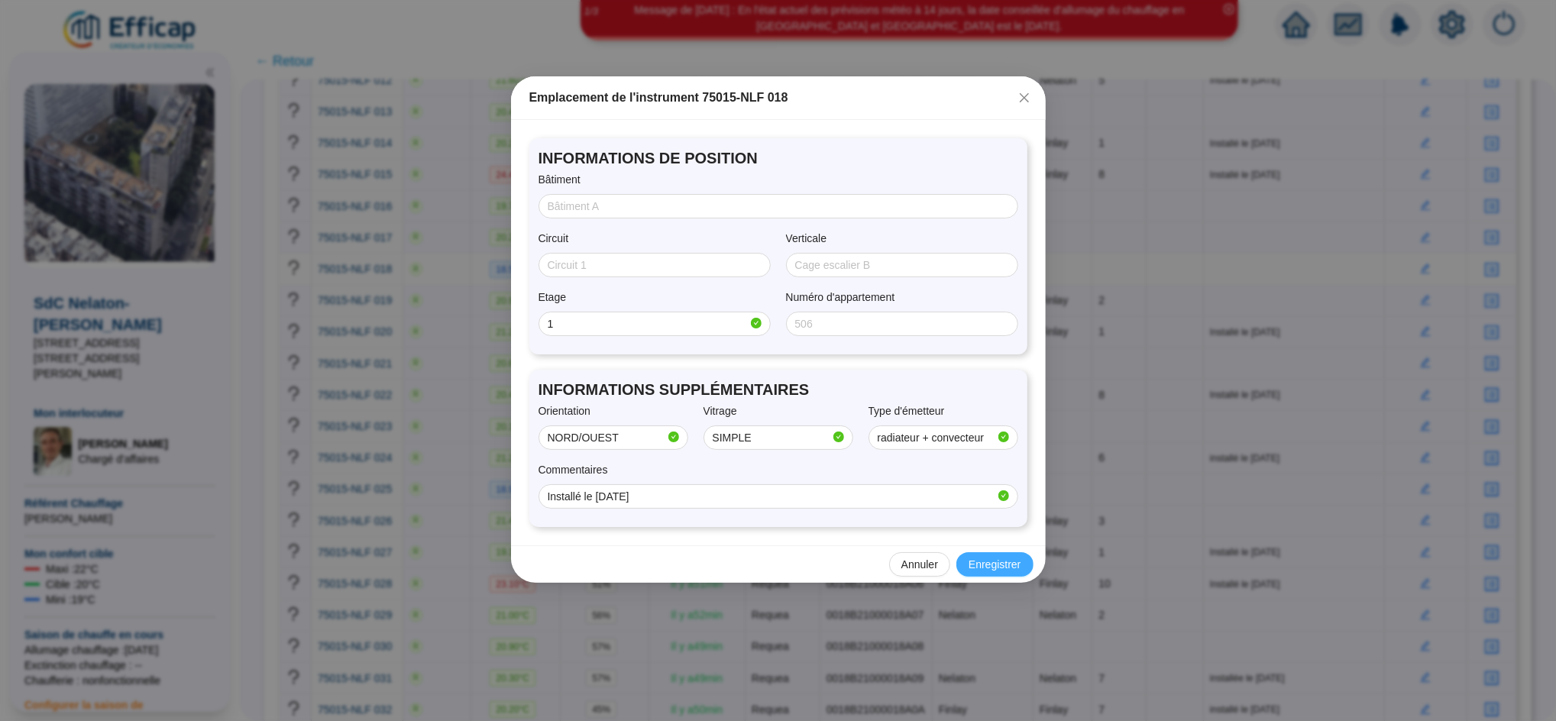
click at [994, 557] on span "Enregistrer" at bounding box center [994, 565] width 52 height 16
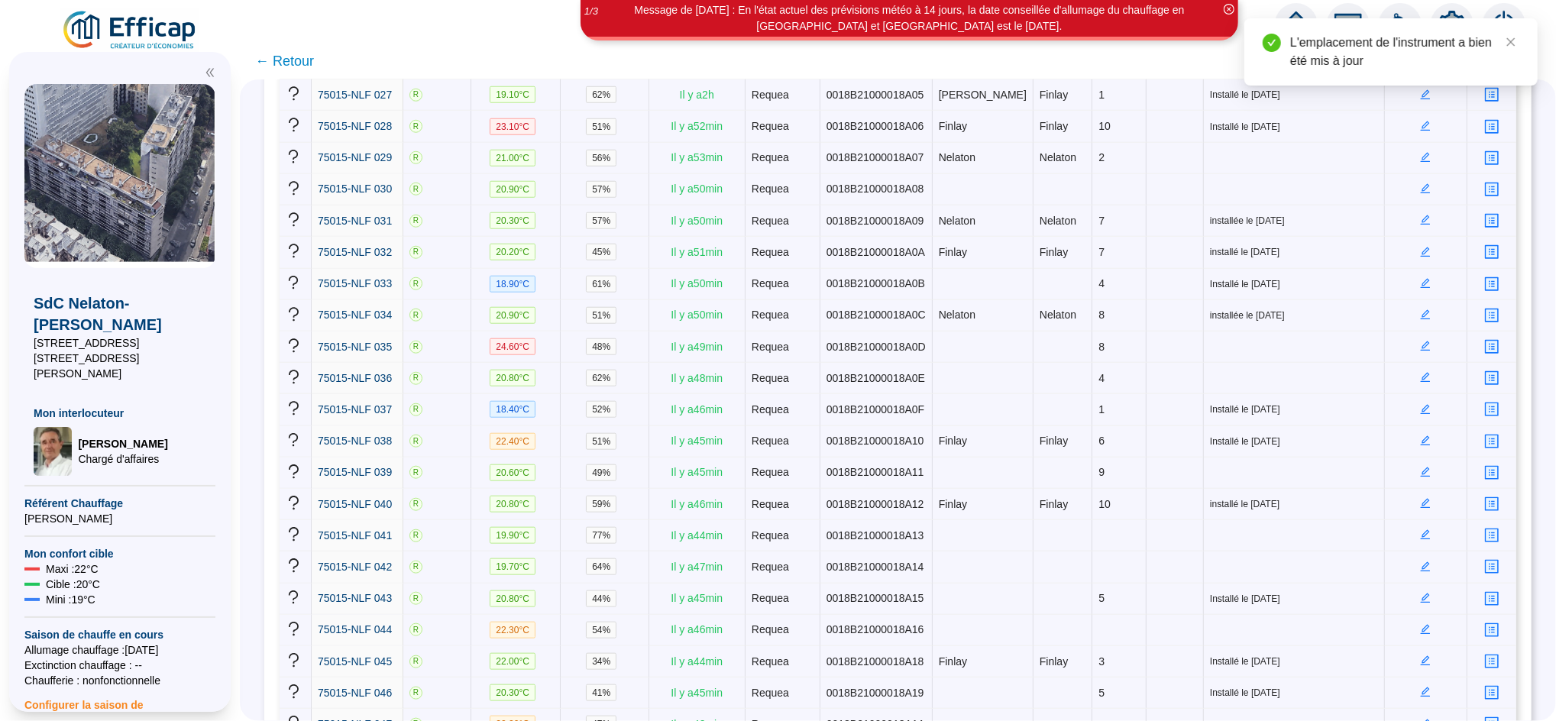
scroll to position [1337, 0]
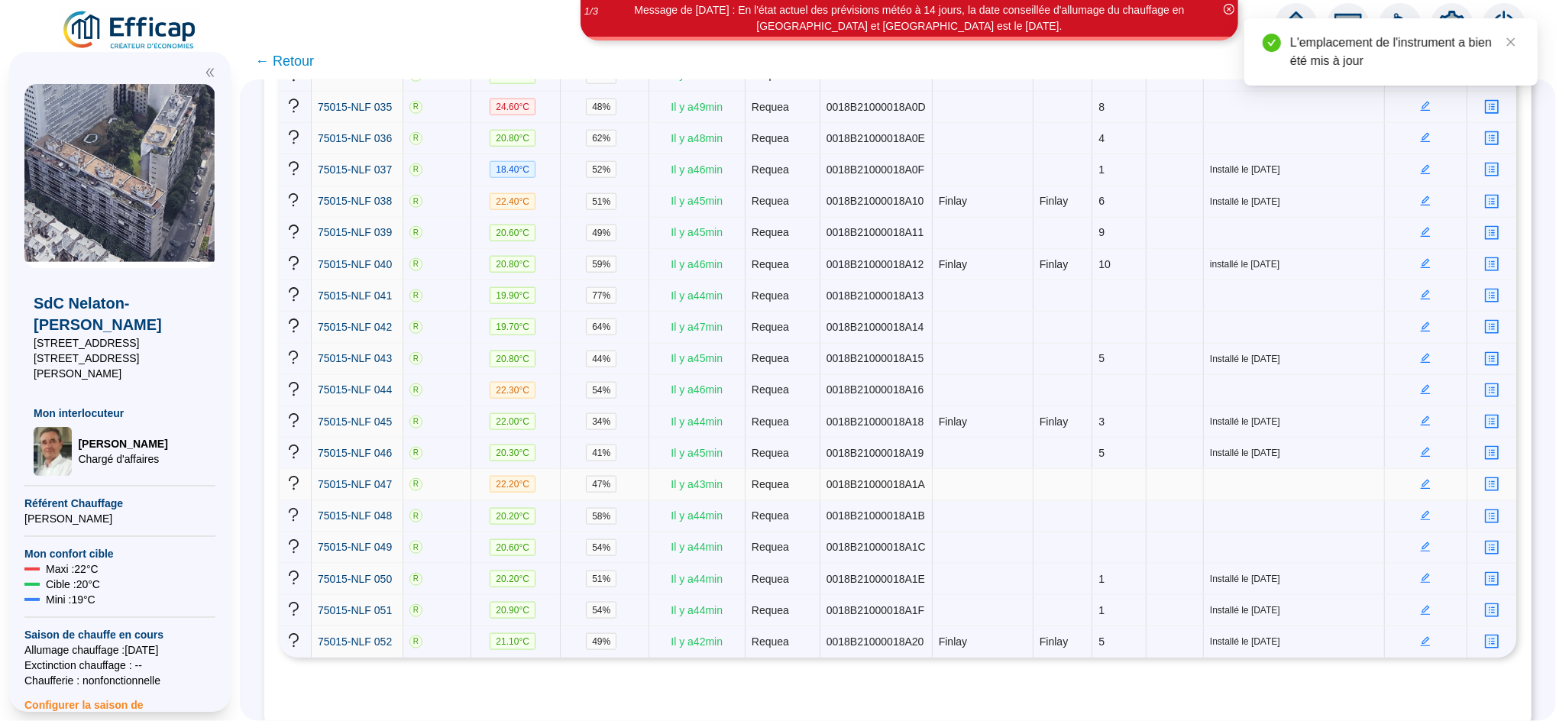
click at [1413, 469] on td at bounding box center [1426, 484] width 82 height 31
click at [1420, 479] on icon "edit" at bounding box center [1425, 484] width 11 height 11
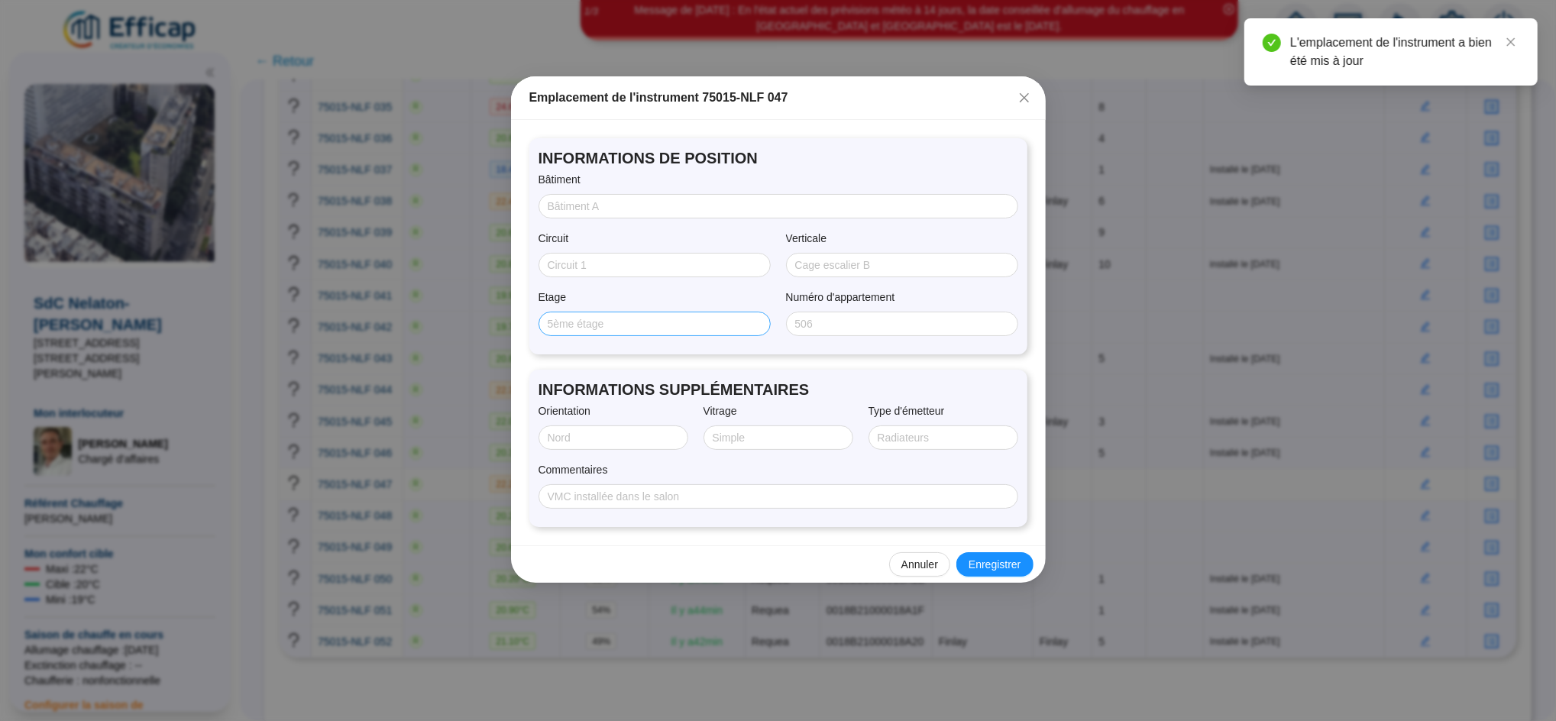
click at [636, 333] on span at bounding box center [654, 324] width 232 height 24
click at [633, 328] on input "Etage" at bounding box center [653, 324] width 211 height 16
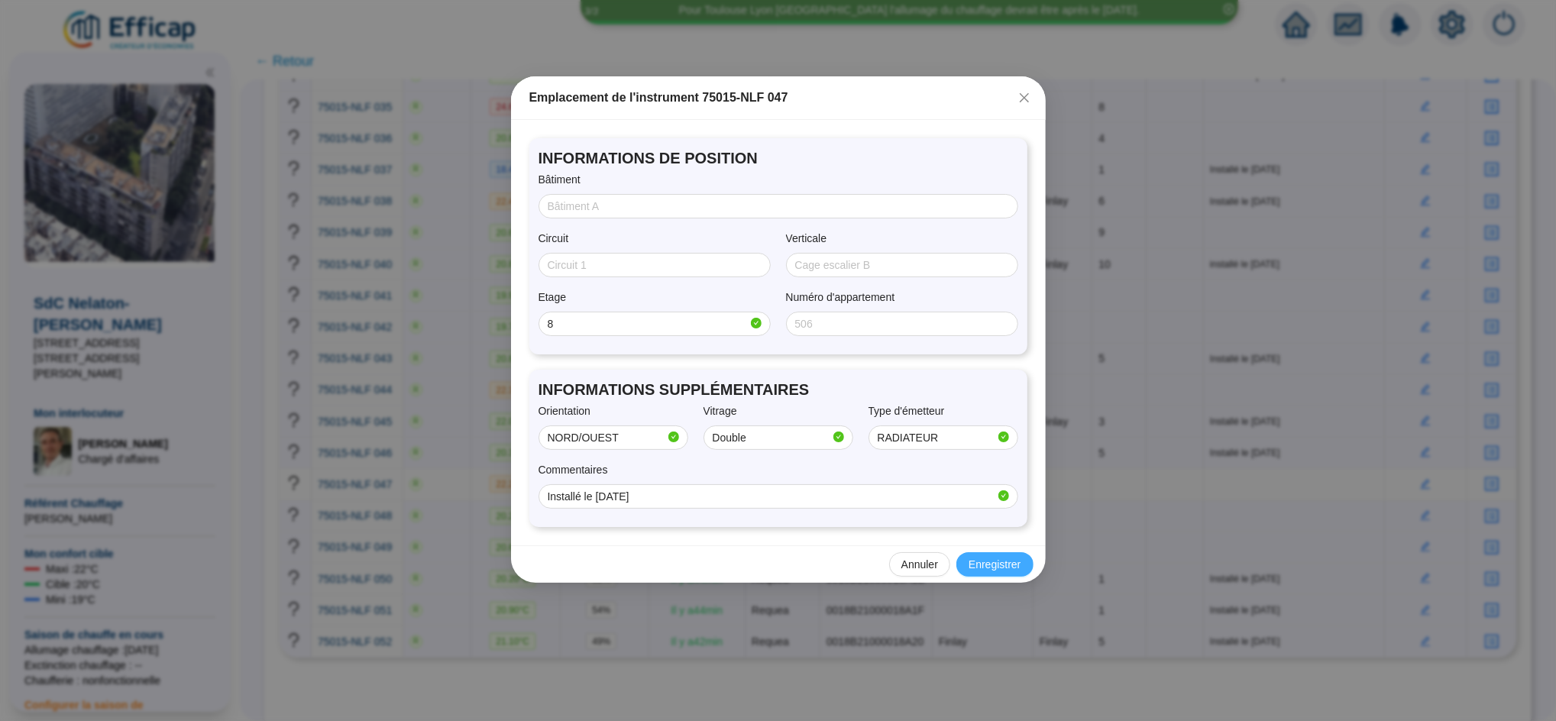
click at [1022, 569] on button "Enregistrer" at bounding box center [994, 564] width 76 height 24
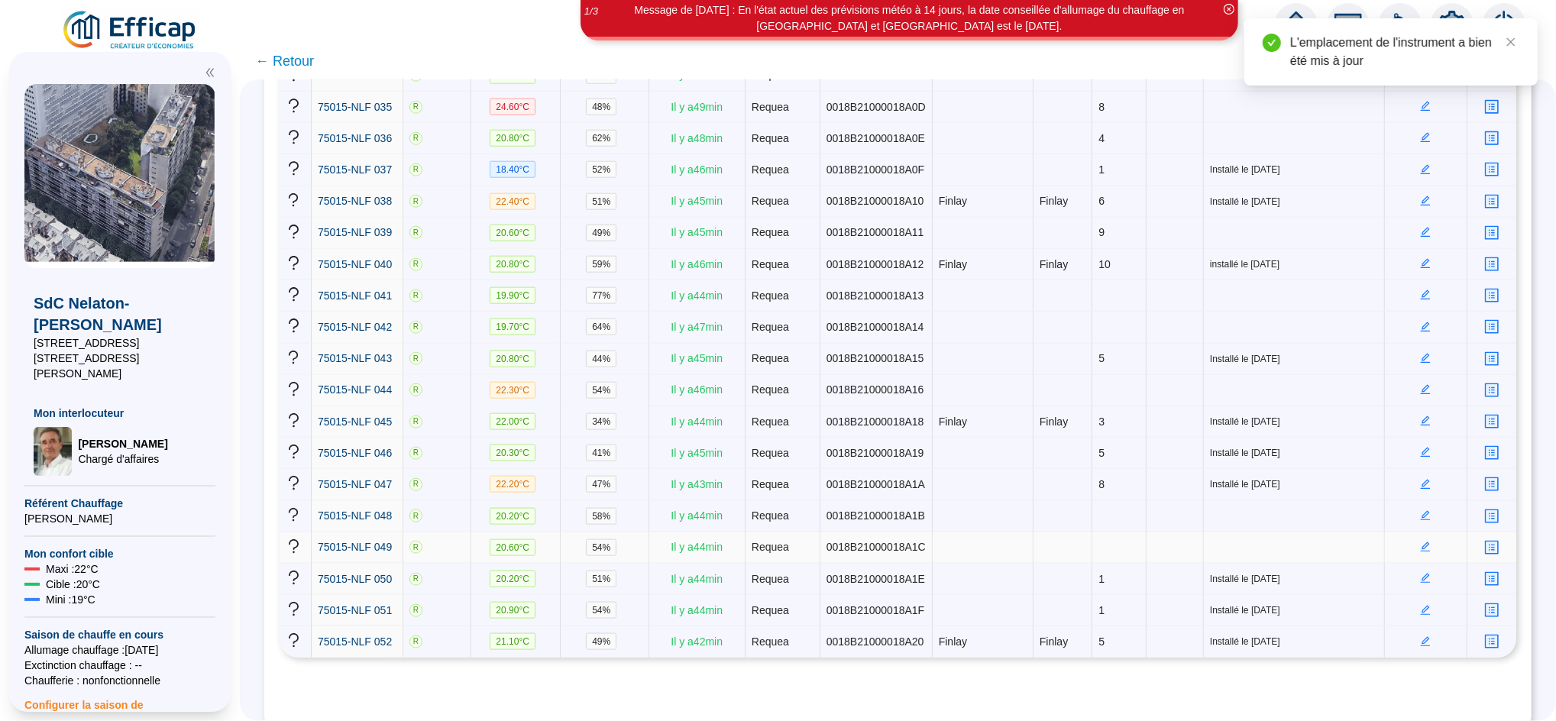
click at [1420, 542] on icon "edit" at bounding box center [1425, 547] width 11 height 11
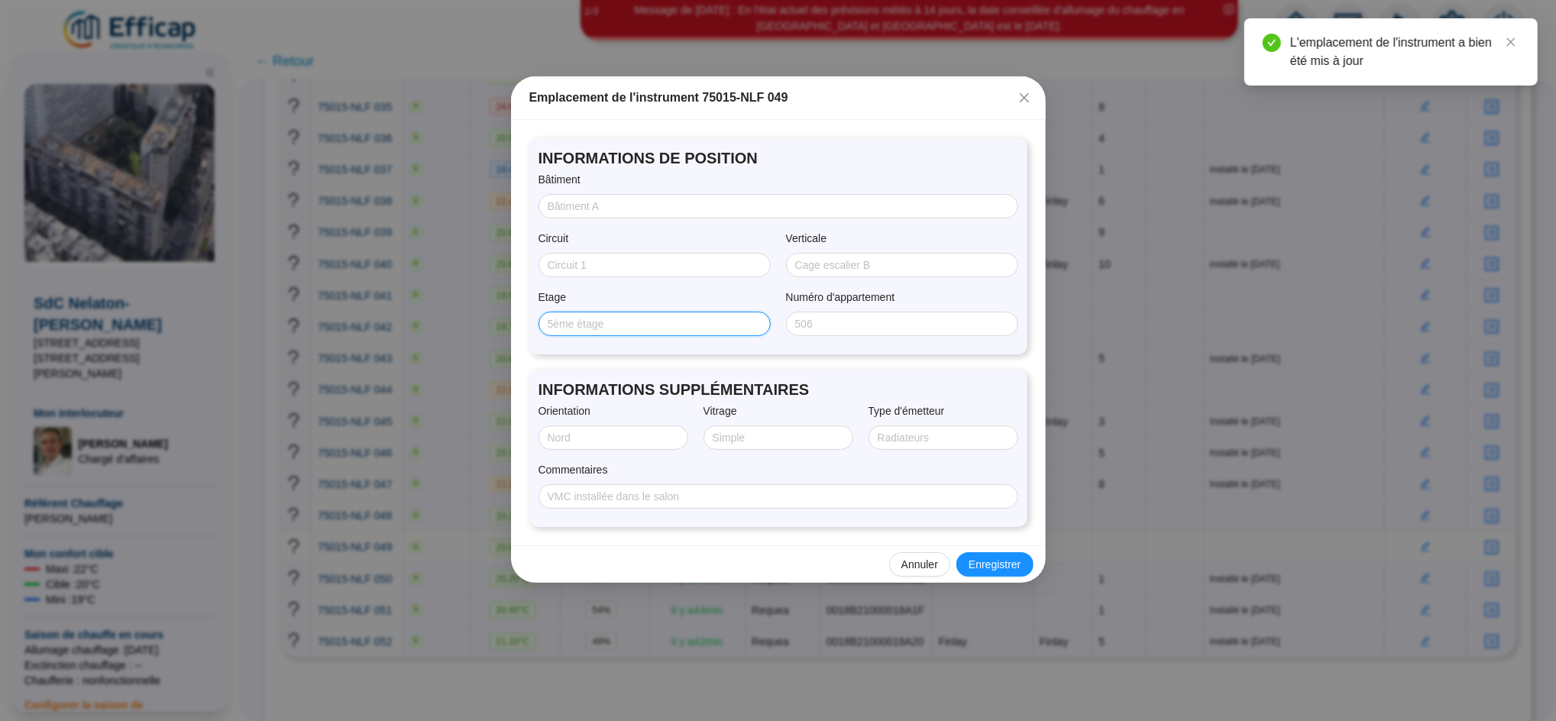
click at [650, 328] on input "Etage" at bounding box center [653, 324] width 211 height 16
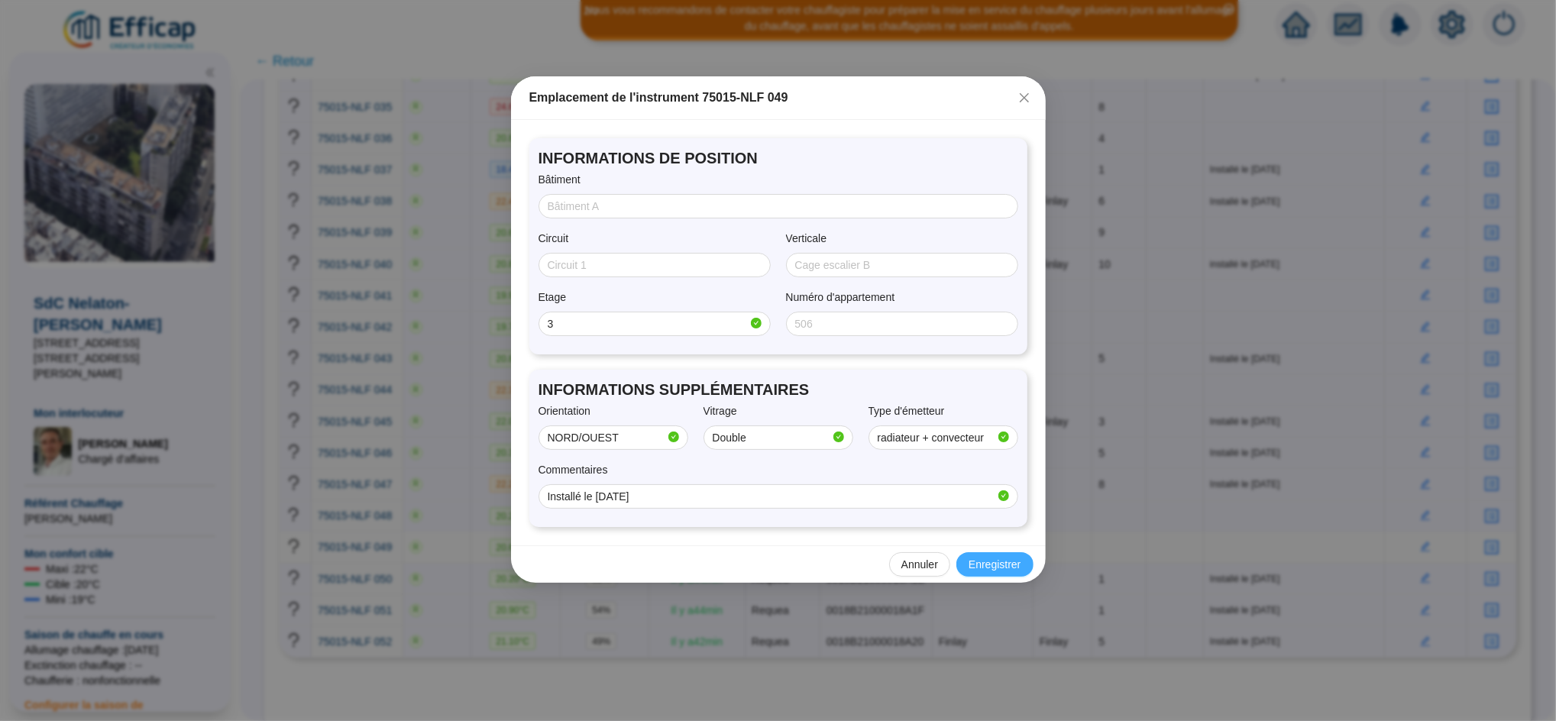
click at [979, 561] on span "Enregistrer" at bounding box center [994, 565] width 52 height 16
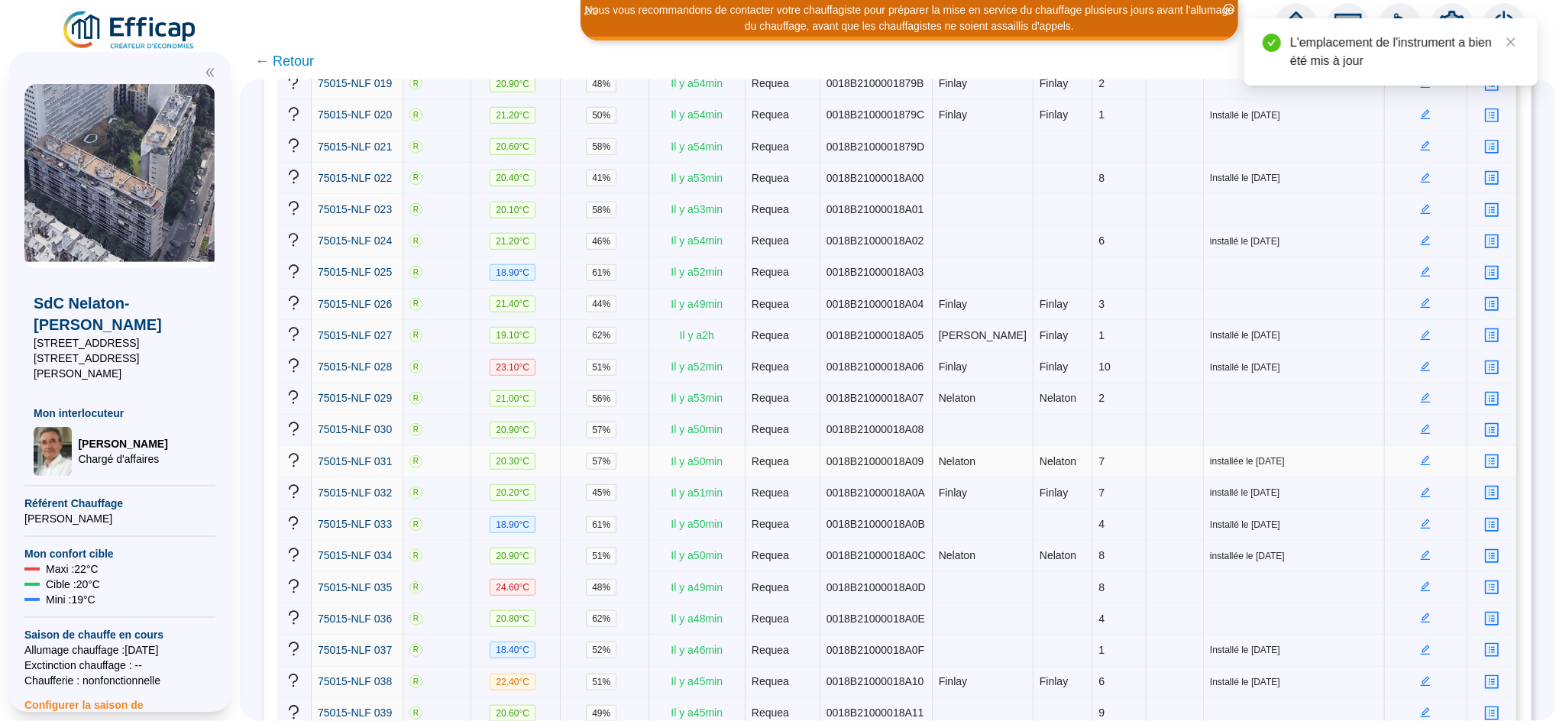
scroll to position [852, 0]
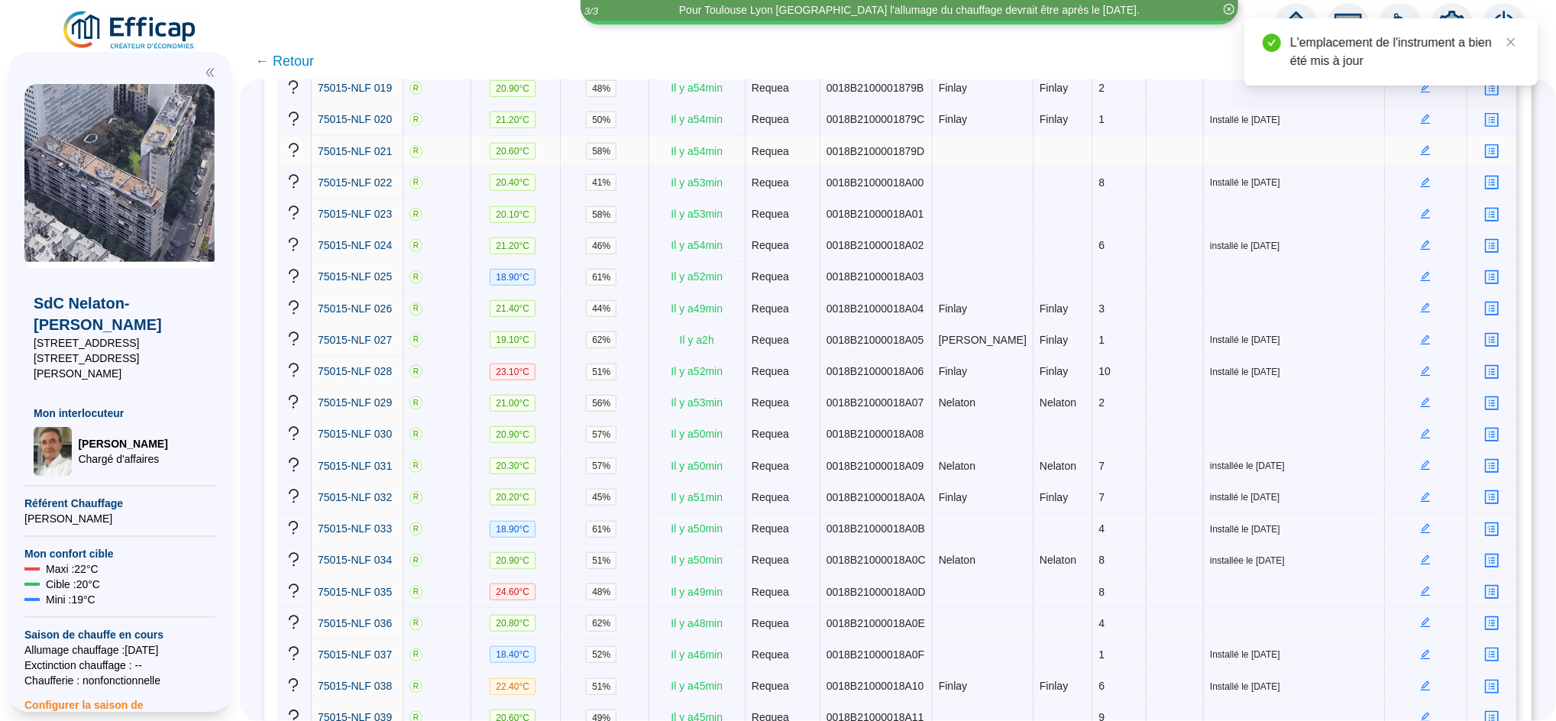
click at [1420, 145] on icon "edit" at bounding box center [1425, 150] width 11 height 11
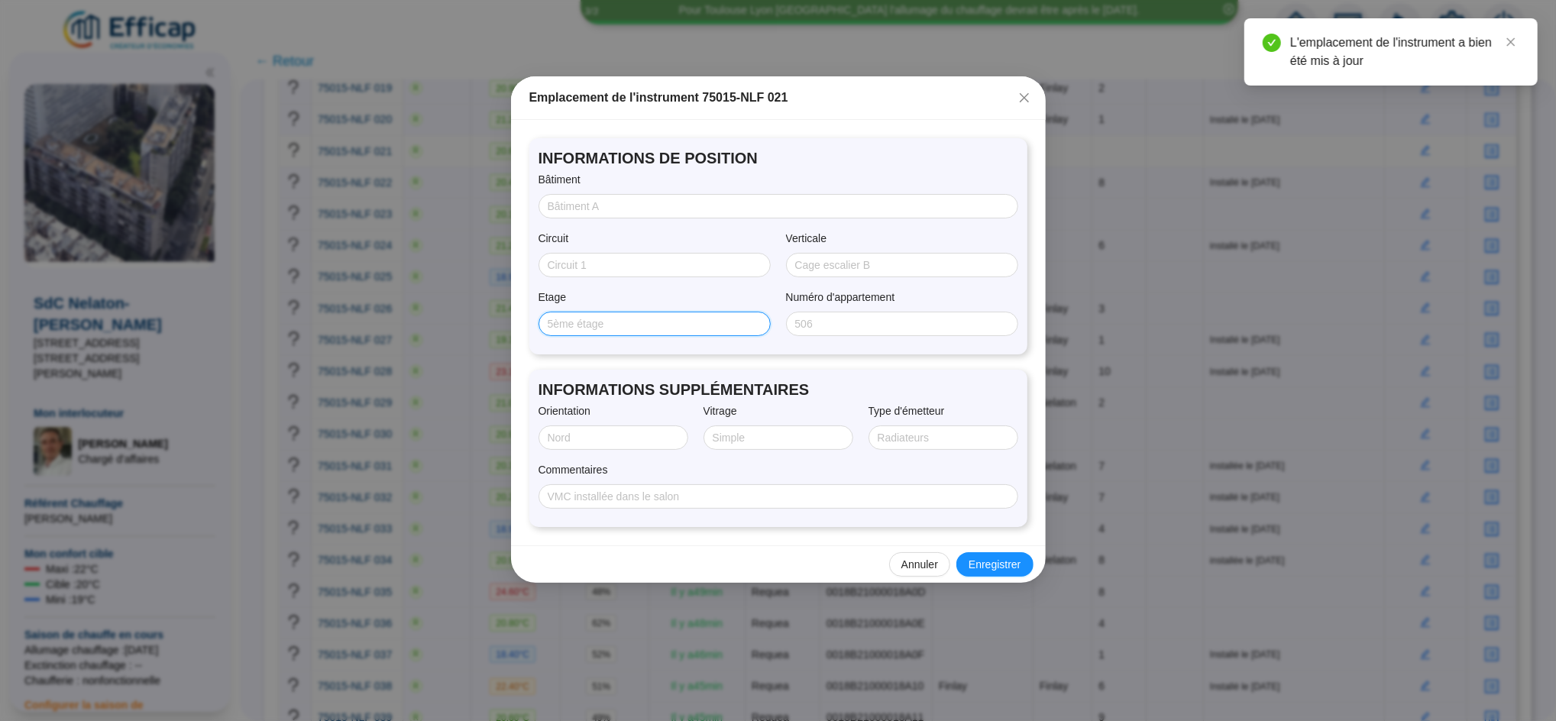
click at [675, 328] on input "Etage" at bounding box center [653, 324] width 211 height 16
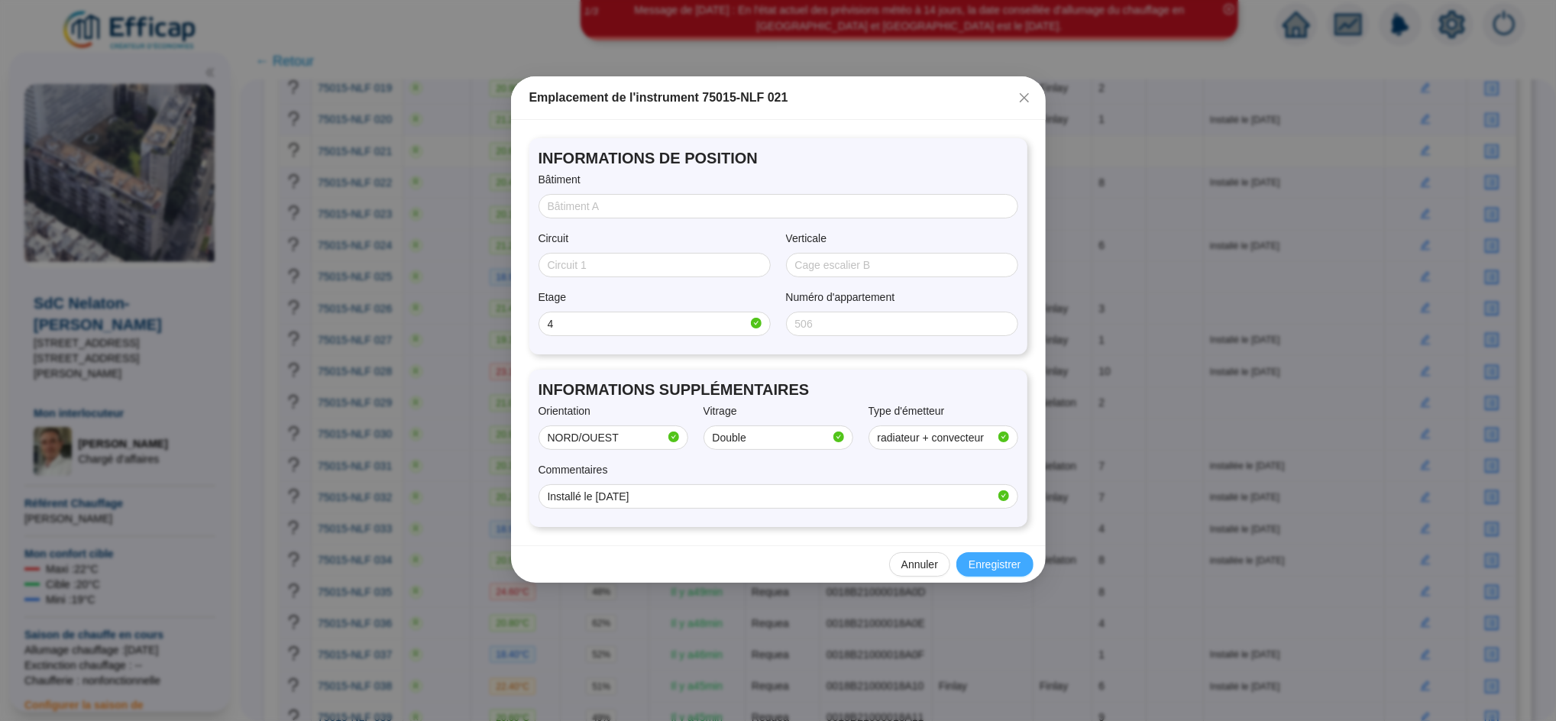
click at [991, 562] on span "Enregistrer" at bounding box center [994, 565] width 52 height 16
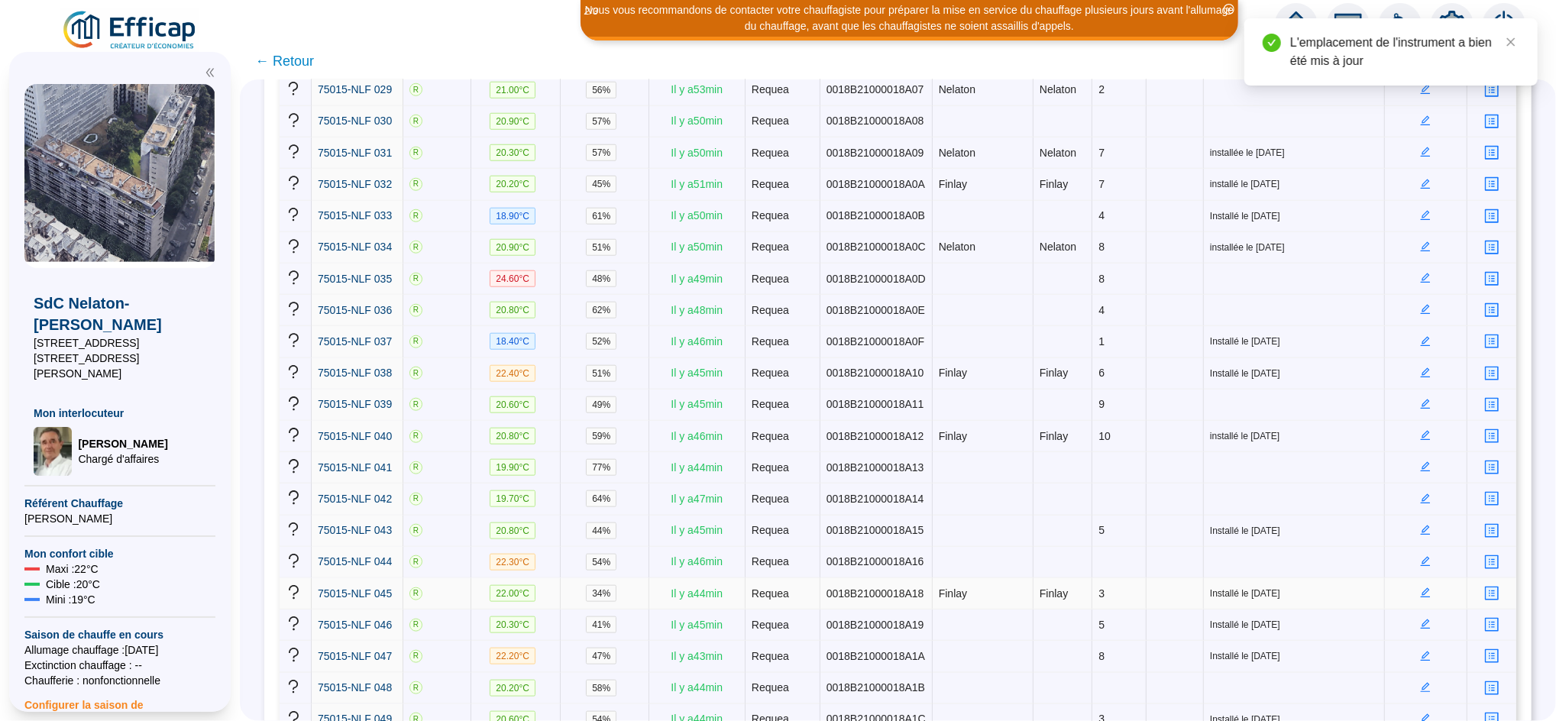
scroll to position [1166, 0]
click at [1420, 555] on icon "edit" at bounding box center [1425, 560] width 11 height 11
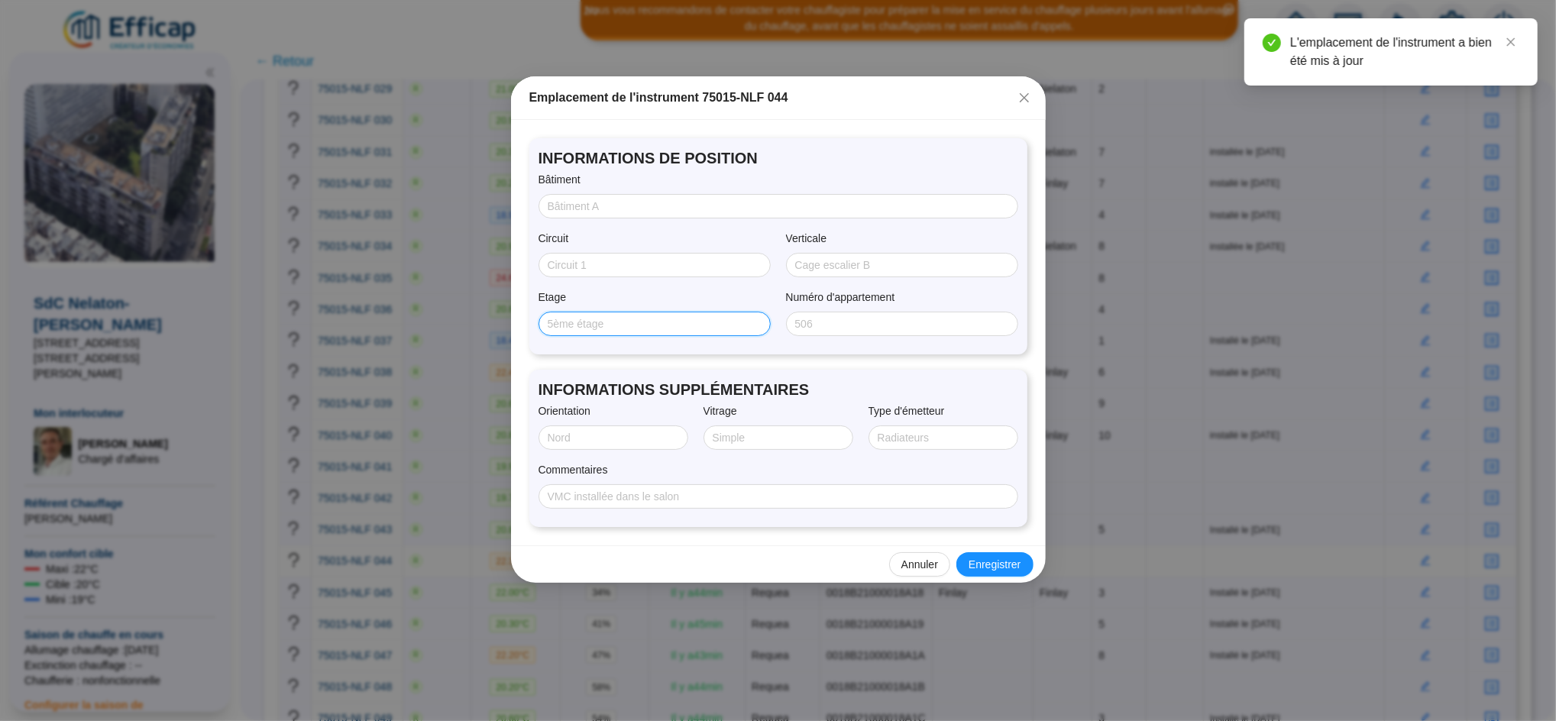
click at [619, 326] on input "Etage" at bounding box center [653, 324] width 211 height 16
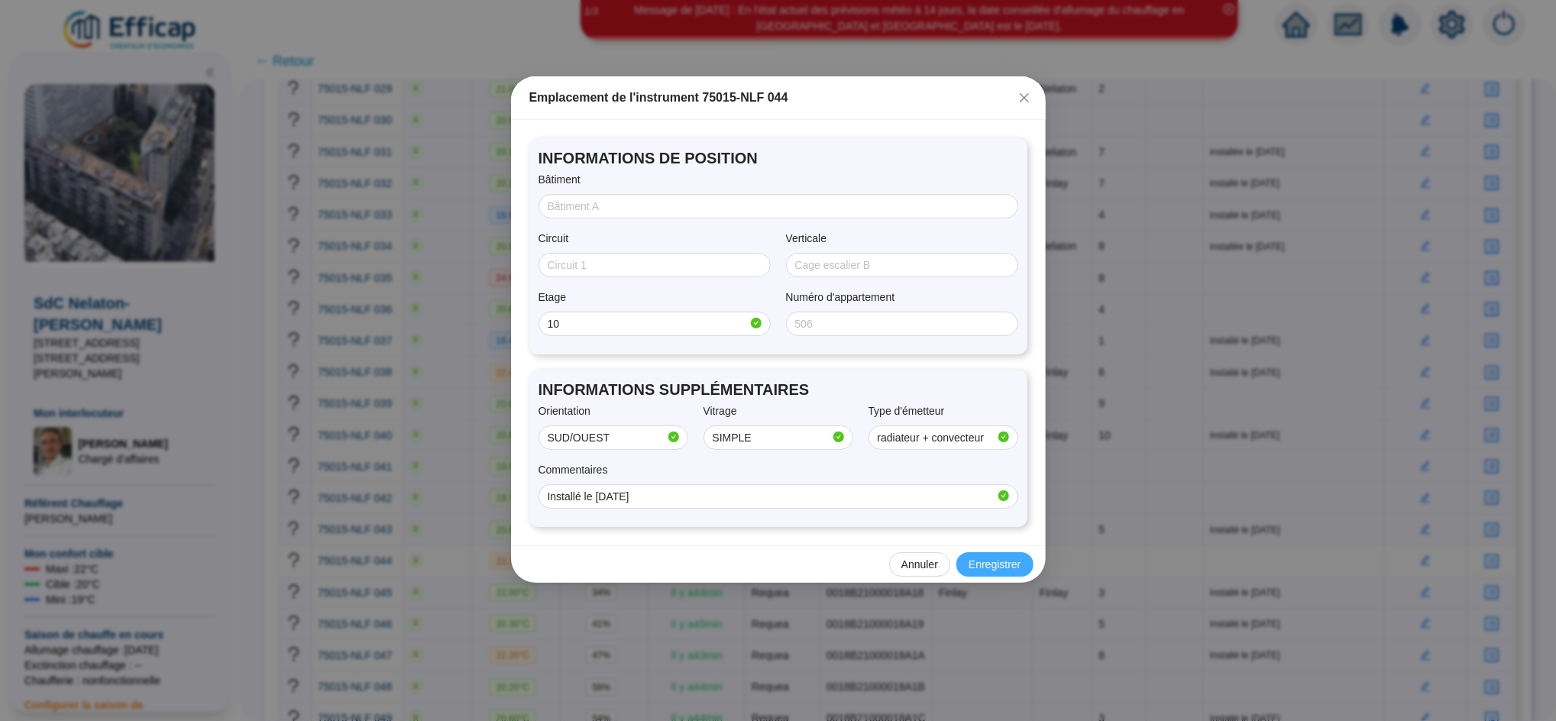
click at [1010, 570] on span "Enregistrer" at bounding box center [994, 565] width 52 height 16
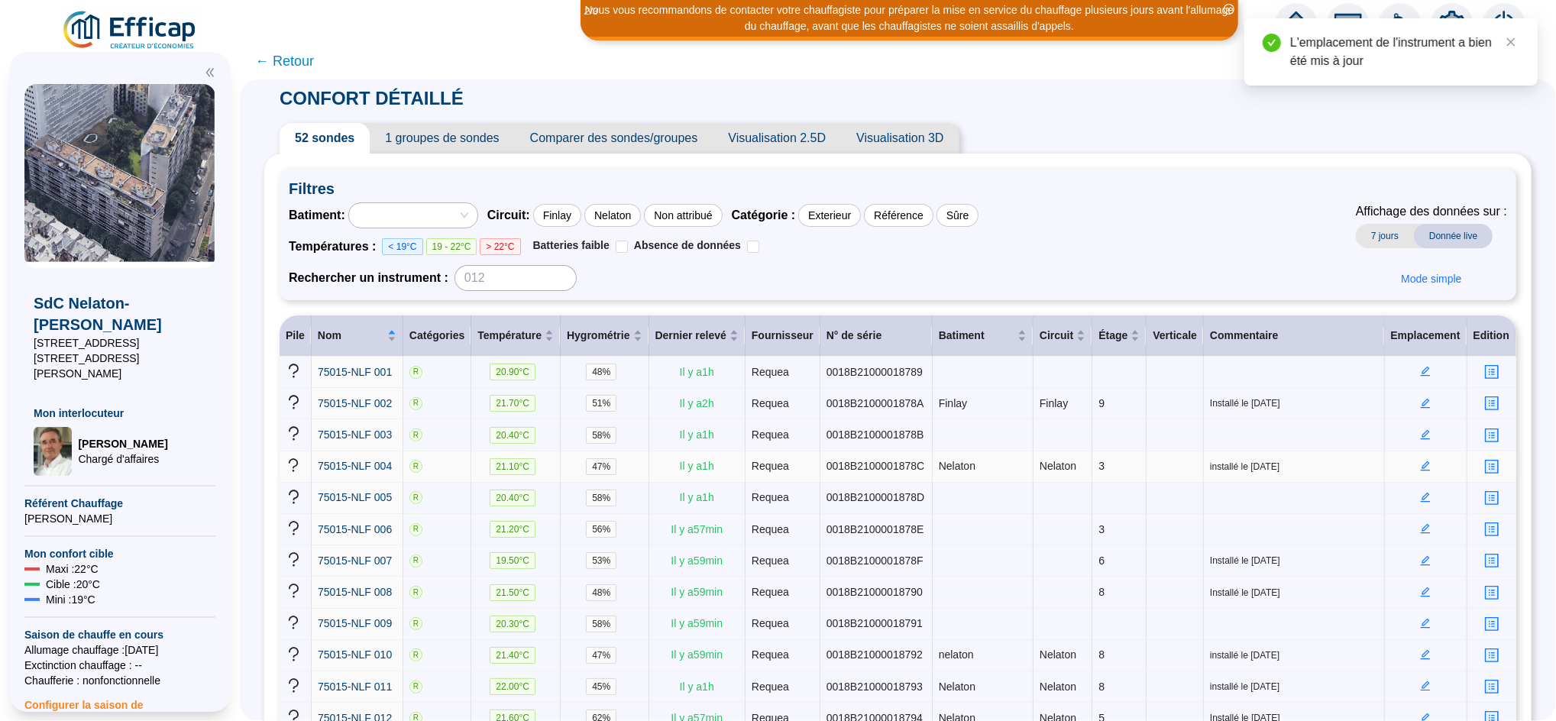
scroll to position [0, 0]
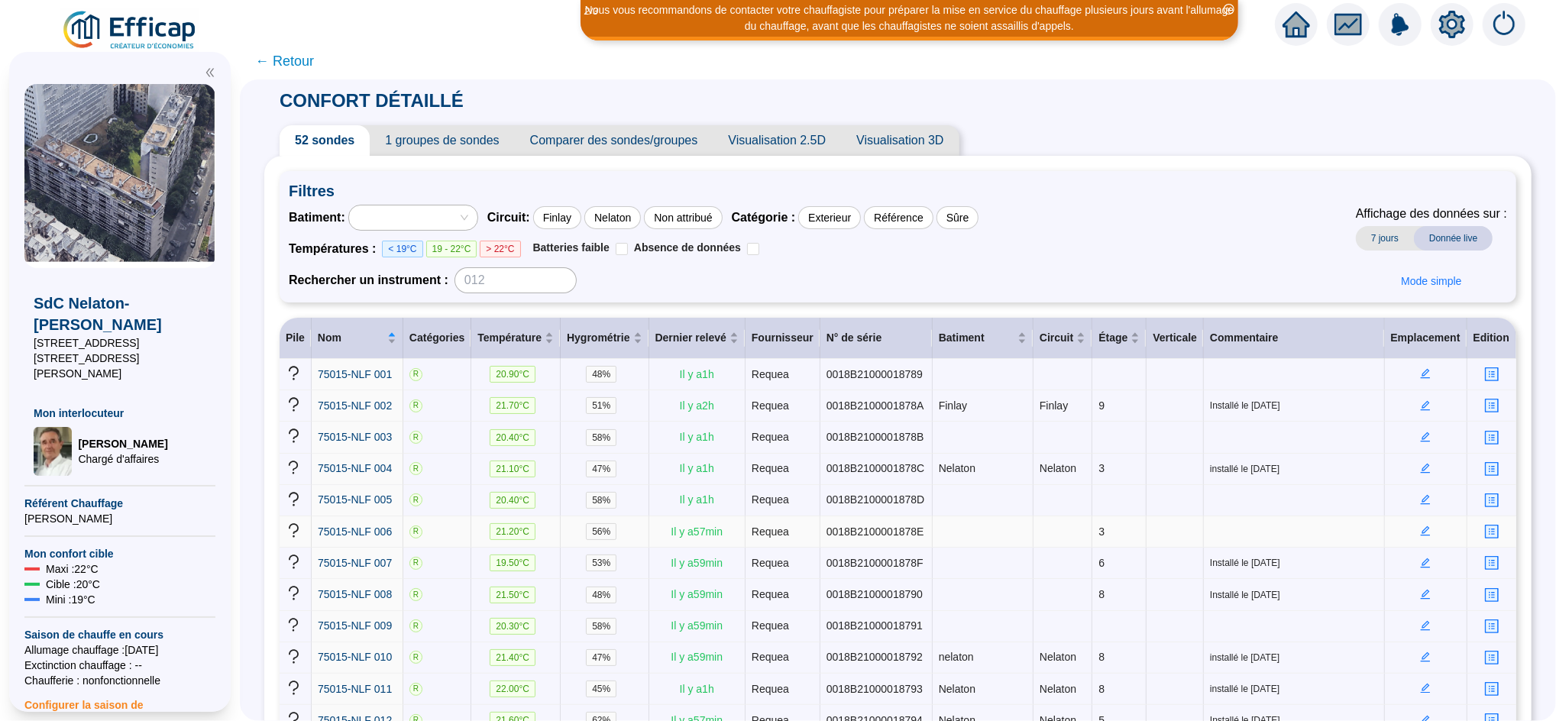
click at [1420, 529] on icon "edit" at bounding box center [1425, 530] width 11 height 11
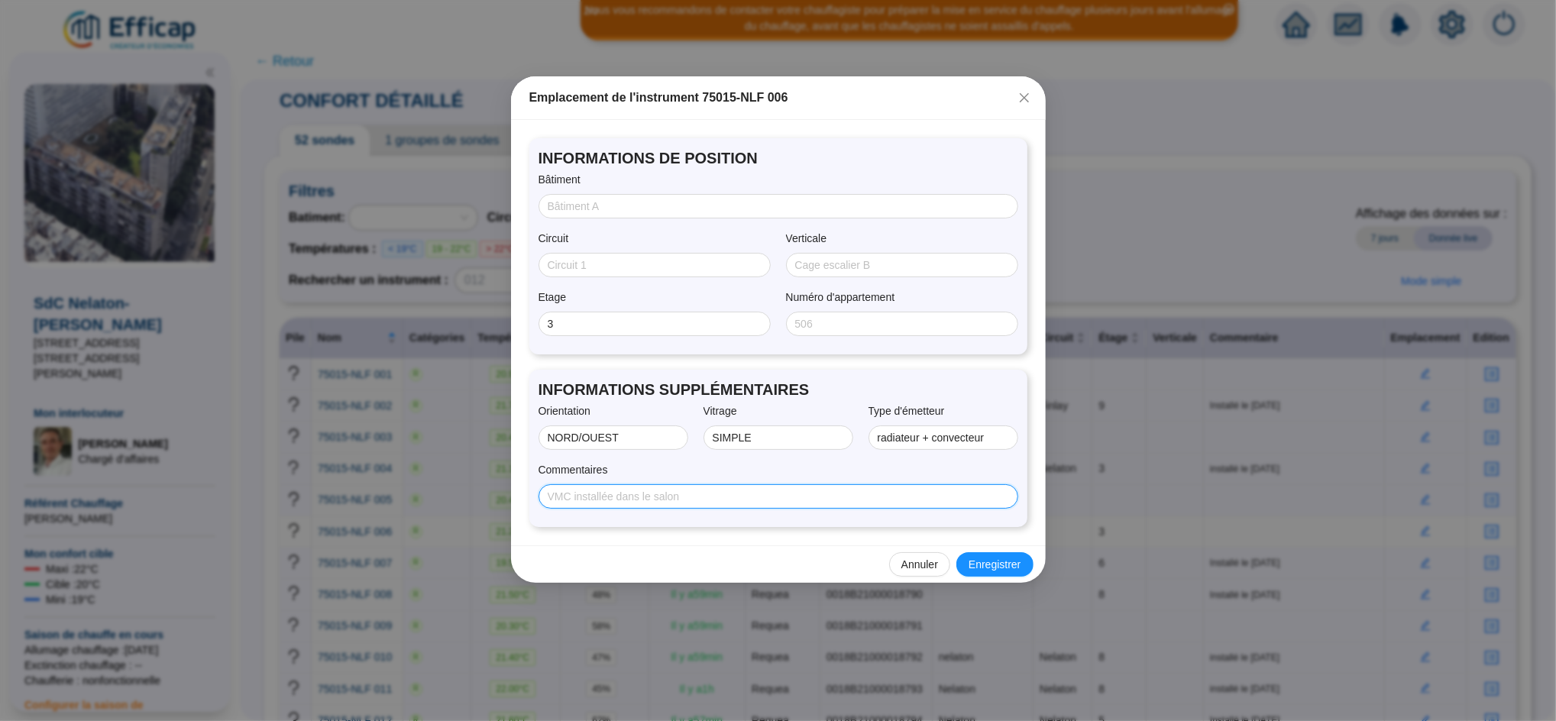
click at [729, 496] on input "Commentaires" at bounding box center [777, 497] width 458 height 16
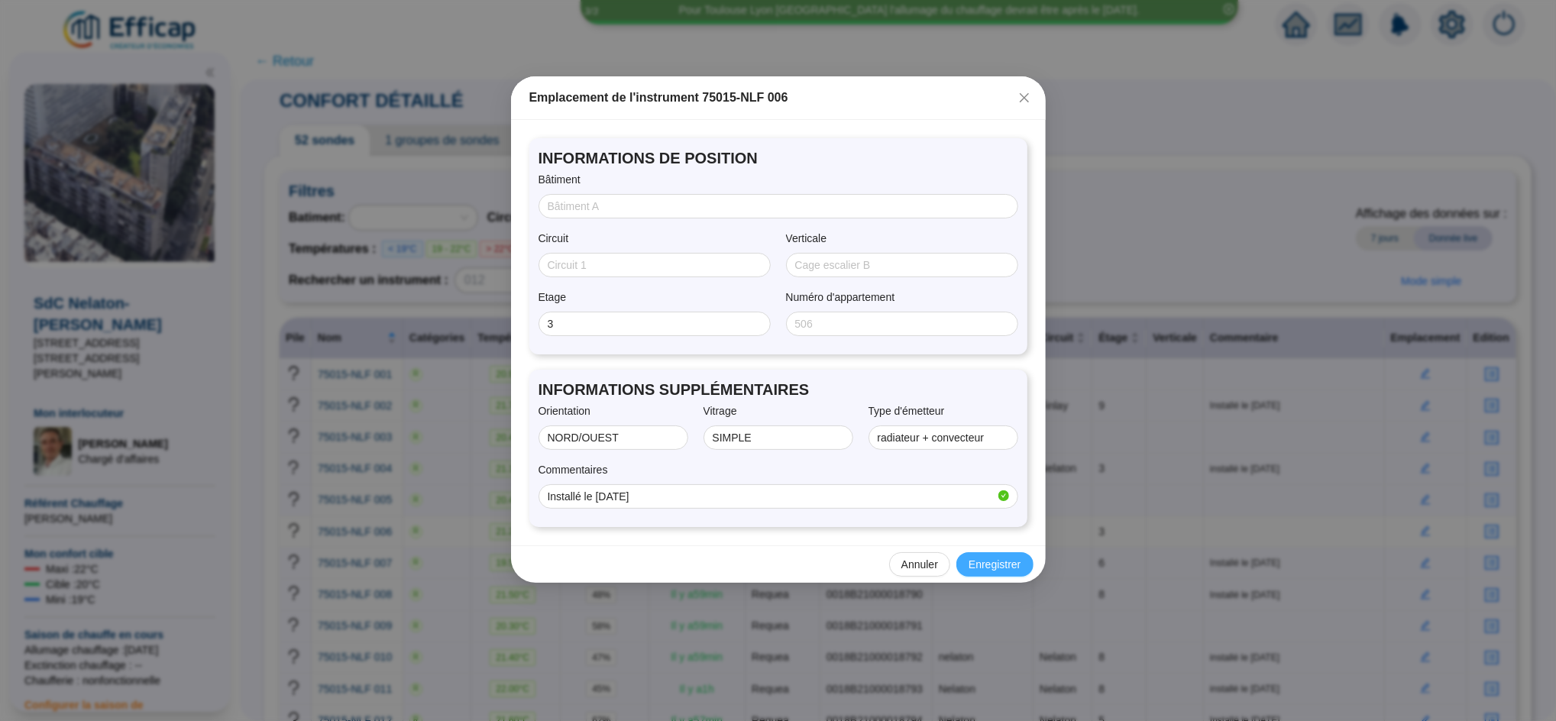
click at [980, 569] on span "Enregistrer" at bounding box center [994, 565] width 52 height 16
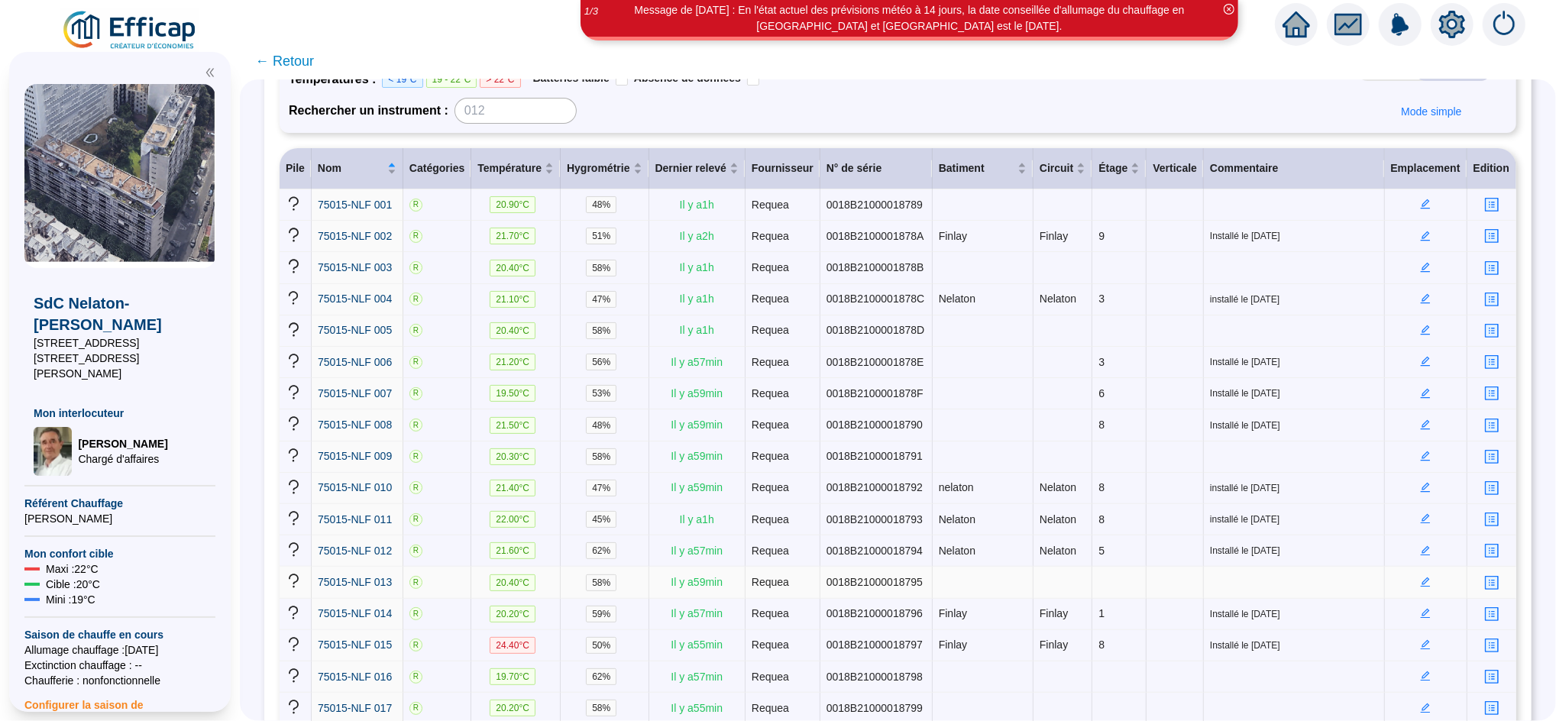
scroll to position [171, 0]
click at [1423, 640] on icon "edit" at bounding box center [1425, 642] width 5 height 5
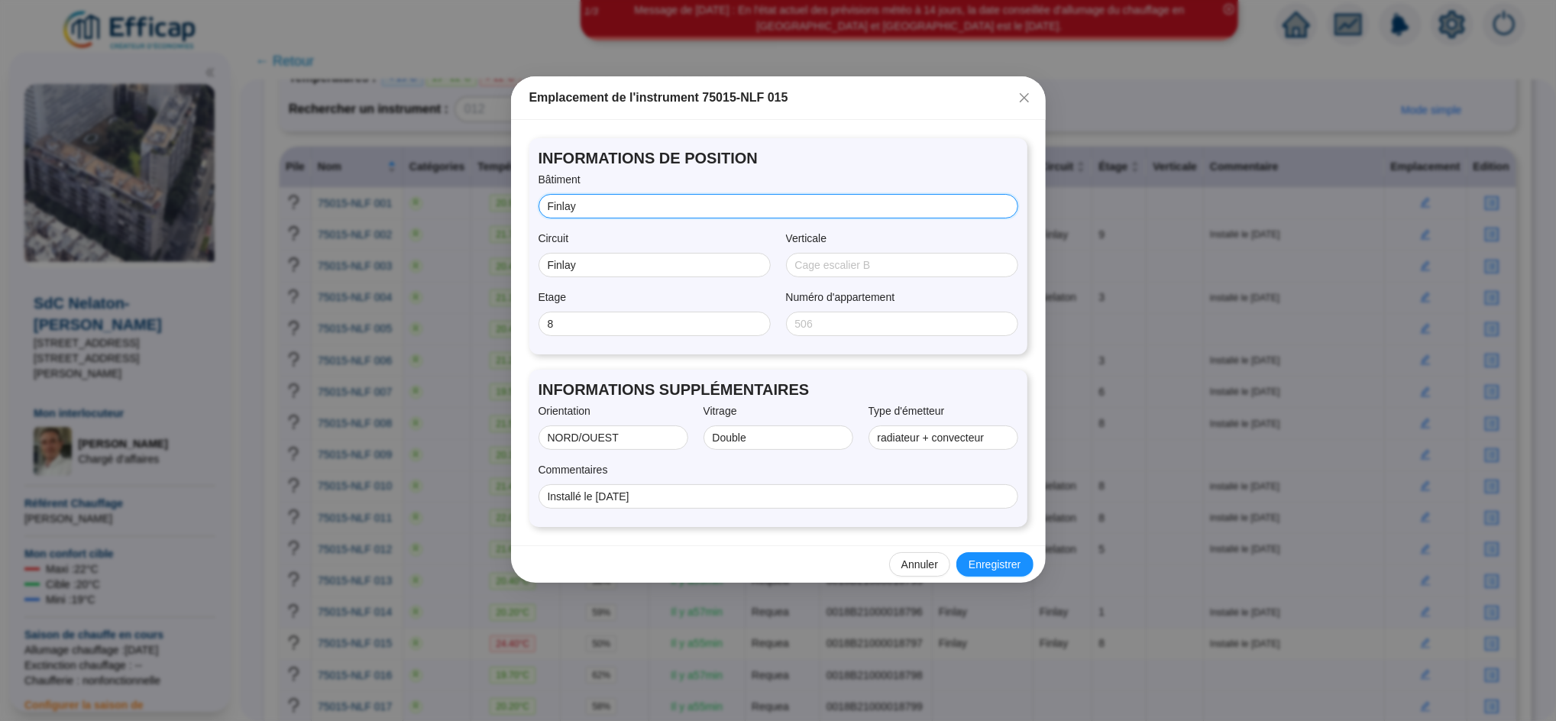
click at [606, 204] on input "Finlay" at bounding box center [777, 207] width 458 height 16
click at [709, 498] on input "Installé le [DATE]" at bounding box center [777, 497] width 458 height 16
click at [712, 493] on input "Installé le [DATE]" at bounding box center [777, 497] width 458 height 16
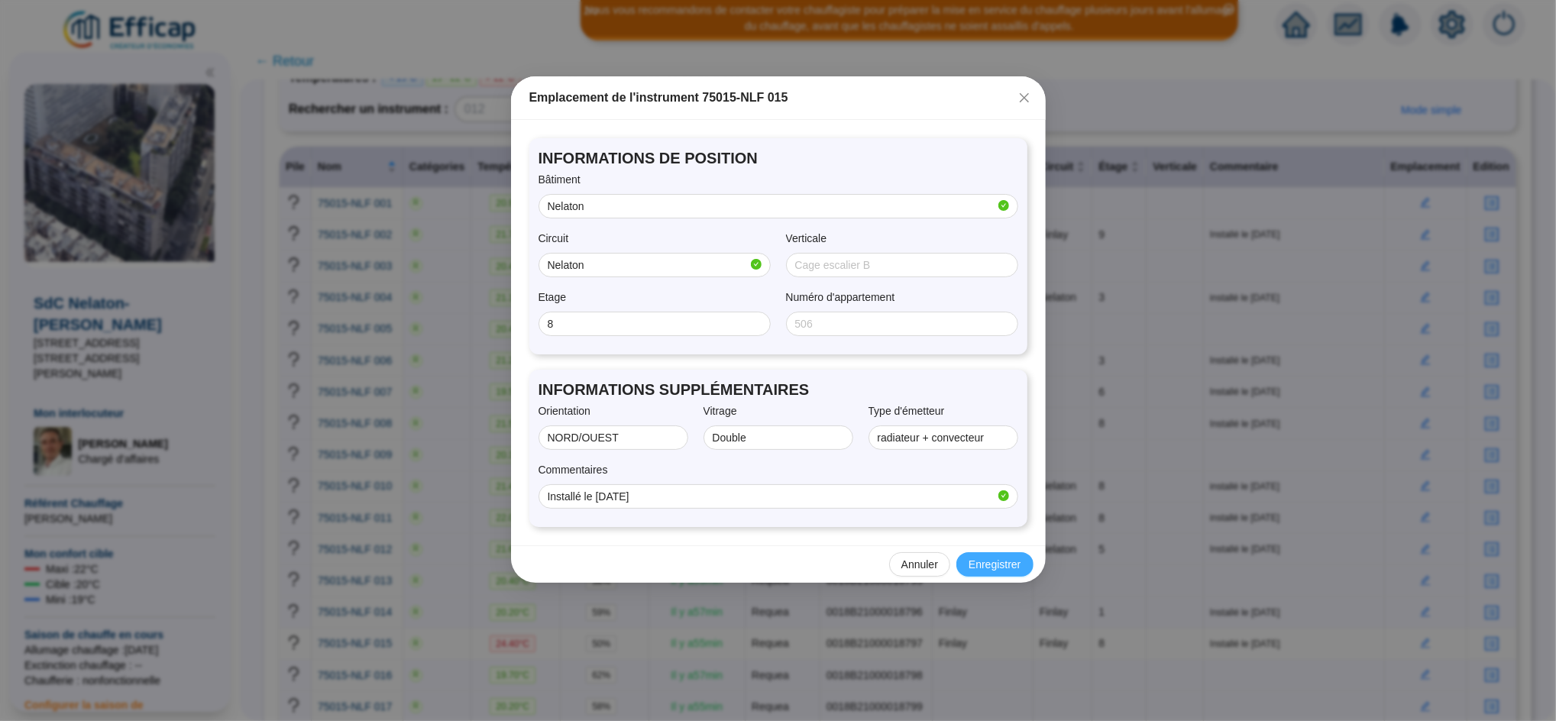
click at [1000, 561] on span "Enregistrer" at bounding box center [994, 565] width 52 height 16
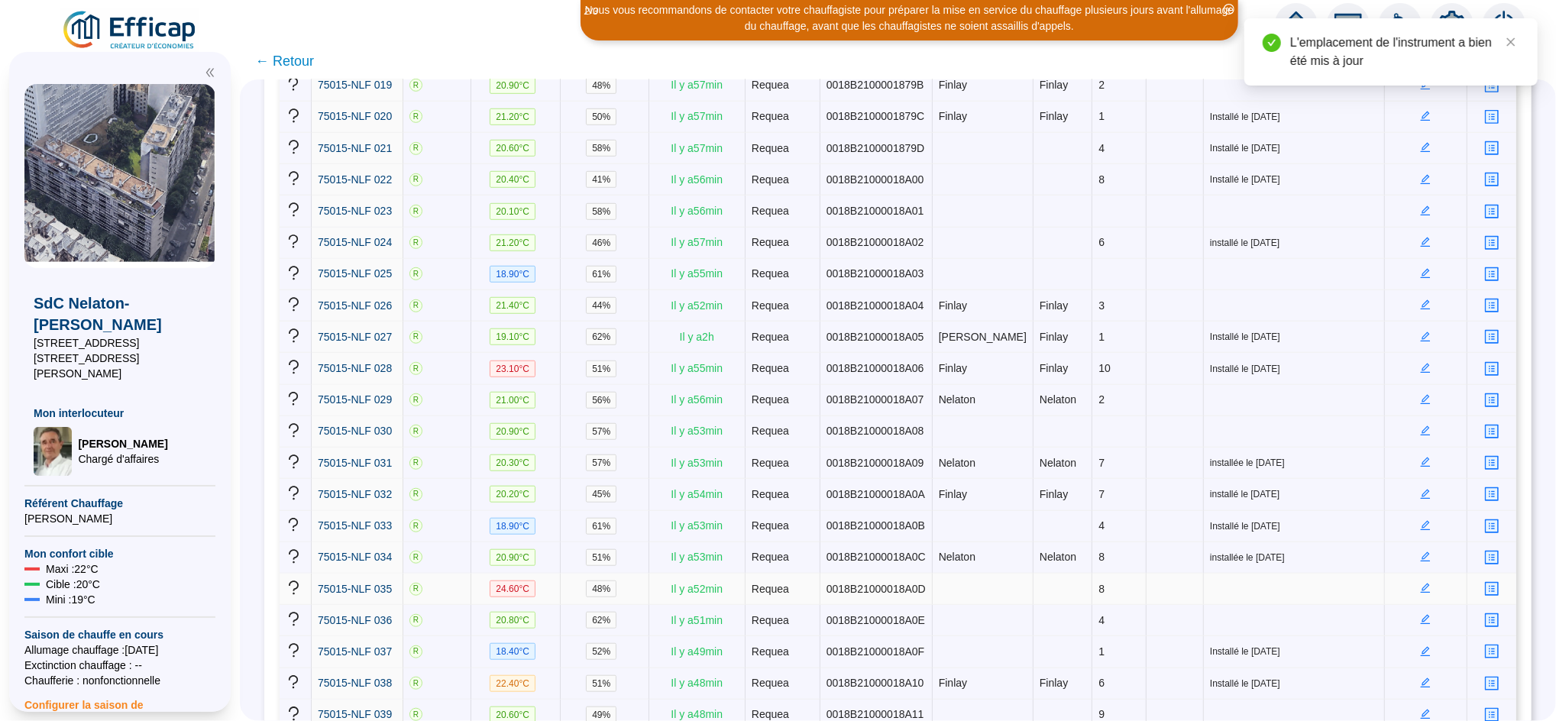
scroll to position [887, 0]
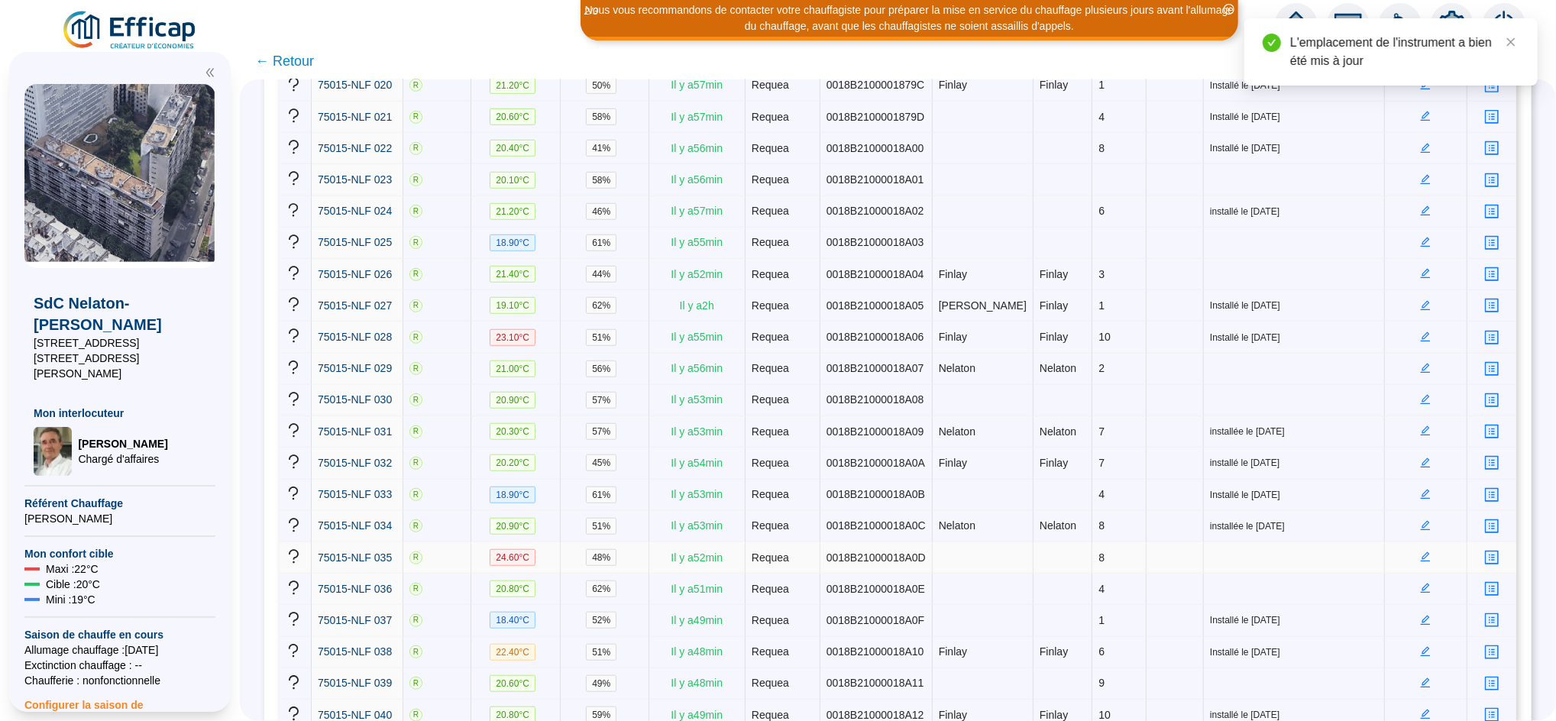
click at [1420, 551] on icon "edit" at bounding box center [1425, 556] width 11 height 11
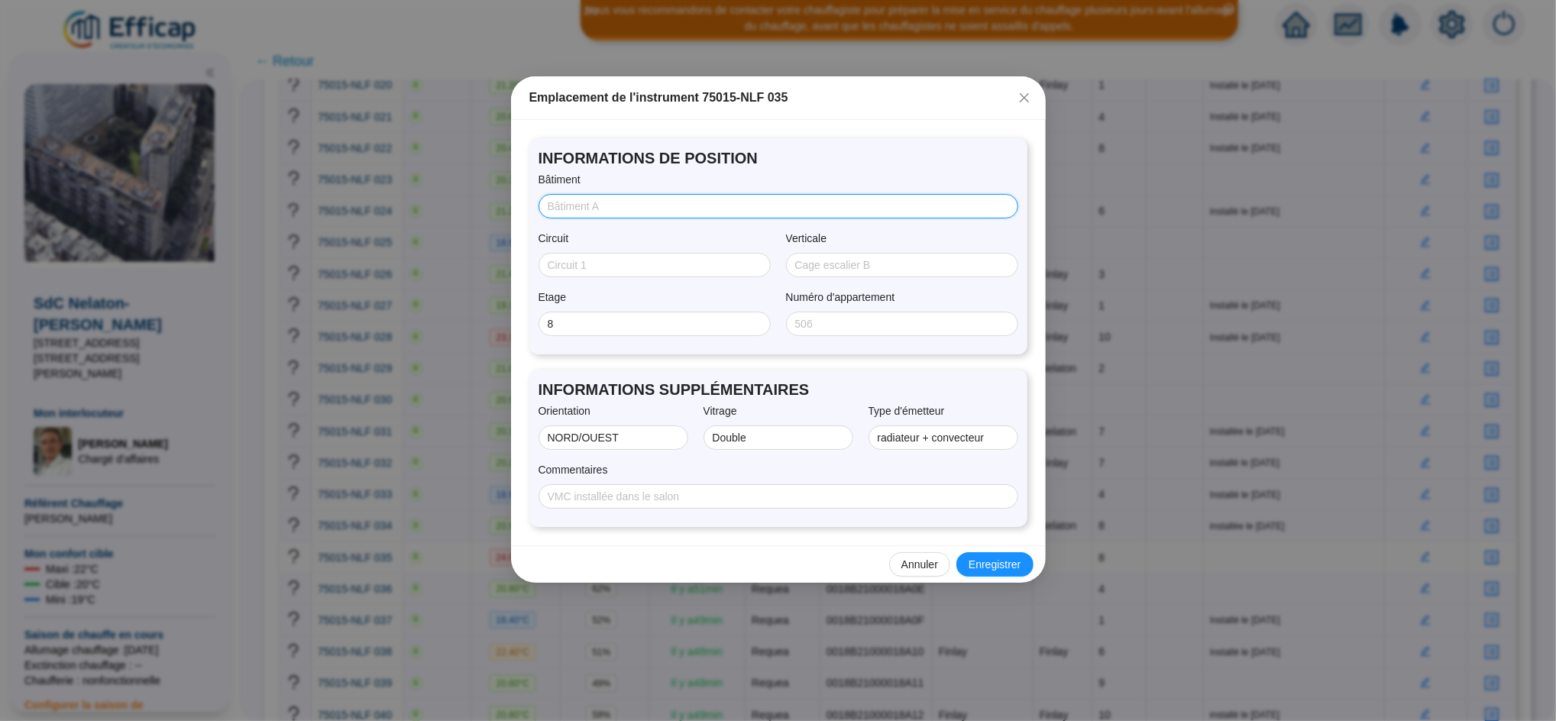
click at [625, 202] on input "Bâtiment" at bounding box center [777, 207] width 458 height 16
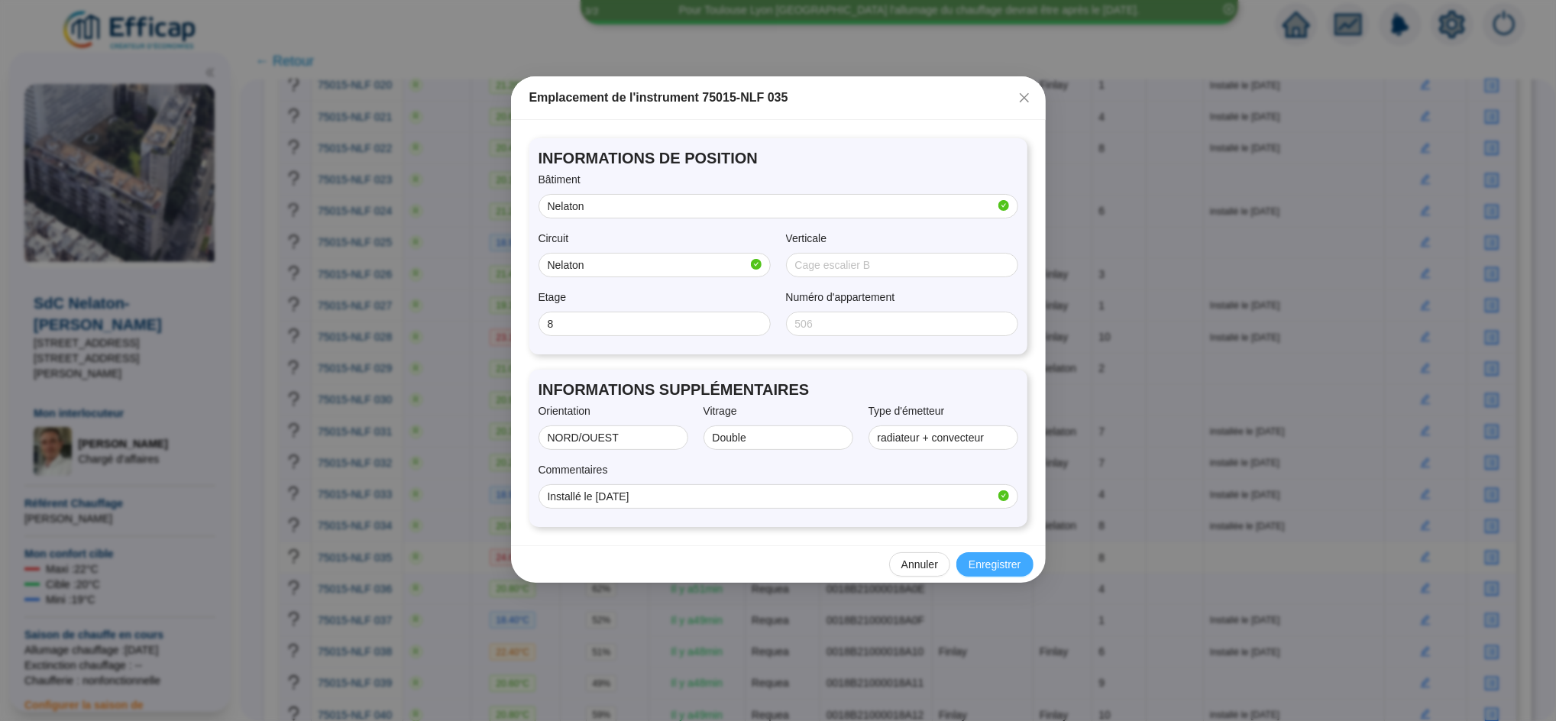
click at [1011, 568] on span "Enregistrer" at bounding box center [994, 565] width 52 height 16
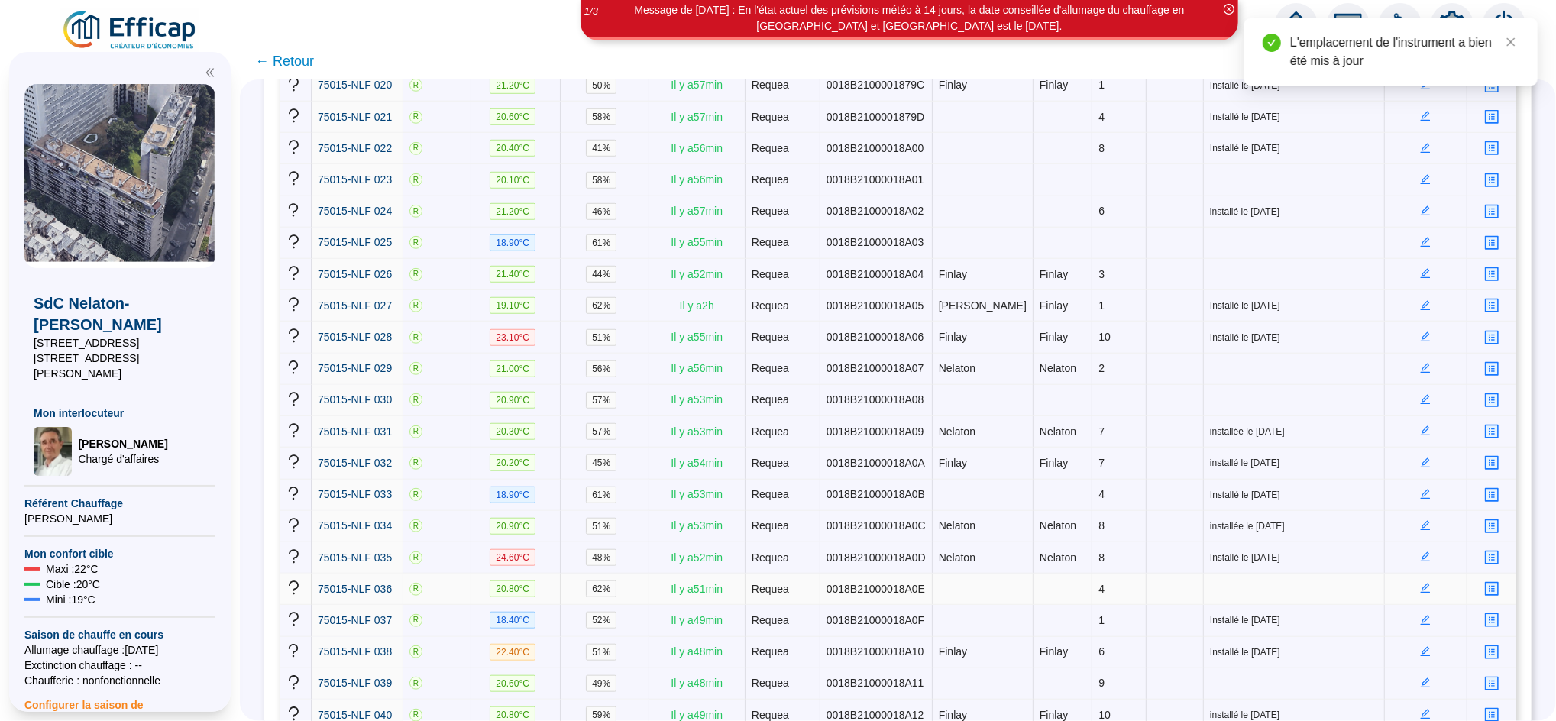
scroll to position [817, 0]
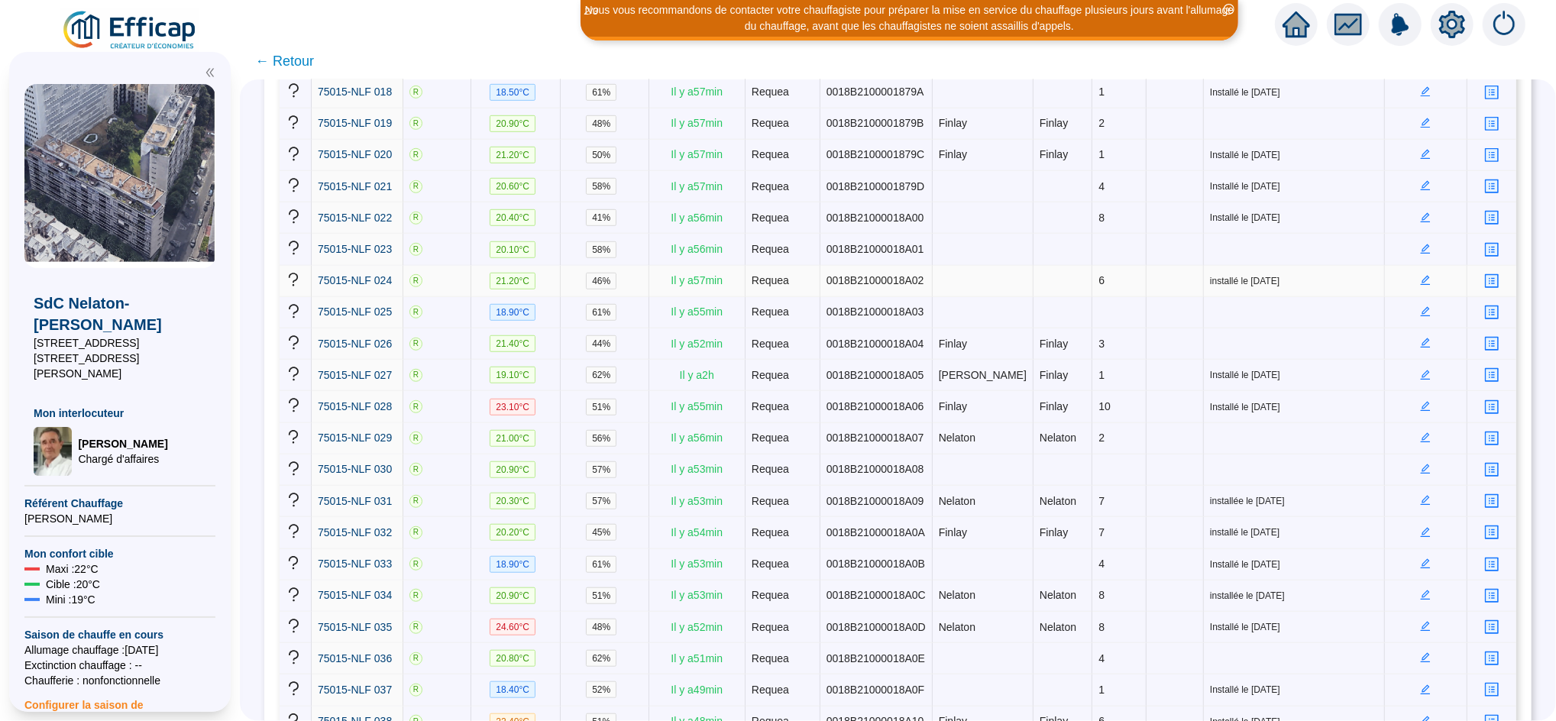
click at [1421, 276] on icon "edit" at bounding box center [1426, 281] width 10 height 10
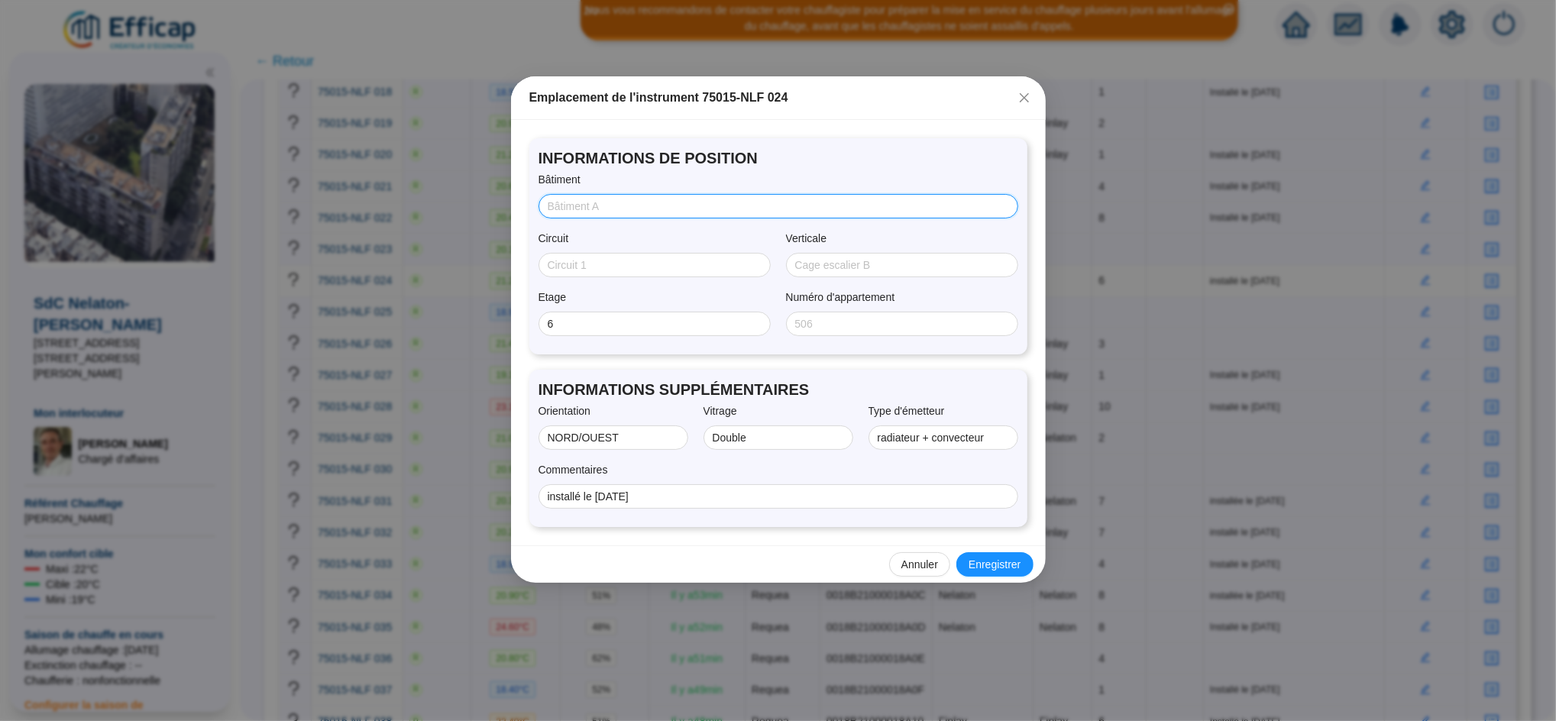
click at [823, 210] on input "Bâtiment" at bounding box center [777, 207] width 458 height 16
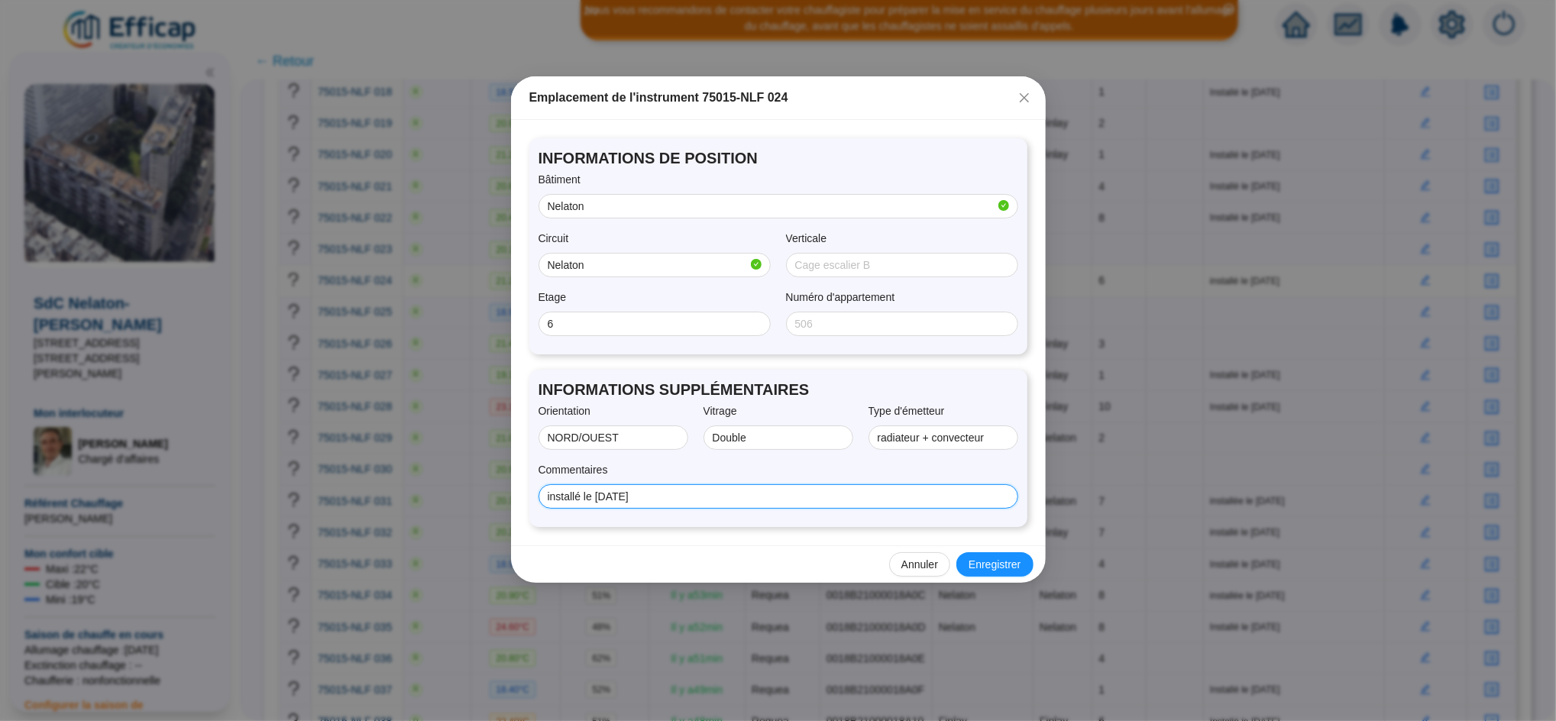
click at [690, 493] on input "installé le [DATE]" at bounding box center [777, 497] width 458 height 16
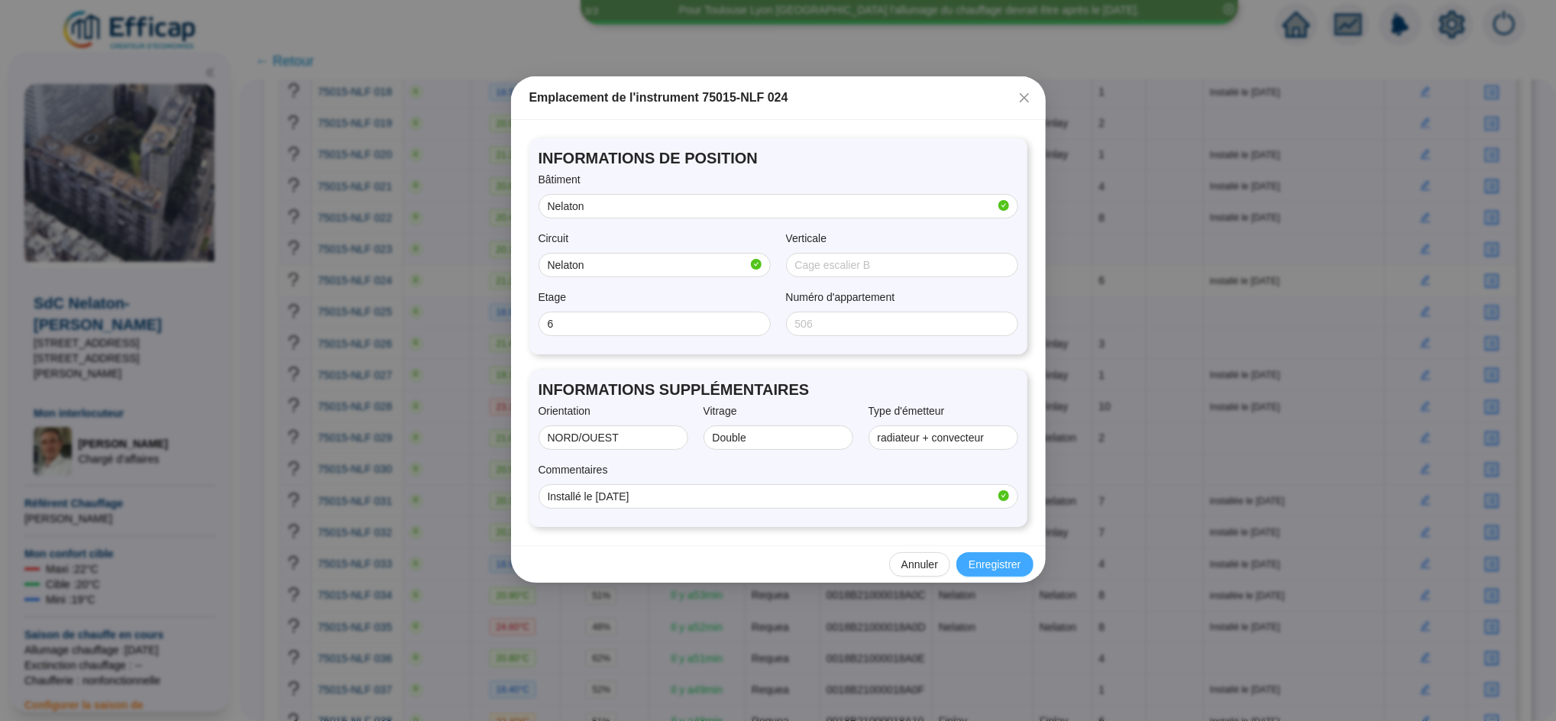
click at [994, 564] on span "Enregistrer" at bounding box center [994, 565] width 52 height 16
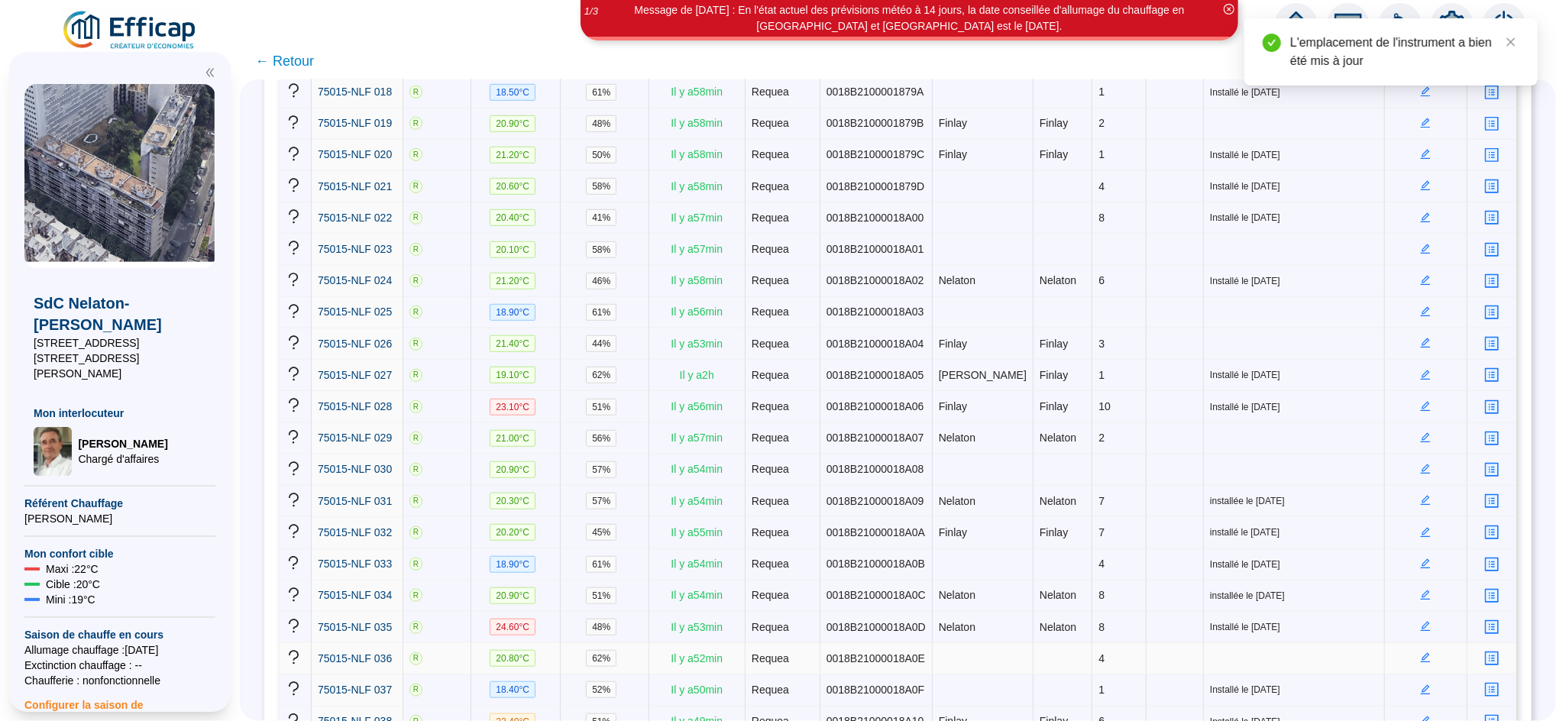
click at [1421, 653] on icon "edit" at bounding box center [1426, 658] width 10 height 10
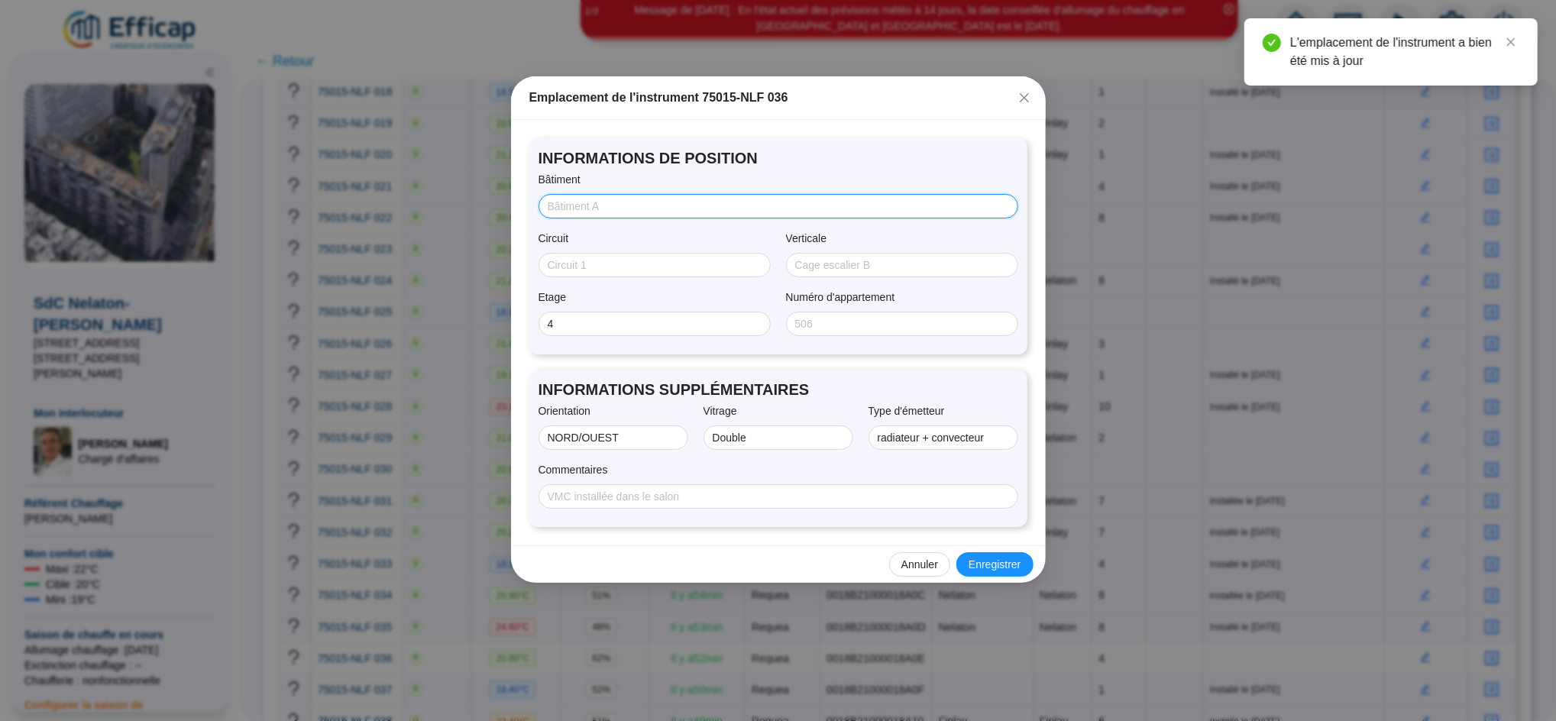
click at [622, 209] on input "Bâtiment" at bounding box center [777, 207] width 458 height 16
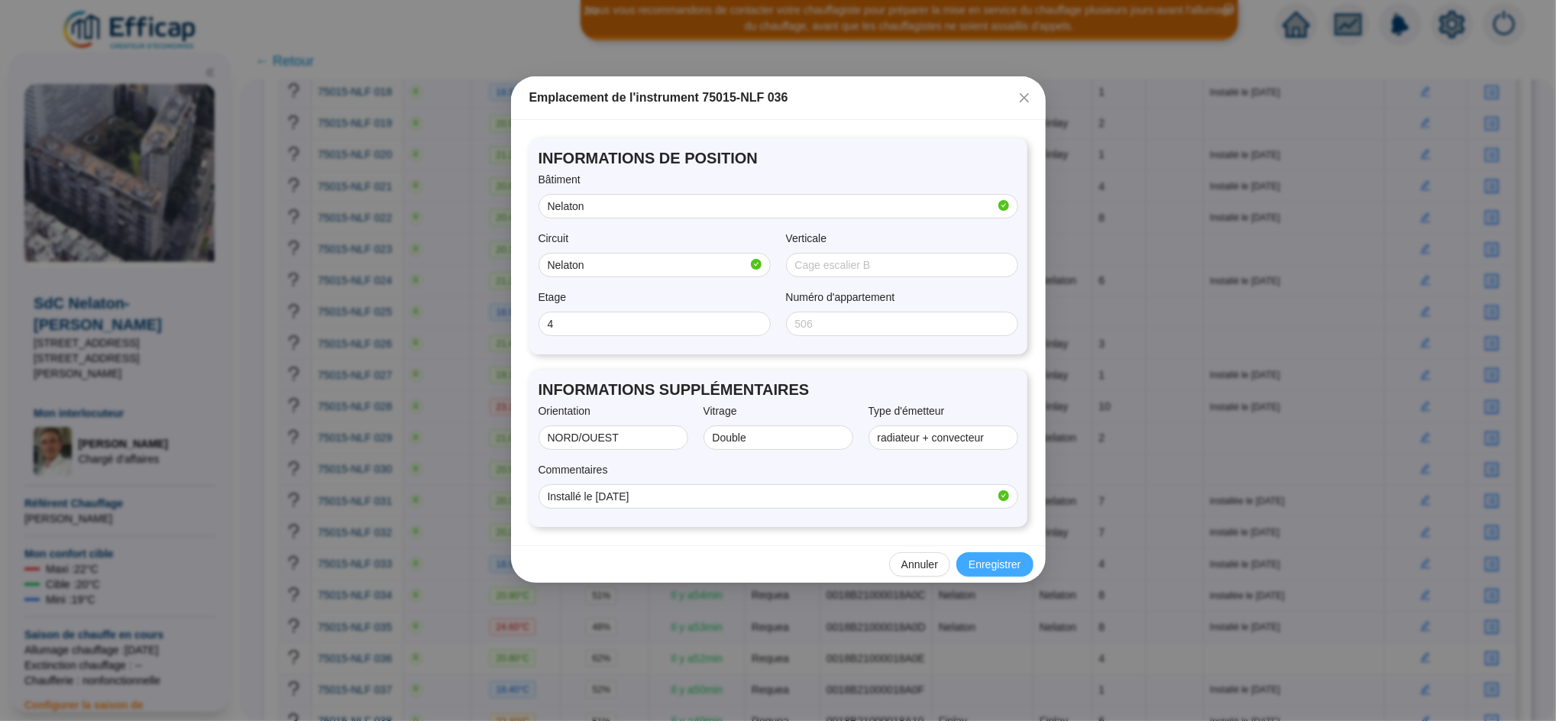
click at [1010, 574] on button "Enregistrer" at bounding box center [994, 564] width 76 height 24
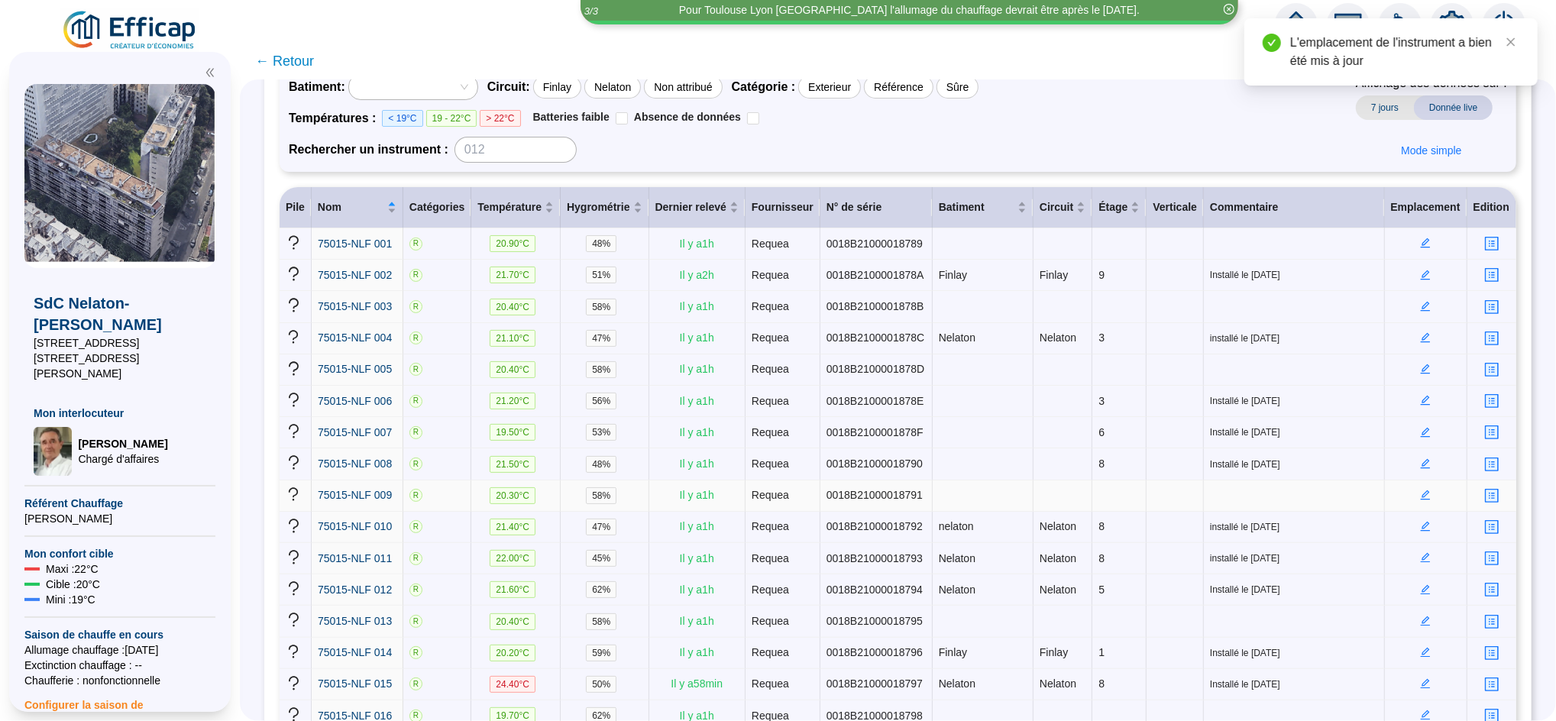
scroll to position [129, 0]
click at [1420, 396] on icon "edit" at bounding box center [1425, 401] width 11 height 11
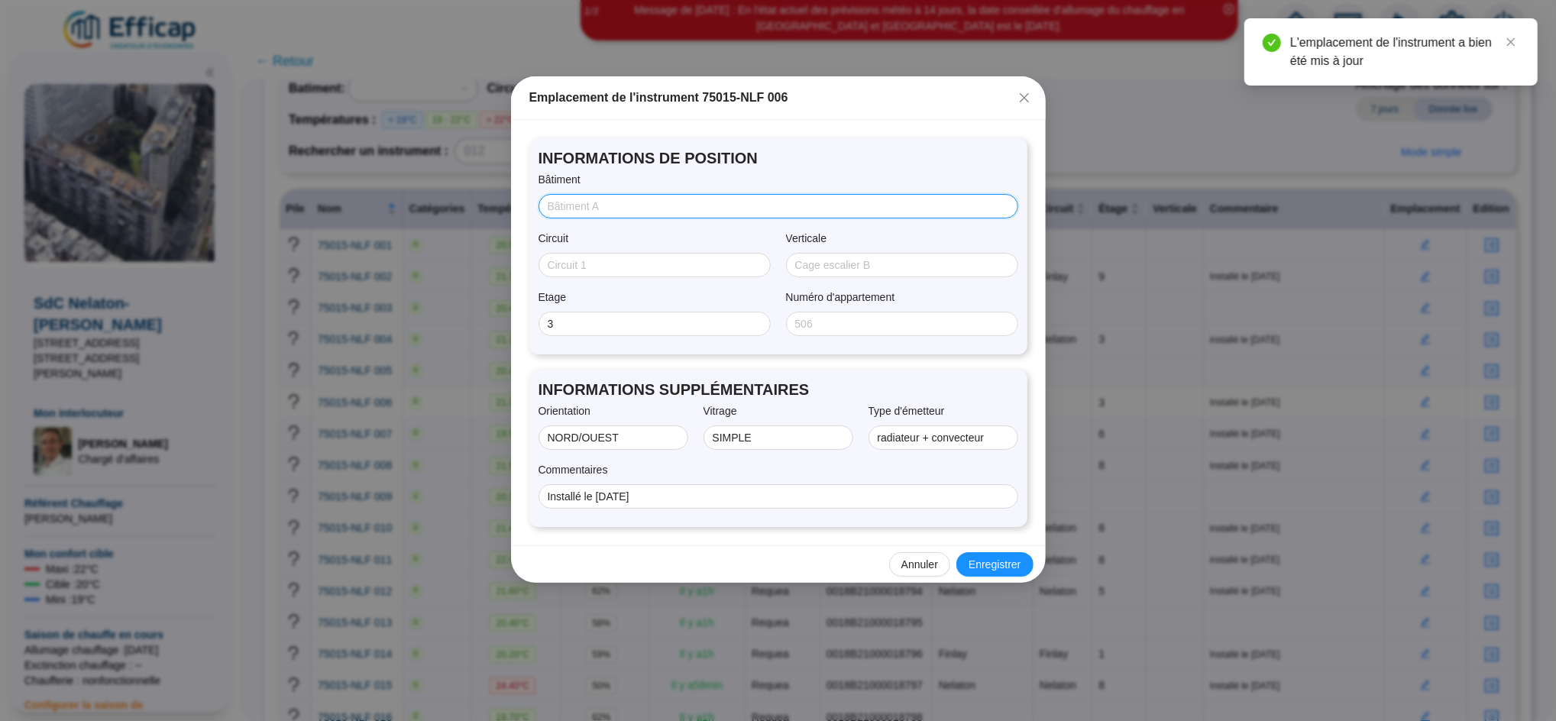
click at [606, 212] on input "Bâtiment" at bounding box center [777, 207] width 458 height 16
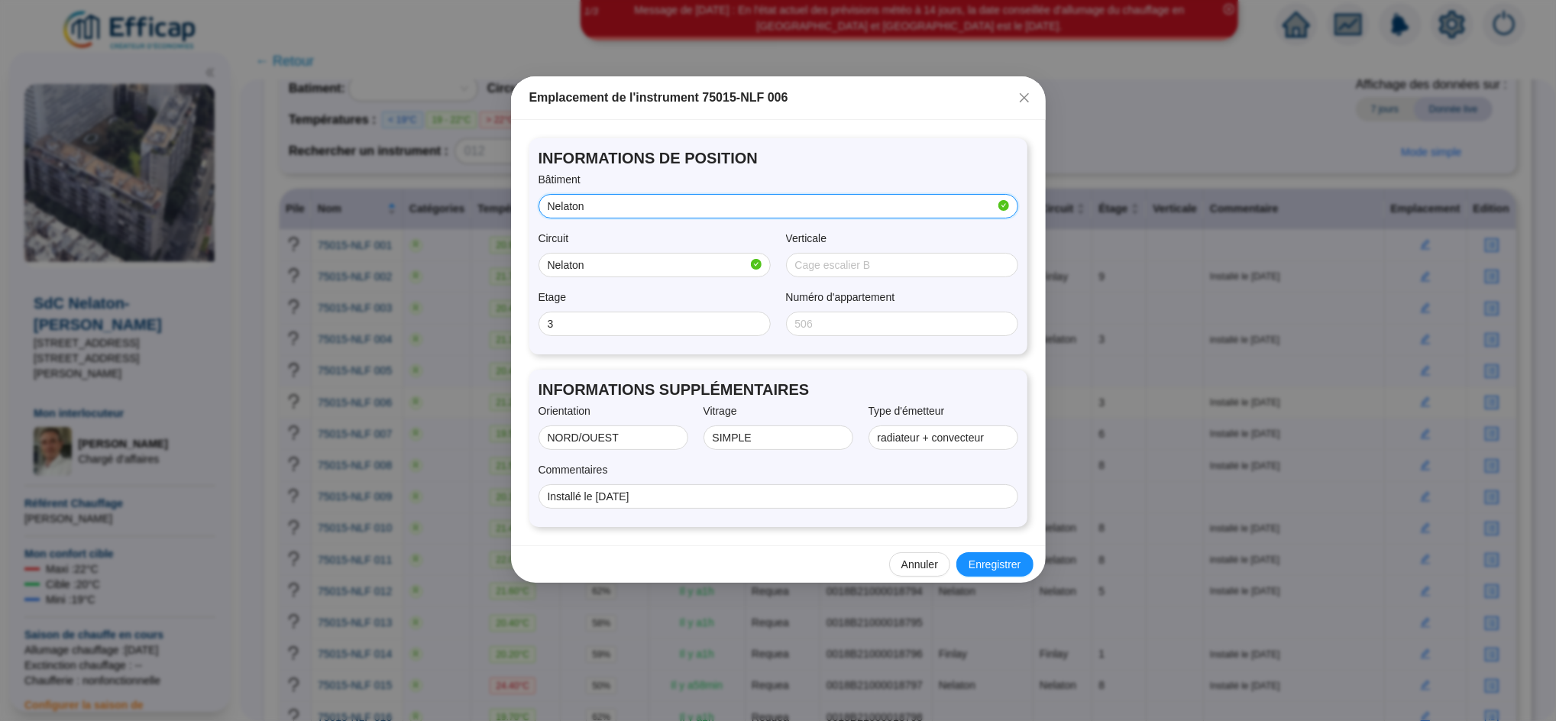
click at [601, 203] on input "Nelaton" at bounding box center [772, 207] width 448 height 16
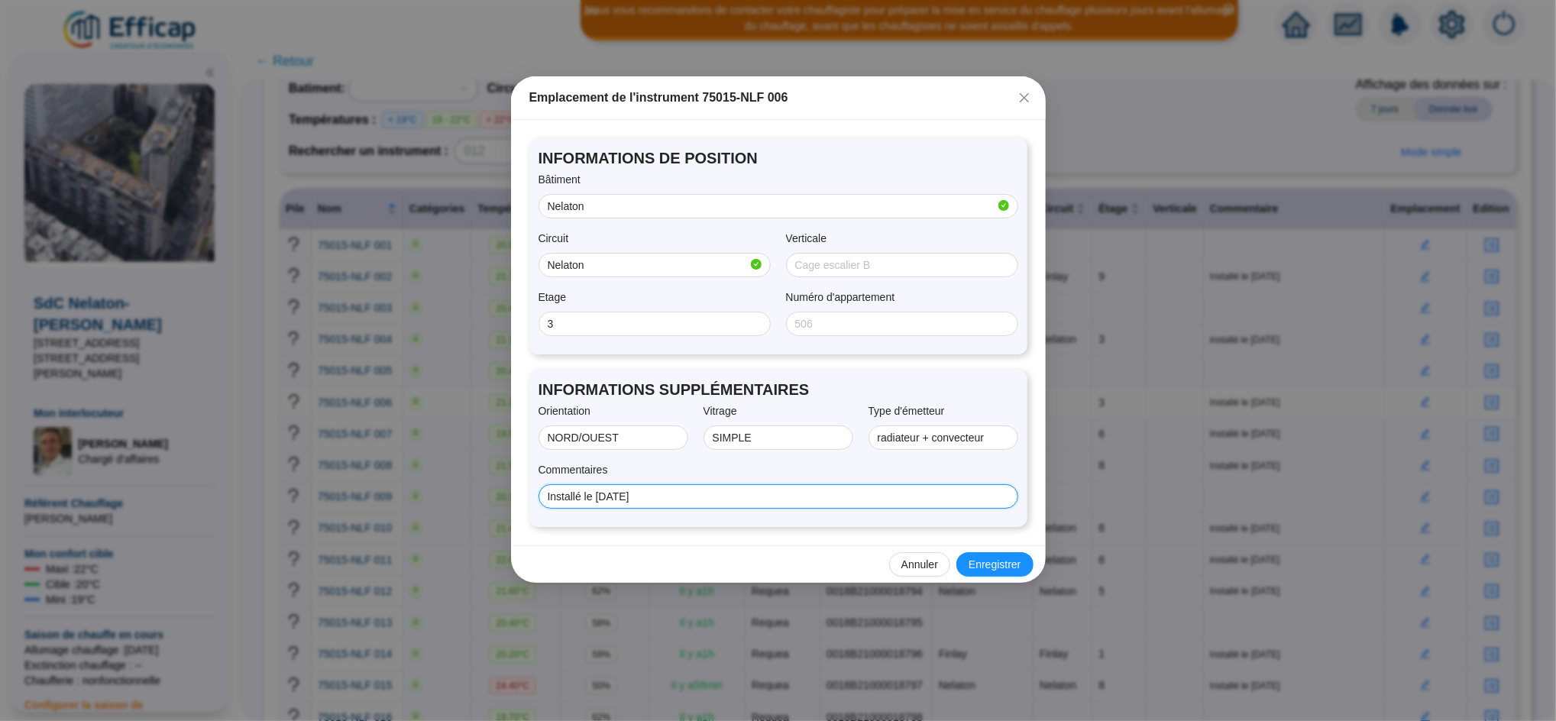
click at [707, 496] on input "Installé le [DATE]" at bounding box center [777, 497] width 458 height 16
click at [987, 564] on span "Enregistrer" at bounding box center [994, 565] width 52 height 16
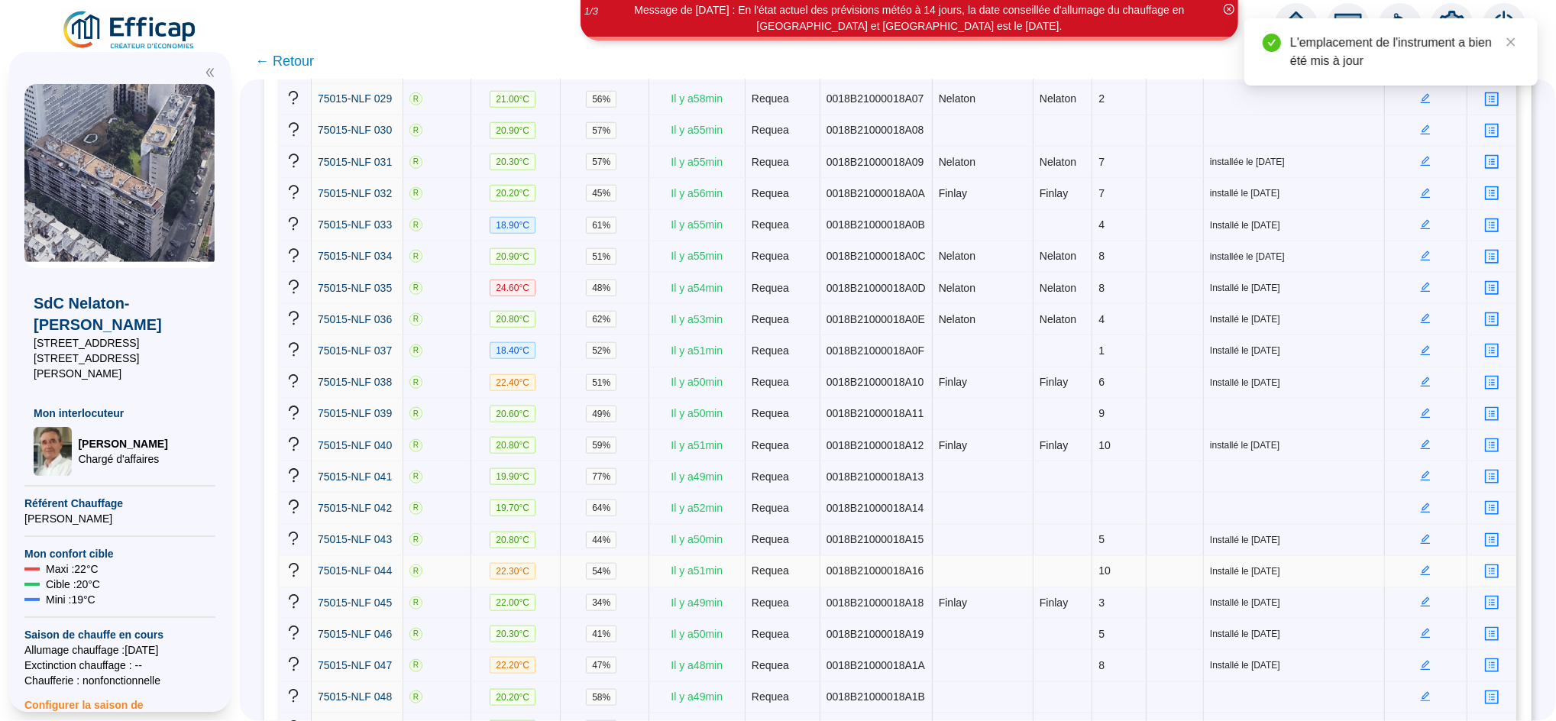
scroll to position [1337, 0]
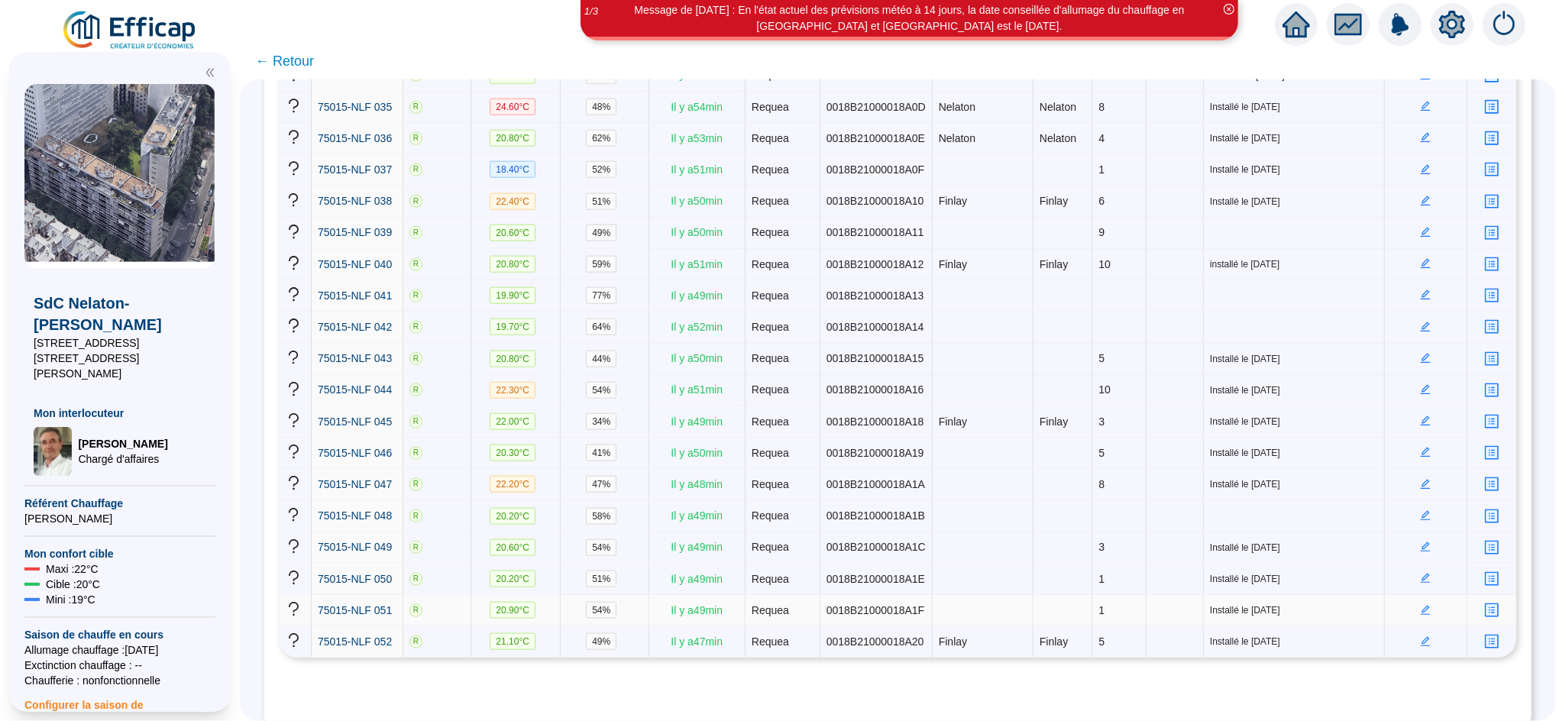
click at [1421, 605] on icon "edit" at bounding box center [1426, 610] width 10 height 10
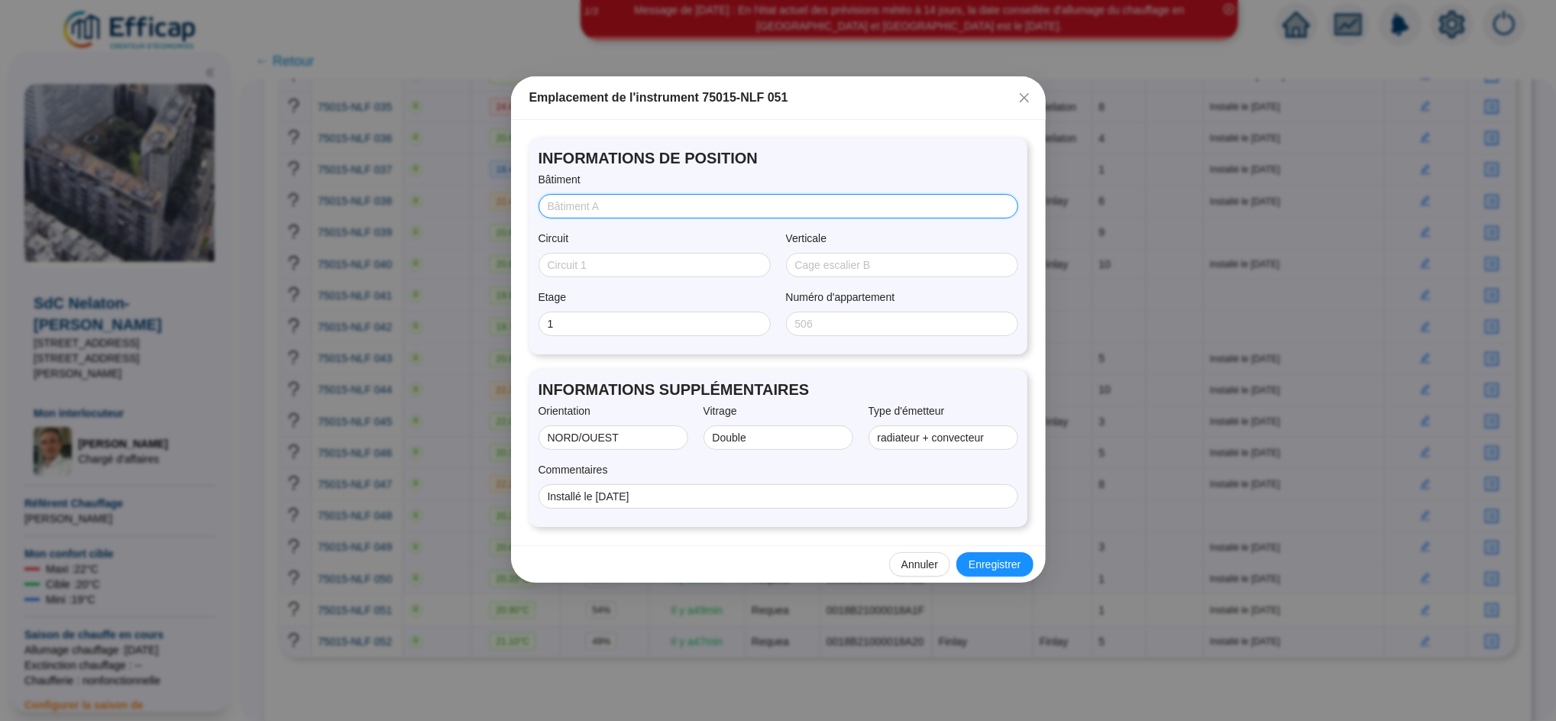
click at [619, 209] on input "Bâtiment" at bounding box center [777, 207] width 458 height 16
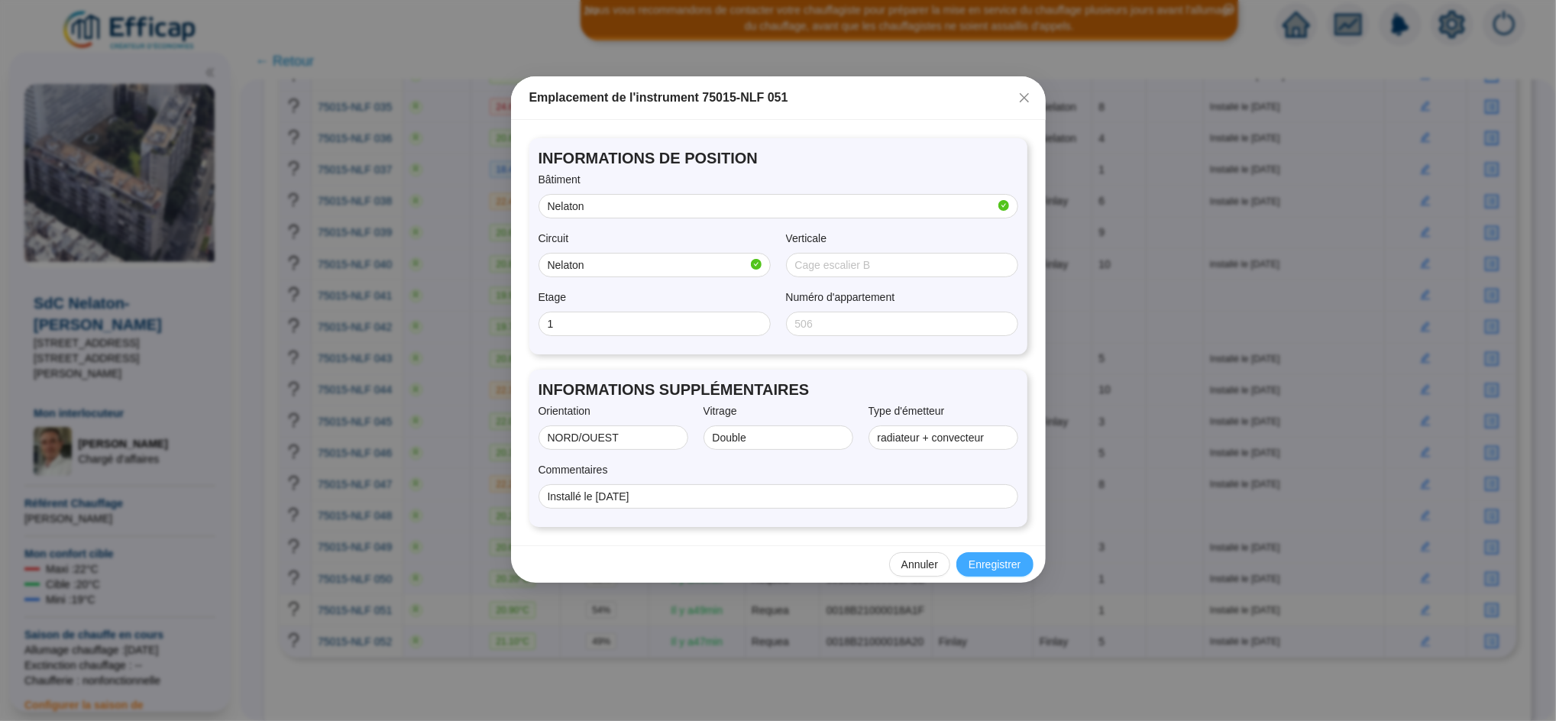
click at [990, 563] on span "Enregistrer" at bounding box center [994, 565] width 52 height 16
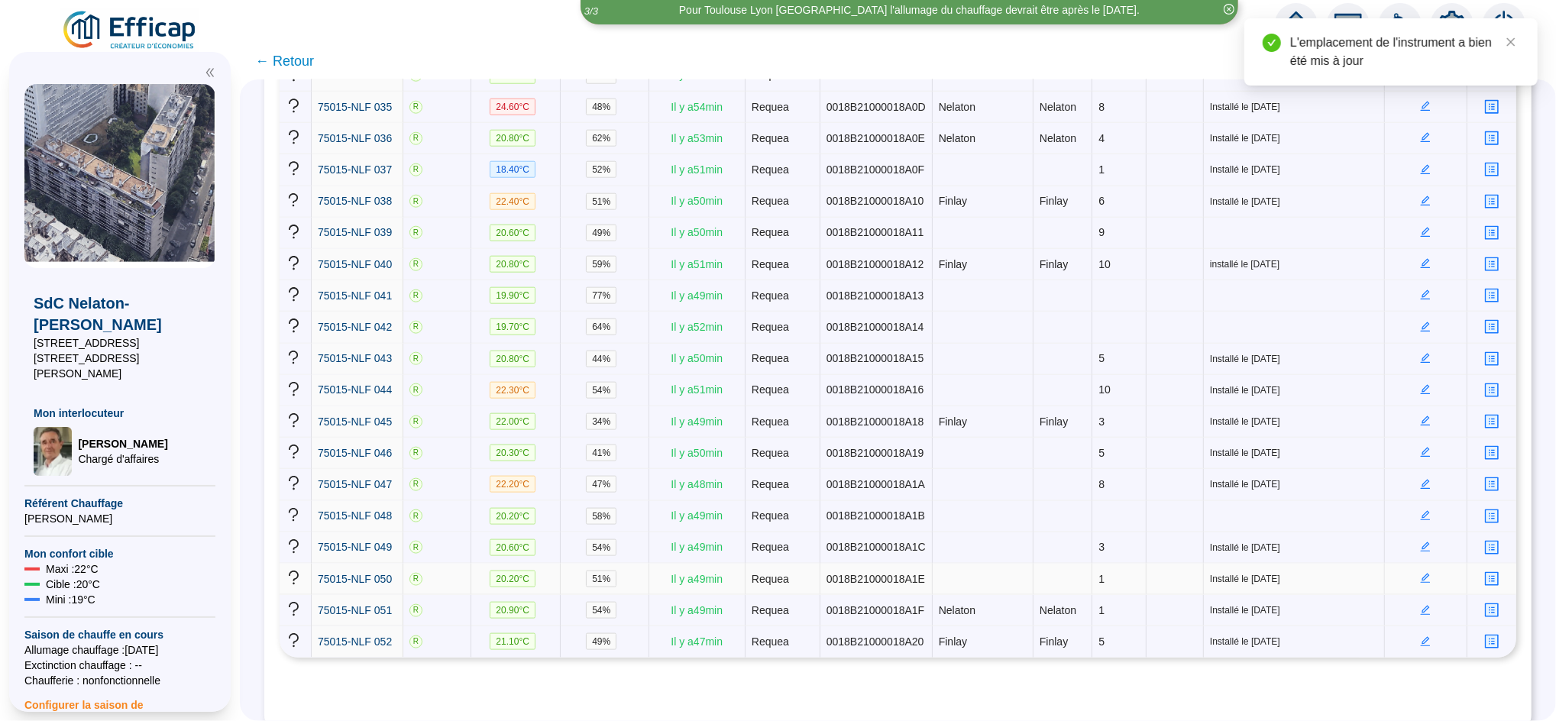
click at [1421, 574] on icon "edit" at bounding box center [1426, 579] width 10 height 10
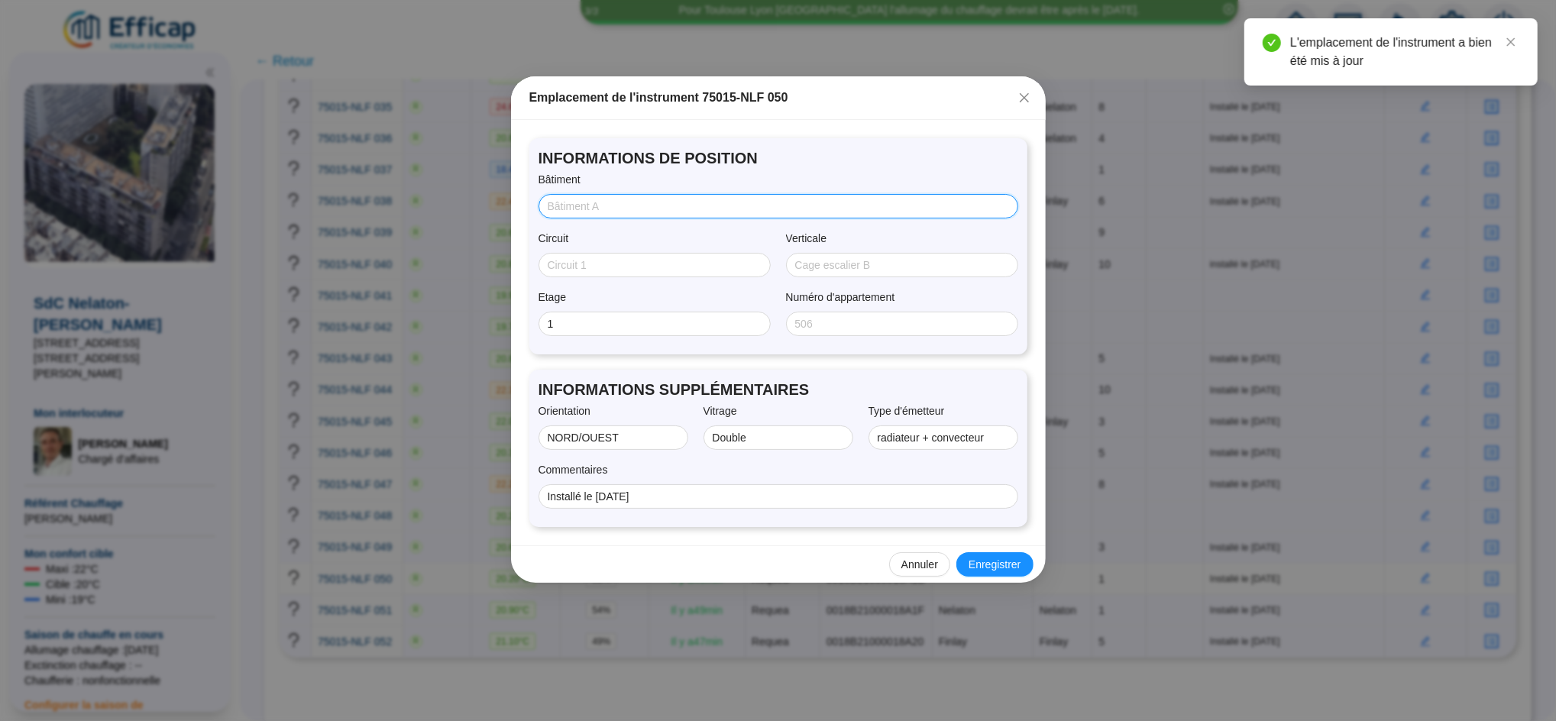
click at [663, 202] on input "Bâtiment" at bounding box center [777, 207] width 458 height 16
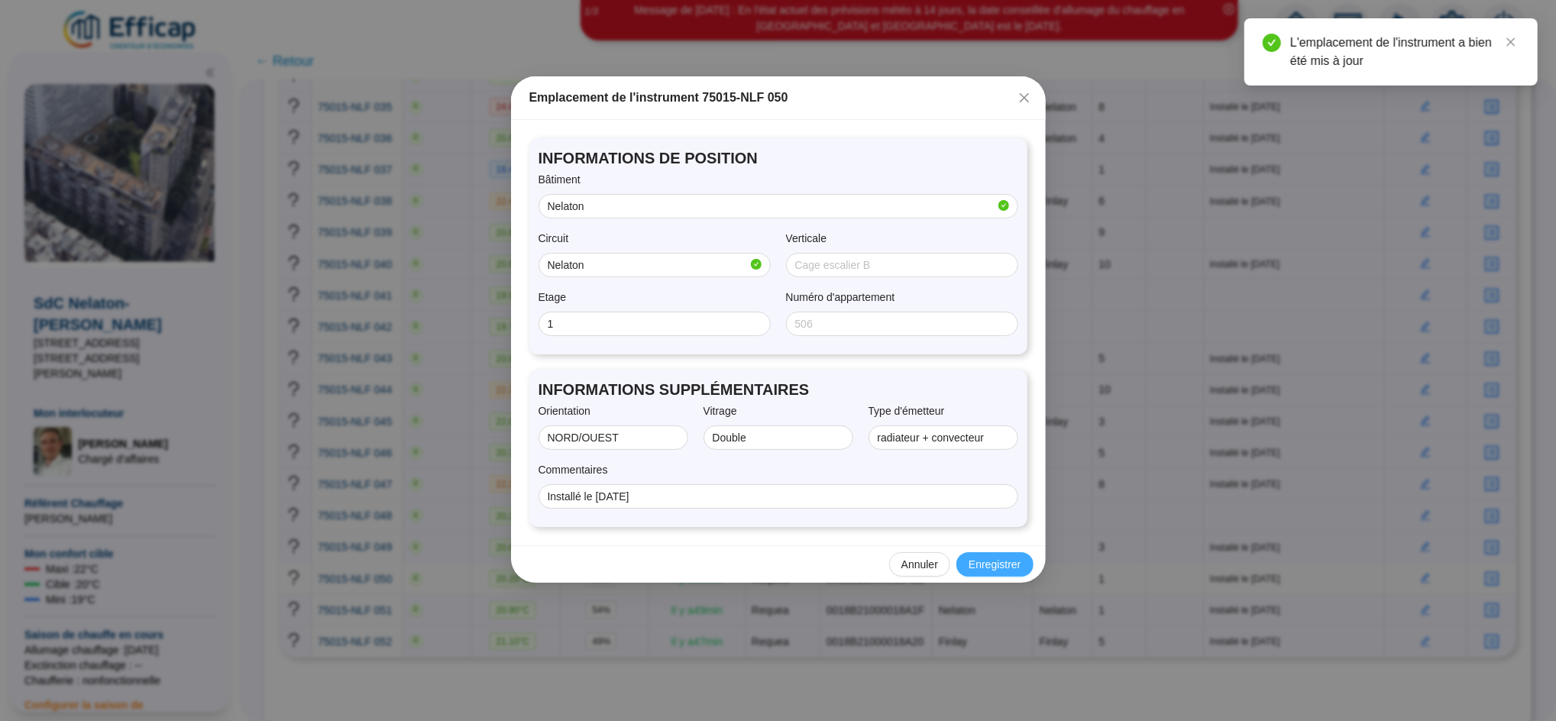
click at [997, 565] on span "Enregistrer" at bounding box center [994, 565] width 52 height 16
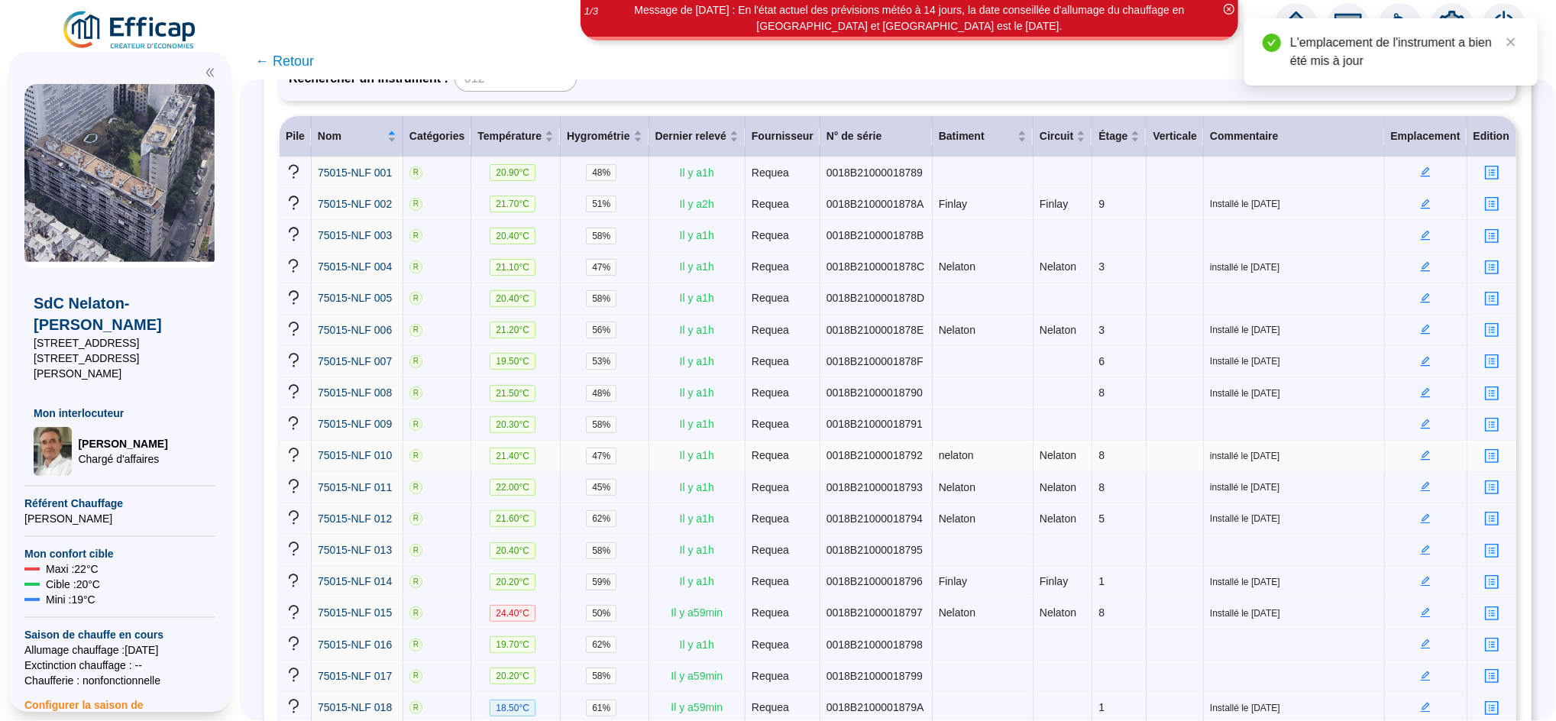
scroll to position [199, 0]
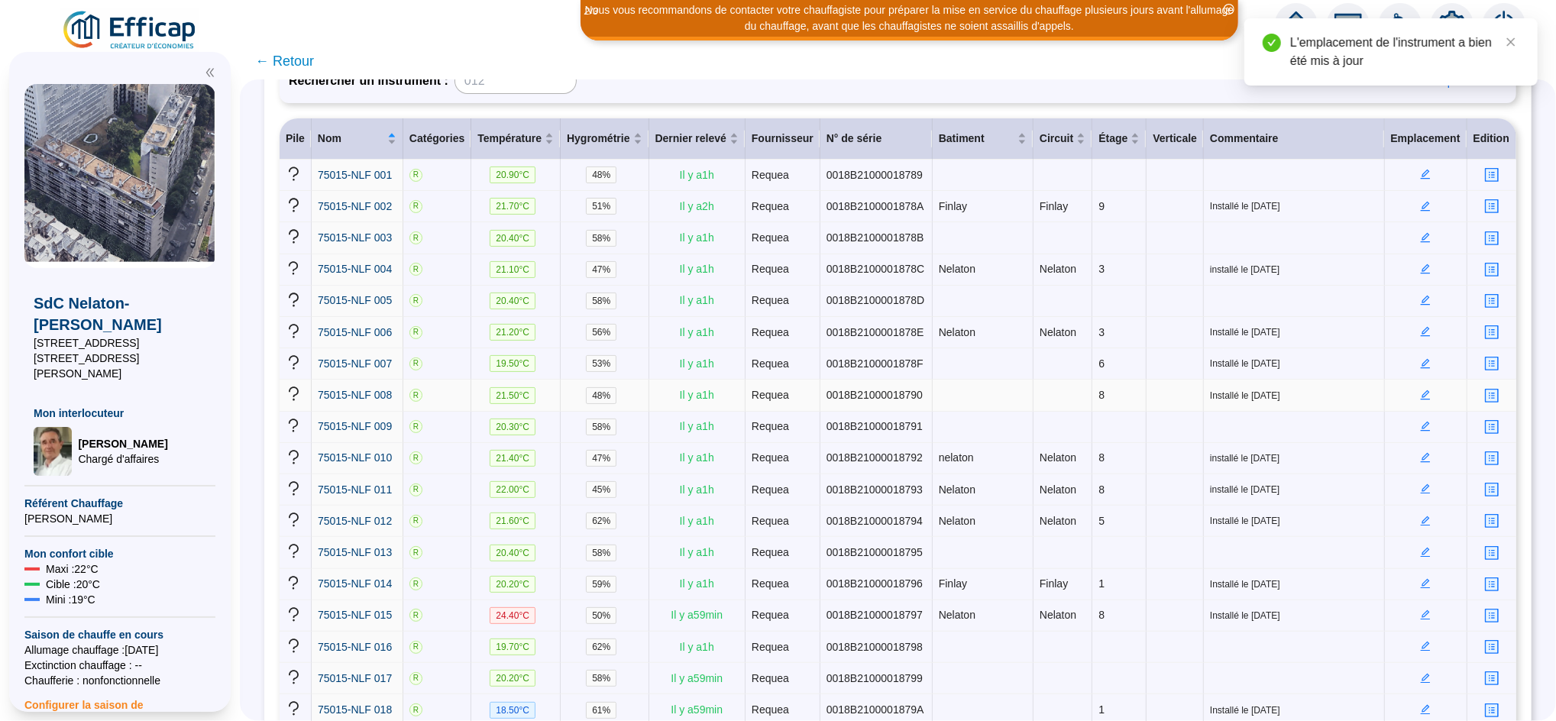
click at [1420, 390] on icon "edit" at bounding box center [1425, 395] width 11 height 11
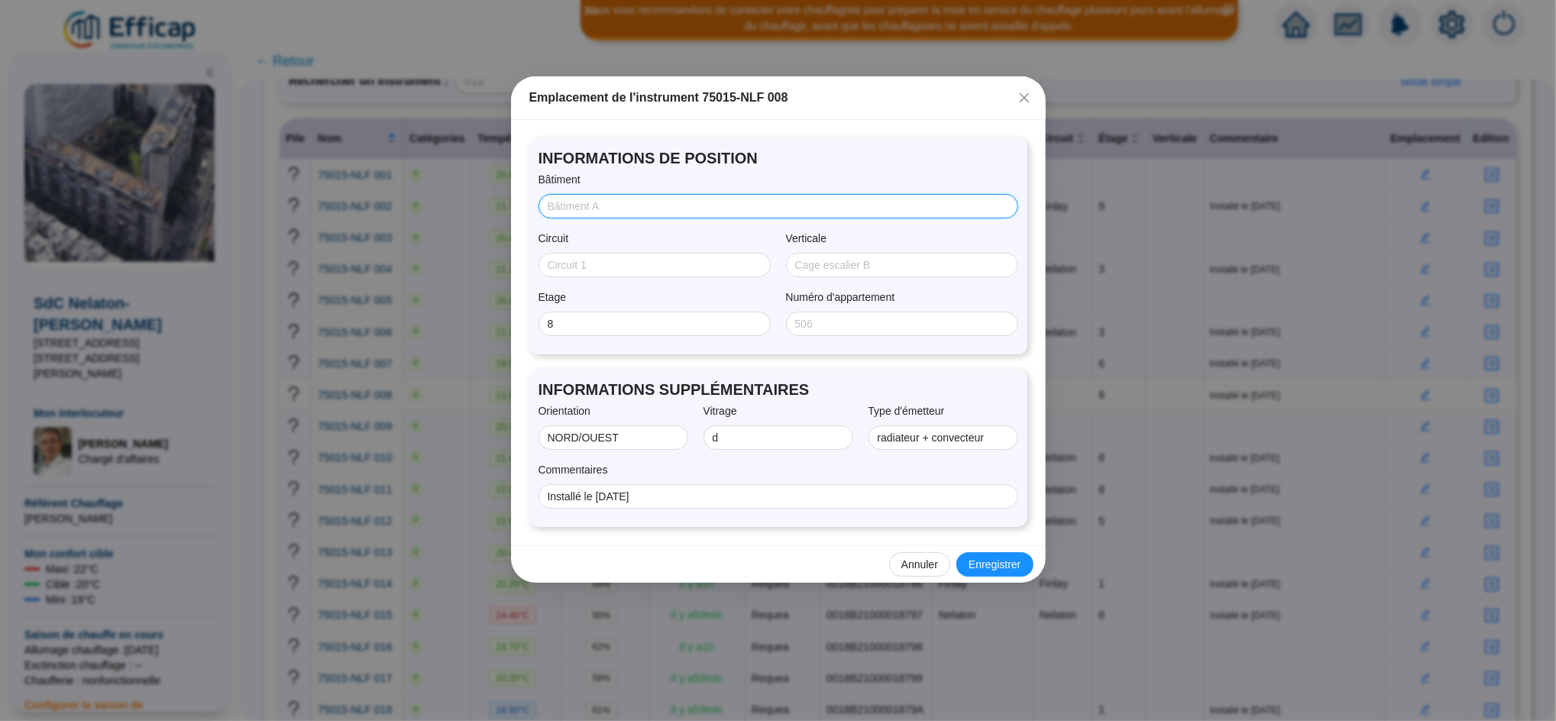
click at [707, 213] on input "Bâtiment" at bounding box center [777, 207] width 458 height 16
click at [986, 561] on span "Enregistrer" at bounding box center [994, 565] width 52 height 16
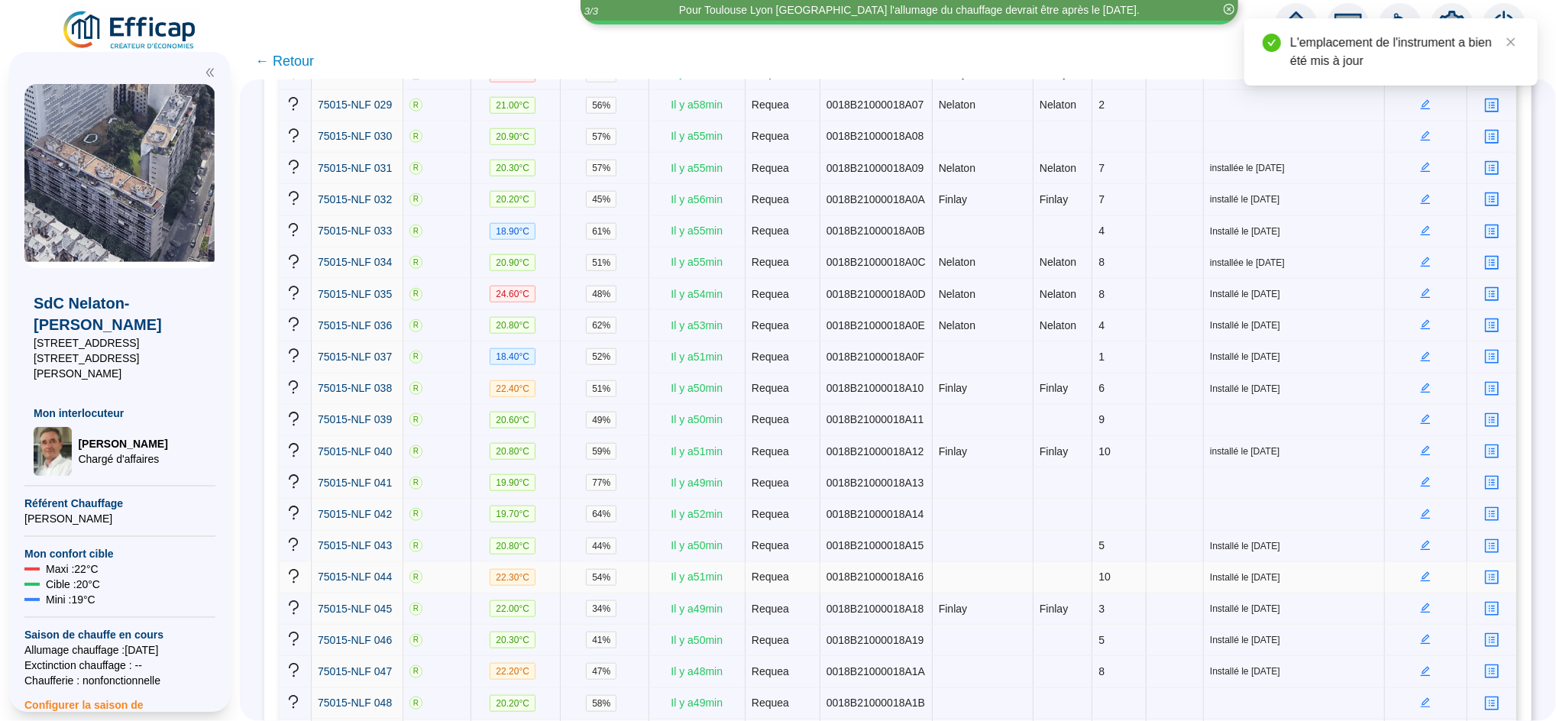
scroll to position [1151, 0]
click at [1420, 476] on icon "edit" at bounding box center [1425, 481] width 11 height 11
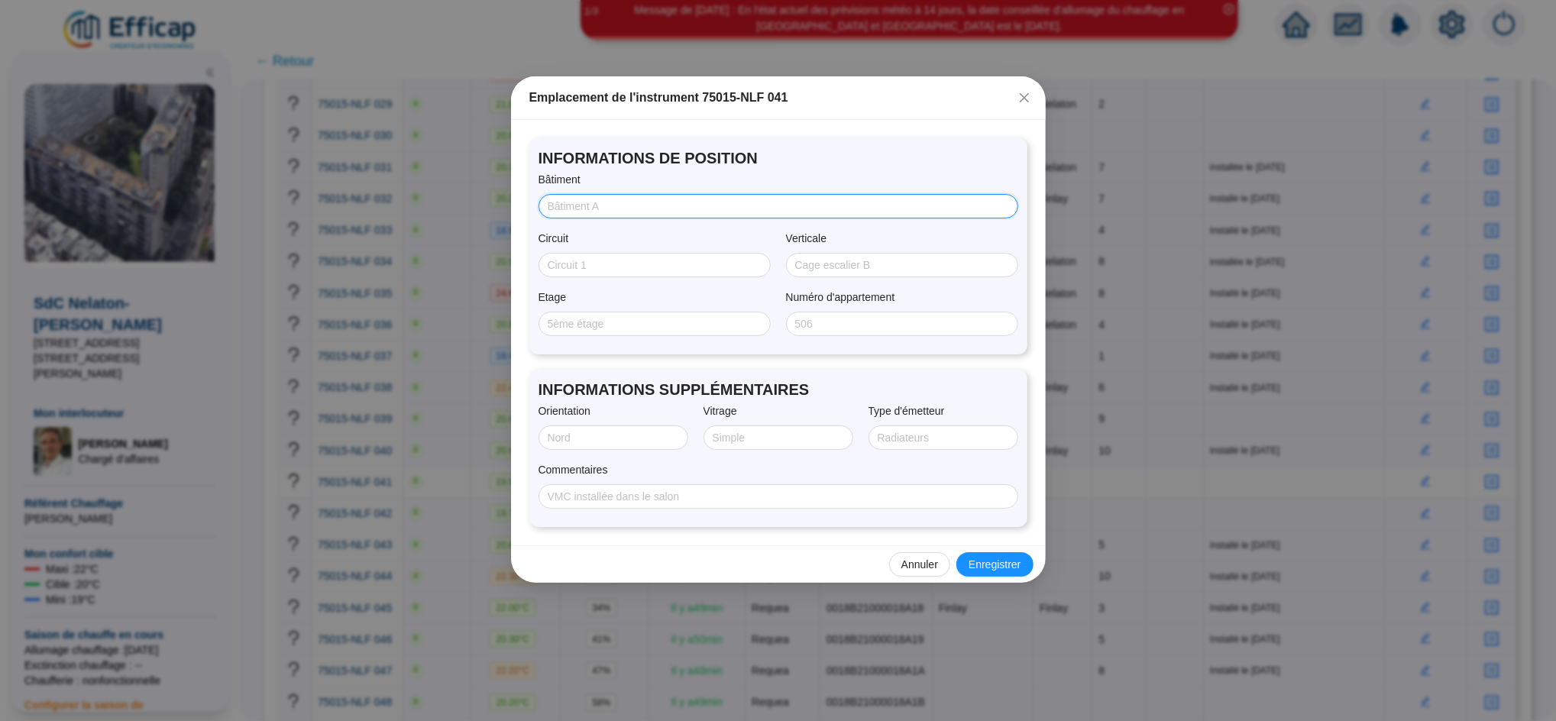
click at [612, 201] on input "Bâtiment" at bounding box center [777, 207] width 458 height 16
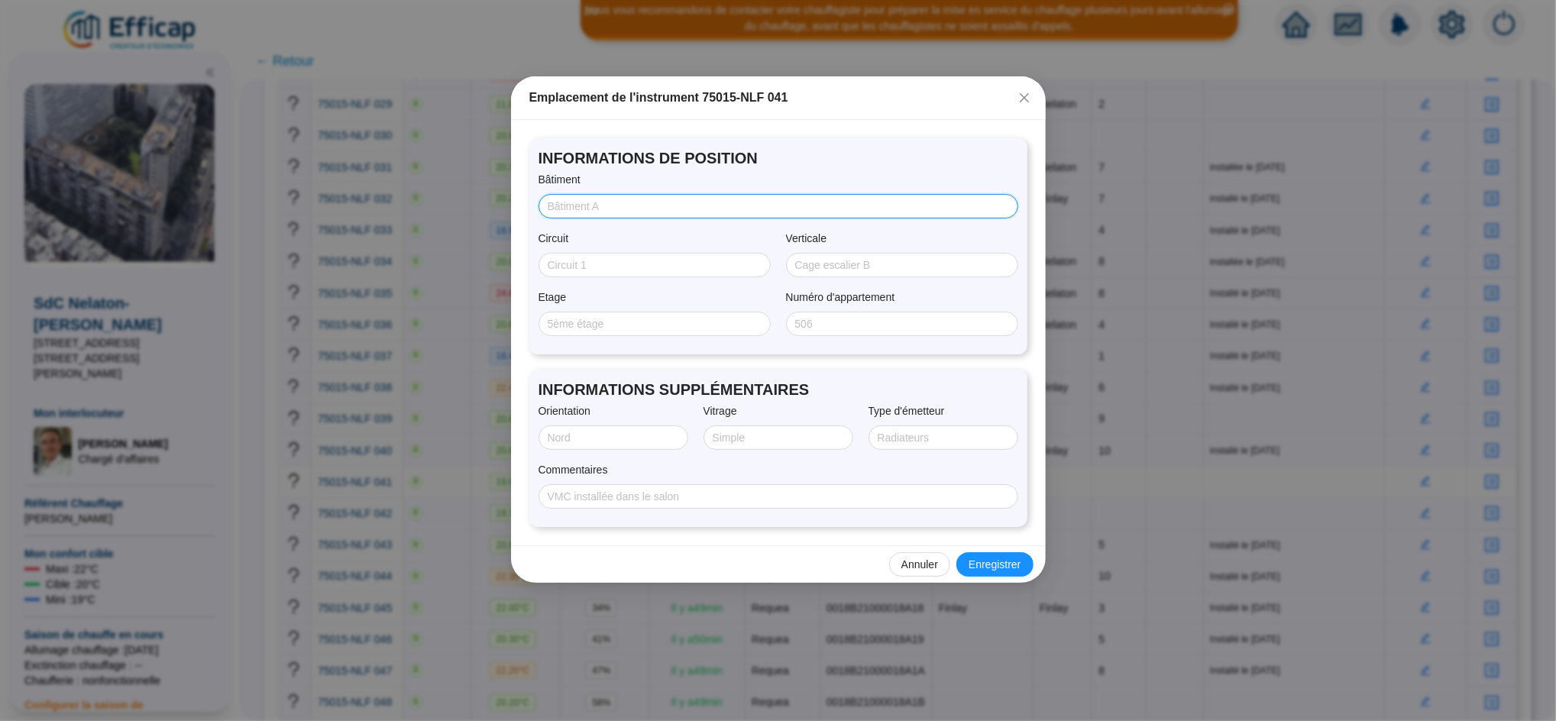
click at [573, 212] on input "Bâtiment" at bounding box center [777, 207] width 458 height 16
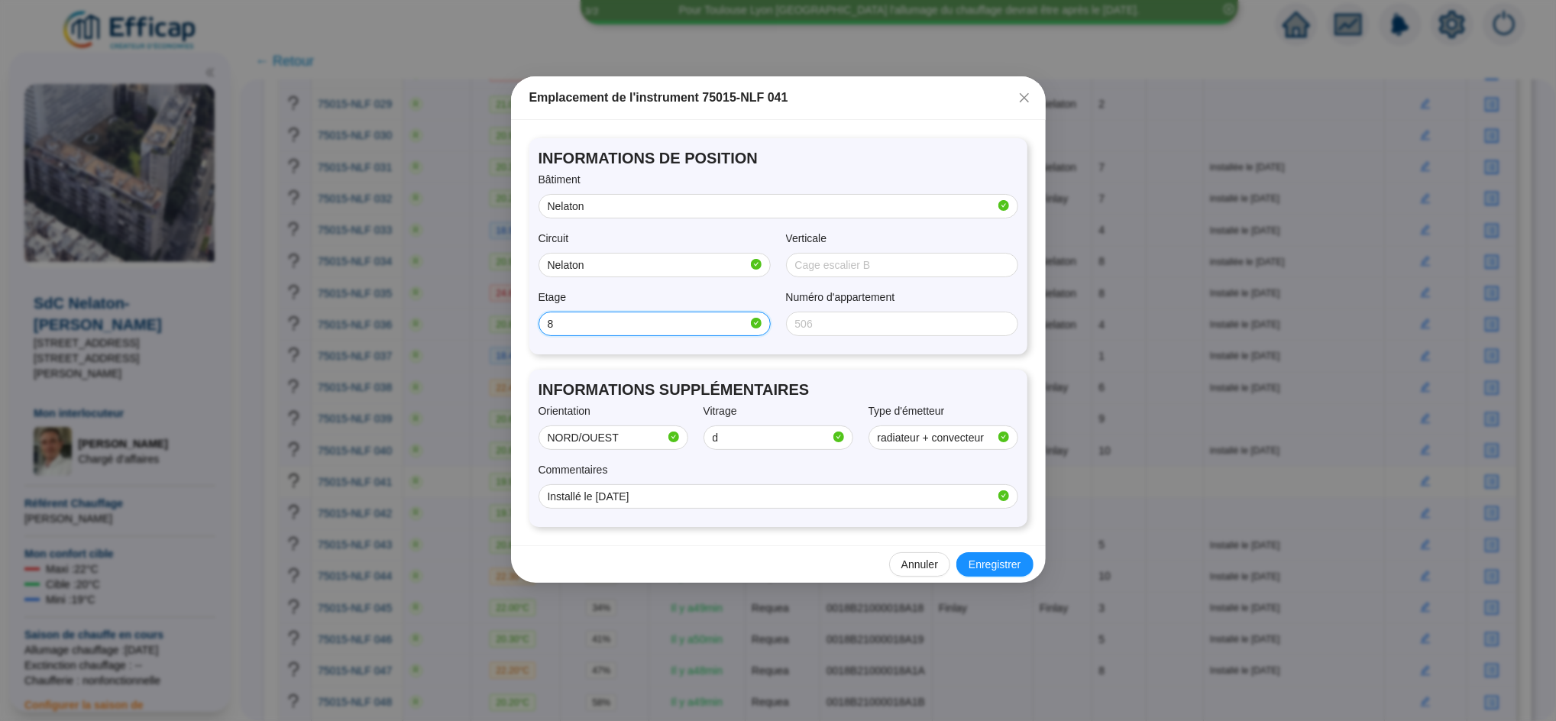
click at [575, 323] on input "8" at bounding box center [648, 324] width 200 height 16
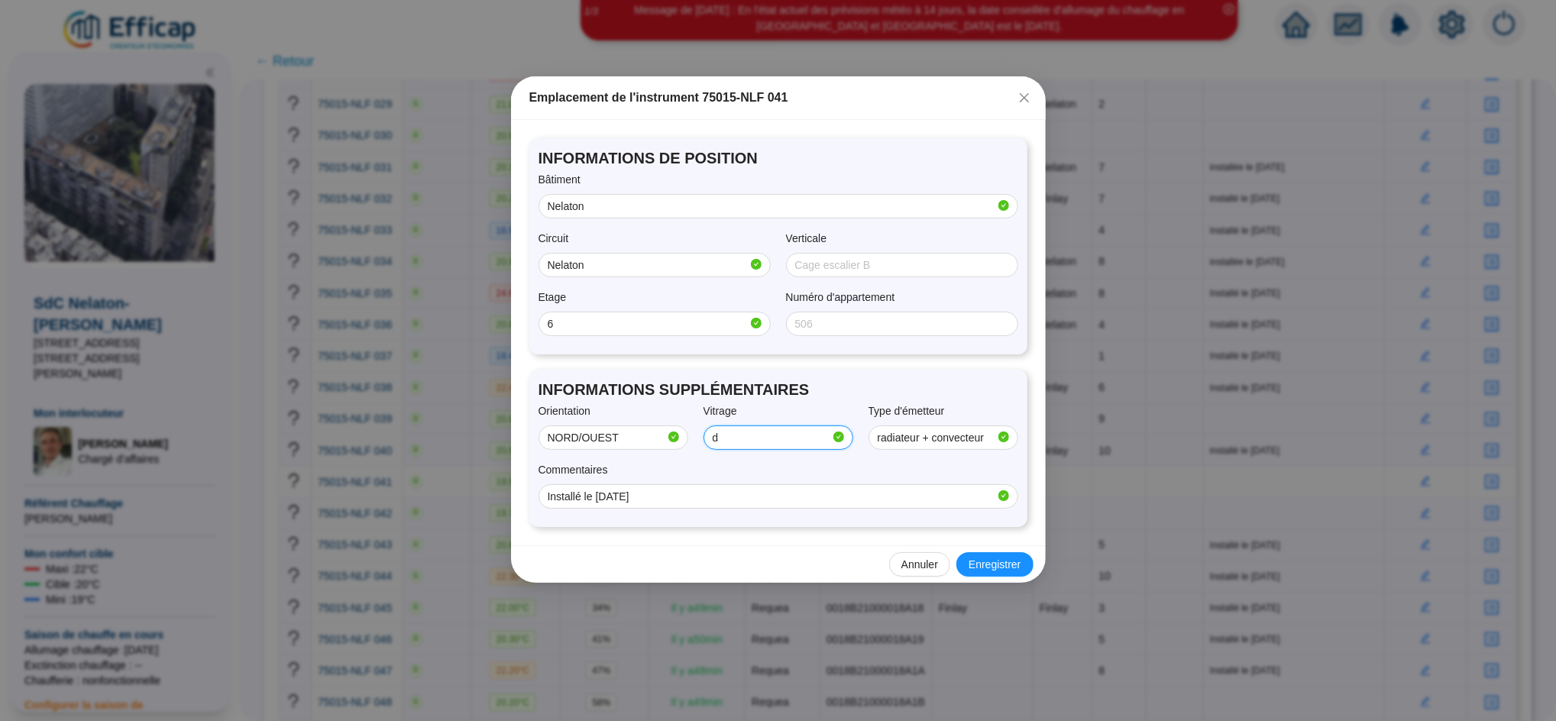
click at [729, 440] on input "d" at bounding box center [772, 438] width 118 height 16
click at [986, 563] on span "Enregistrer" at bounding box center [994, 565] width 52 height 16
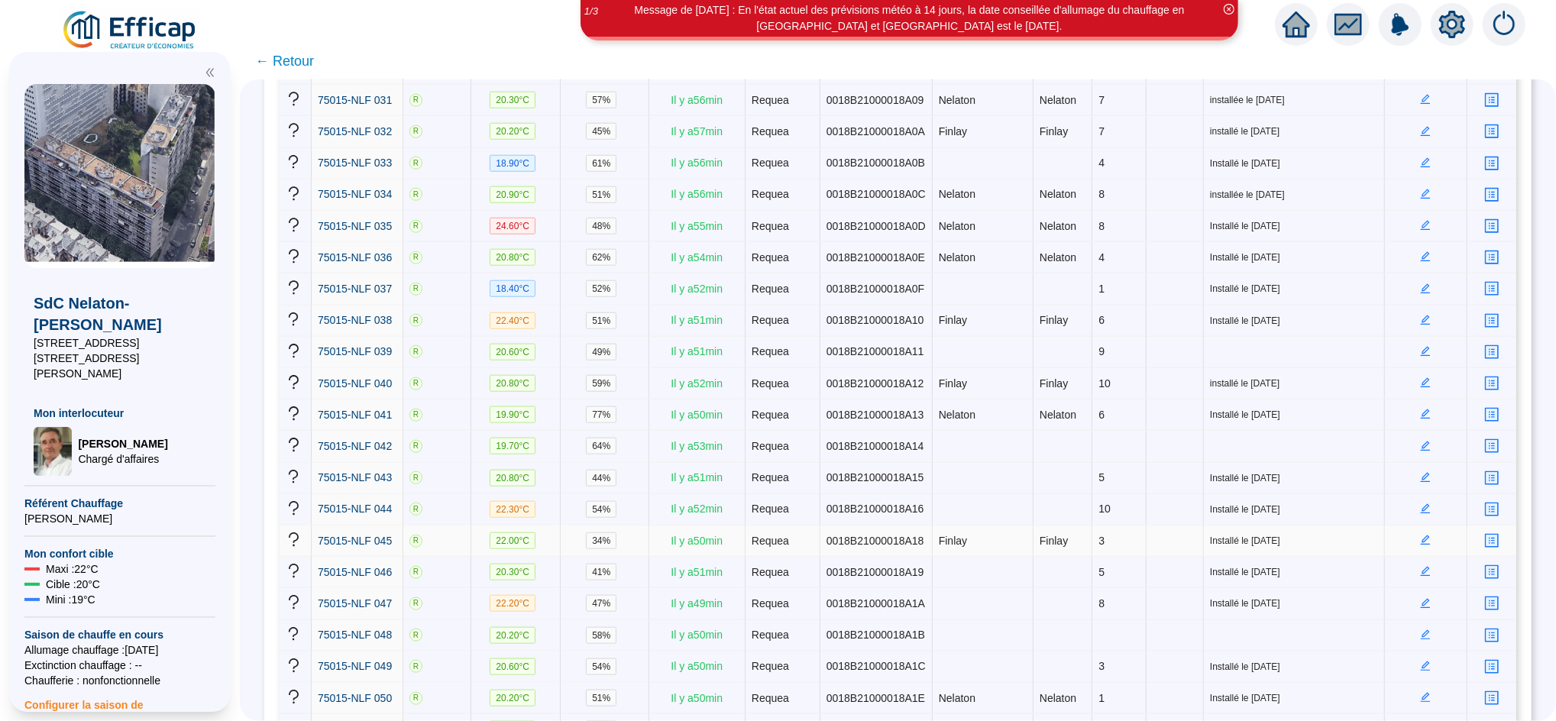
scroll to position [1217, 0]
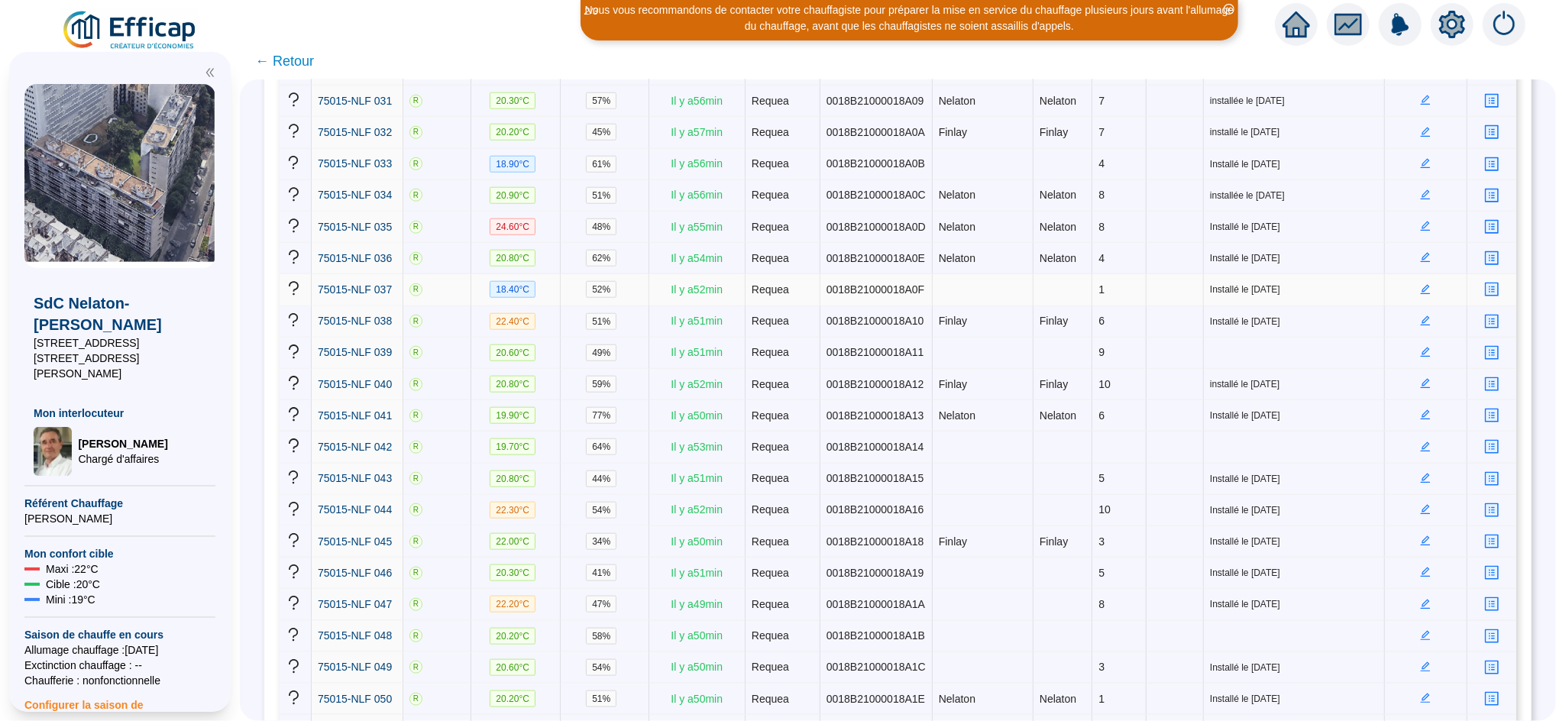
click at [1420, 284] on icon "edit" at bounding box center [1425, 289] width 11 height 11
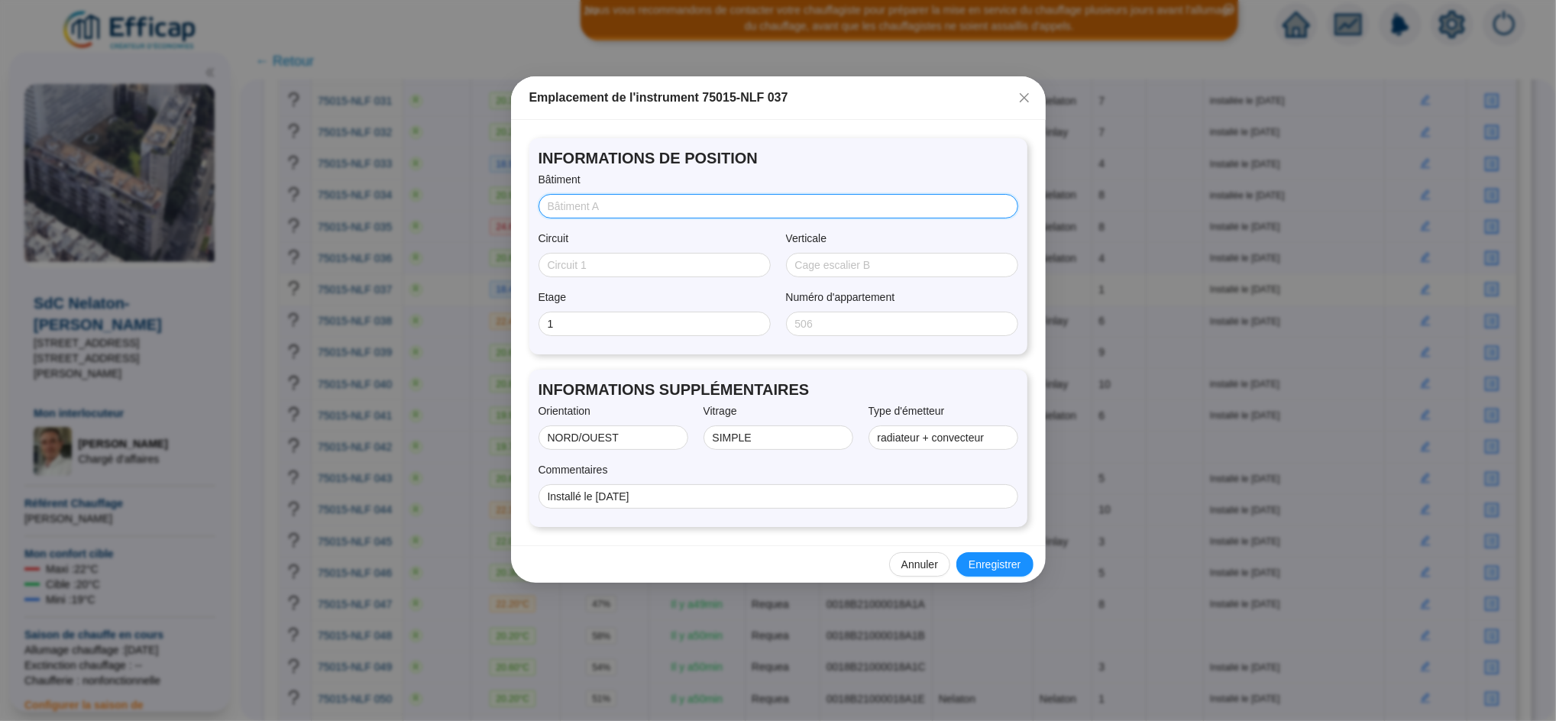
click at [638, 206] on input "Bâtiment" at bounding box center [777, 207] width 458 height 16
click at [985, 564] on span "Enregistrer" at bounding box center [994, 565] width 52 height 16
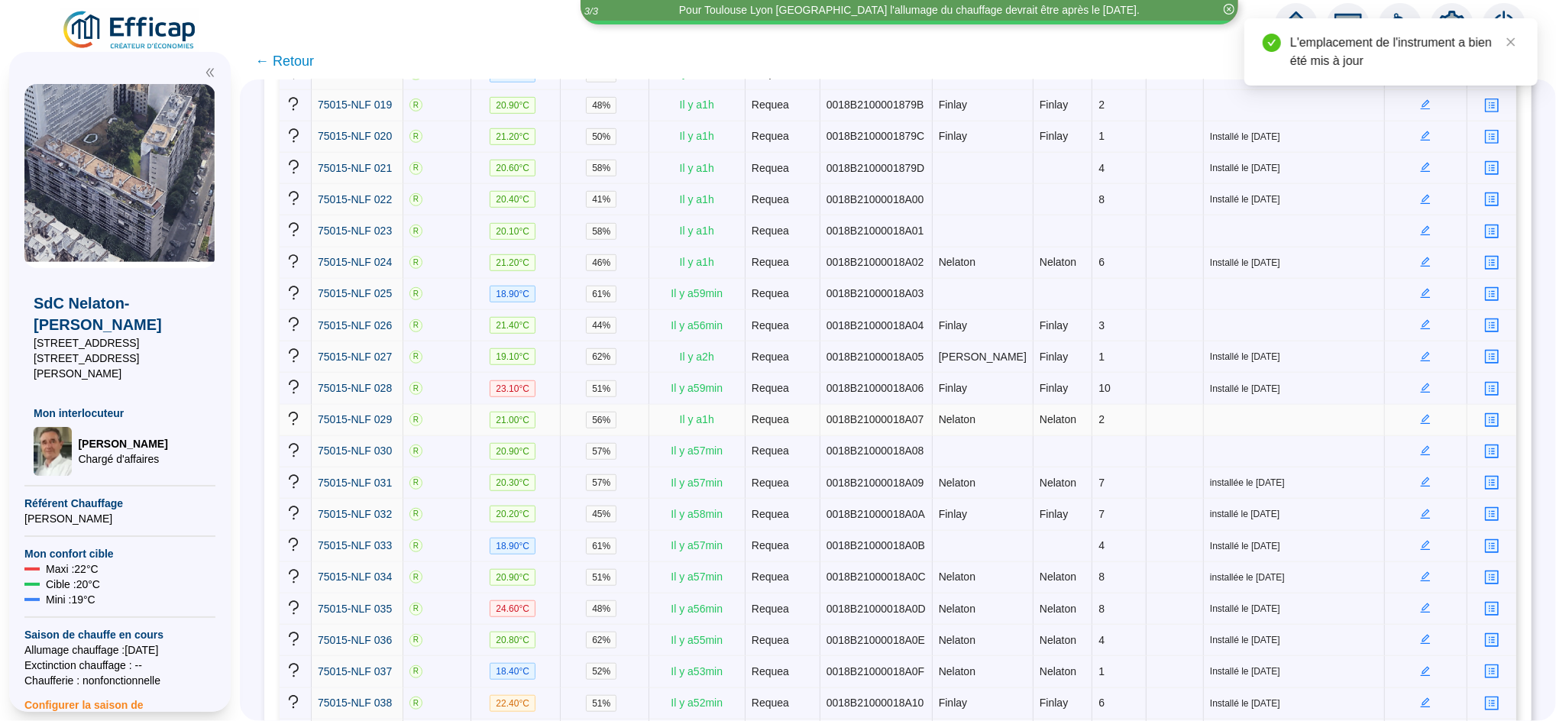
scroll to position [833, 0]
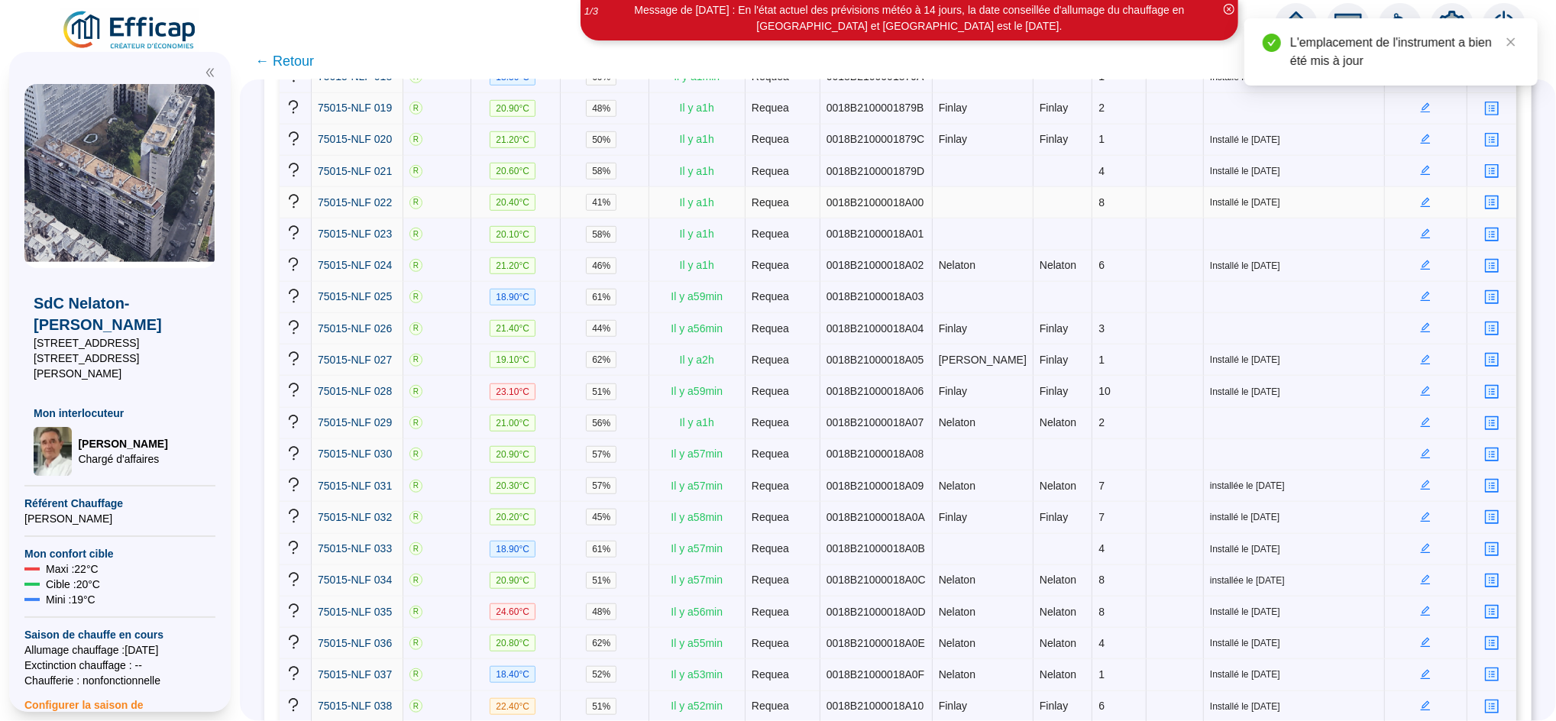
click at [1421, 197] on icon "edit" at bounding box center [1426, 202] width 10 height 10
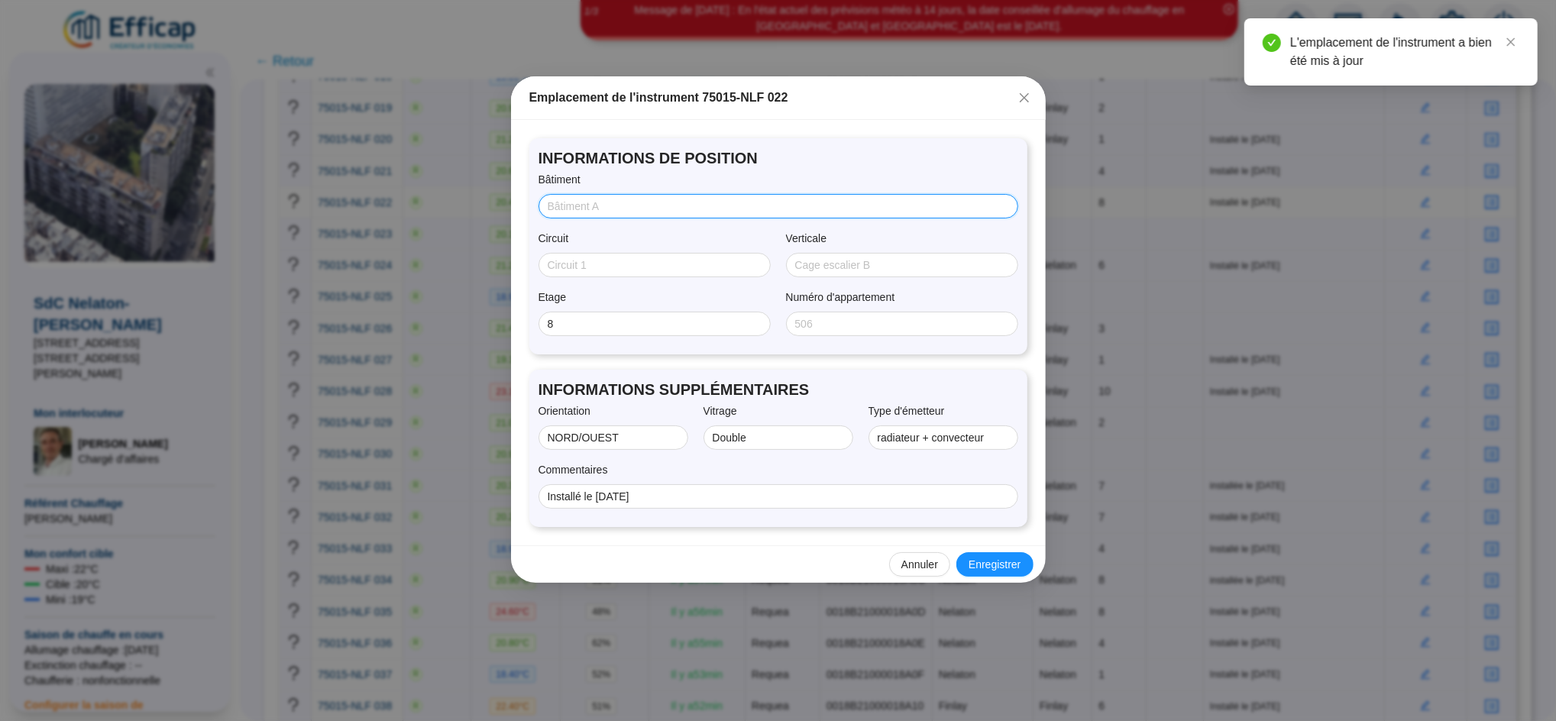
click at [768, 199] on input "Bâtiment" at bounding box center [777, 207] width 458 height 16
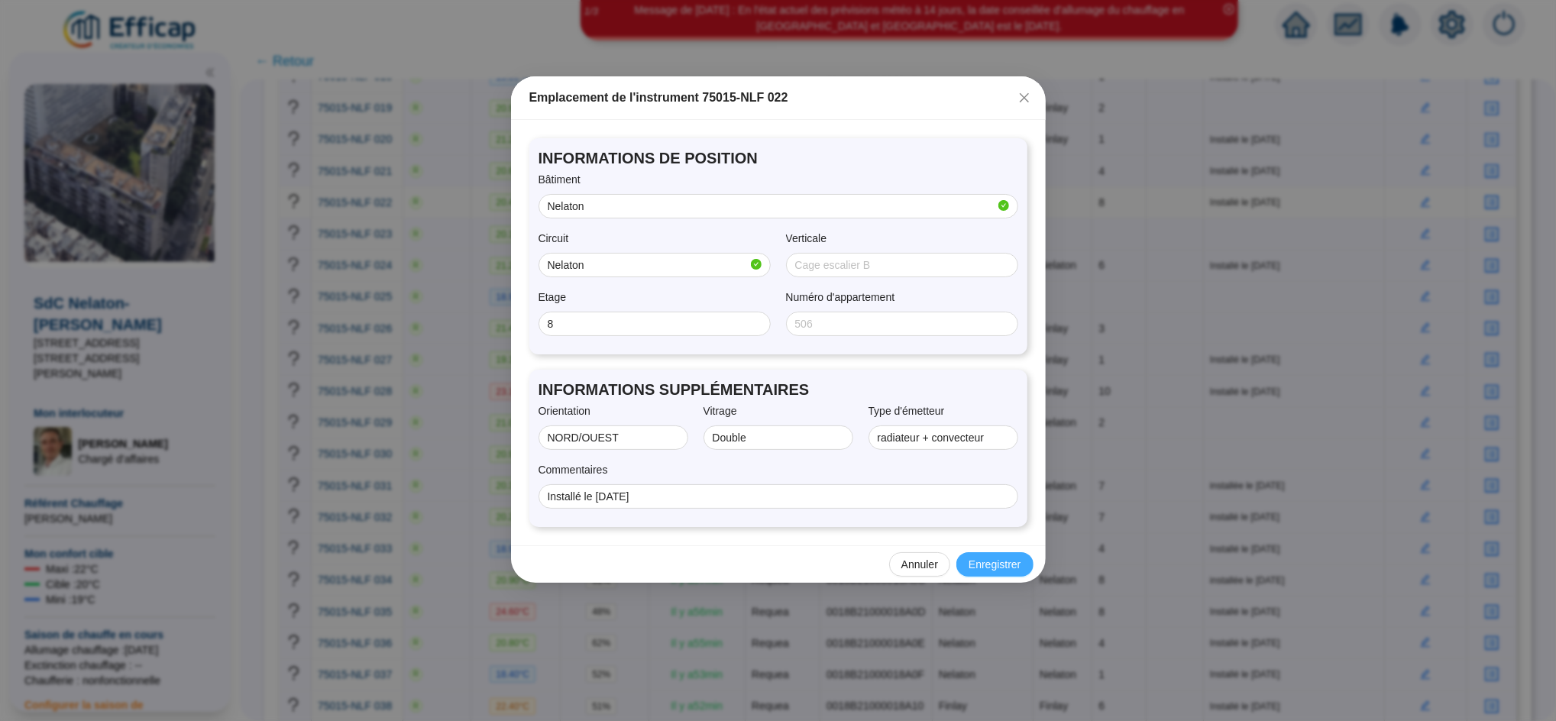
click at [994, 567] on span "Enregistrer" at bounding box center [994, 565] width 52 height 16
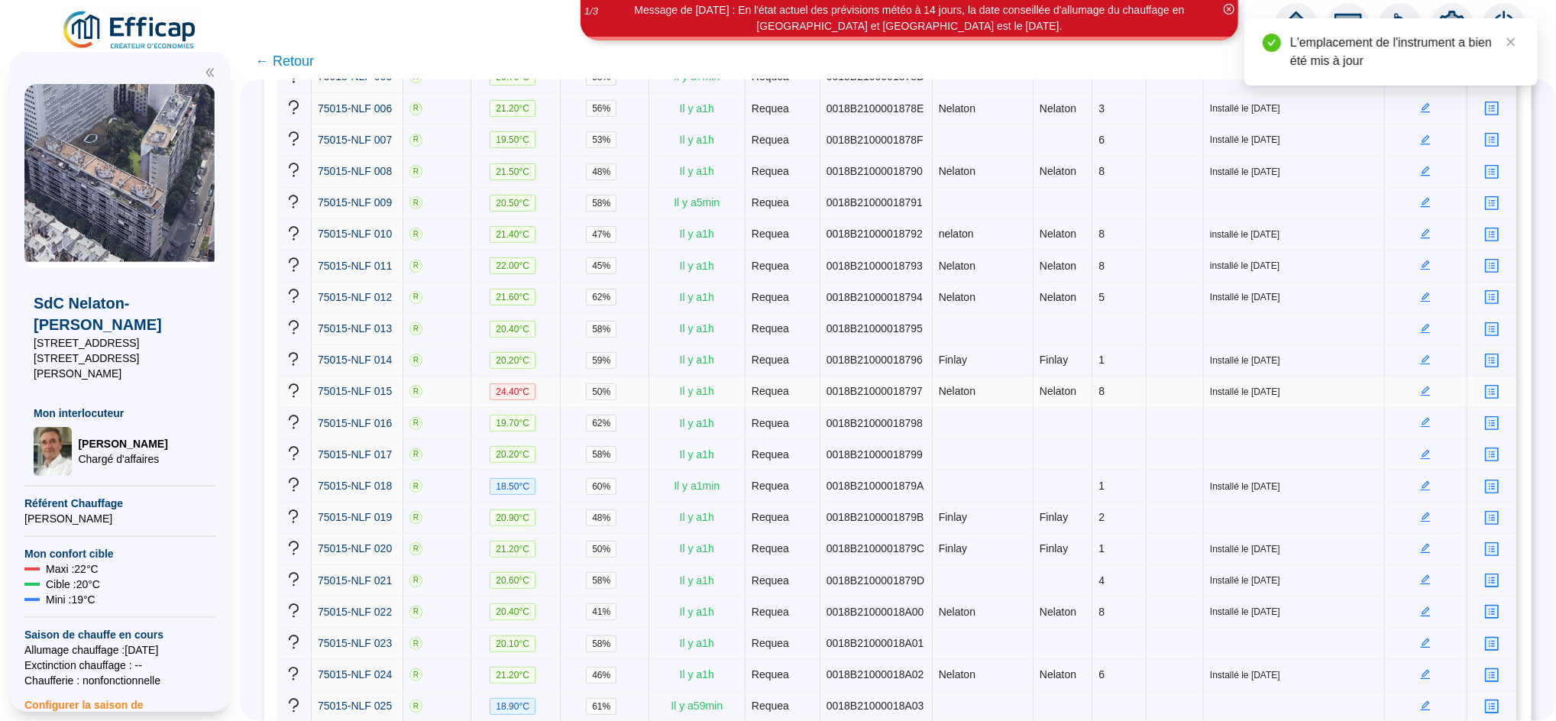
scroll to position [422, 0]
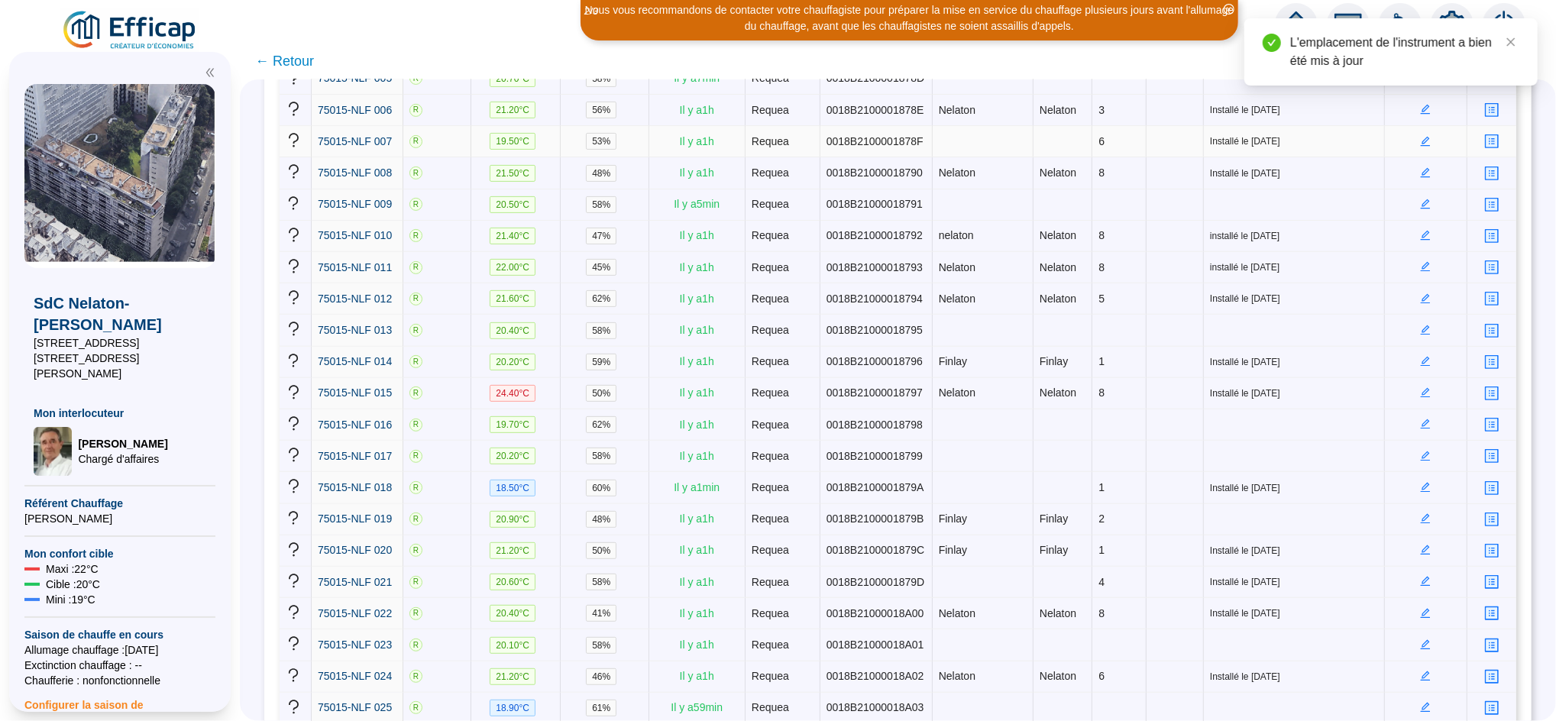
click at [1408, 143] on td at bounding box center [1426, 141] width 82 height 31
click at [1421, 141] on icon "edit" at bounding box center [1426, 141] width 10 height 10
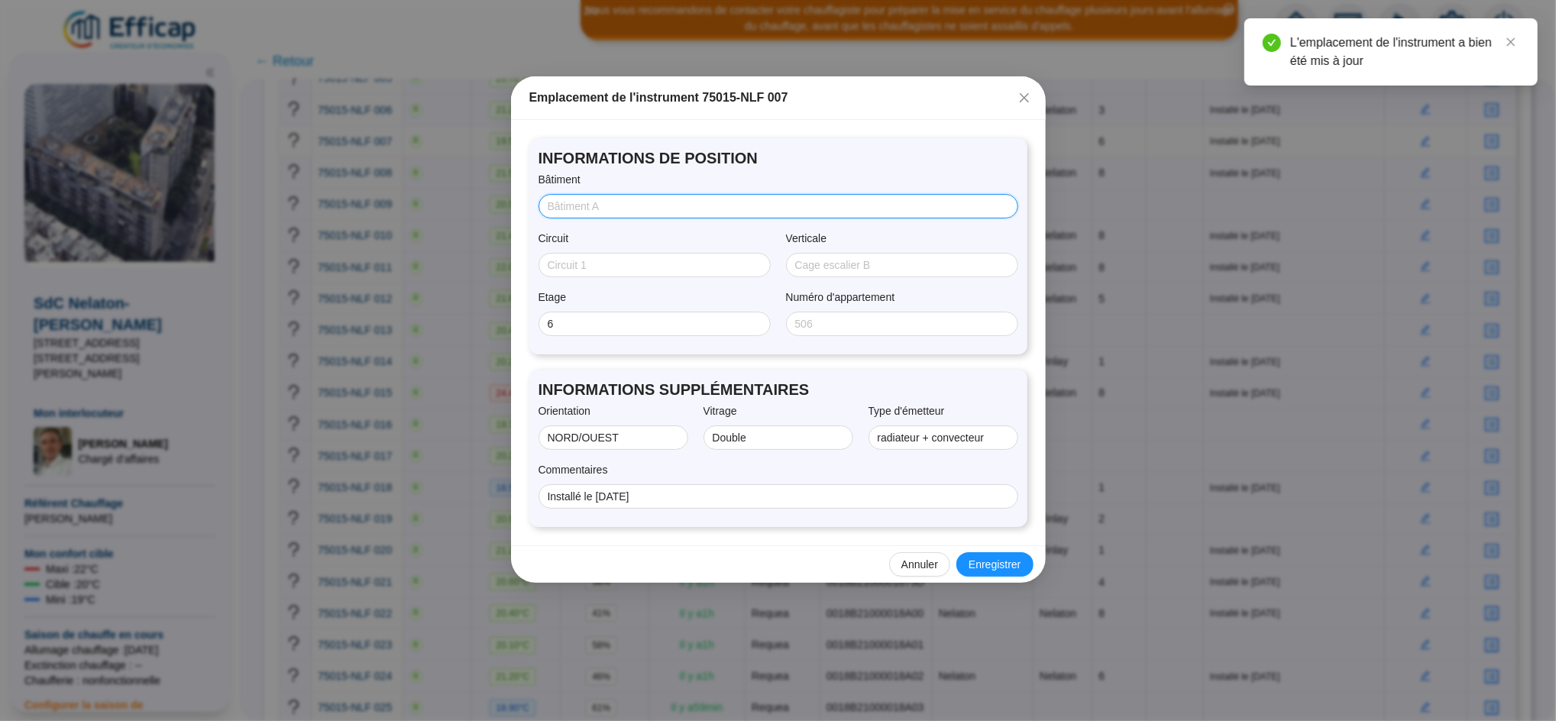
click at [765, 212] on input "Bâtiment" at bounding box center [777, 207] width 458 height 16
click at [992, 560] on span "Enregistrer" at bounding box center [994, 565] width 52 height 16
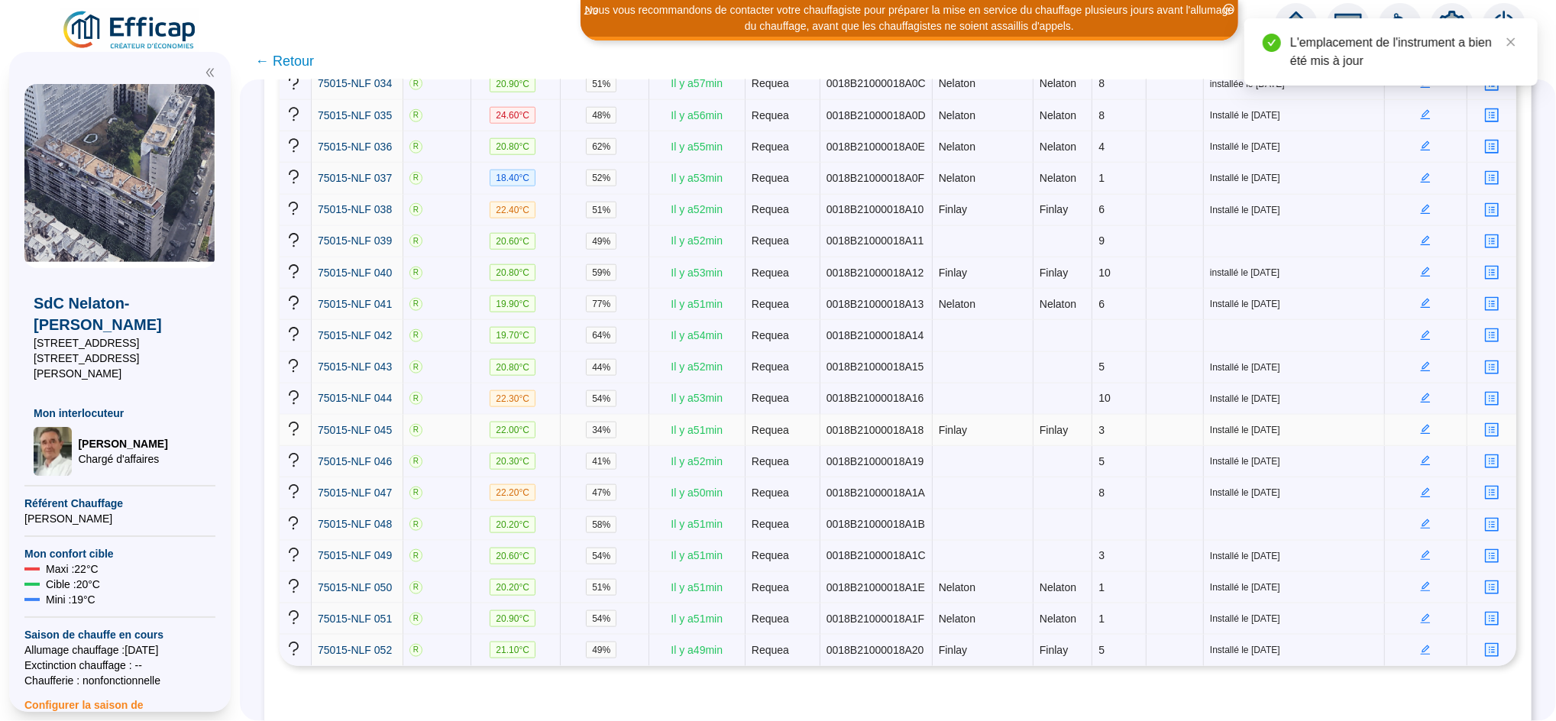
scroll to position [1337, 0]
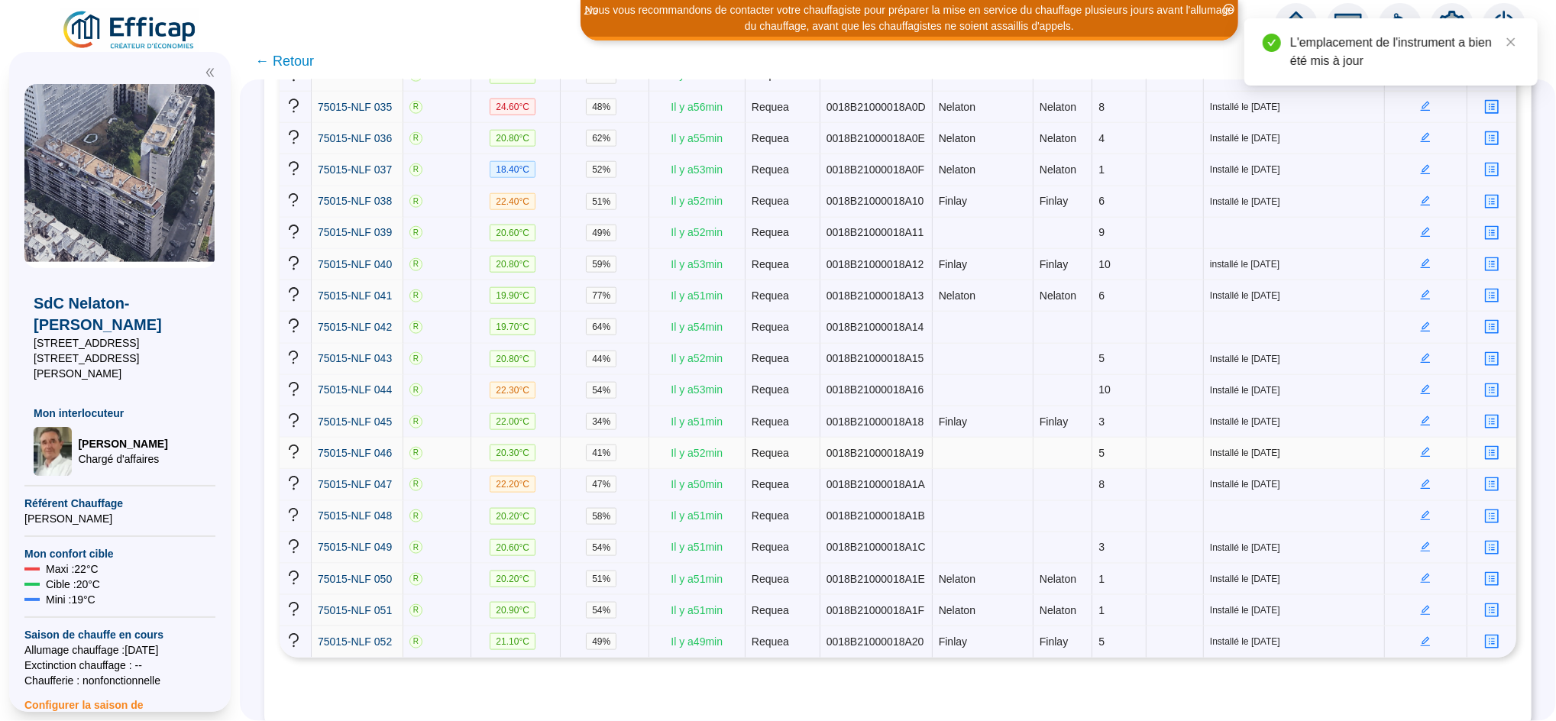
click at [1421, 448] on icon "edit" at bounding box center [1426, 453] width 10 height 10
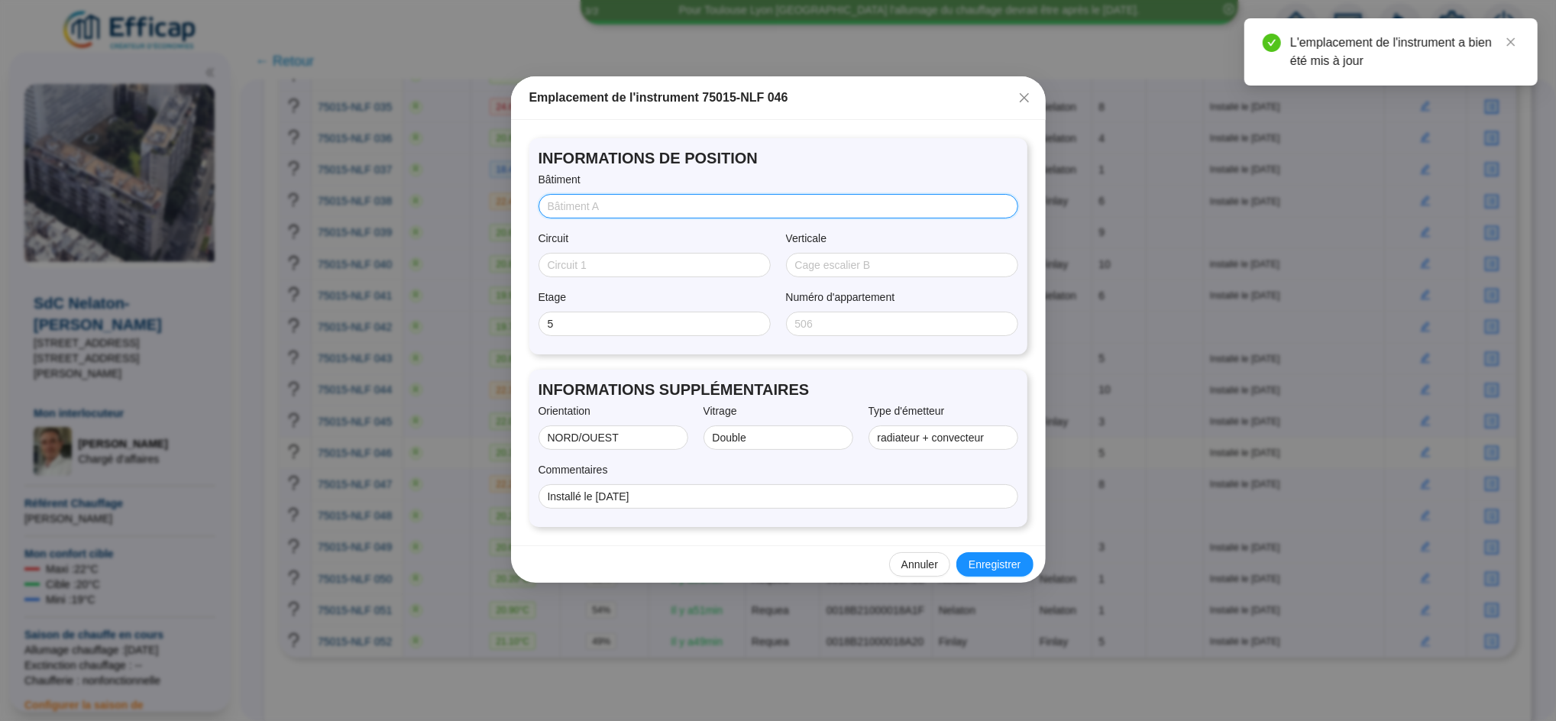
click at [616, 199] on input "Bâtiment" at bounding box center [777, 207] width 458 height 16
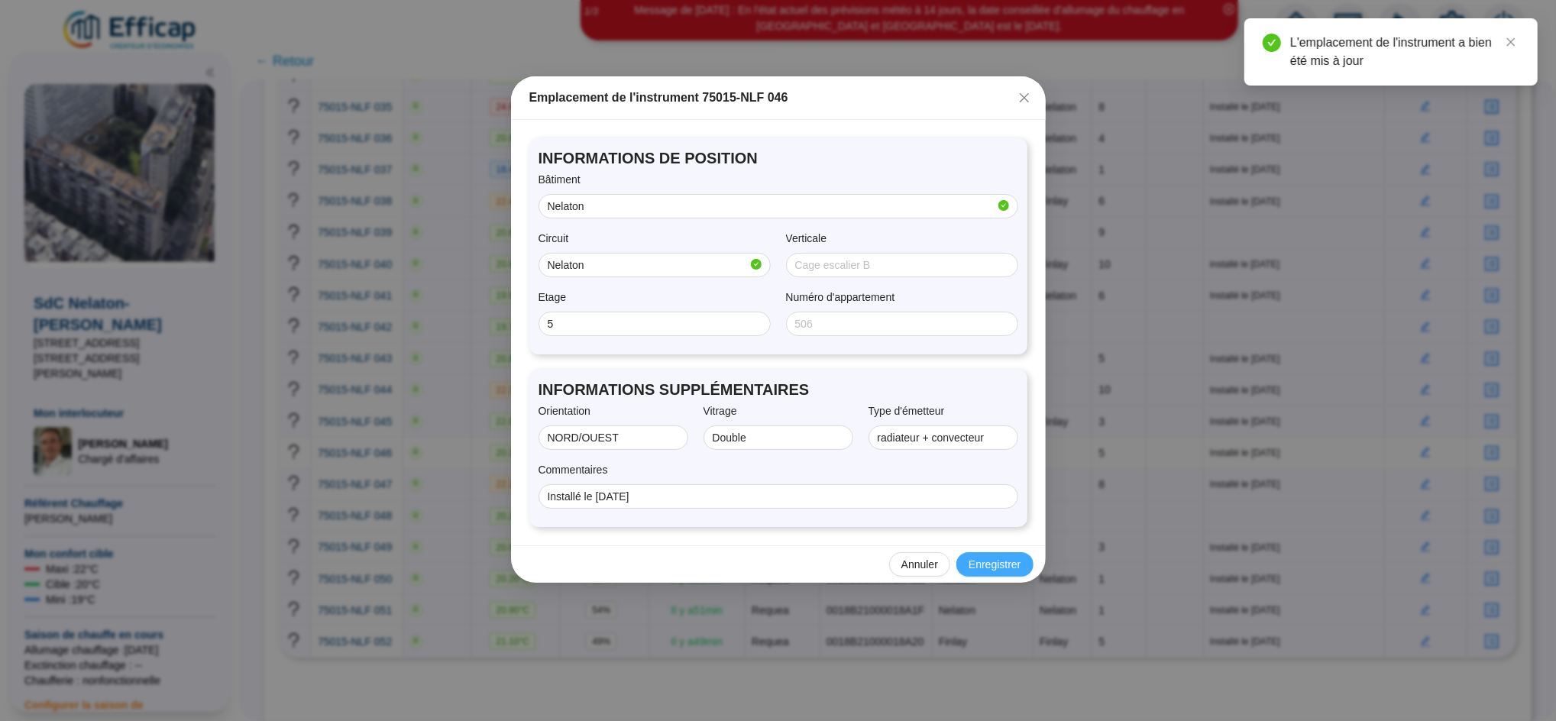
click at [988, 567] on span "Enregistrer" at bounding box center [994, 565] width 52 height 16
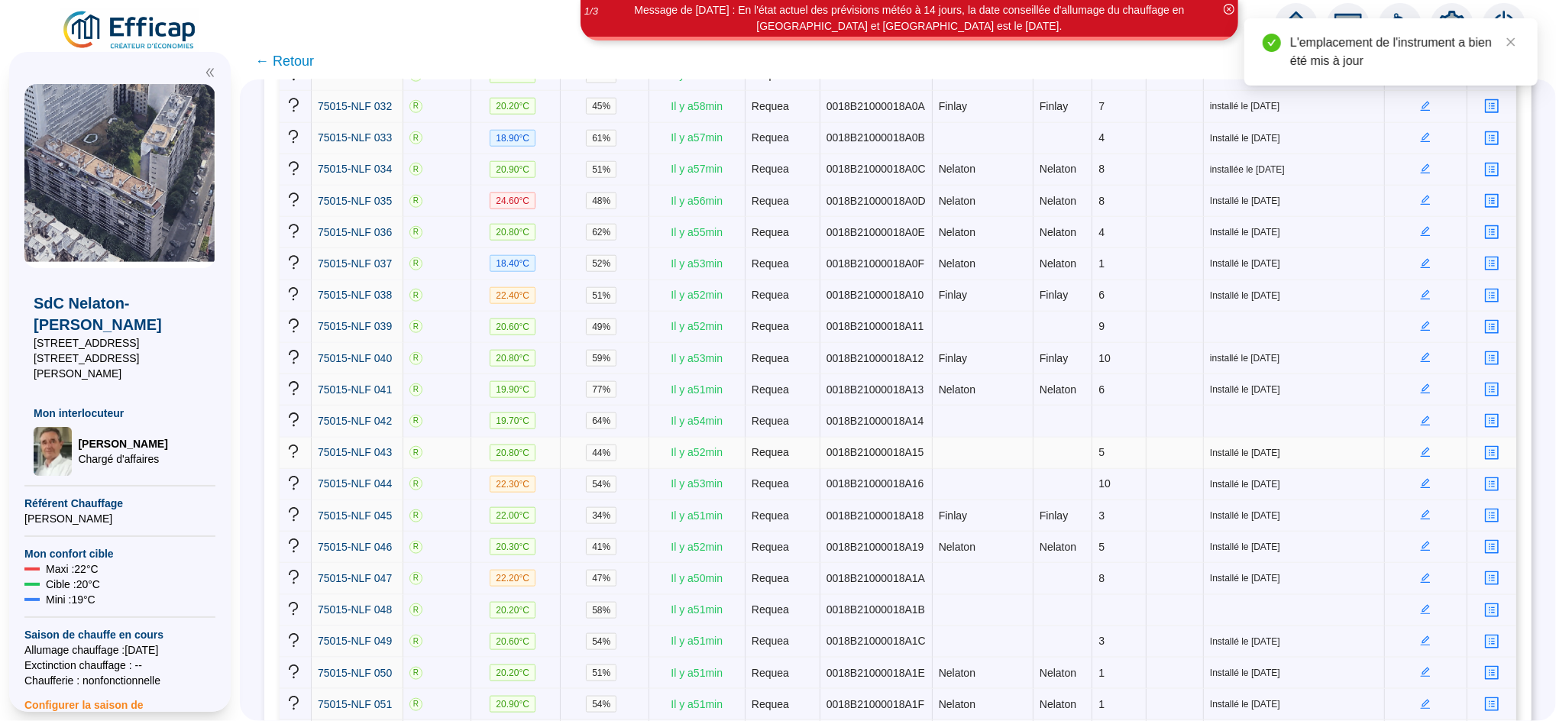
scroll to position [1207, 0]
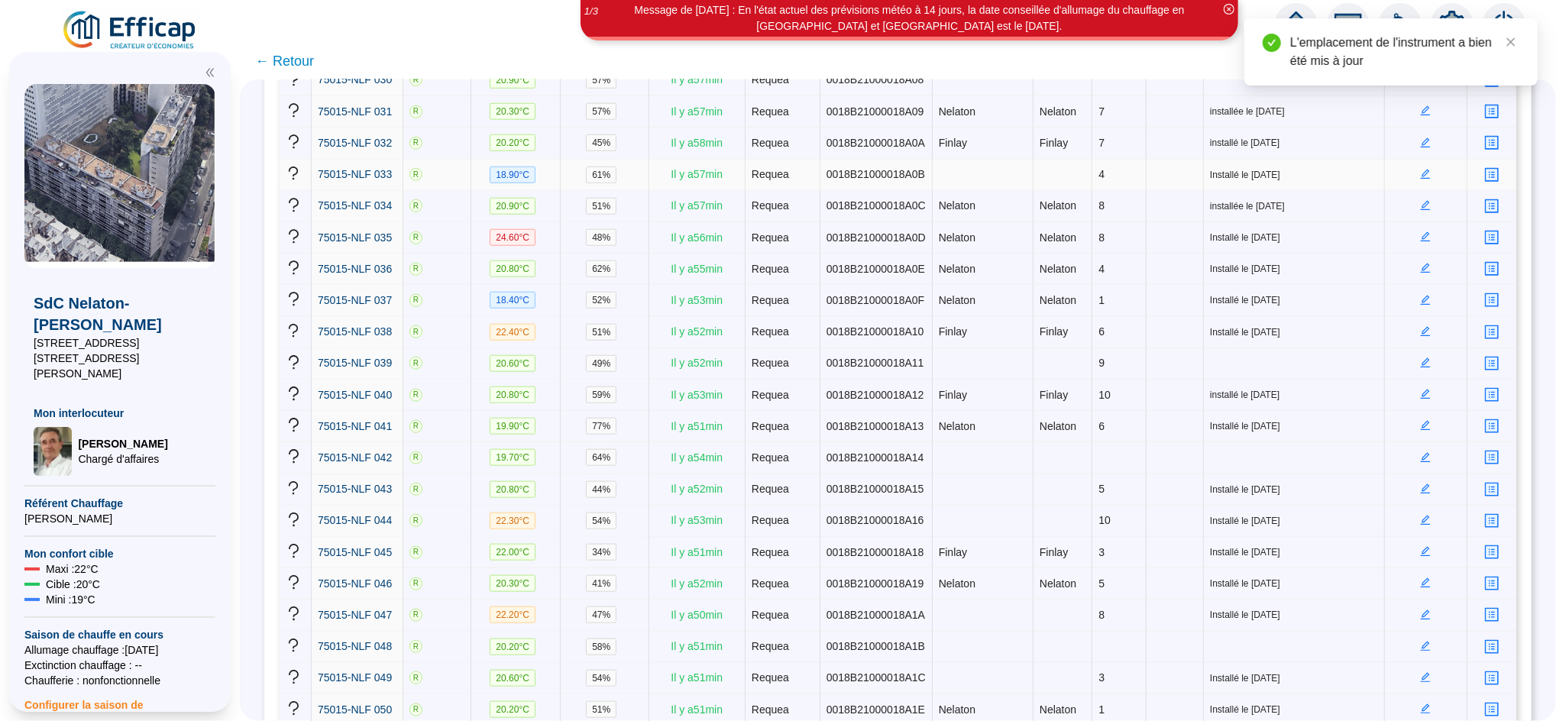
click at [1421, 170] on icon "edit" at bounding box center [1426, 175] width 10 height 10
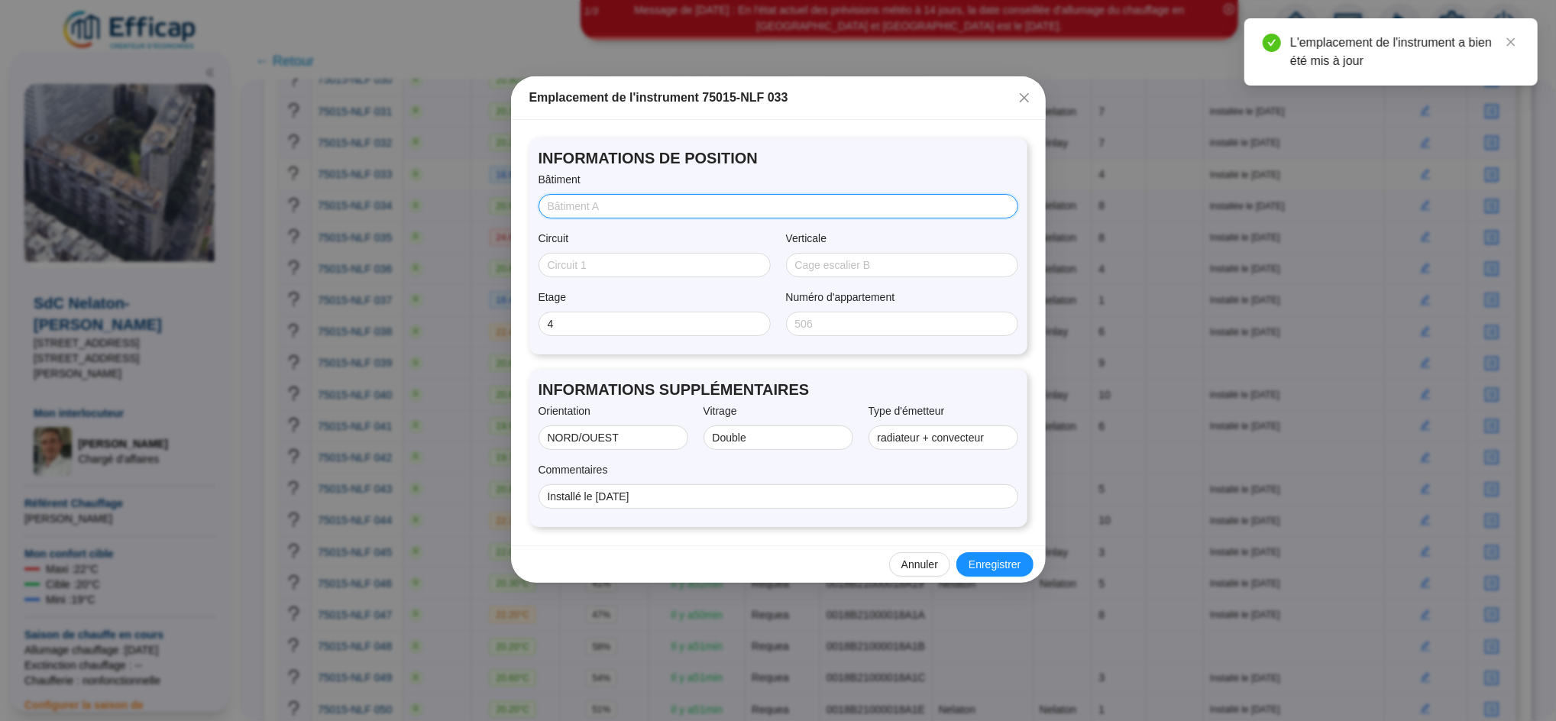
click at [726, 209] on input "Bâtiment" at bounding box center [777, 207] width 458 height 16
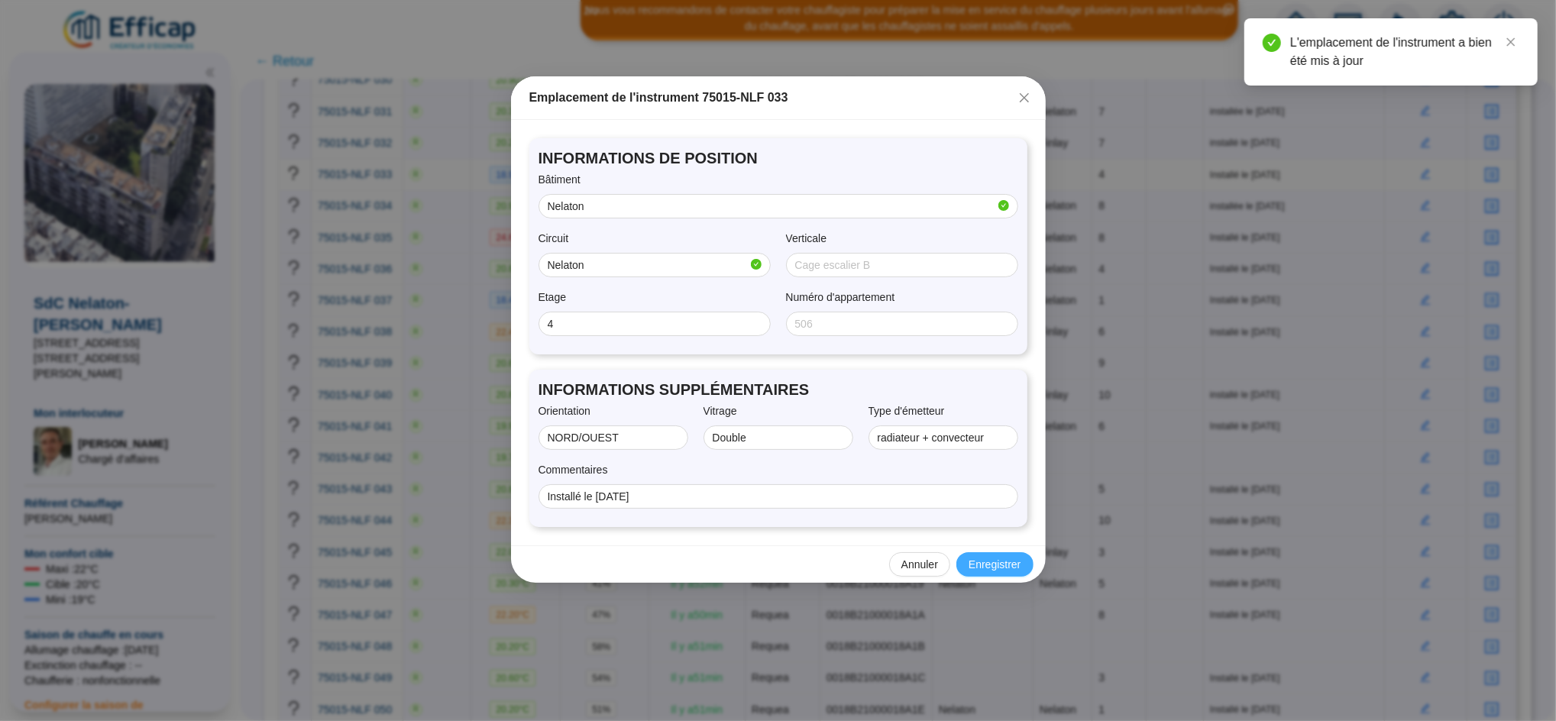
click at [991, 564] on span "Enregistrer" at bounding box center [994, 565] width 52 height 16
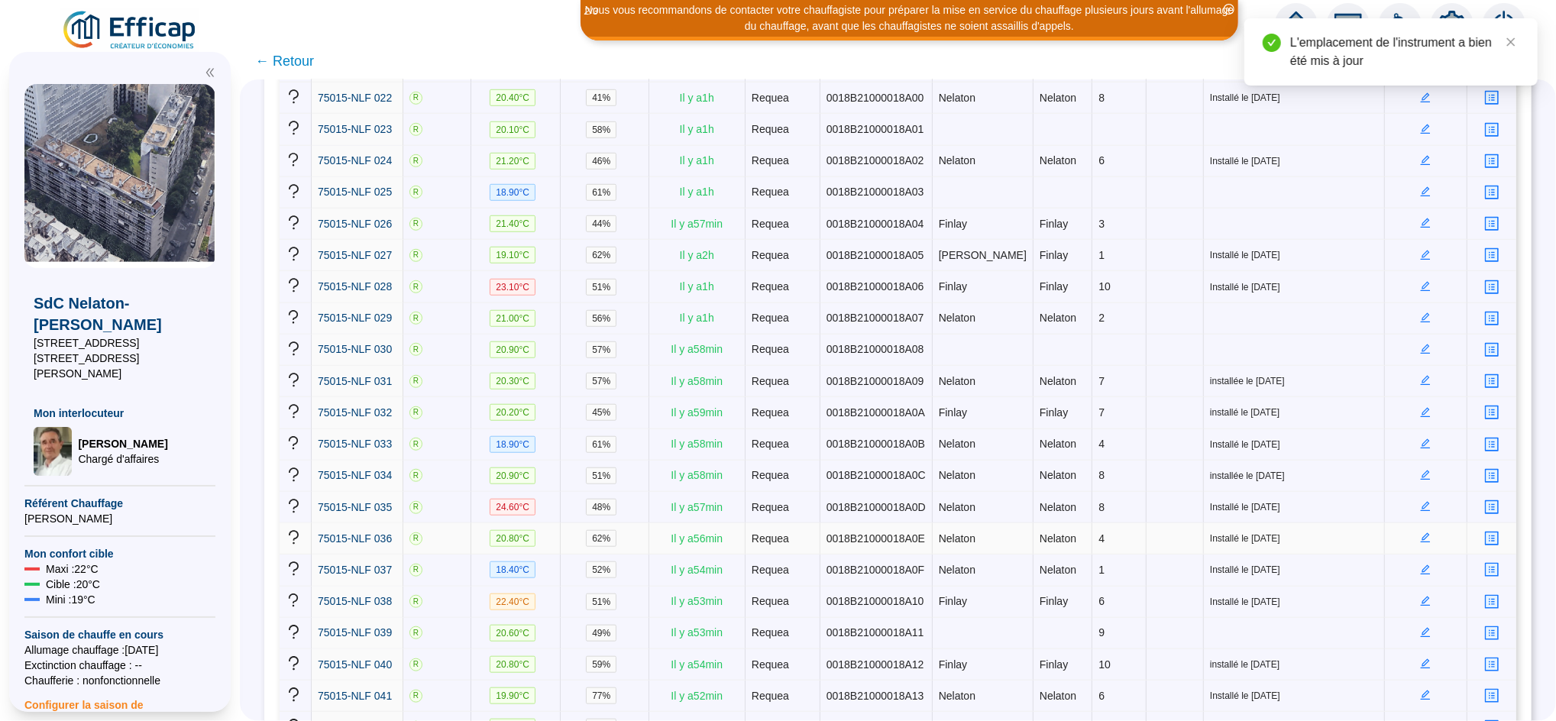
scroll to position [936, 0]
click at [1421, 188] on icon "edit" at bounding box center [1426, 193] width 10 height 10
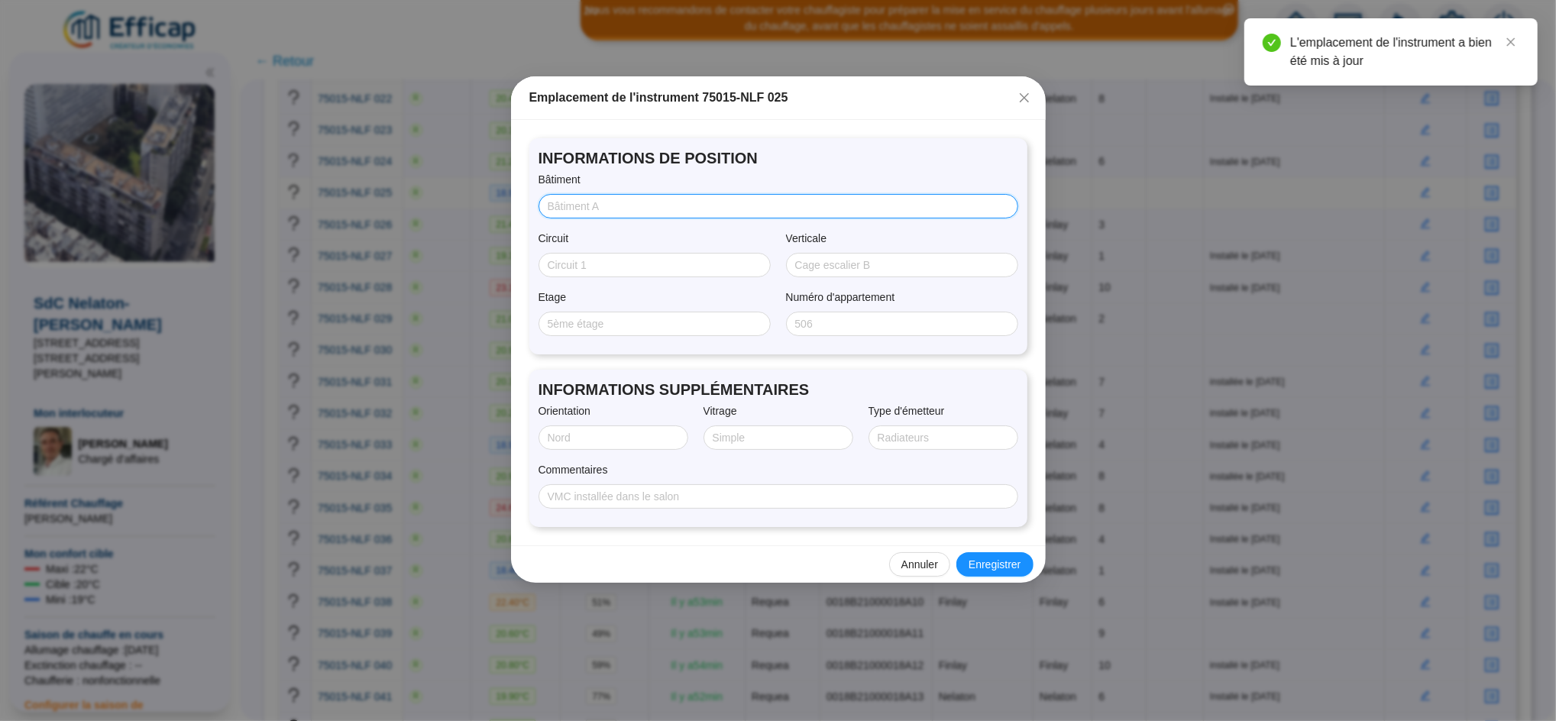
click at [710, 212] on input "Bâtiment" at bounding box center [777, 207] width 458 height 16
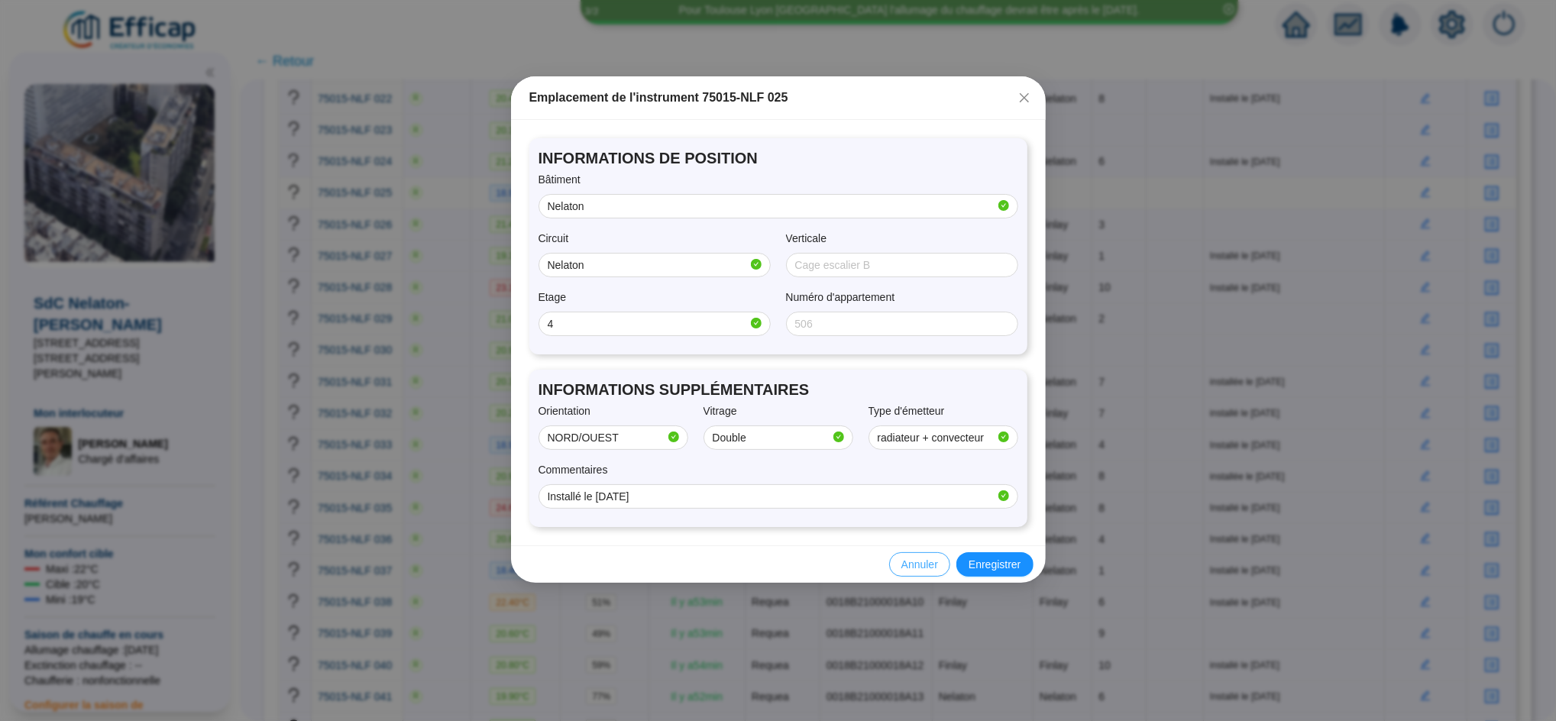
click at [920, 572] on span "Annuler" at bounding box center [919, 565] width 37 height 16
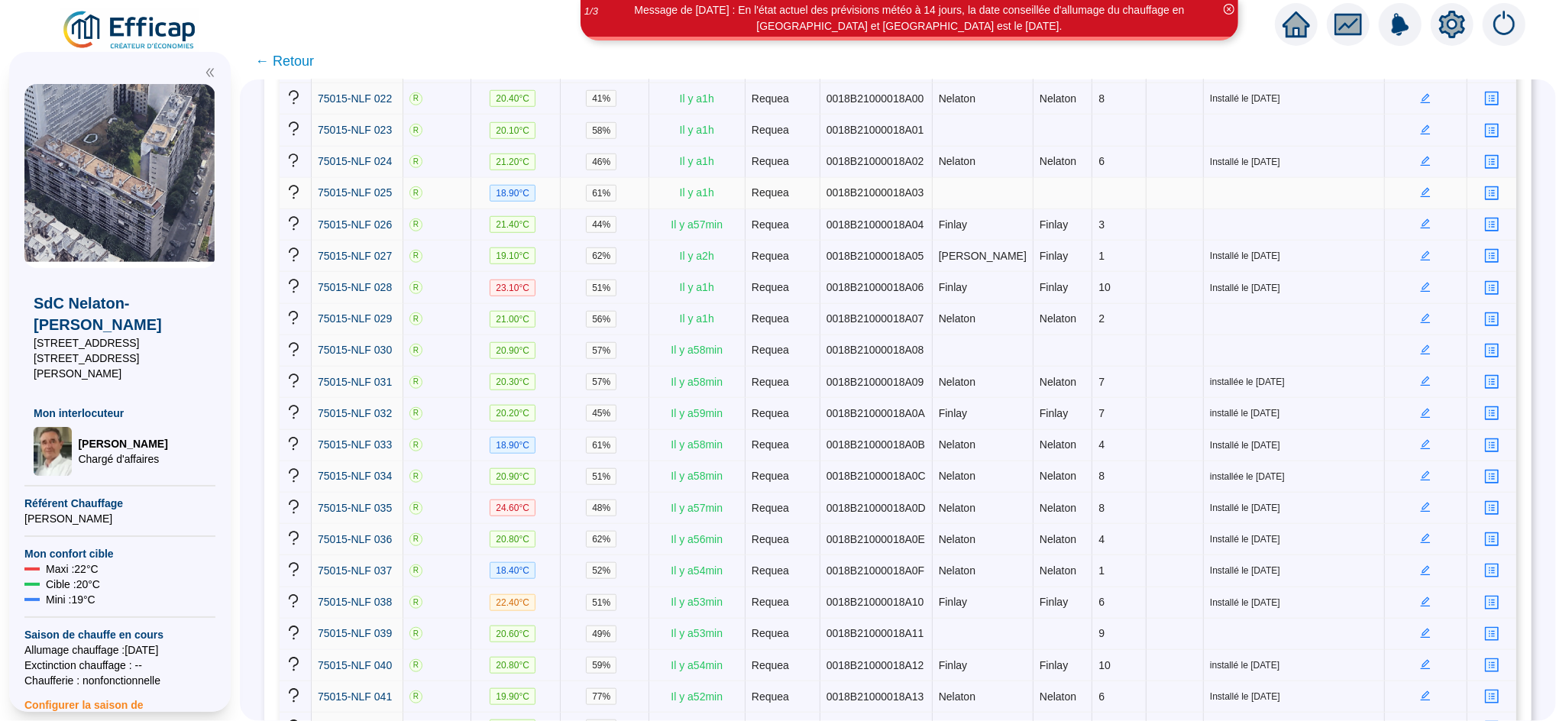
click at [1420, 187] on icon "edit" at bounding box center [1425, 192] width 11 height 11
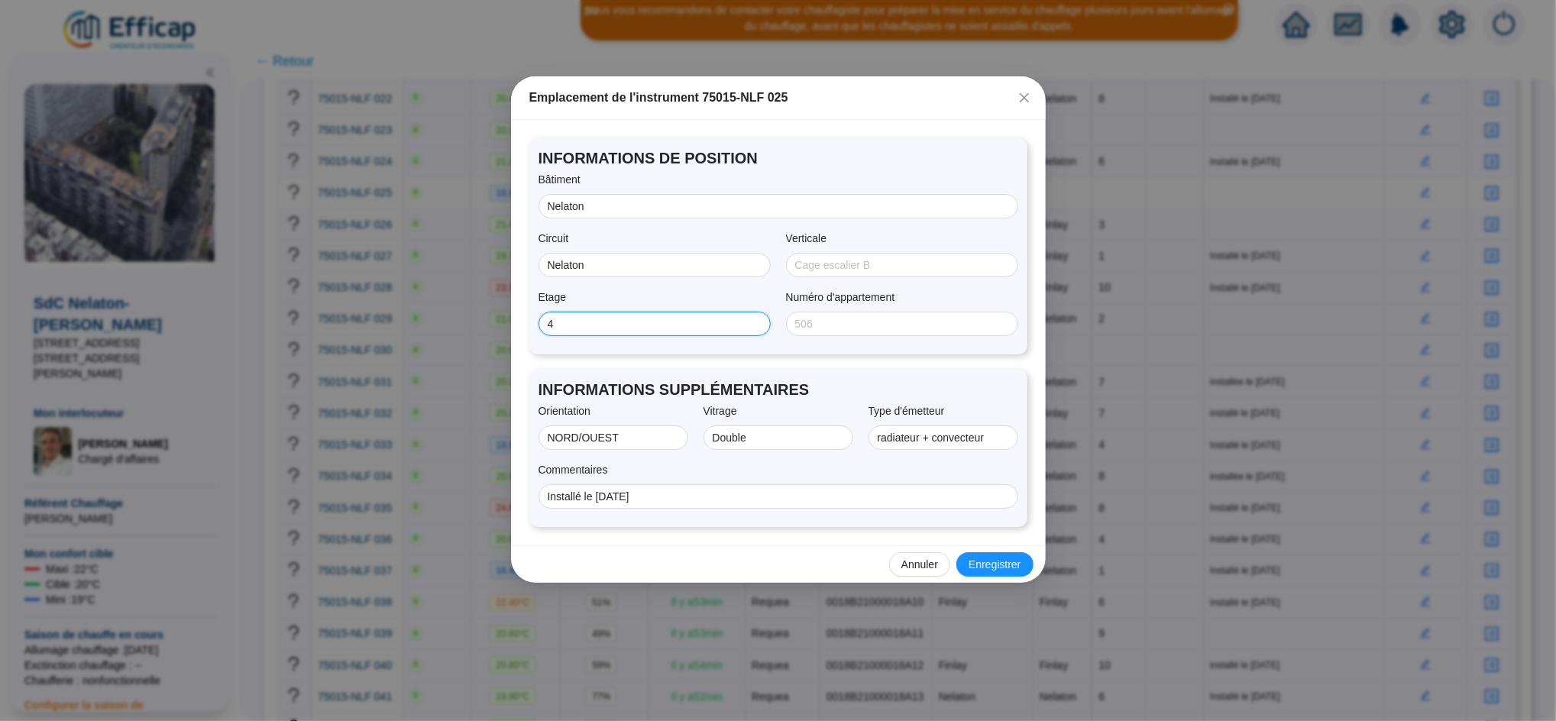
click at [606, 324] on input "4" at bounding box center [653, 324] width 211 height 16
click at [1014, 564] on span "Enregistrer" at bounding box center [994, 565] width 52 height 16
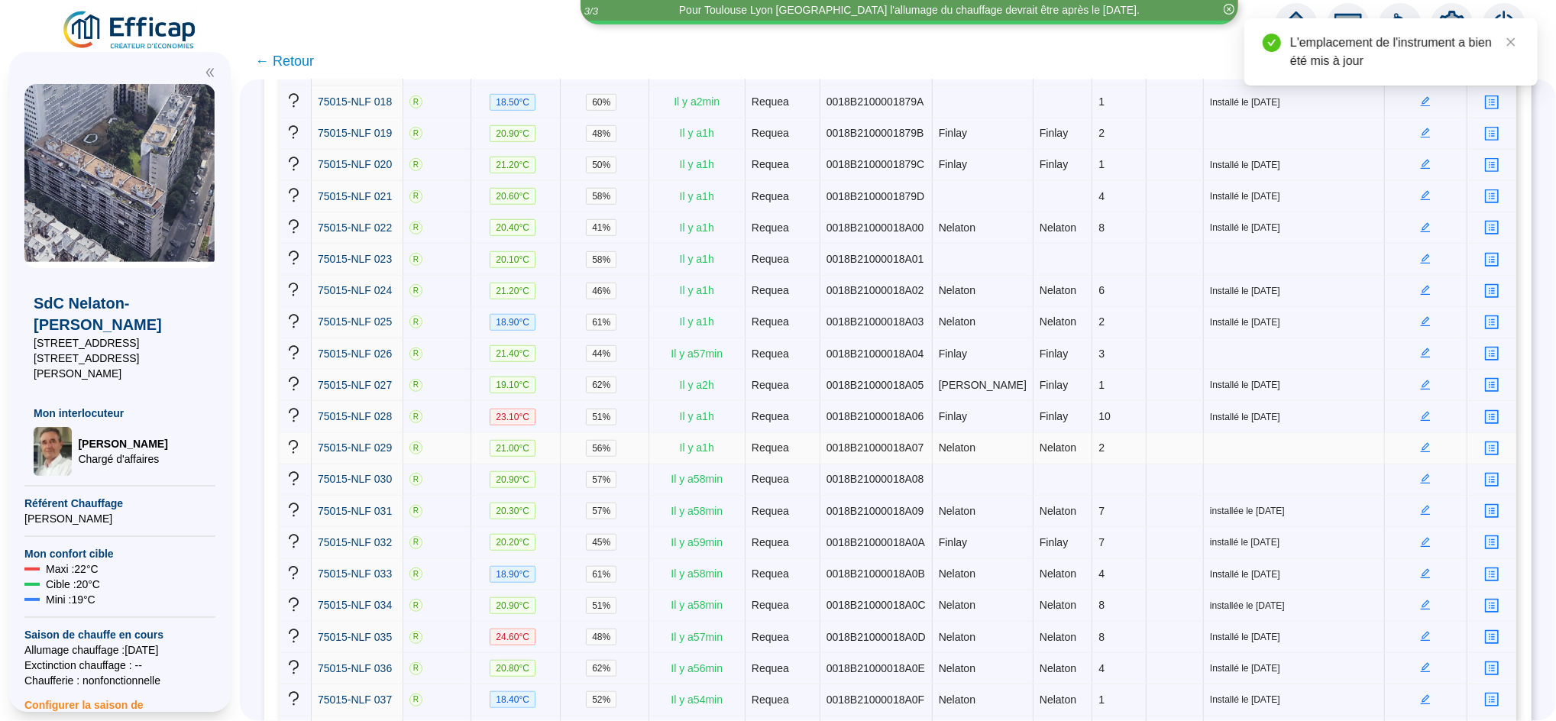
scroll to position [731, 0]
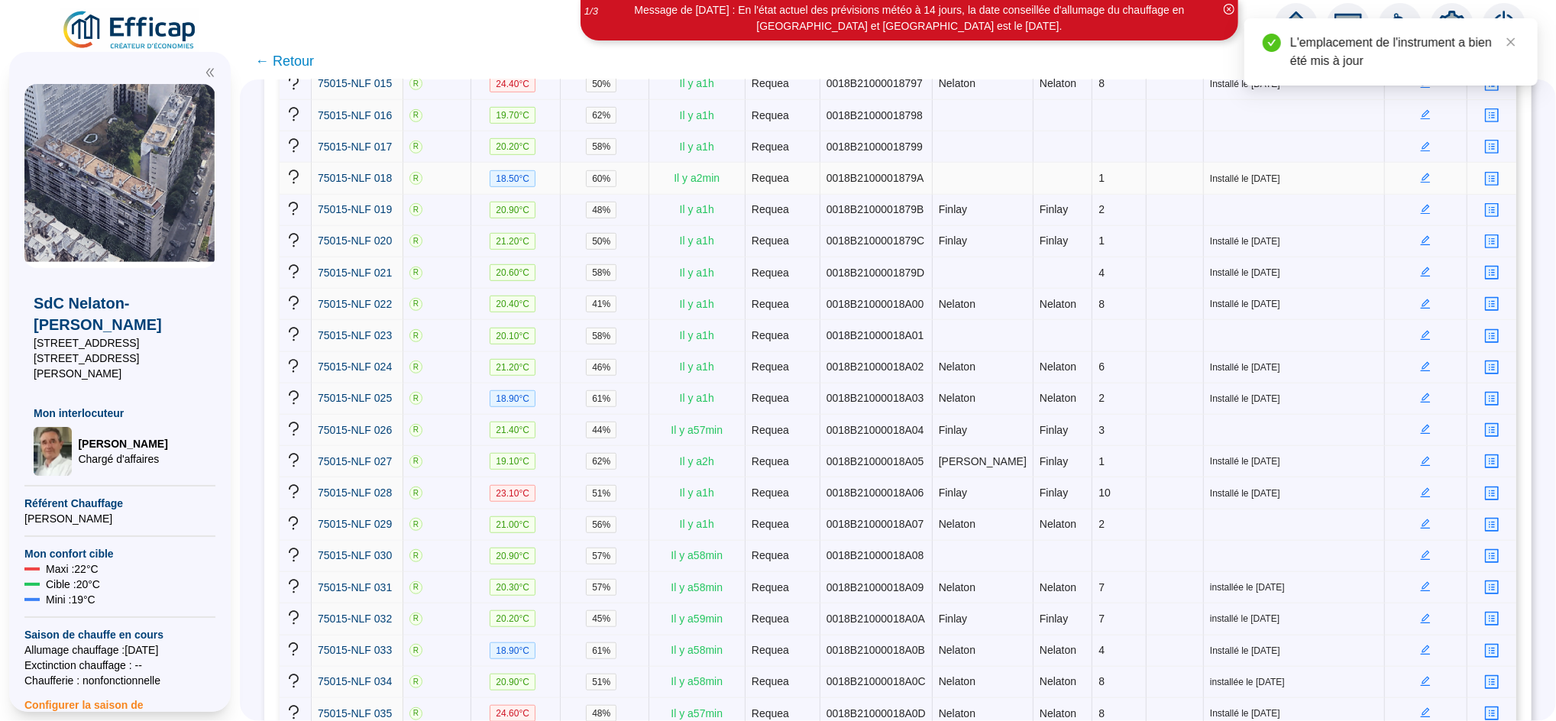
click at [1421, 173] on icon "edit" at bounding box center [1426, 178] width 10 height 10
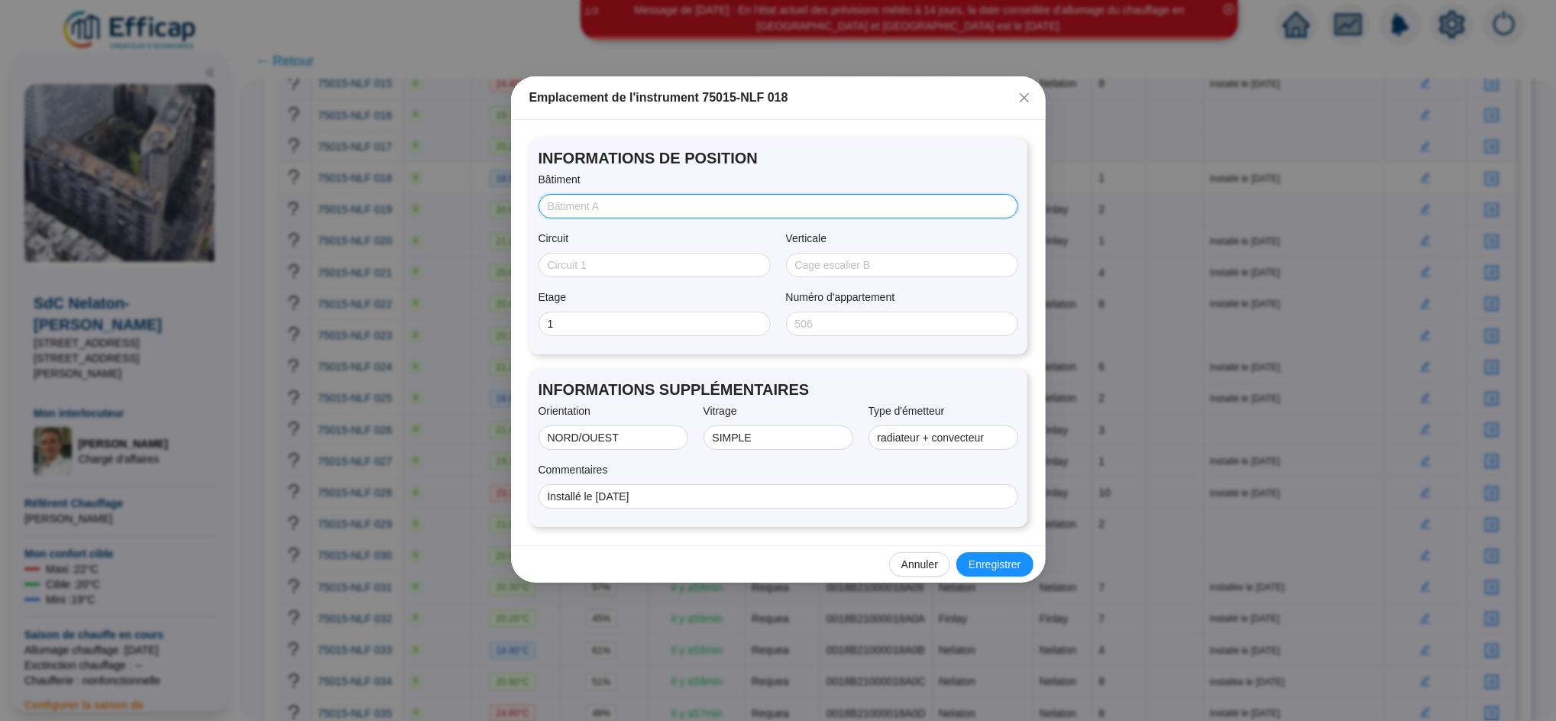
click at [808, 199] on input "Bâtiment" at bounding box center [777, 207] width 458 height 16
click at [987, 564] on span "Enregistrer" at bounding box center [994, 565] width 52 height 16
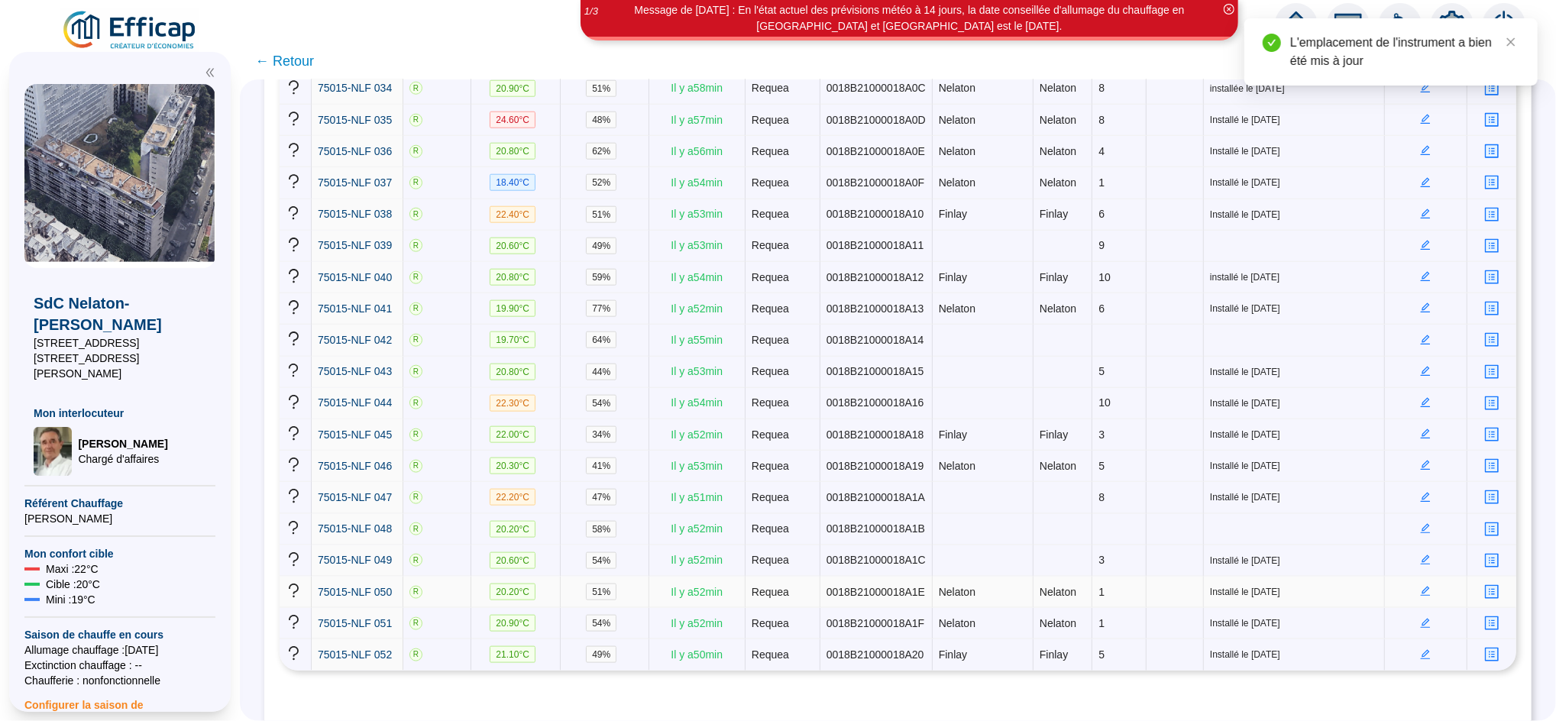
scroll to position [1321, 0]
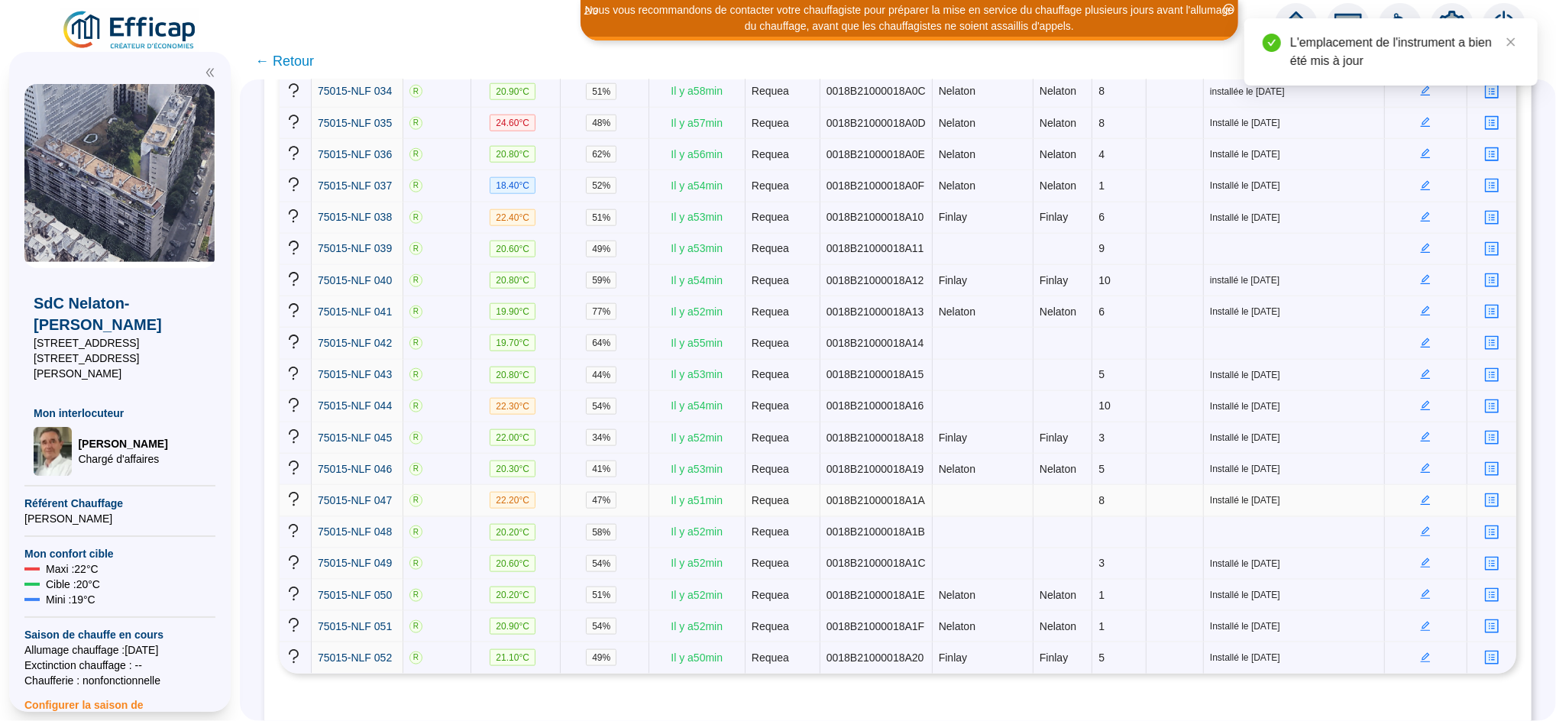
click at [1421, 495] on icon "edit" at bounding box center [1426, 500] width 10 height 10
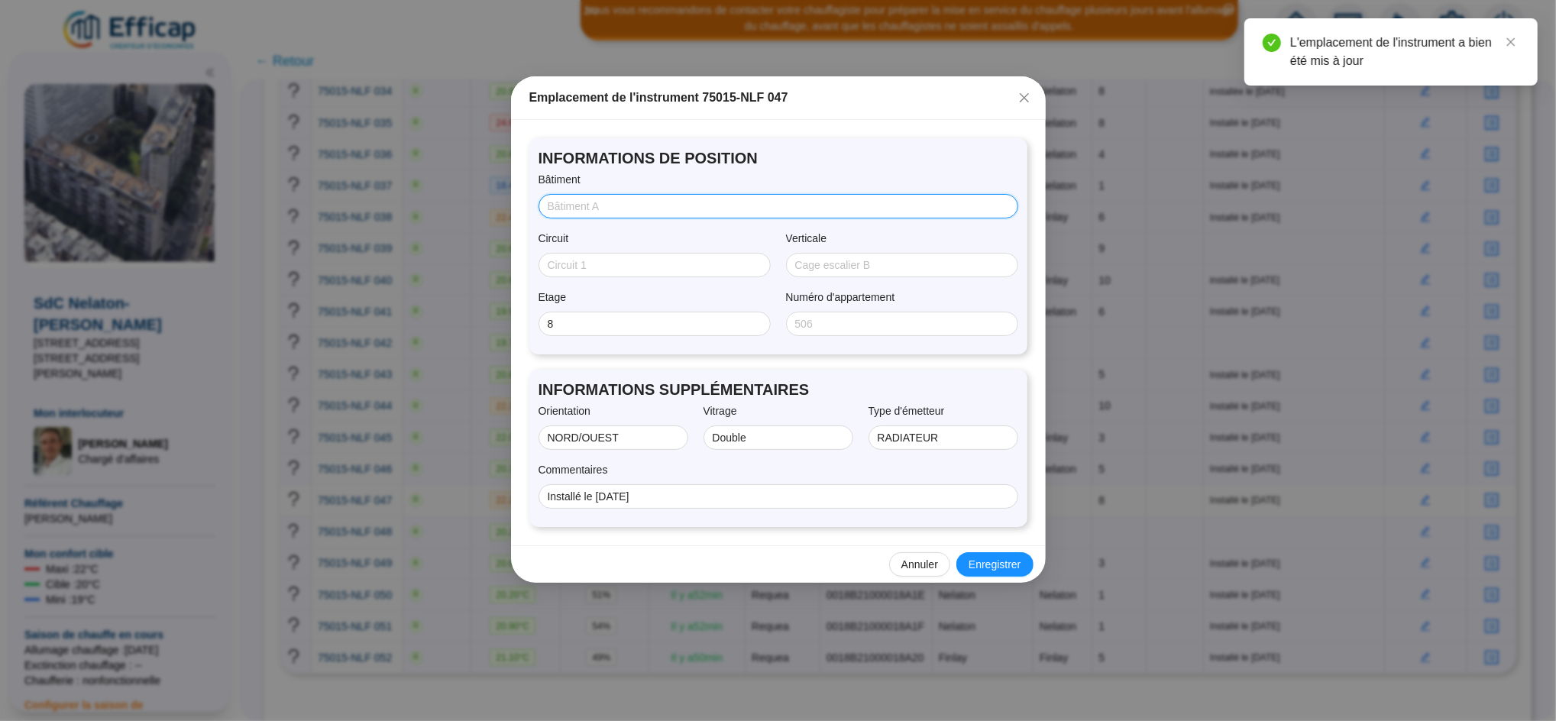
click at [623, 213] on input "Bâtiment" at bounding box center [777, 207] width 458 height 16
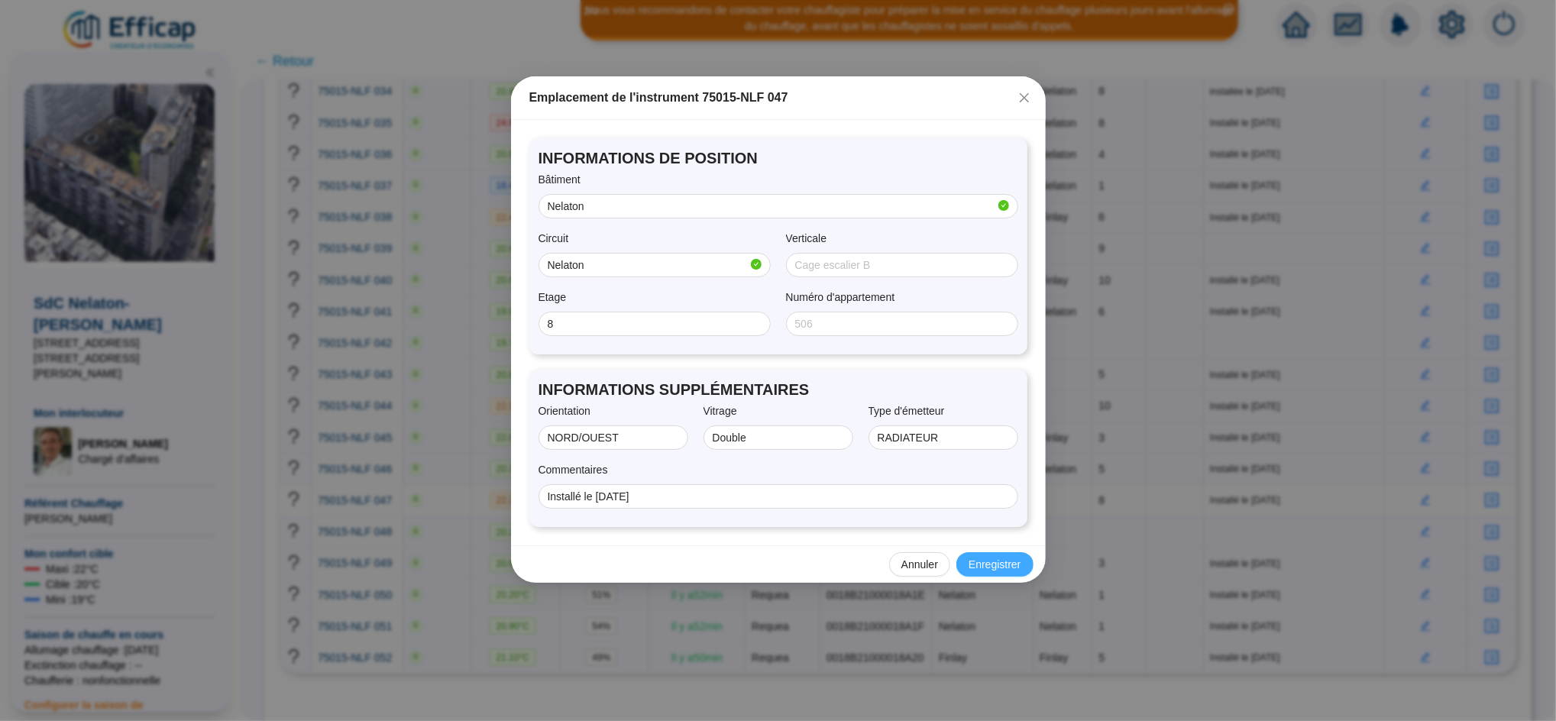
click at [985, 567] on span "Enregistrer" at bounding box center [994, 565] width 52 height 16
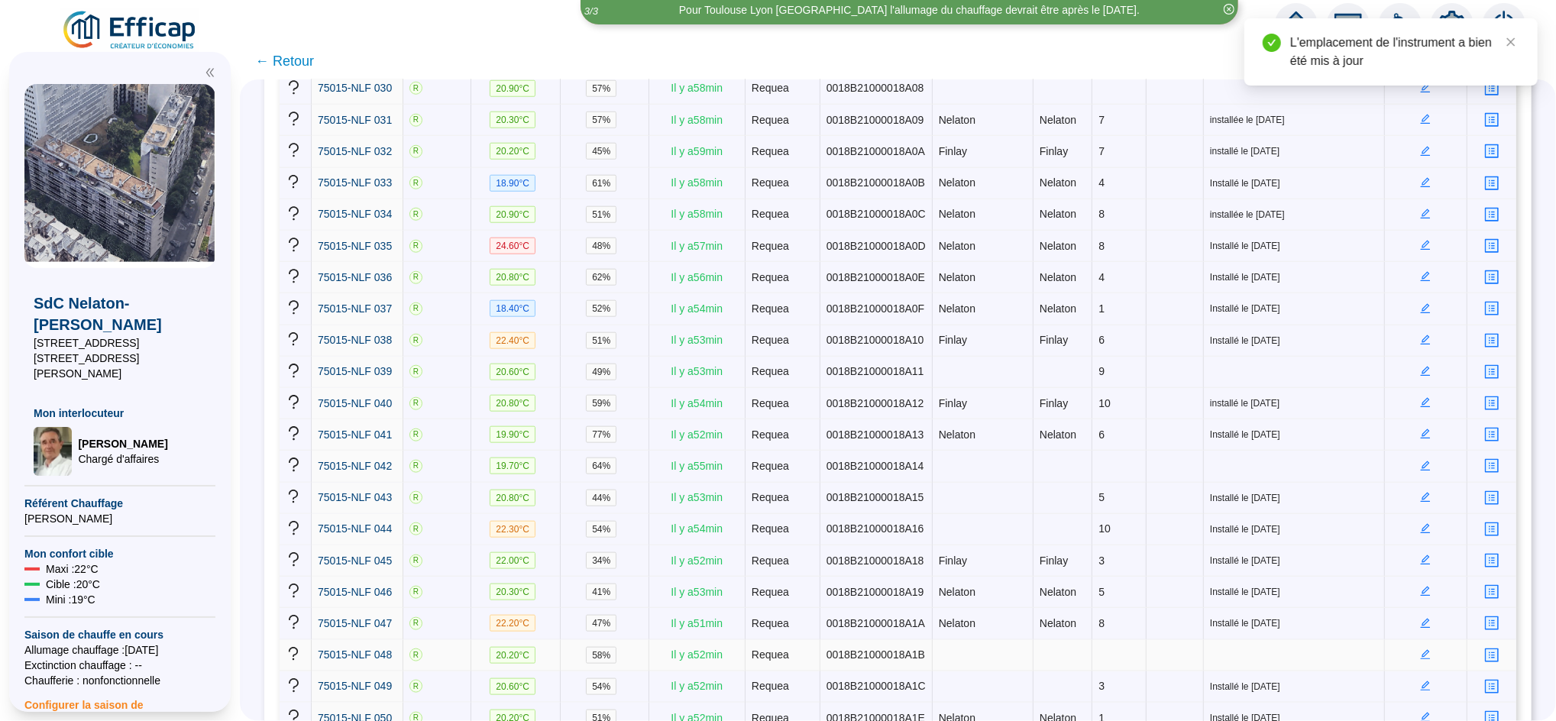
scroll to position [1195, 0]
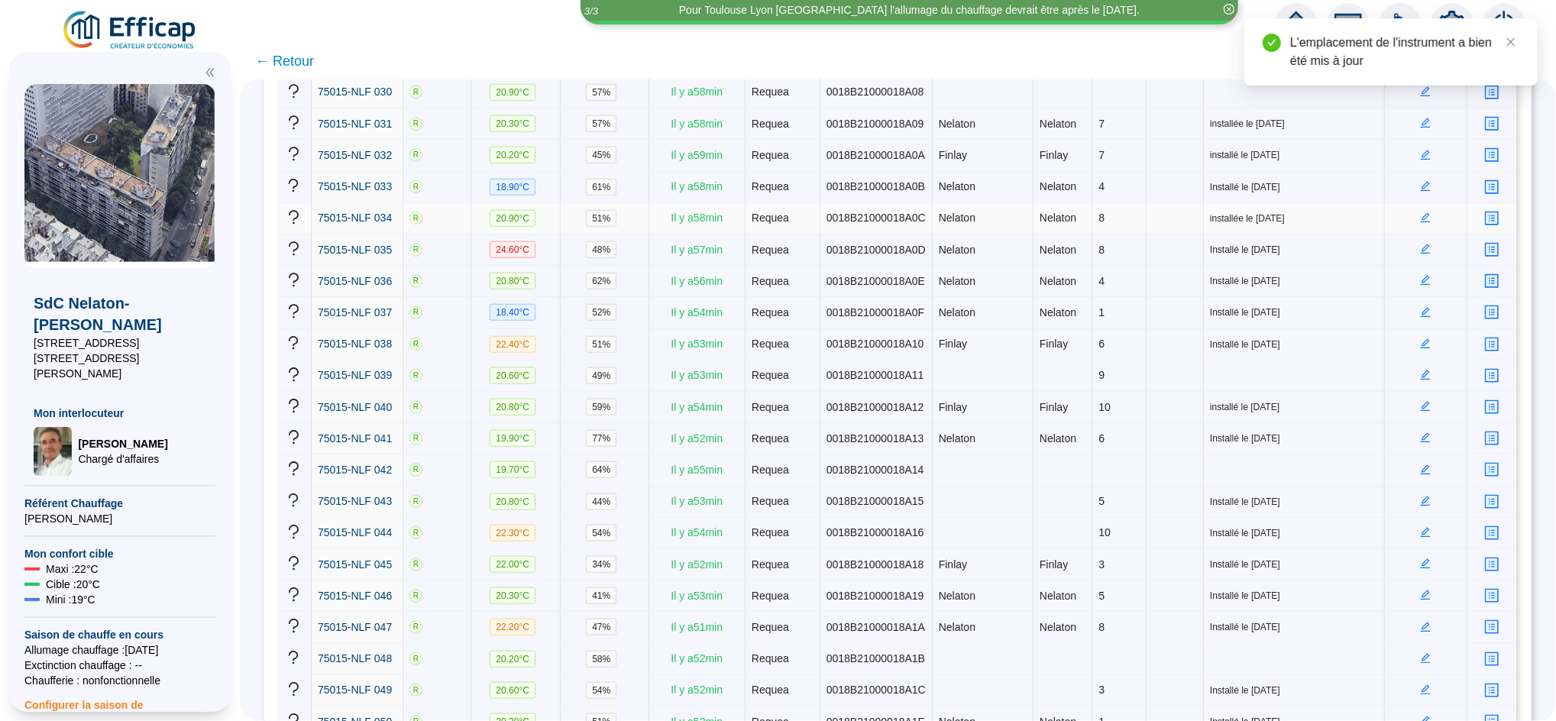
click at [1420, 212] on icon "edit" at bounding box center [1425, 217] width 11 height 11
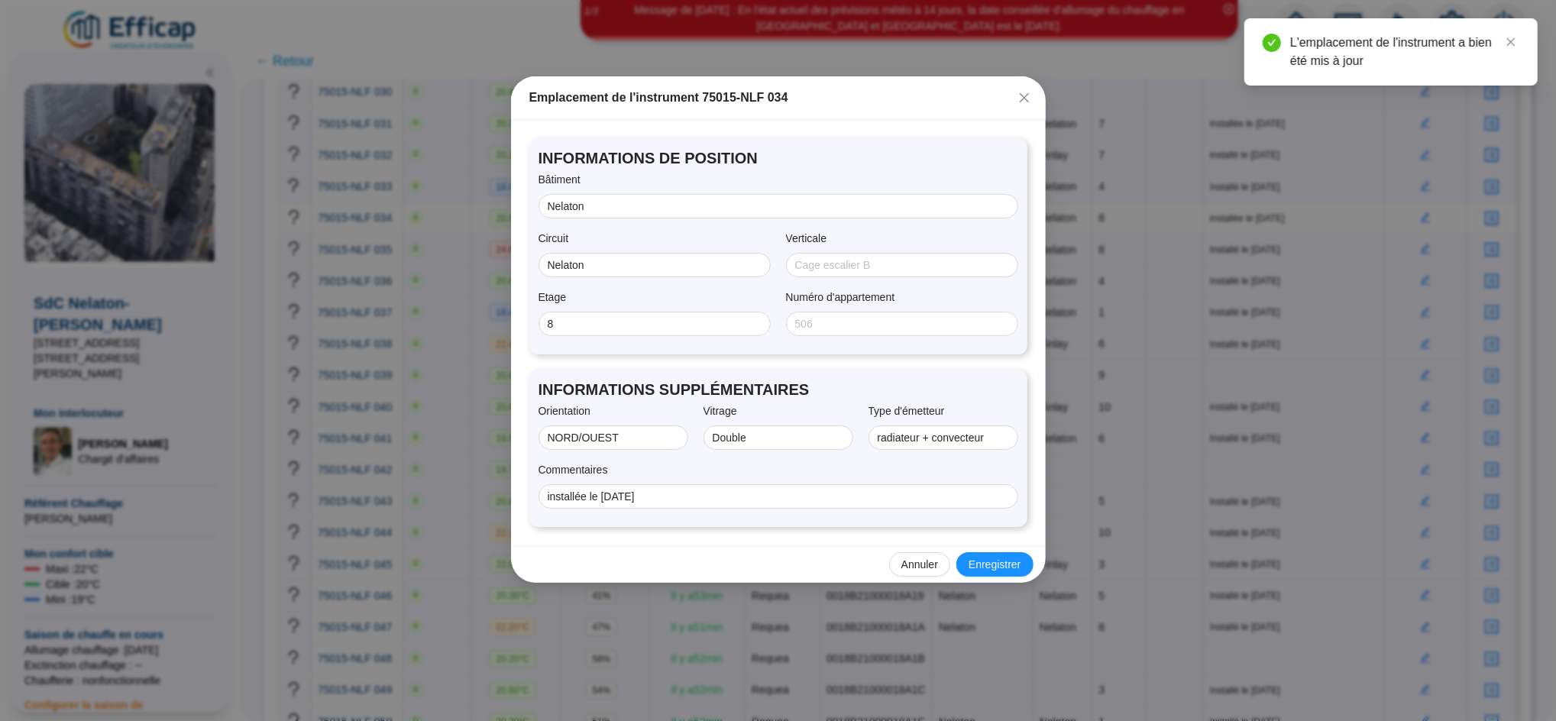
click at [802, 482] on div "Commentaires" at bounding box center [778, 473] width 480 height 22
click at [797, 496] on input "installée le [DATE]" at bounding box center [777, 497] width 458 height 16
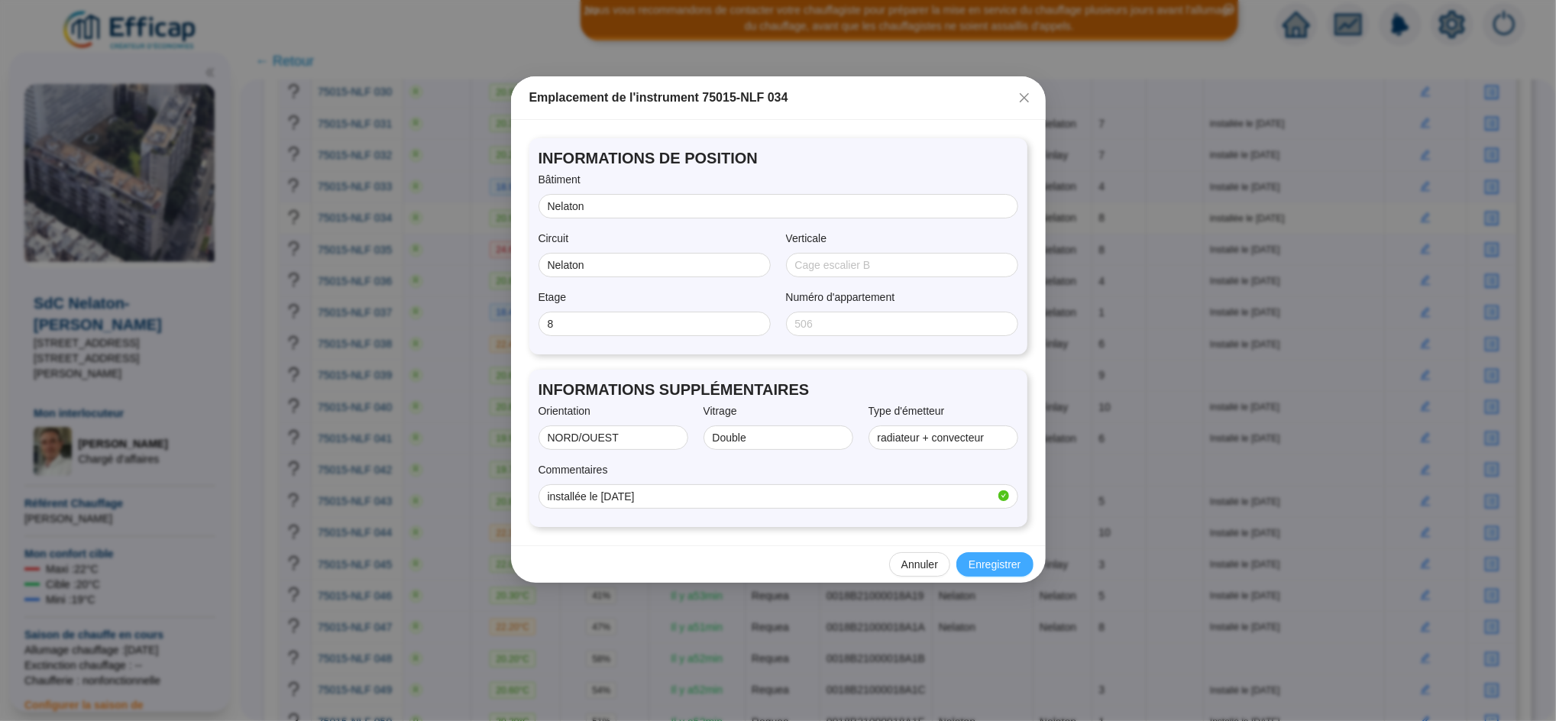
click at [1012, 565] on span "Enregistrer" at bounding box center [994, 565] width 52 height 16
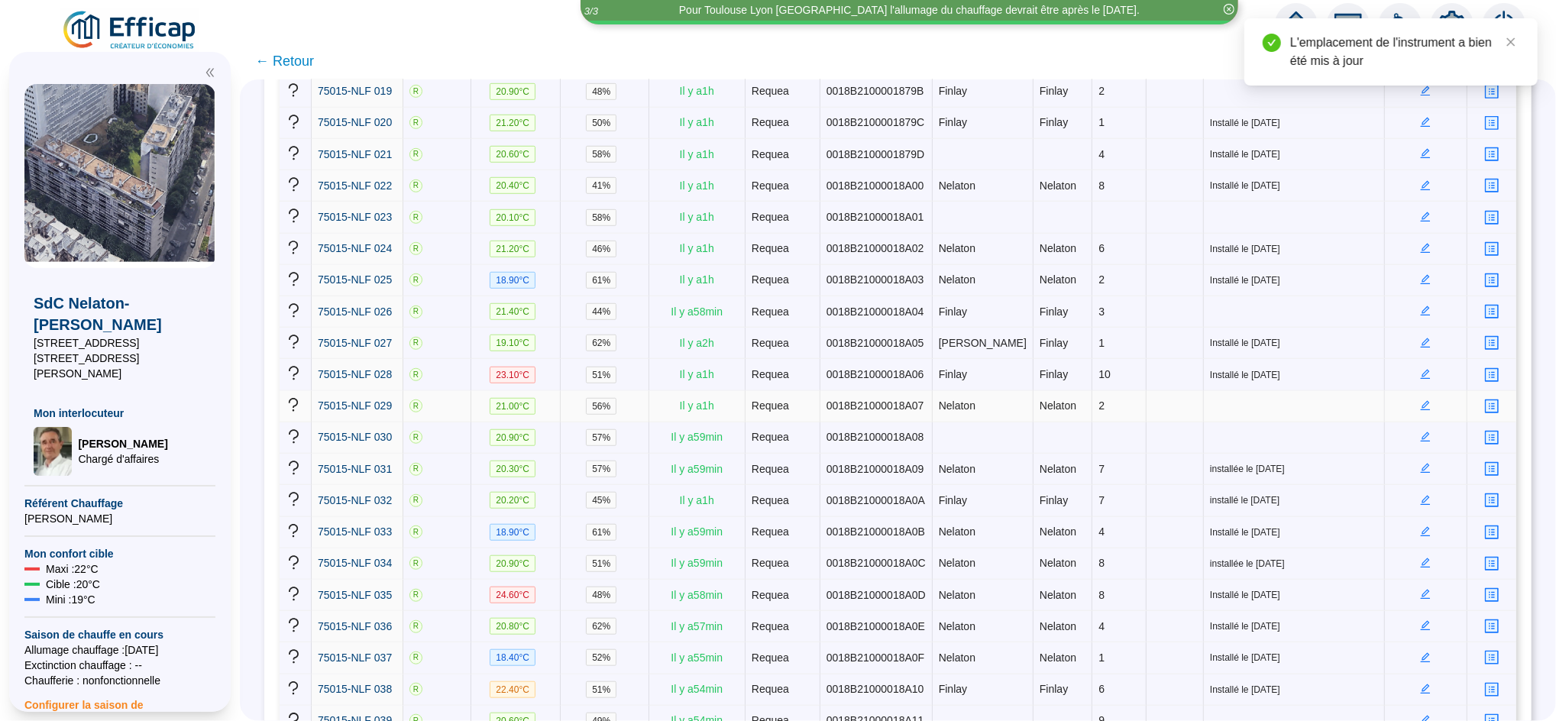
scroll to position [819, 0]
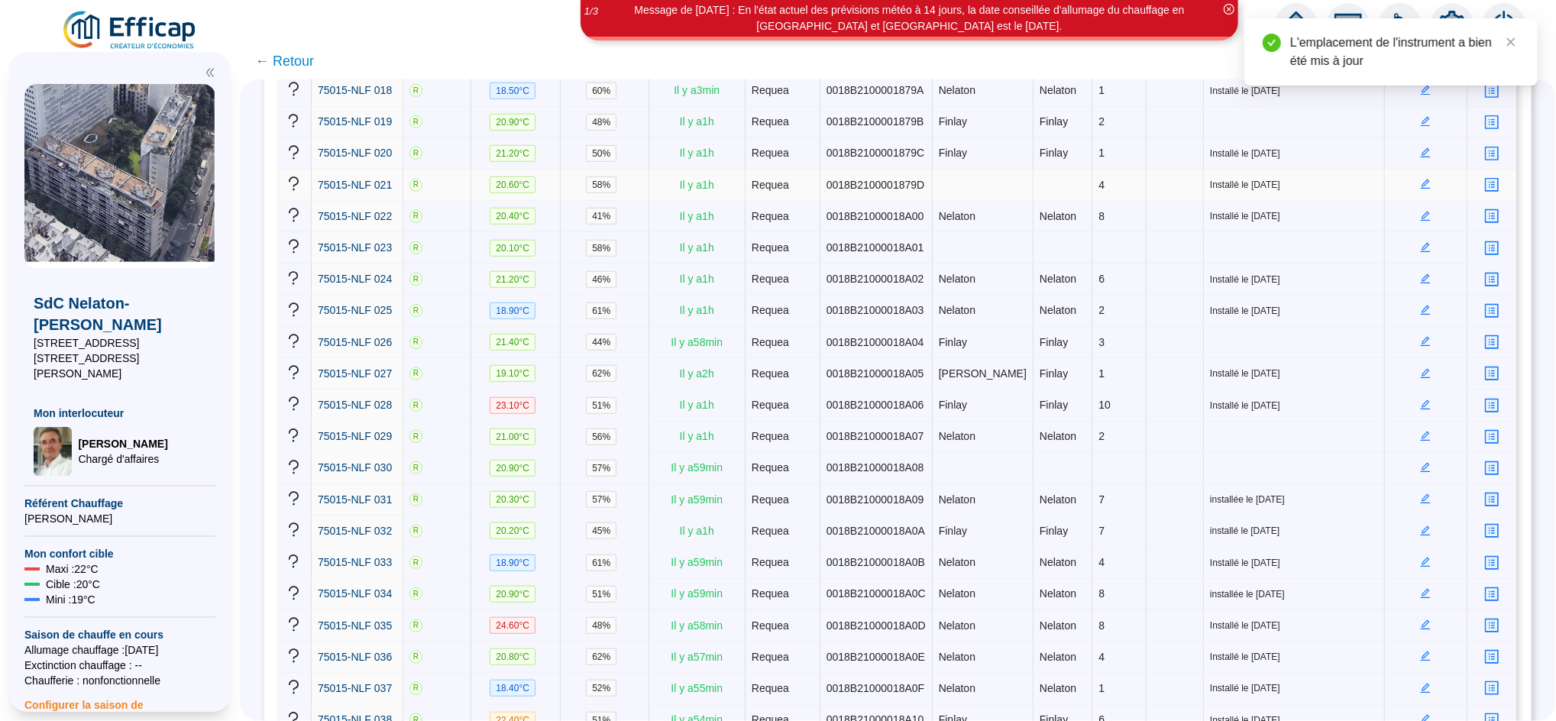
click at [1420, 179] on icon "edit" at bounding box center [1425, 184] width 11 height 11
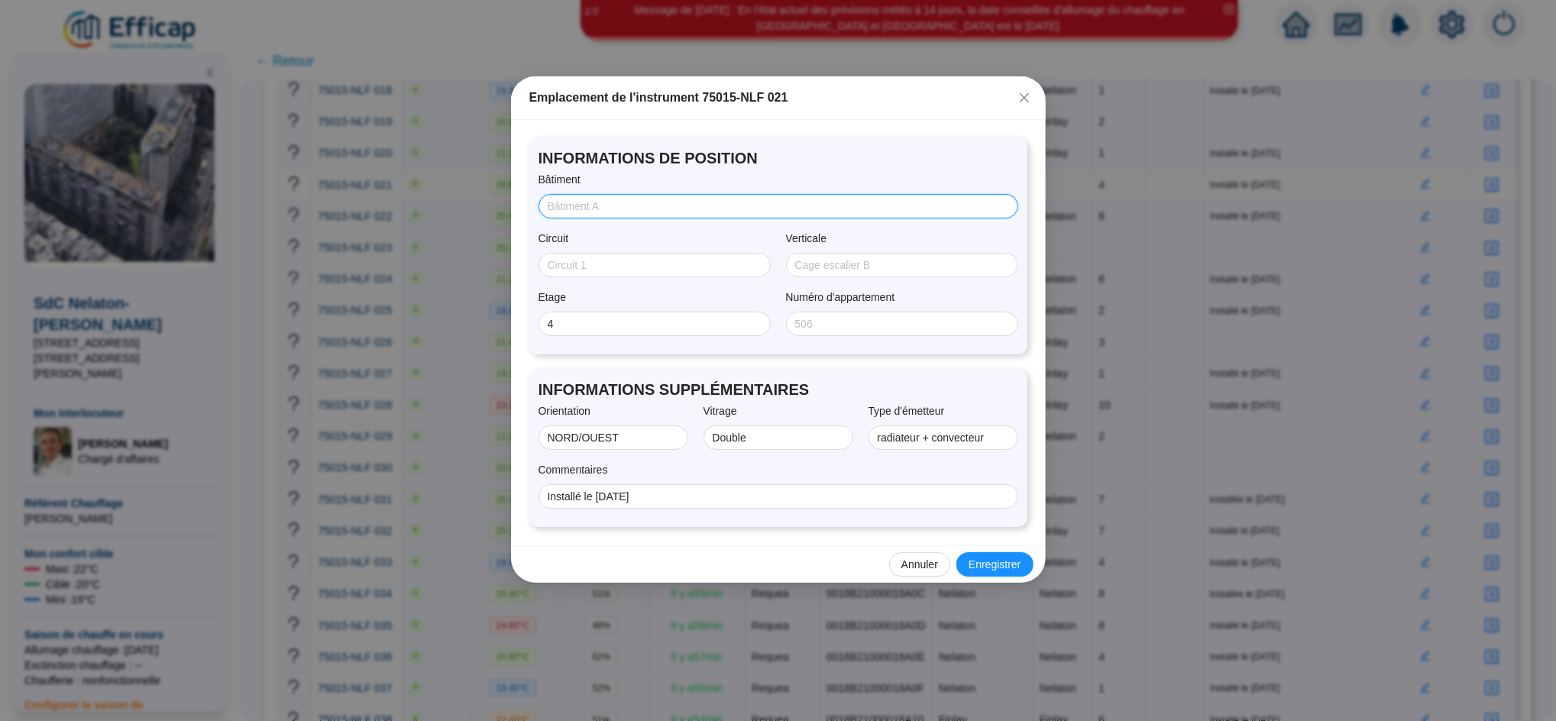
click at [637, 212] on input "Bâtiment" at bounding box center [777, 207] width 458 height 16
click at [1003, 567] on span "Enregistrer" at bounding box center [994, 565] width 52 height 16
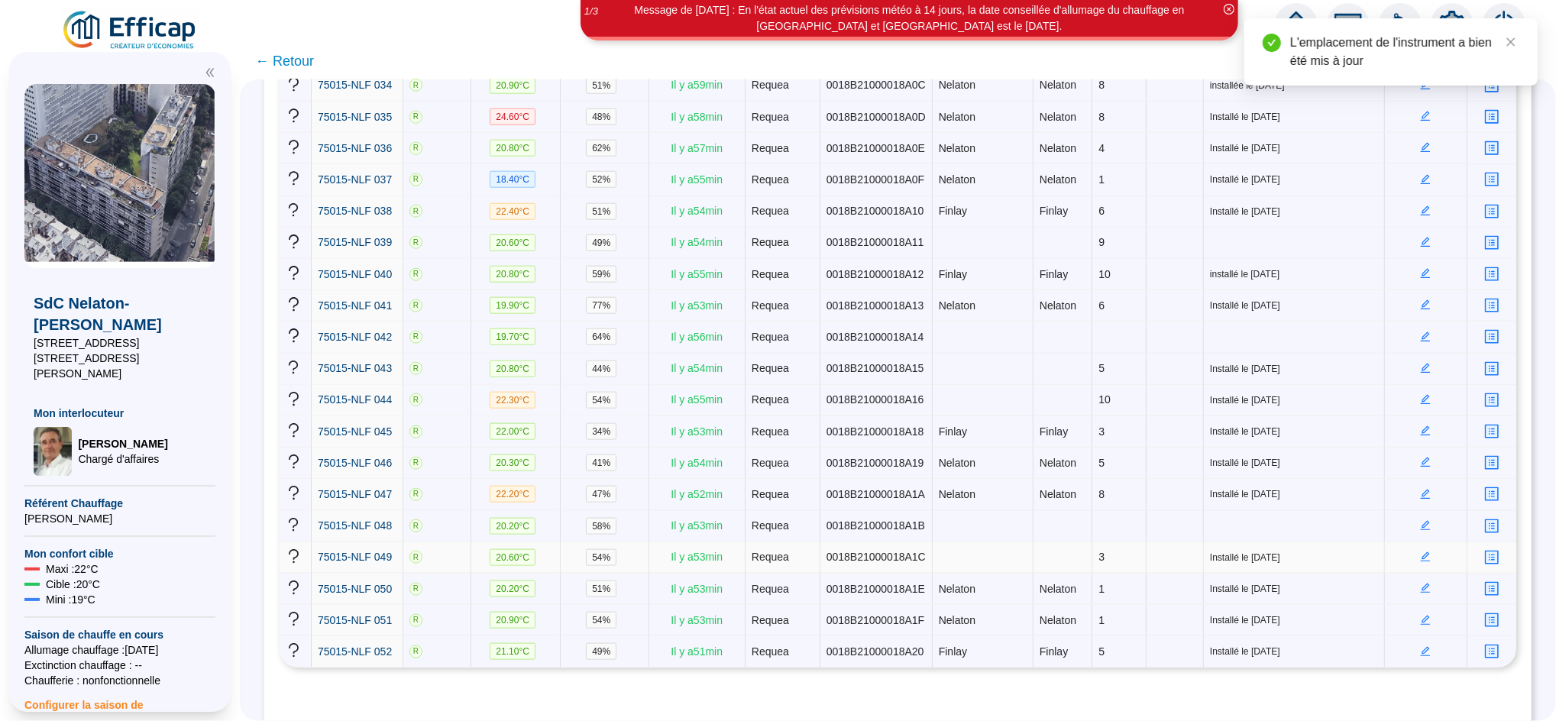
scroll to position [1337, 0]
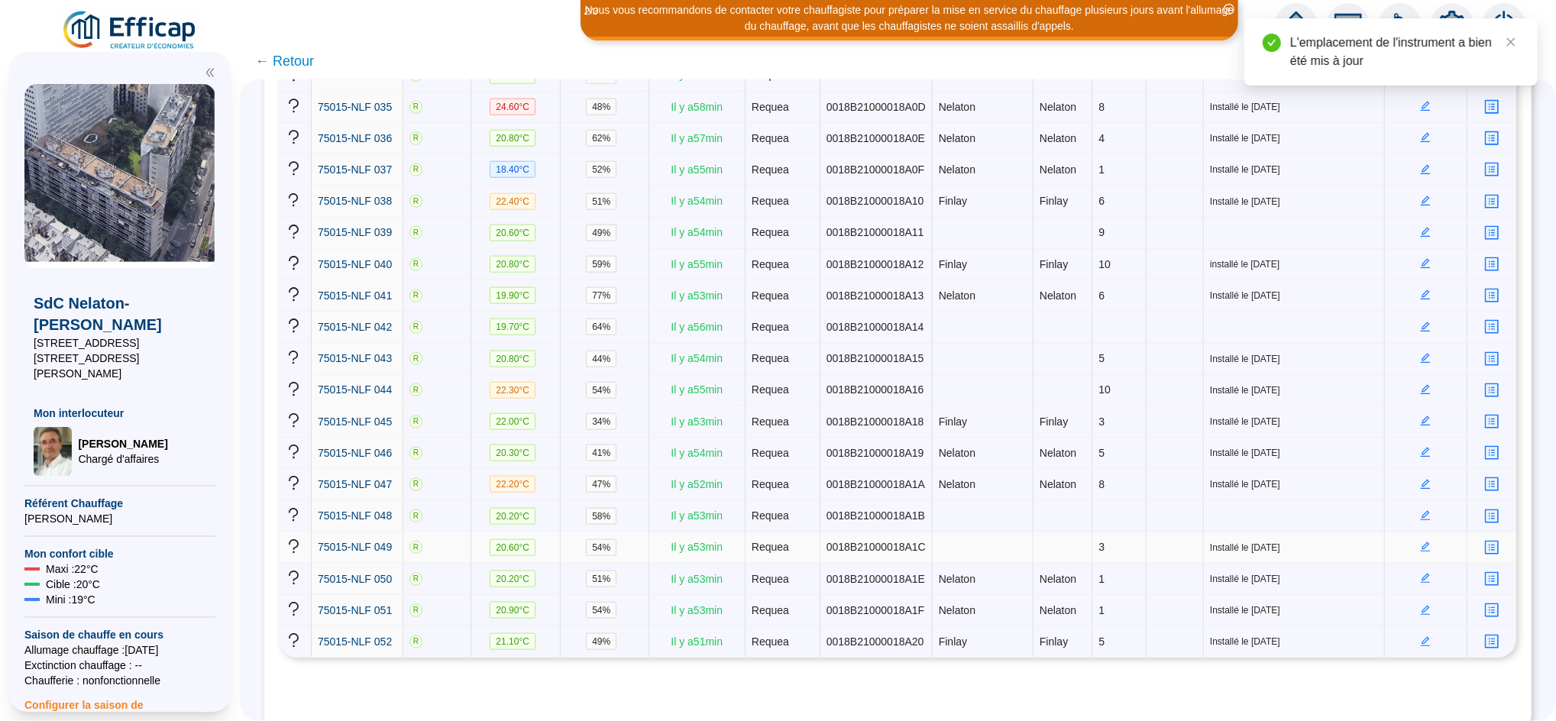
click at [1421, 542] on icon "edit" at bounding box center [1426, 547] width 10 height 10
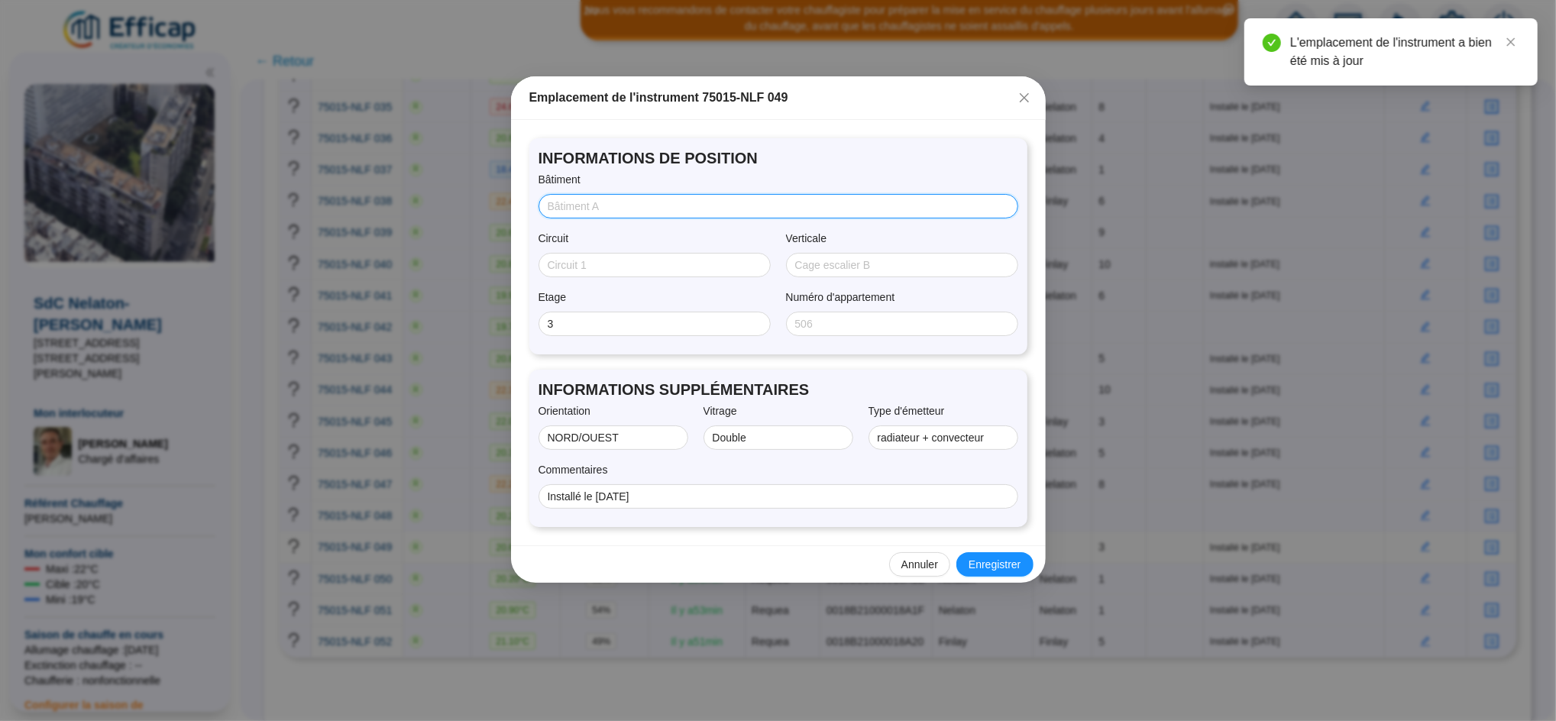
click at [605, 210] on input "Bâtiment" at bounding box center [777, 207] width 458 height 16
click at [978, 558] on span "Enregistrer" at bounding box center [994, 565] width 52 height 16
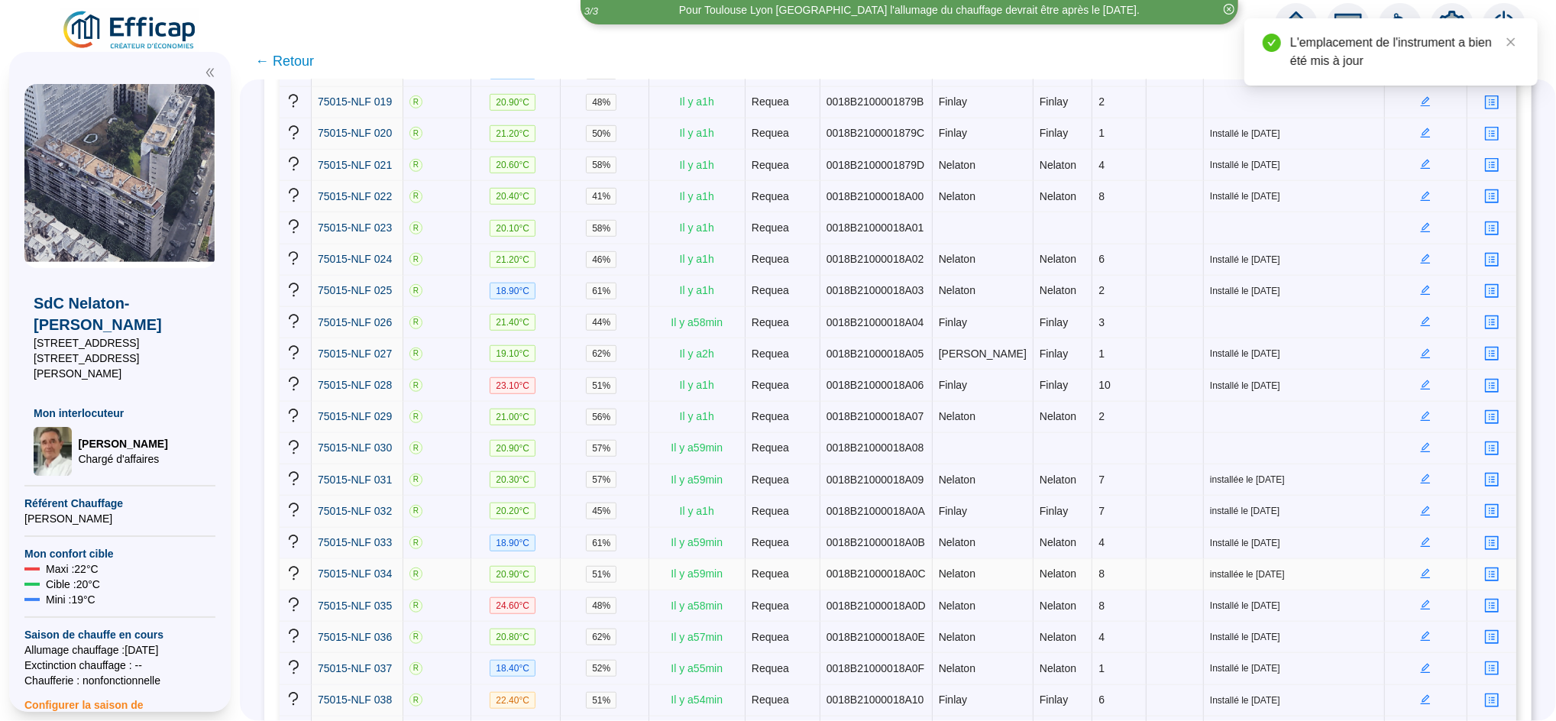
scroll to position [836, 0]
click at [1420, 131] on icon "edit" at bounding box center [1425, 136] width 11 height 11
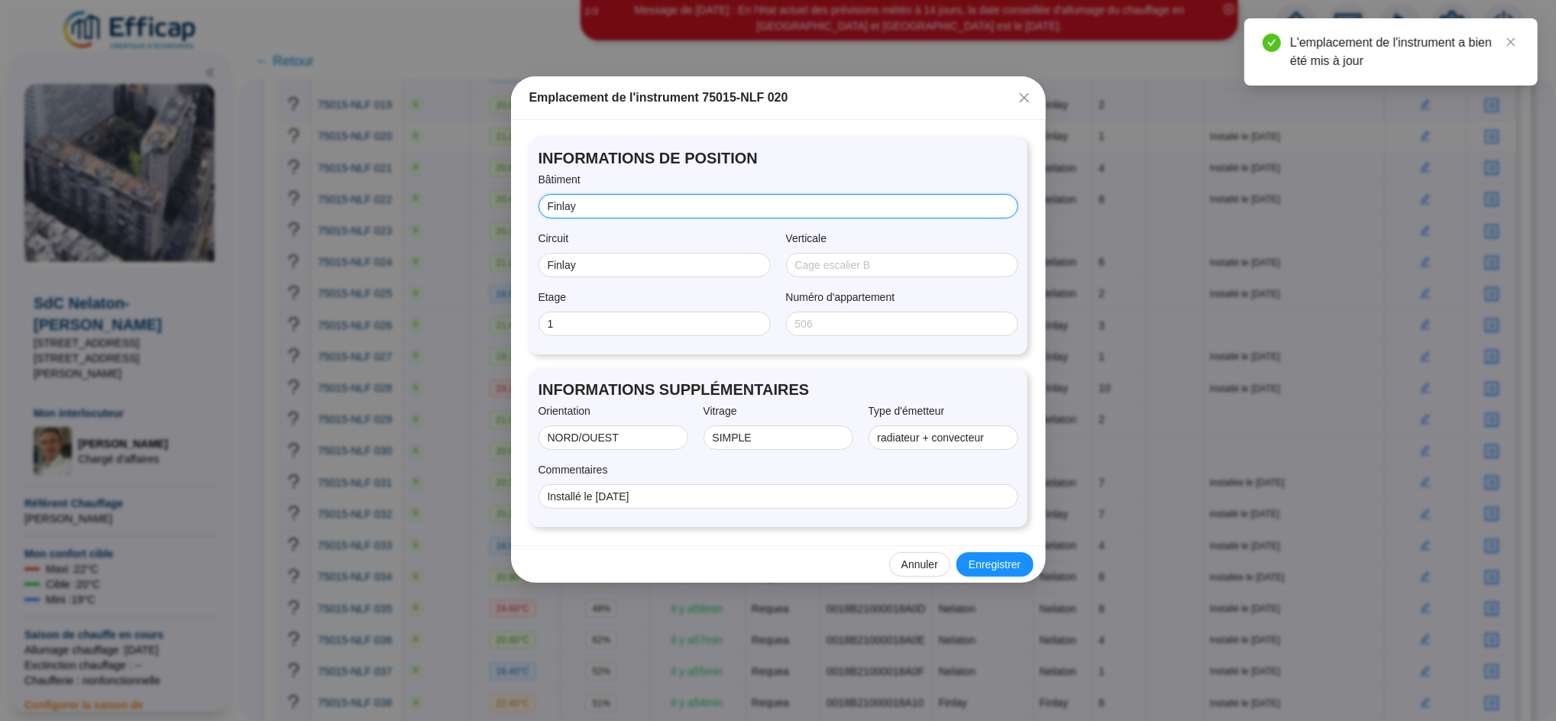
click at [632, 212] on input "Finlay" at bounding box center [777, 207] width 458 height 16
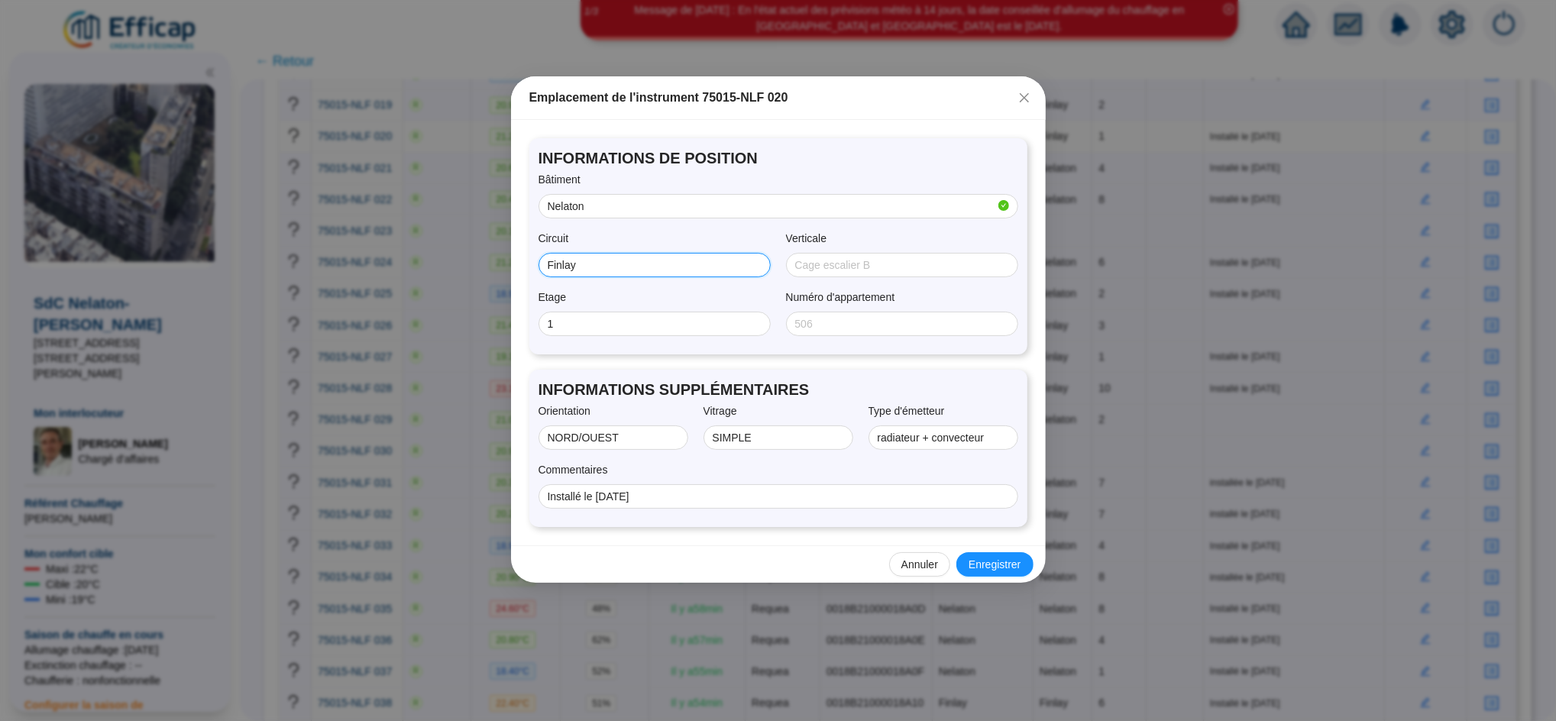
click at [594, 264] on input "Finlay" at bounding box center [653, 265] width 211 height 16
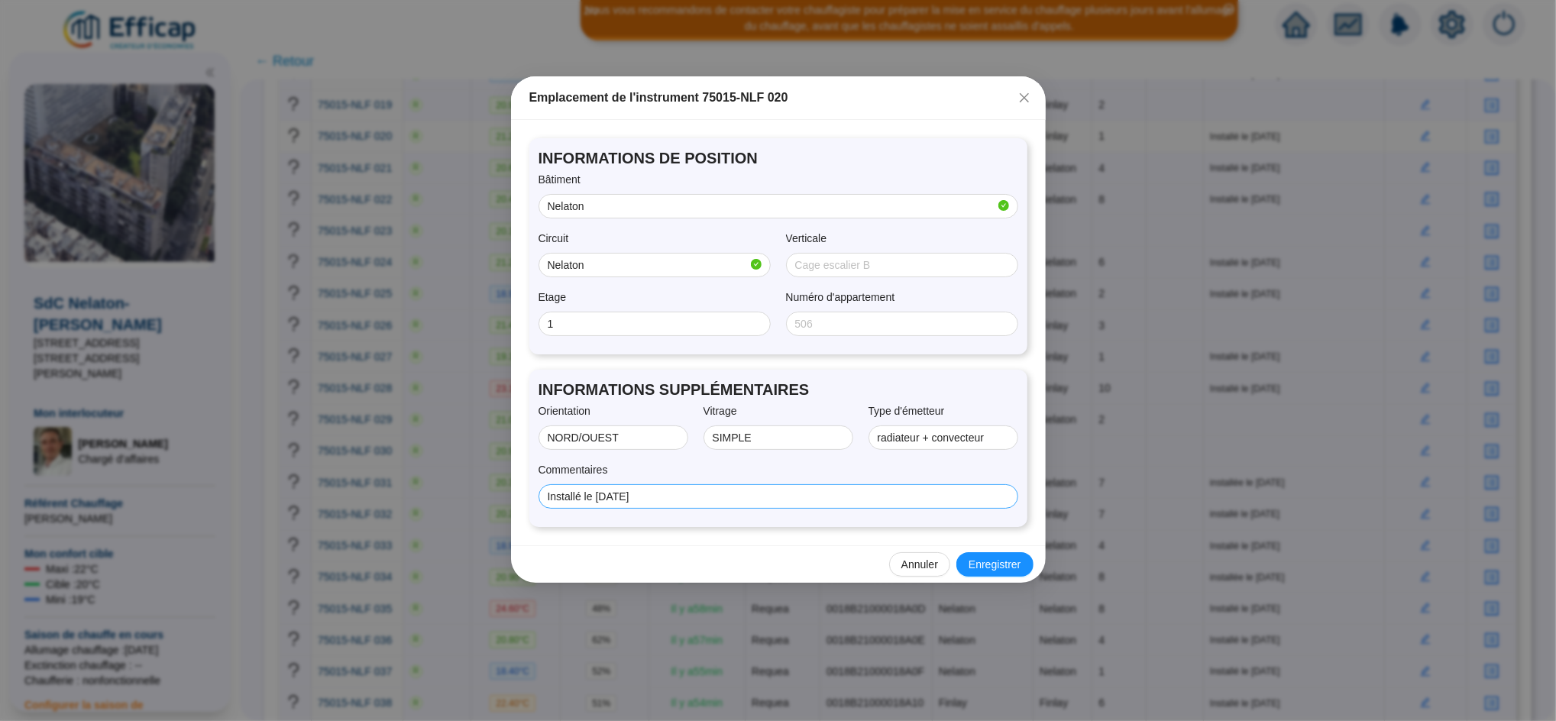
click at [857, 505] on span "Installé le [DATE]" at bounding box center [778, 496] width 480 height 24
click at [991, 570] on span "Enregistrer" at bounding box center [994, 565] width 52 height 16
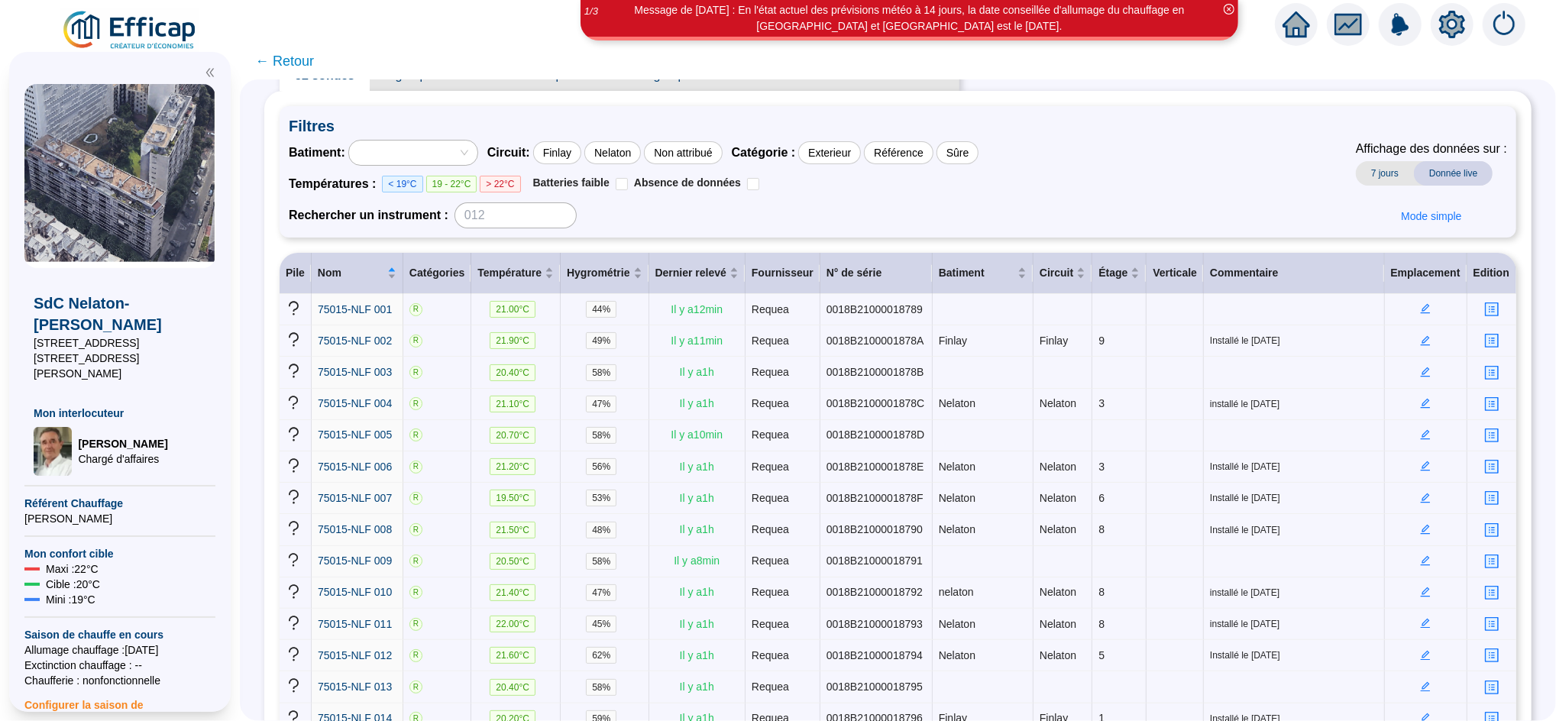
scroll to position [0, 0]
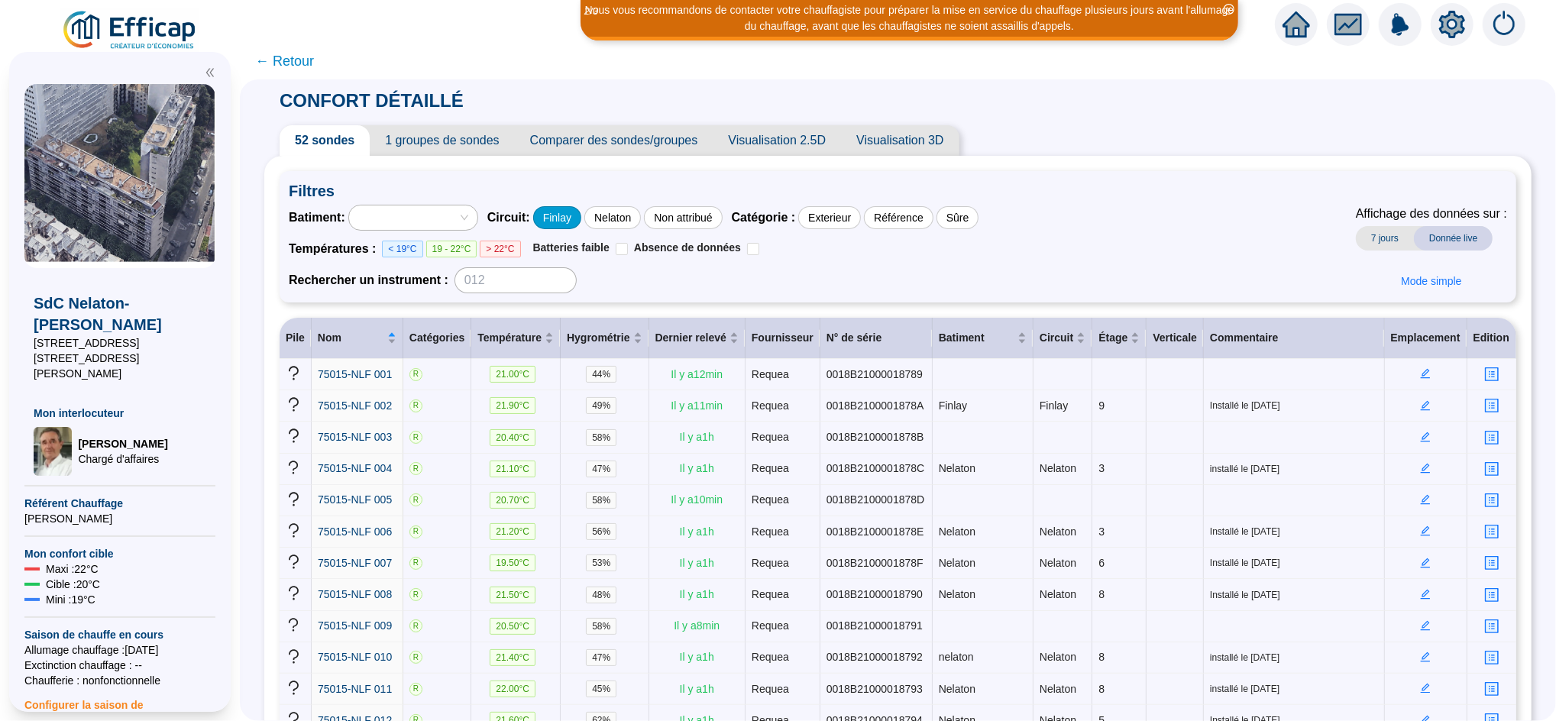
click at [575, 209] on div "Finlay" at bounding box center [557, 217] width 48 height 23
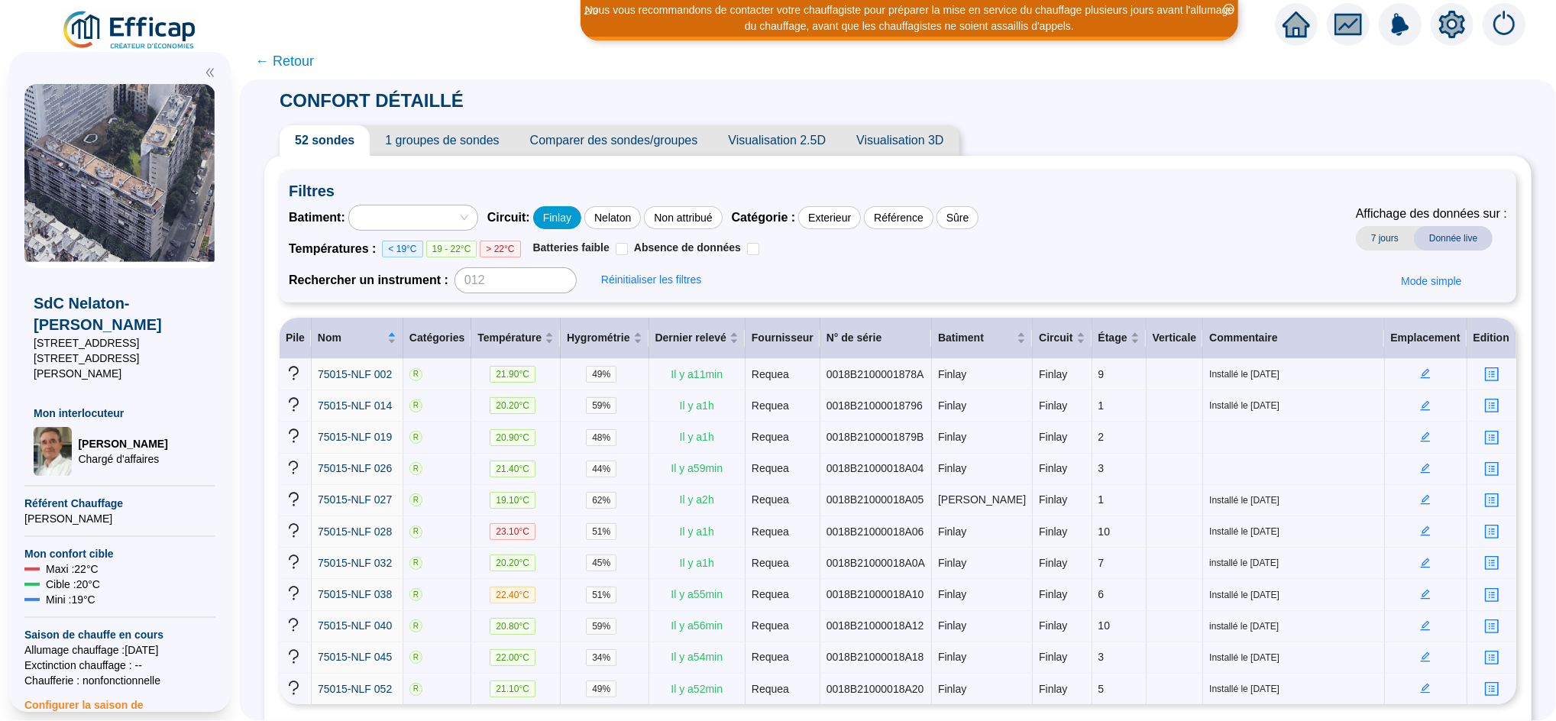
click at [581, 213] on div "Finlay" at bounding box center [557, 217] width 48 height 23
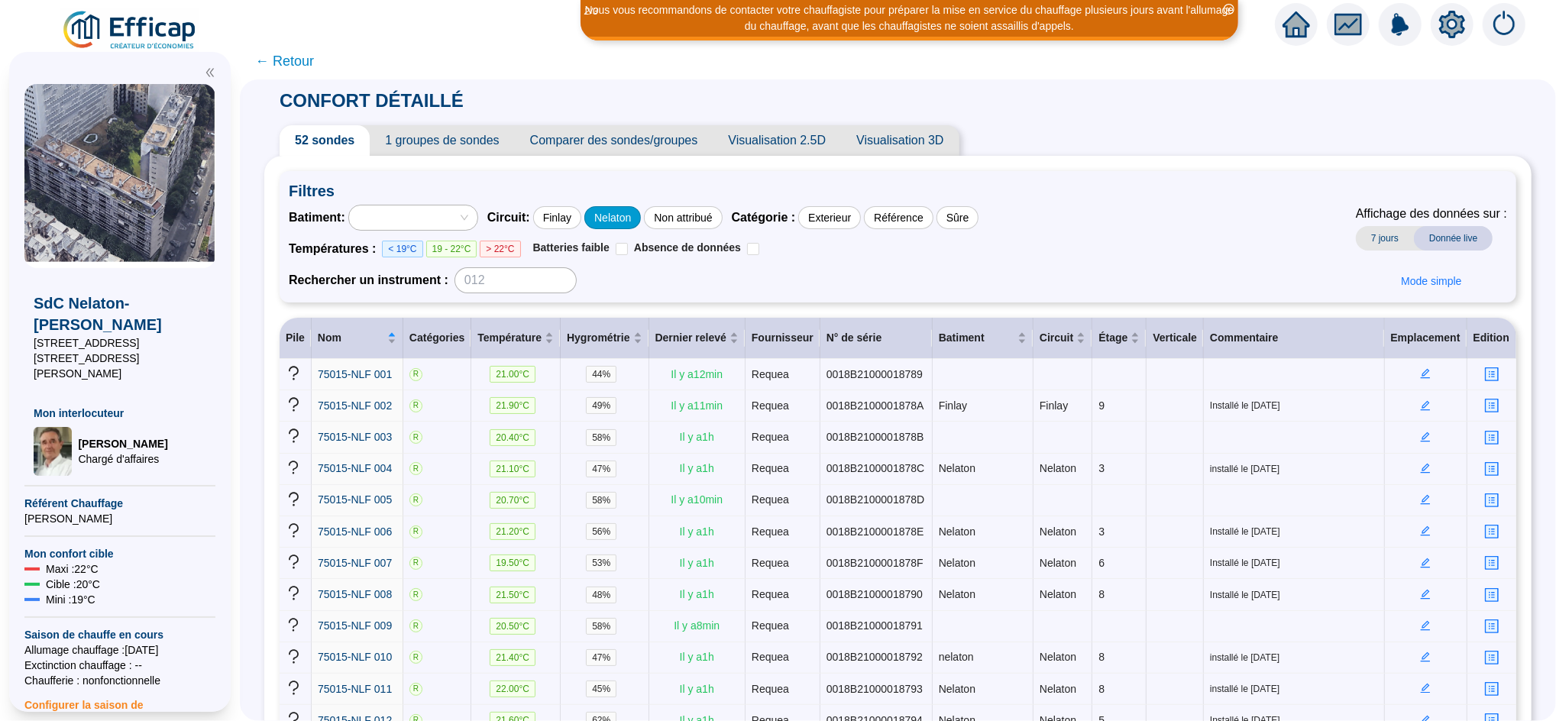
click at [629, 215] on div "Nelaton" at bounding box center [612, 217] width 57 height 23
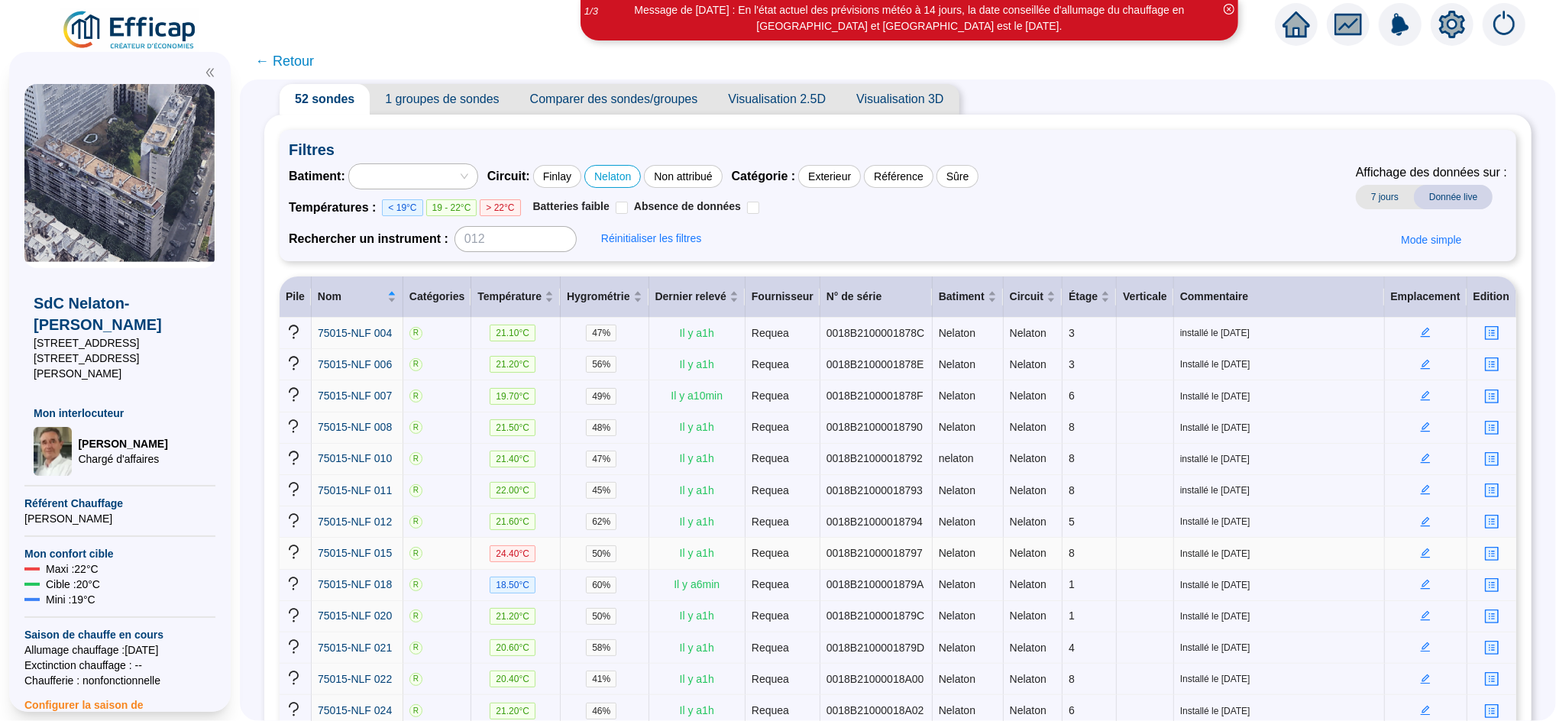
scroll to position [44, 0]
click at [641, 166] on div "Nelaton" at bounding box center [612, 174] width 57 height 23
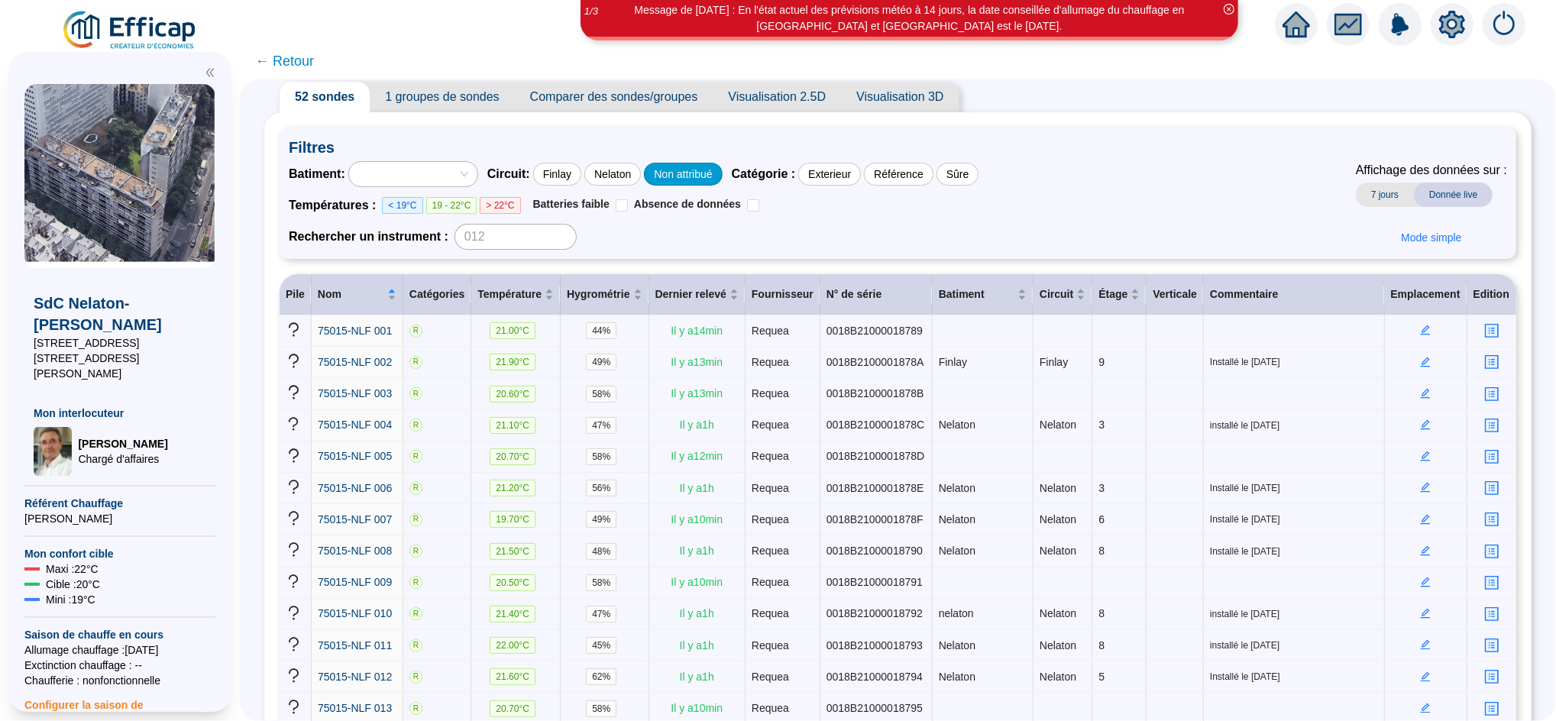
click at [683, 167] on div "Non attribué" at bounding box center [683, 174] width 78 height 23
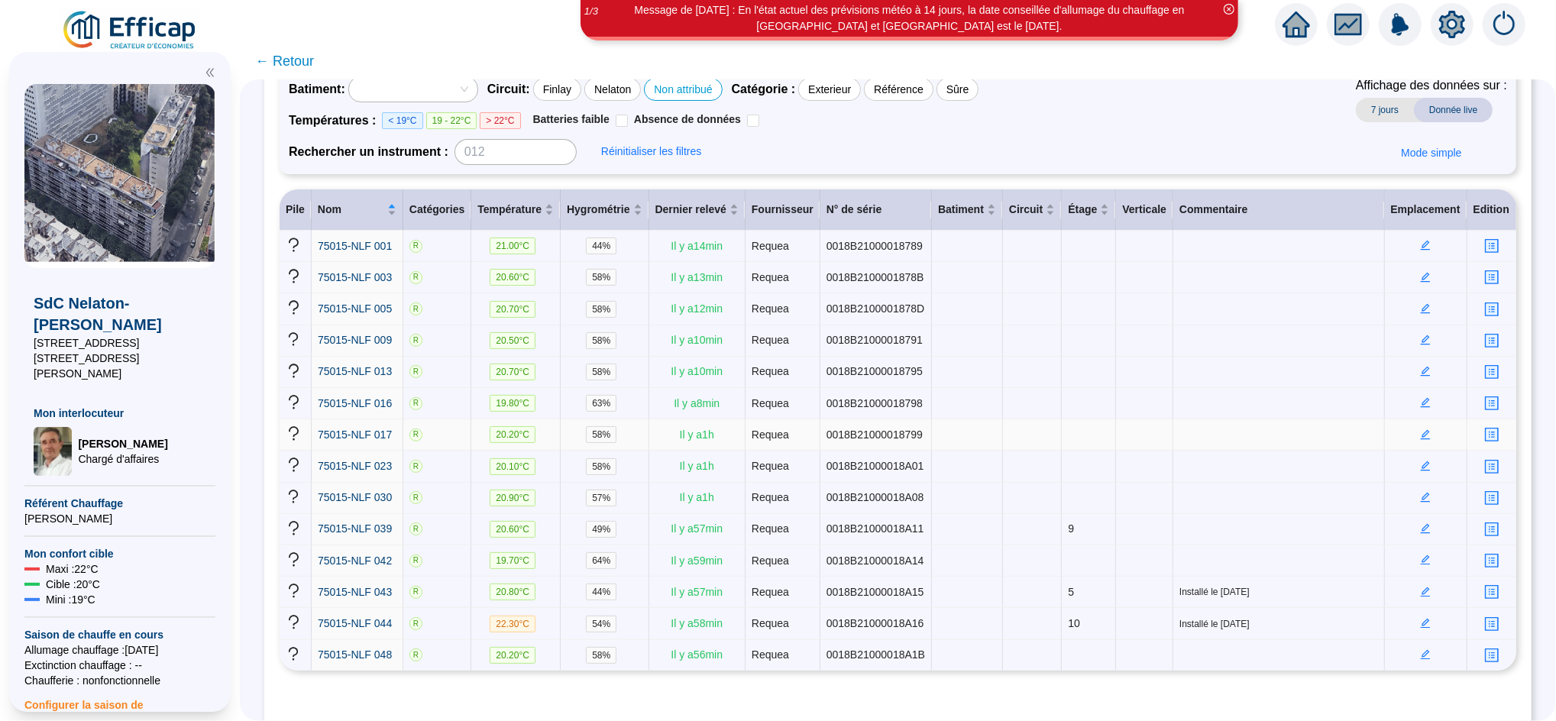
scroll to position [129, 0]
click at [1420, 586] on icon "edit" at bounding box center [1425, 591] width 11 height 11
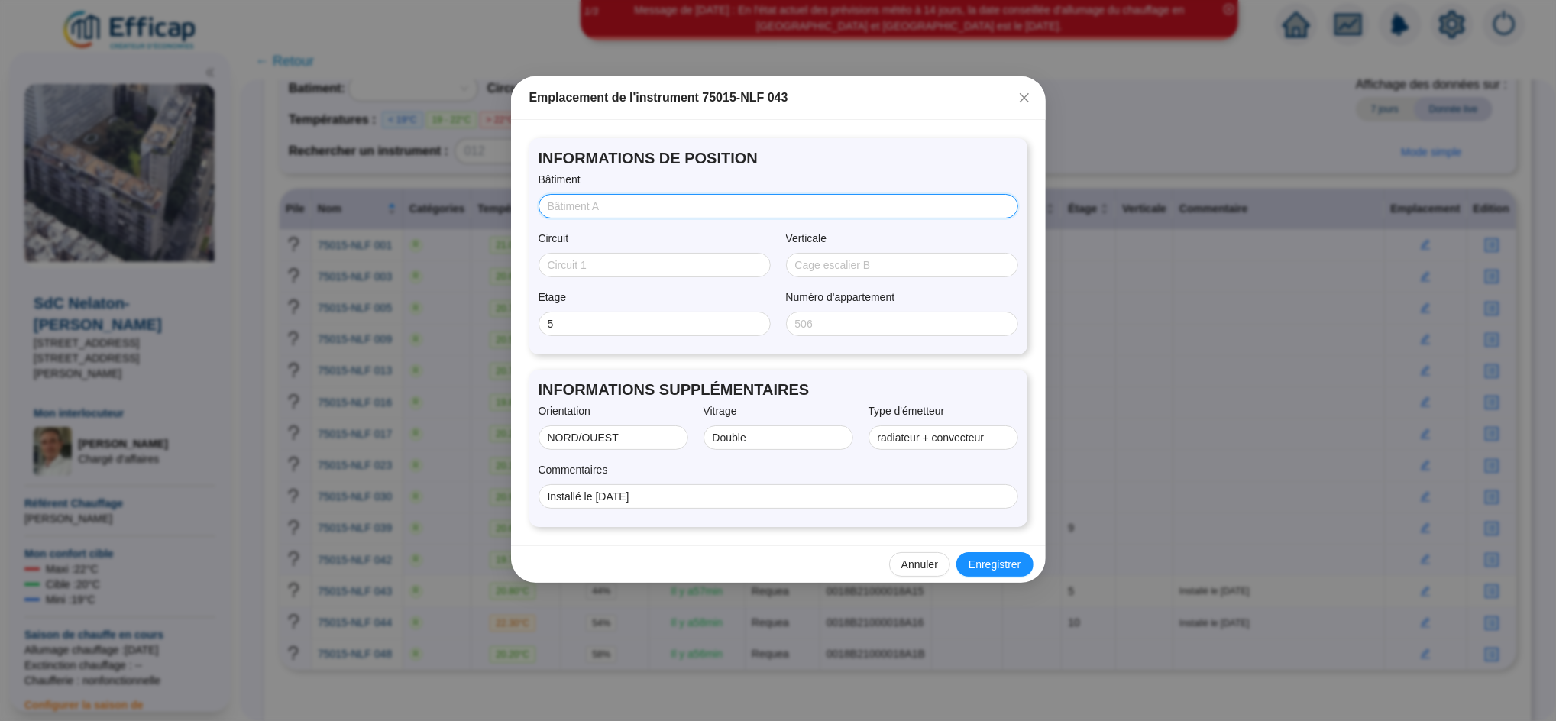
click at [623, 209] on input "Bâtiment" at bounding box center [777, 207] width 458 height 16
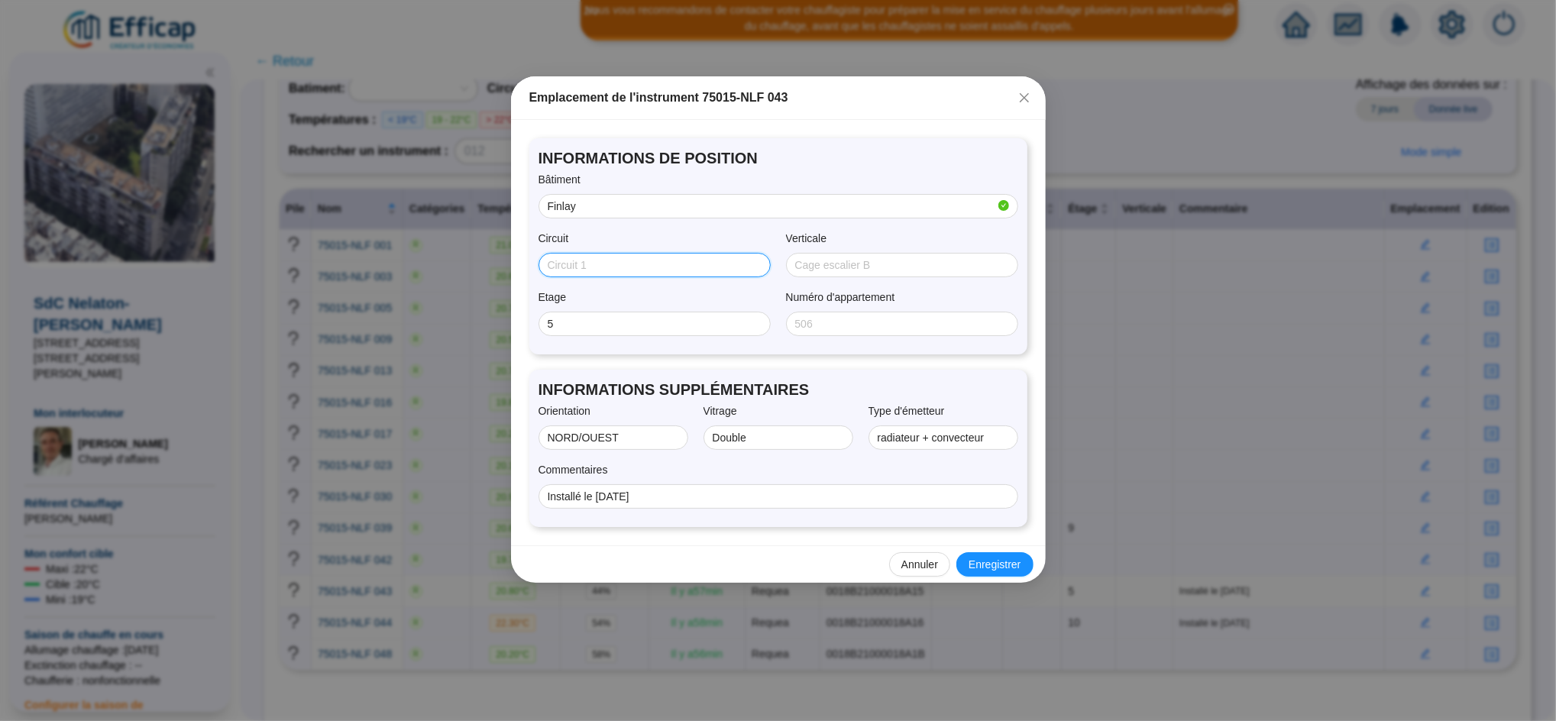
click at [577, 262] on input "Circuit" at bounding box center [653, 265] width 211 height 16
drag, startPoint x: 965, startPoint y: 564, endPoint x: 973, endPoint y: 565, distance: 7.7
click at [973, 565] on button "Enregistrer" at bounding box center [994, 564] width 76 height 24
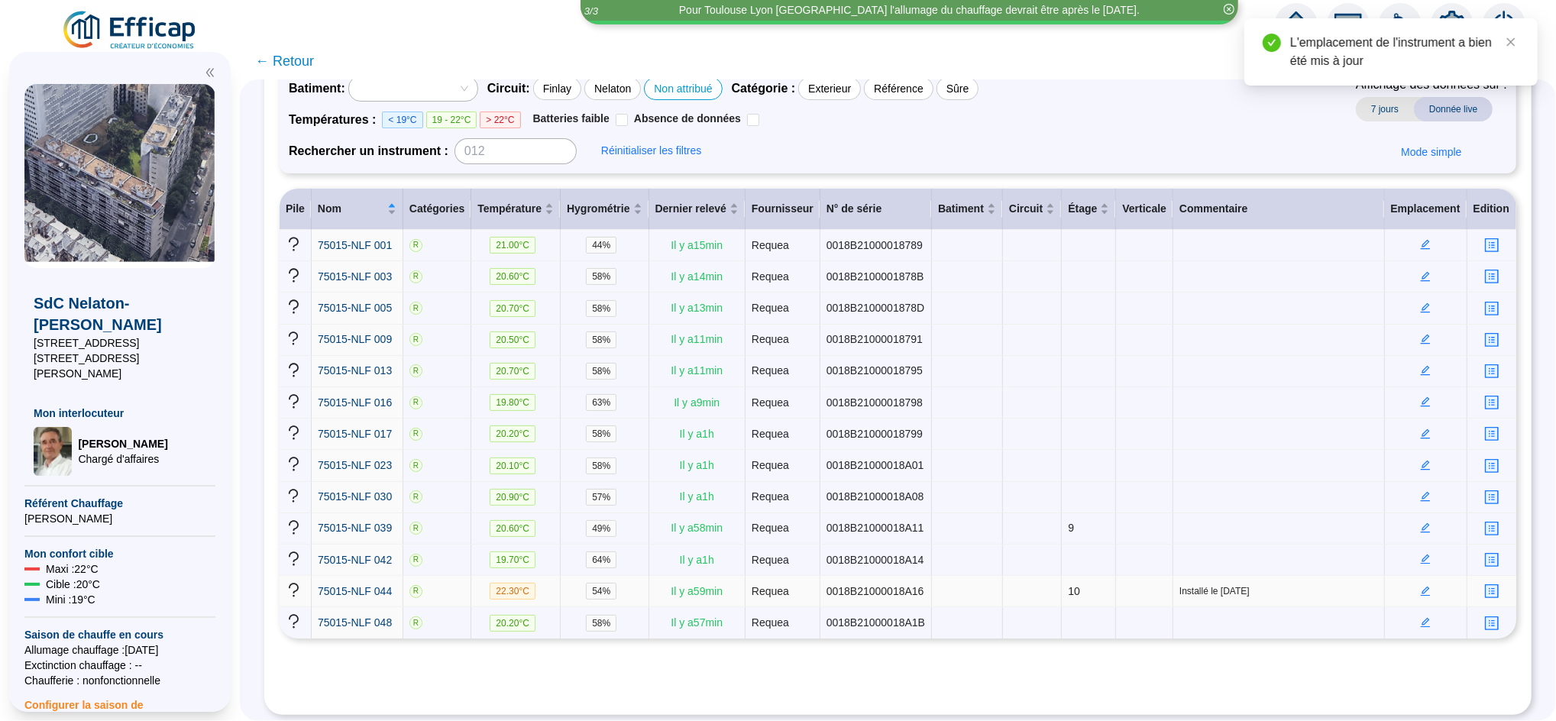
click at [1420, 586] on icon "edit" at bounding box center [1425, 591] width 11 height 11
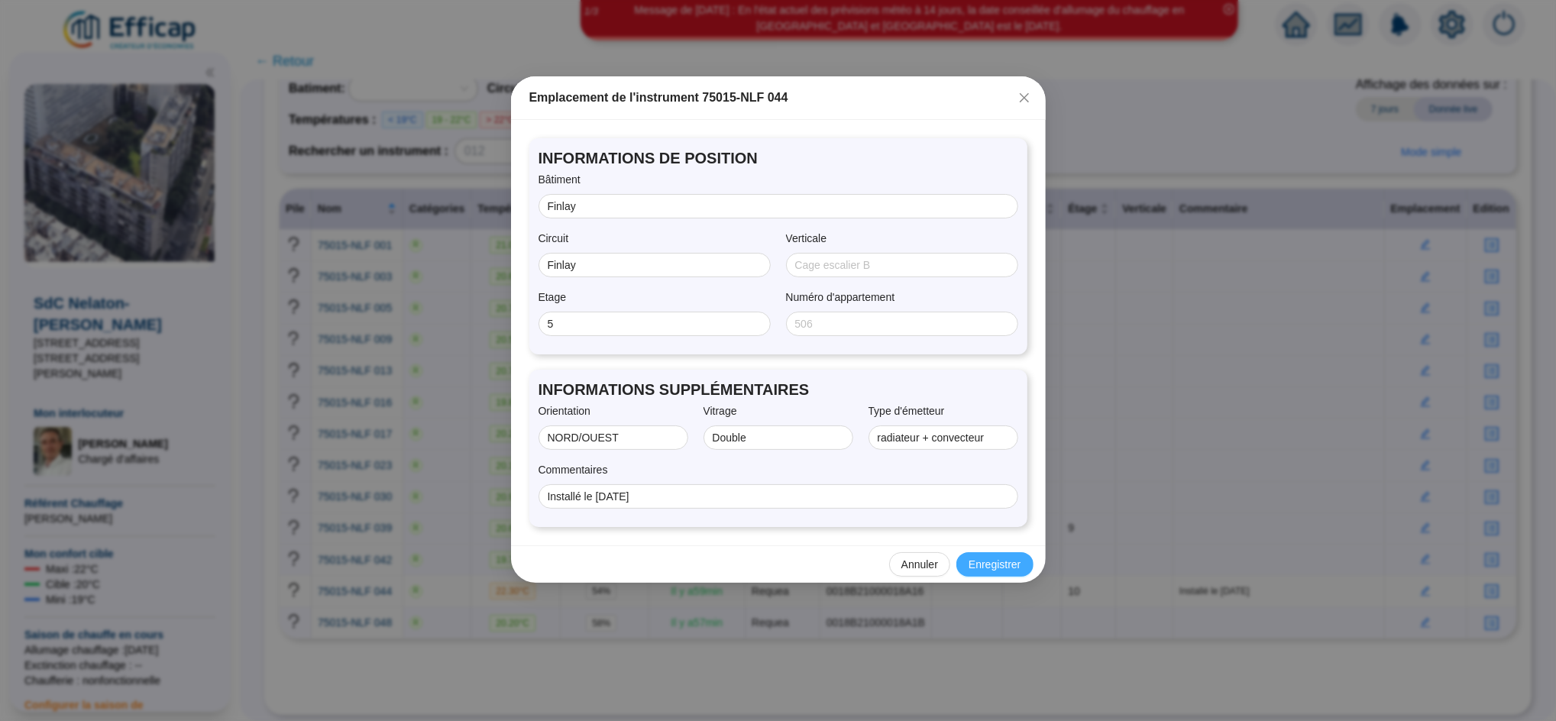
click at [980, 560] on span "Enregistrer" at bounding box center [994, 565] width 52 height 16
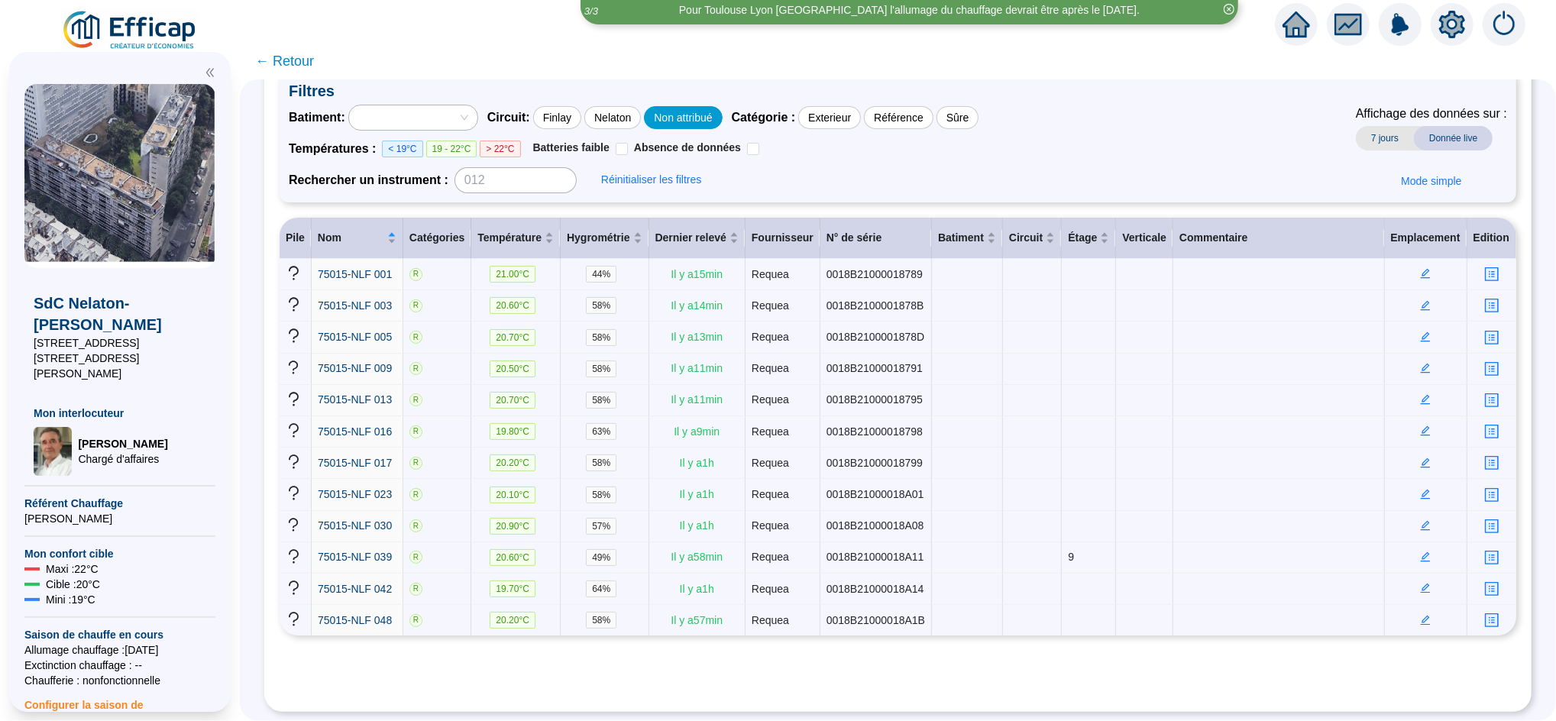
click at [687, 118] on div "Non attribué" at bounding box center [683, 117] width 78 height 23
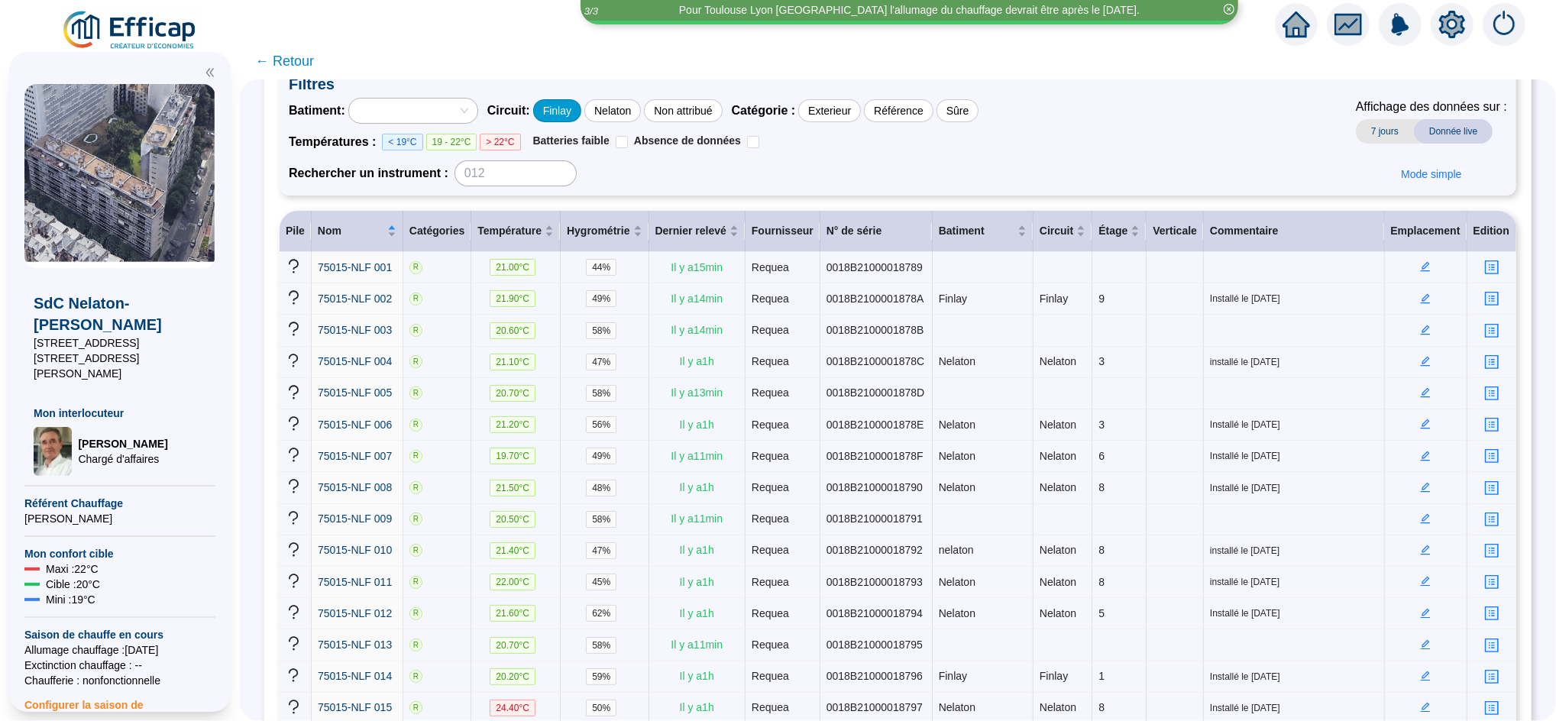
click at [580, 108] on div "Finlay" at bounding box center [557, 110] width 48 height 23
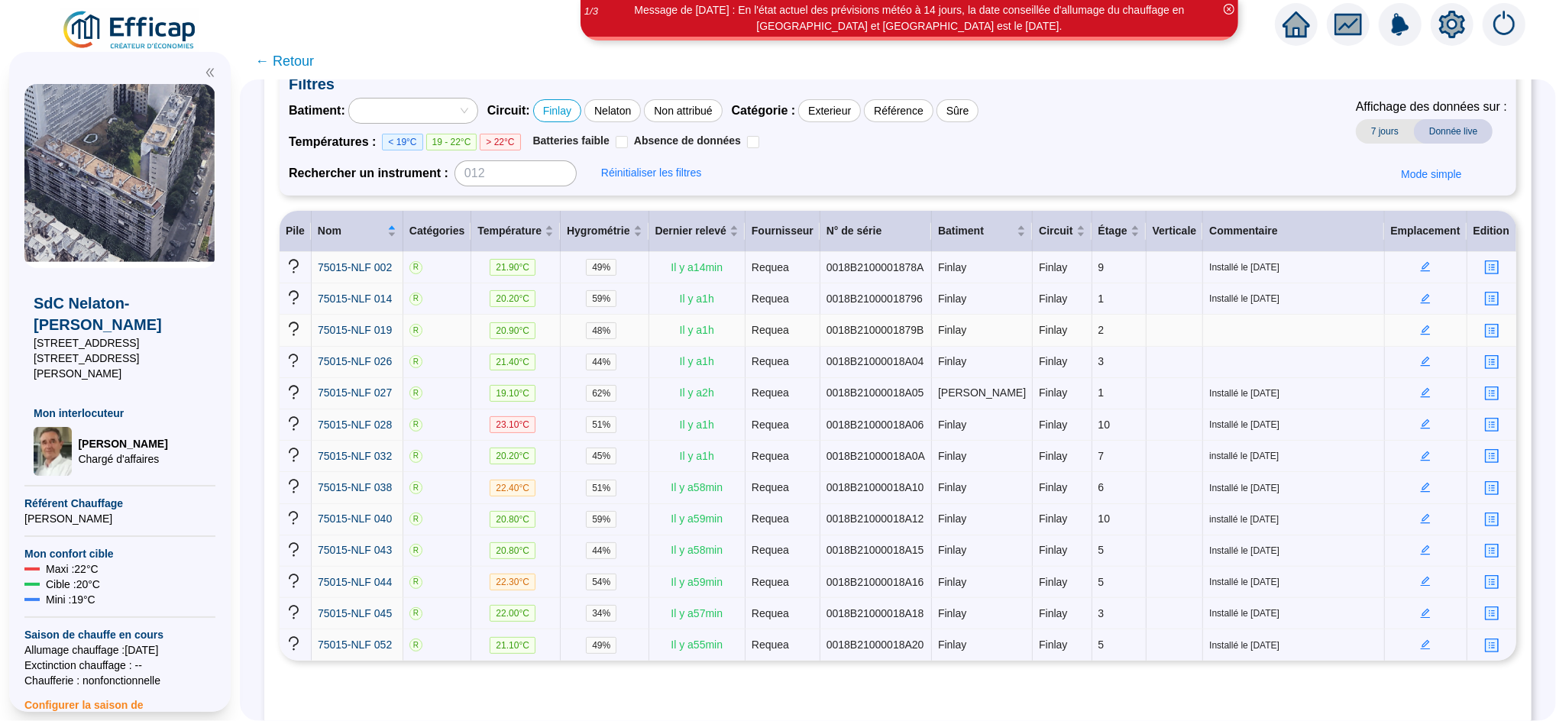
click at [1421, 331] on icon "edit" at bounding box center [1426, 330] width 10 height 10
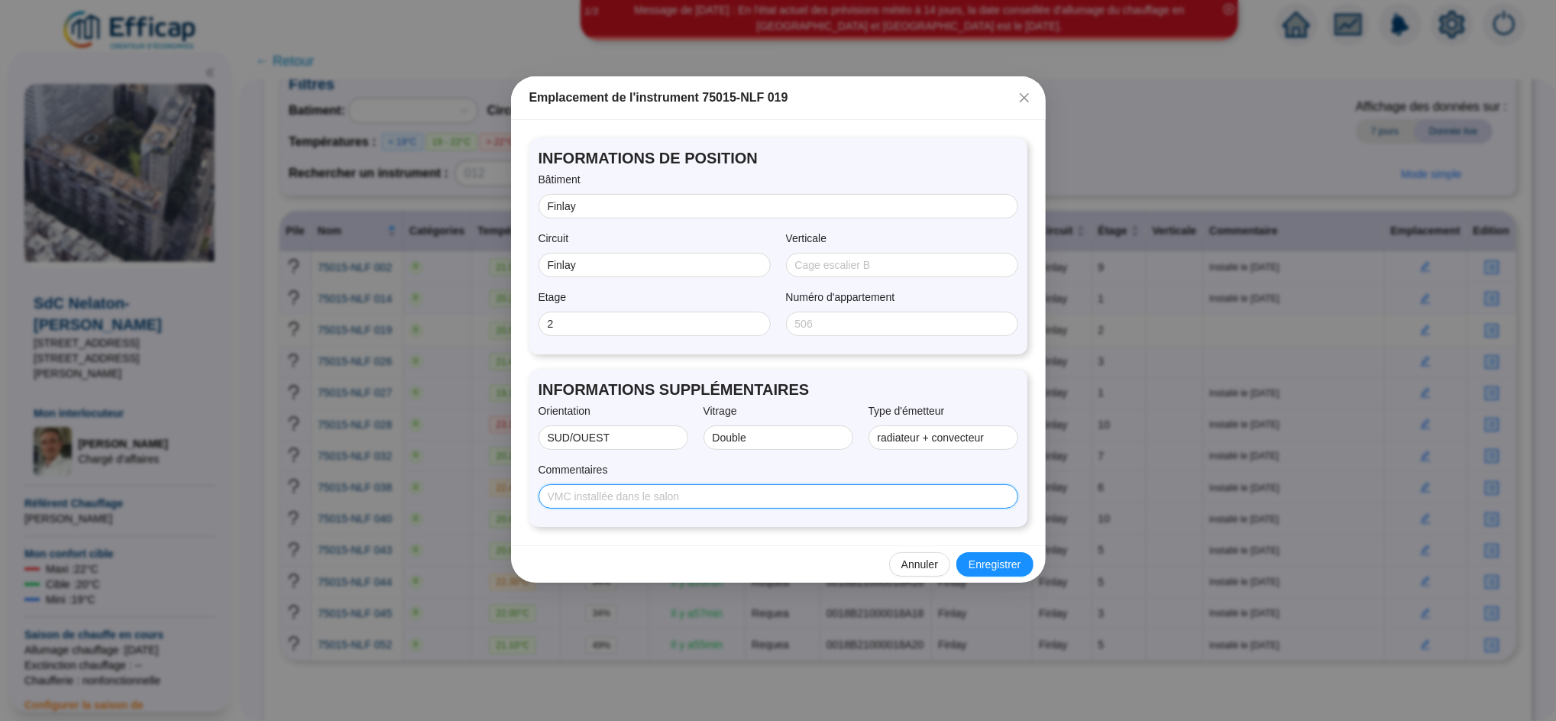
click at [875, 502] on input "Commentaires" at bounding box center [777, 497] width 458 height 16
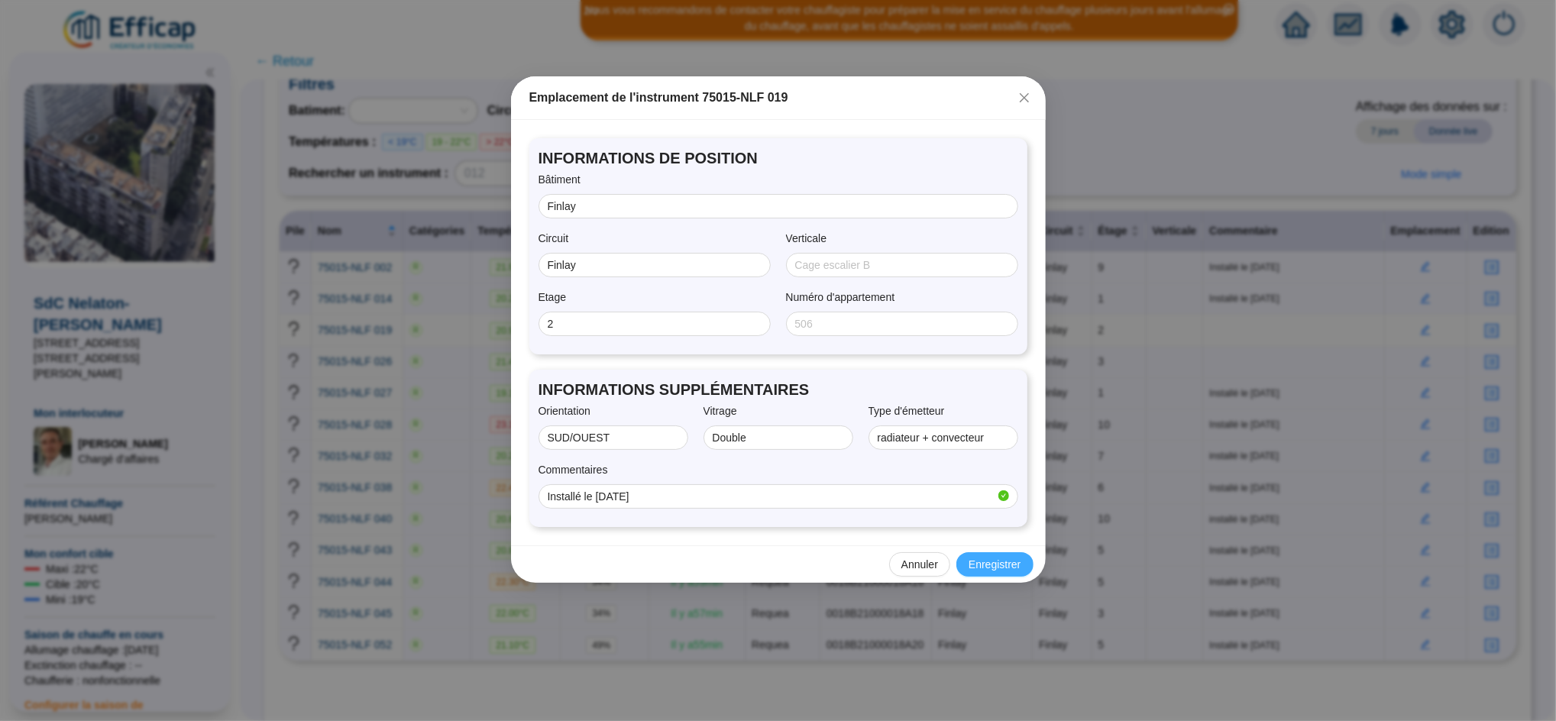
click at [998, 568] on span "Enregistrer" at bounding box center [994, 565] width 52 height 16
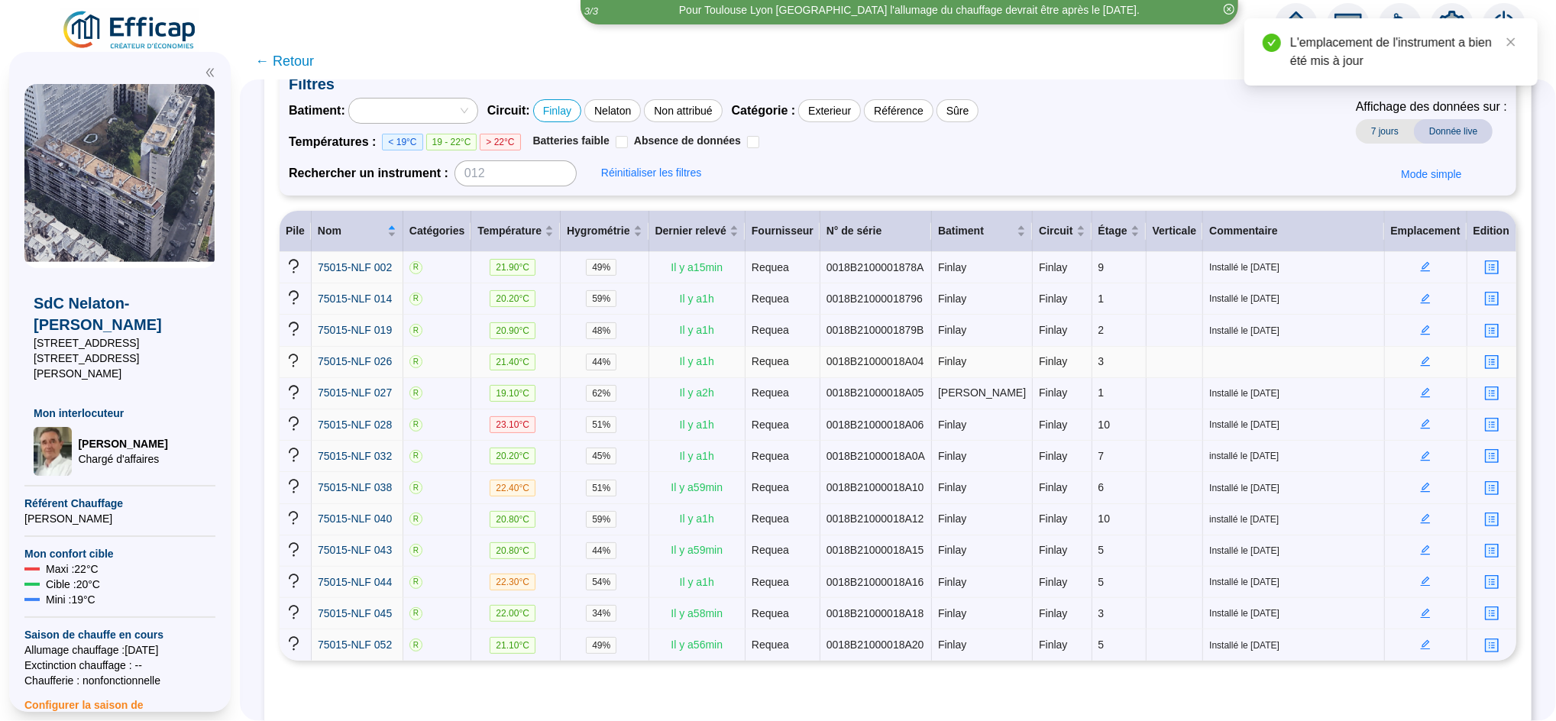
click at [1420, 361] on icon "edit" at bounding box center [1425, 361] width 11 height 11
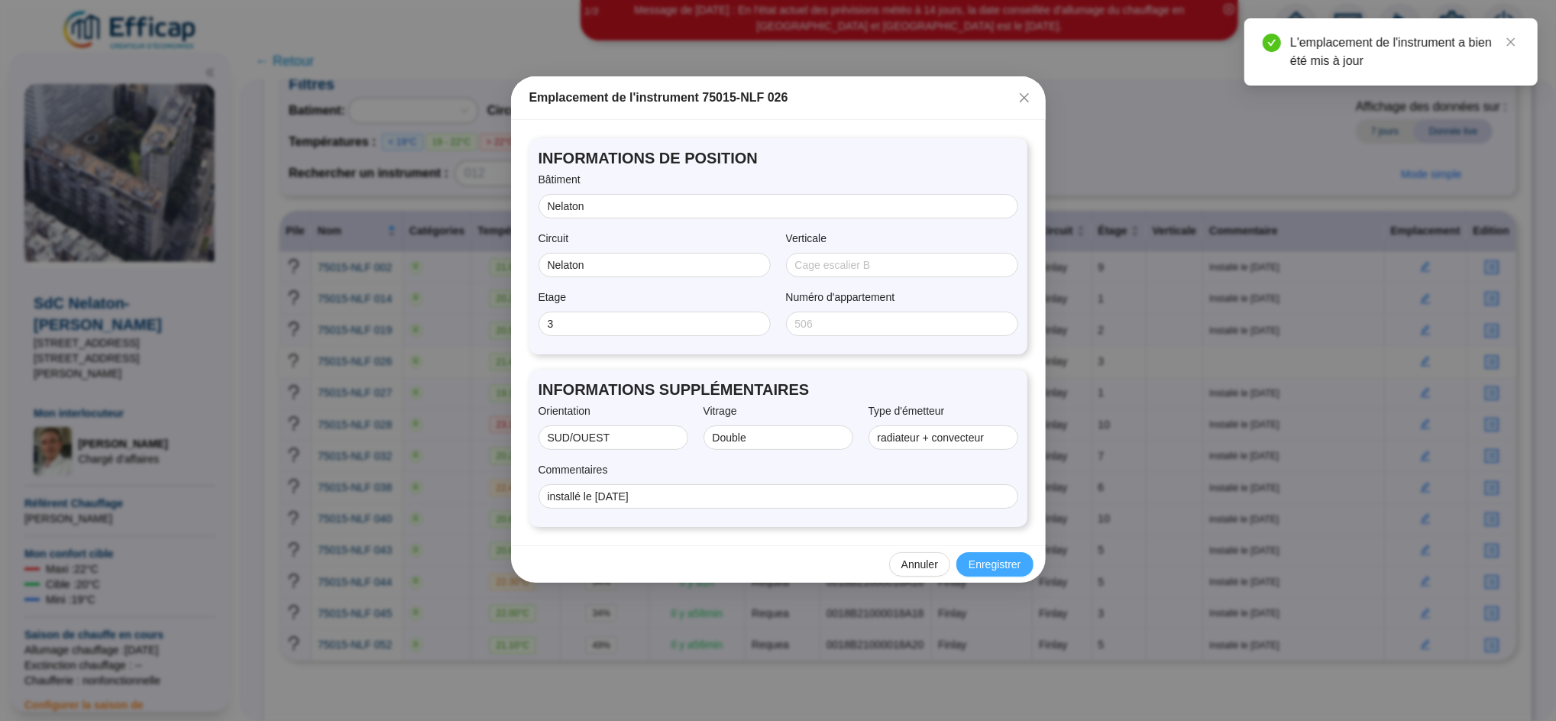
click at [991, 561] on span "Enregistrer" at bounding box center [994, 565] width 52 height 16
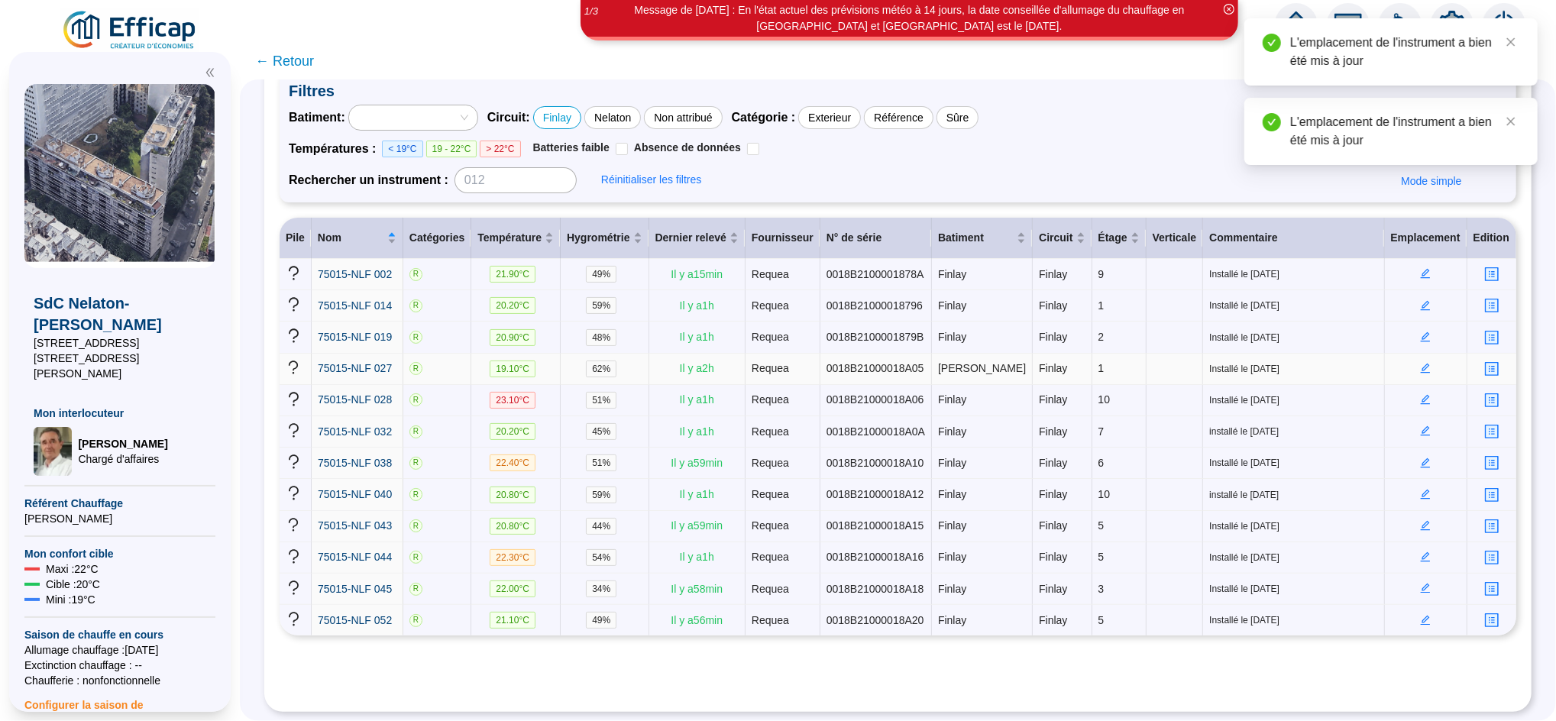
click at [1421, 364] on icon "edit" at bounding box center [1426, 369] width 10 height 10
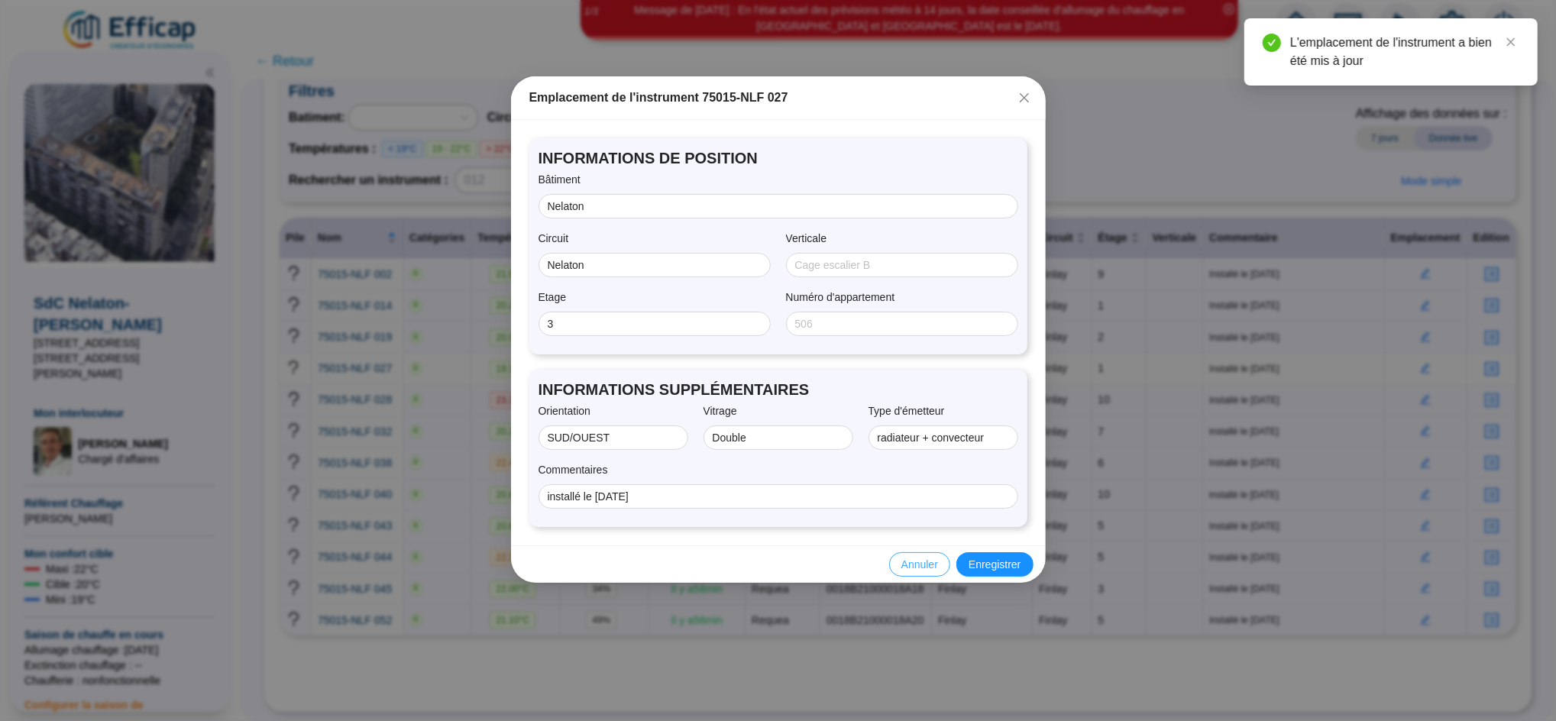
click at [923, 567] on span "Annuler" at bounding box center [919, 565] width 37 height 16
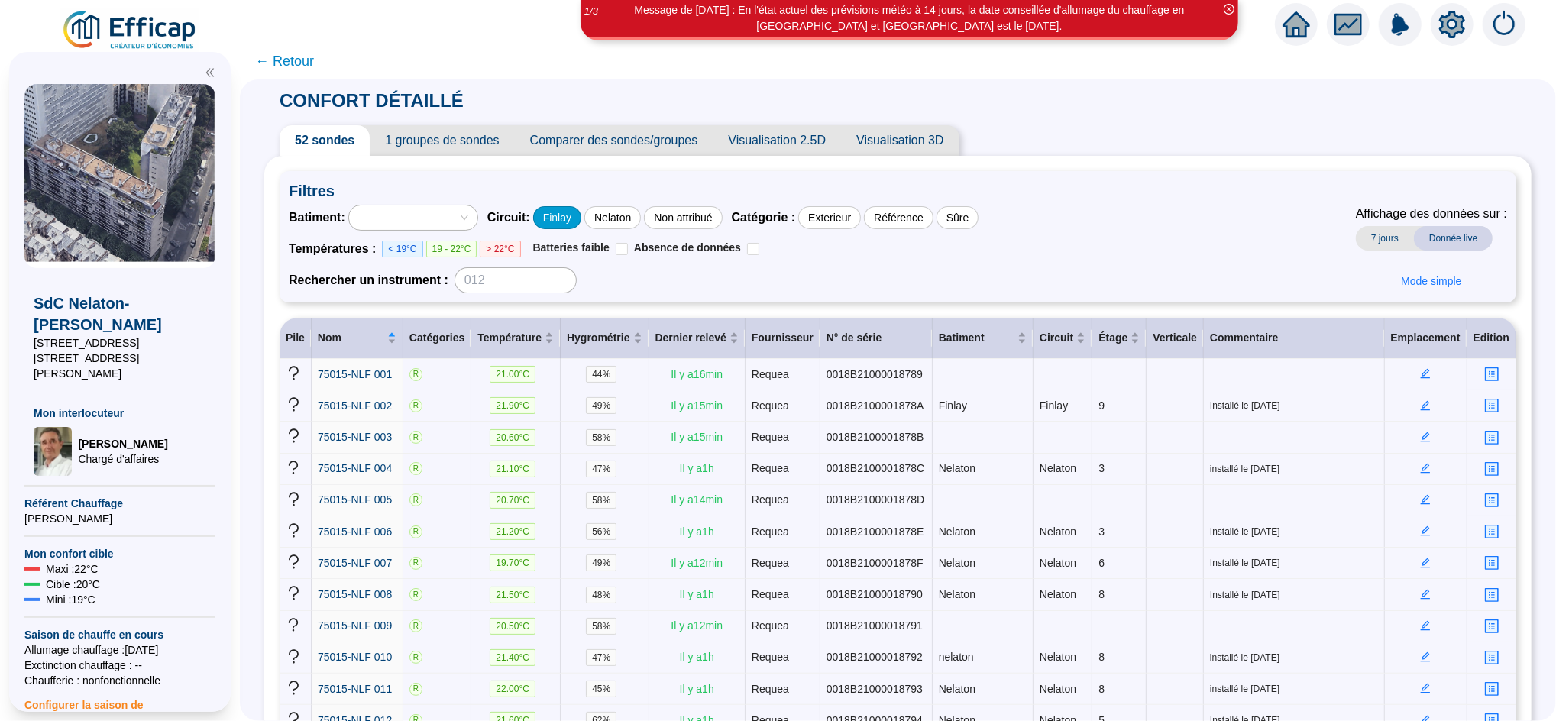
click at [575, 213] on div "Finlay" at bounding box center [557, 217] width 48 height 23
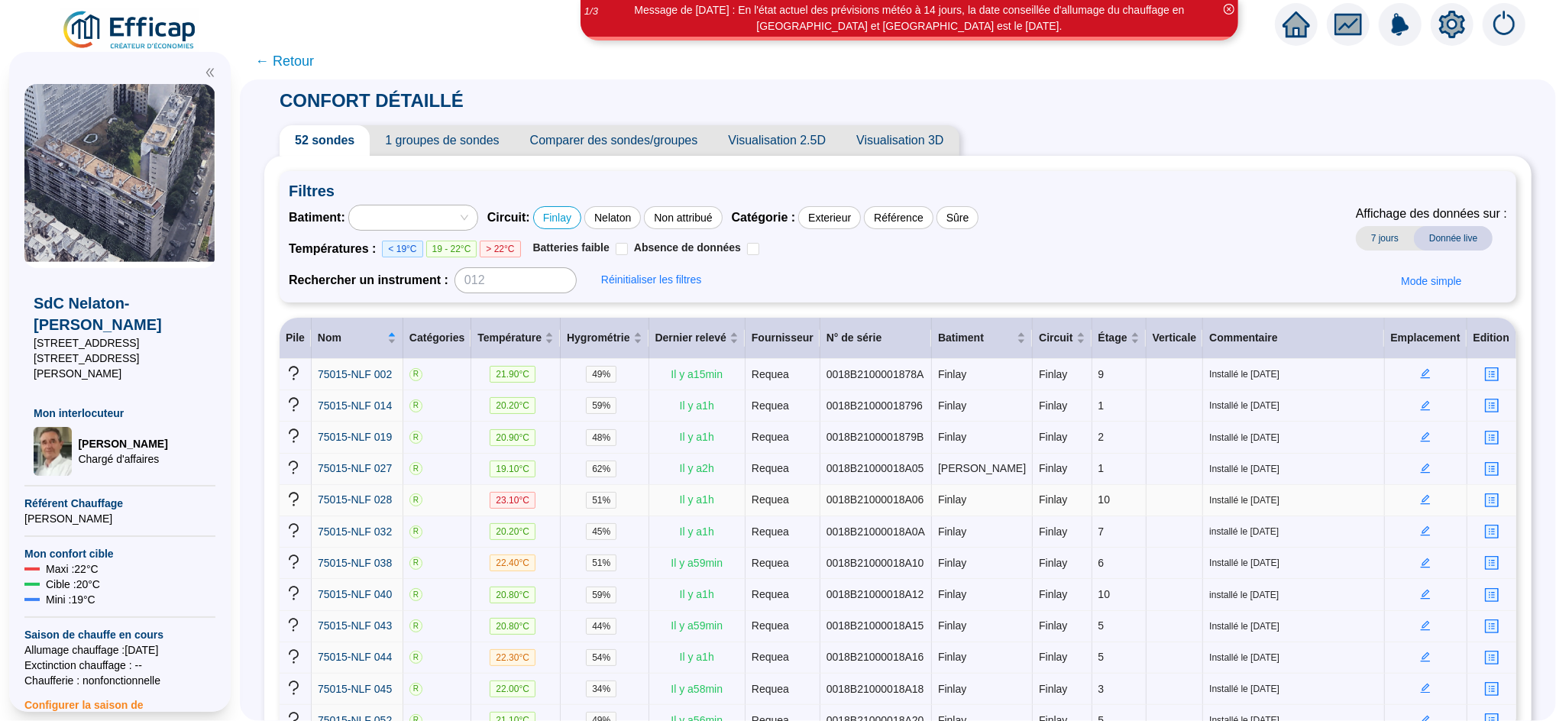
drag, startPoint x: 1423, startPoint y: 496, endPoint x: 1408, endPoint y: 496, distance: 15.3
click at [1408, 496] on td at bounding box center [1426, 500] width 82 height 31
click at [1411, 496] on td at bounding box center [1426, 500] width 82 height 31
click at [1421, 496] on icon "edit" at bounding box center [1426, 500] width 10 height 10
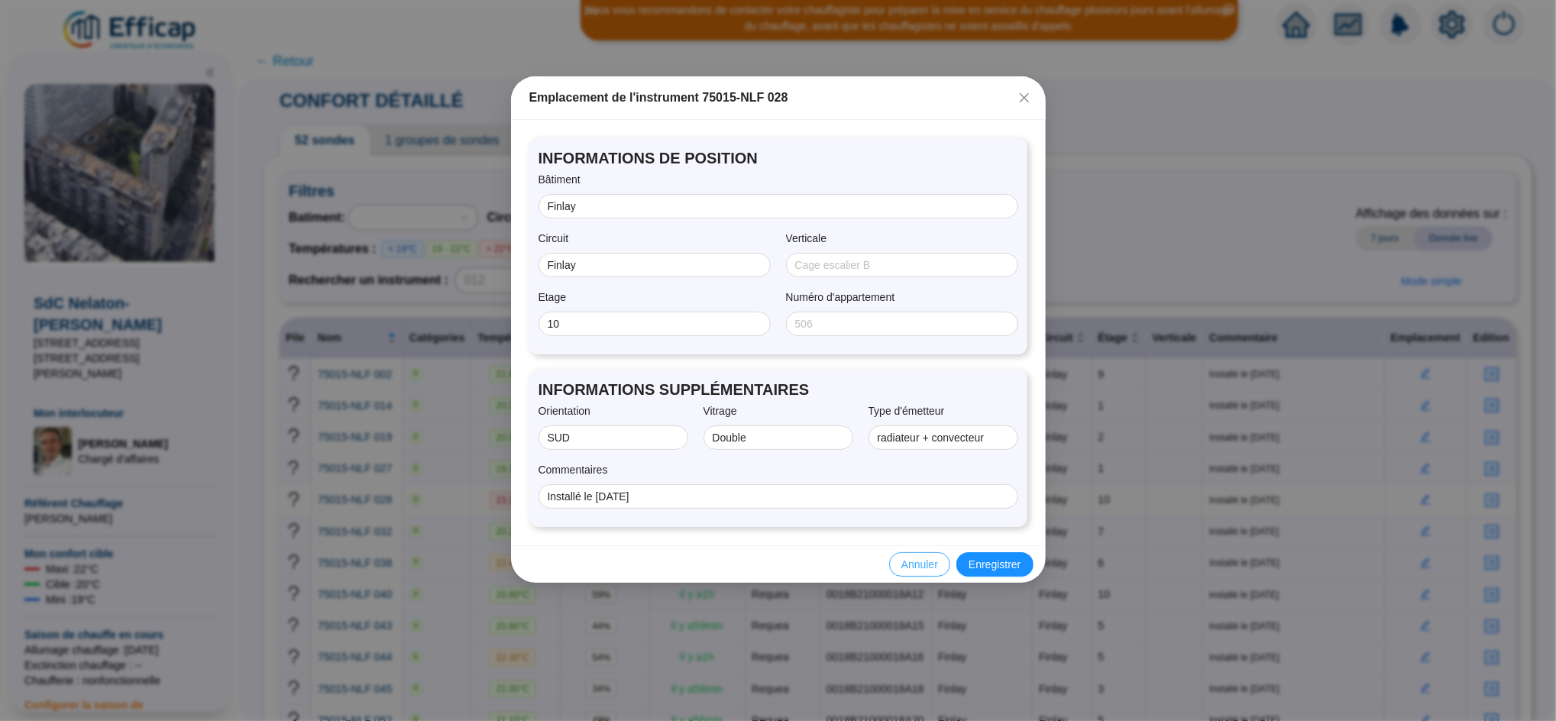
click at [904, 567] on span "Annuler" at bounding box center [919, 565] width 37 height 16
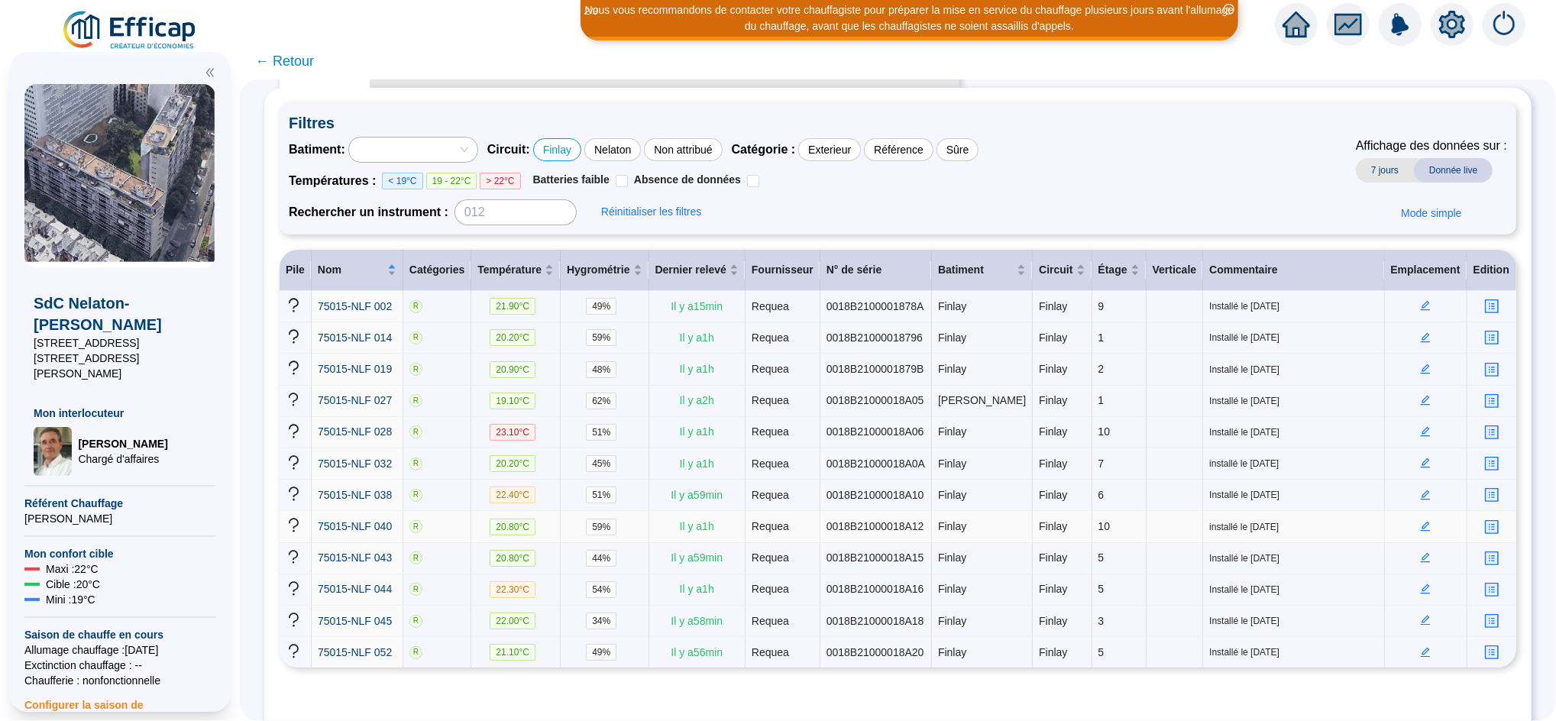
scroll to position [76, 0]
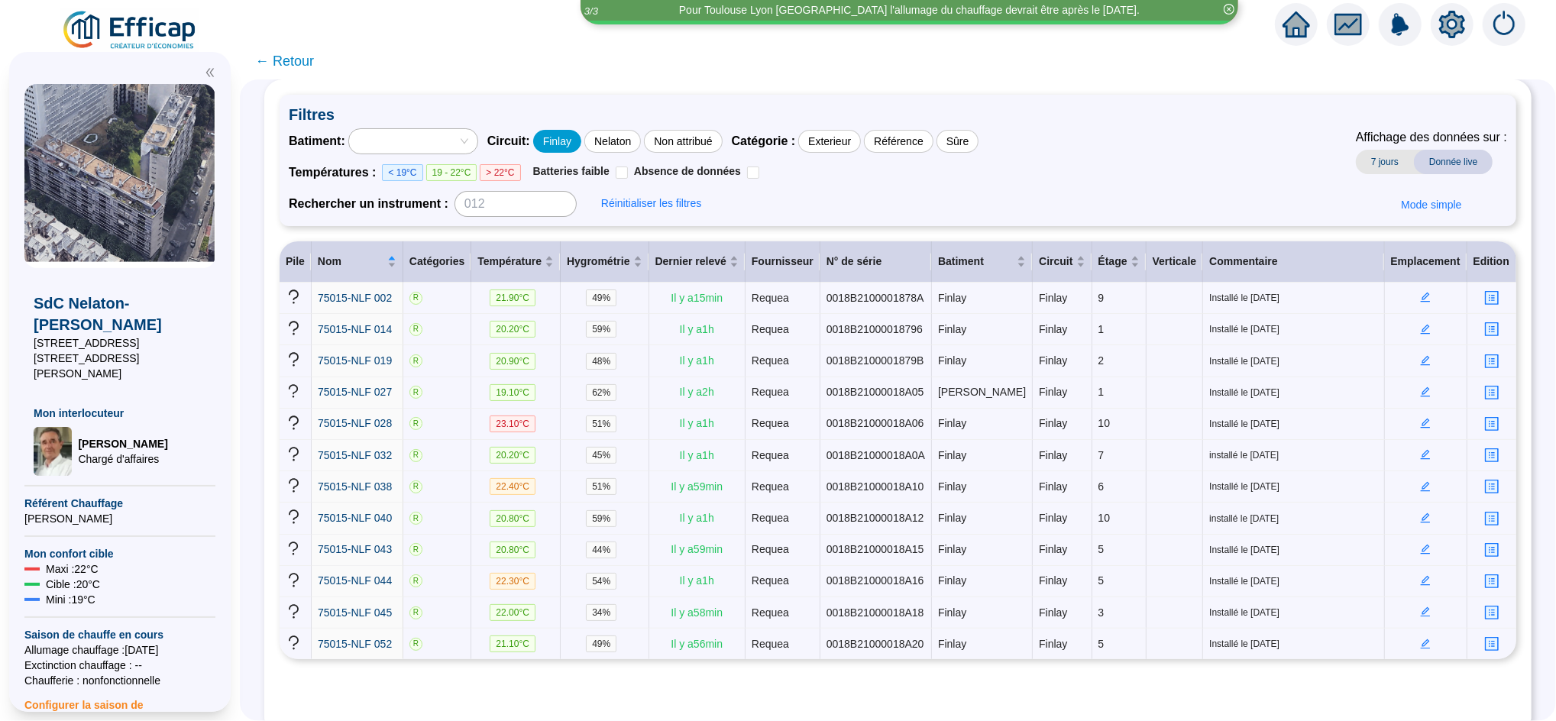
click at [581, 138] on div "Finlay" at bounding box center [557, 141] width 48 height 23
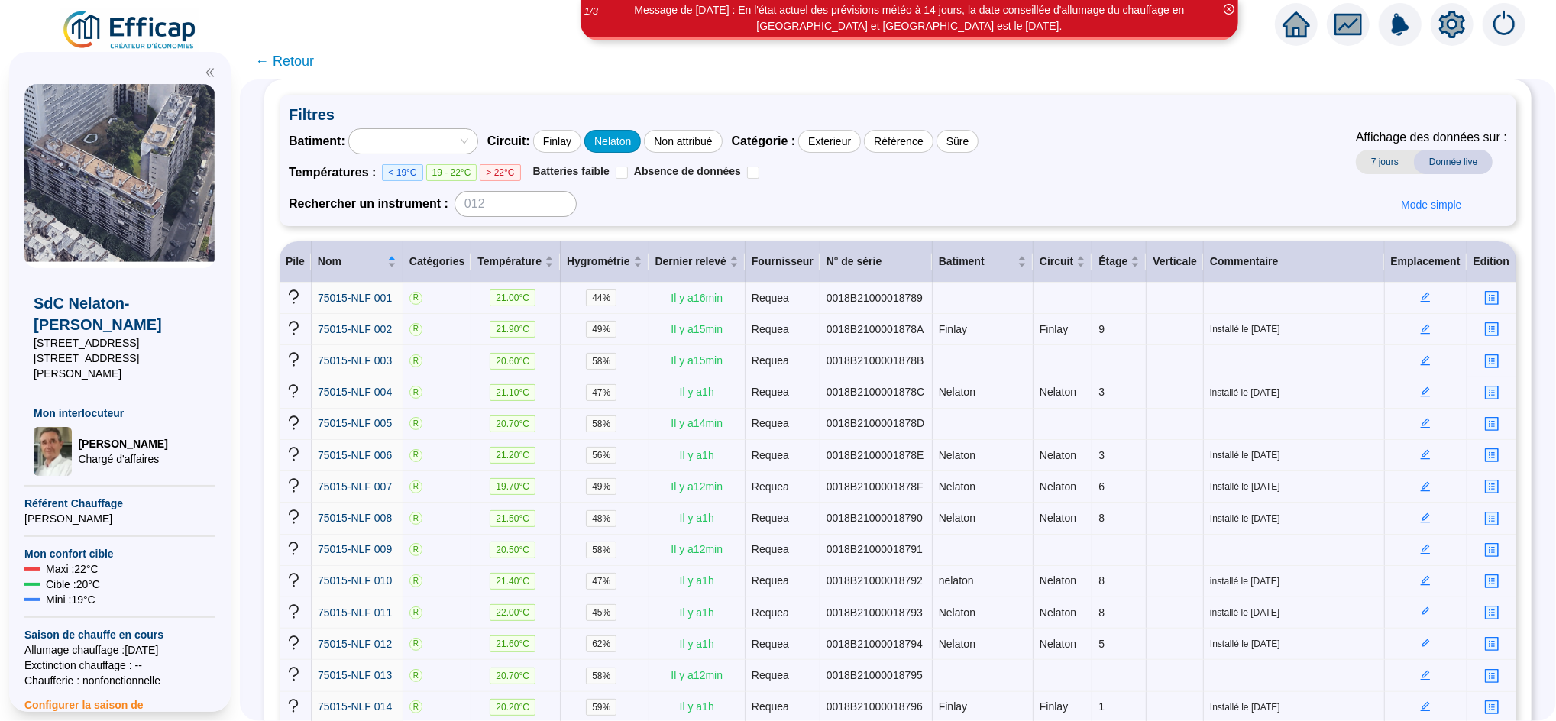
click at [641, 139] on div "Nelaton" at bounding box center [612, 141] width 57 height 23
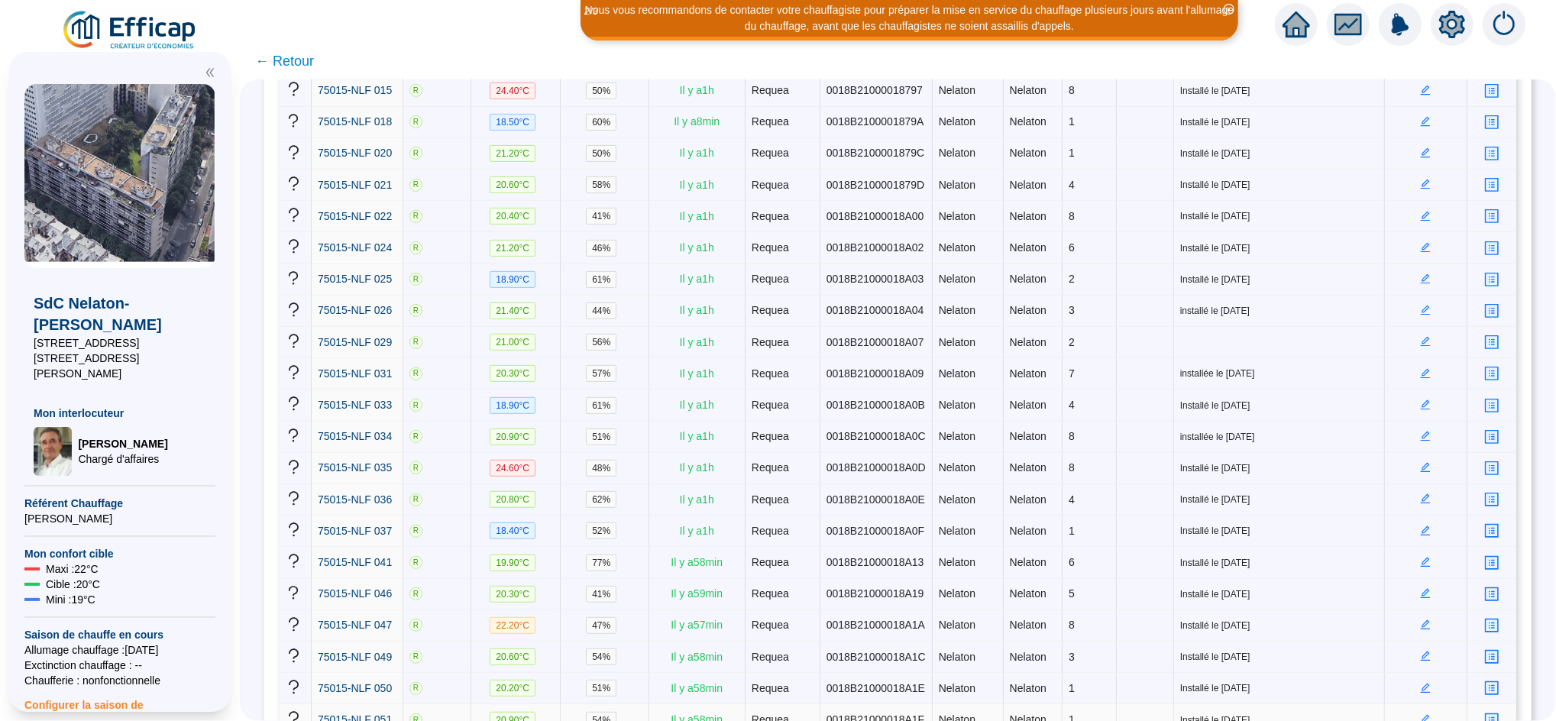
scroll to position [557, 0]
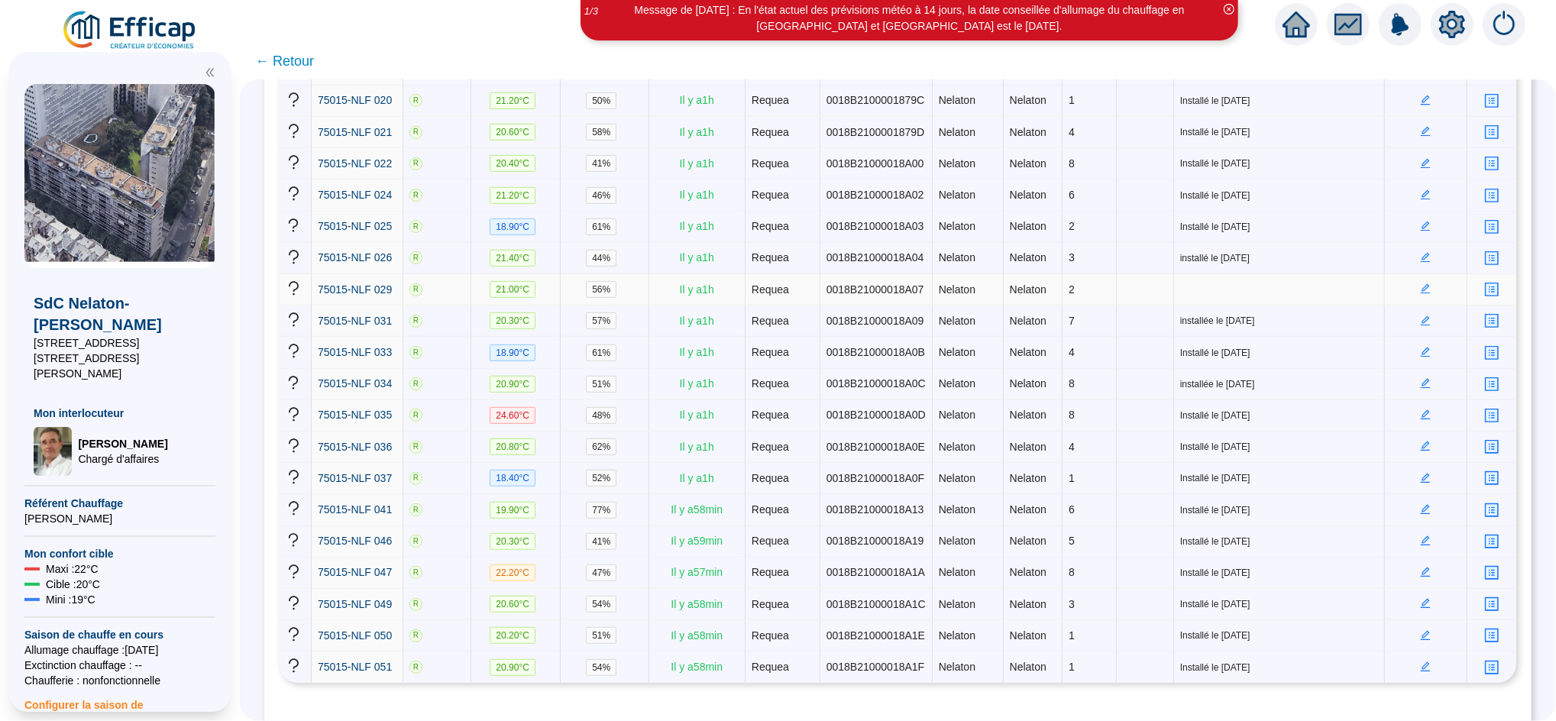
click at [1420, 283] on icon "edit" at bounding box center [1425, 288] width 11 height 11
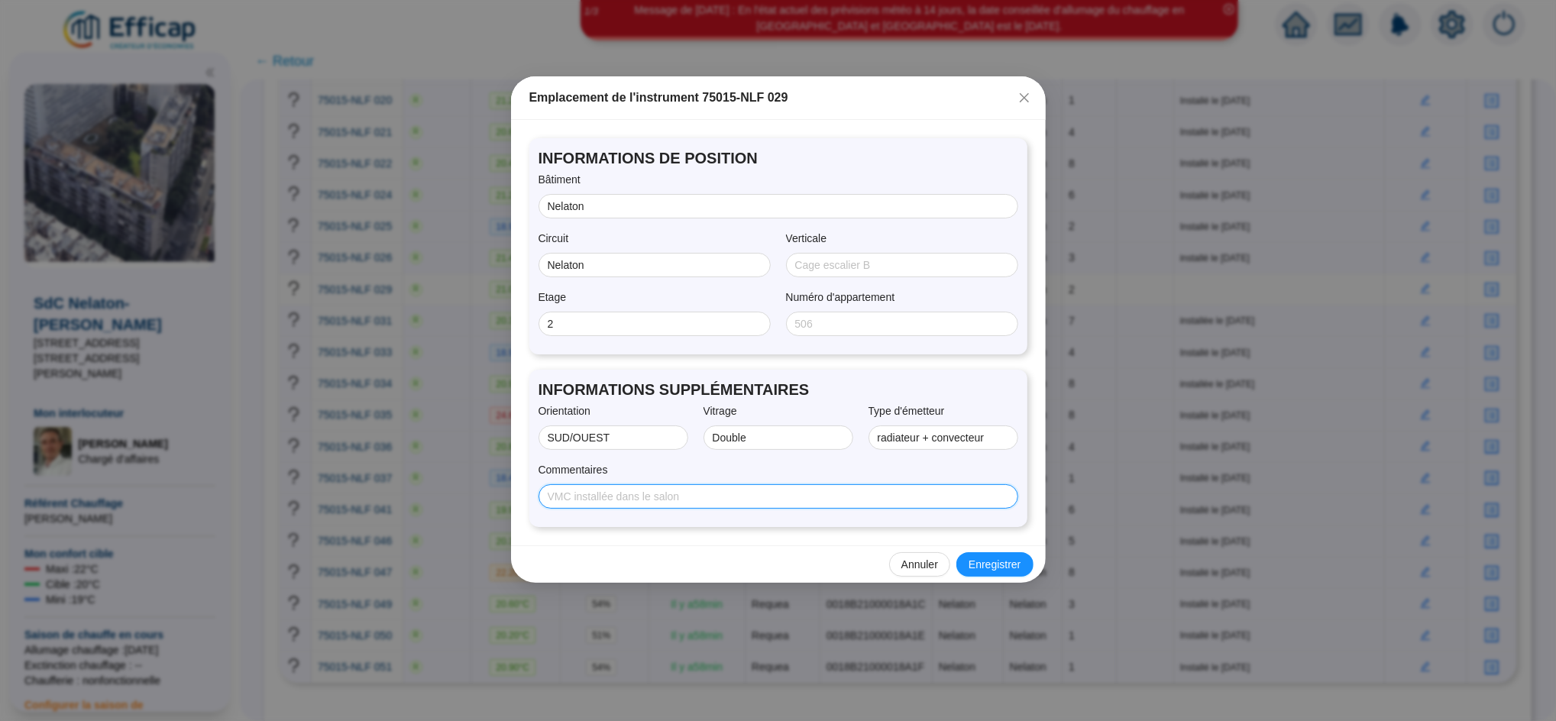
click at [784, 496] on input "Commentaires" at bounding box center [777, 497] width 458 height 16
type input "Installé le [DATE]"
click at [994, 557] on span "Enregistrer" at bounding box center [994, 565] width 52 height 16
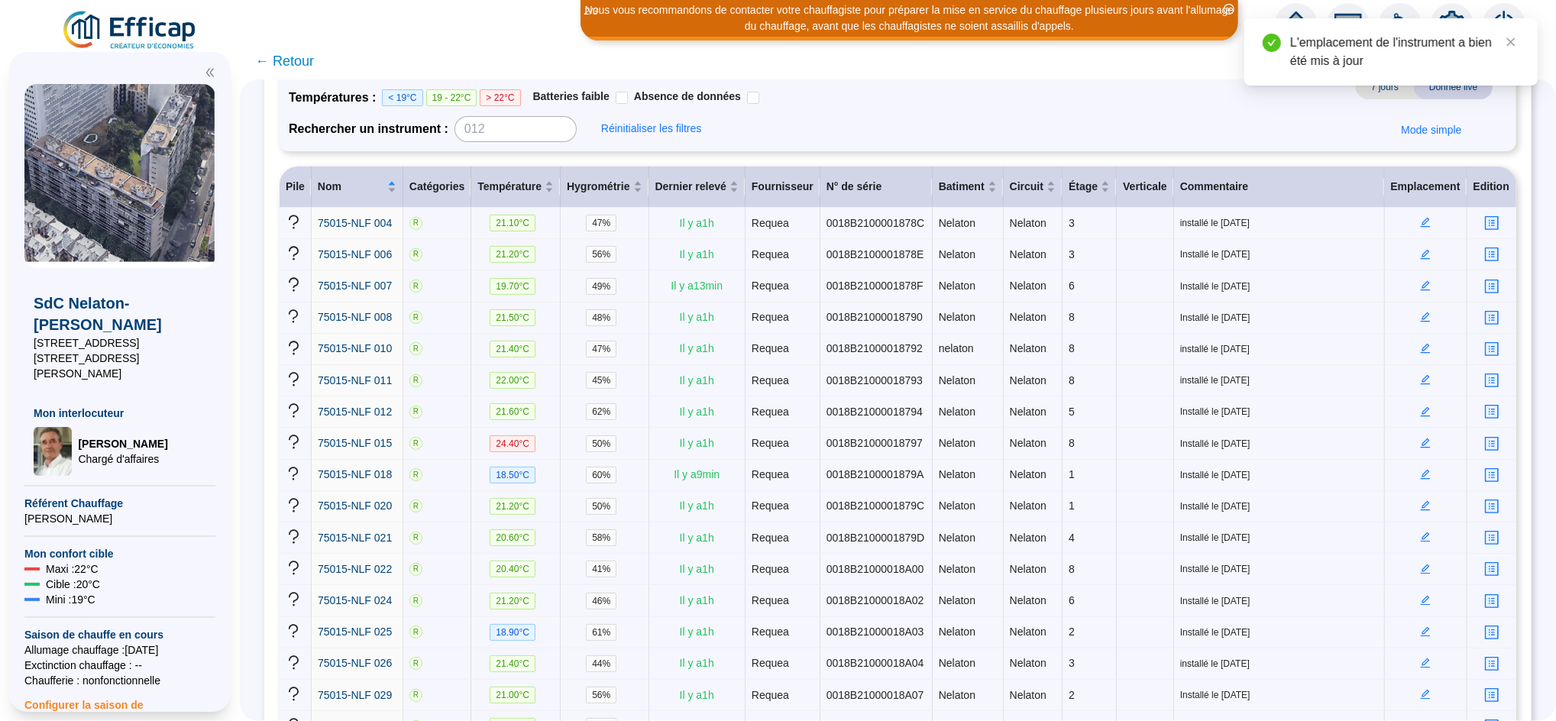
scroll to position [0, 0]
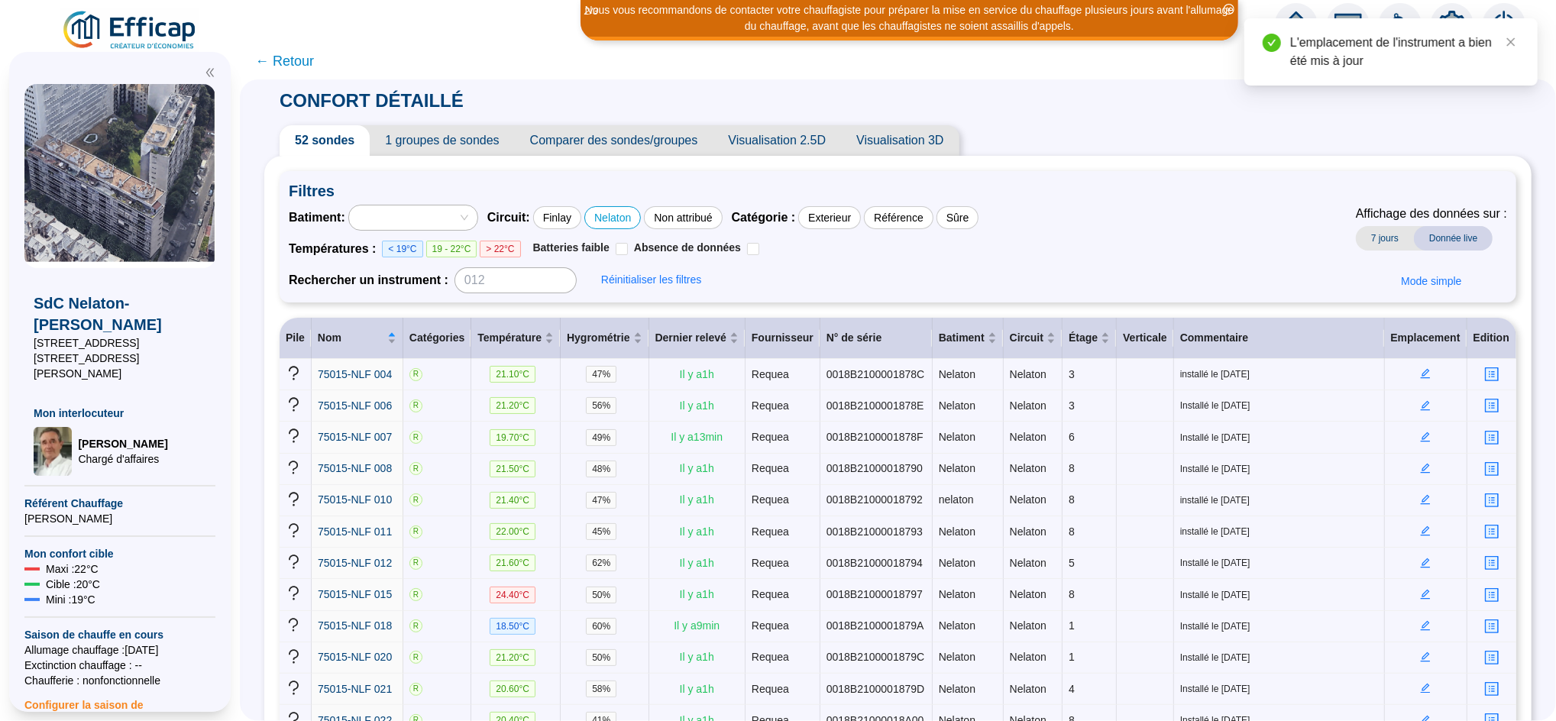
click at [467, 142] on span "1 groupes de sondes" at bounding box center [442, 140] width 144 height 31
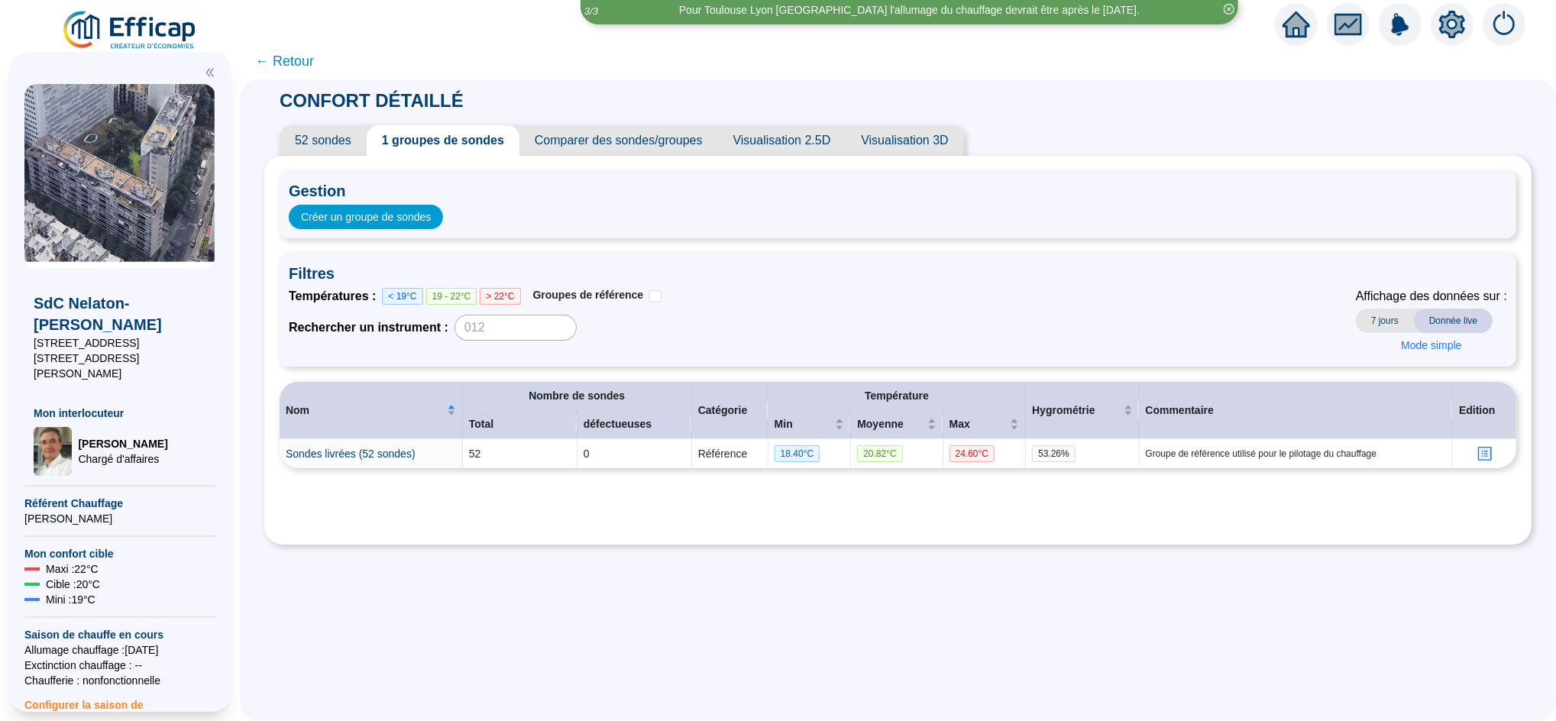
click at [337, 144] on span "52 sondes" at bounding box center [323, 140] width 87 height 31
